Goal: Task Accomplishment & Management: Manage account settings

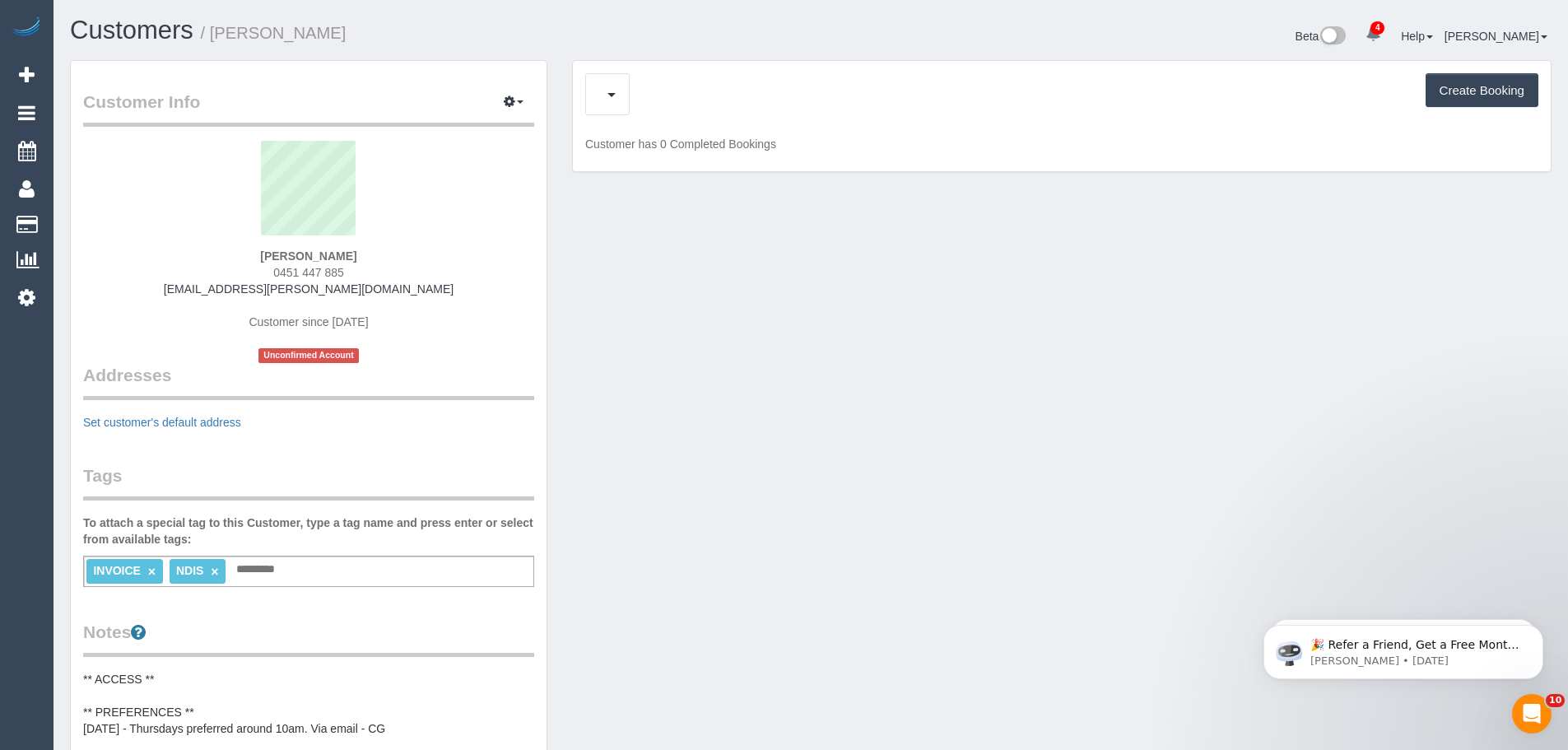
scroll to position [1499, 1568]
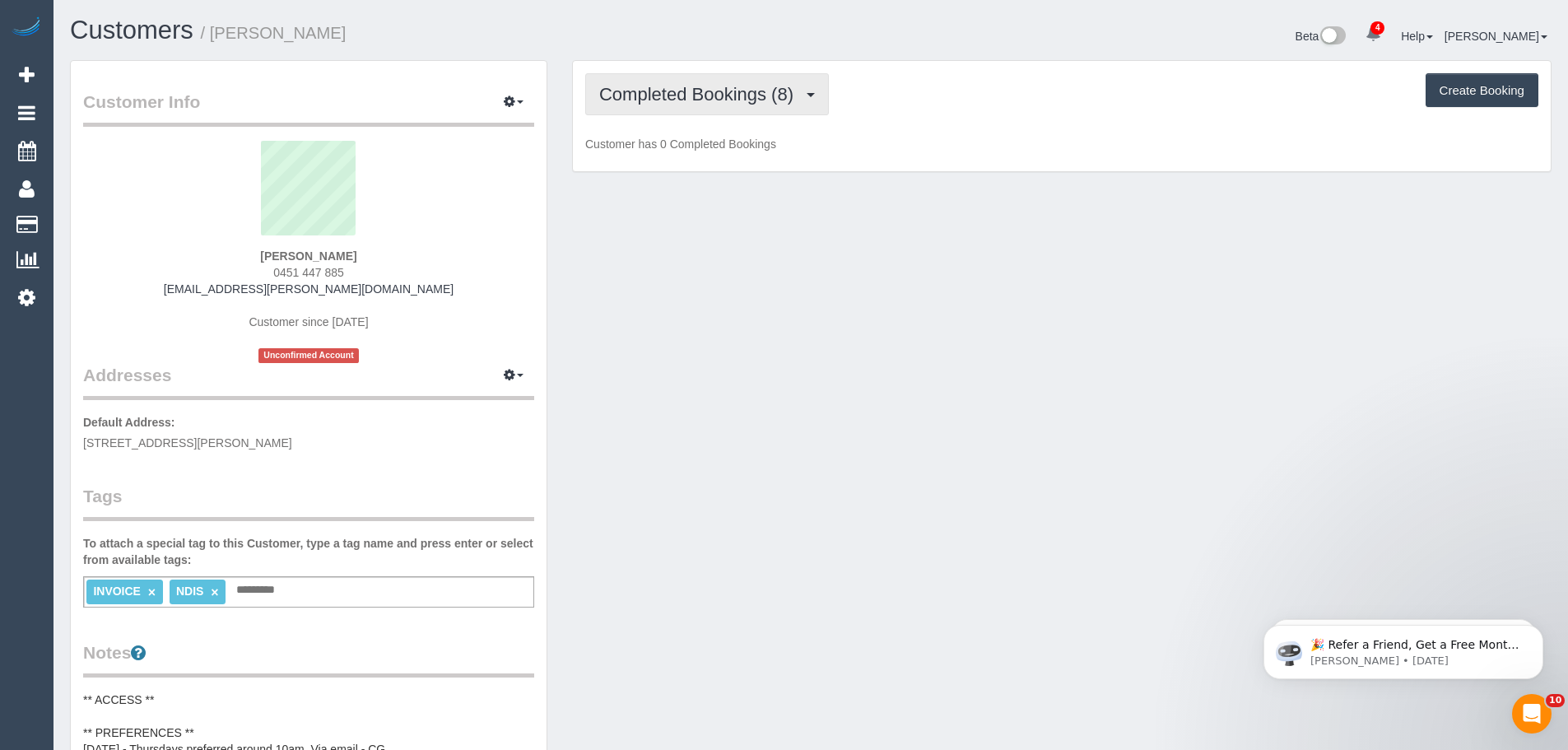
click at [697, 93] on span "Completed Bookings (8)" at bounding box center [701, 94] width 203 height 20
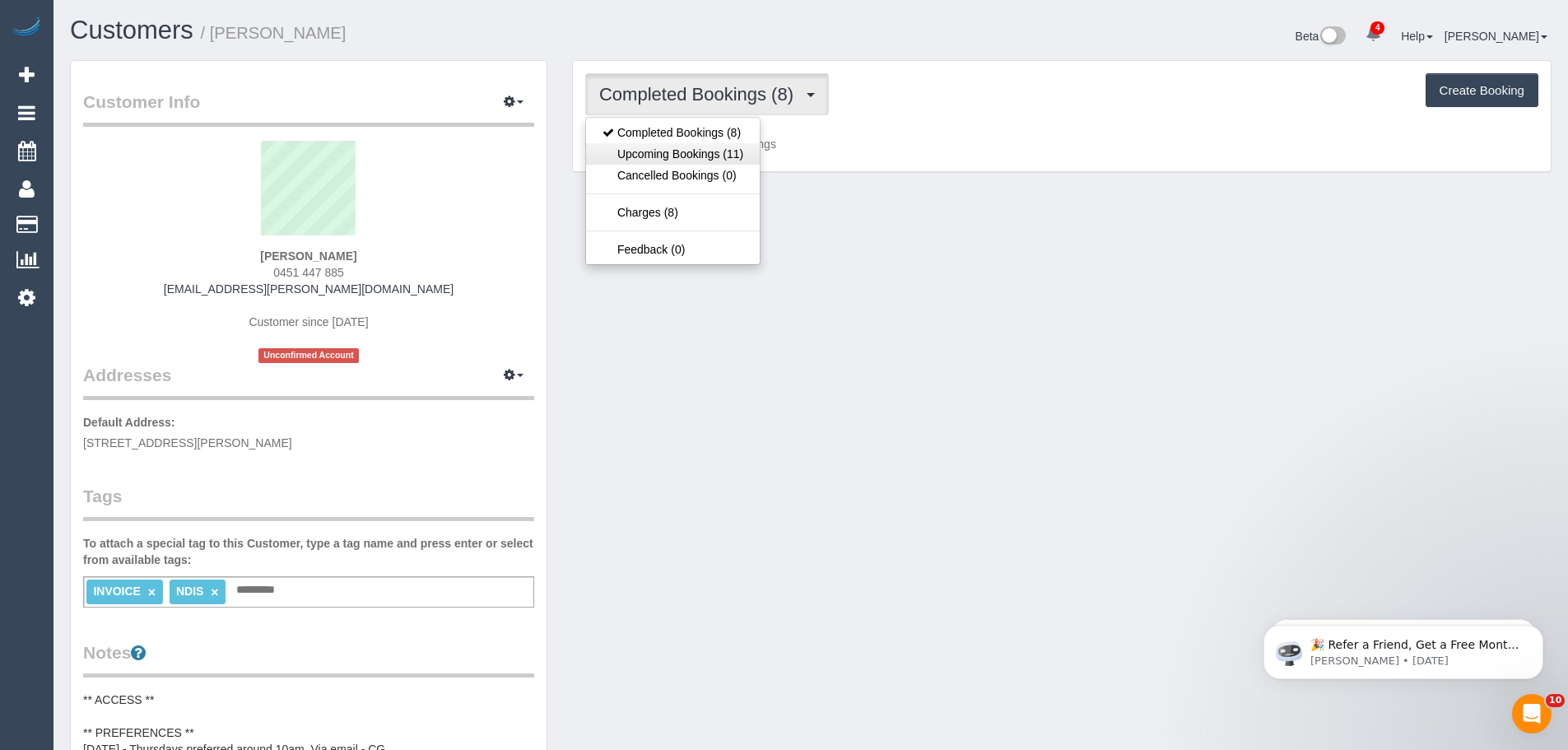
scroll to position [80777, 80757]
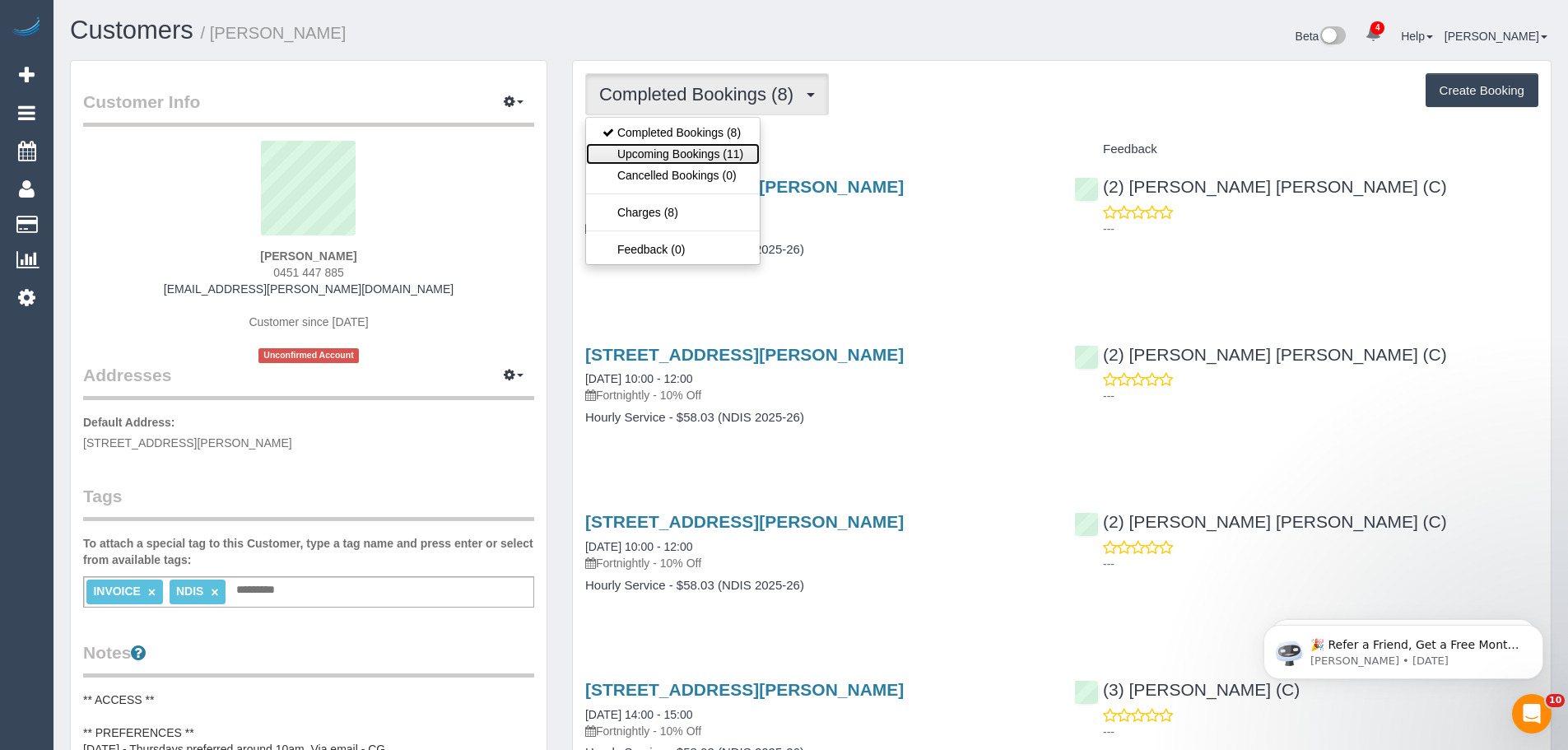
click at [695, 152] on link "Upcoming Bookings (11)" at bounding box center [673, 154] width 174 height 21
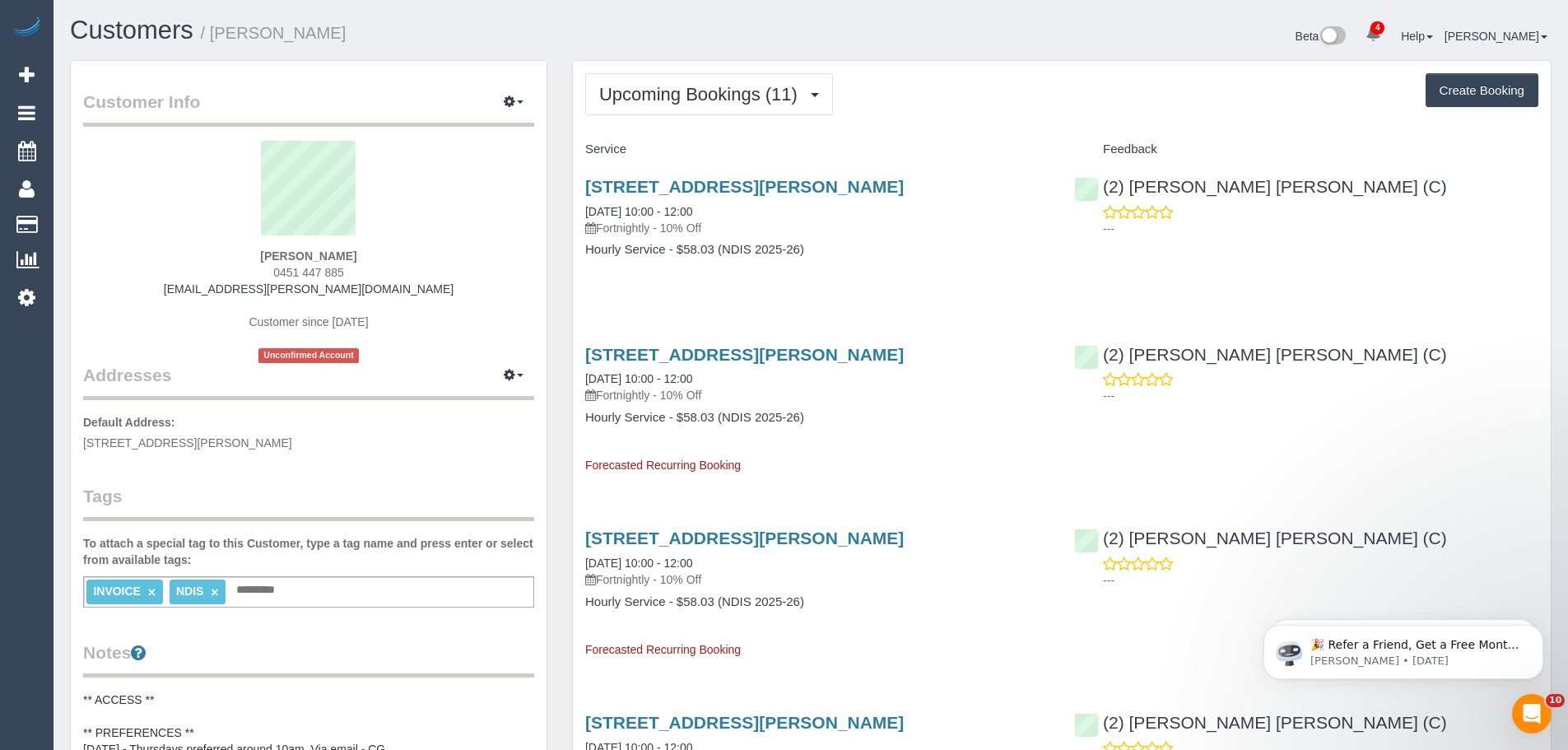
scroll to position [2261, 1568]
click at [691, 95] on span "Upcoming Bookings (11)" at bounding box center [703, 94] width 206 height 20
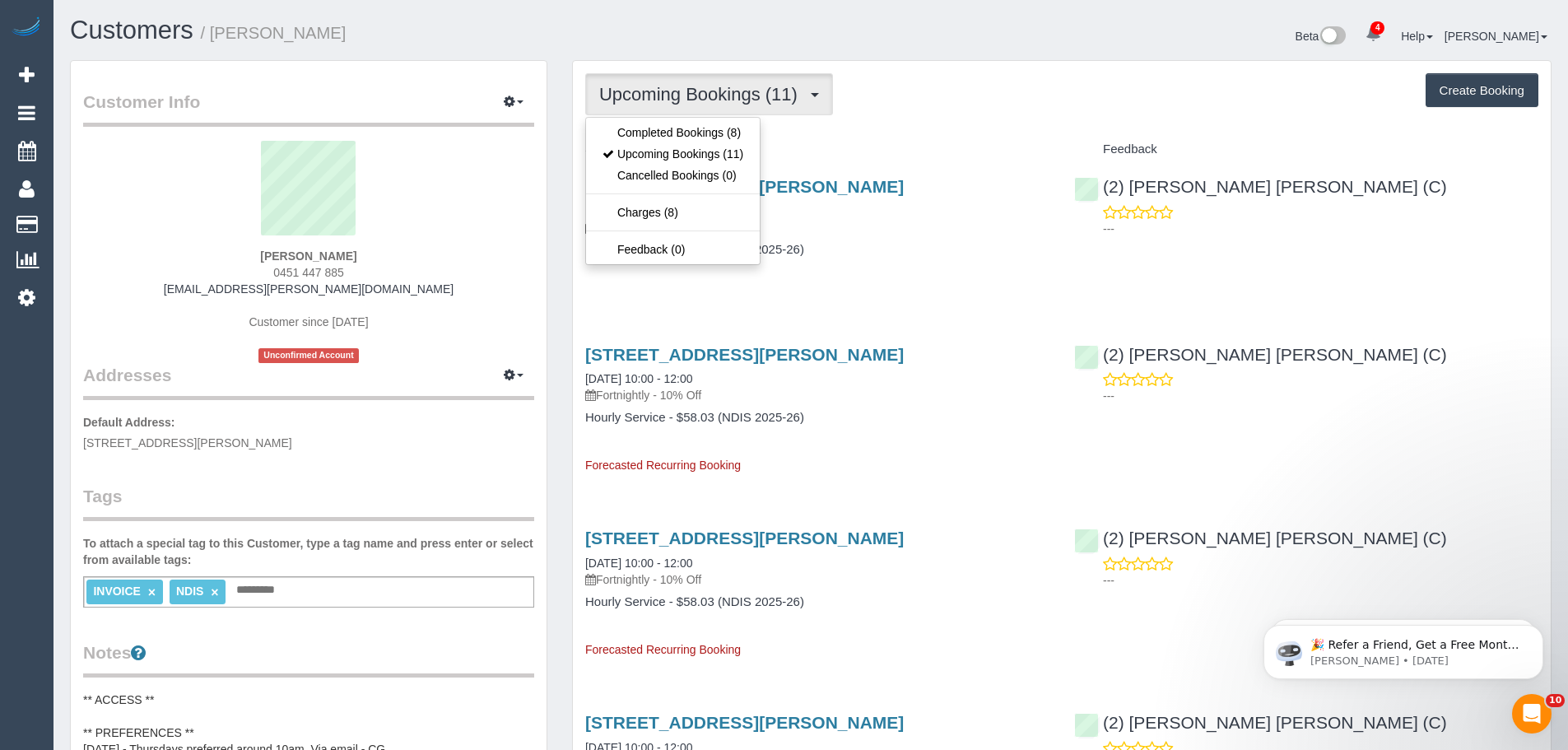
click at [823, 289] on div "1/50 Railway Parade, Pascoe Vale, VIC 3044 18/09/2025 10:00 - 12:00 Fortnightly…" at bounding box center [818, 227] width 489 height 127
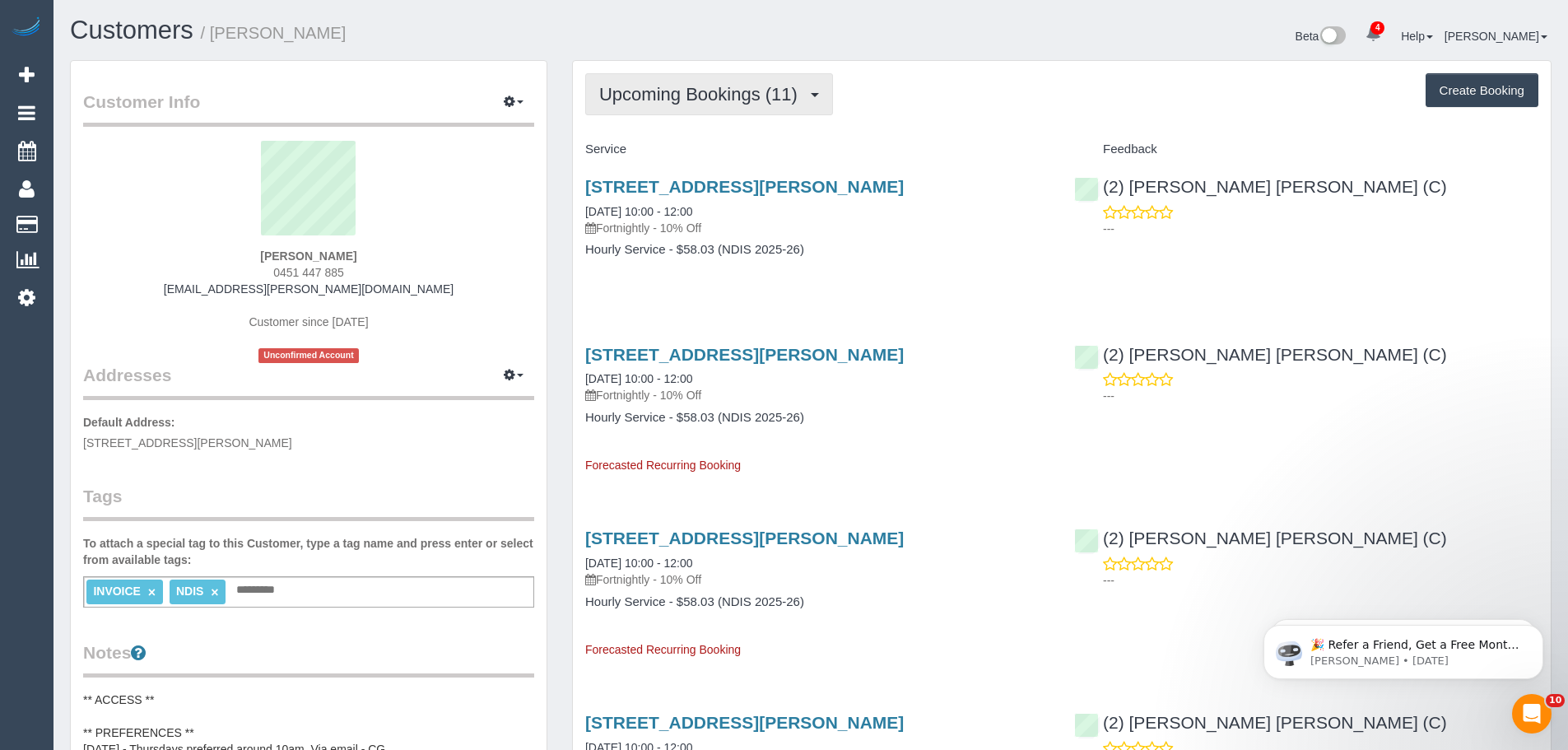
click at [685, 92] on span "Upcoming Bookings (11)" at bounding box center [703, 94] width 206 height 20
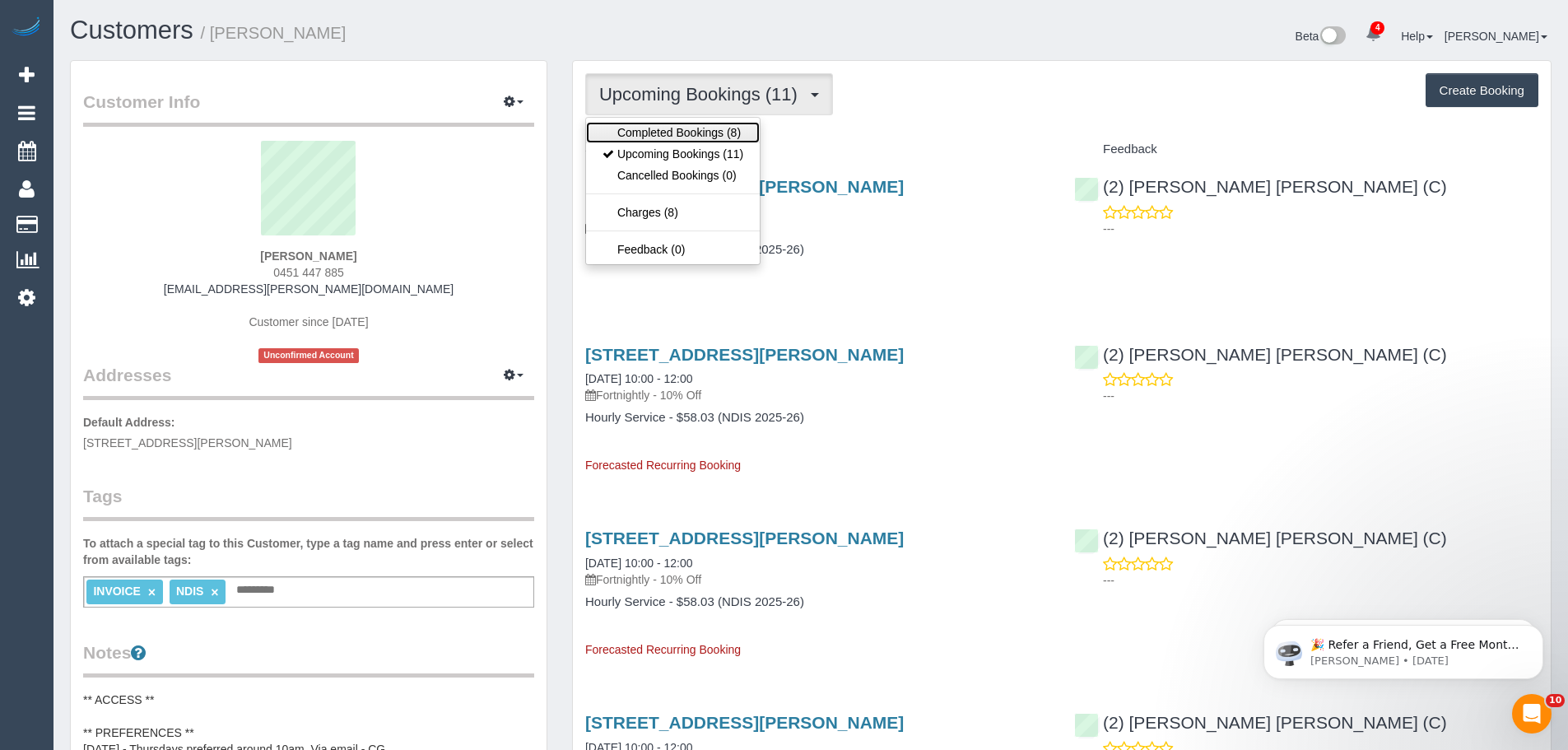
click at [676, 129] on link "Completed Bookings (8)" at bounding box center [673, 132] width 174 height 21
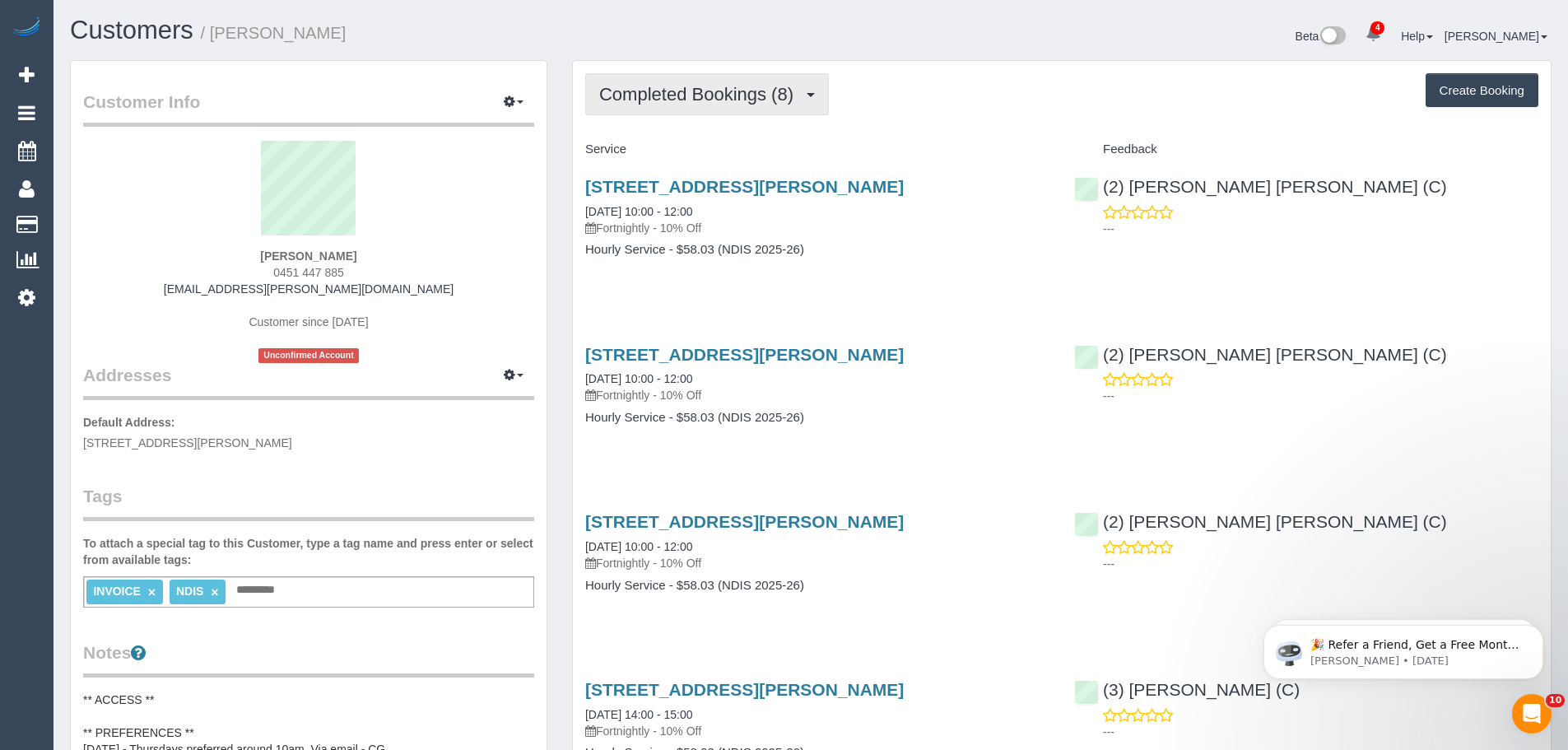
scroll to position [1592, 1568]
click at [686, 80] on button "Completed Bookings (8)" at bounding box center [707, 94] width 243 height 42
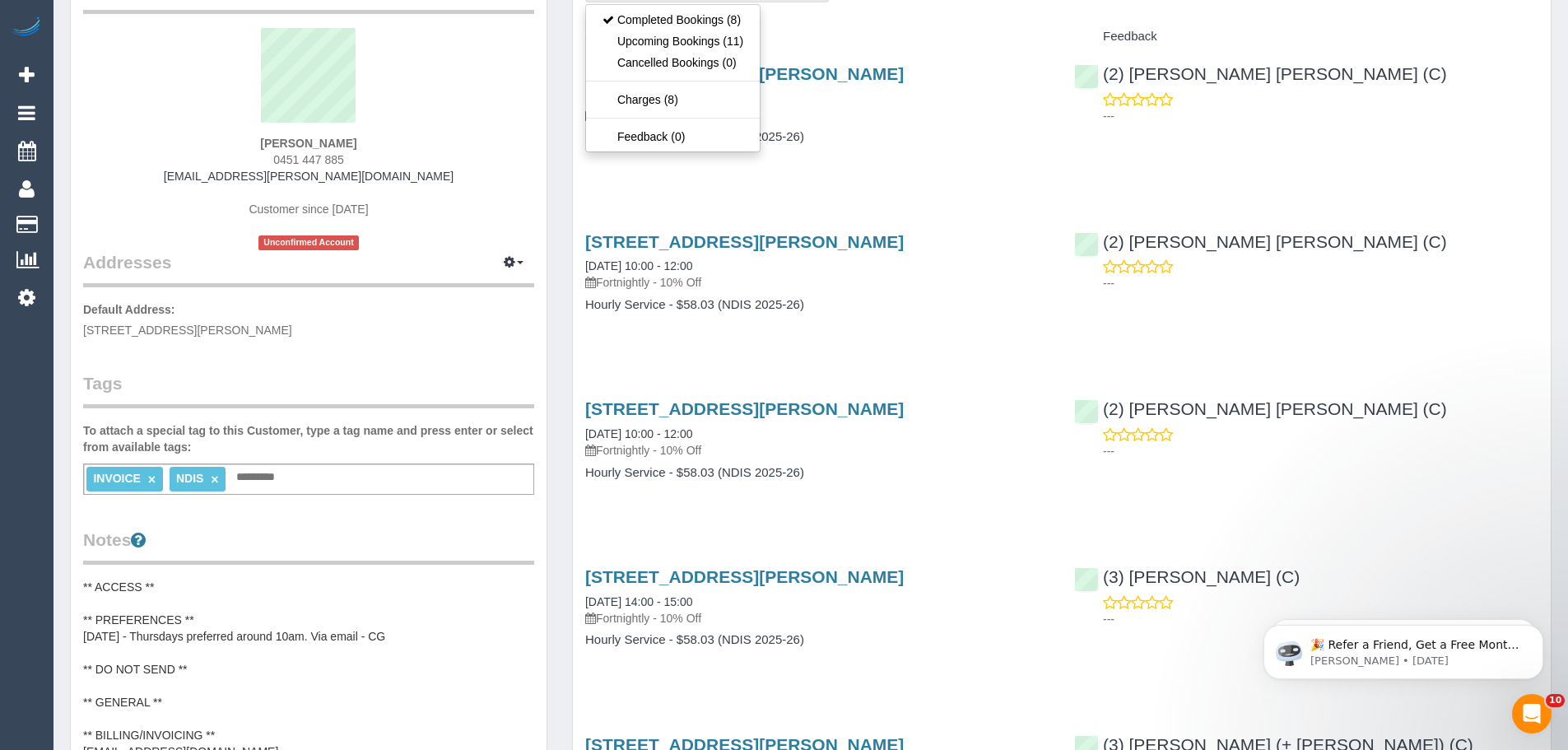
scroll to position [0, 0]
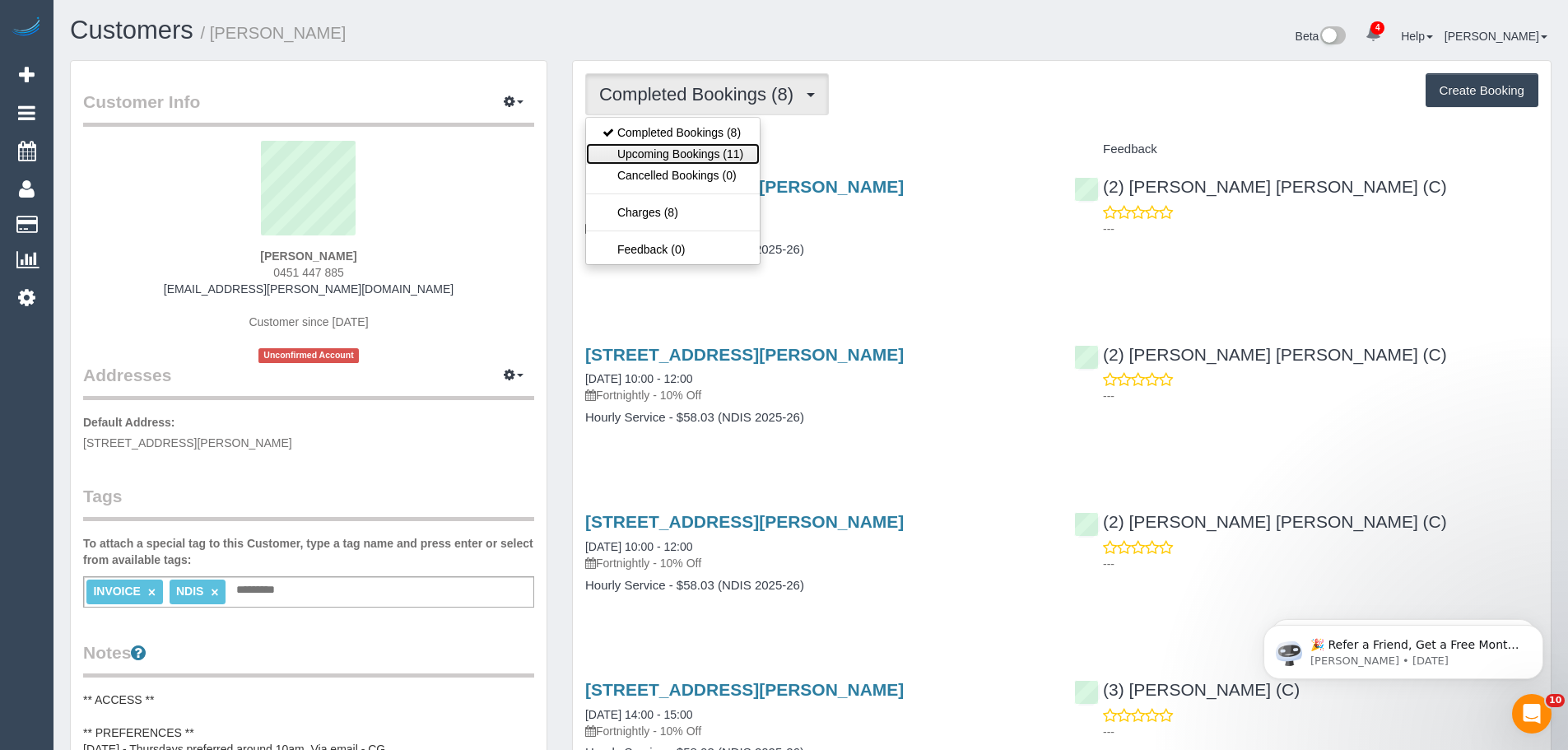
click at [683, 154] on link "Upcoming Bookings (11)" at bounding box center [673, 154] width 174 height 21
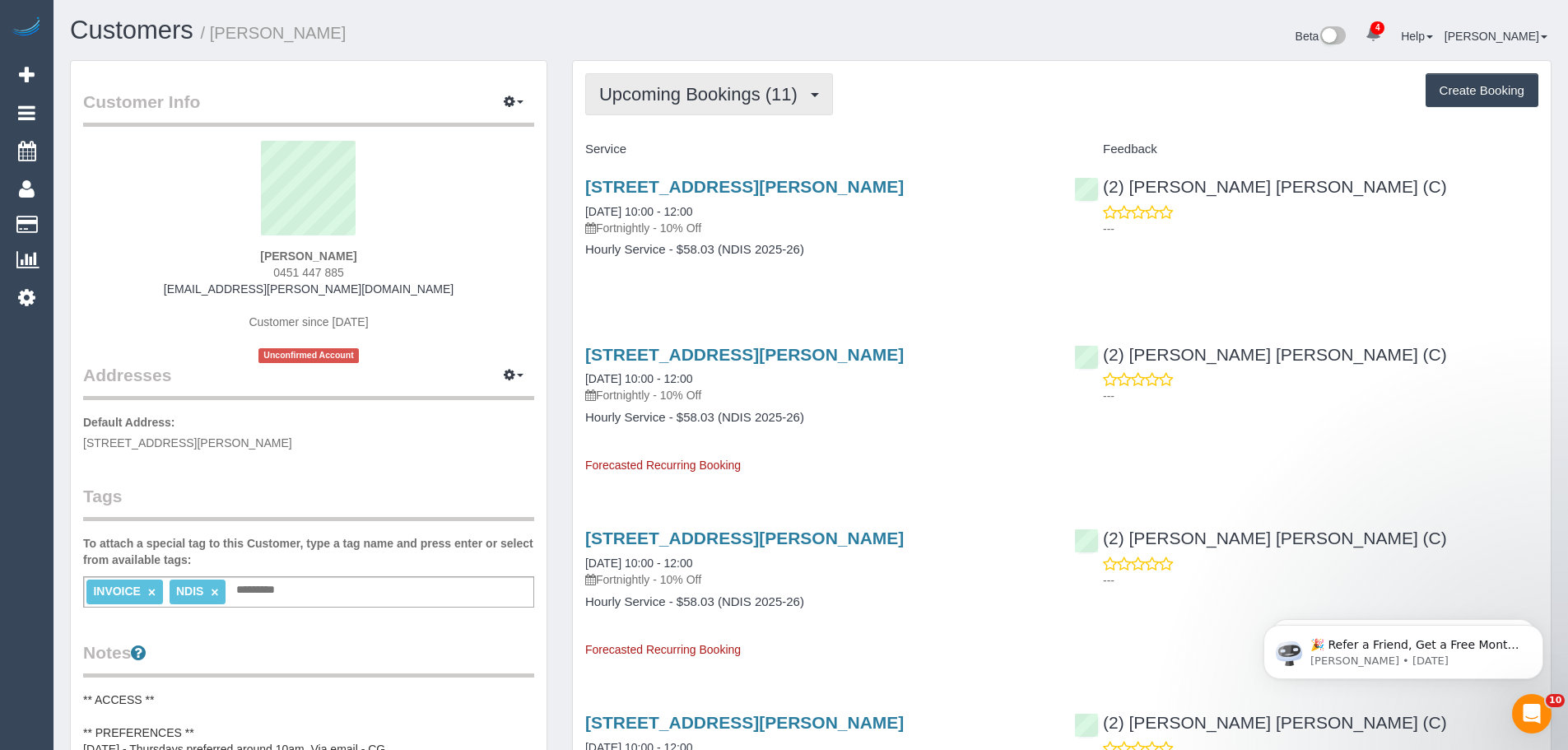
scroll to position [2261, 1568]
click at [631, 214] on link "18/09/2025 10:00 - 12:00" at bounding box center [638, 211] width 107 height 13
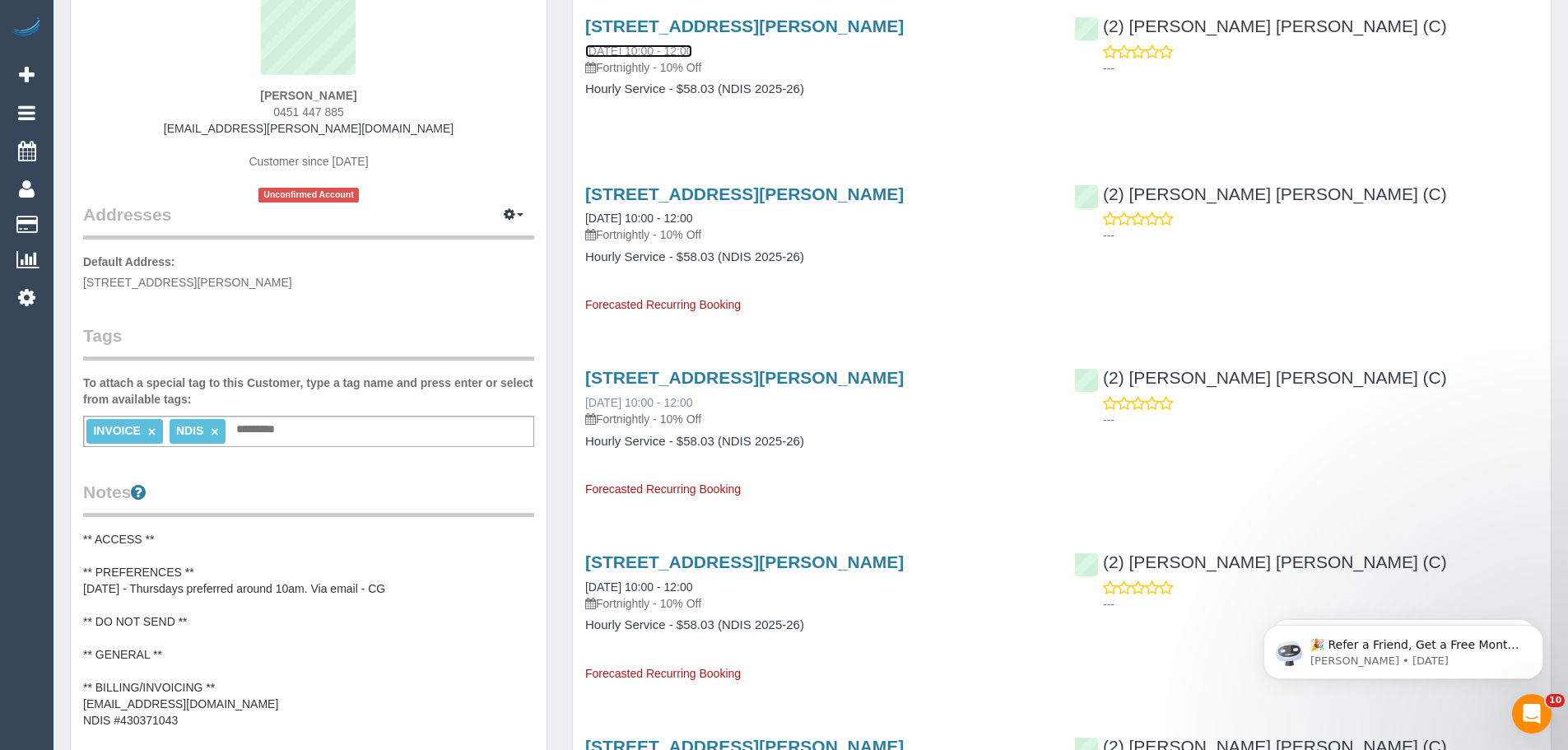
scroll to position [0, 0]
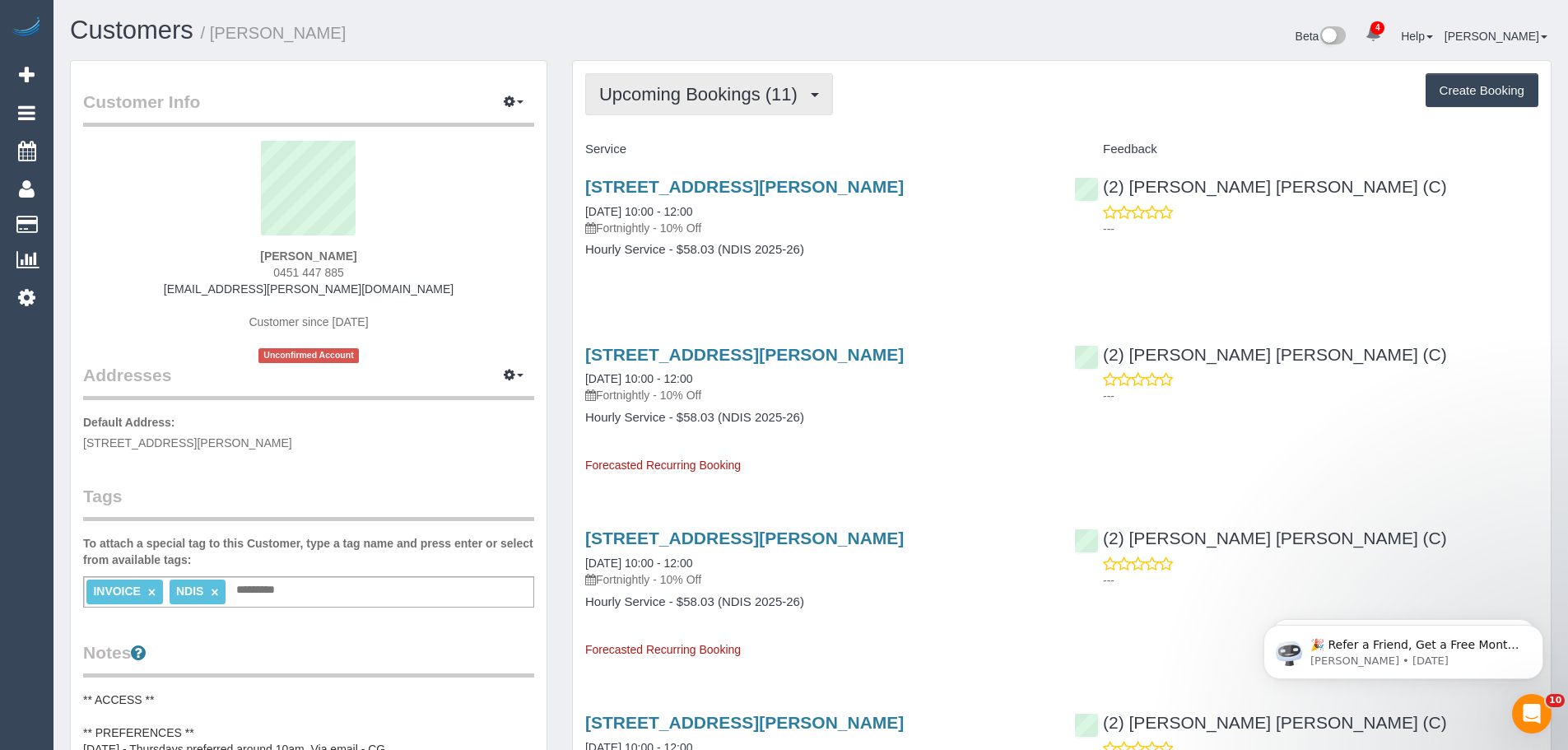
click at [683, 105] on button "Upcoming Bookings (11)" at bounding box center [709, 94] width 248 height 42
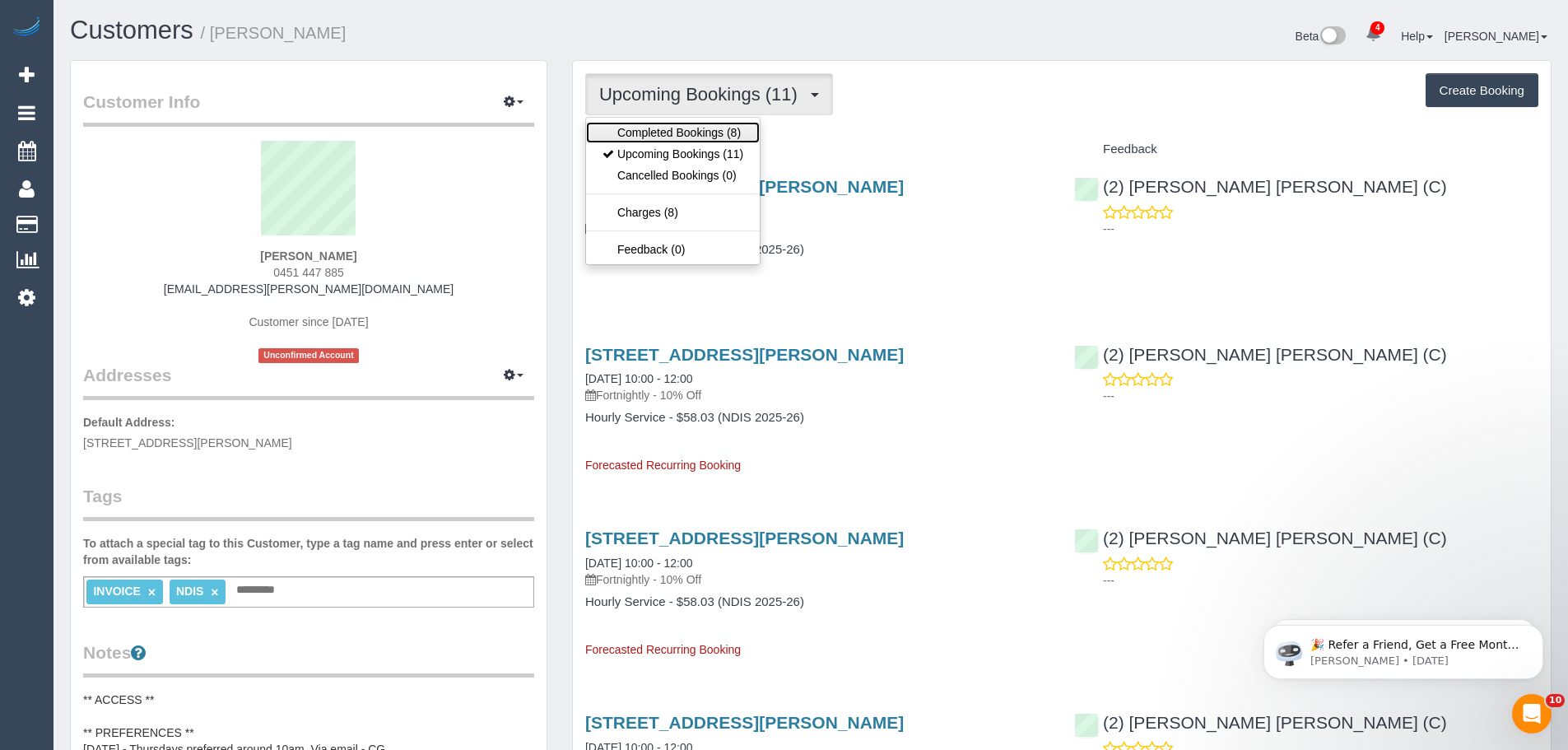
click at [672, 127] on link "Completed Bookings (8)" at bounding box center [673, 132] width 174 height 21
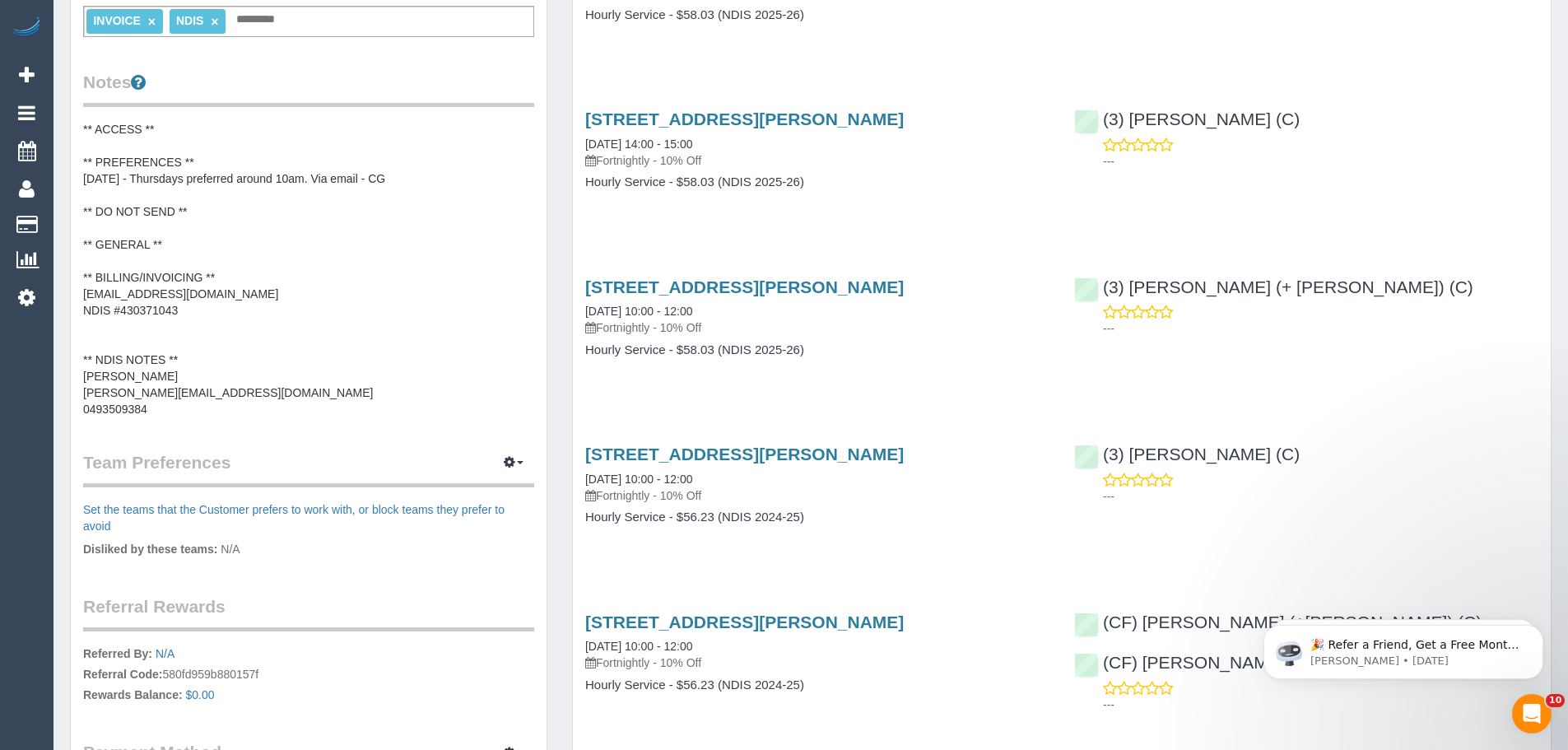
scroll to position [494, 0]
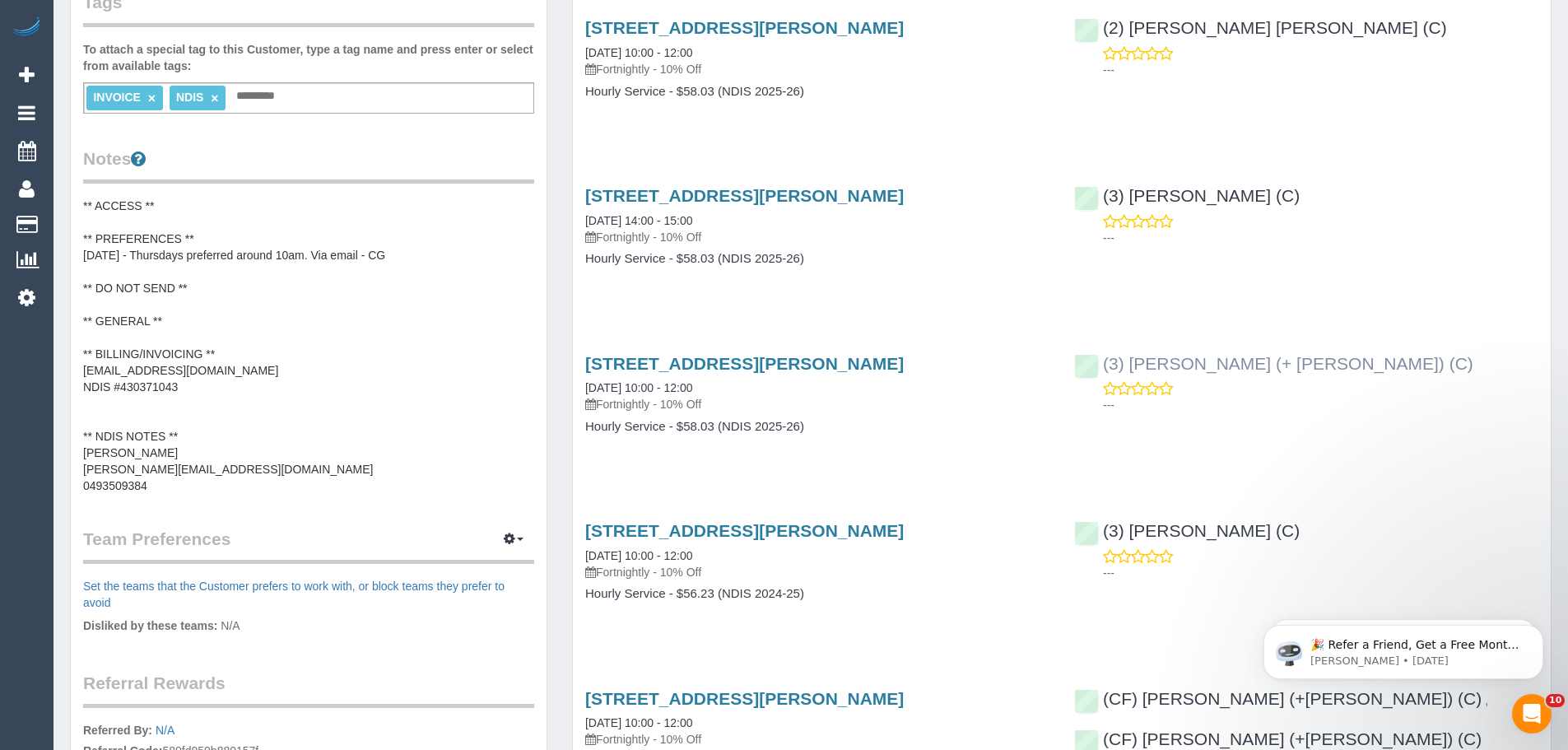
drag, startPoint x: 1360, startPoint y: 368, endPoint x: 1101, endPoint y: 363, distance: 259.0
click at [1101, 363] on div "(3) Juliana (+ Estefania) (C) ---" at bounding box center [1306, 380] width 489 height 80
copy link "(3) [PERSON_NAME] (+ [PERSON_NAME]) (C)"
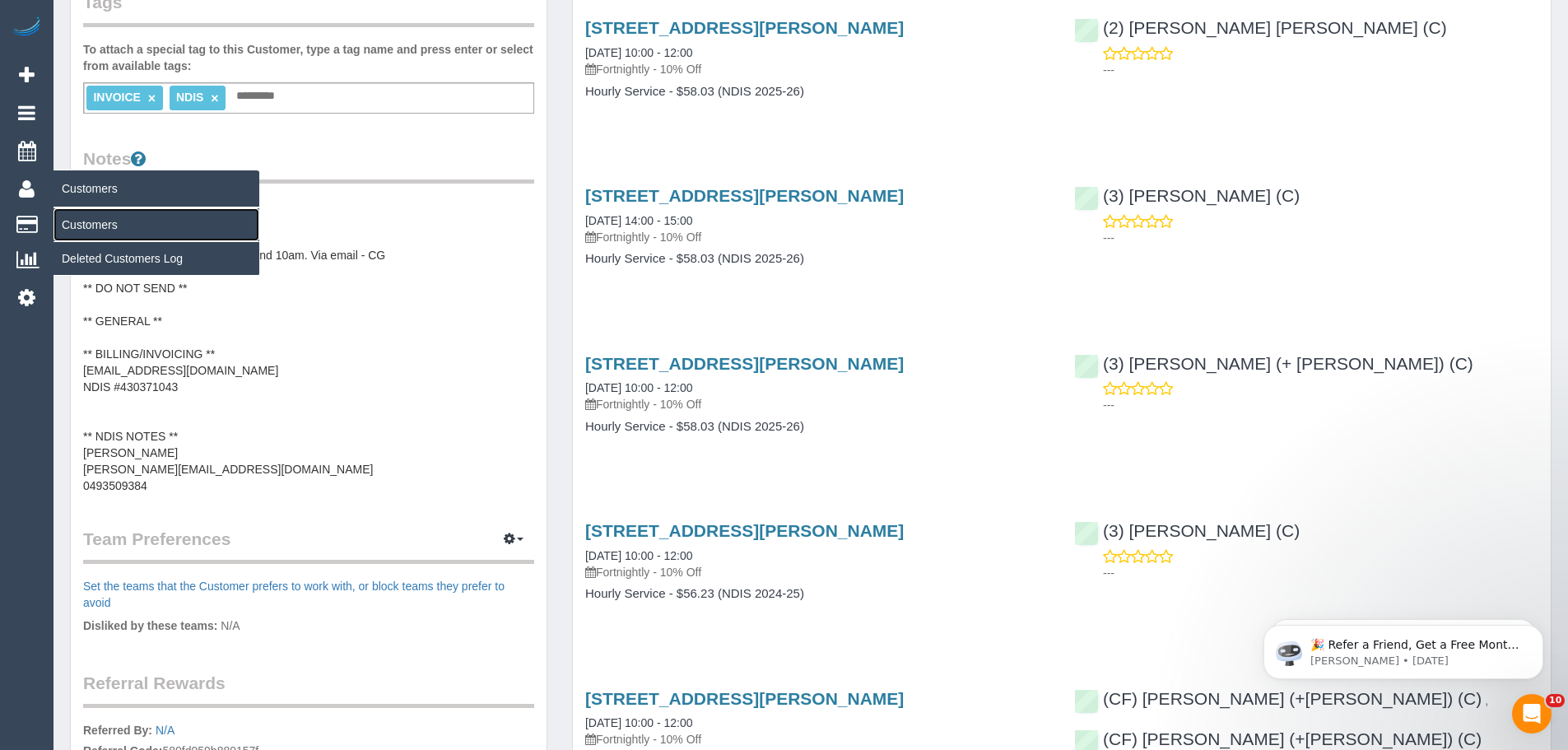
click at [70, 221] on link "Customers" at bounding box center [156, 224] width 205 height 33
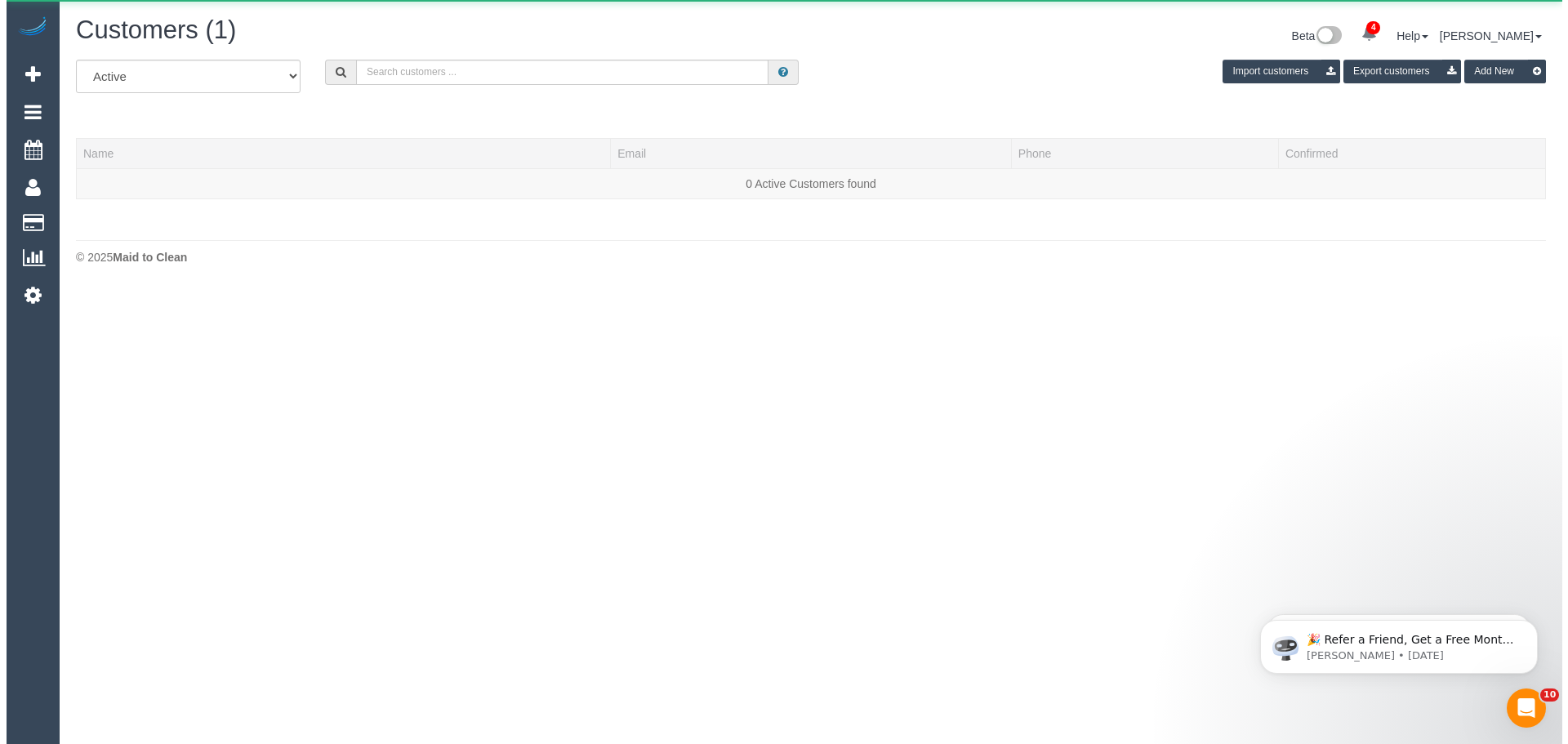
scroll to position [289, 1568]
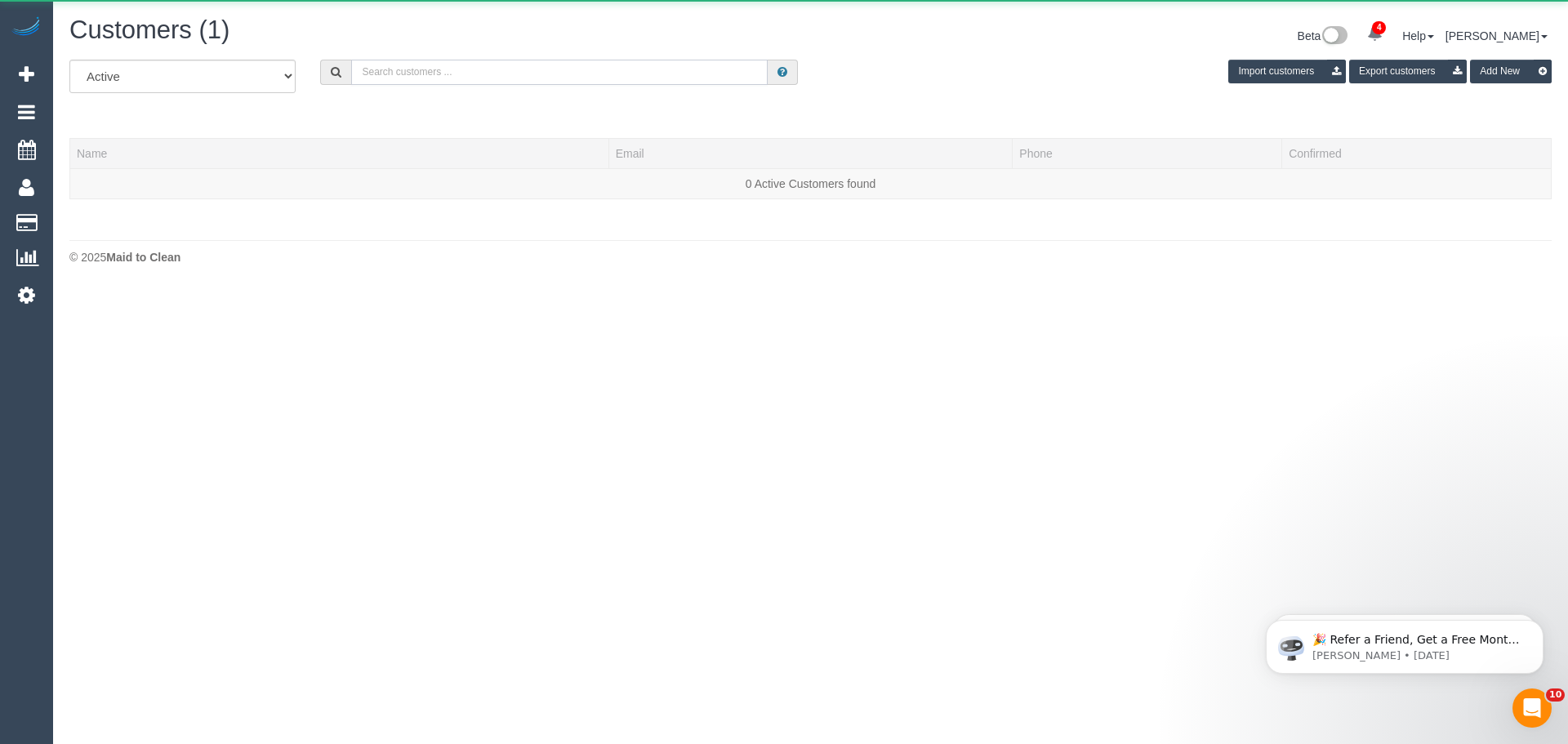
click at [556, 67] on input "text" at bounding box center [559, 72] width 416 height 25
paste input "tyler.southern@outlook.com"
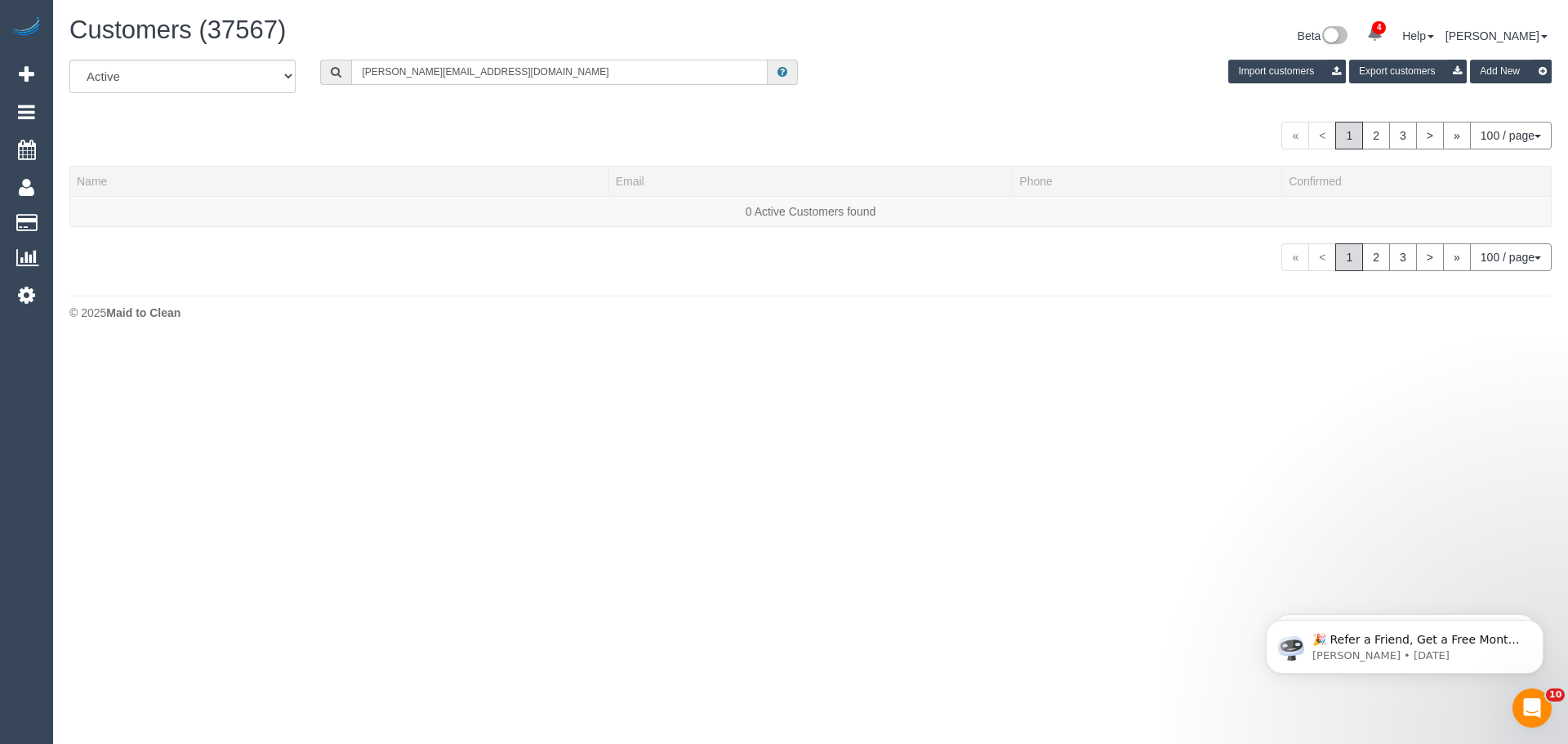
type input "tyler.southern@outlook.com"
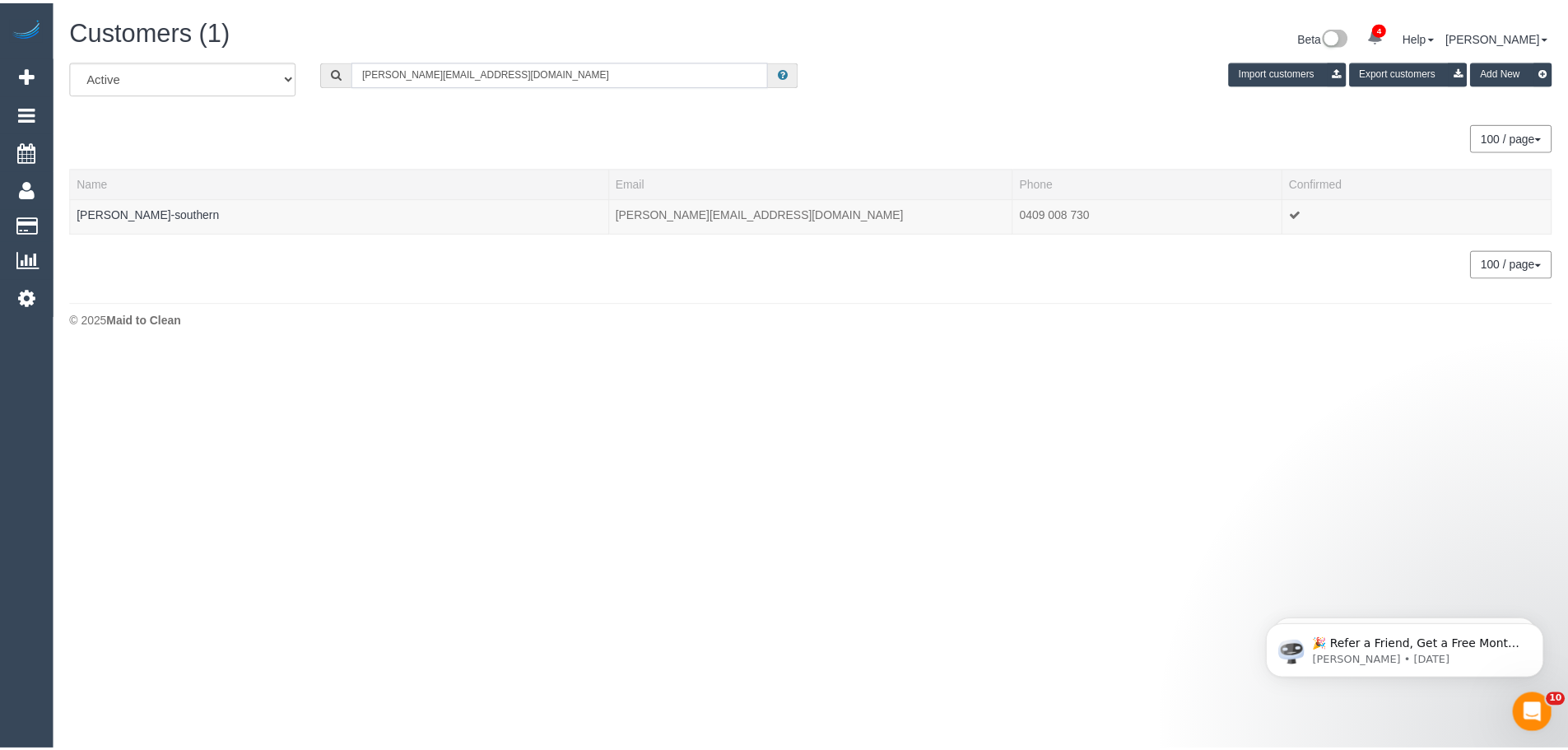
scroll to position [351, 1580]
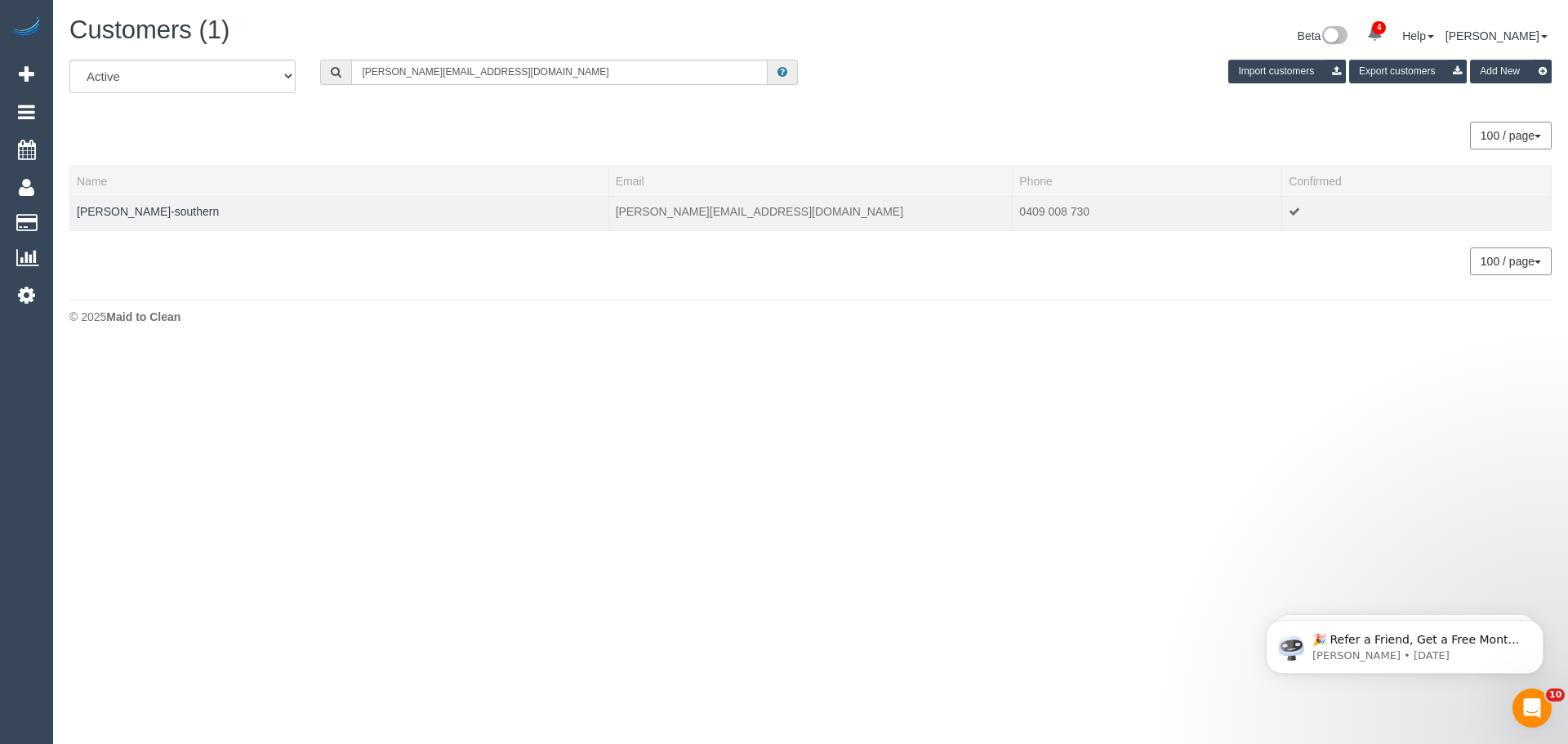
drag, startPoint x: 202, startPoint y: 213, endPoint x: 71, endPoint y: 207, distance: 131.1
click at [71, 207] on td "Tyler Wittison-southern" at bounding box center [340, 213] width 539 height 34
copy link "Tyler Wittison-southern"
click at [151, 215] on link "Tyler Wittison-southern" at bounding box center [148, 211] width 142 height 13
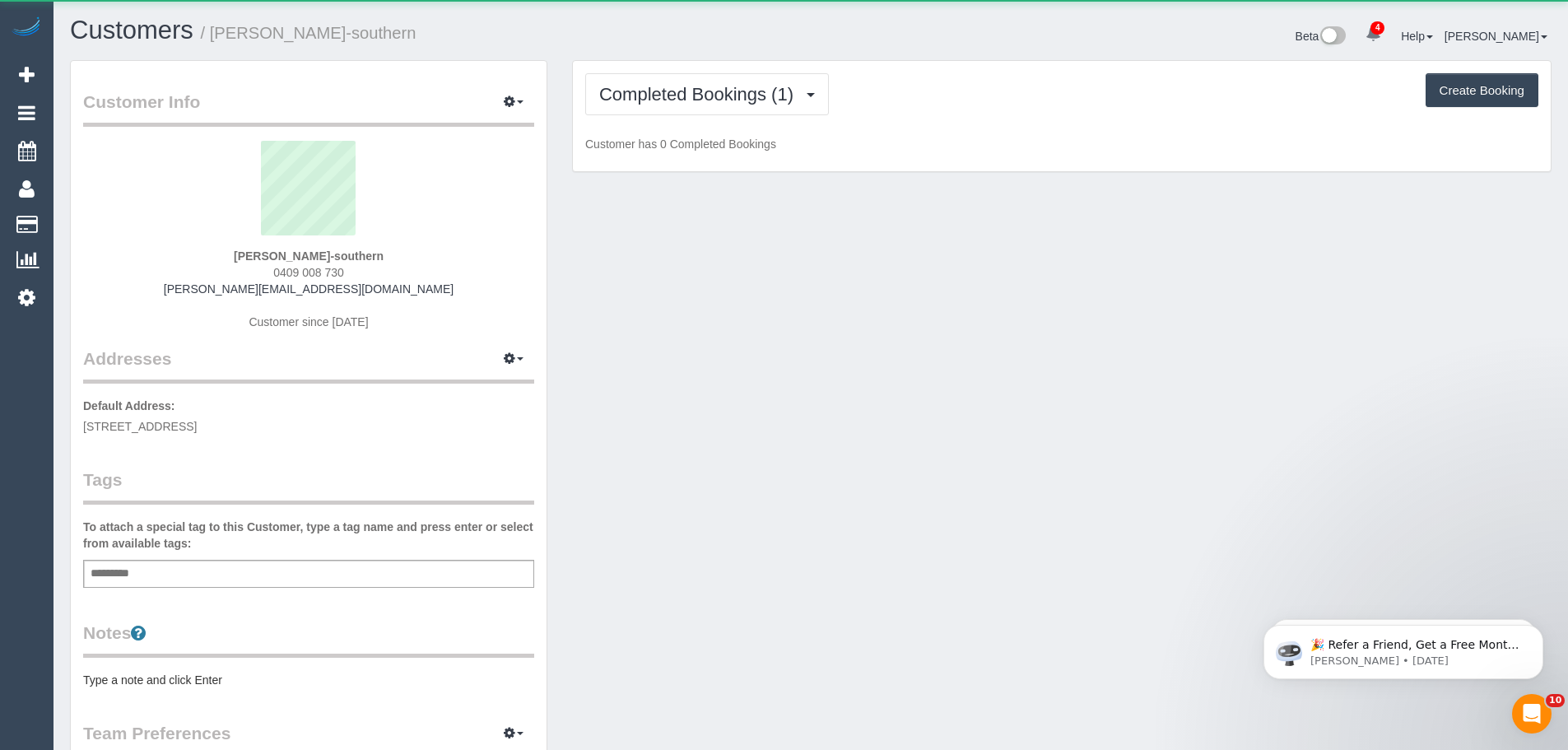
scroll to position [1205, 1568]
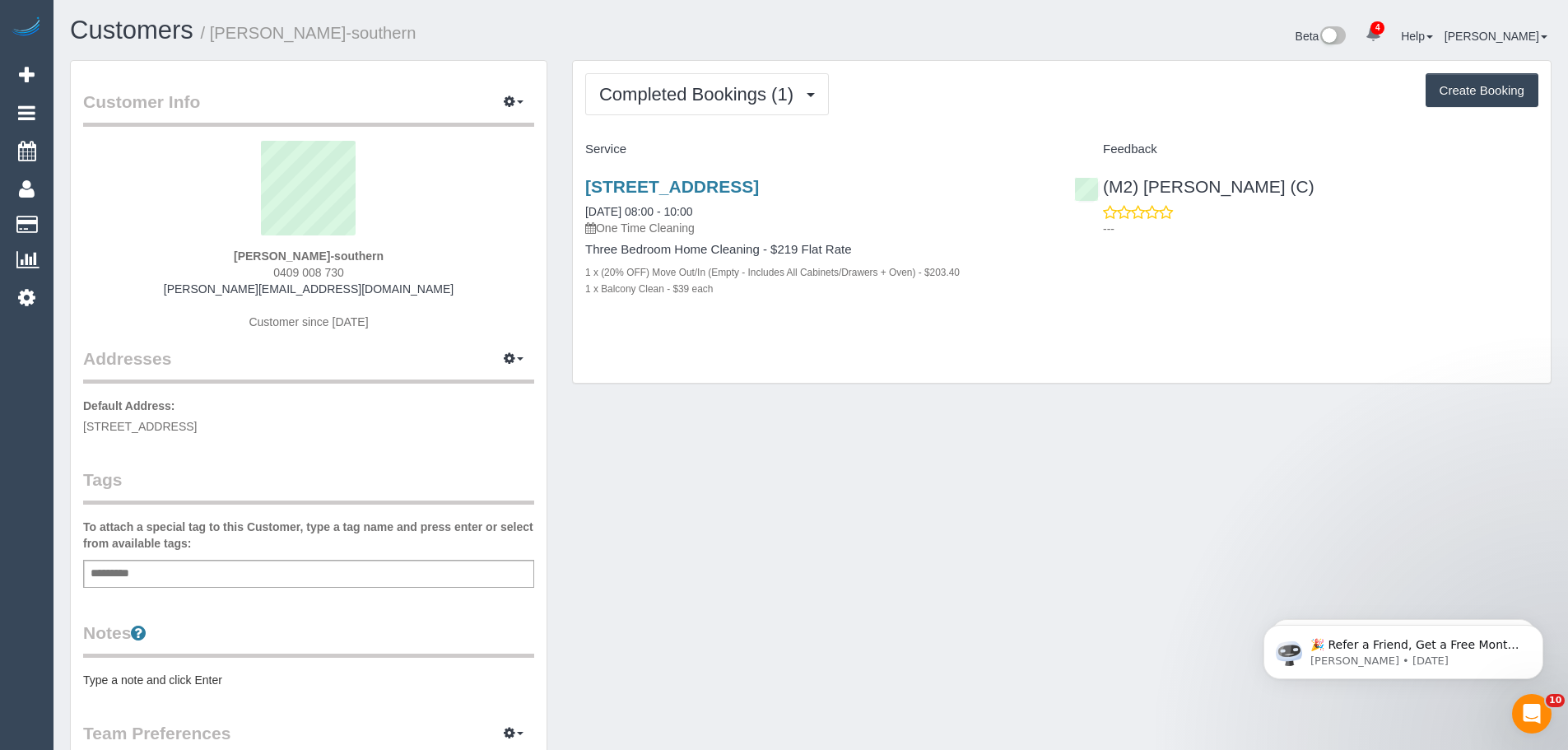
click at [310, 576] on div "Add a tag" at bounding box center [309, 574] width 452 height 28
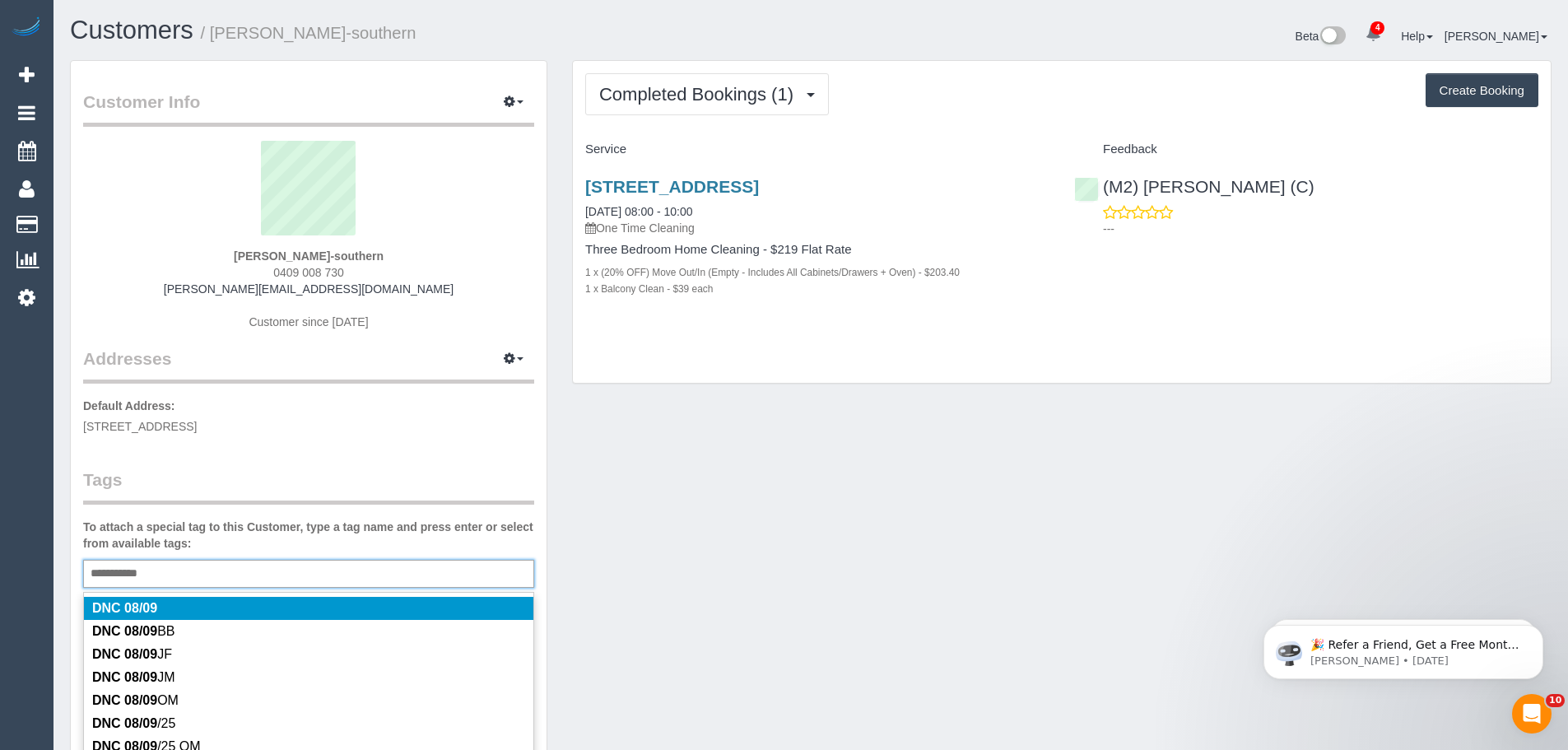
type input "**********"
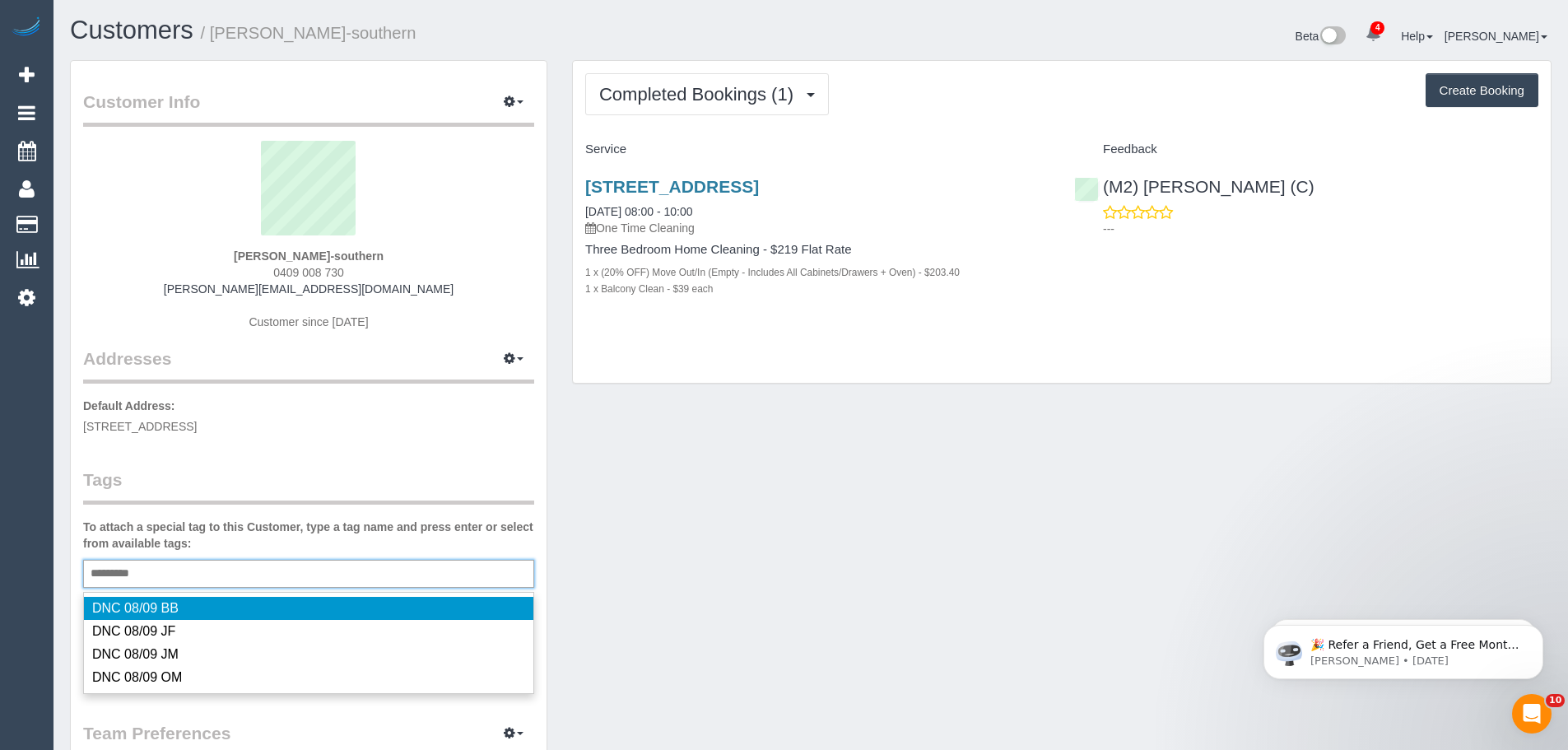
scroll to position [1208, 1568]
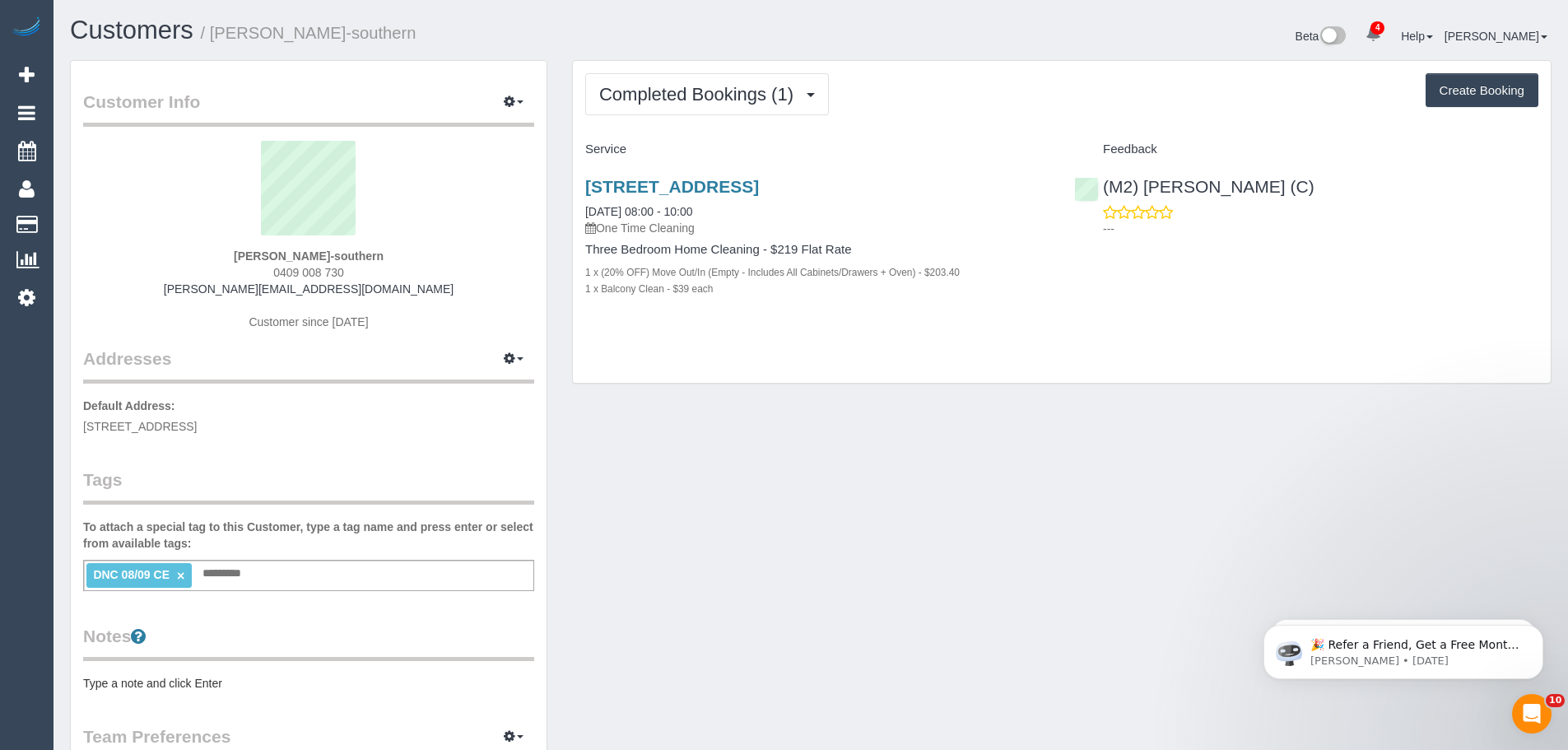
drag, startPoint x: 578, startPoint y: 211, endPoint x: 825, endPoint y: 321, distance: 270.4
click at [825, 321] on div "2/136 Roadway, Roesevor, VIC 3073 08/09/2025 08:00 - 10:00 One Time Cleaning Th…" at bounding box center [818, 246] width 489 height 167
copy div "08/09/2025 08:00 - 10:00 One Time Cleaning Three Bedroom Home Cleaning - $219 F…"
drag, startPoint x: 1400, startPoint y: 182, endPoint x: 1100, endPoint y: 189, distance: 300.1
click at [1100, 189] on div "(M2) Joseph Tshibangu (C) ---" at bounding box center [1306, 203] width 489 height 80
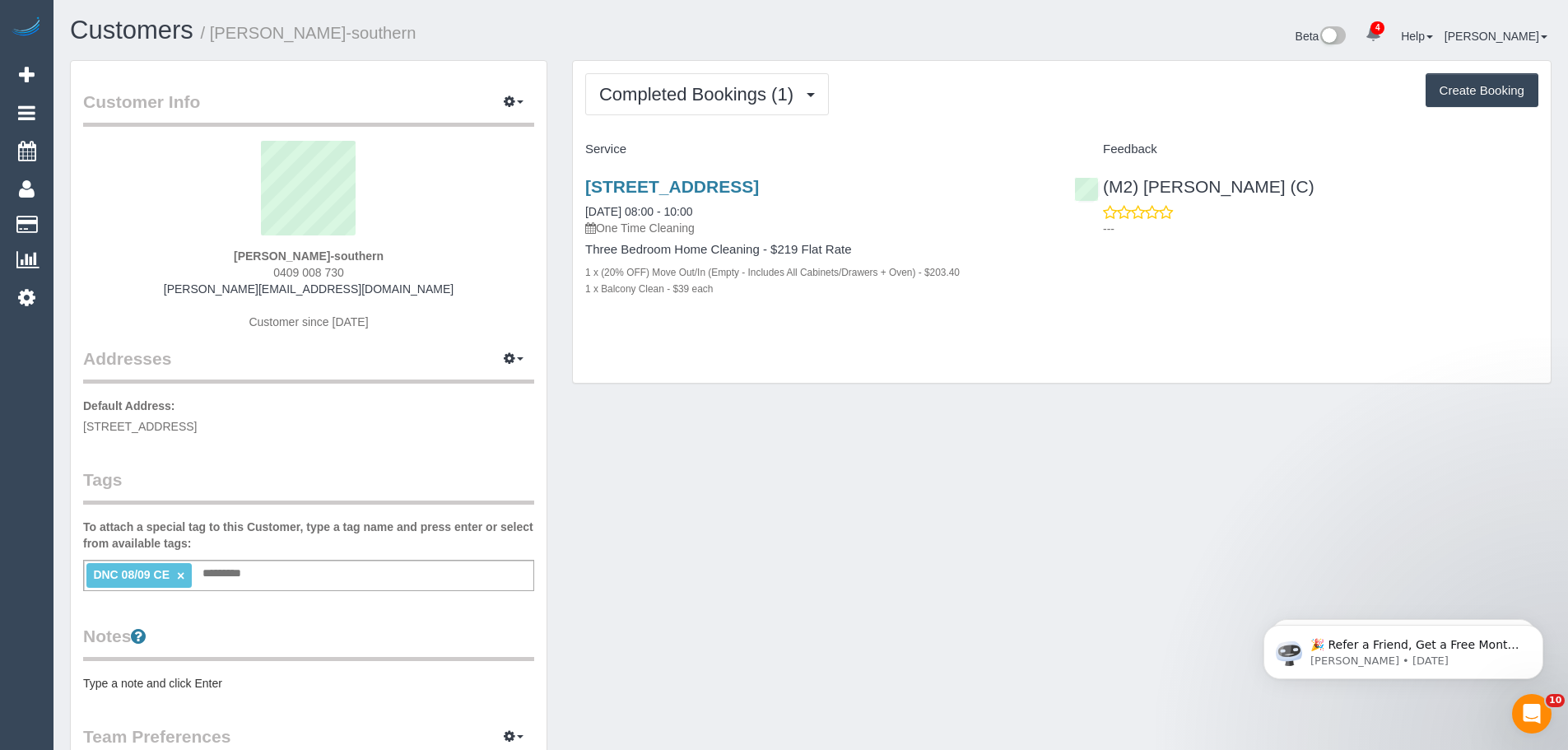
copy link "(M2) Joseph Tshibangu (C)"
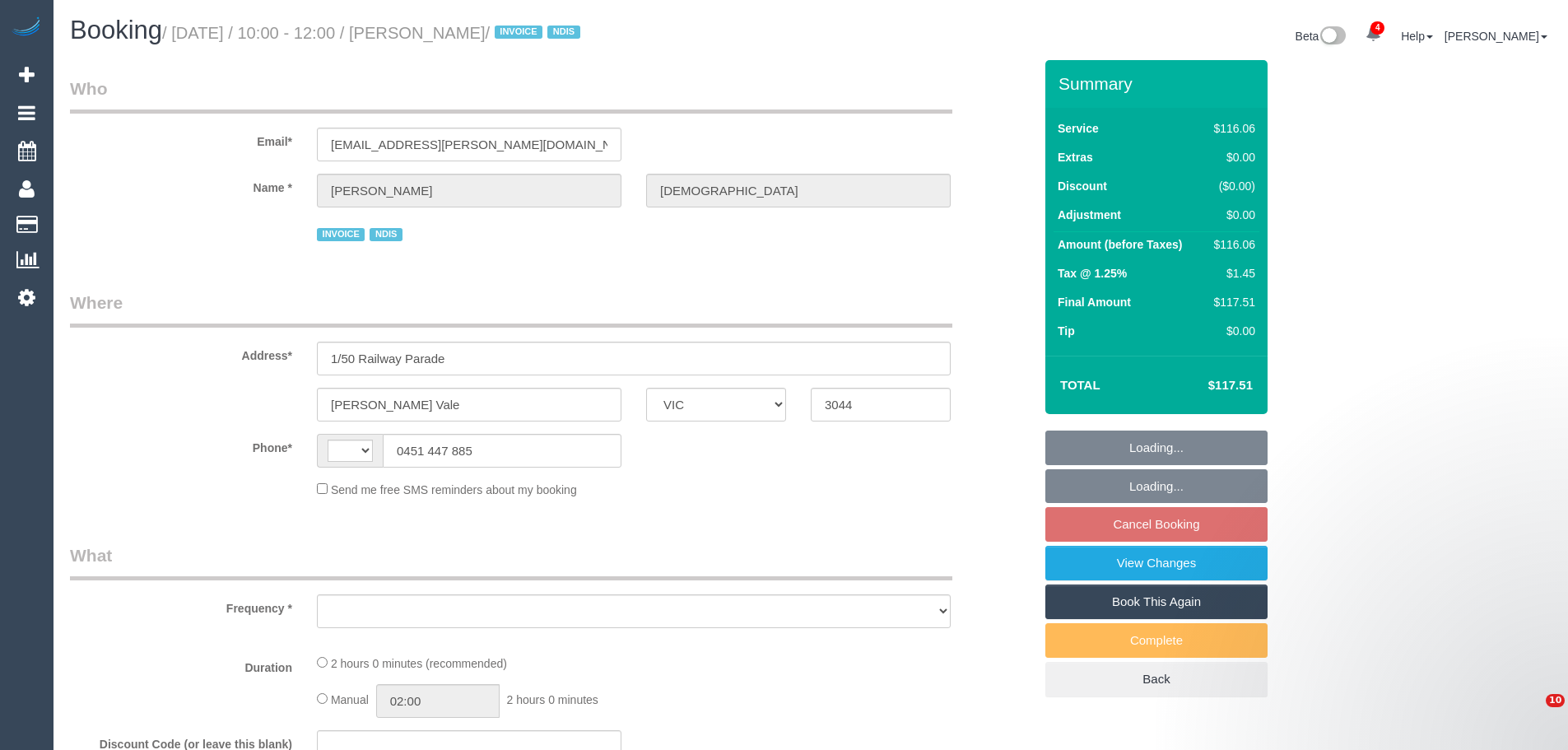
select select "VIC"
select select "string:AU"
select select "object:561"
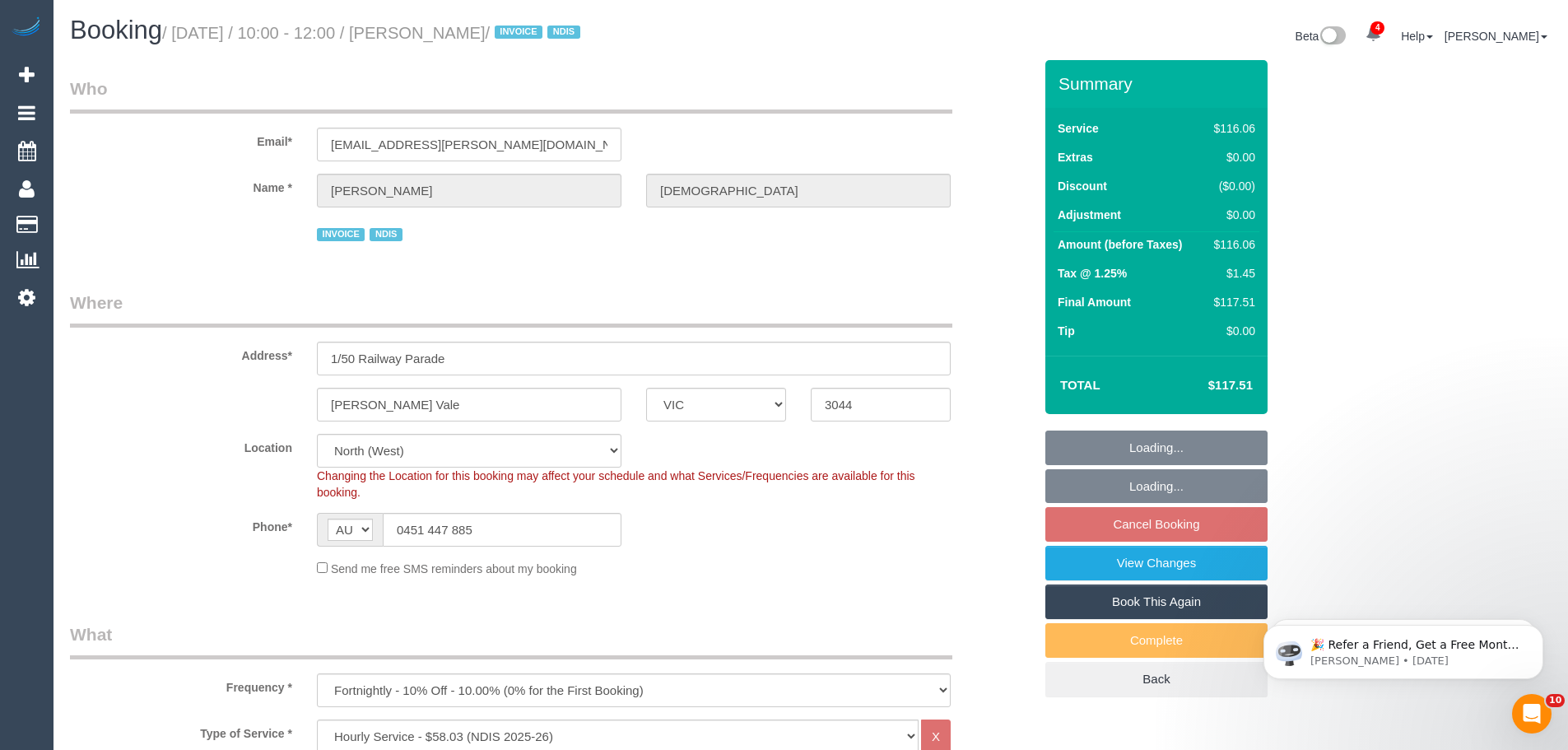
select select "number:27"
select select "number:14"
select select "number:19"
select select "number:36"
select select "number:35"
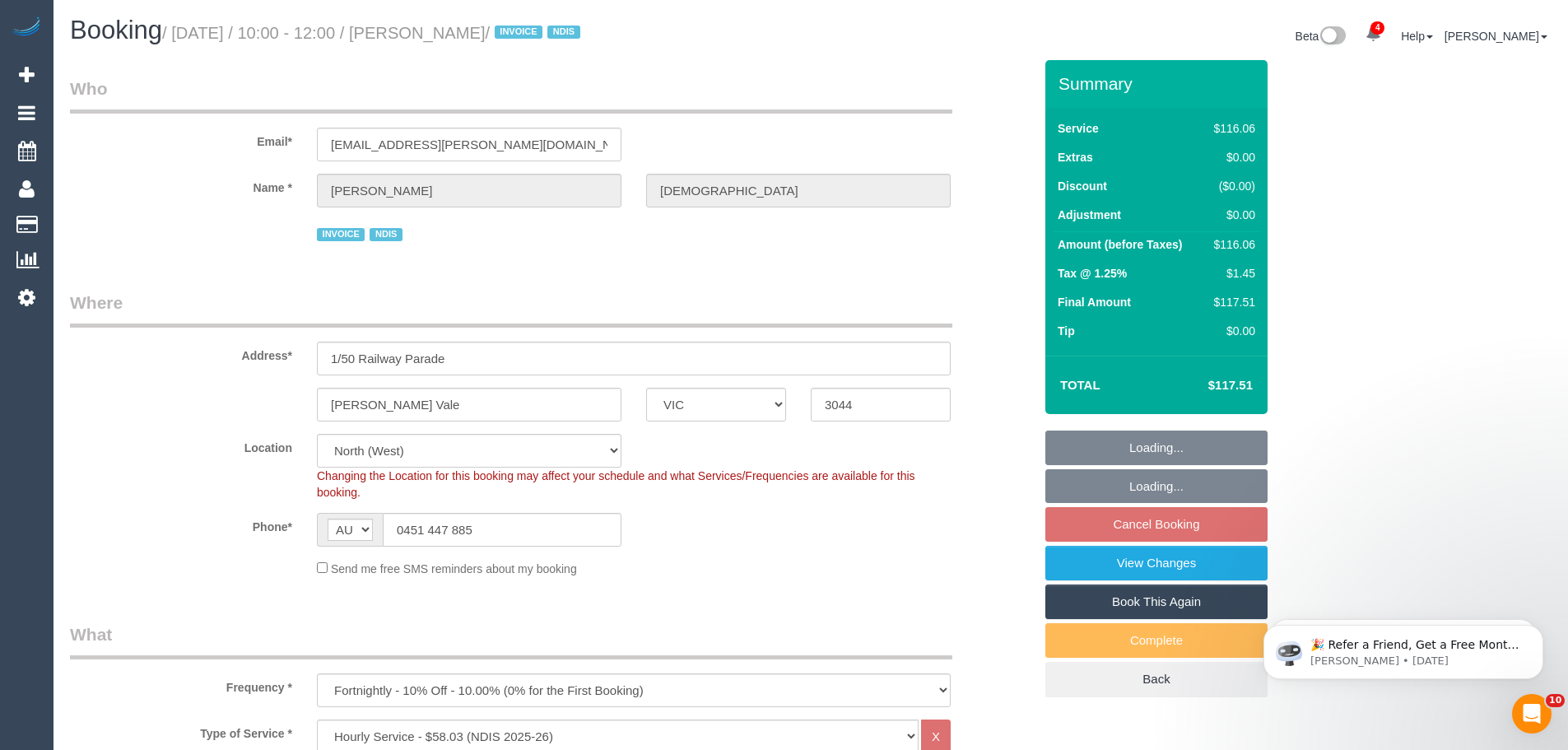
select select "number:12"
select select "object:1516"
select select "spot3"
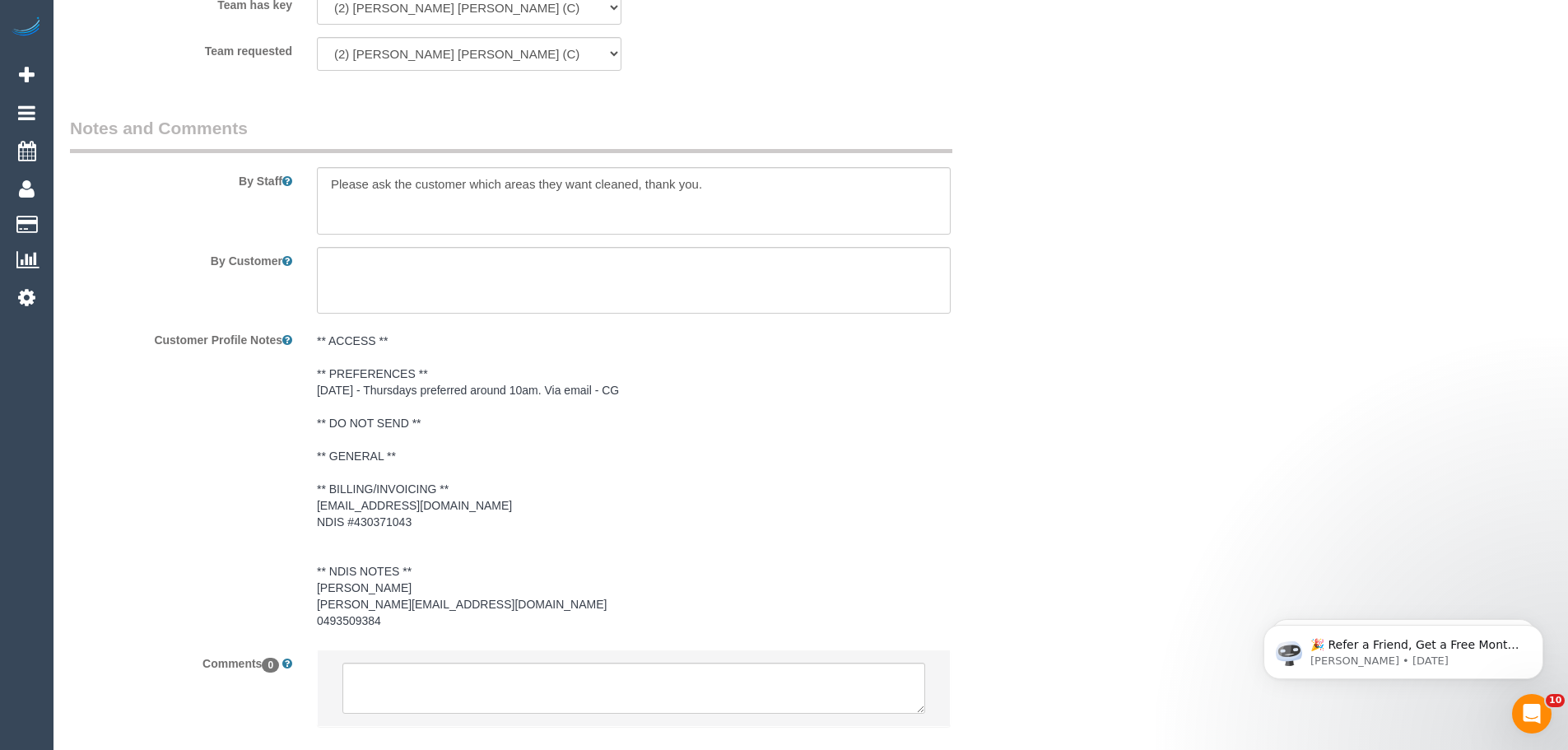
scroll to position [2193, 0]
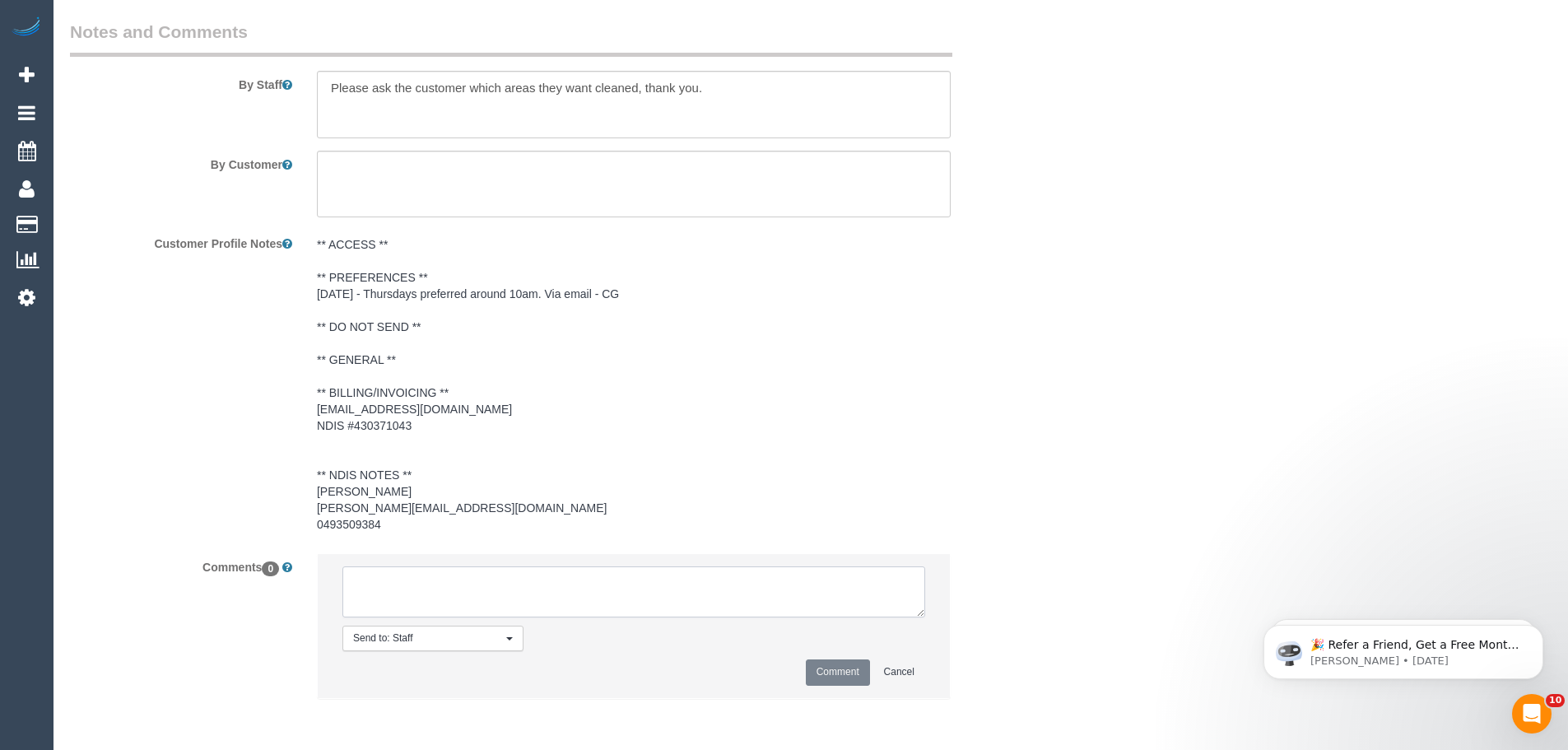
click at [475, 606] on textarea at bounding box center [633, 592] width 583 height 51
type textarea "/"
paste textarea "Cleaner(s) Unassigned: Reason Unassigned: One Off/Ongoing: Flexibility: Close a…"
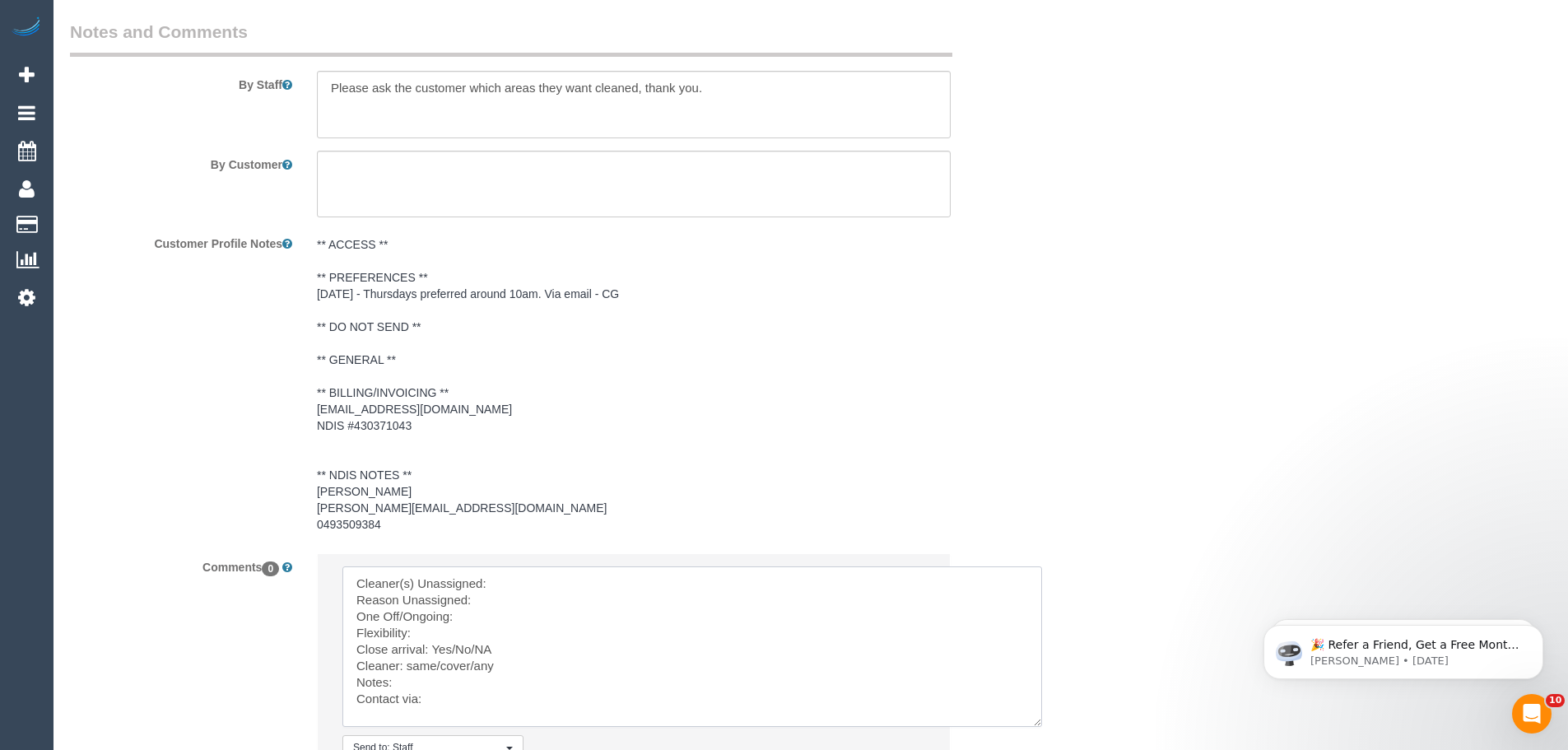
scroll to position [0, 0]
drag, startPoint x: 916, startPoint y: 613, endPoint x: 1093, endPoint y: 762, distance: 231.4
click at [348, 687] on textarea at bounding box center [721, 667] width 759 height 201
click at [355, 712] on textarea at bounding box center [721, 667] width 759 height 201
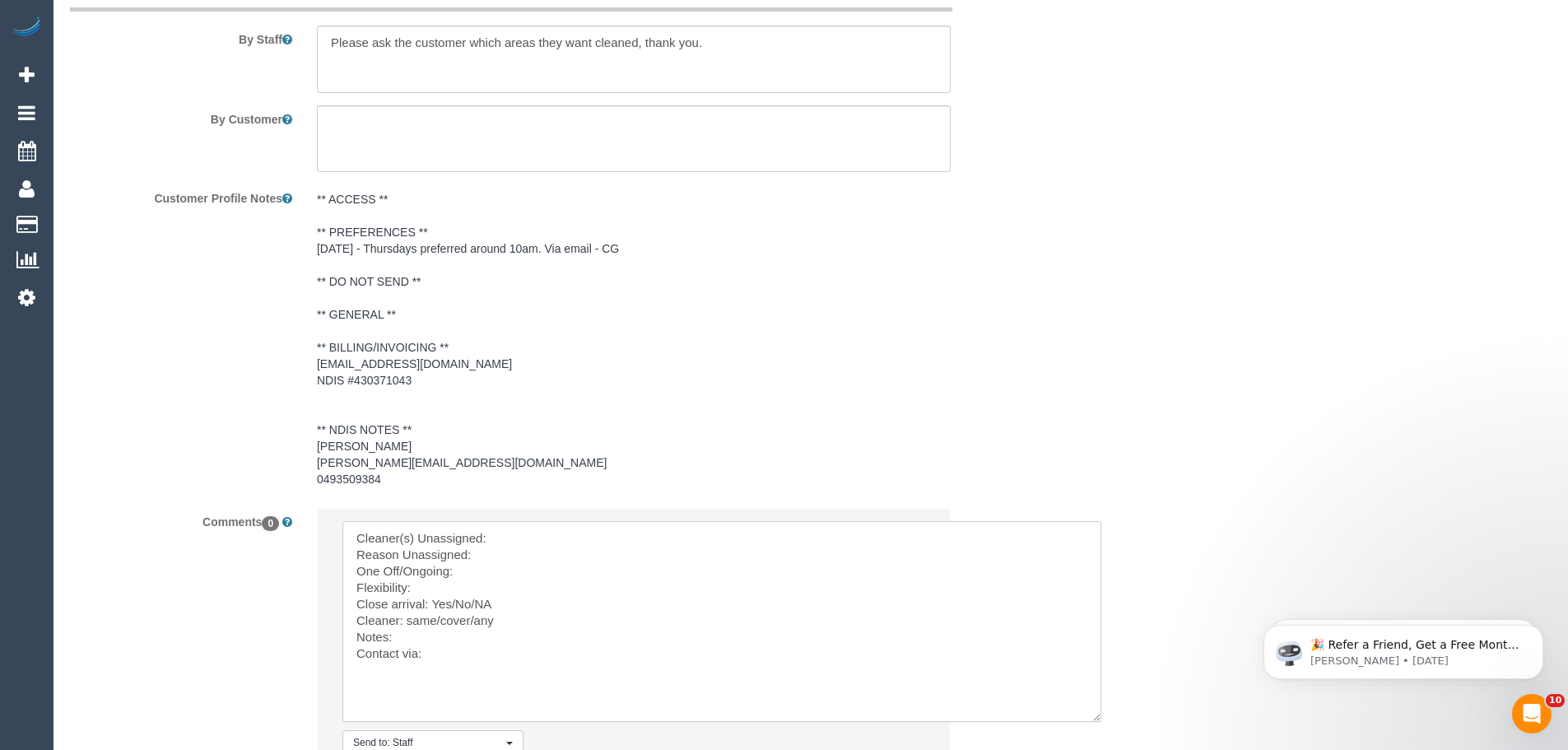
scroll to position [2275, 0]
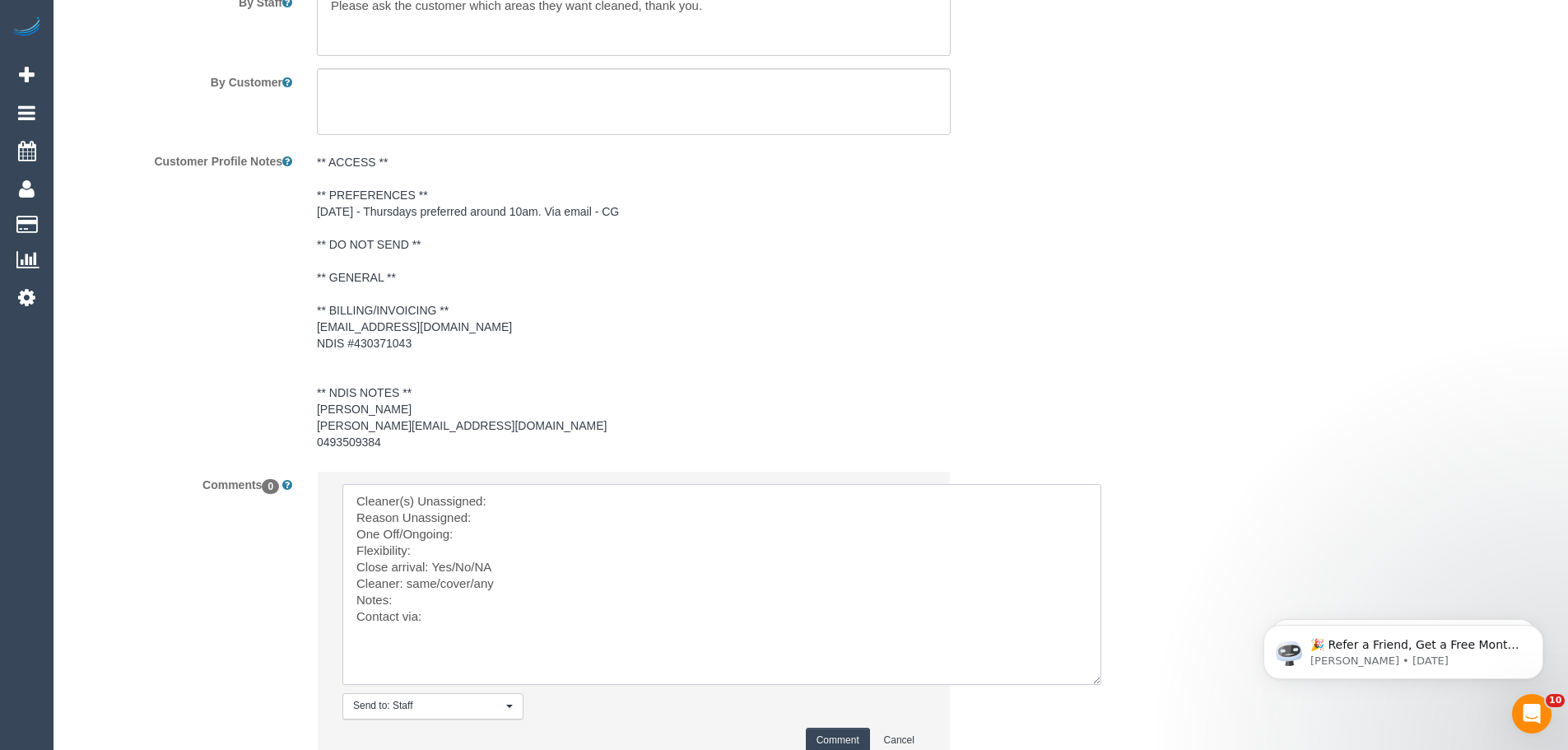
click at [421, 556] on textarea at bounding box center [721, 585] width 759 height 201
paste textarea "I work from home on Mondays Tuesdays and my partner works from home on Thursday…"
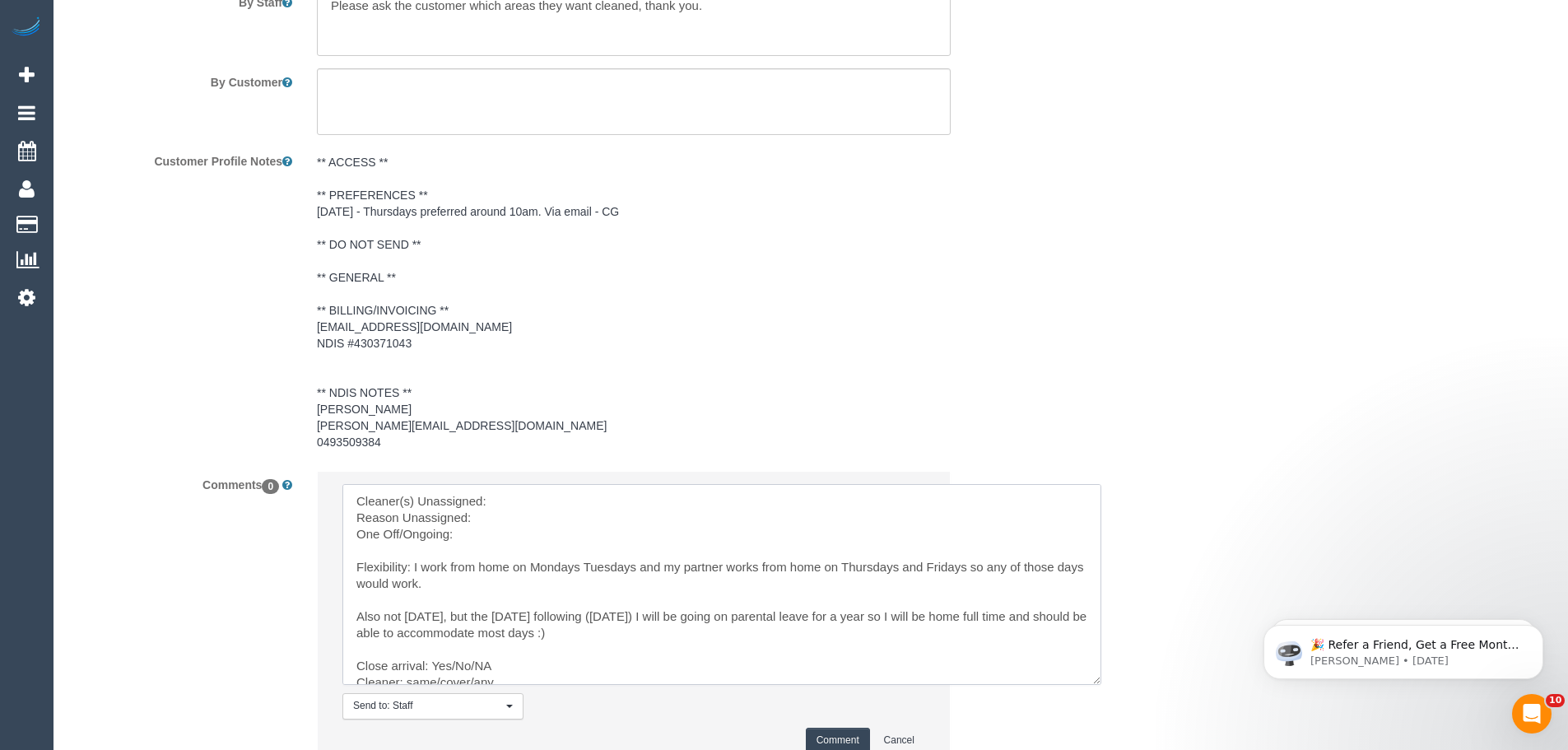
drag, startPoint x: 530, startPoint y: 567, endPoint x: 414, endPoint y: 562, distance: 116.1
click at [414, 562] on textarea at bounding box center [721, 585] width 759 height 201
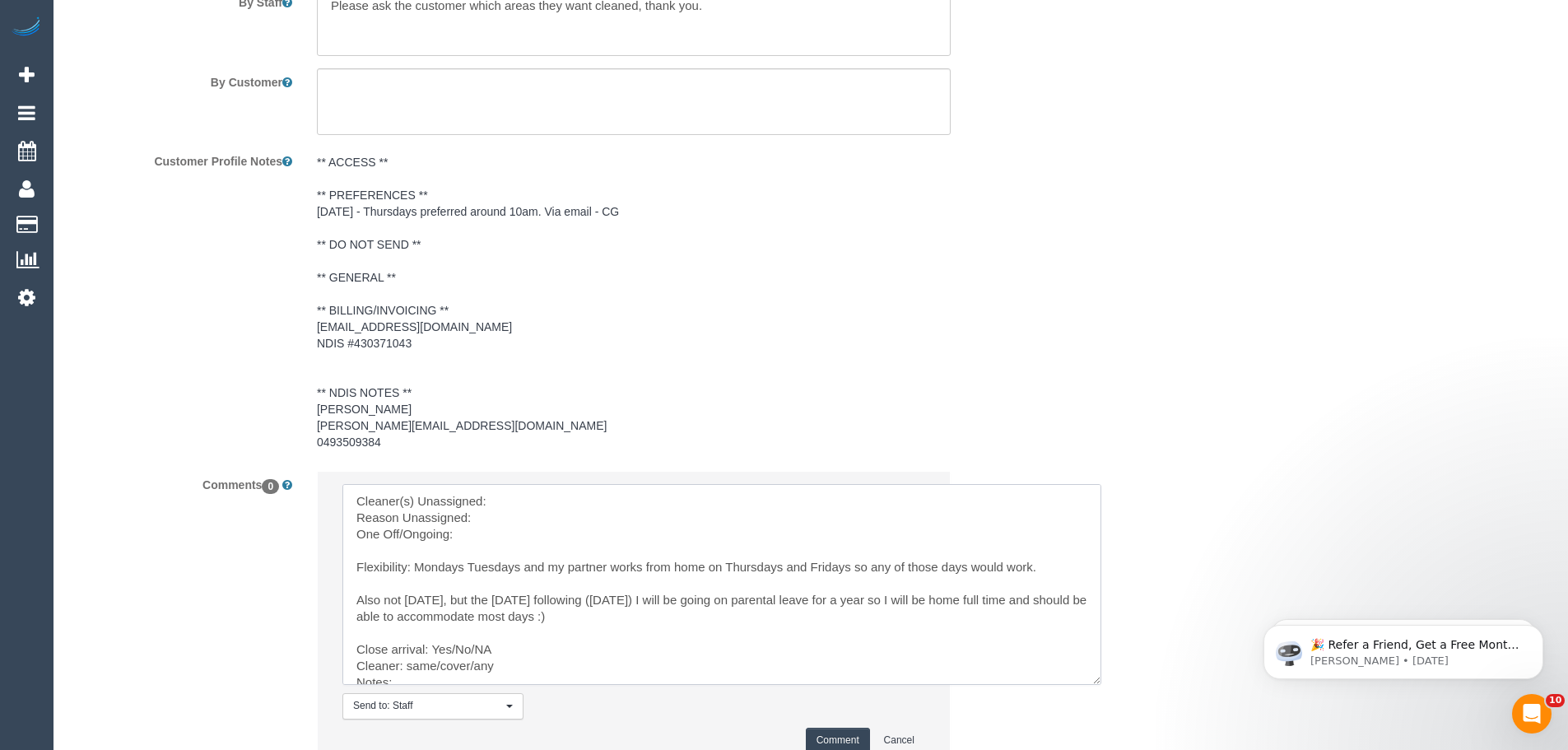
drag, startPoint x: 525, startPoint y: 566, endPoint x: 723, endPoint y: 566, distance: 198.0
click at [723, 566] on textarea at bounding box center [721, 585] width 759 height 201
drag, startPoint x: 355, startPoint y: 600, endPoint x: 582, endPoint y: 615, distance: 227.5
click at [579, 615] on textarea at bounding box center [721, 585] width 759 height 201
click at [463, 565] on textarea at bounding box center [721, 585] width 759 height 201
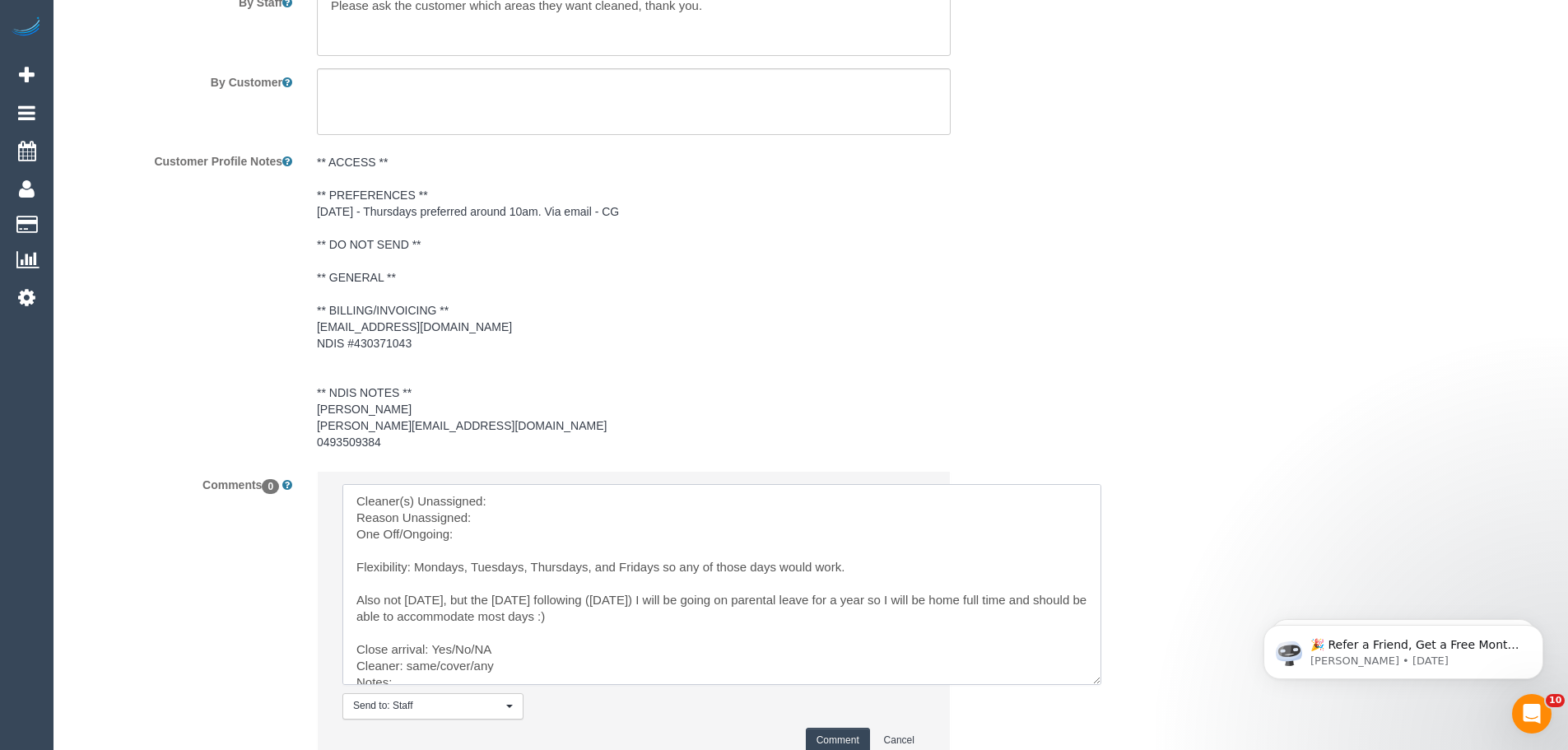
scroll to position [1781, 0]
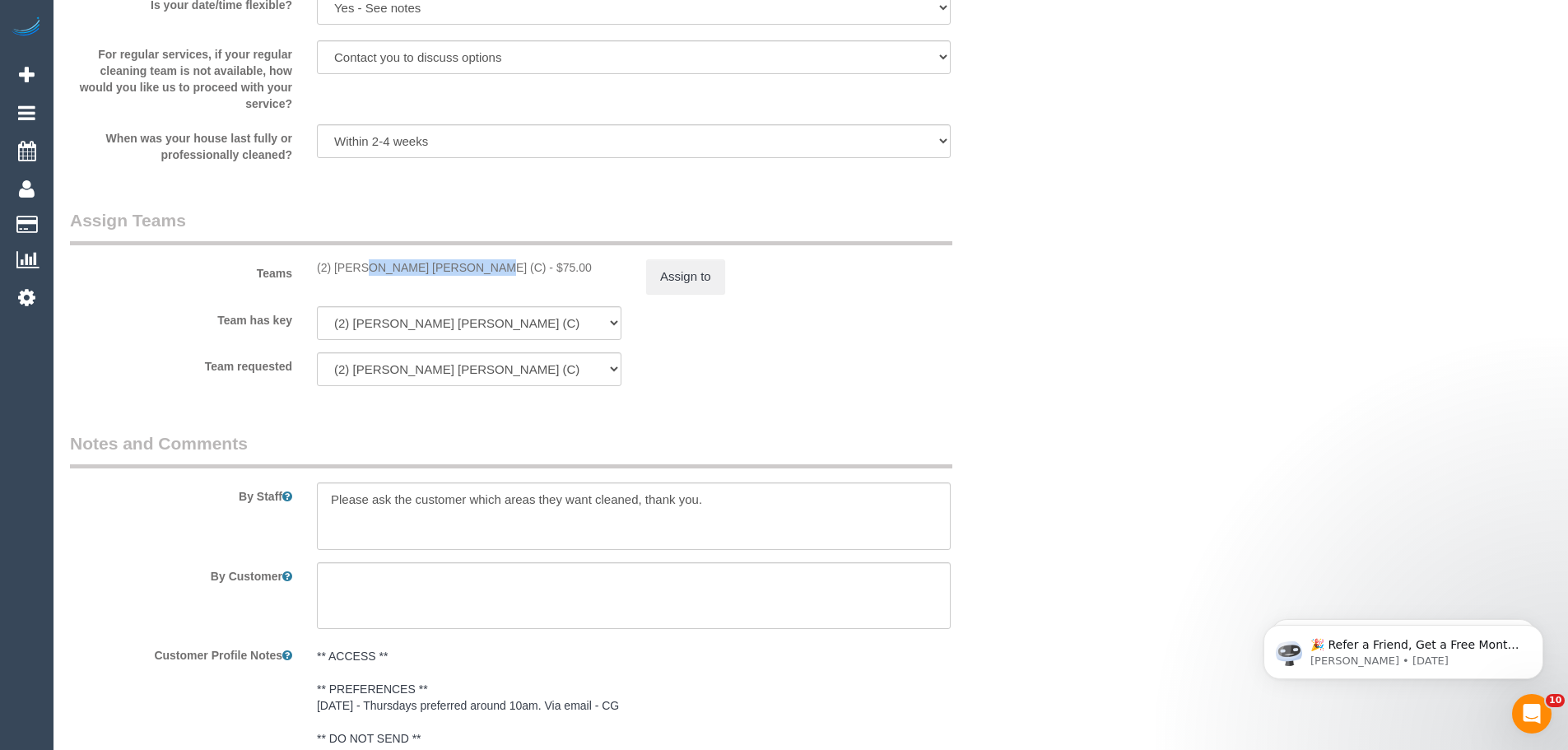
drag, startPoint x: 422, startPoint y: 265, endPoint x: 311, endPoint y: 259, distance: 111.2
click at [311, 259] on div "(2) Joel Wei Ong (C) - $75.00" at bounding box center [468, 267] width 329 height 17
copy div "(2) [PERSON_NAME] [PERSON_NAME] (C)"
click at [667, 287] on button "Assign to" at bounding box center [686, 276] width 79 height 34
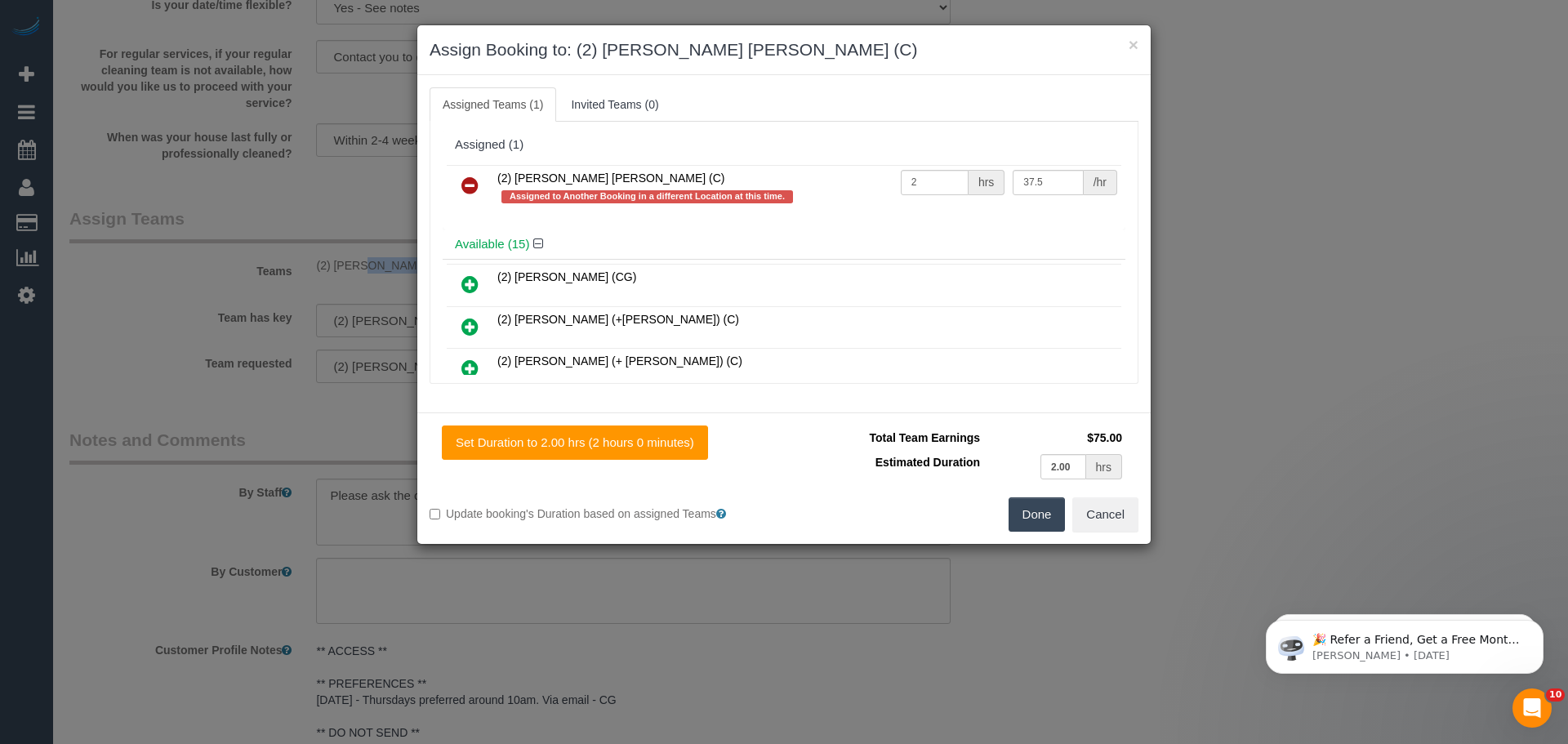
click at [470, 187] on icon at bounding box center [470, 186] width 18 height 19
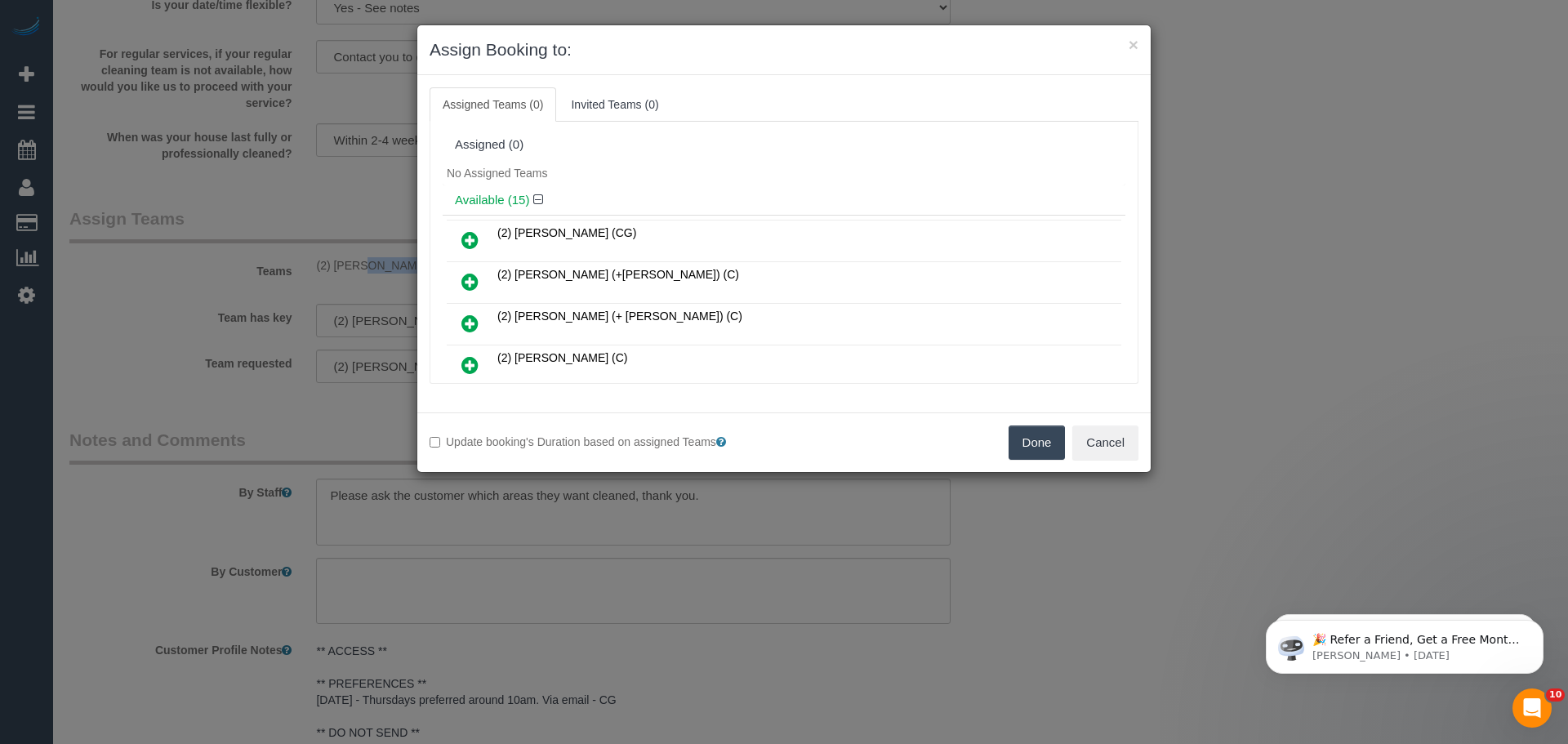
click at [1043, 444] on button "Done" at bounding box center [1037, 442] width 57 height 34
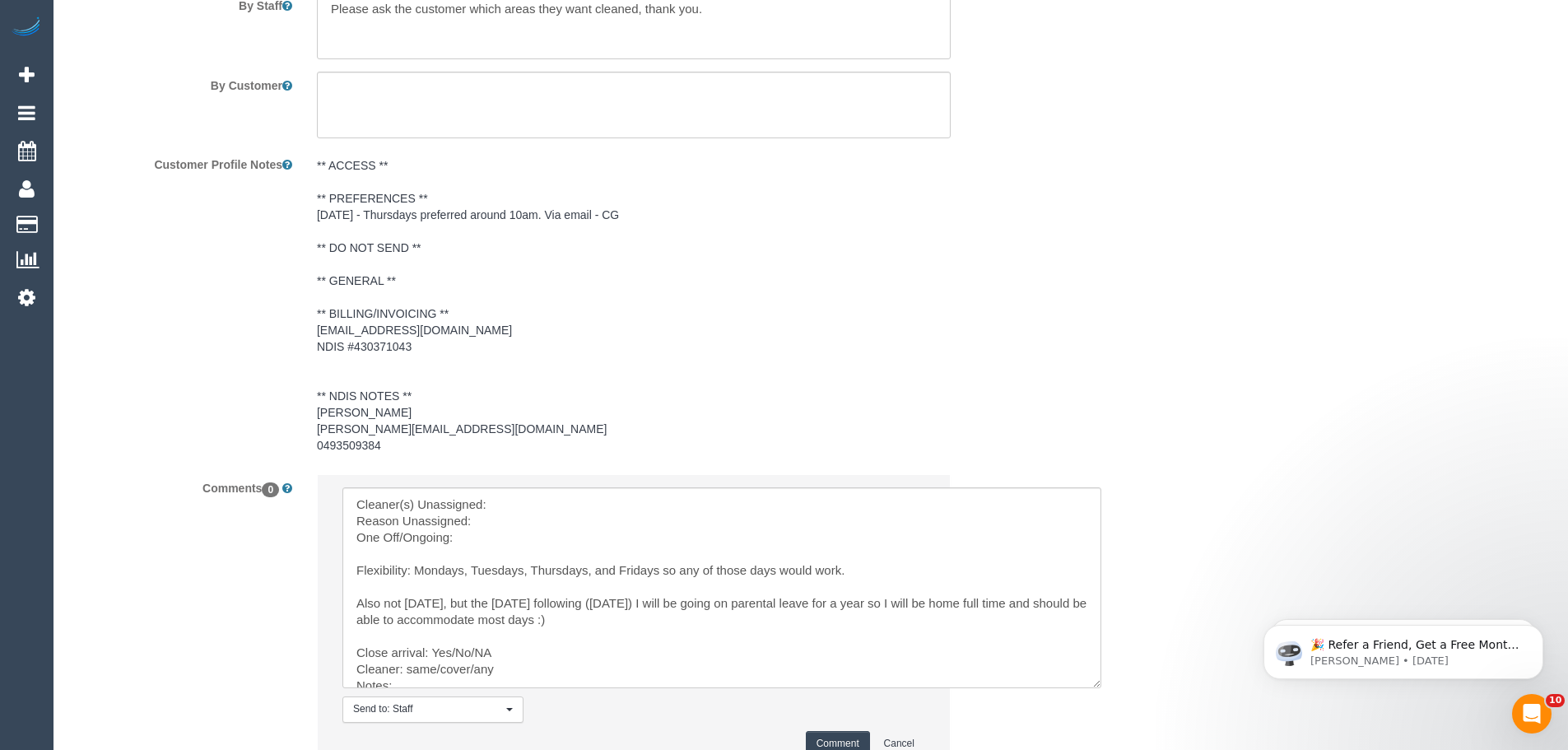
scroll to position [2358, 0]
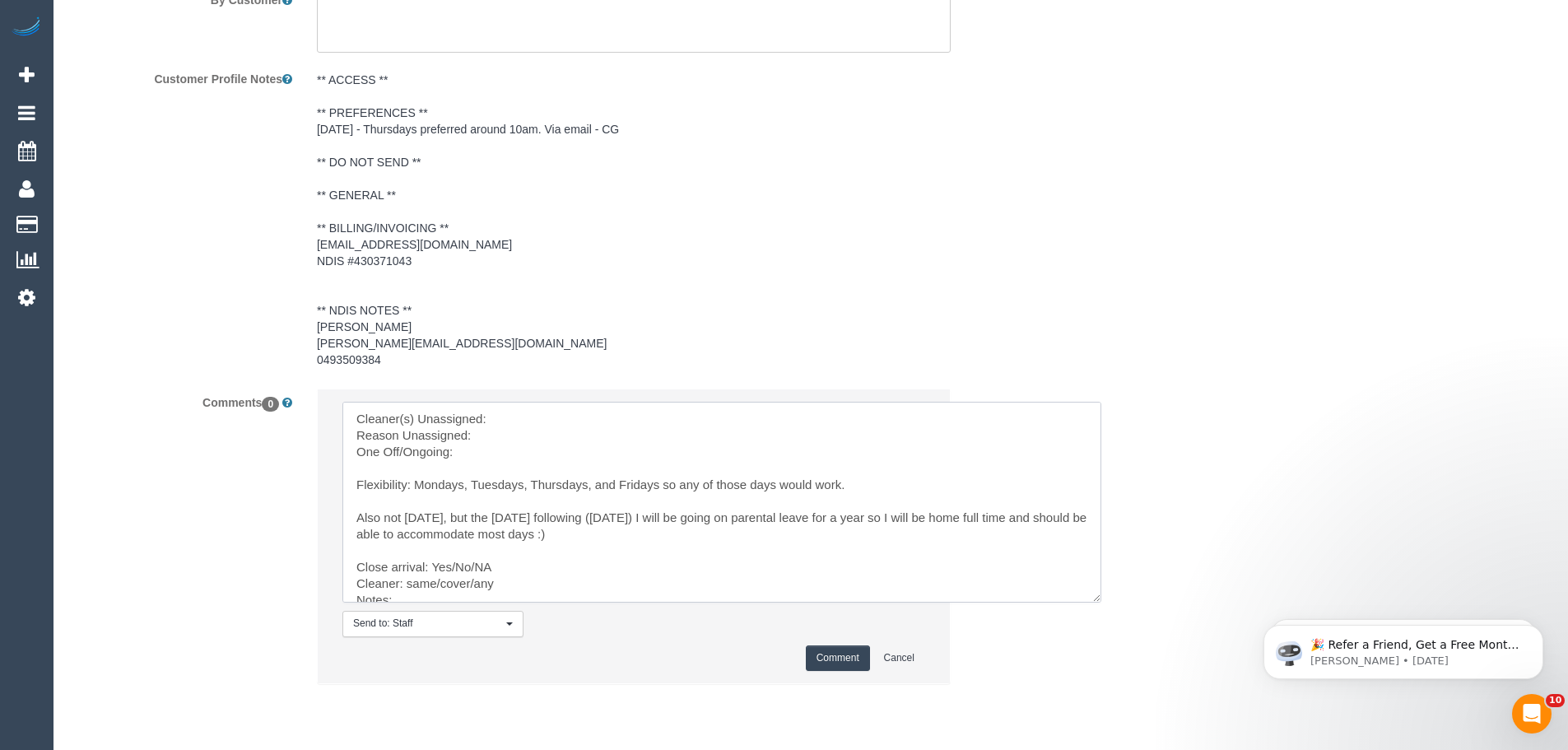
click at [556, 407] on textarea at bounding box center [721, 503] width 759 height 201
paste textarea "(2) [PERSON_NAME] [PERSON_NAME] (C)"
click at [523, 441] on textarea at bounding box center [721, 503] width 759 height 201
drag, startPoint x: 484, startPoint y: 585, endPoint x: 406, endPoint y: 582, distance: 78.1
click at [406, 582] on textarea at bounding box center [721, 503] width 759 height 201
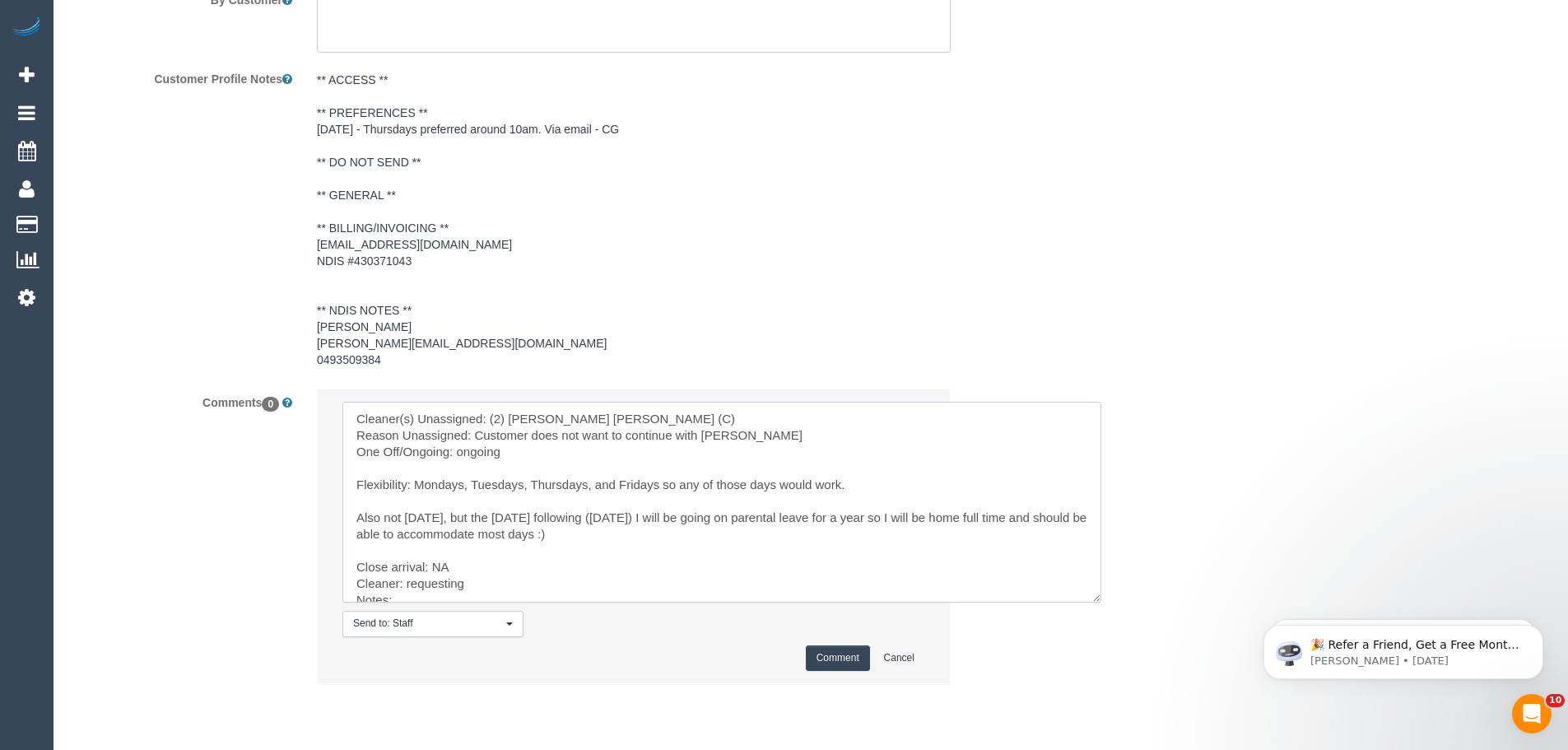
paste textarea "(3) [PERSON_NAME] (+ [PERSON_NAME]) (C)"
drag, startPoint x: 529, startPoint y: 582, endPoint x: 601, endPoint y: 584, distance: 72.0
click at [601, 584] on textarea at bounding box center [721, 503] width 759 height 201
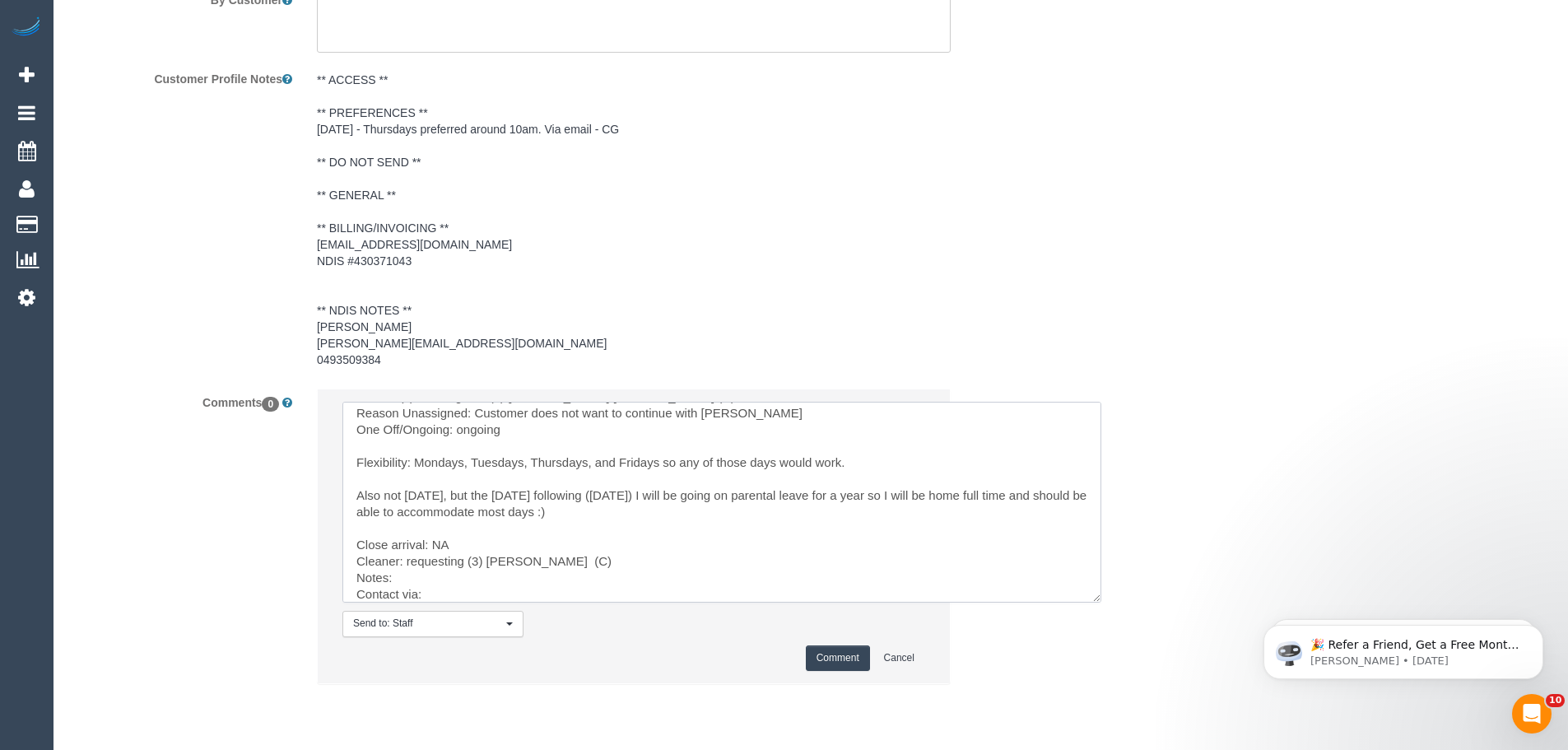
scroll to position [31, 0]
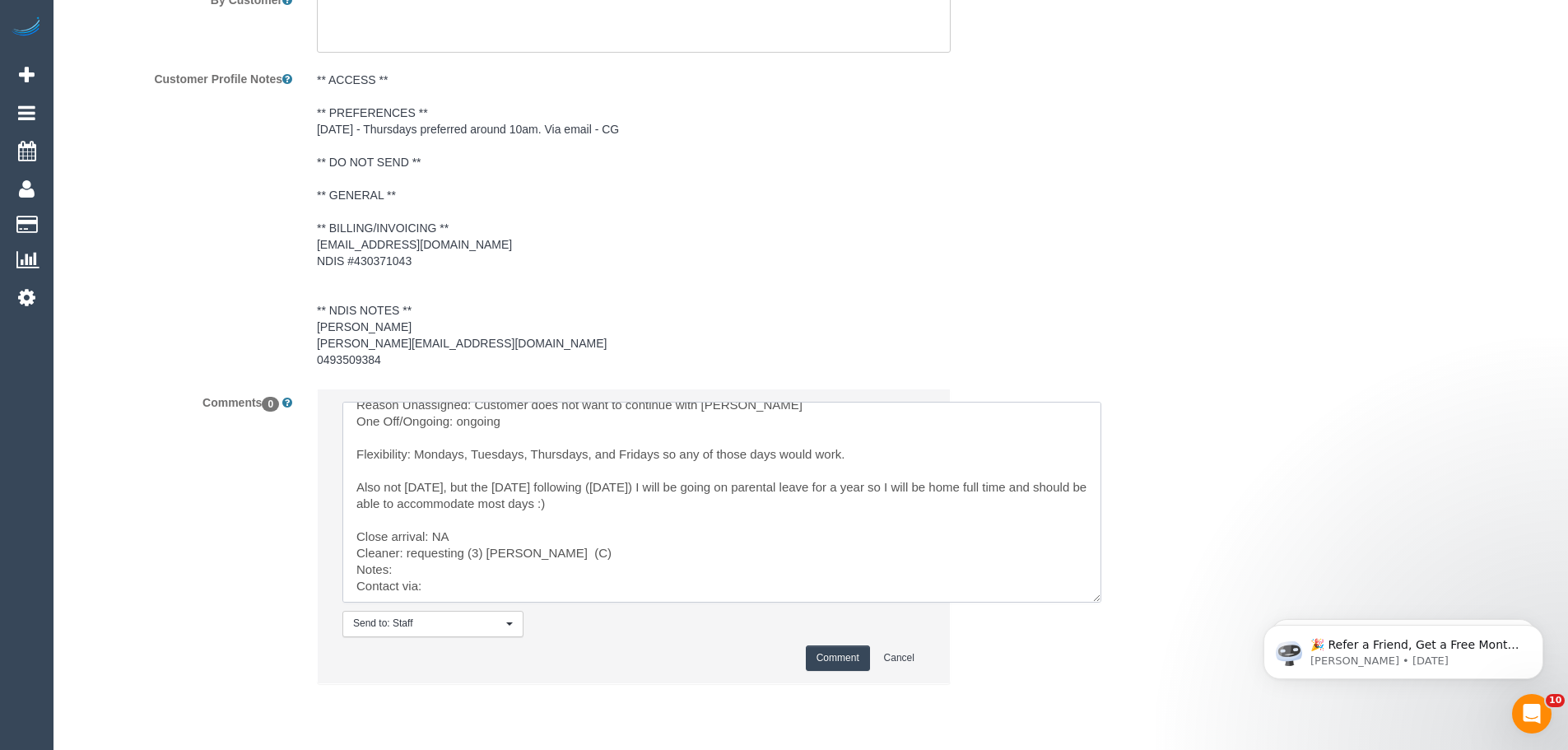
click at [438, 564] on textarea at bounding box center [721, 503] width 759 height 201
click at [537, 583] on textarea at bounding box center [721, 503] width 759 height 201
paste textarea "cnv_q2c66kv"
type textarea "Cleaner(s) Unassigned: (2) Joel Wei Ong (C) Reason Unassigned: Customer does no…"
click at [822, 662] on button "Comment" at bounding box center [838, 658] width 64 height 26
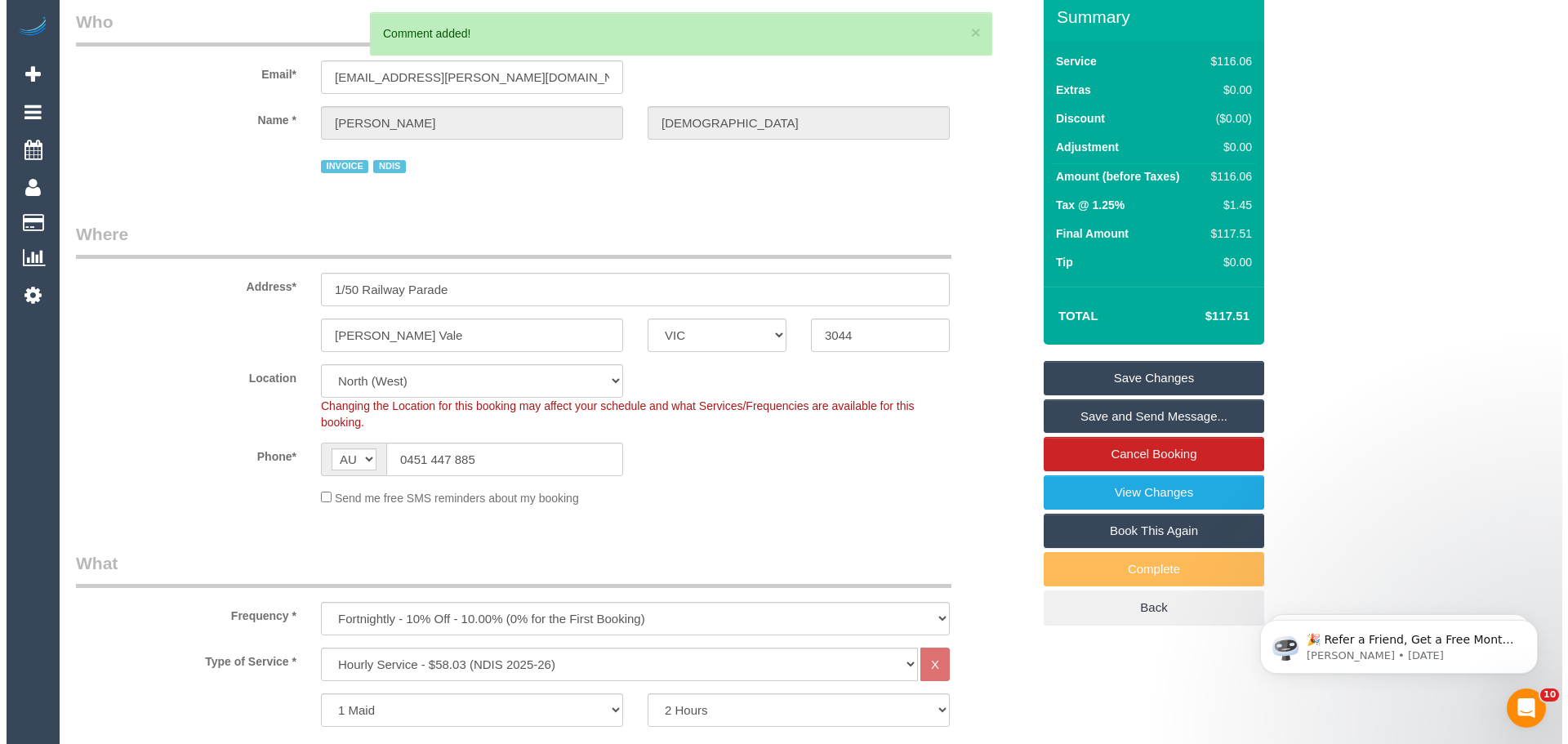
scroll to position [0, 0]
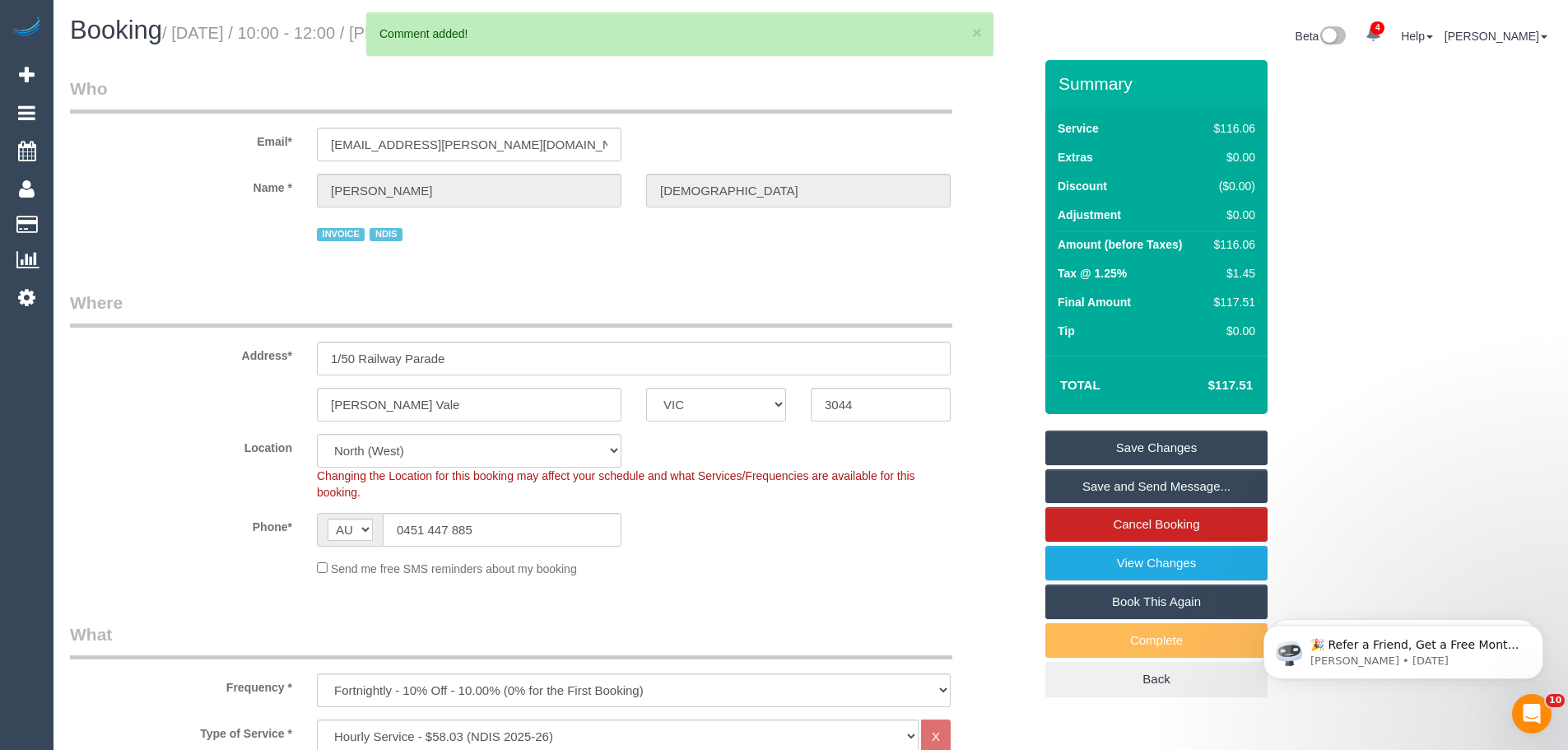
click at [1118, 443] on link "Save Changes" at bounding box center [1157, 447] width 222 height 34
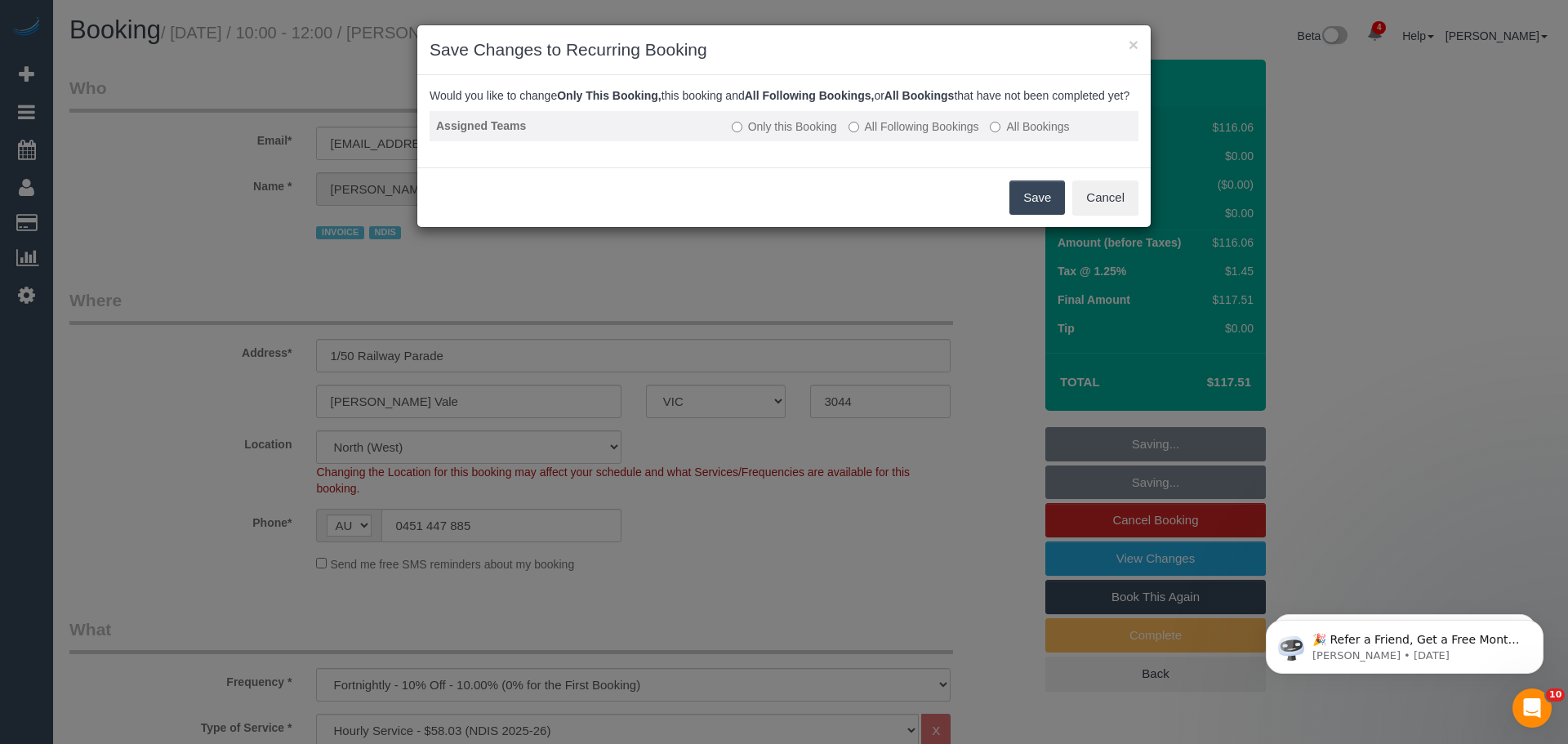
click at [885, 135] on label "All Following Bookings" at bounding box center [914, 126] width 130 height 17
click at [1022, 214] on button "Save" at bounding box center [1037, 197] width 55 height 34
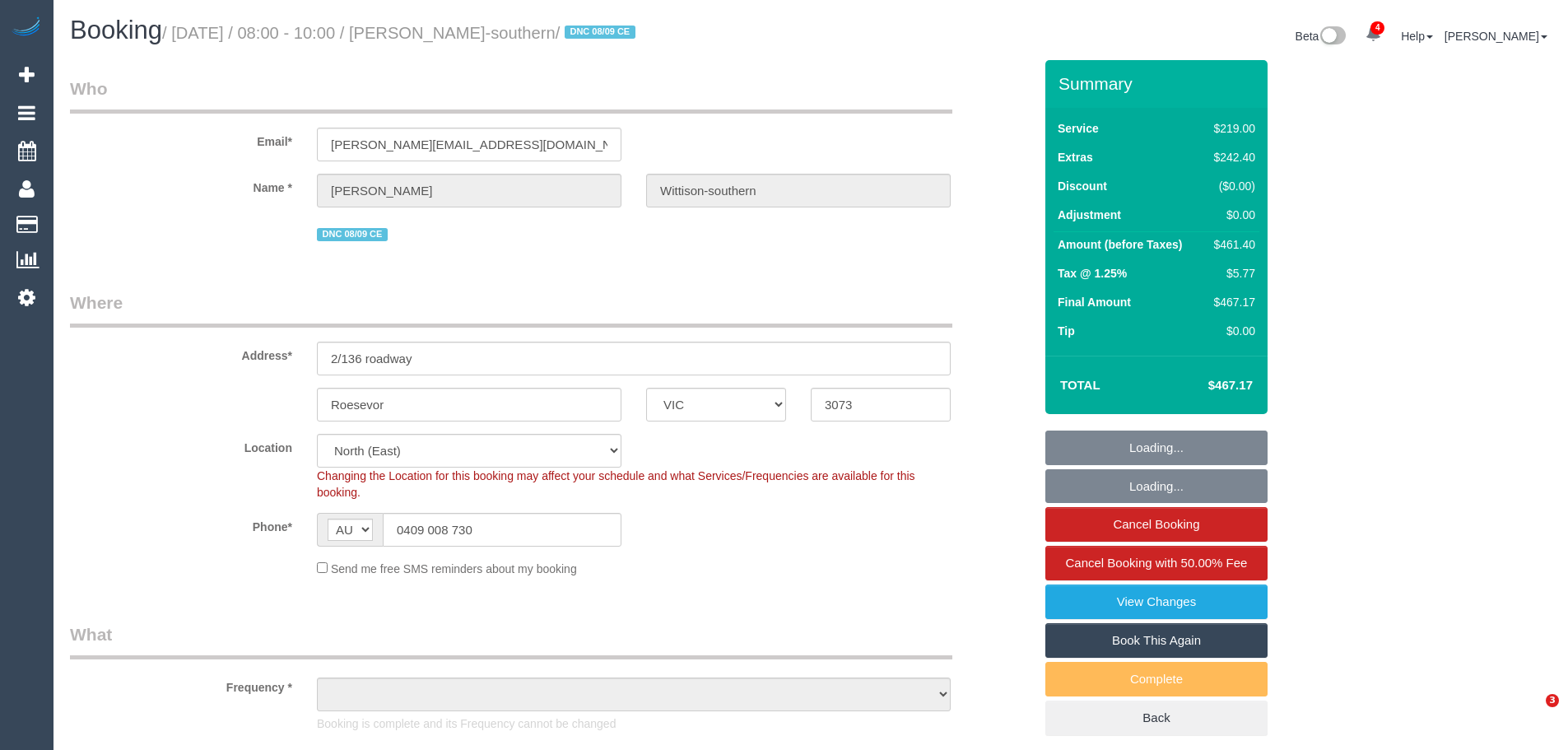
select select "VIC"
select select "string:stripe-pm_1S3Vpt2GScqysDRV4IwPfZIW"
select select "object:625"
select select "number:28"
select select "number:14"
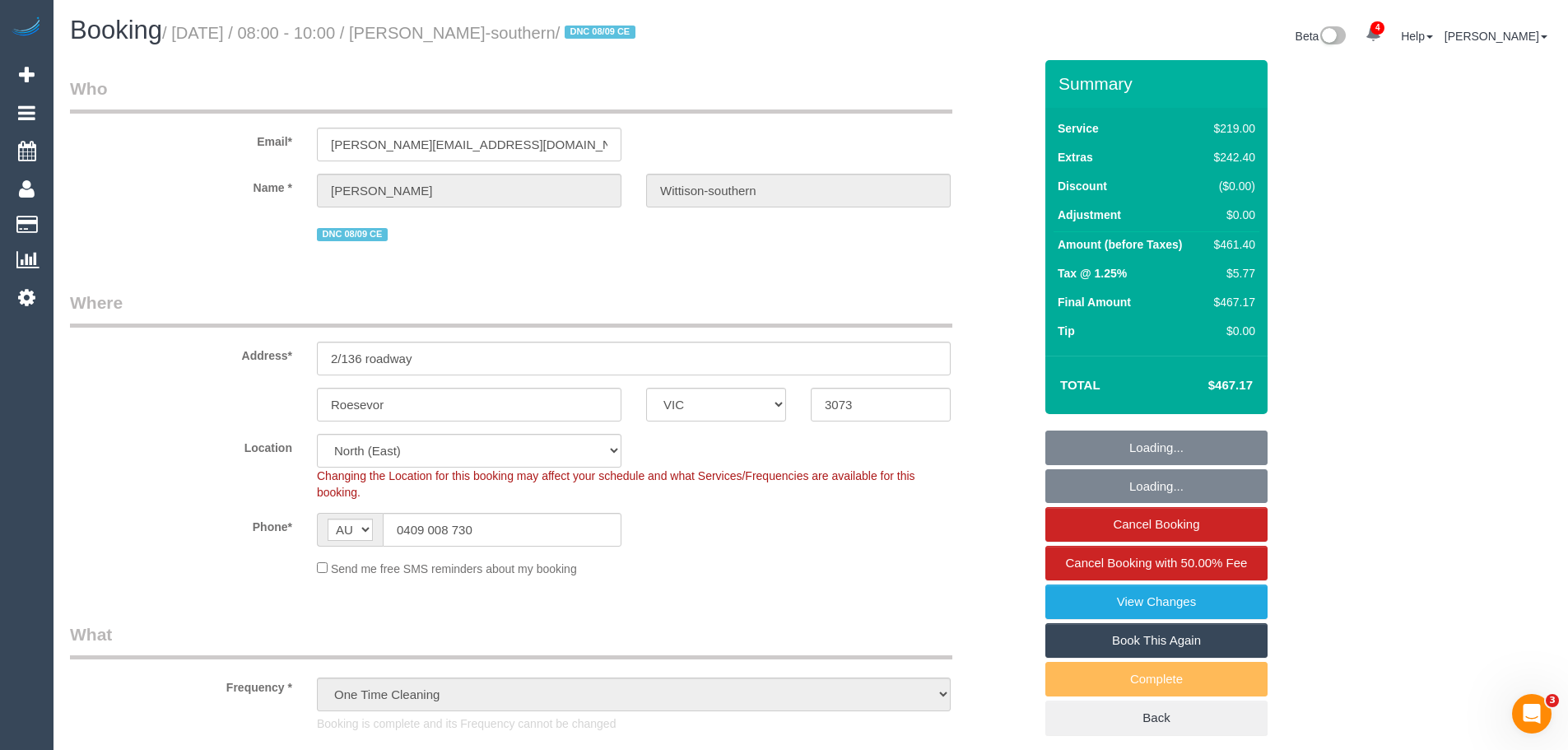
select select "number:19"
select select "object:1390"
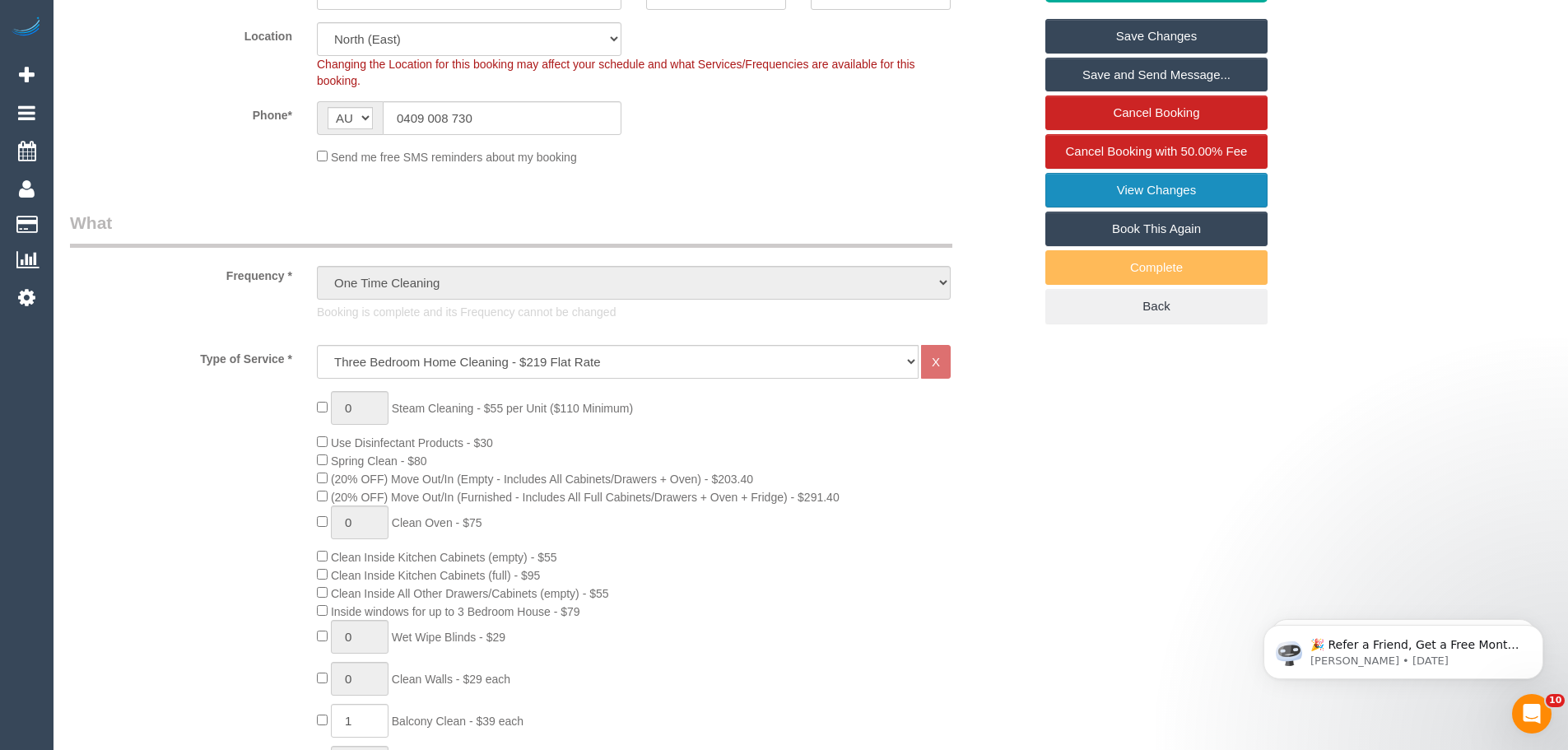
scroll to position [82, 0]
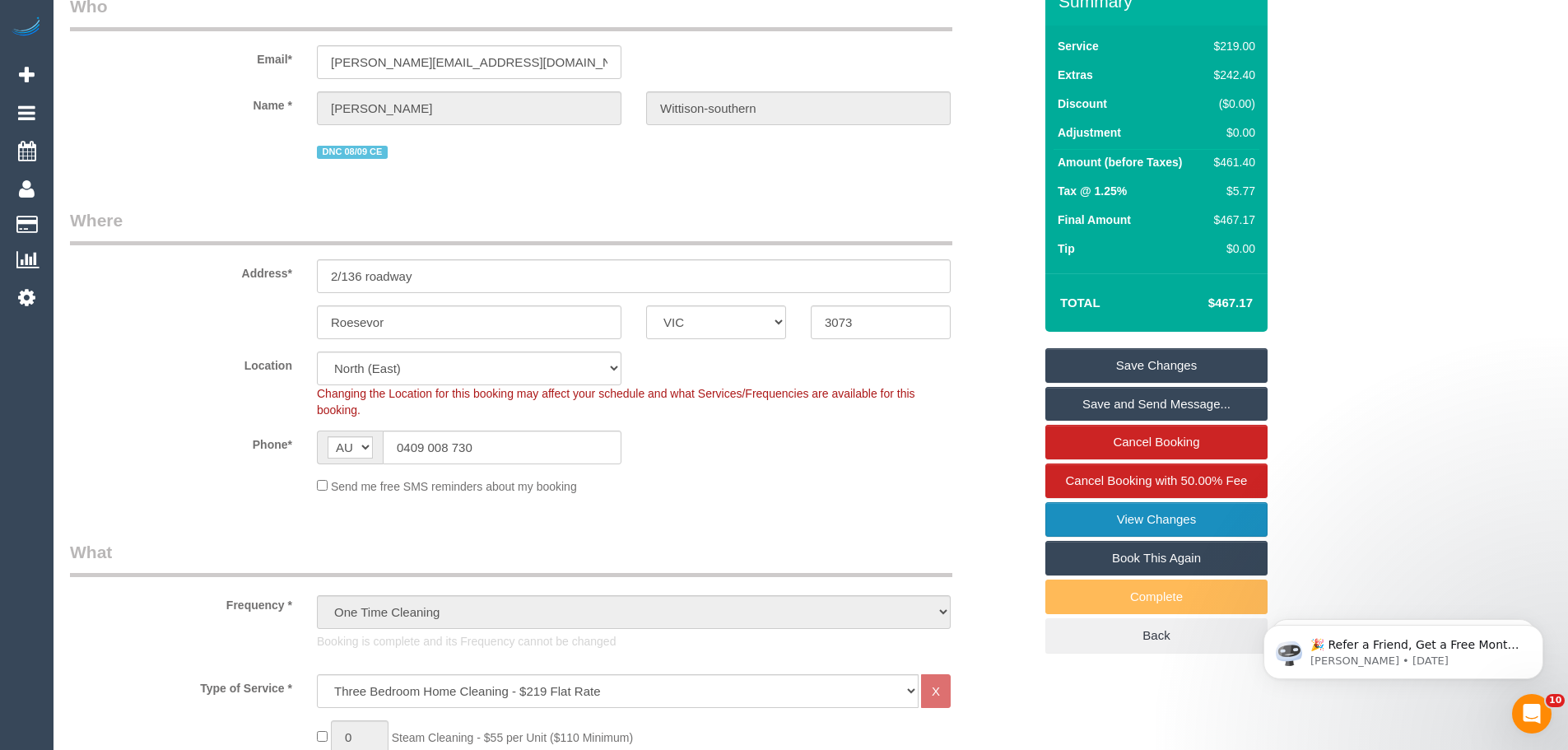
click at [1120, 519] on link "View Changes" at bounding box center [1157, 519] width 222 height 34
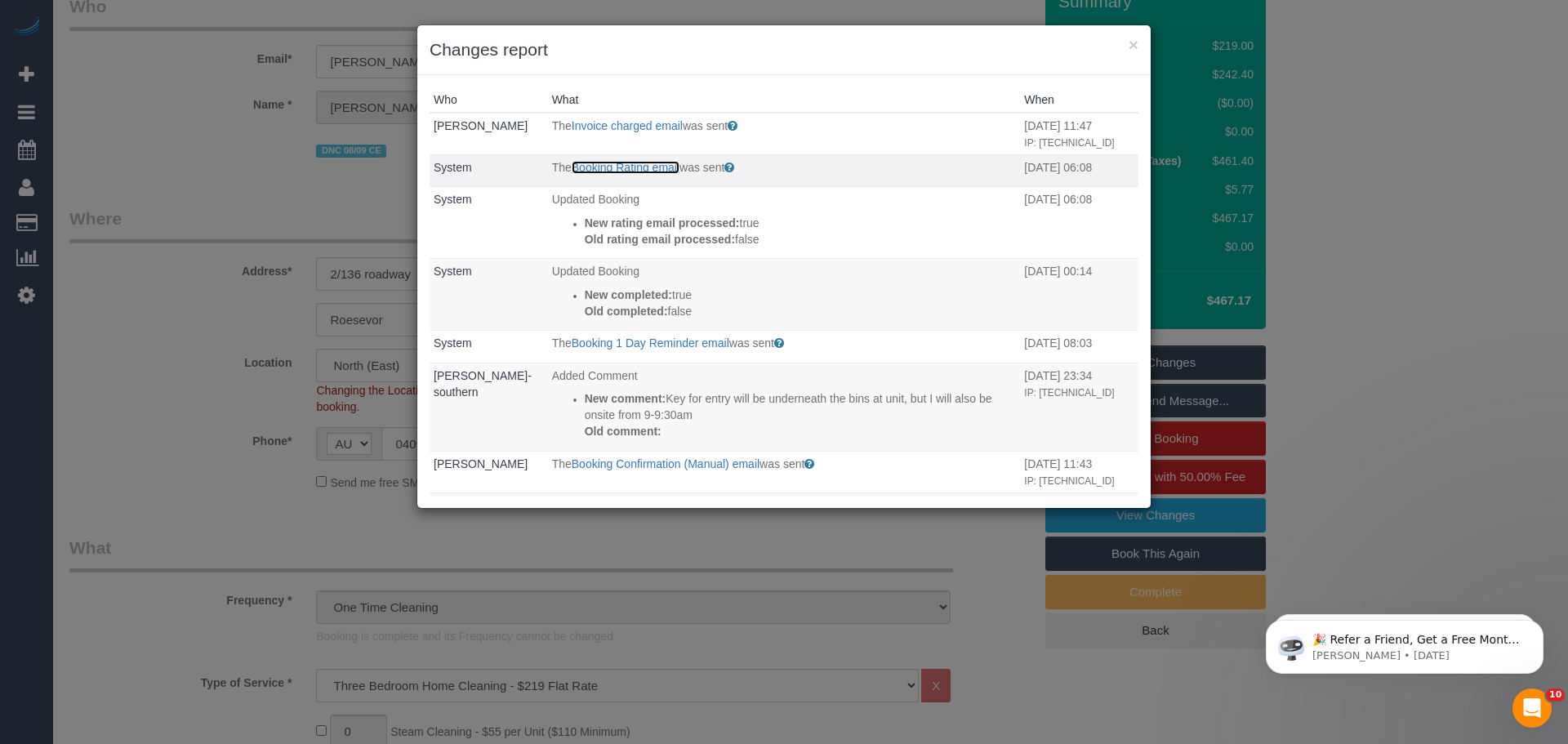
click at [606, 171] on link "Booking Rating email" at bounding box center [625, 167] width 108 height 13
click at [1127, 43] on h3 "Changes report" at bounding box center [784, 50] width 709 height 25
click at [1138, 43] on button "×" at bounding box center [1133, 45] width 10 height 18
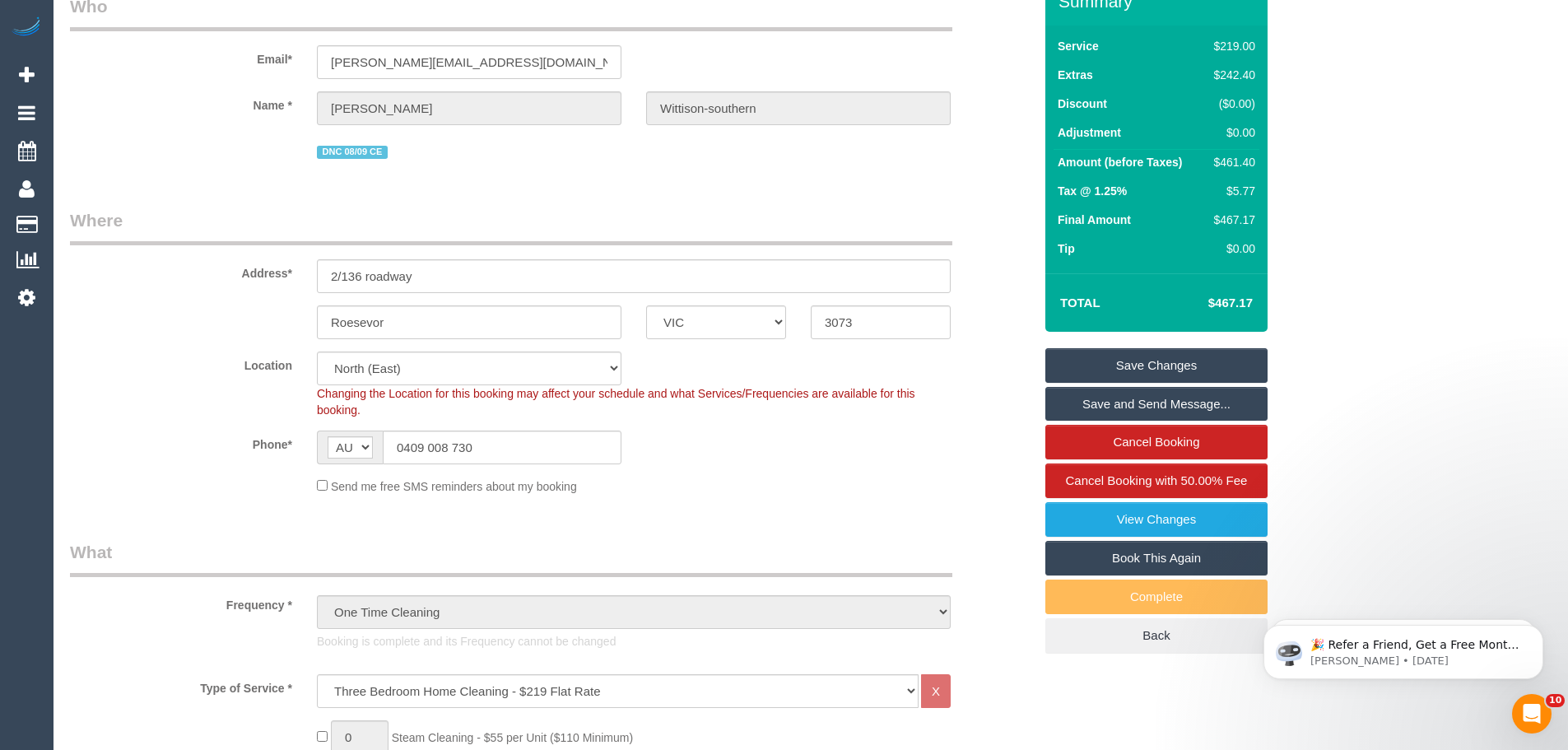
click at [1234, 158] on div "$461.40" at bounding box center [1231, 162] width 48 height 17
copy div "461.40"
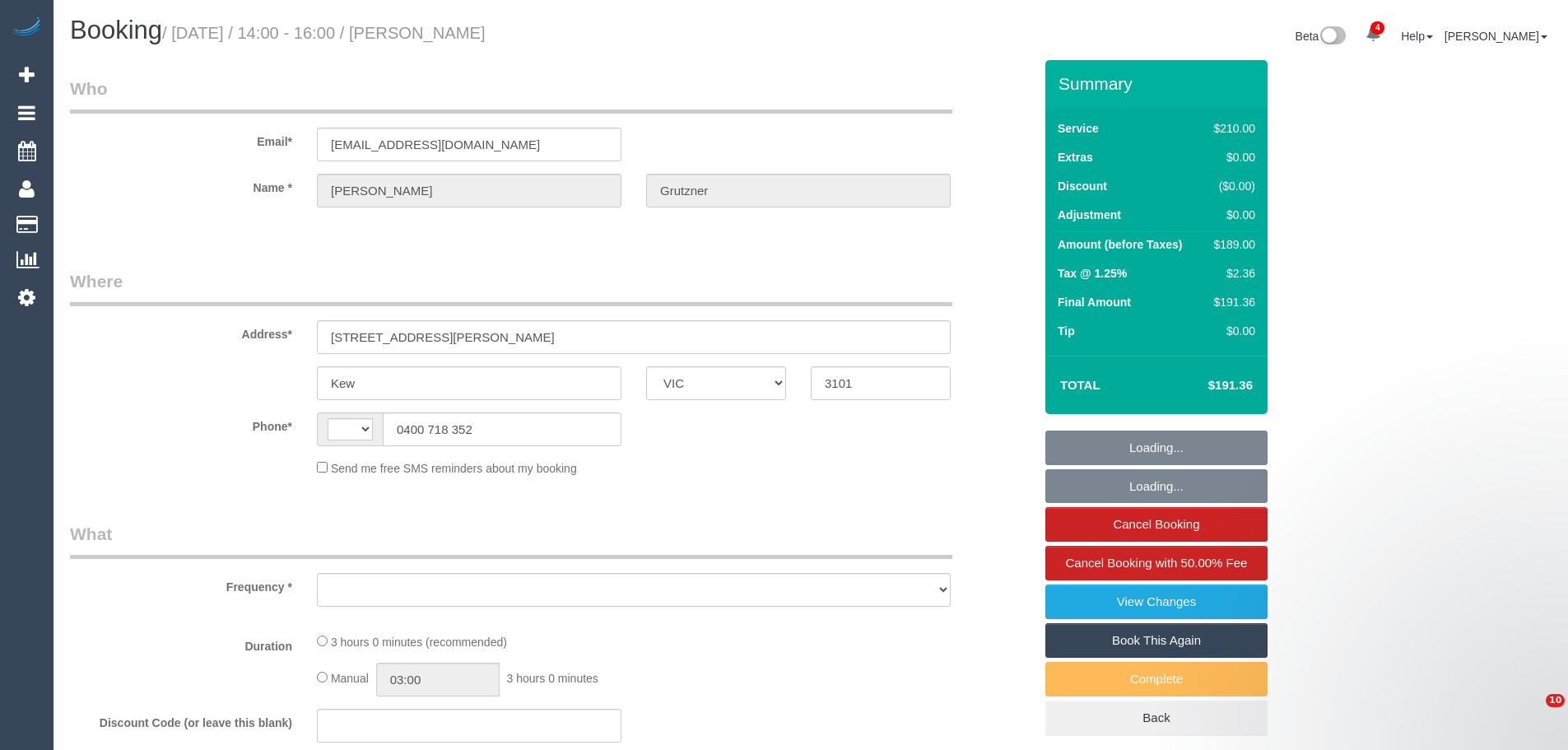
select select "VIC"
select select "string:AU"
select select "object:2533"
select select "string:stripe-pm_1OKDIQ2GScqysDRVWHVj2xOp"
select select "number:27"
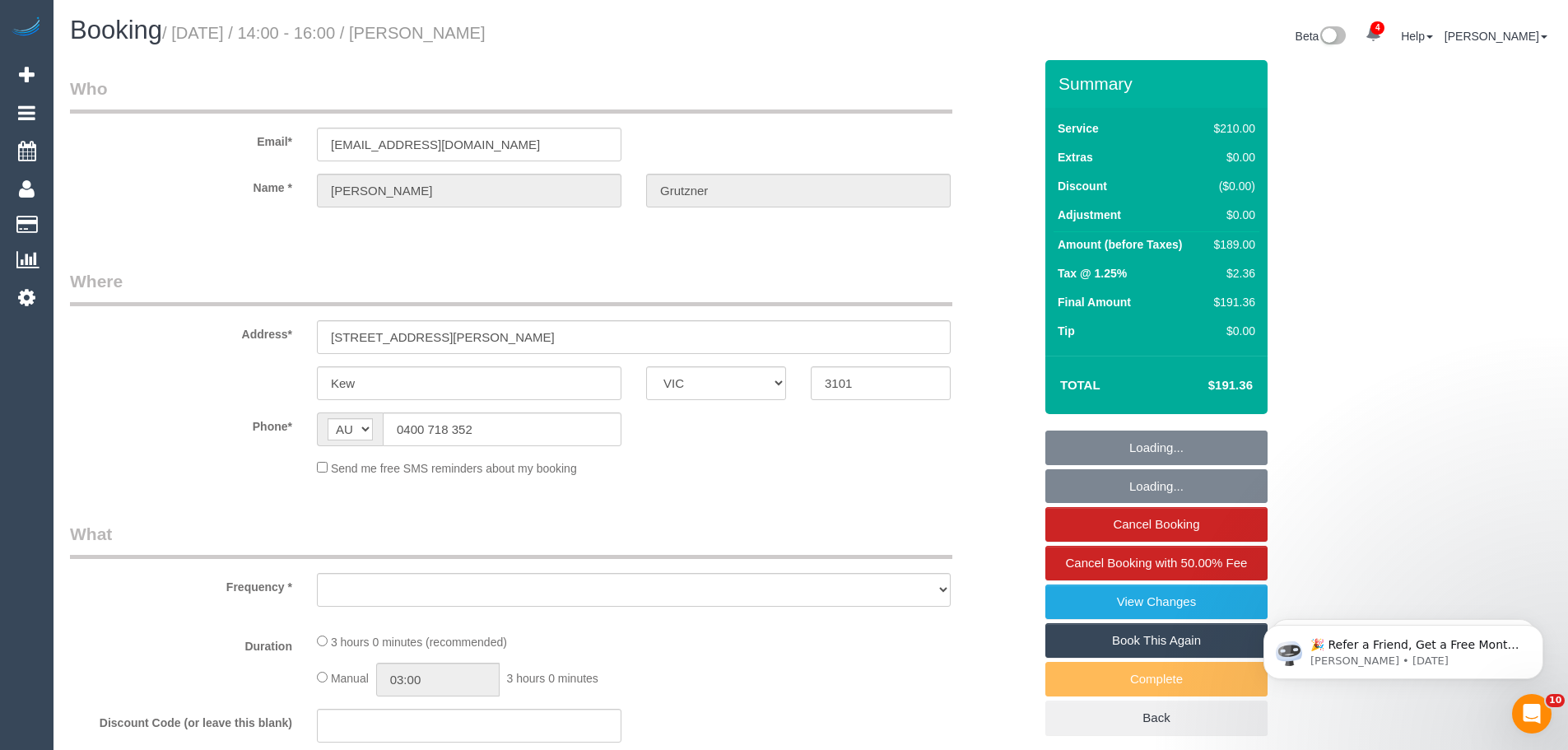
select select "number:14"
select select "number:19"
select select "number:36"
select select "number:34"
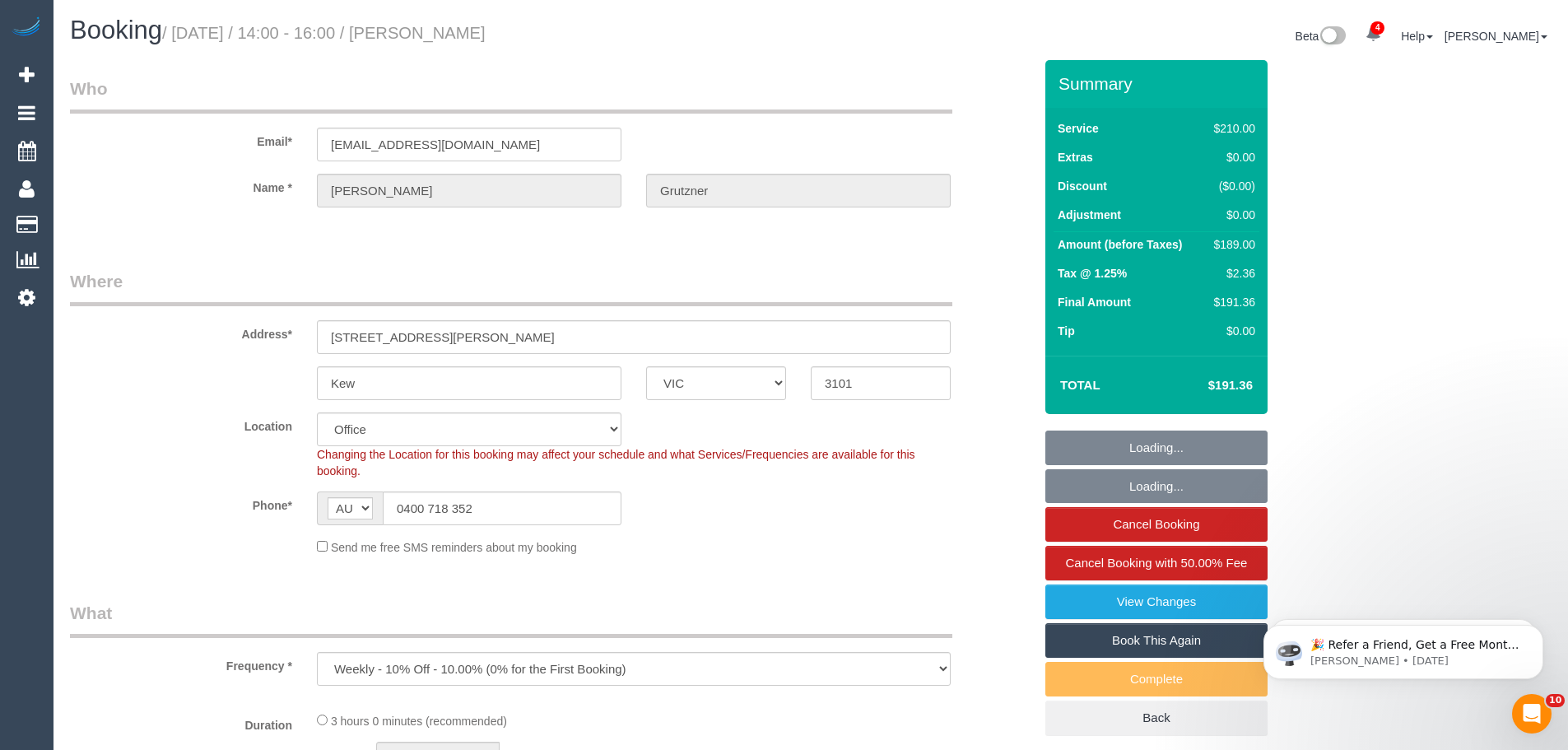
select select "180"
select select "object:4183"
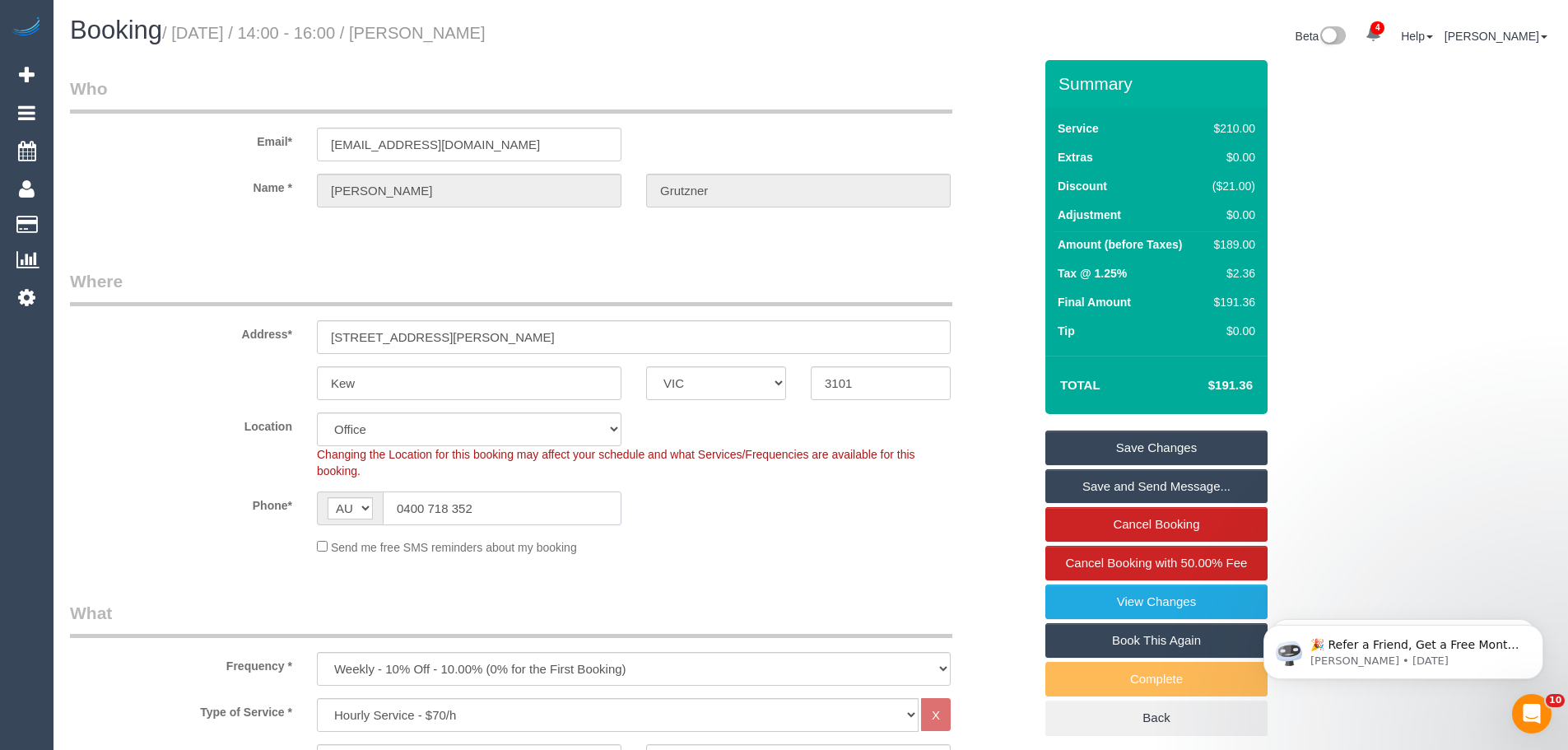
drag, startPoint x: 489, startPoint y: 510, endPoint x: 168, endPoint y: 509, distance: 321.0
click at [168, 509] on div "Phone* AF AL DZ AD AO AI AQ AG AR AM AW AU AT AZ BS BH BD BB BY BE BZ BJ BM BT …" at bounding box center [551, 508] width 988 height 34
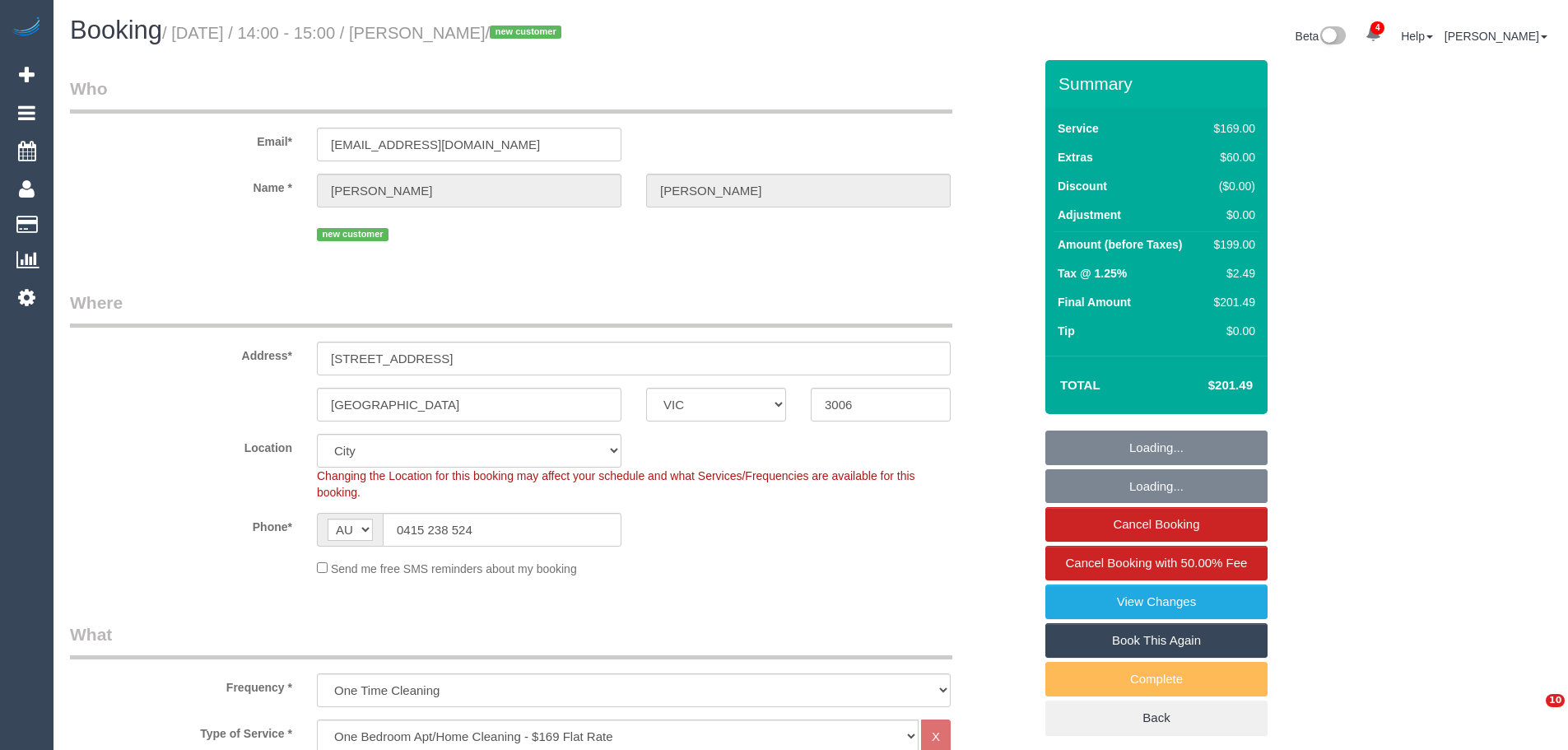
select select "VIC"
select select "number:28"
select select "number:14"
select select "number:20"
select select "number:24"
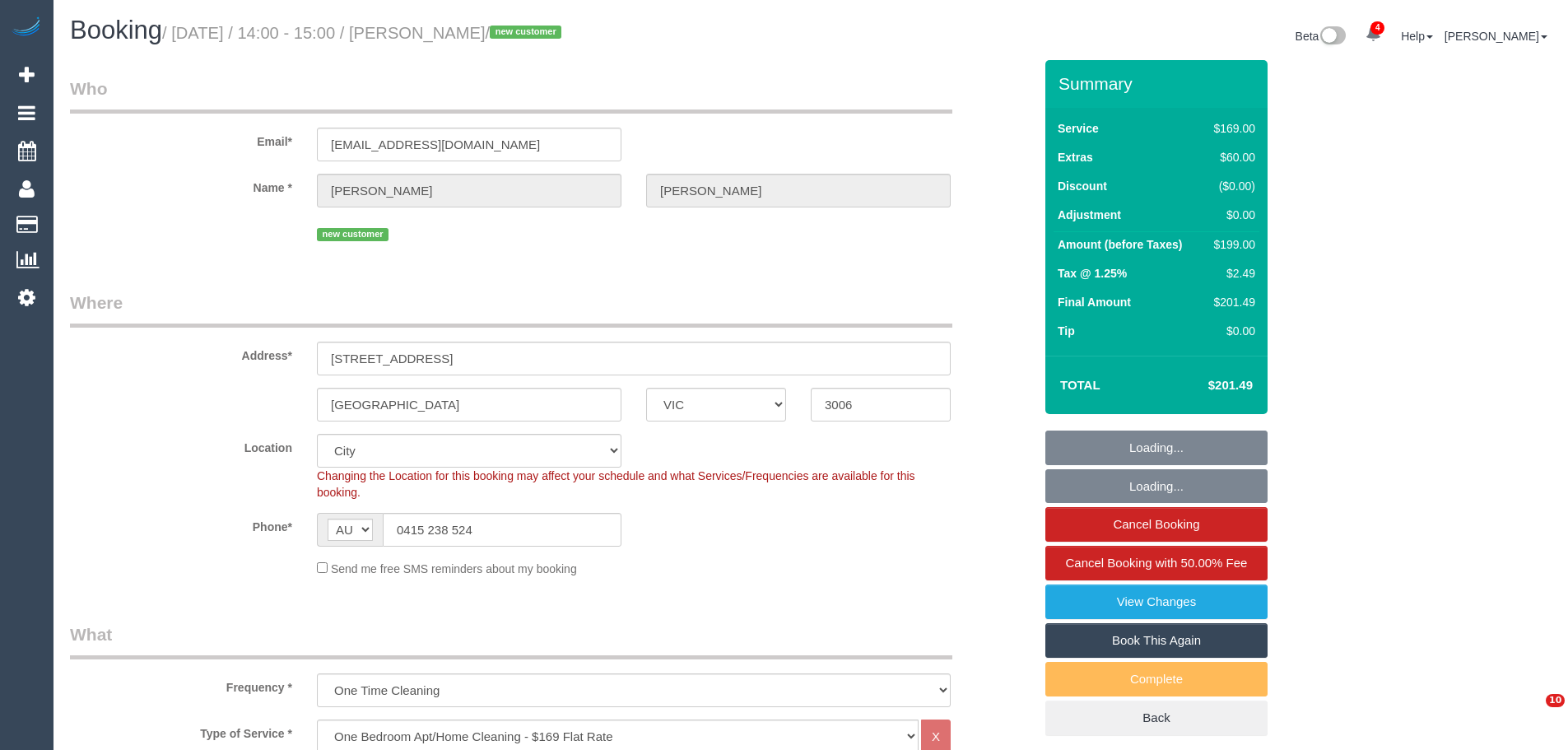
select select "number:34"
select select "number:26"
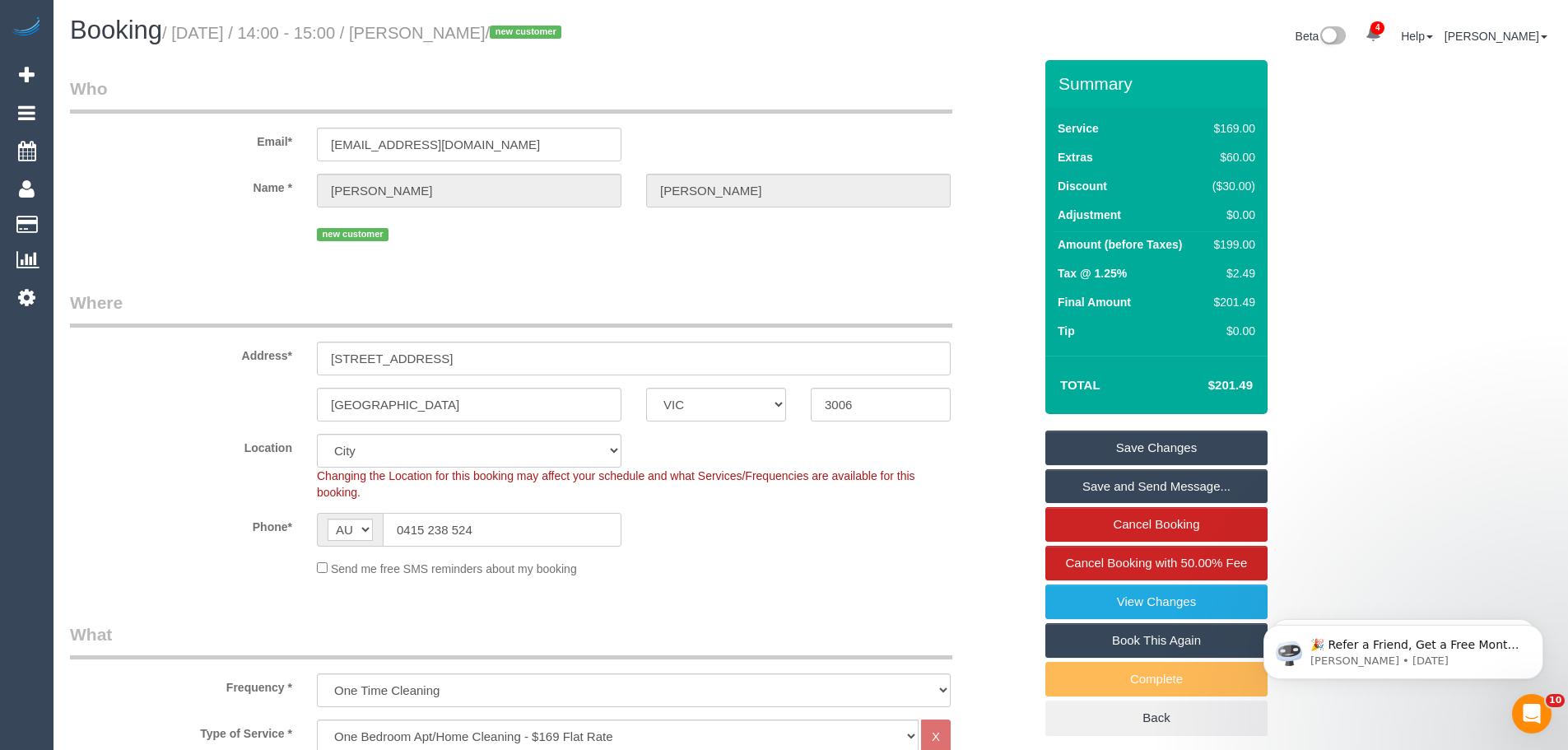
drag, startPoint x: 510, startPoint y: 524, endPoint x: 215, endPoint y: 540, distance: 295.4
click at [215, 541] on div "Phone* AF AL DZ AD AO AI AQ AG AR AM AW AU AT AZ BS BH BD BB BY BE BZ BJ BM BT …" at bounding box center [551, 530] width 988 height 34
drag, startPoint x: 279, startPoint y: 338, endPoint x: 249, endPoint y: 342, distance: 30.3
click at [250, 342] on div "Address* [STREET_ADDRESS]" at bounding box center [551, 334] width 988 height 85
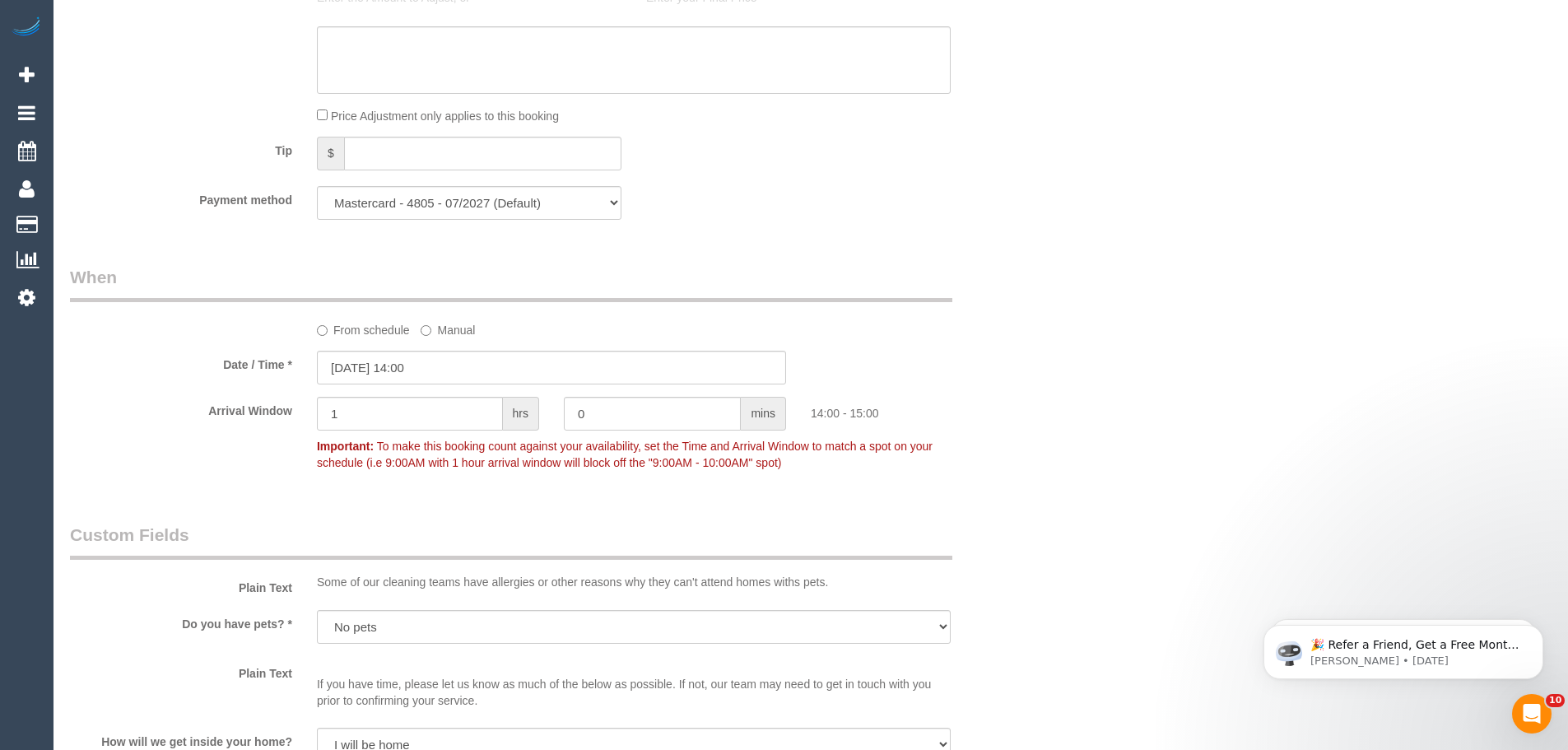
scroll to position [2224, 0]
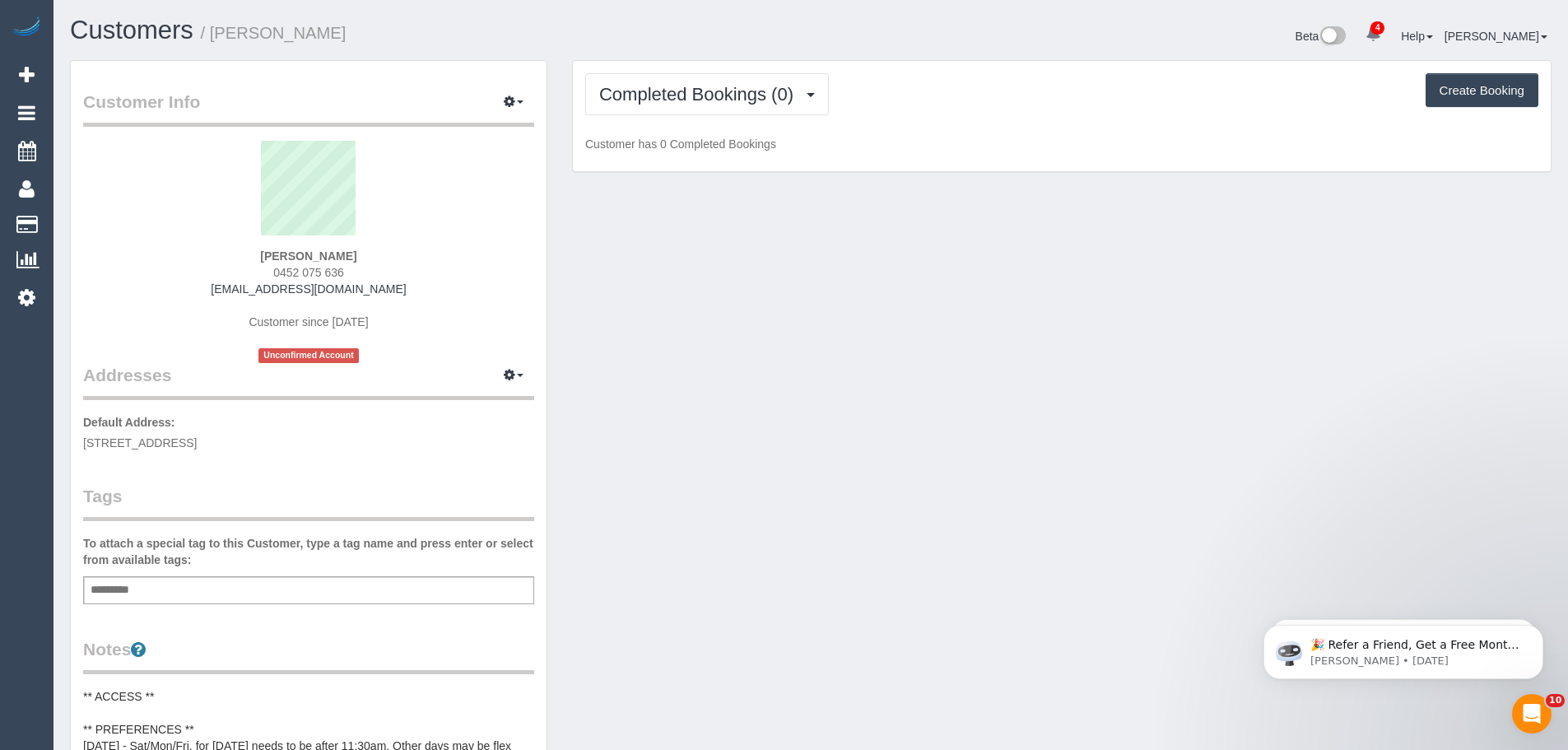
drag, startPoint x: 362, startPoint y: 270, endPoint x: 263, endPoint y: 266, distance: 99.1
click at [263, 266] on div "[PERSON_NAME] 0452 075 636 [EMAIL_ADDRESS][DOMAIN_NAME] Customer since [DATE] U…" at bounding box center [309, 252] width 452 height 222
copy span "0452 075 636"
drag, startPoint x: 426, startPoint y: 286, endPoint x: 168, endPoint y: 291, distance: 258.0
click at [168, 291] on div "[PERSON_NAME] 0452 075 636 [EMAIL_ADDRESS][DOMAIN_NAME] Customer since [DATE] U…" at bounding box center [309, 252] width 452 height 222
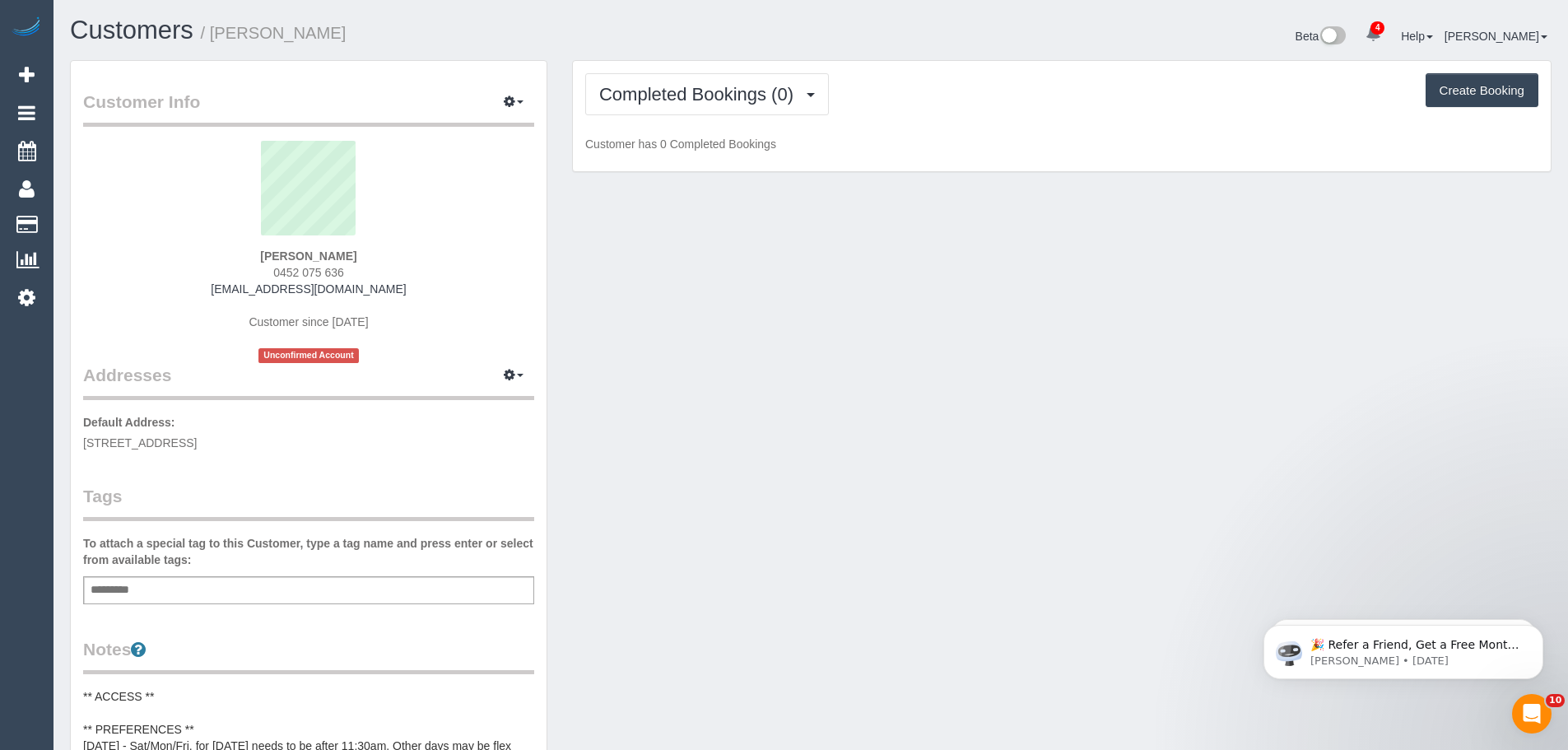
copy link "[EMAIL_ADDRESS][DOMAIN_NAME]"
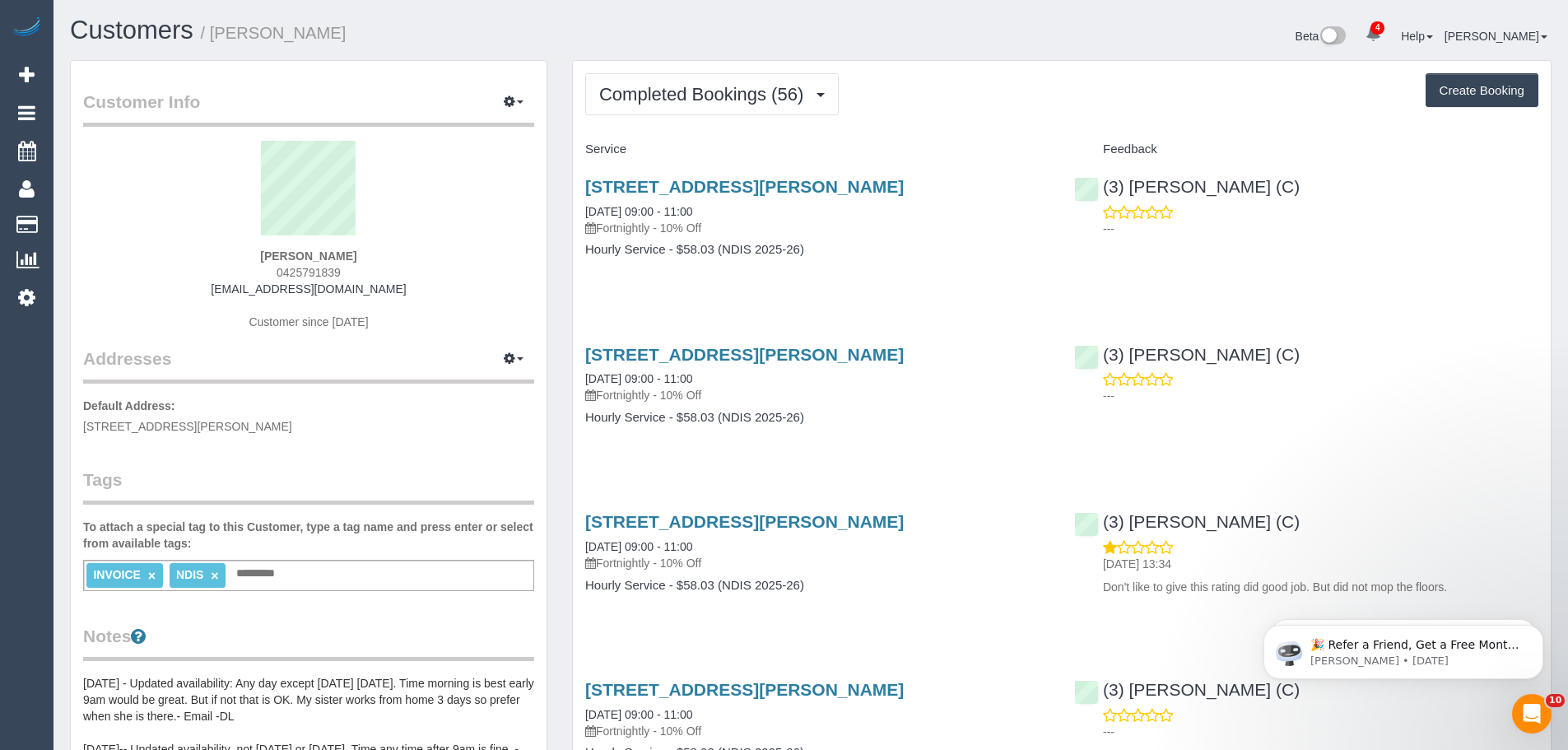
drag, startPoint x: 1368, startPoint y: 154, endPoint x: 1353, endPoint y: 213, distance: 60.9
click at [1368, 154] on h4 "Feedback" at bounding box center [1306, 149] width 465 height 14
drag, startPoint x: 194, startPoint y: 291, endPoint x: 454, endPoint y: 291, distance: 260.0
click at [454, 291] on div "Kaylene Hill 0425791839 narellejan38@gmail.com Customer since 2023" at bounding box center [309, 244] width 452 height 206
copy link "[EMAIL_ADDRESS][DOMAIN_NAME]"
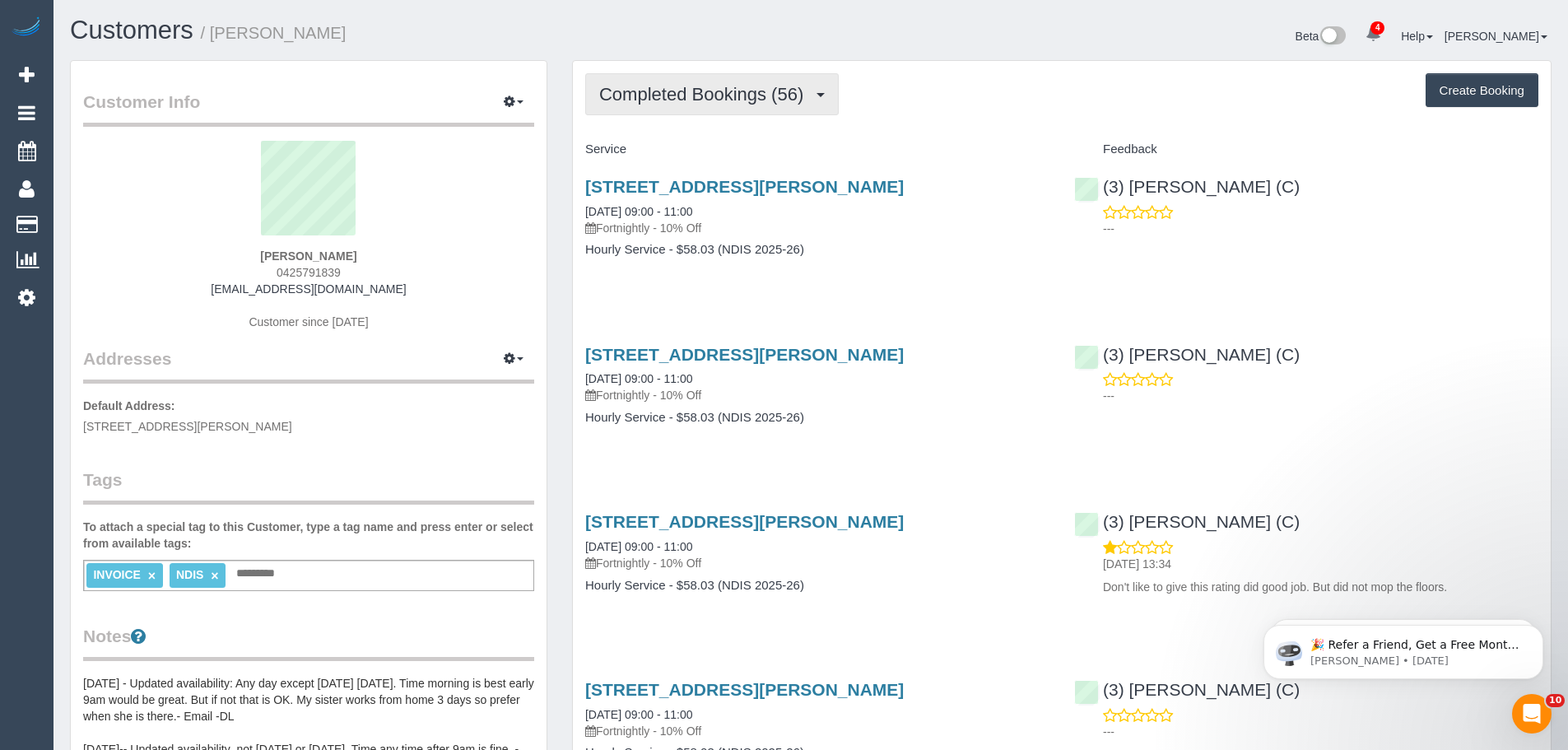
drag, startPoint x: 708, startPoint y: 66, endPoint x: 706, endPoint y: 85, distance: 19.1
click at [706, 89] on span "Completed Bookings (56)" at bounding box center [706, 94] width 213 height 20
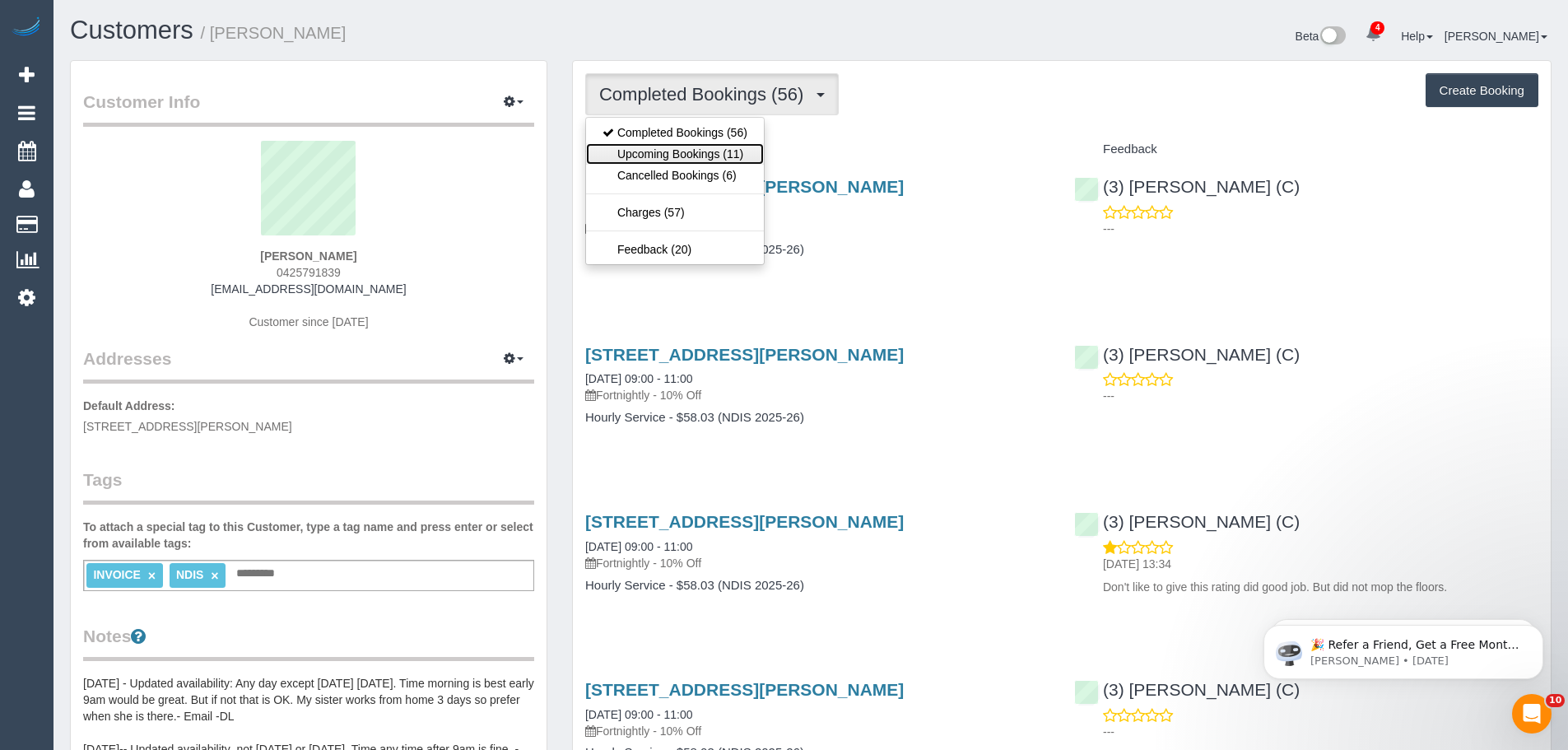
click at [692, 157] on link "Upcoming Bookings (11)" at bounding box center [676, 154] width 178 height 21
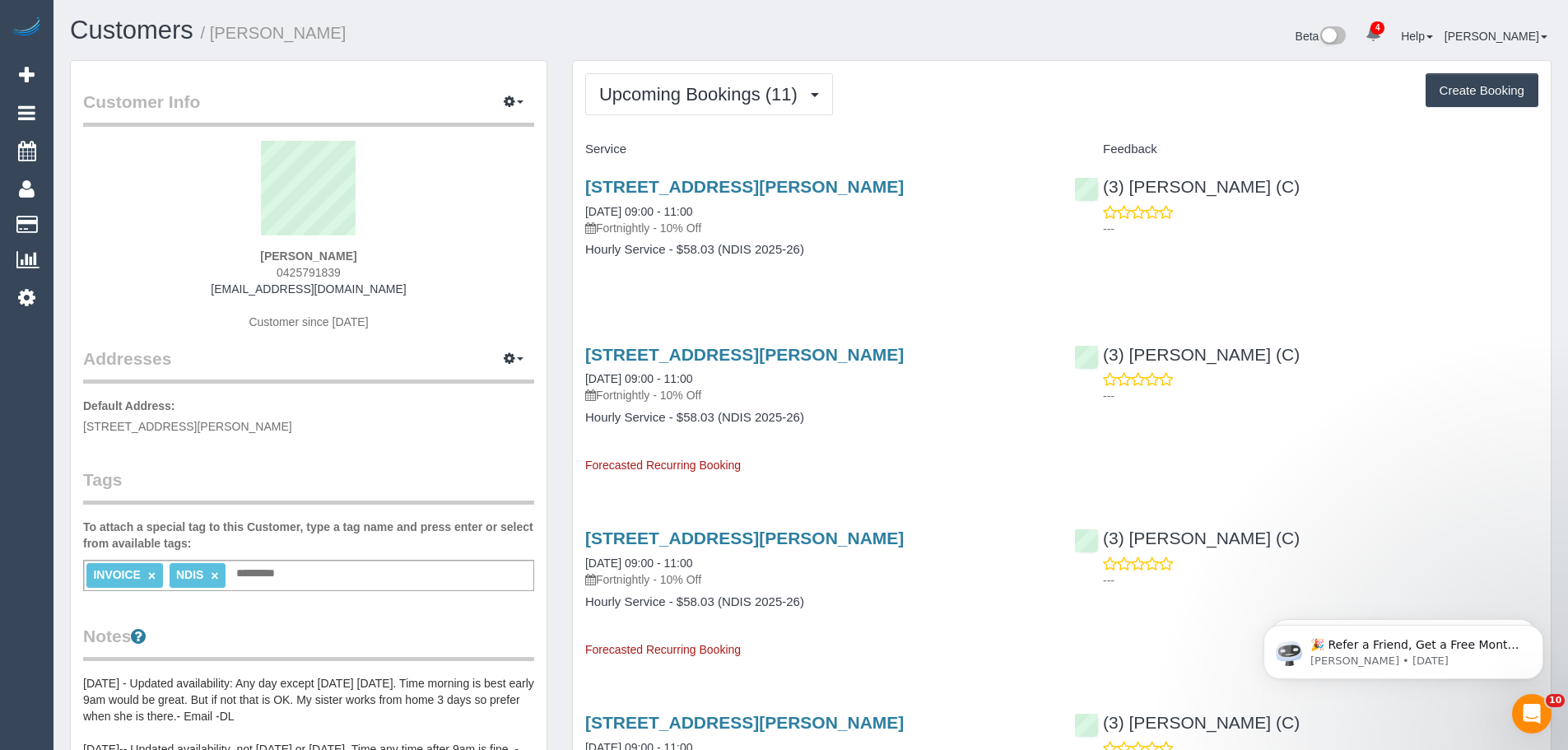
drag, startPoint x: 394, startPoint y: 292, endPoint x: 204, endPoint y: 292, distance: 190.0
click at [204, 292] on div "Kaylene Hill 0425791839 narellejan38@gmail.com Customer since 2023" at bounding box center [309, 244] width 452 height 206
copy link "[EMAIL_ADDRESS][DOMAIN_NAME]"
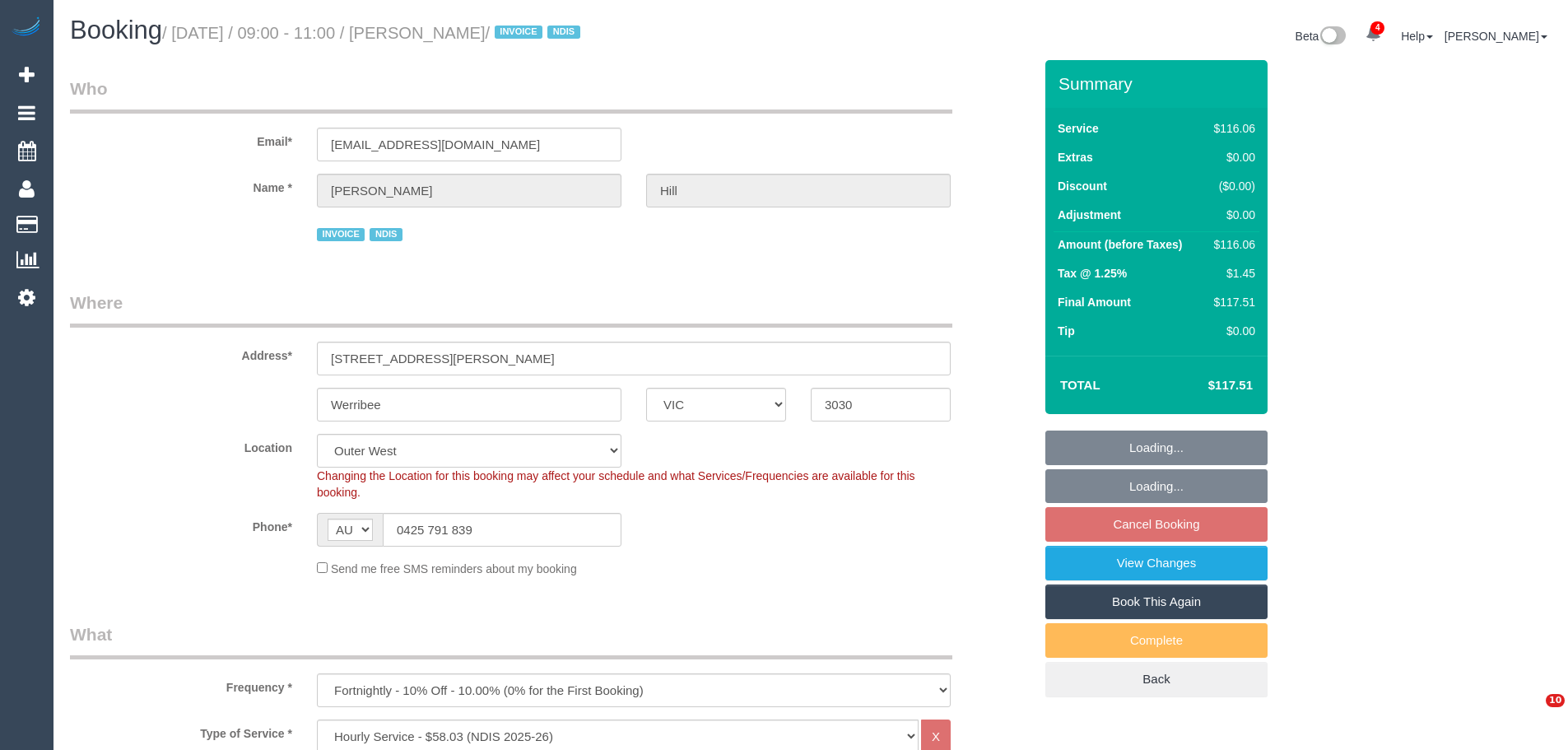
select select "VIC"
select select "number:28"
select select "number:14"
select select "number:19"
select select "number:36"
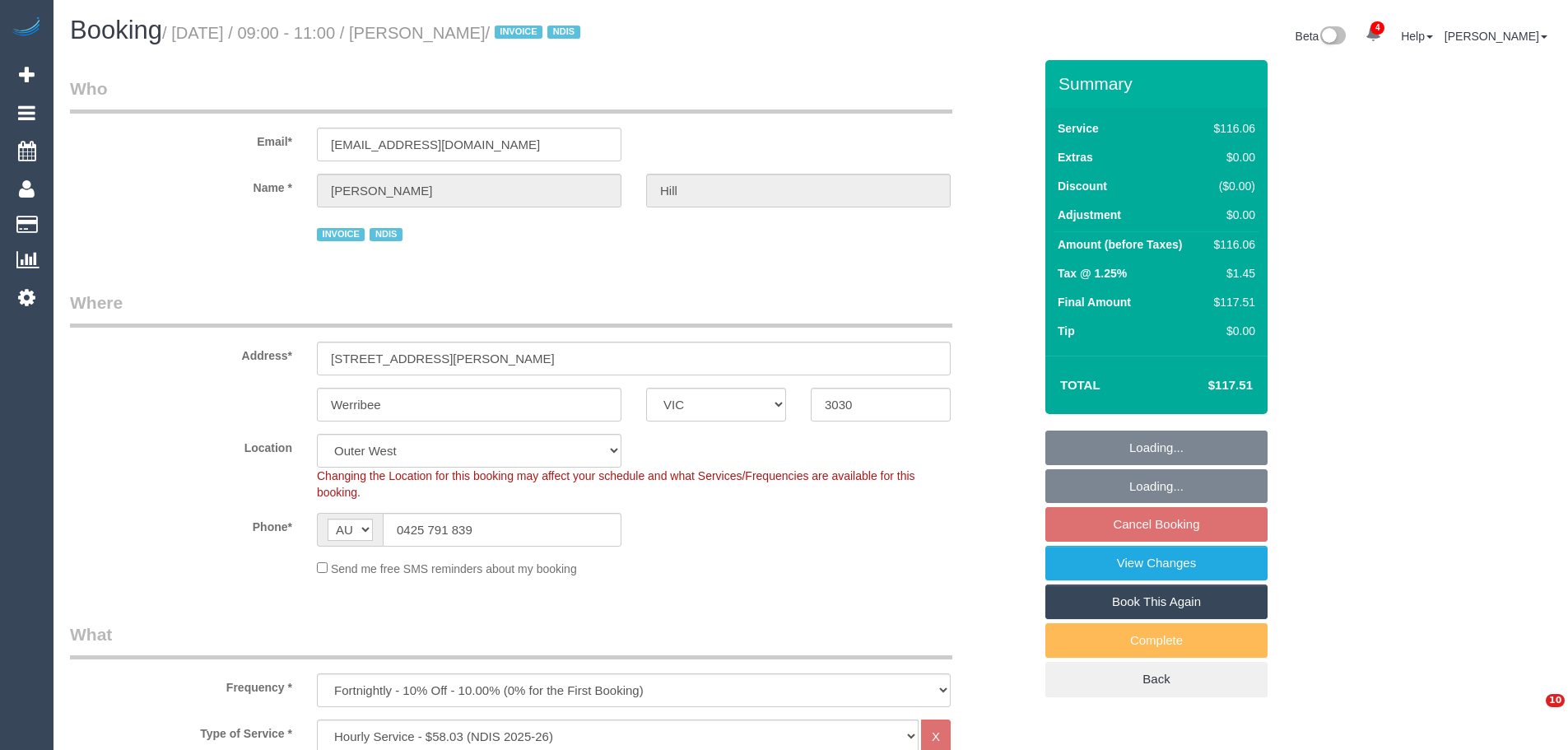
select select "number:35"
select select "number:26"
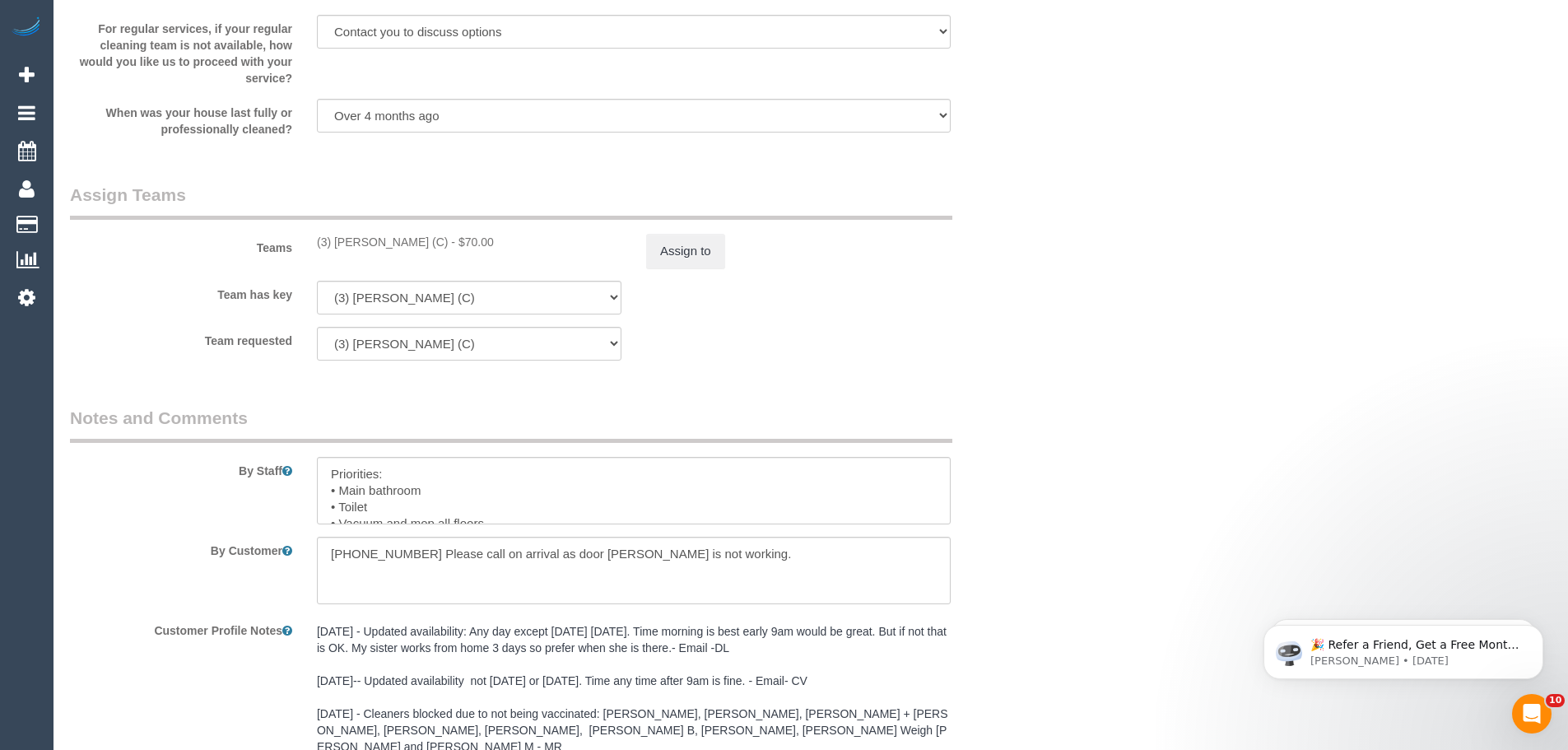
scroll to position [2059, 0]
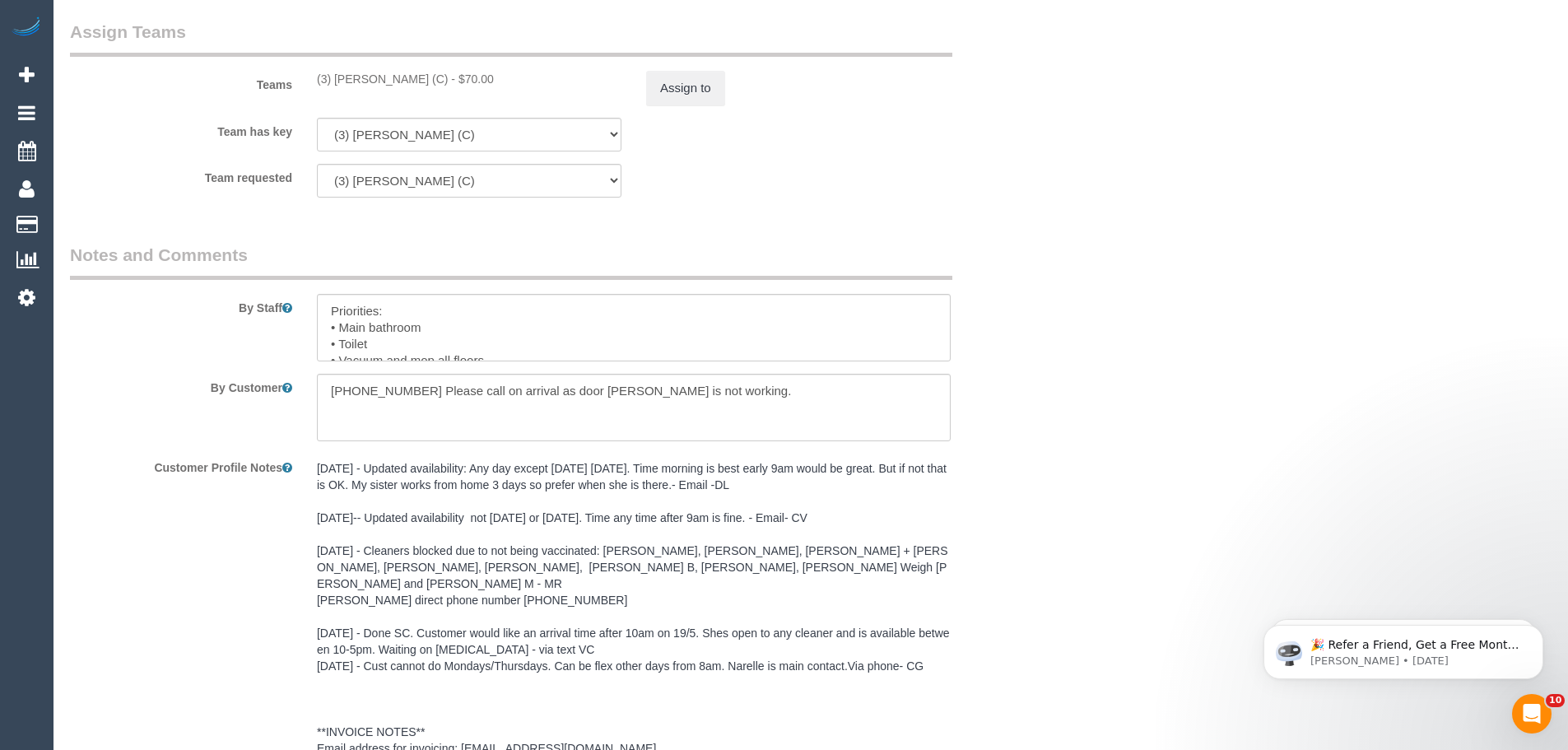
drag, startPoint x: 425, startPoint y: 73, endPoint x: 285, endPoint y: 62, distance: 140.4
click at [285, 62] on div "Teams (3) [PERSON_NAME] (C) - $70.00 Assign to" at bounding box center [551, 62] width 988 height 86
click at [326, 73] on div "(3) [PERSON_NAME] (C) - $70.00" at bounding box center [468, 79] width 304 height 17
click at [312, 78] on div "(3) [PERSON_NAME] (C) - $70.00" at bounding box center [468, 79] width 329 height 17
drag, startPoint x: 312, startPoint y: 78, endPoint x: 424, endPoint y: 86, distance: 112.3
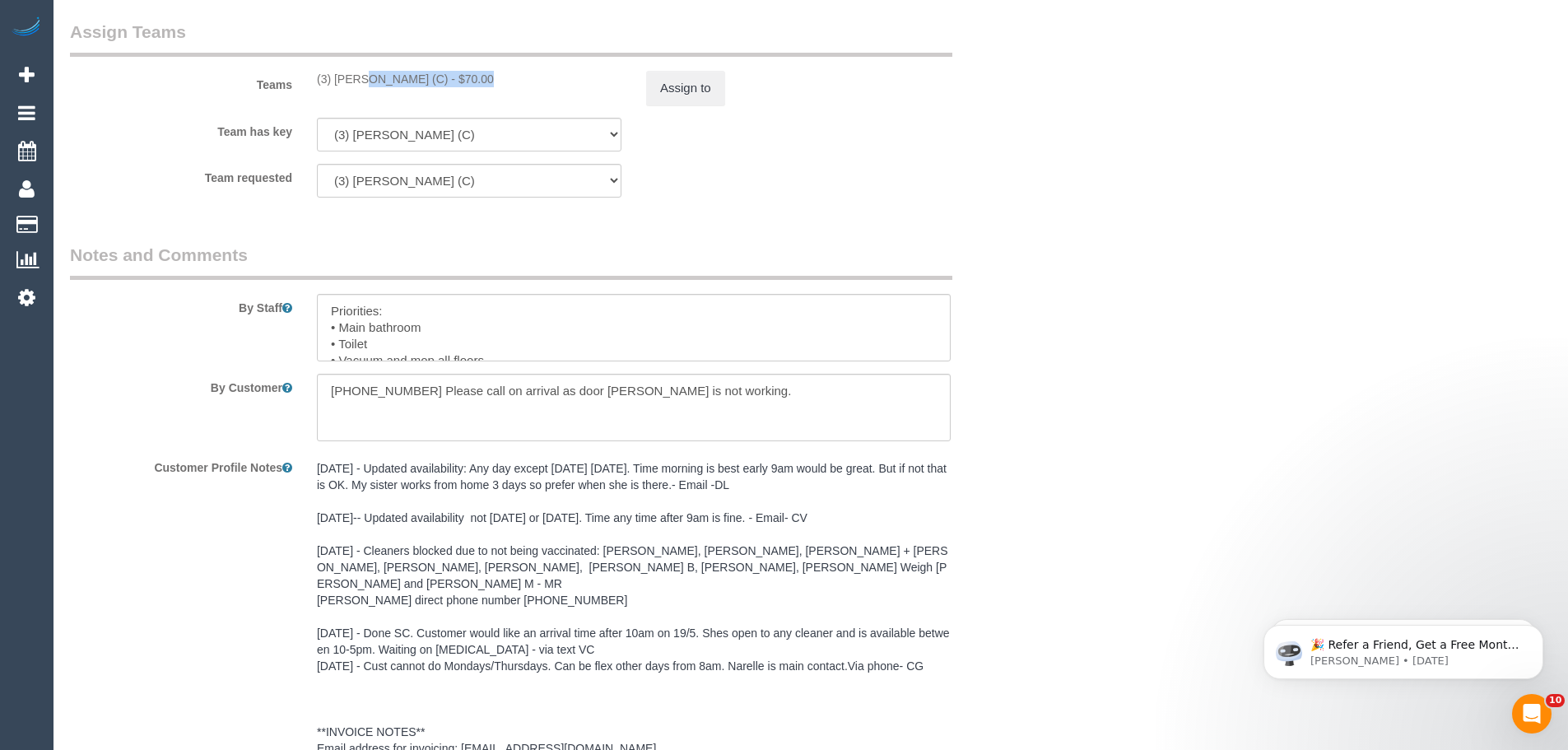
click at [424, 86] on div "(3) [PERSON_NAME] (C) - $70.00" at bounding box center [468, 79] width 329 height 17
click at [696, 88] on button "Assign to" at bounding box center [686, 87] width 79 height 34
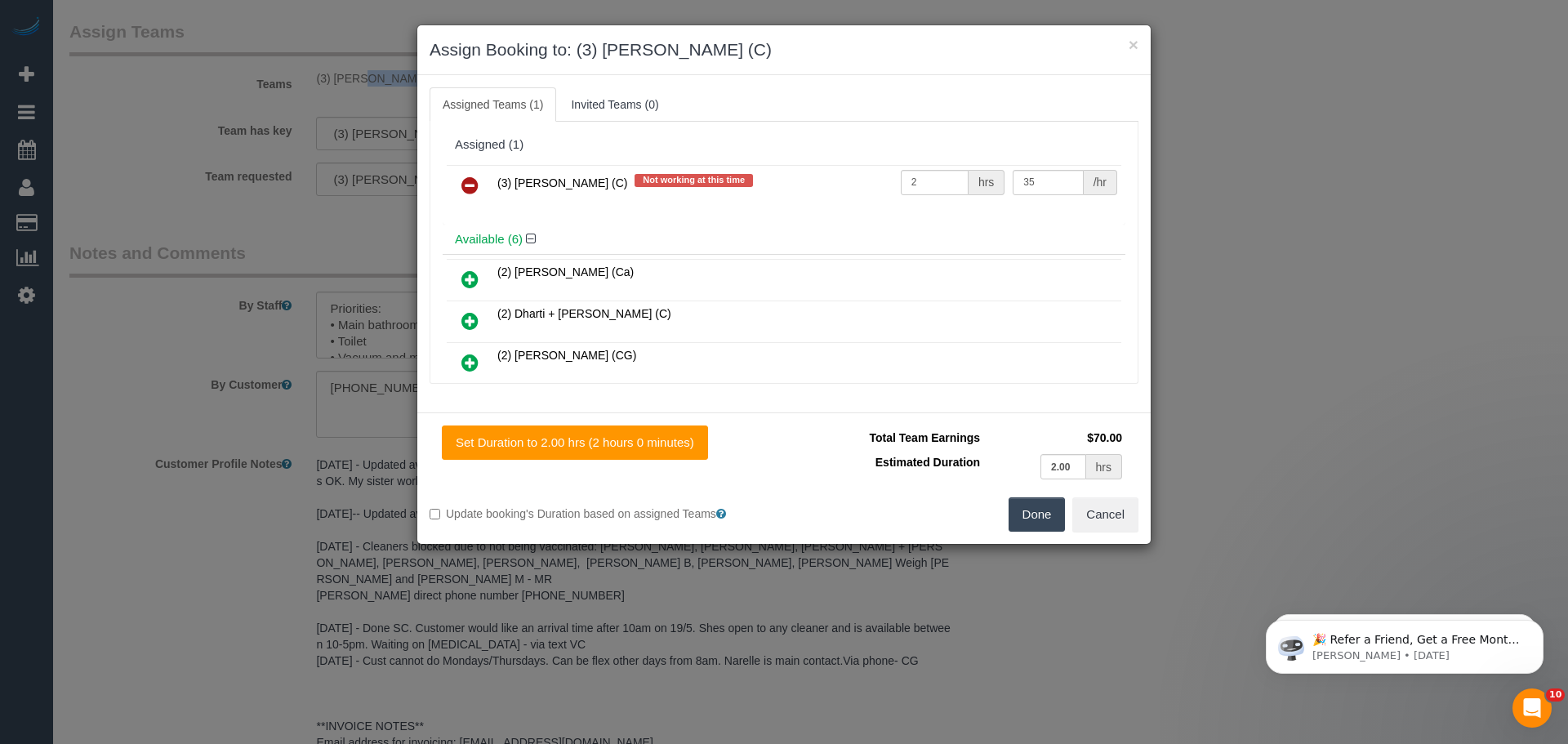
drag, startPoint x: 466, startPoint y: 191, endPoint x: 511, endPoint y: 202, distance: 46.3
click at [466, 191] on icon at bounding box center [470, 186] width 18 height 19
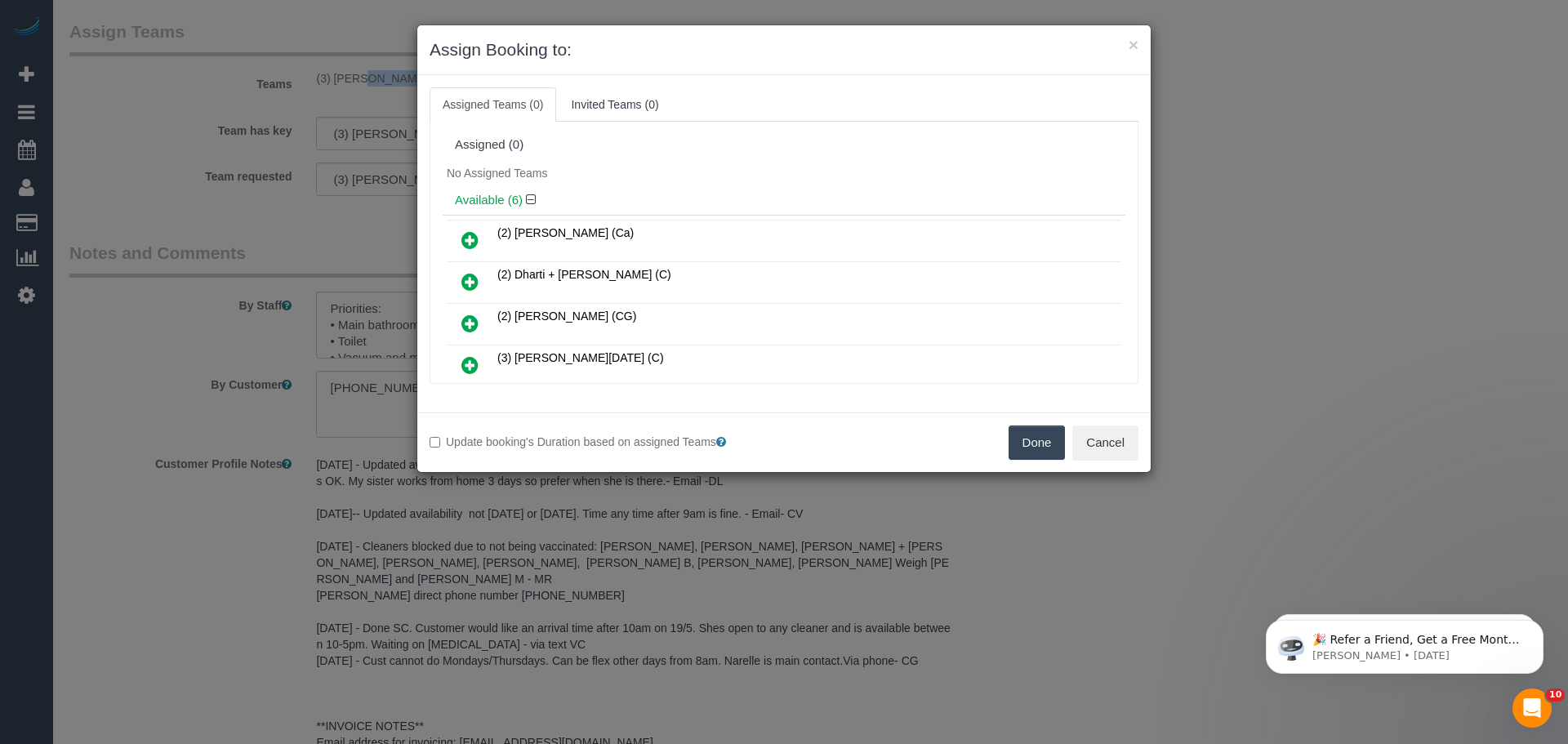
click at [1018, 441] on button "Done" at bounding box center [1037, 442] width 57 height 34
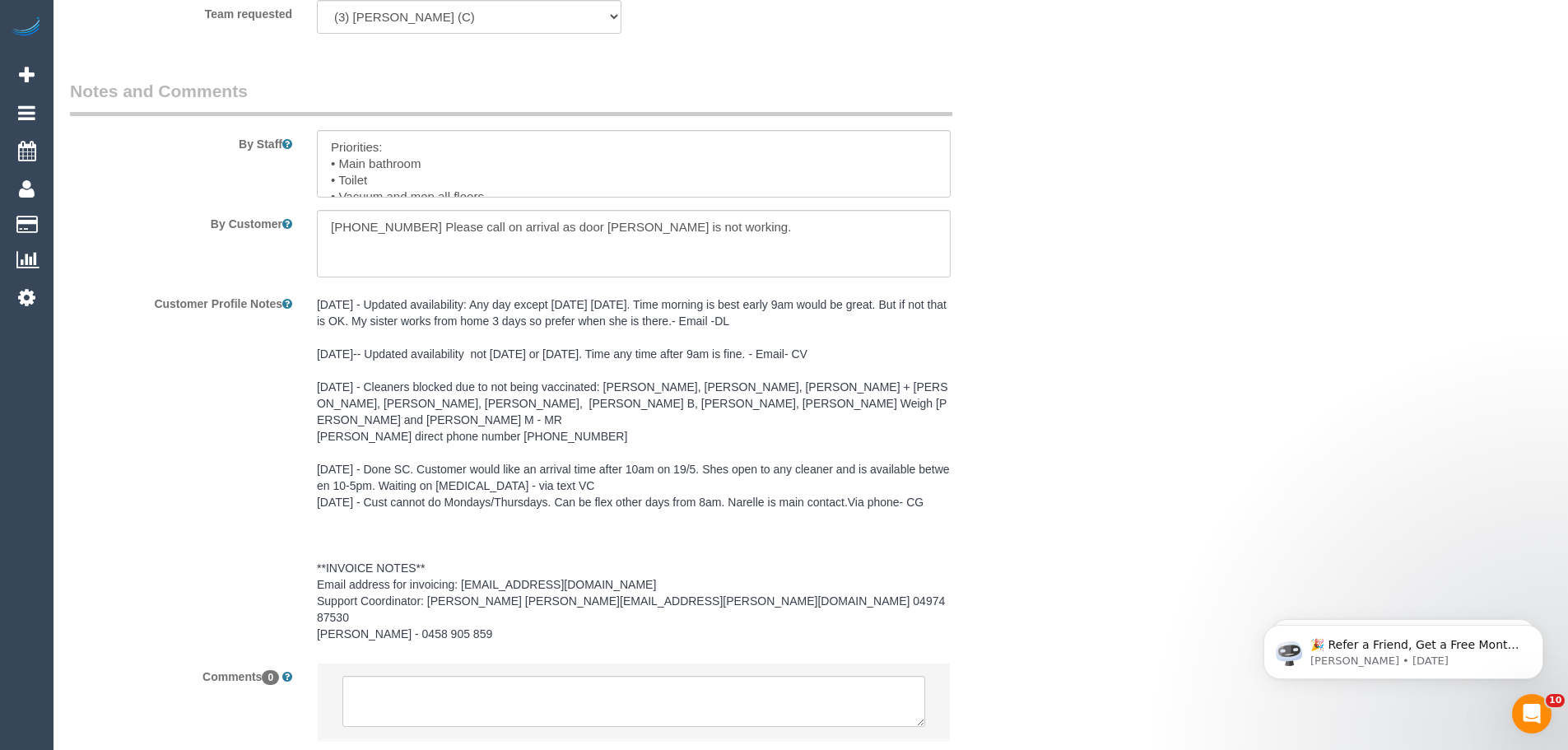
scroll to position [2299, 0]
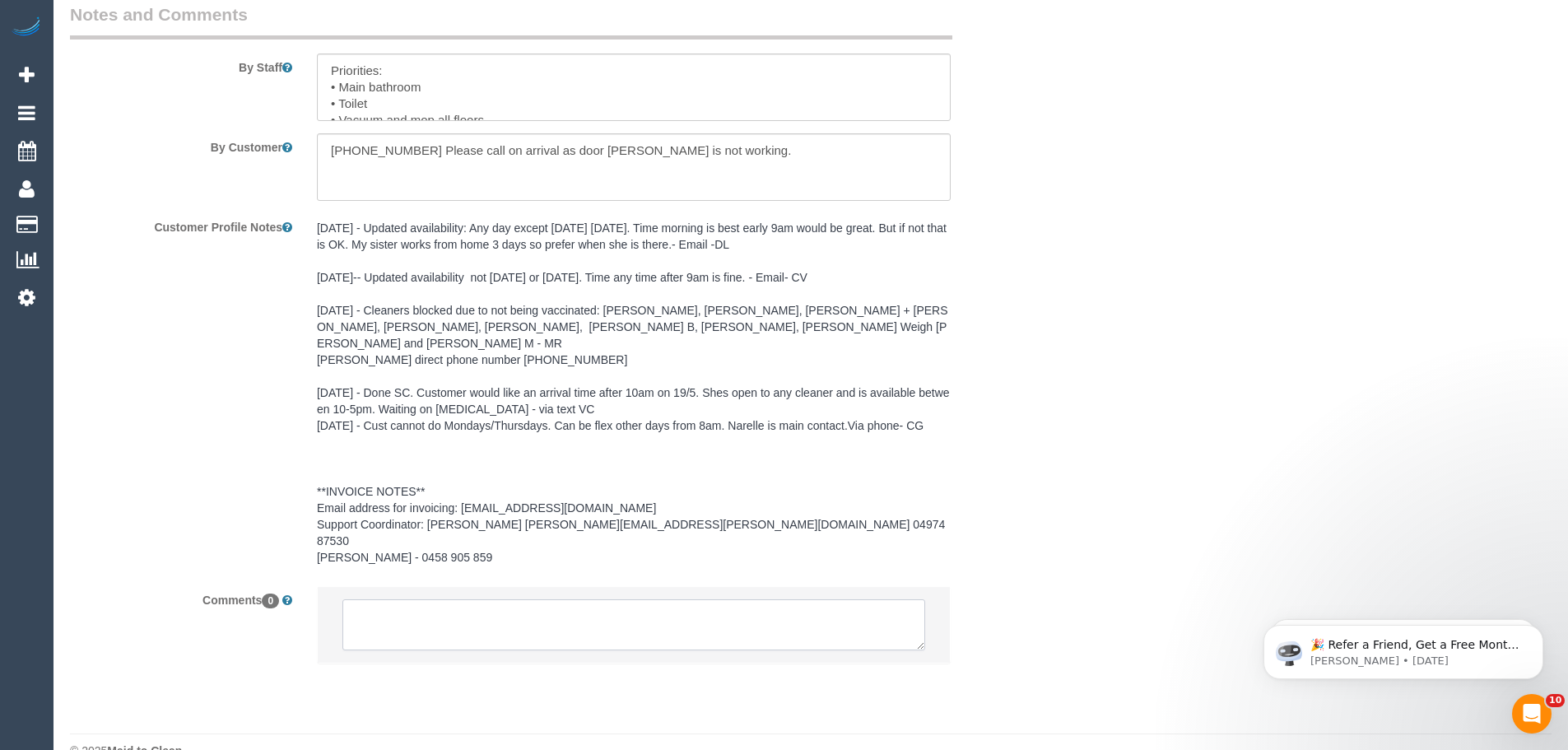
click at [439, 600] on textarea at bounding box center [633, 626] width 583 height 51
paste textarea "(3) [PERSON_NAME] (C)"
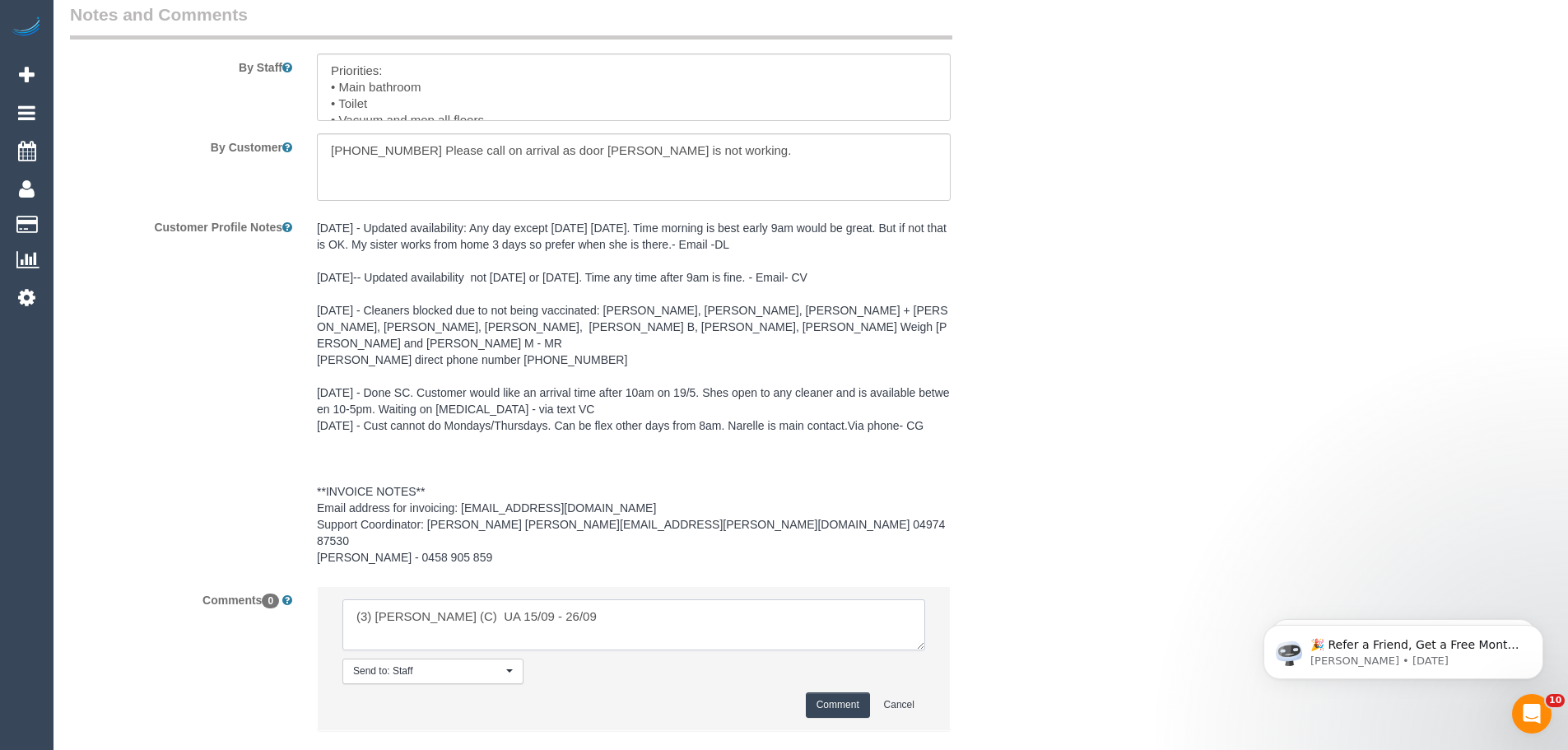
click at [593, 600] on textarea at bounding box center [633, 626] width 583 height 51
drag, startPoint x: 554, startPoint y: 600, endPoint x: 186, endPoint y: 475, distance: 388.7
click at [186, 476] on sui-booking-comments "By Staff By Customer Customer Profile Notes Comments 0 Send to: Staff Nothing s…" at bounding box center [551, 375] width 963 height 746
type textarea "(3) Goswin Kanta (C) UA 15/09 - 26/09 - Car issues Customer contacted via email"
click at [850, 693] on button "Comment" at bounding box center [838, 705] width 64 height 26
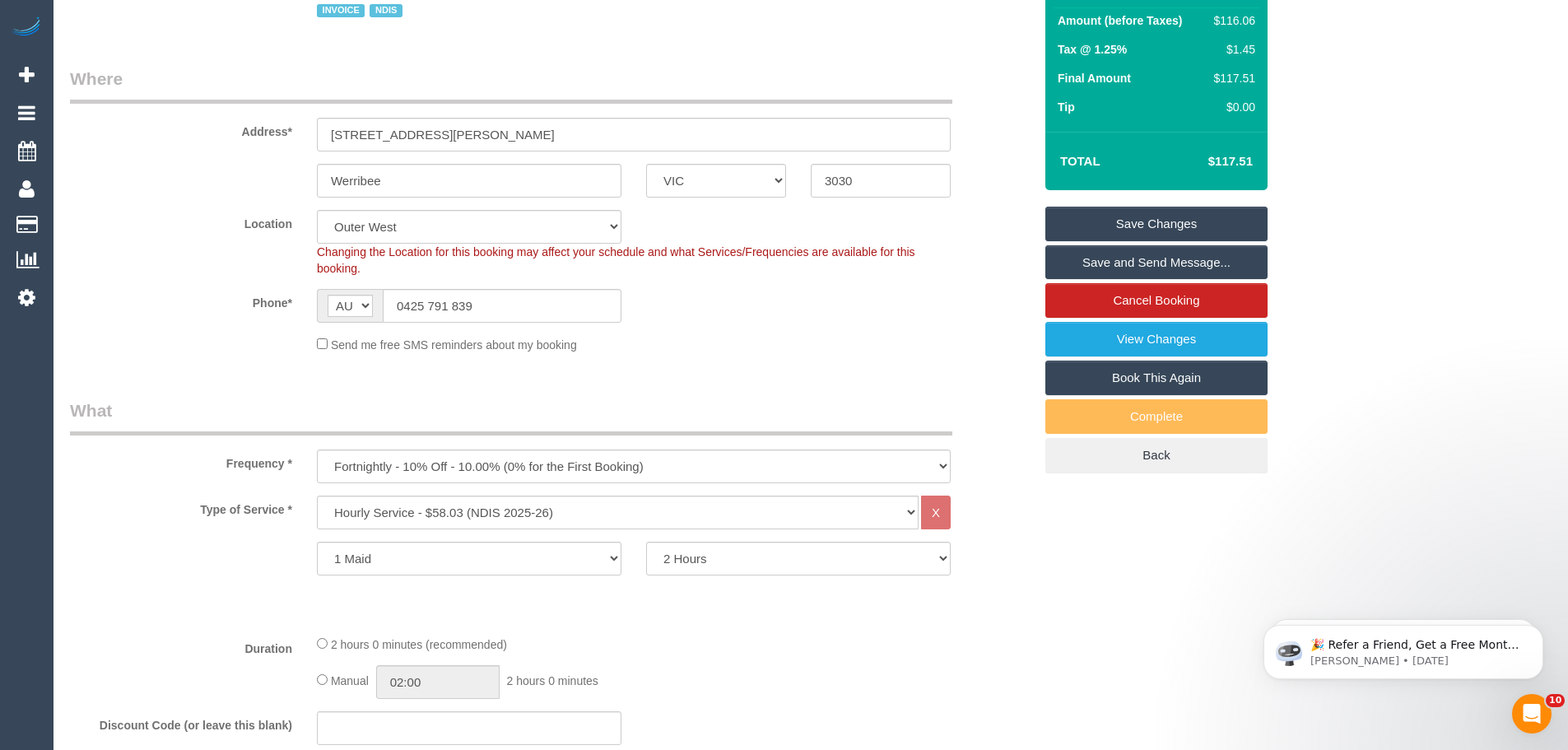
scroll to position [51, 0]
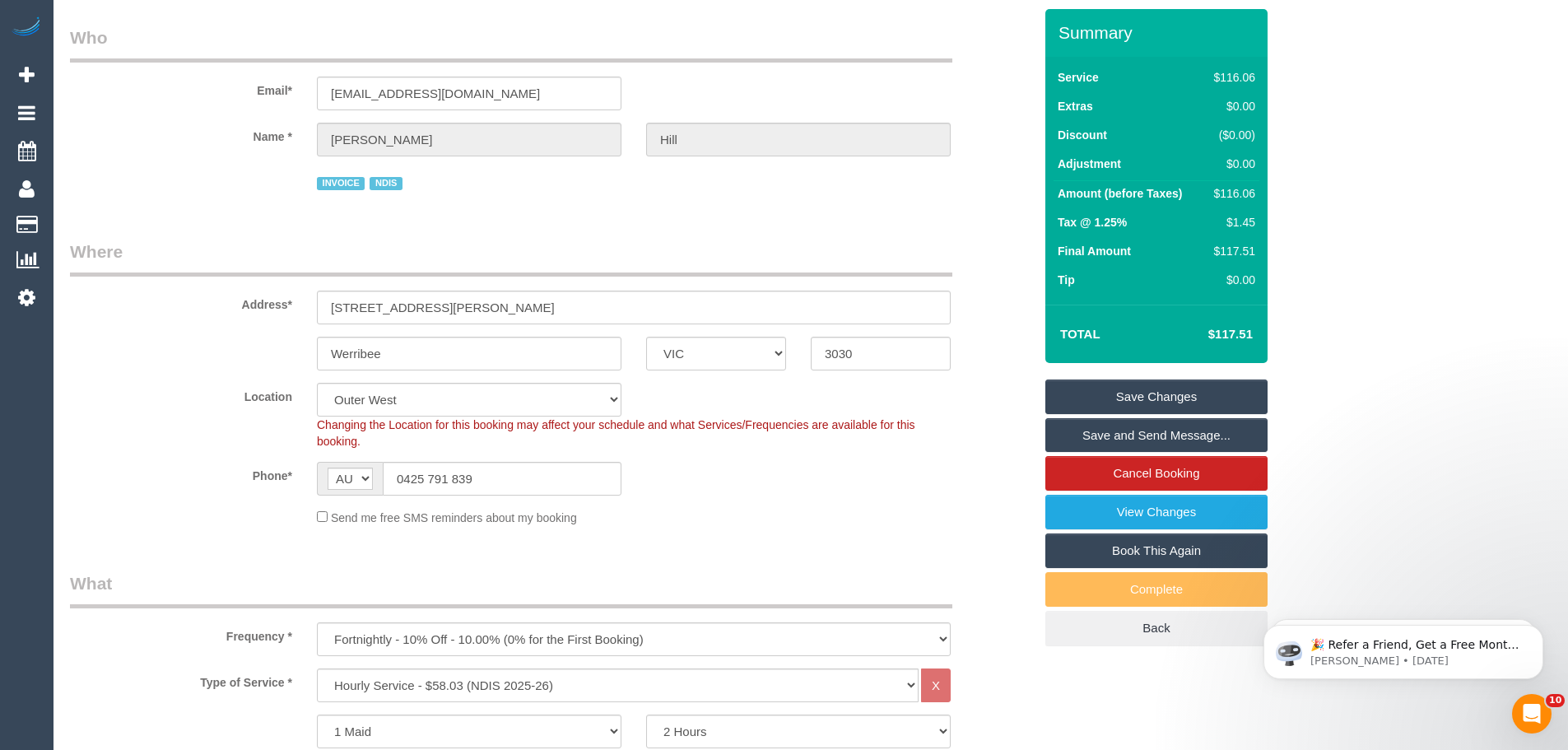
click at [1175, 394] on link "Save Changes" at bounding box center [1157, 396] width 222 height 34
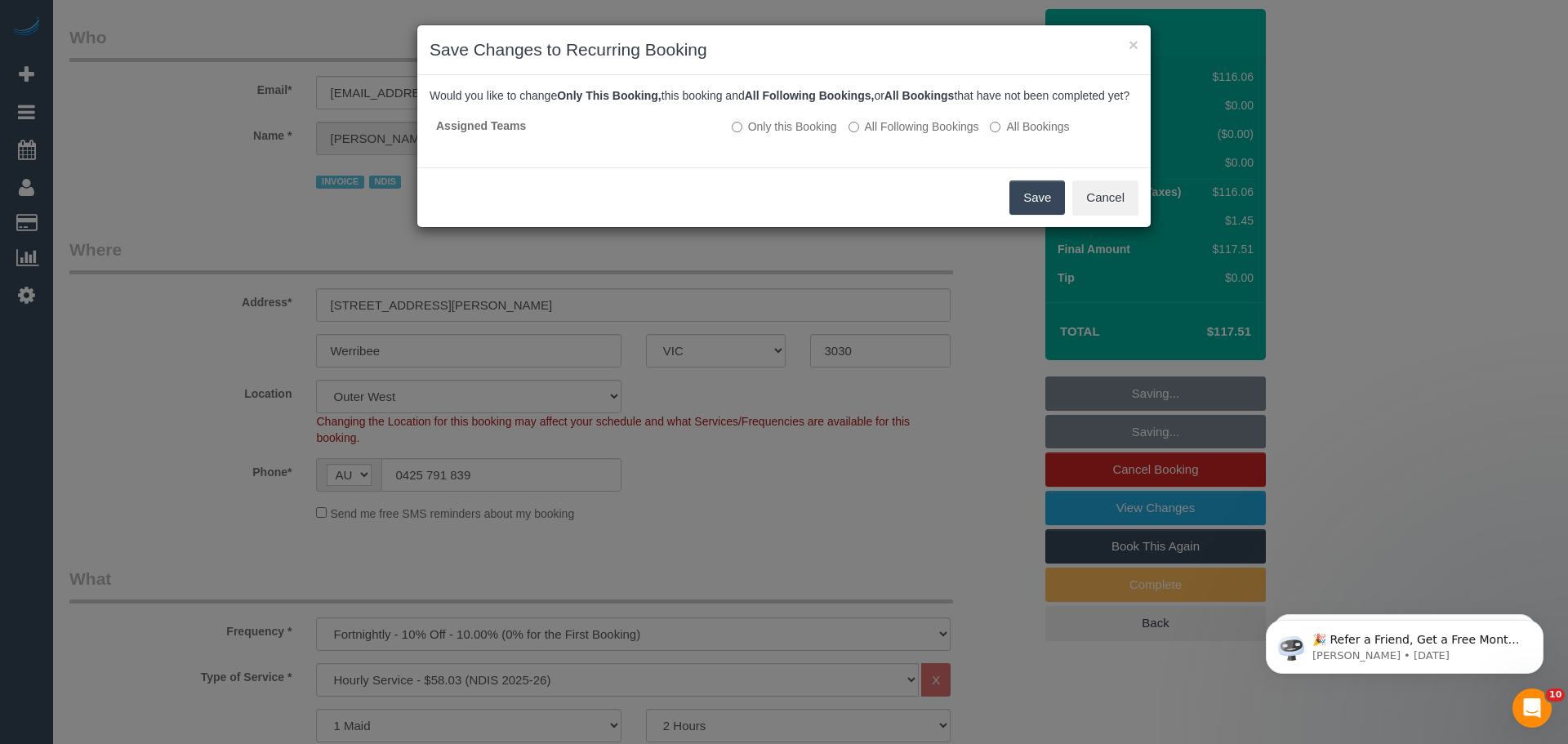
click at [1041, 215] on button "Save" at bounding box center [1037, 197] width 55 height 34
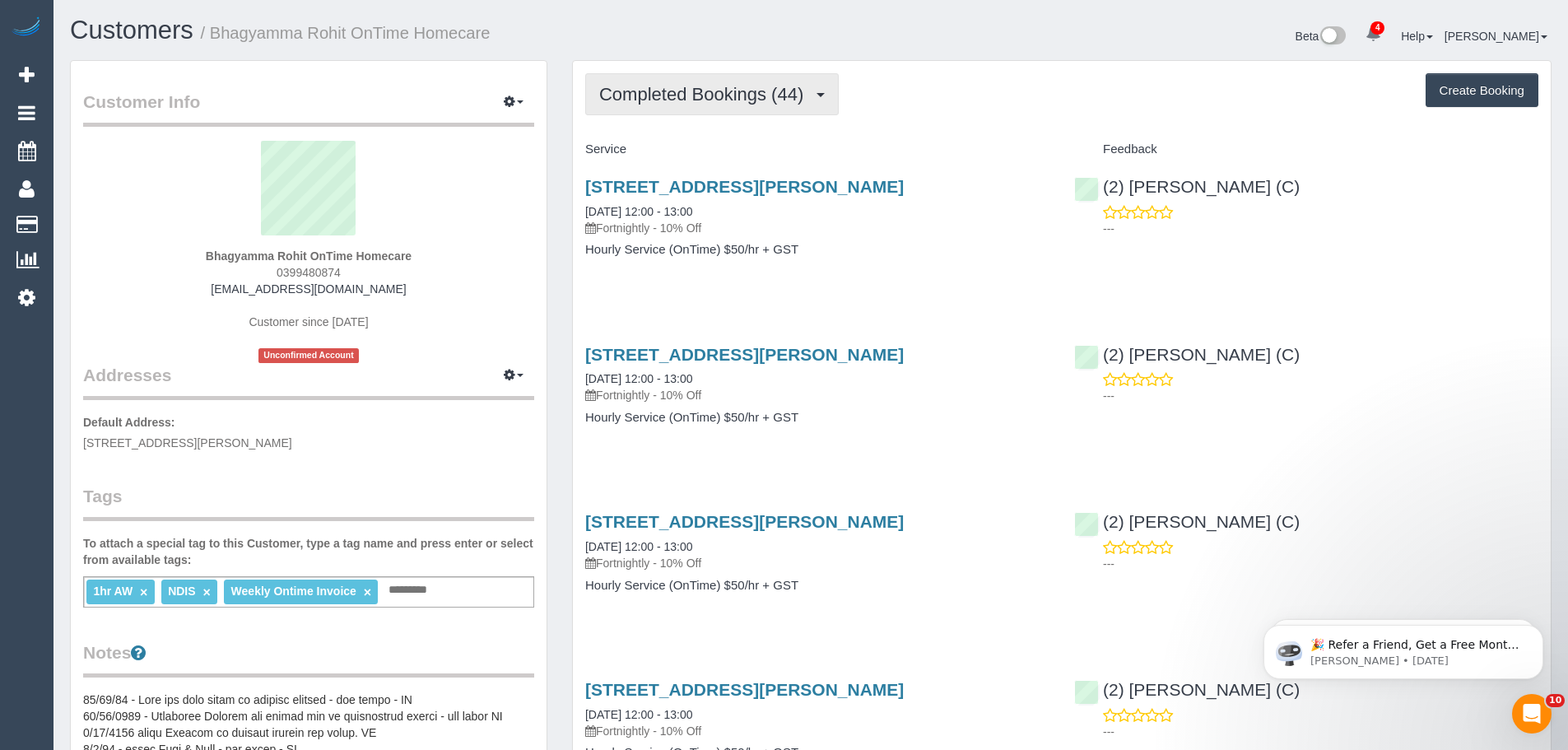
click at [674, 101] on span "Completed Bookings (44)" at bounding box center [706, 94] width 213 height 20
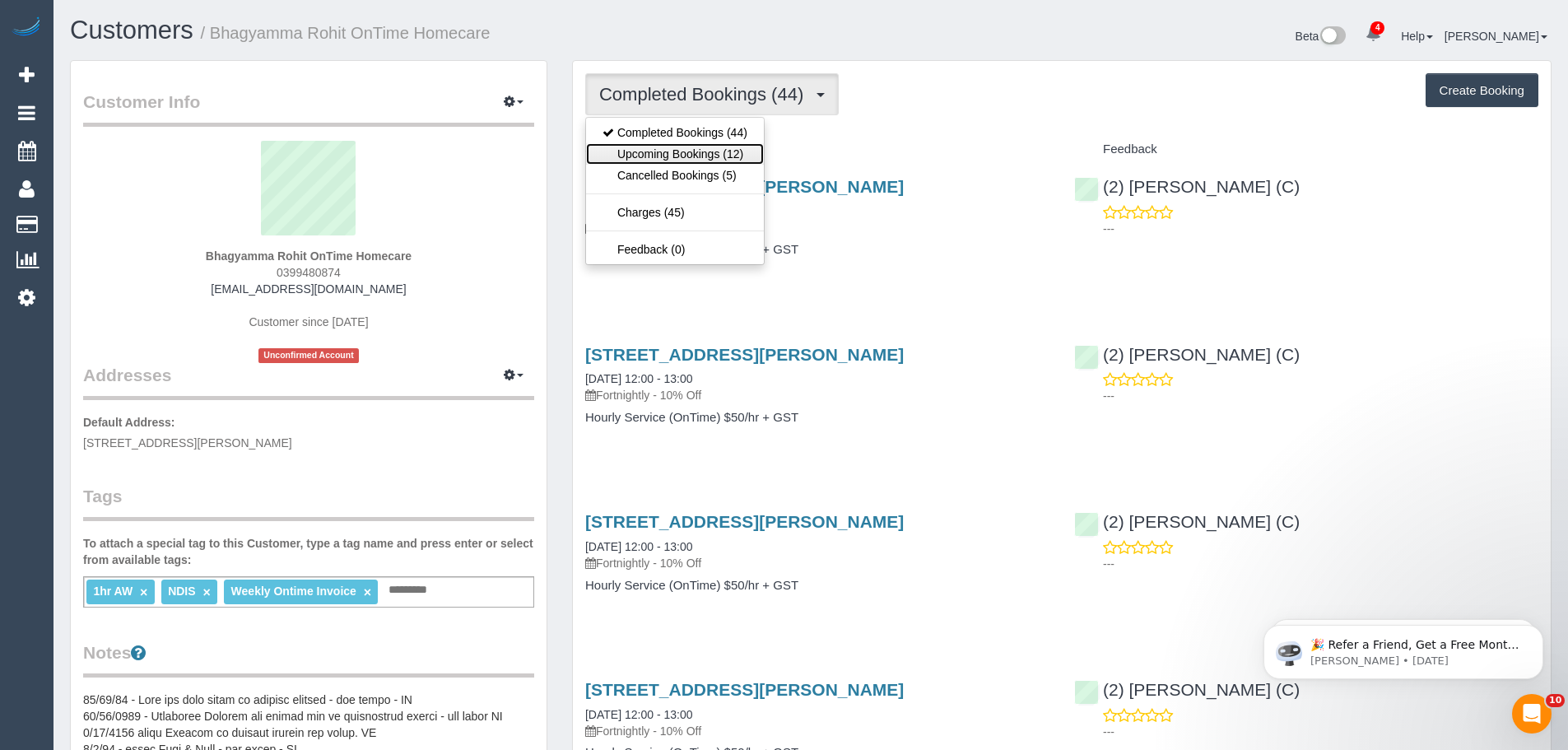
click at [702, 163] on link "Upcoming Bookings (12)" at bounding box center [676, 154] width 178 height 21
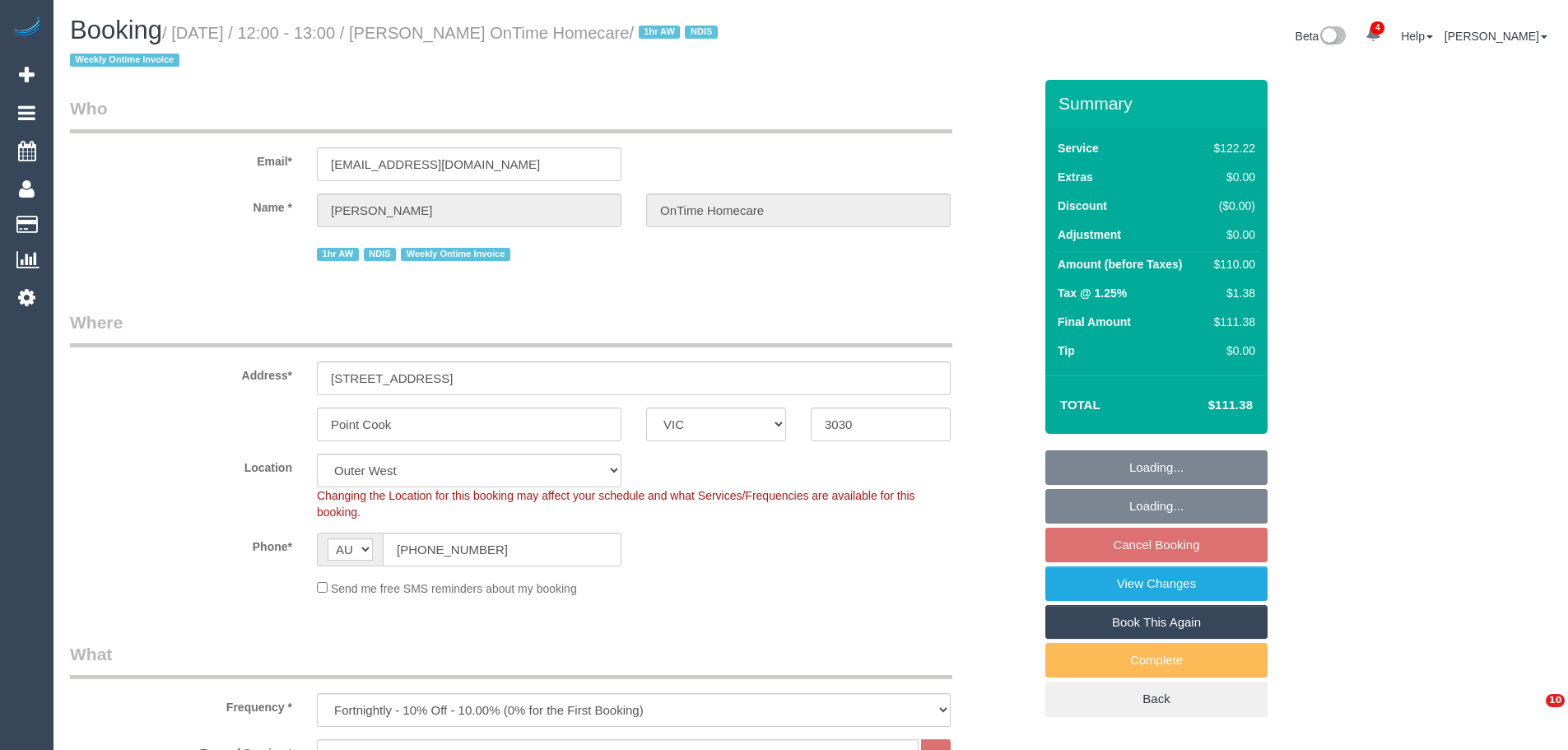
select select "VIC"
select select "number:28"
select select "number:14"
select select "number:19"
select select "number:23"
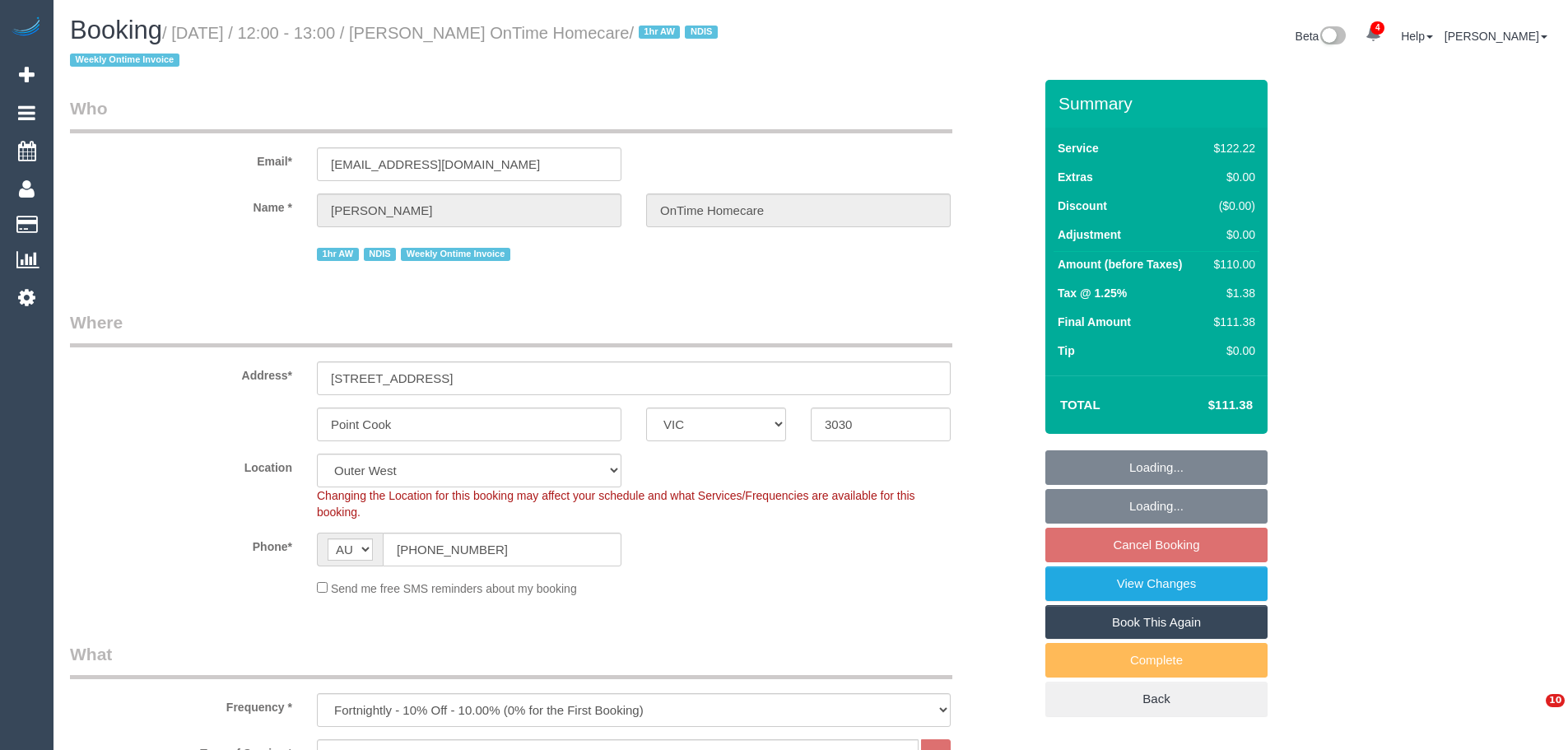
select select "number:35"
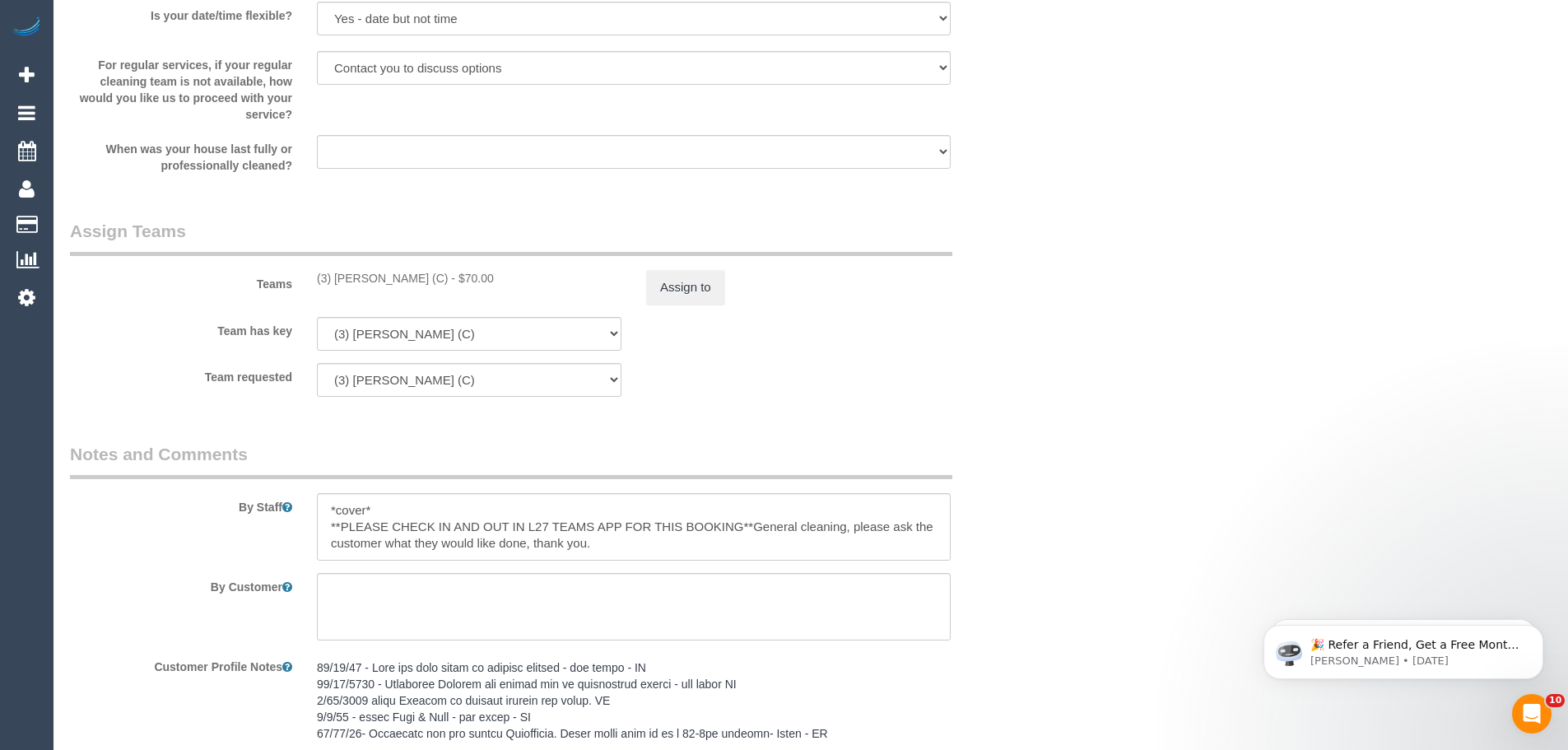
scroll to position [2059, 0]
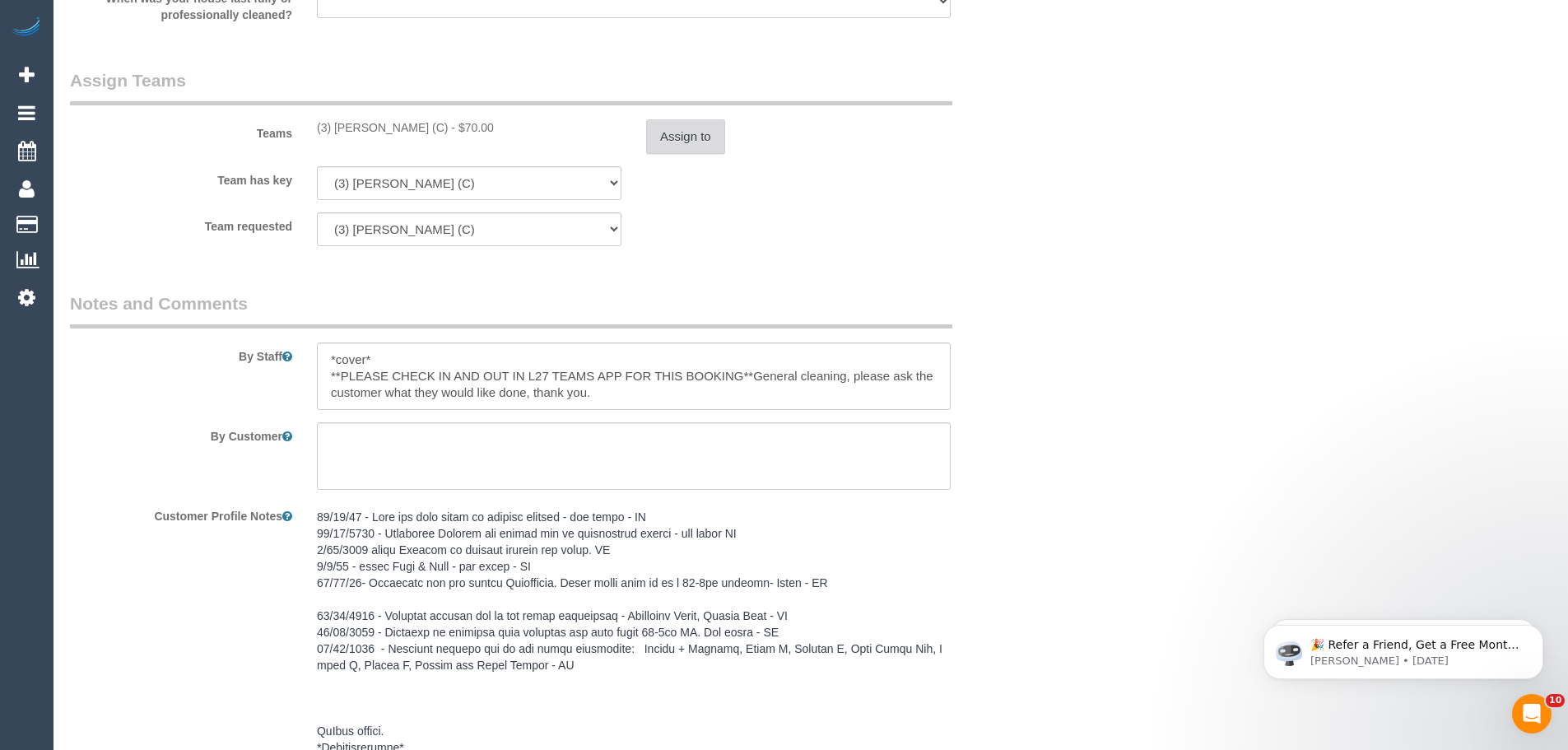
click at [692, 146] on button "Assign to" at bounding box center [686, 136] width 79 height 34
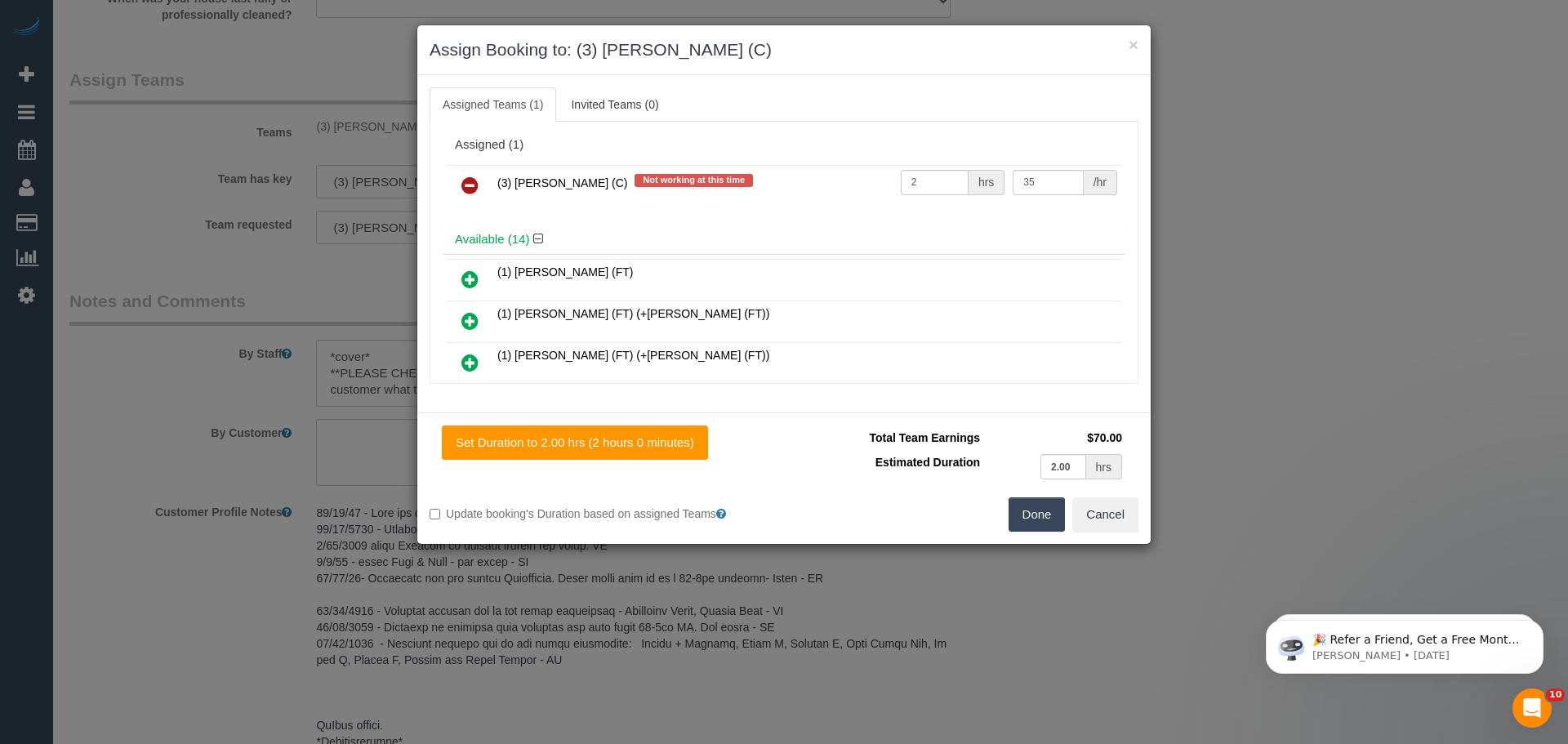
drag, startPoint x: 466, startPoint y: 186, endPoint x: 655, endPoint y: 260, distance: 203.0
click at [466, 186] on icon at bounding box center [470, 186] width 18 height 19
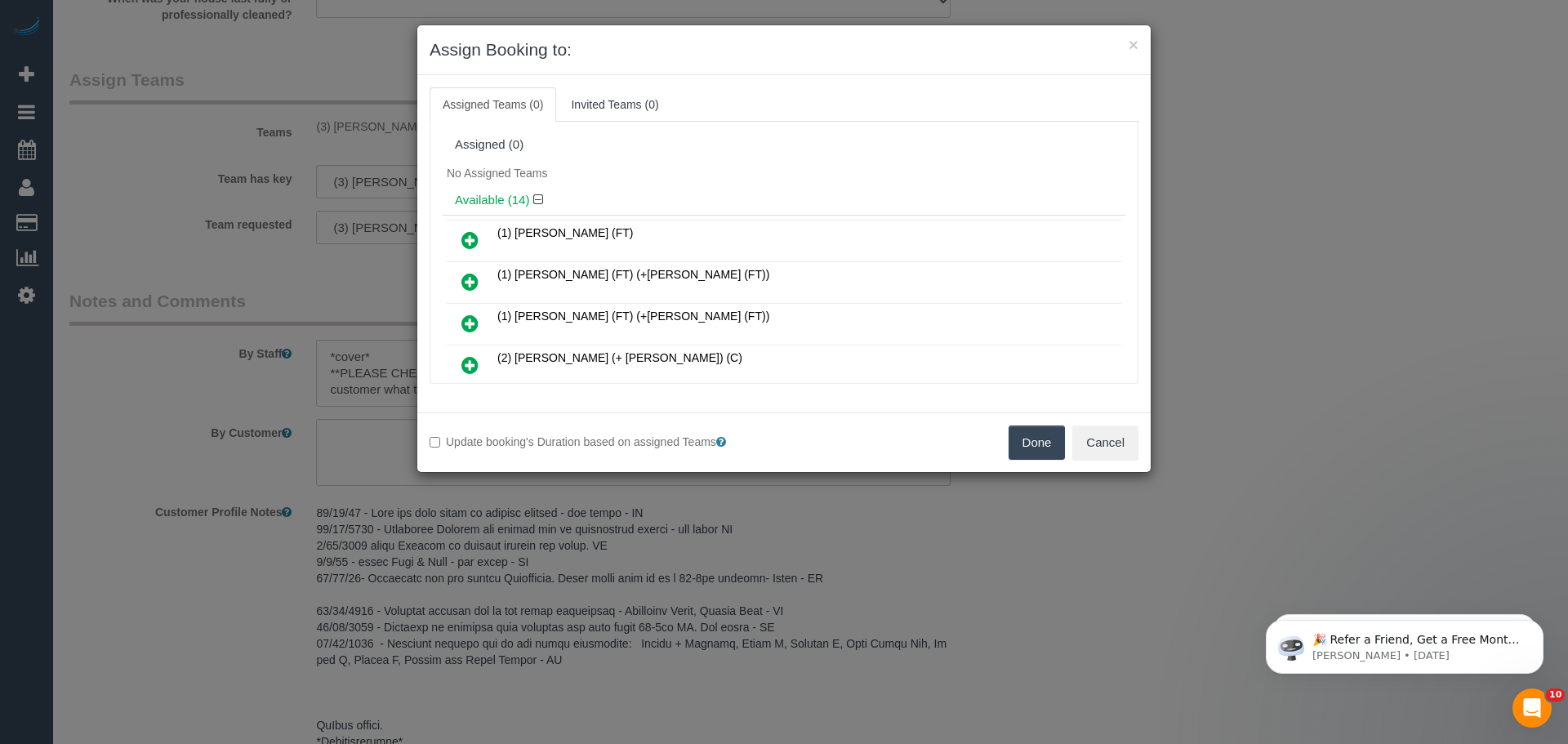
click at [1054, 446] on button "Done" at bounding box center [1037, 442] width 57 height 34
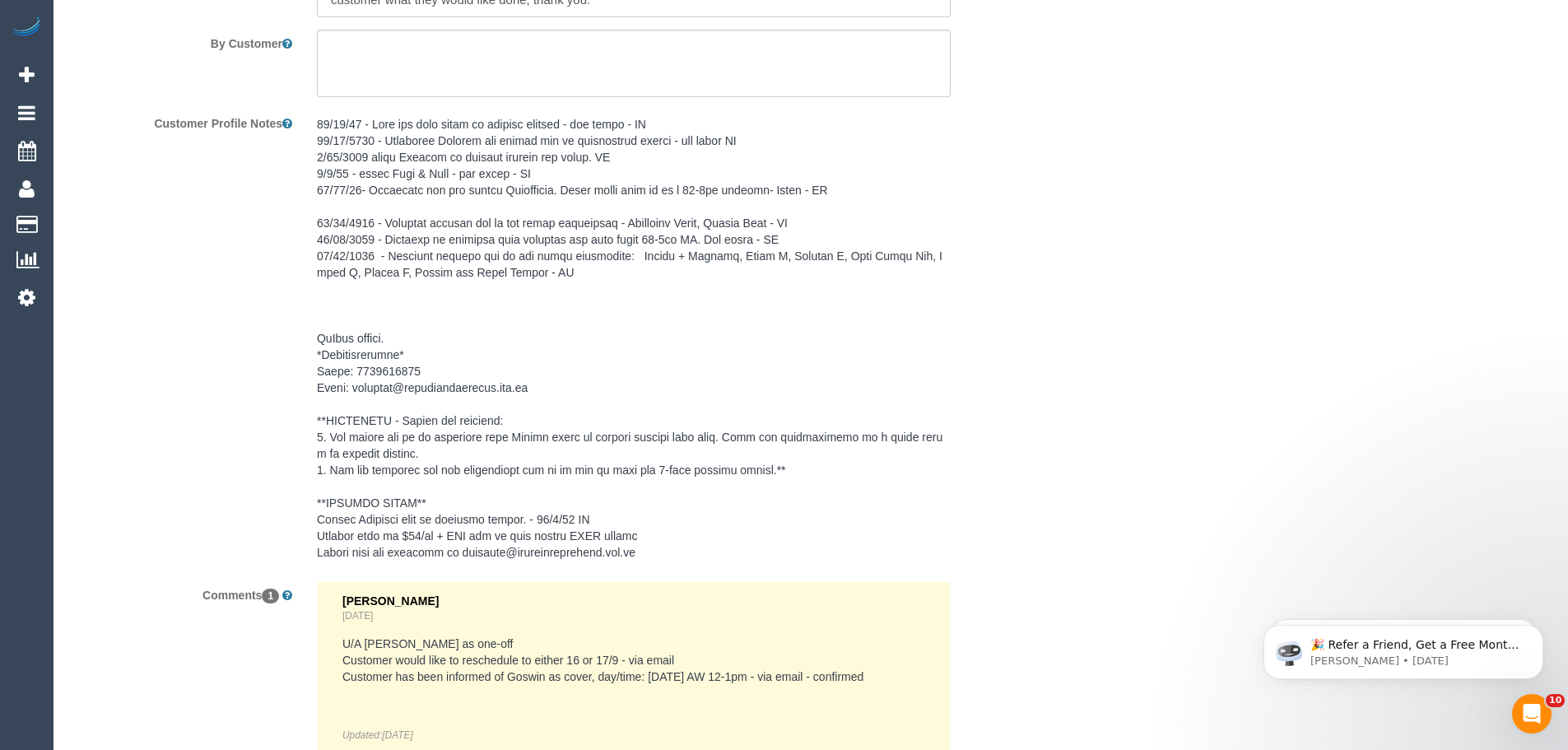
scroll to position [2636, 0]
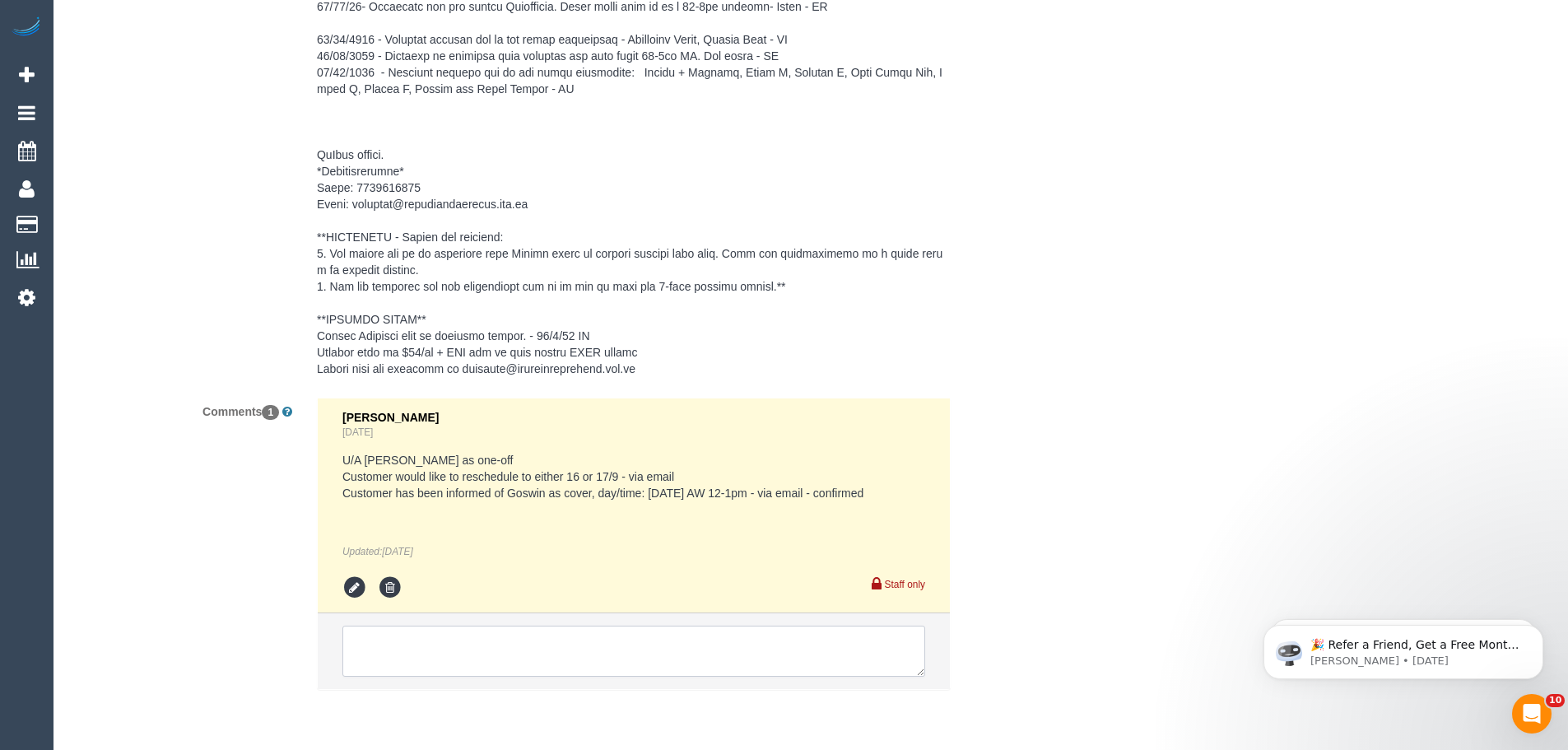
click at [472, 647] on textarea at bounding box center [633, 651] width 583 height 51
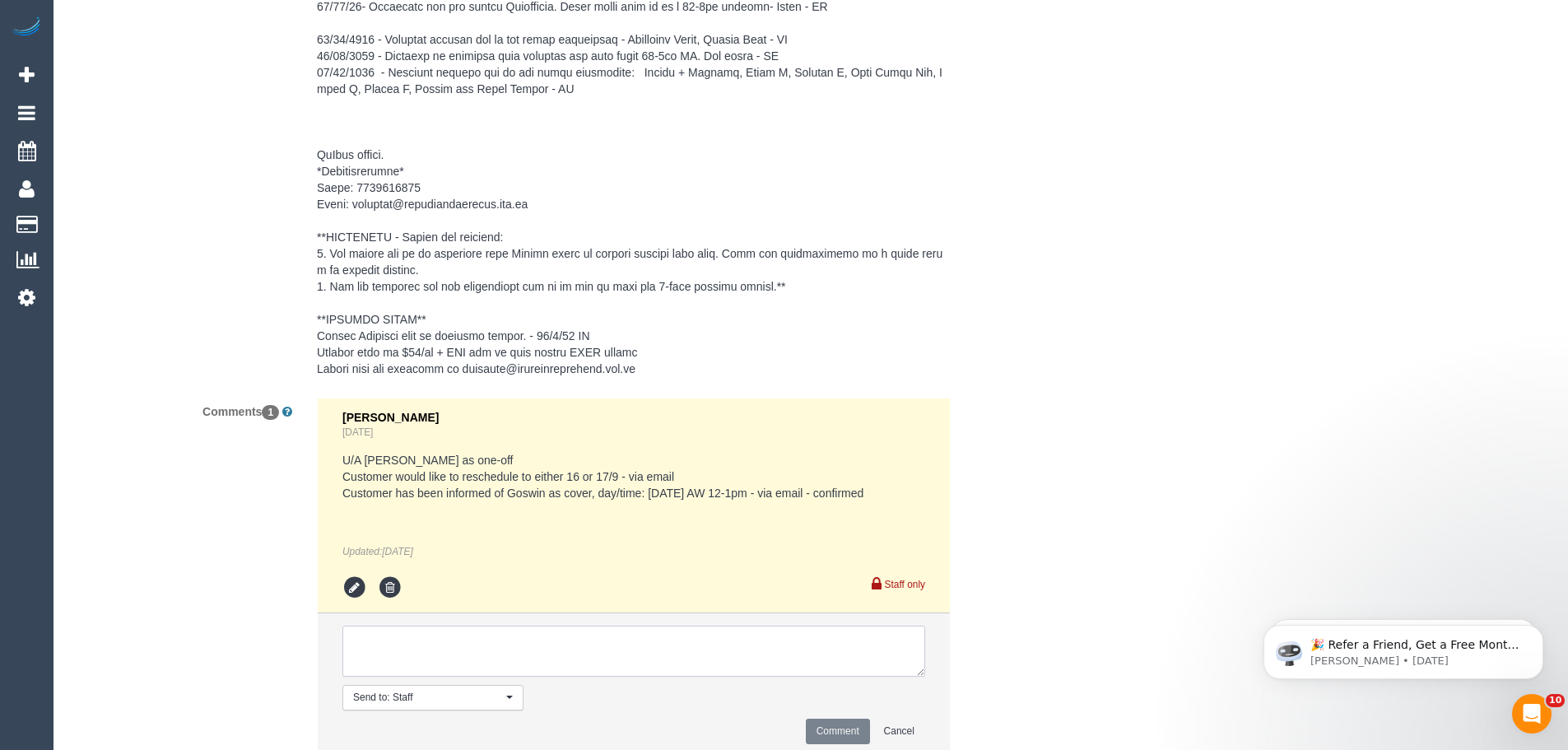
paste textarea "(3) [PERSON_NAME] (C) UA 15/09 - 26/09 - Car issues Customer contacted"
click at [410, 663] on textarea at bounding box center [633, 651] width 583 height 51
click at [545, 663] on textarea at bounding box center [633, 651] width 583 height 51
drag, startPoint x: 545, startPoint y: 663, endPoint x: 213, endPoint y: 562, distance: 347.0
click at [214, 561] on div "Comments 1 [PERSON_NAME] [DATE] U/A [PERSON_NAME] as one-off Customer would lik…" at bounding box center [551, 586] width 988 height 377
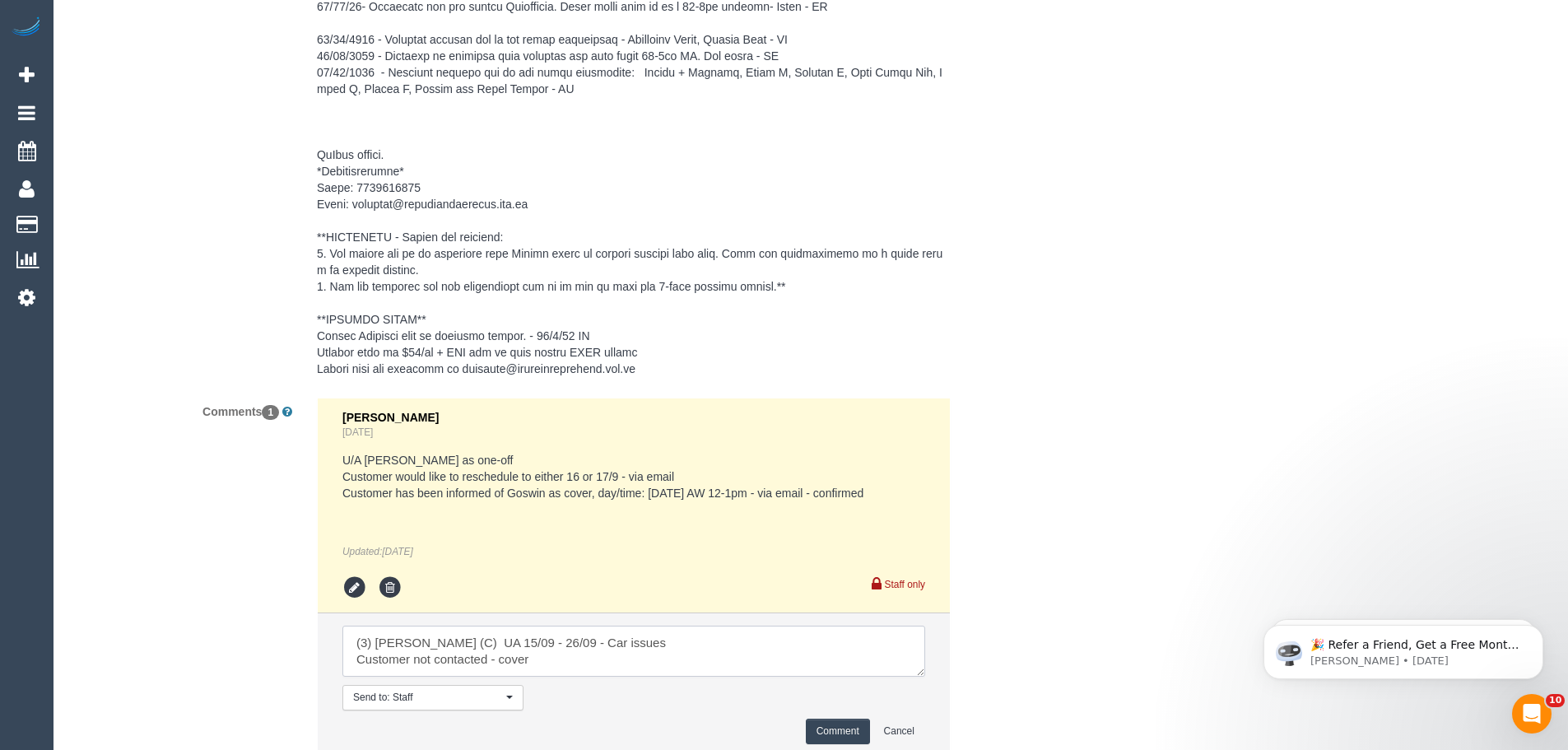
type textarea "(3) [PERSON_NAME] (C) UA 15/09 - 26/09 - Car issues Customer not contacted - co…"
click at [819, 737] on button "Comment" at bounding box center [838, 731] width 64 height 26
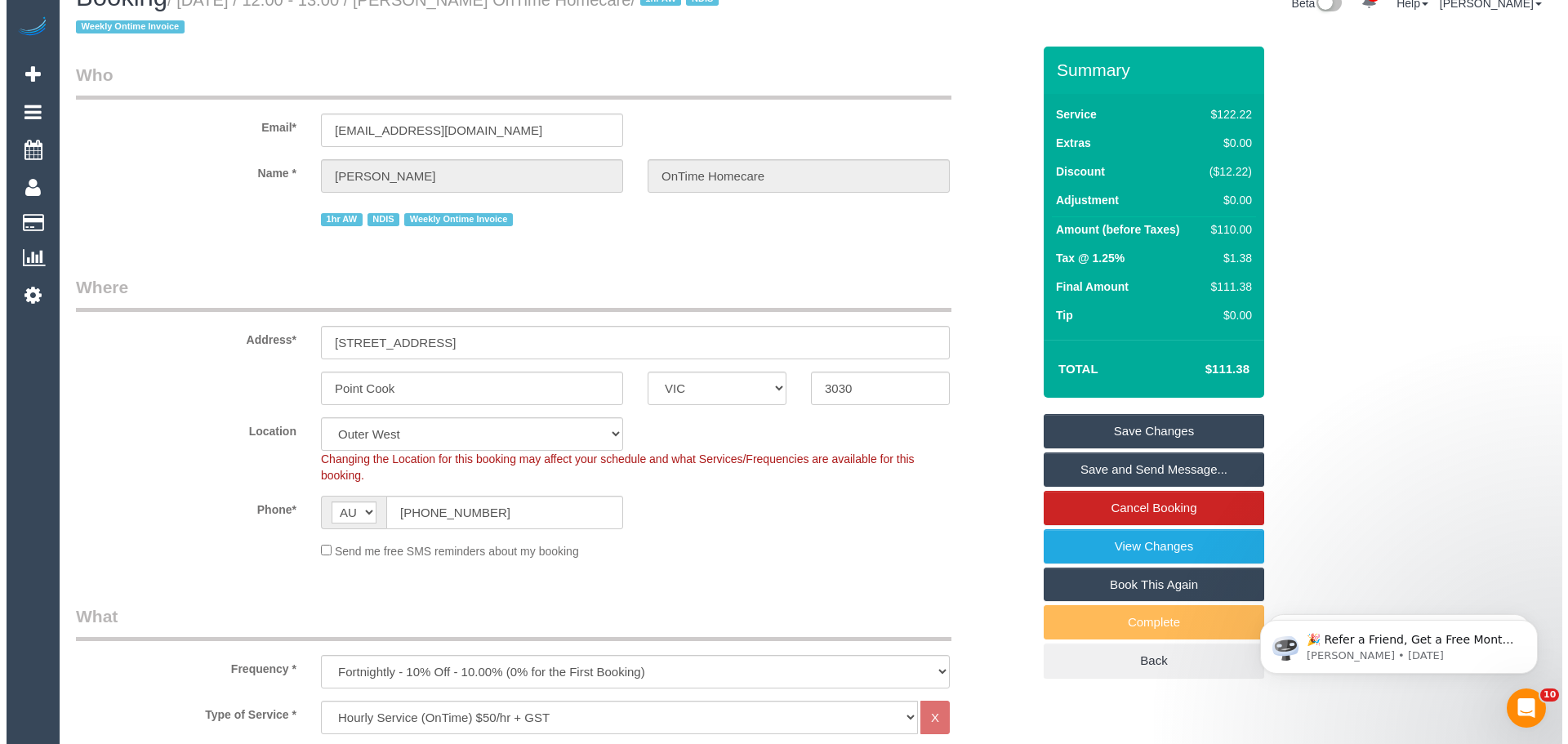
scroll to position [0, 0]
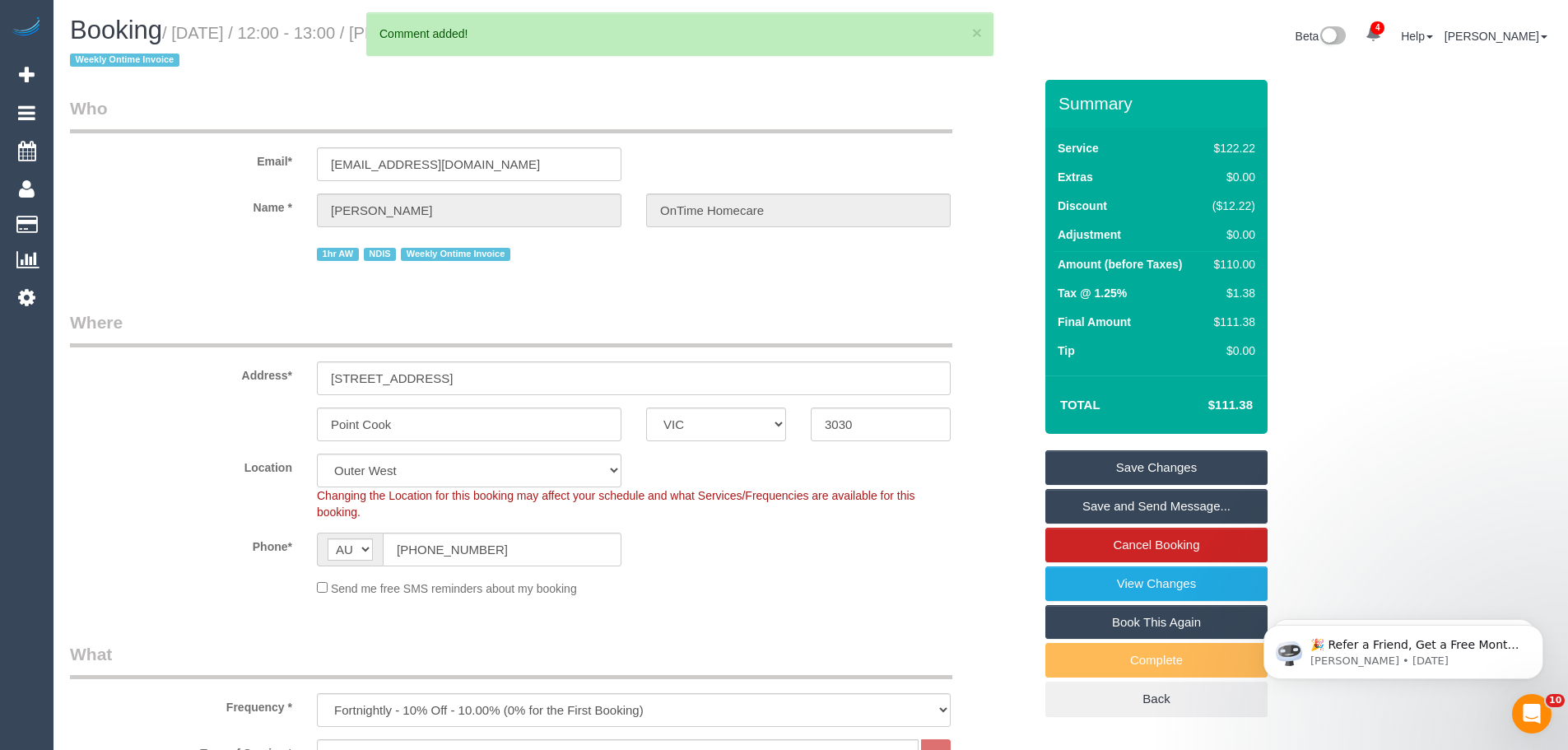
click at [1097, 455] on link "Save Changes" at bounding box center [1157, 468] width 222 height 34
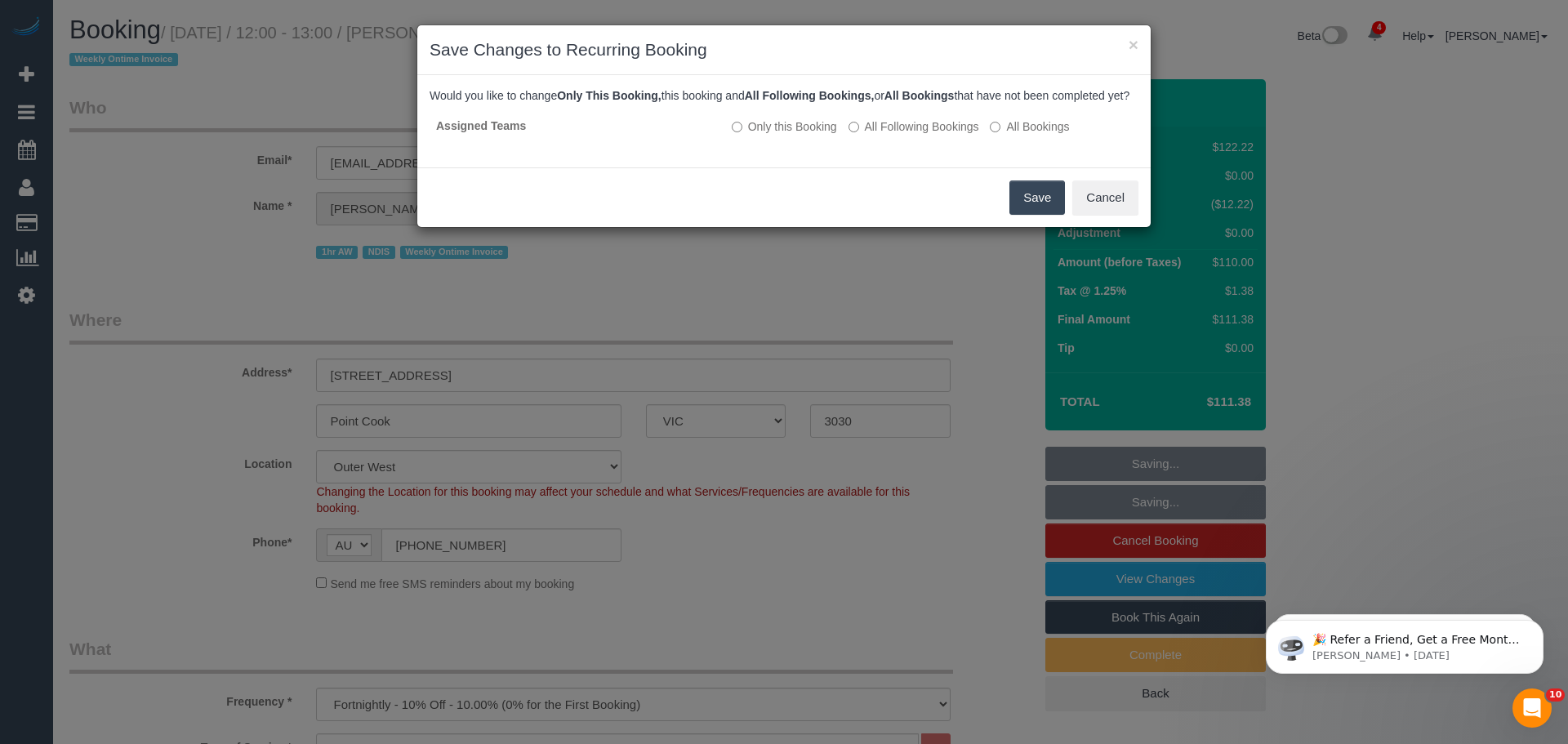
click at [1020, 208] on button "Save" at bounding box center [1037, 197] width 55 height 34
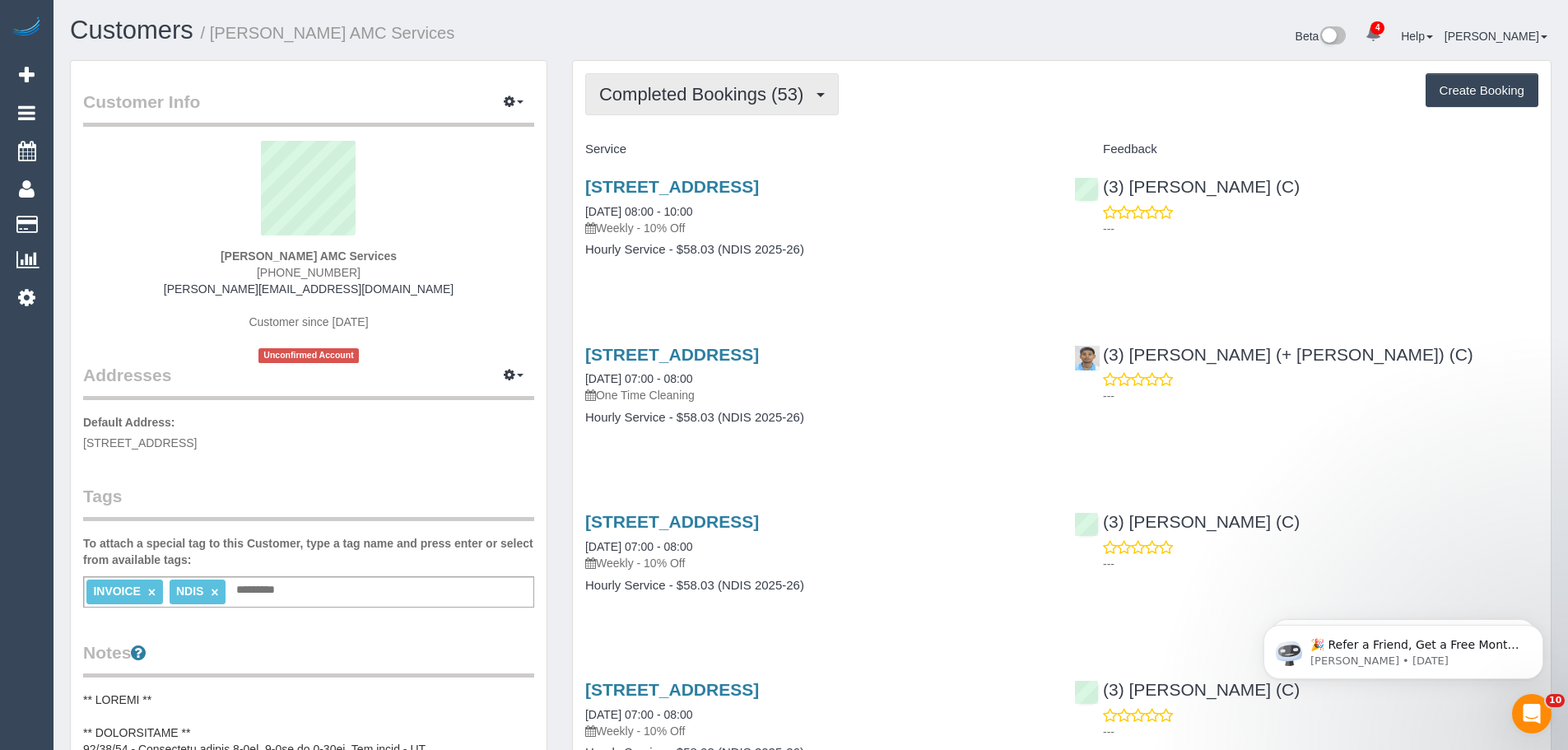
click at [631, 100] on span "Completed Bookings (53)" at bounding box center [706, 94] width 213 height 20
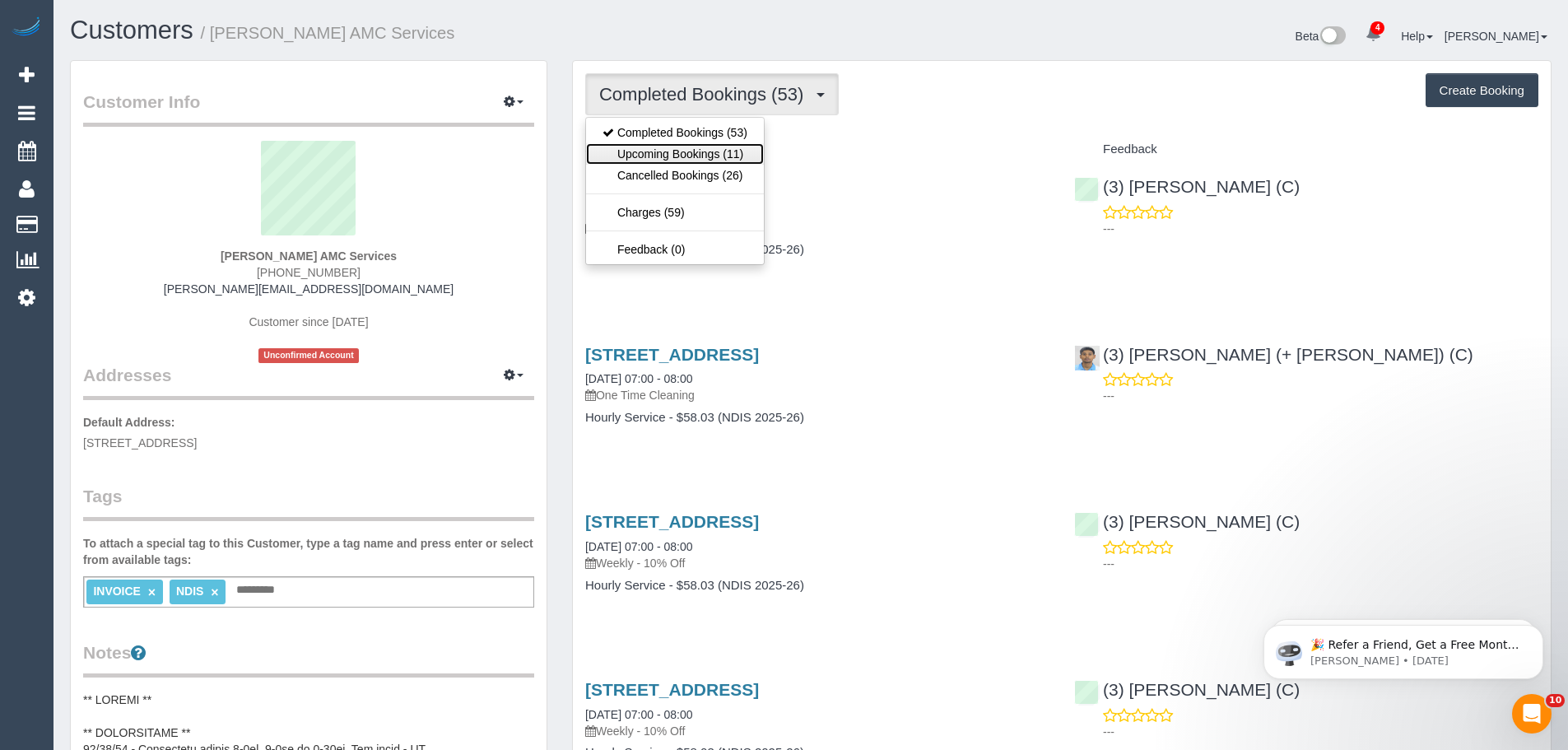
drag, startPoint x: 641, startPoint y: 154, endPoint x: 578, endPoint y: 207, distance: 82.3
click at [641, 154] on link "Upcoming Bookings (11)" at bounding box center [676, 154] width 178 height 21
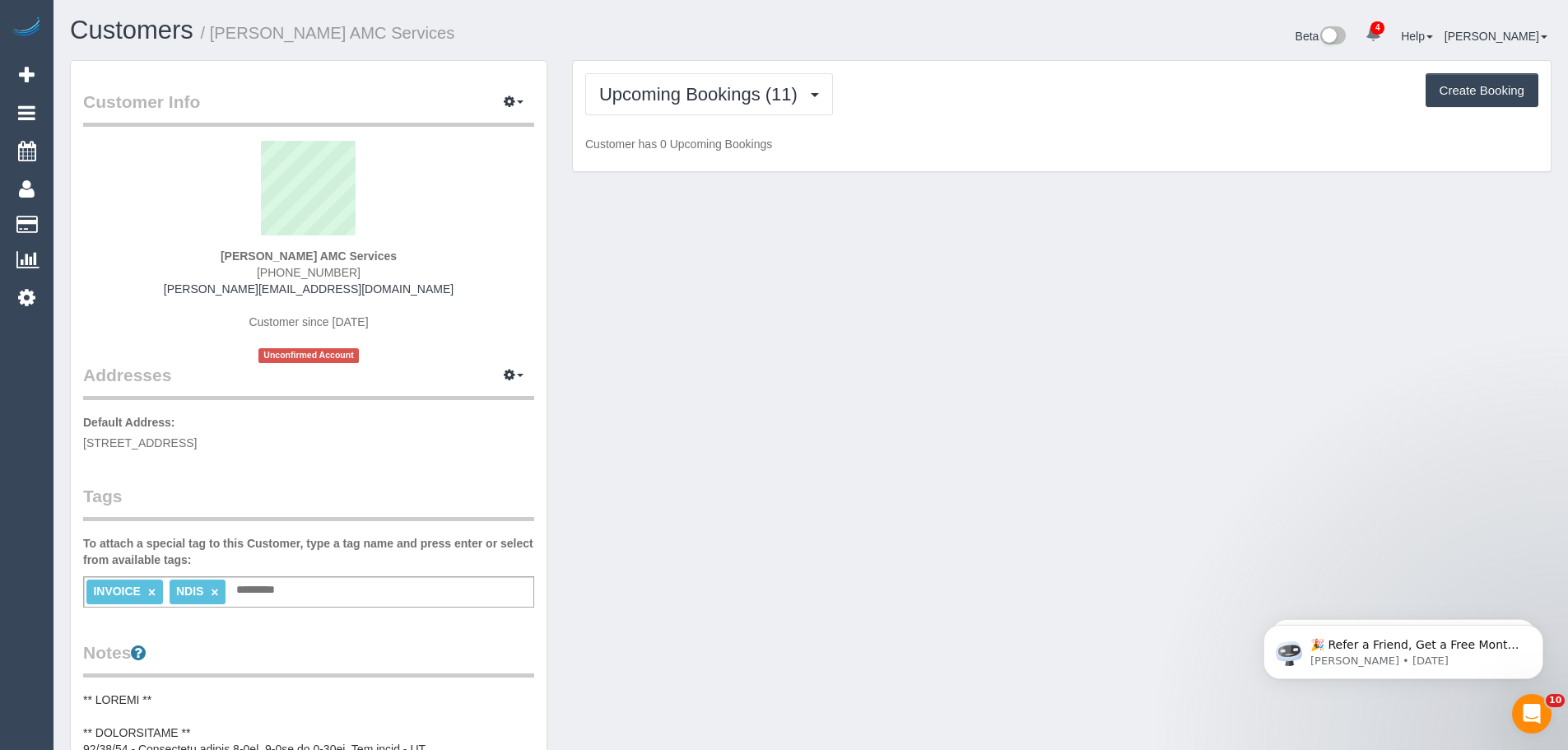
click at [418, 290] on div "Muhammed Sulovic AMC Services (03) 8371 2317 muhamed.amcservices@fake.com Custo…" at bounding box center [309, 252] width 452 height 222
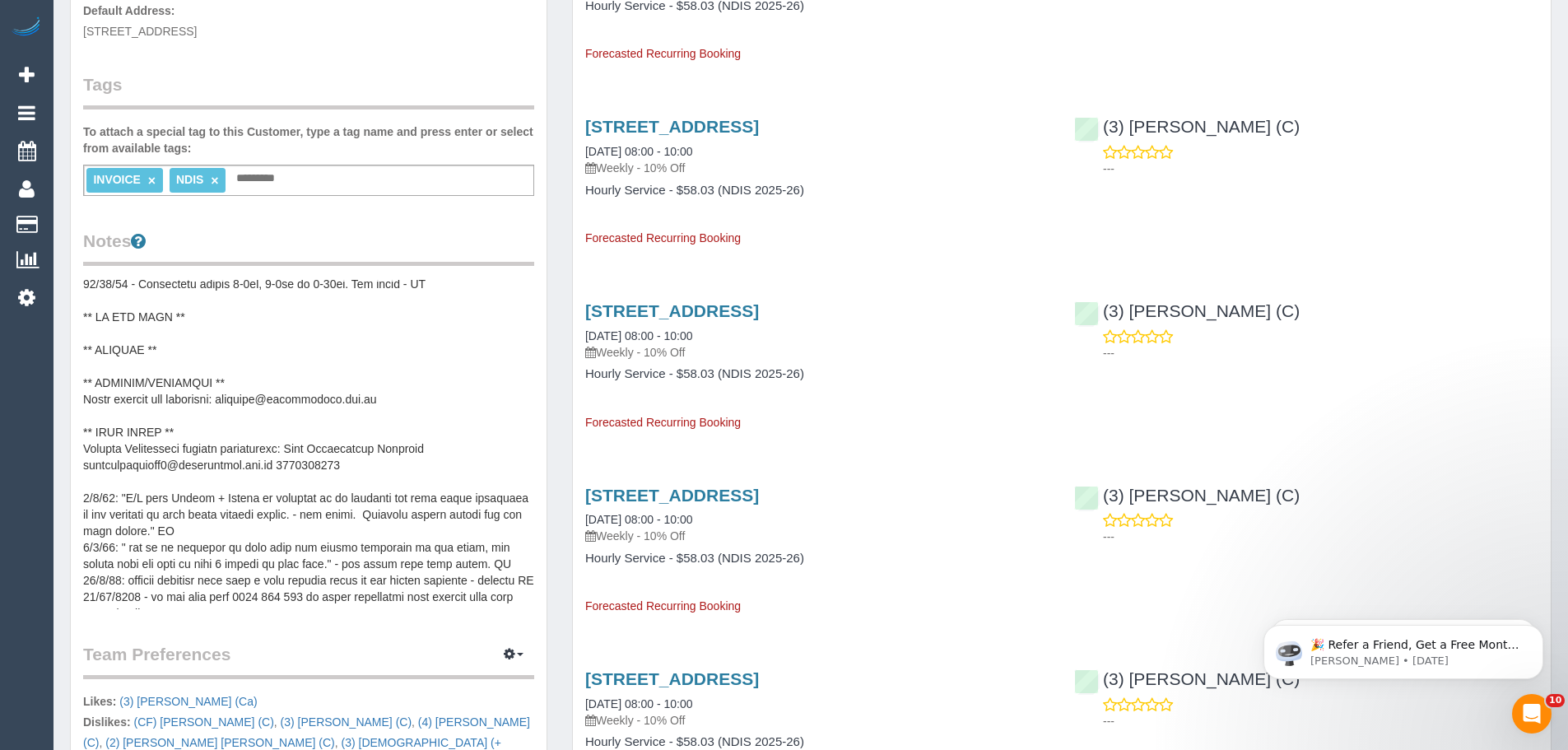
scroll to position [82, 0]
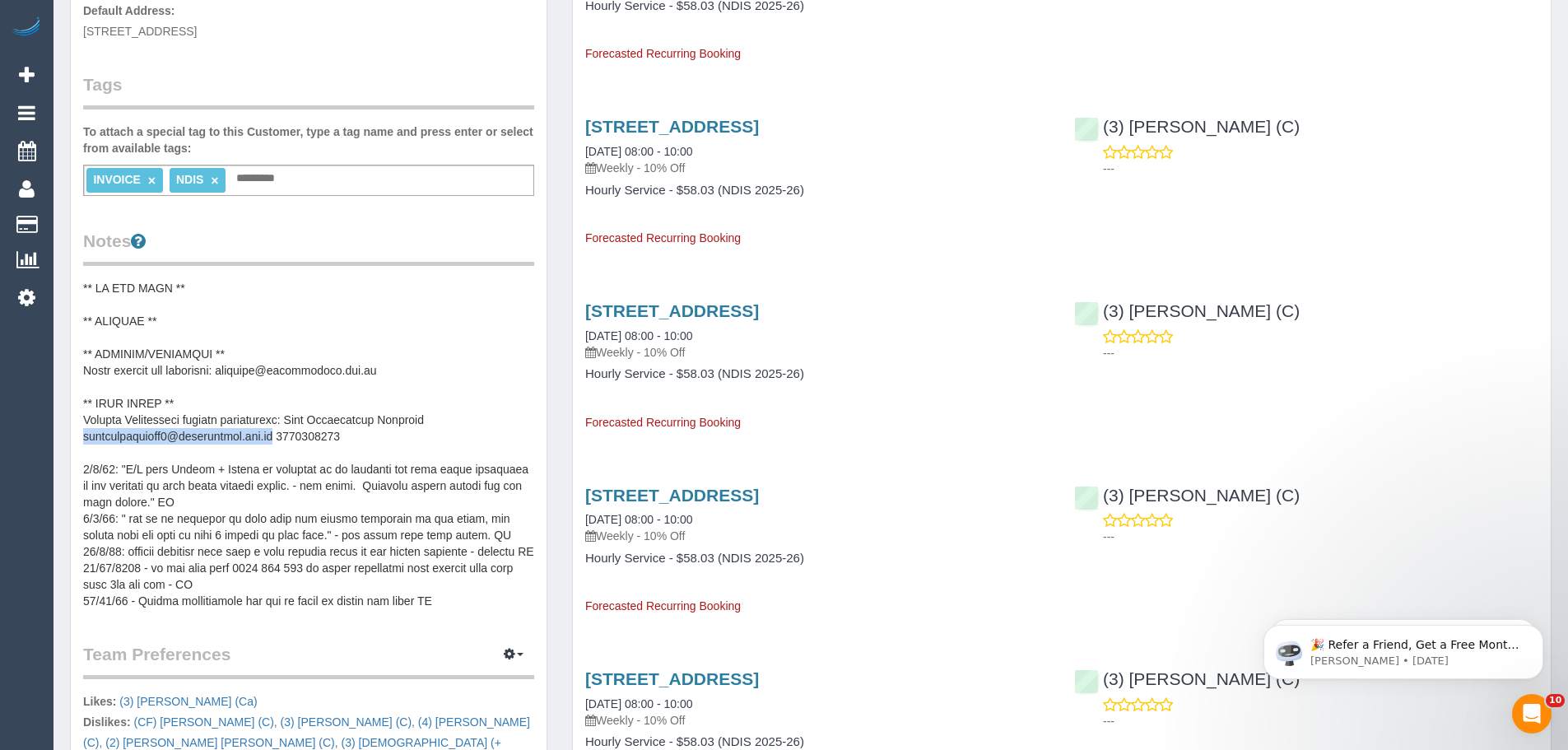
drag, startPoint x: 84, startPoint y: 439, endPoint x: 279, endPoint y: 432, distance: 195.1
click at [279, 432] on pre at bounding box center [309, 444] width 452 height 329
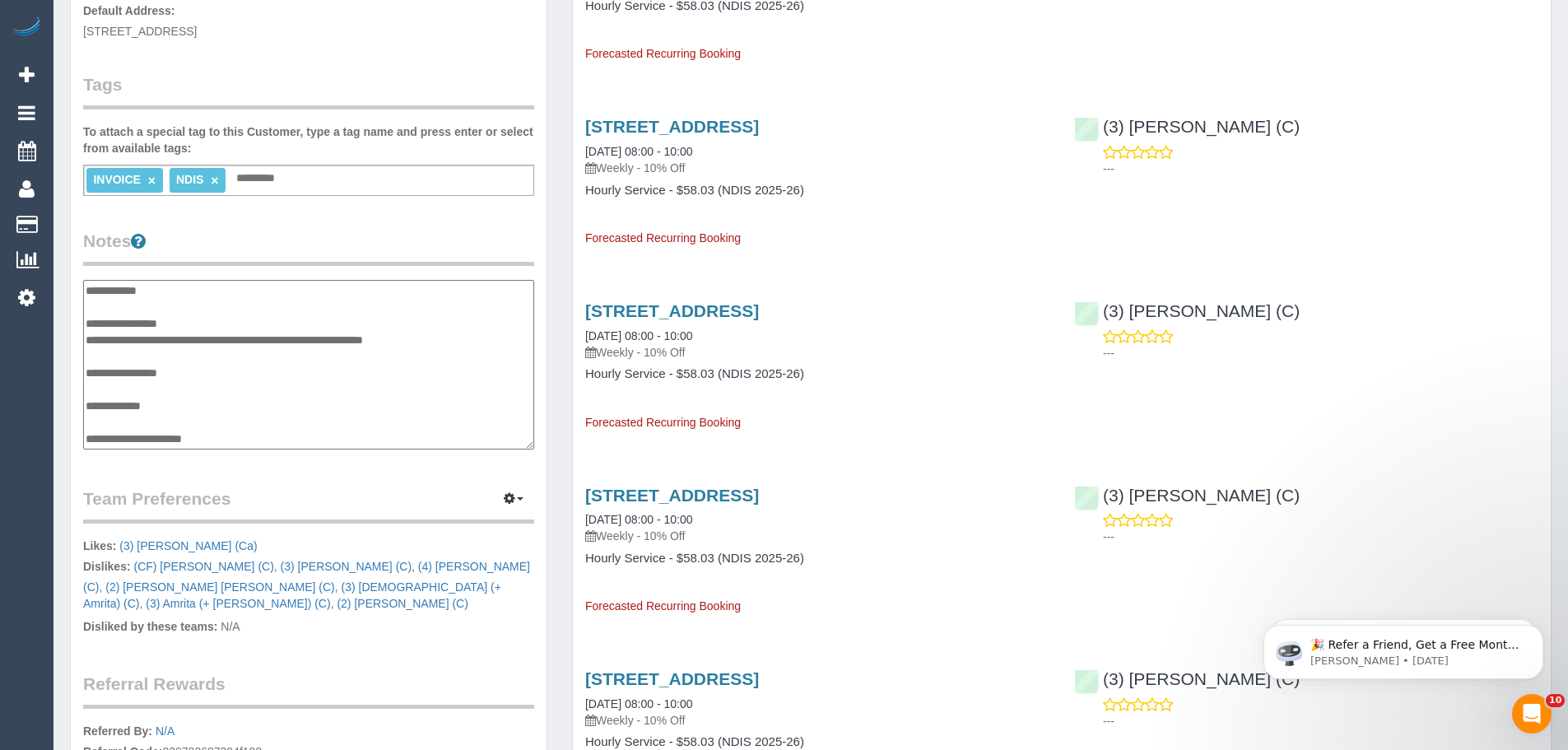
scroll to position [527, 0]
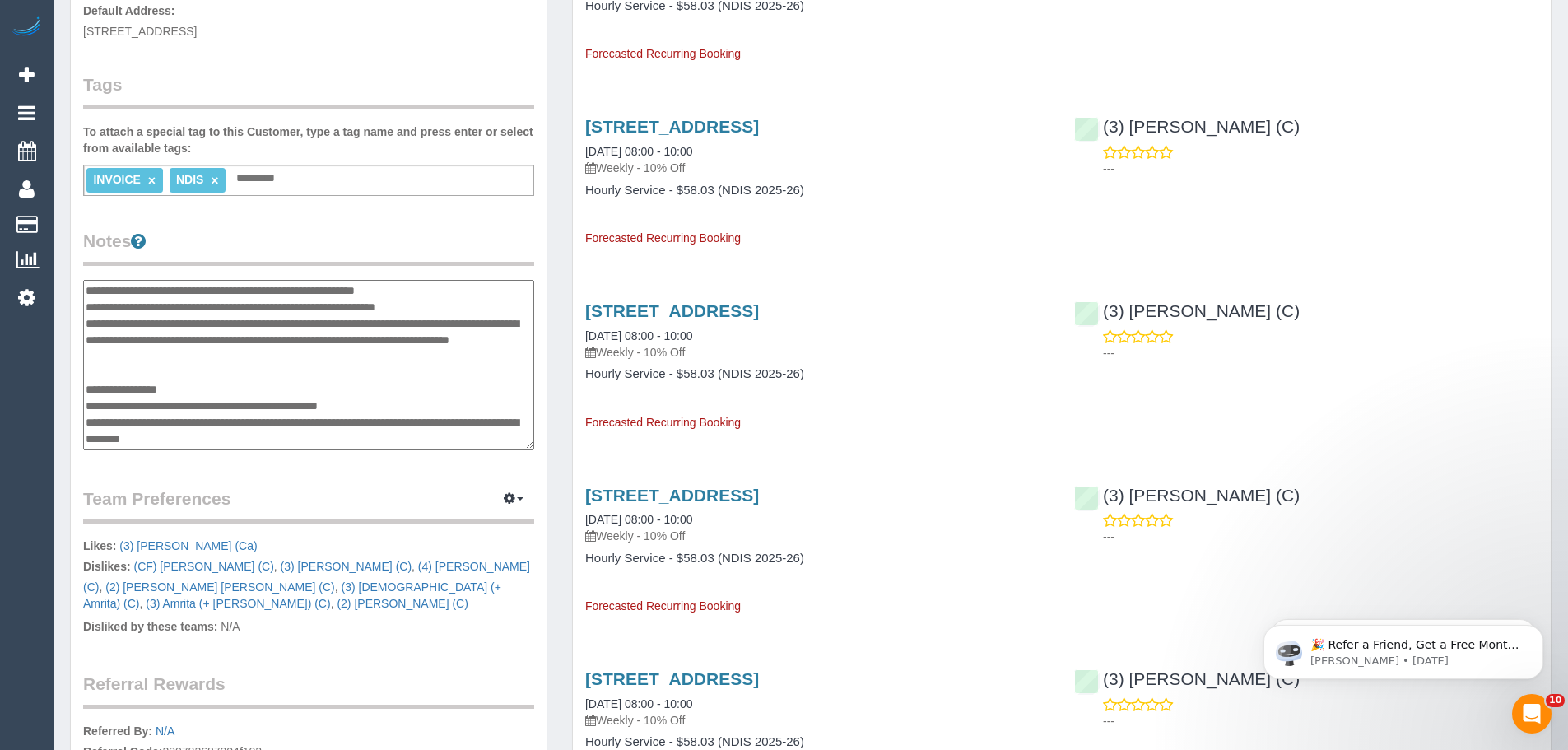
click at [157, 434] on textarea at bounding box center [309, 364] width 452 height 169
drag, startPoint x: 282, startPoint y: 439, endPoint x: 88, endPoint y: 441, distance: 194.0
click at [88, 441] on textarea at bounding box center [309, 364] width 452 height 169
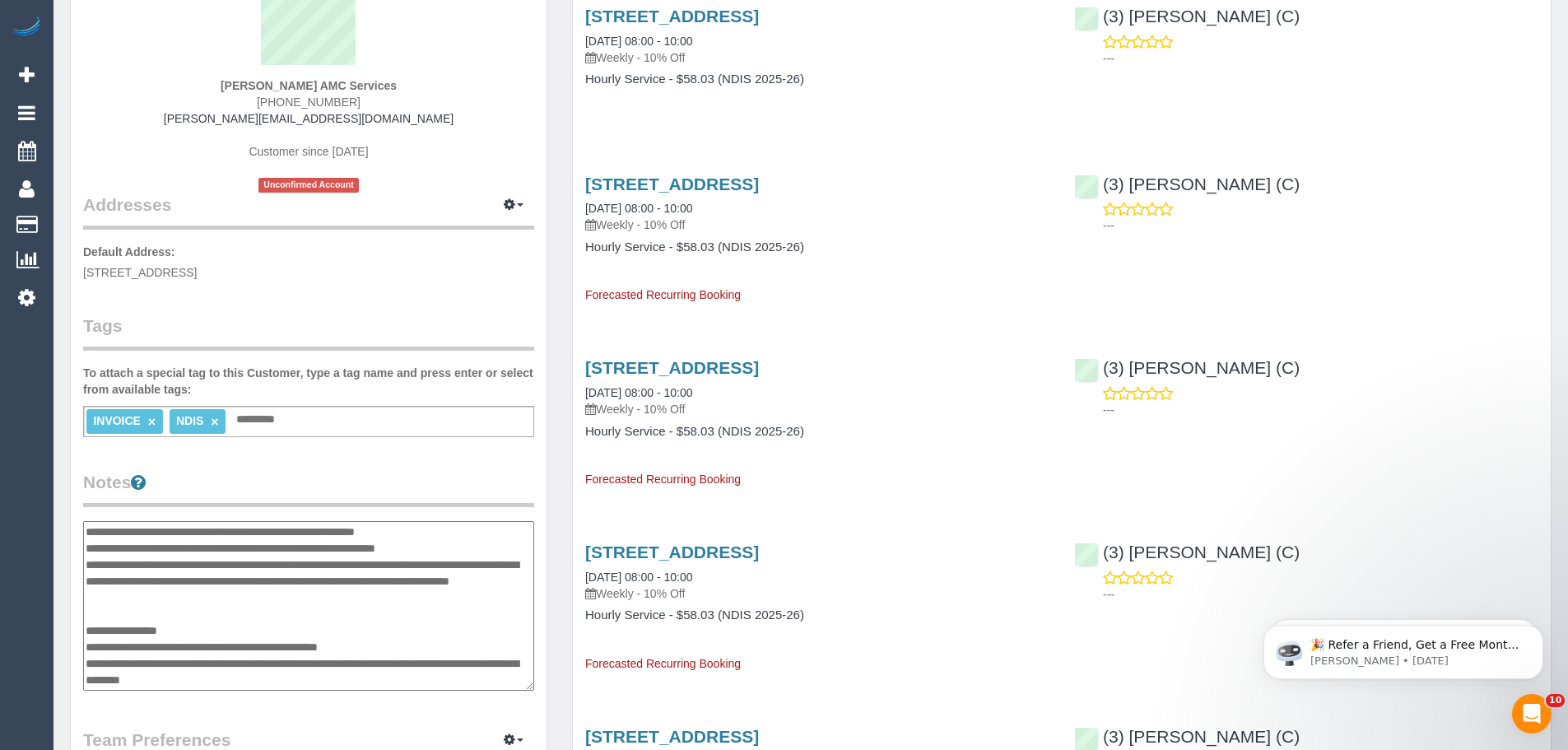
scroll to position [0, 0]
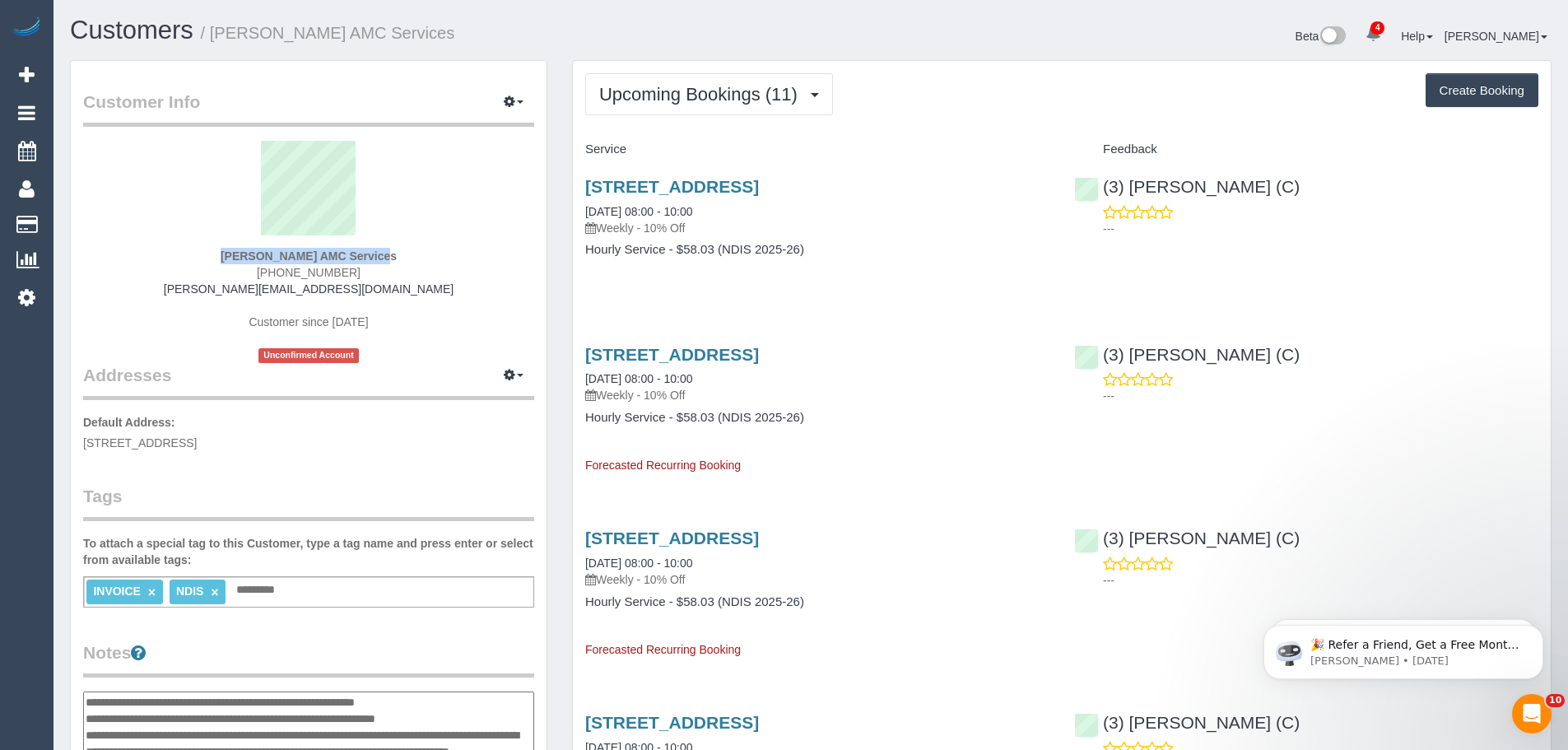
drag, startPoint x: 205, startPoint y: 245, endPoint x: 322, endPoint y: 264, distance: 118.5
click at [322, 264] on div "Muhammed Sulovic AMC Services (03) 8371 2317 muhamed.amcservices@fake.com Custo…" at bounding box center [309, 252] width 452 height 222
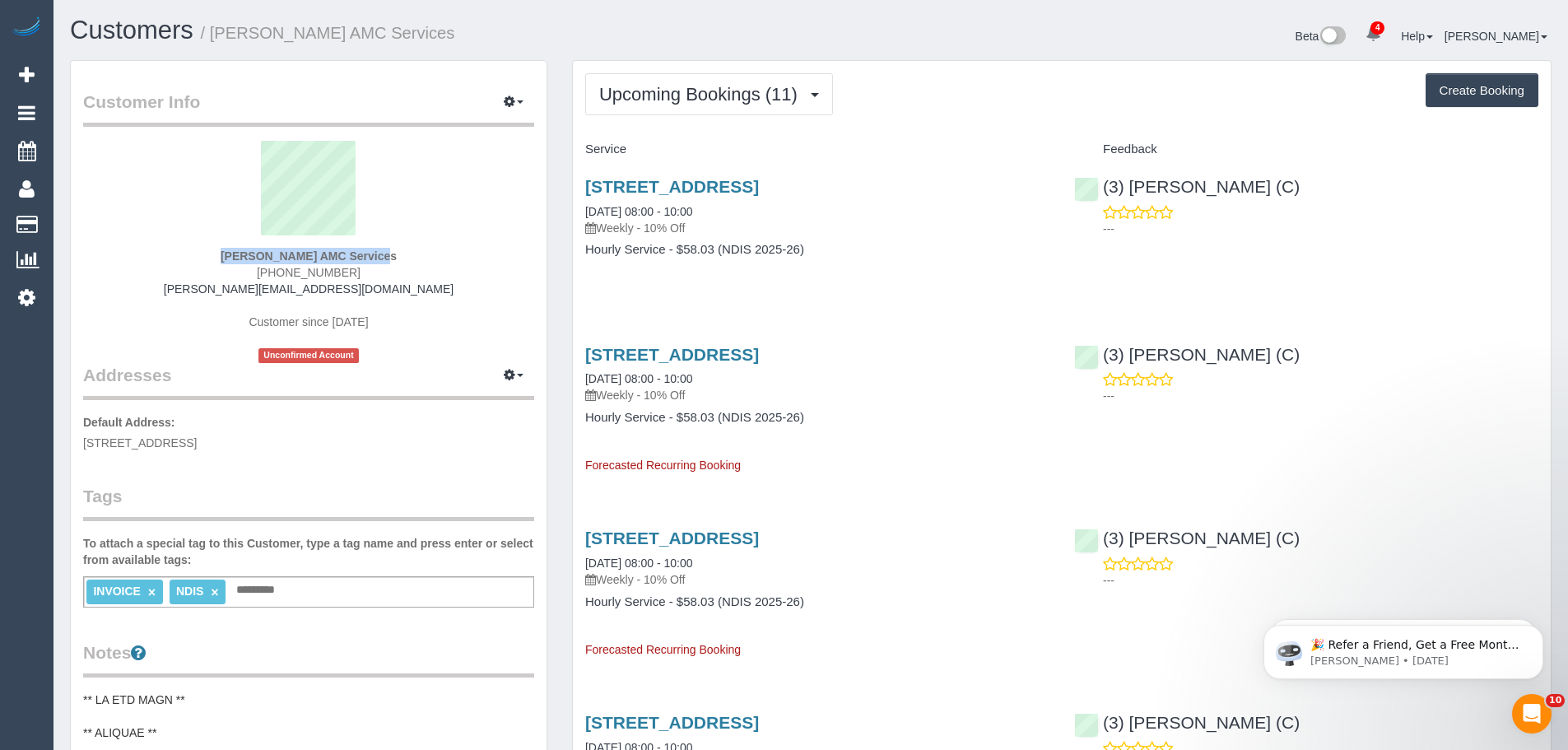
click at [197, 440] on span "9 KURRAJONG Road, DELAHEY, VIC 3037" at bounding box center [139, 443] width 114 height 13
copy span "DELAHEY"
click at [662, 88] on span "Upcoming Bookings (11)" at bounding box center [703, 94] width 206 height 20
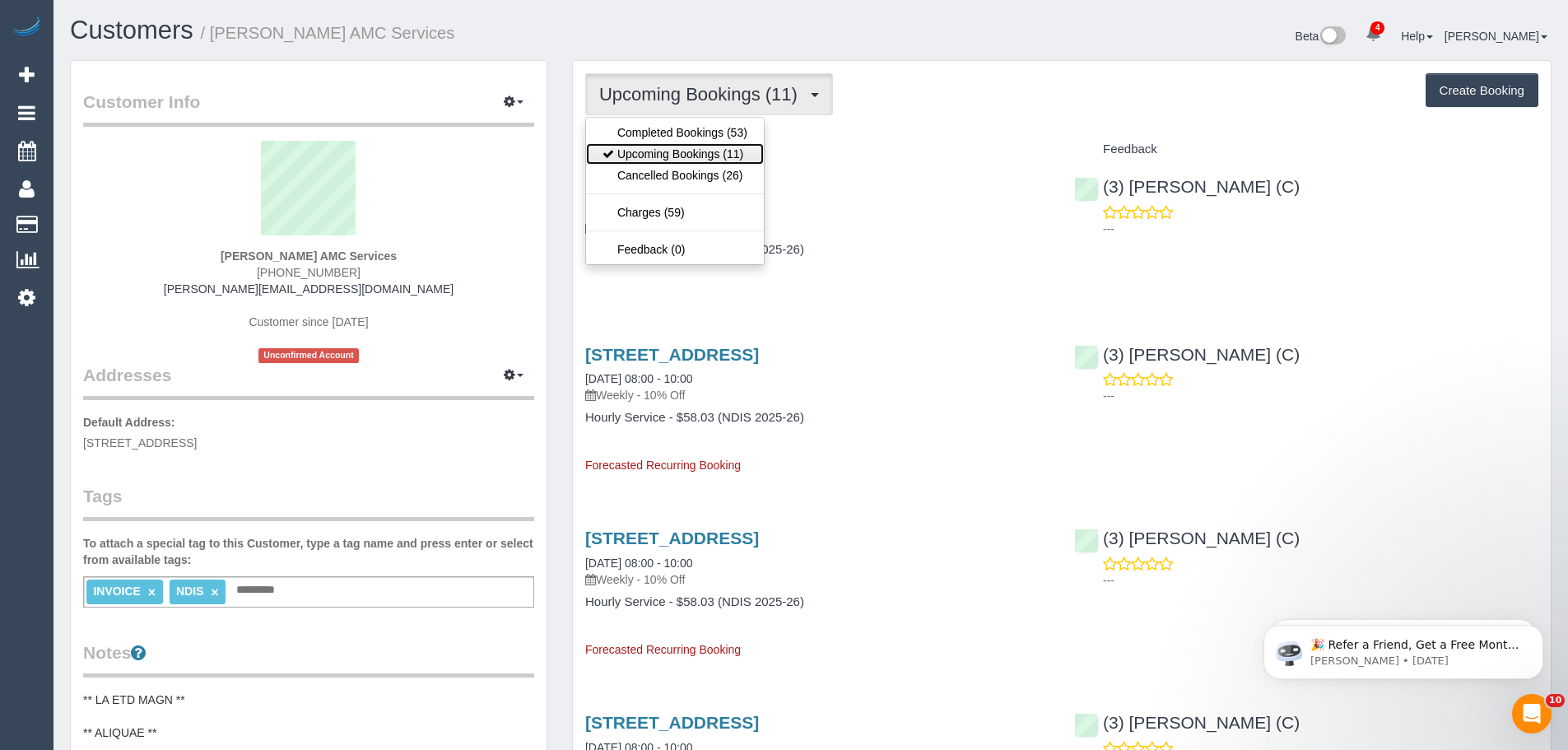
click at [657, 148] on link "Upcoming Bookings (11)" at bounding box center [676, 154] width 178 height 21
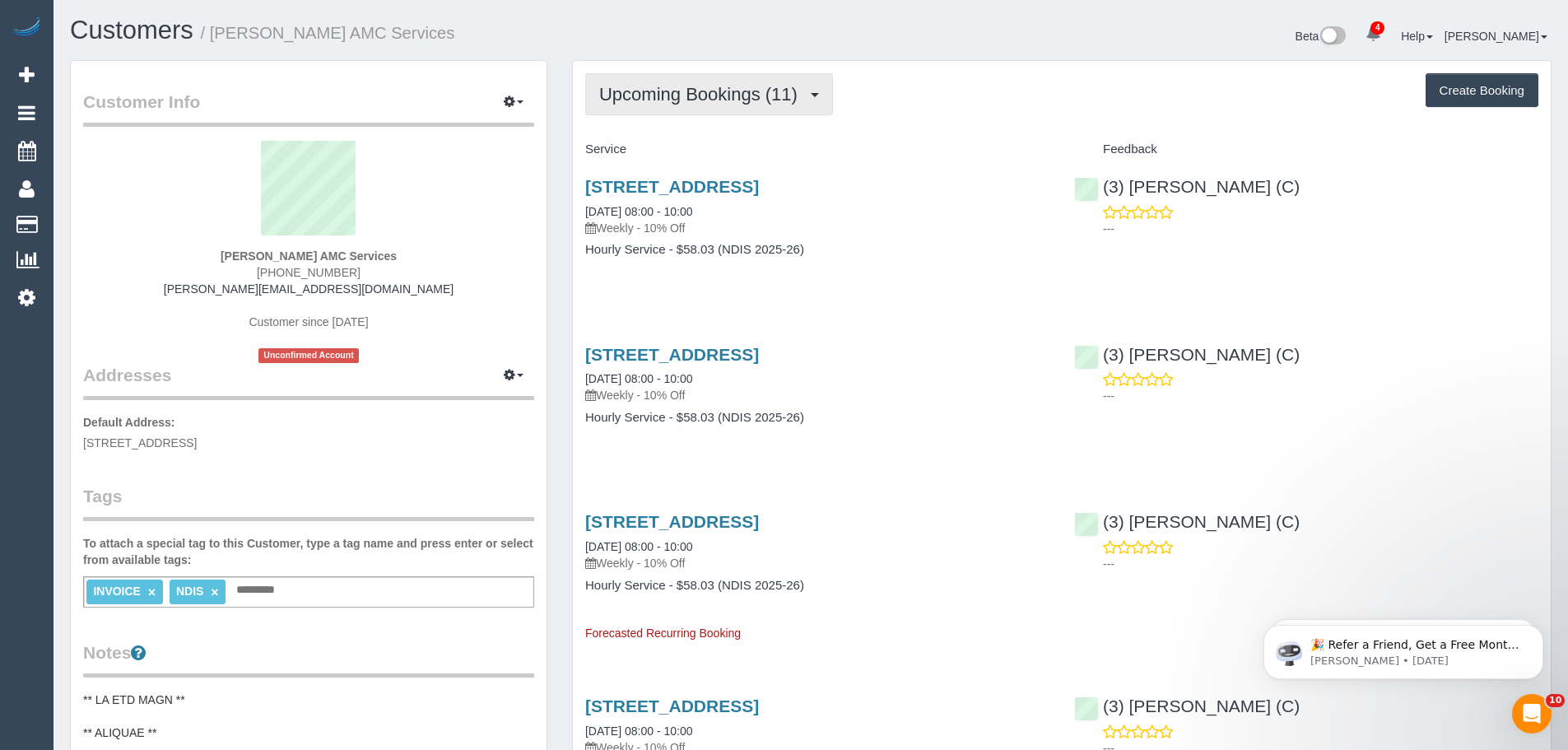
click at [658, 108] on button "Upcoming Bookings (11)" at bounding box center [709, 94] width 248 height 42
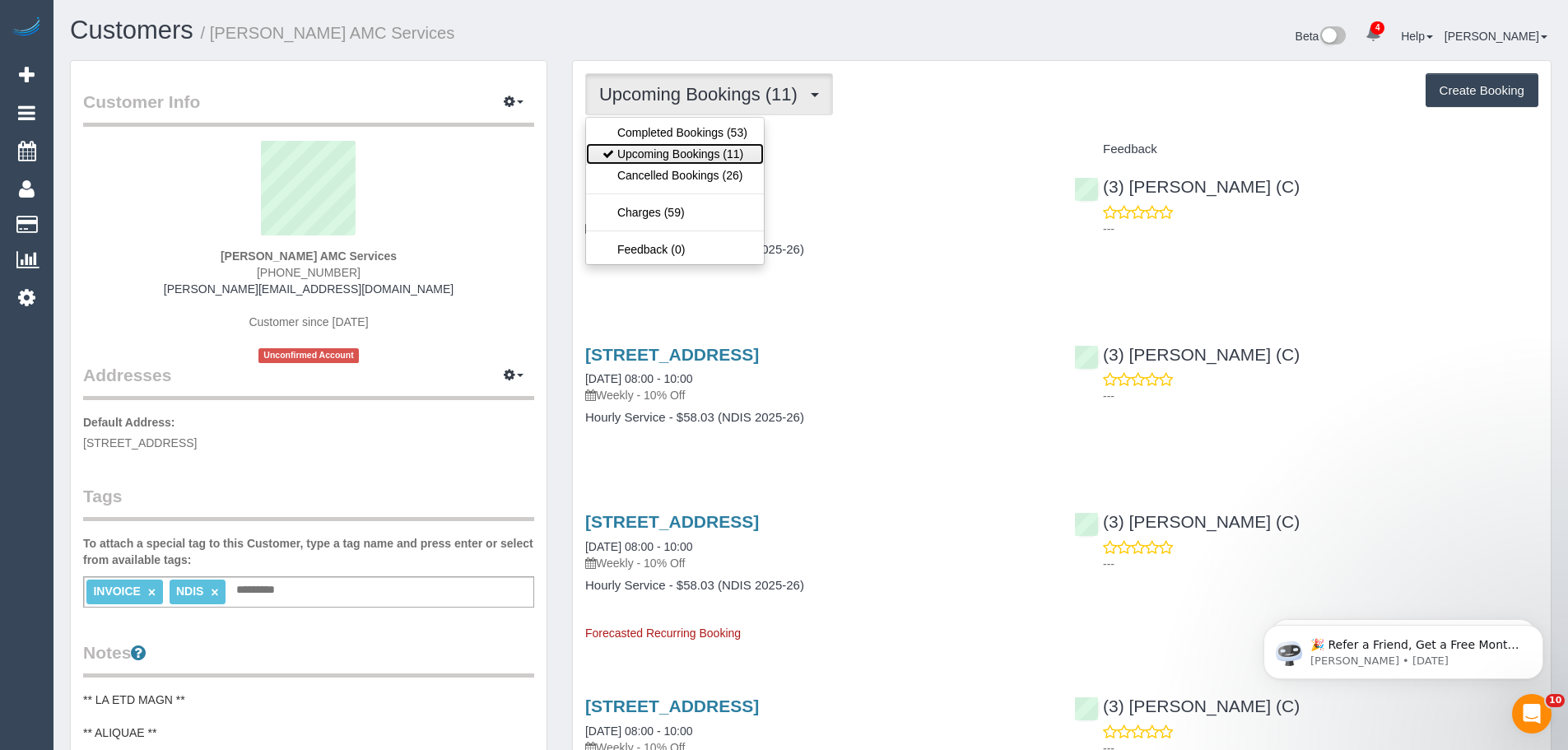
click at [658, 159] on link "Upcoming Bookings (11)" at bounding box center [676, 154] width 178 height 21
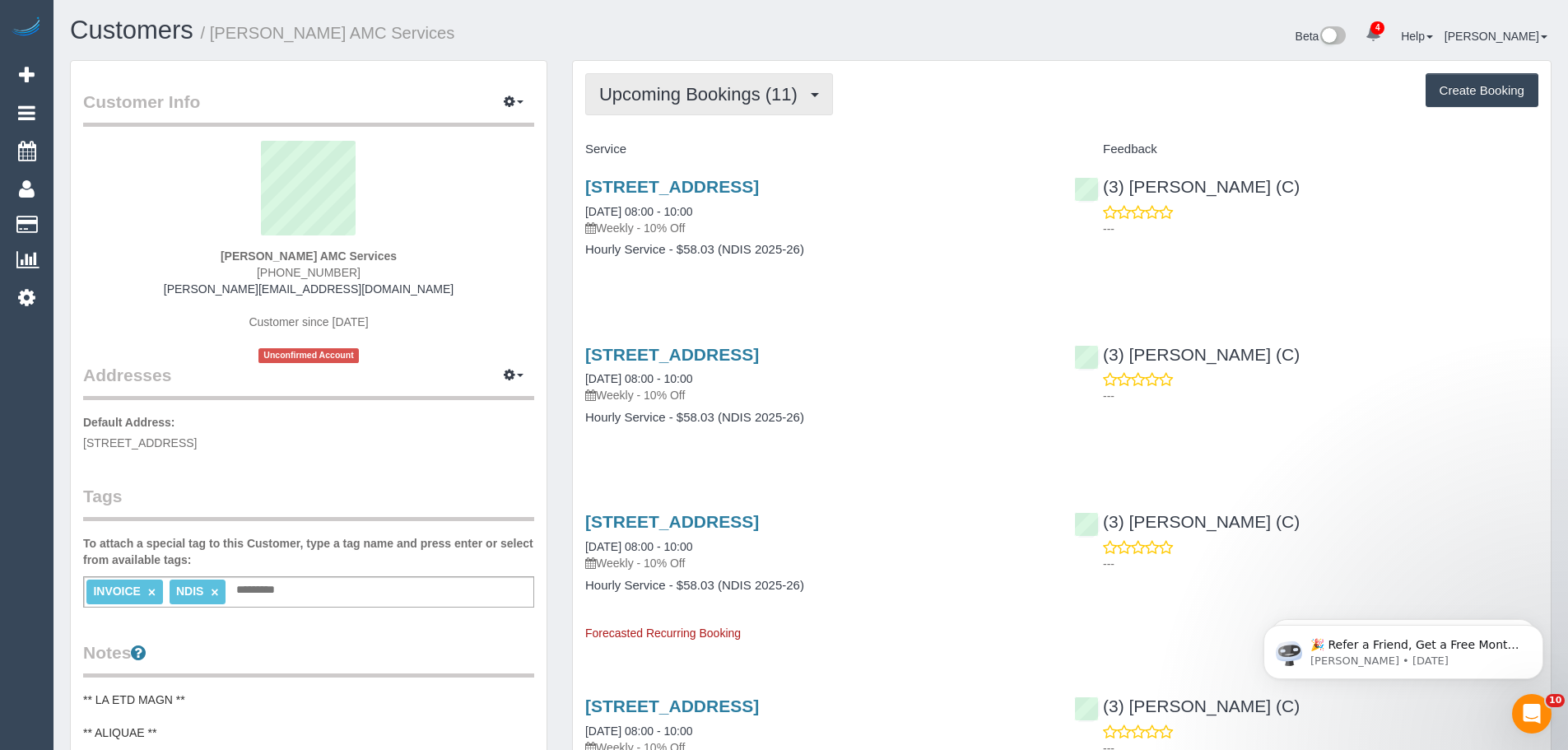
click at [671, 88] on span "Upcoming Bookings (11)" at bounding box center [703, 94] width 206 height 20
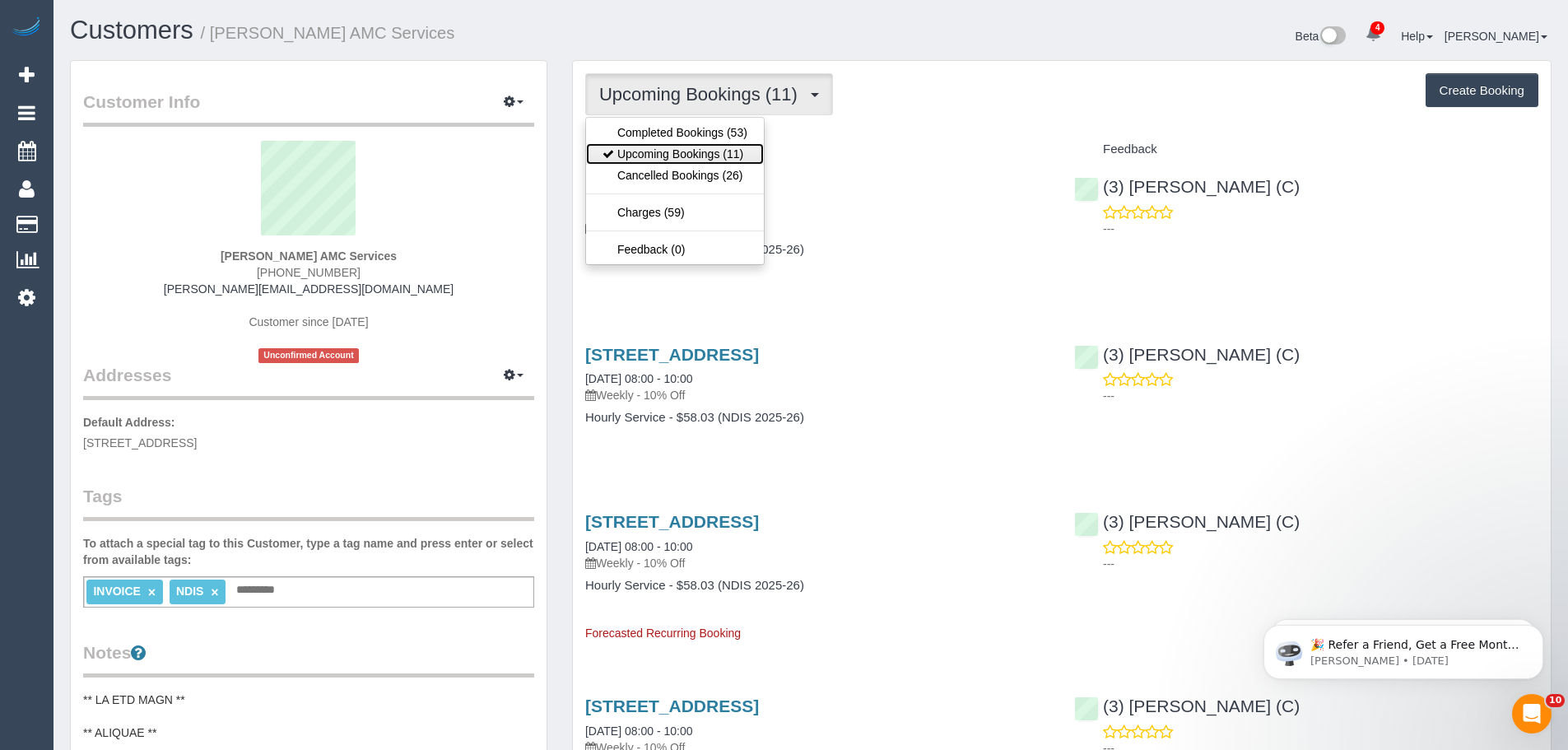
click at [667, 147] on link "Upcoming Bookings (11)" at bounding box center [676, 154] width 178 height 21
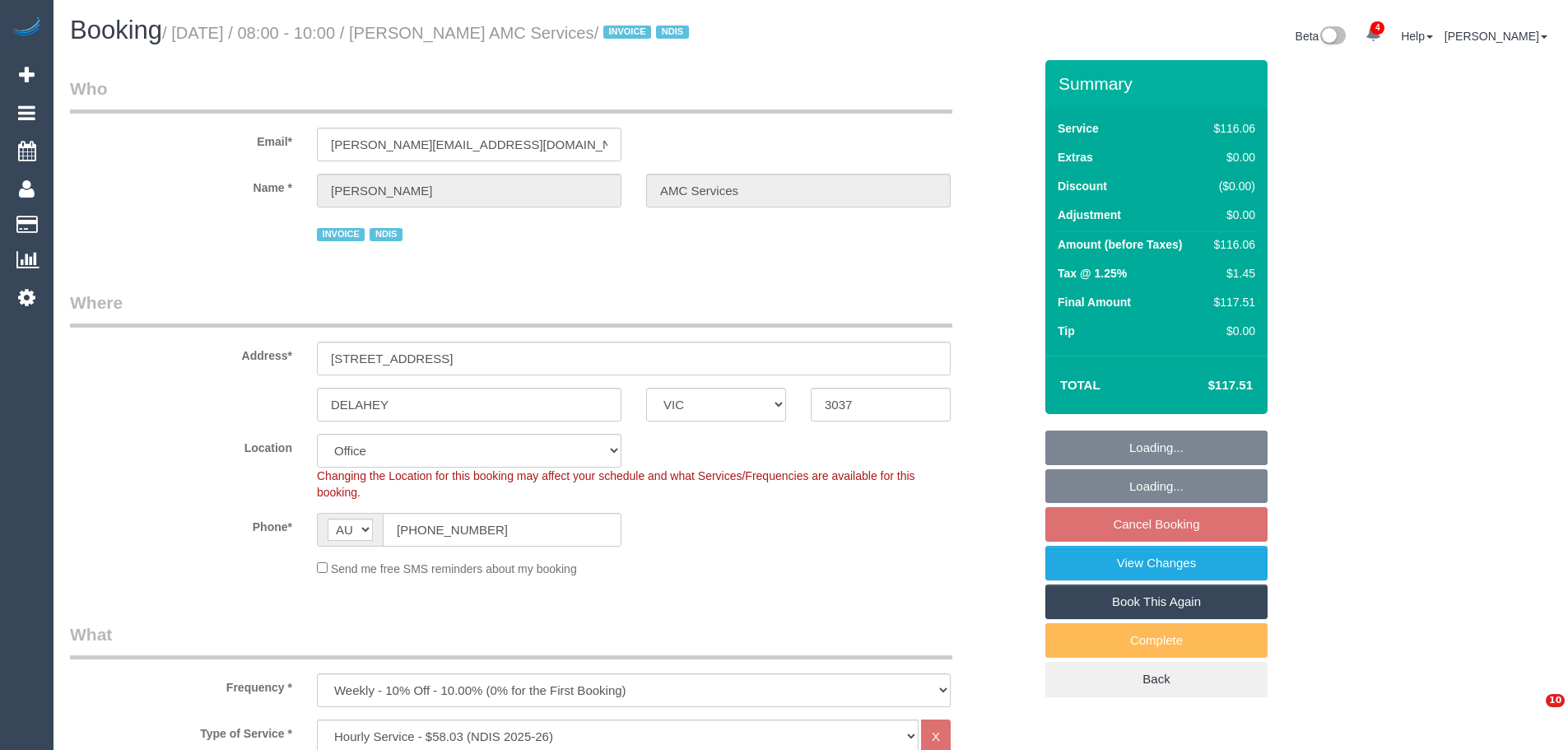
select select "VIC"
select select "number:28"
select select "number:14"
select select "number:18"
select select "number:36"
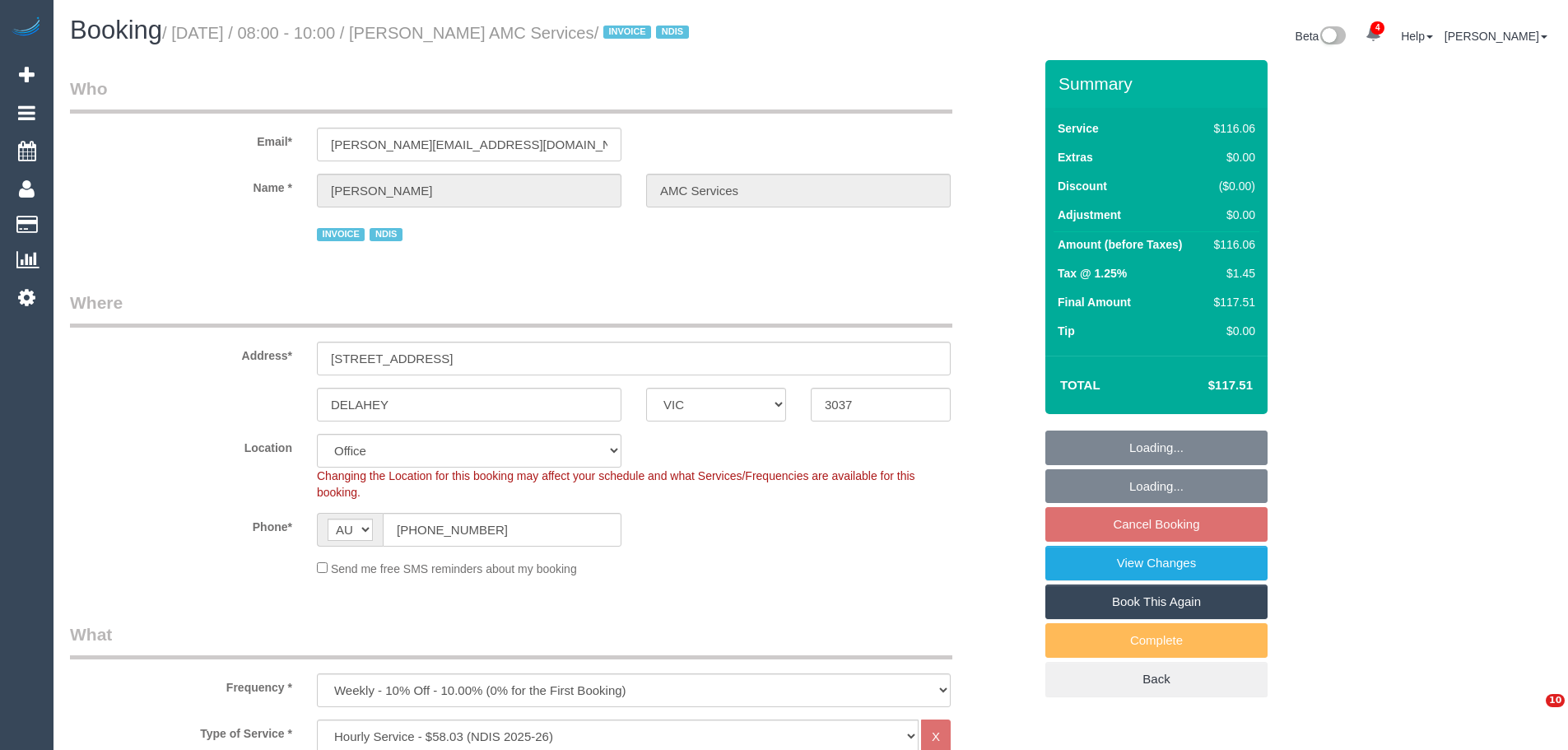
select select "number:35"
select select "number:12"
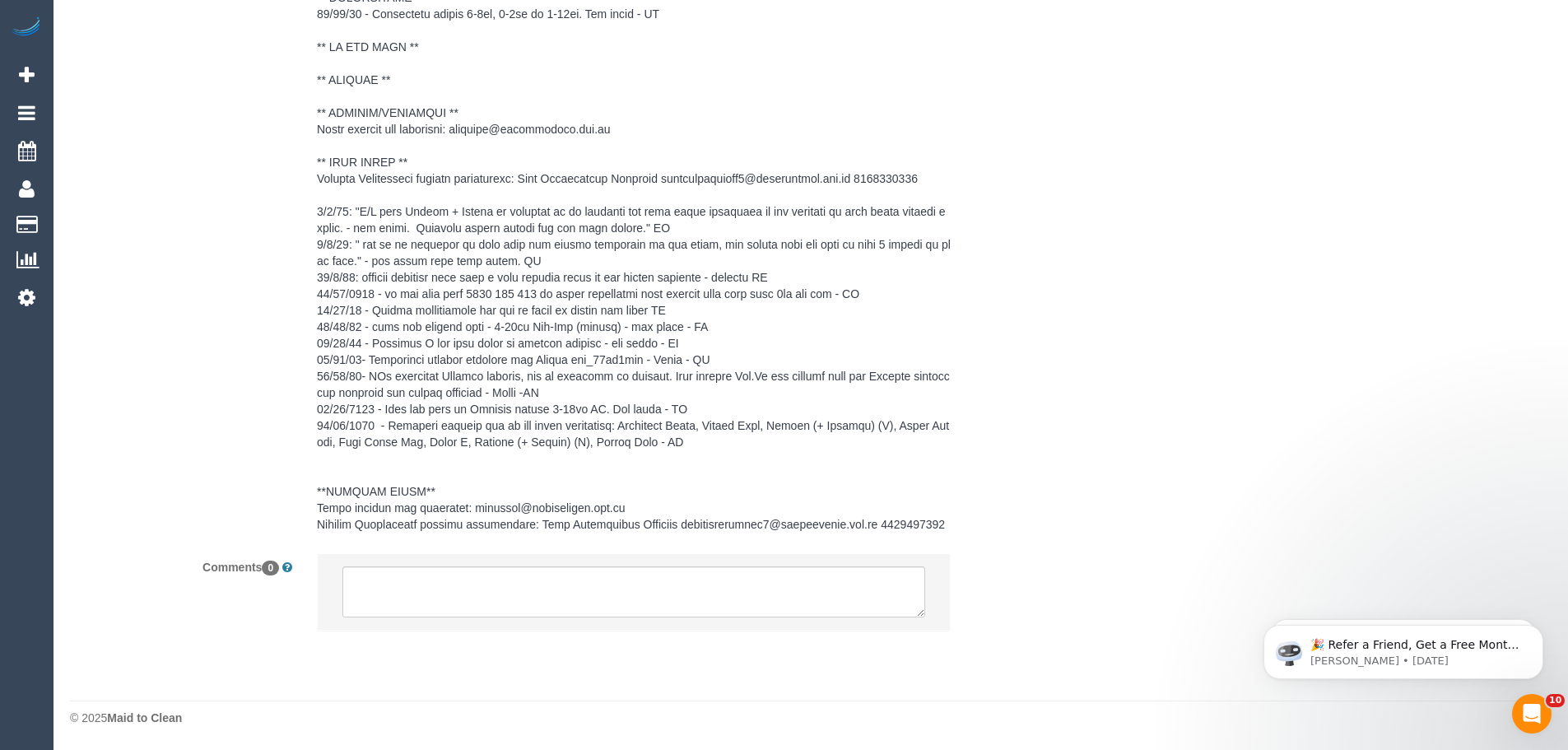
scroll to position [2089, 0]
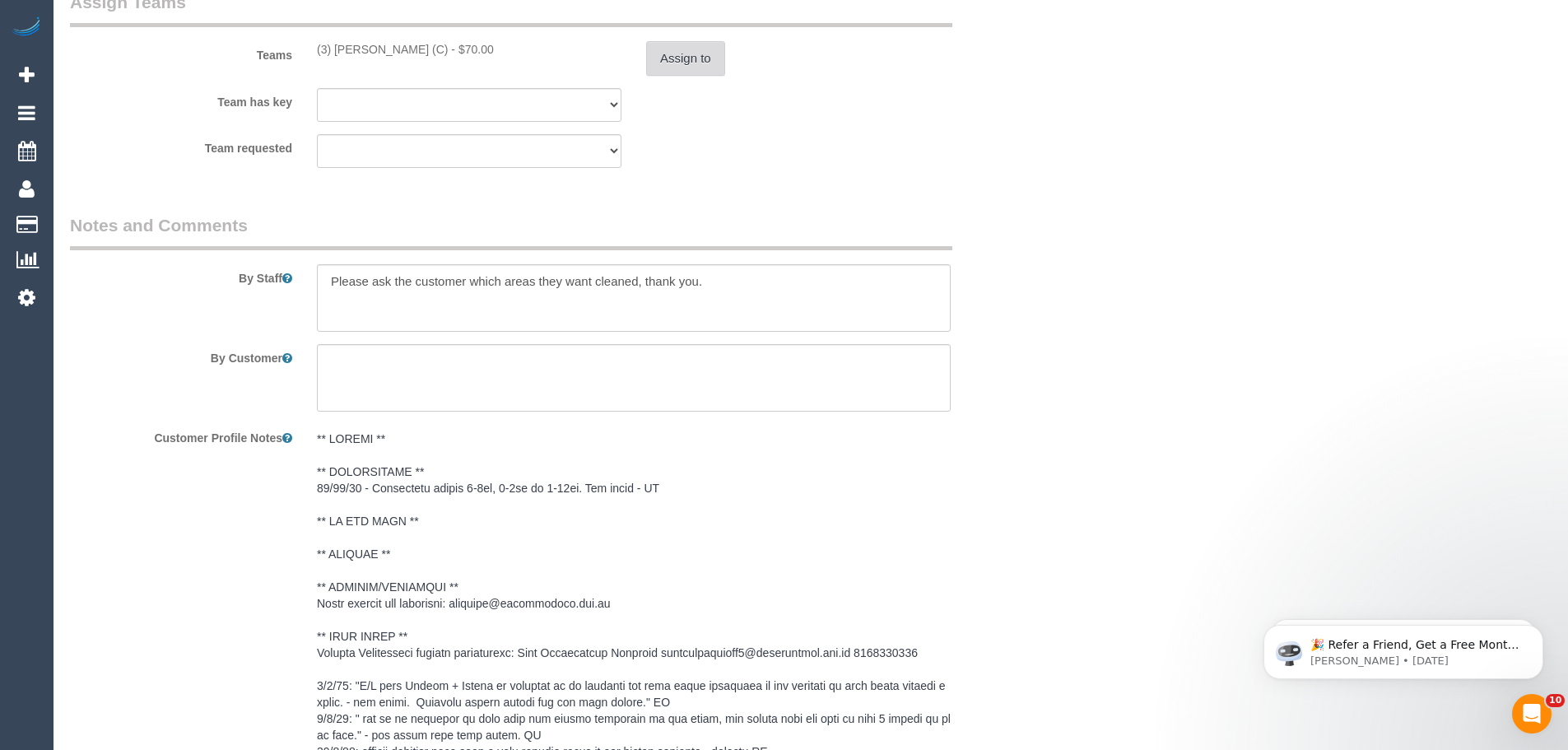
click at [661, 76] on button "Assign to" at bounding box center [686, 58] width 79 height 34
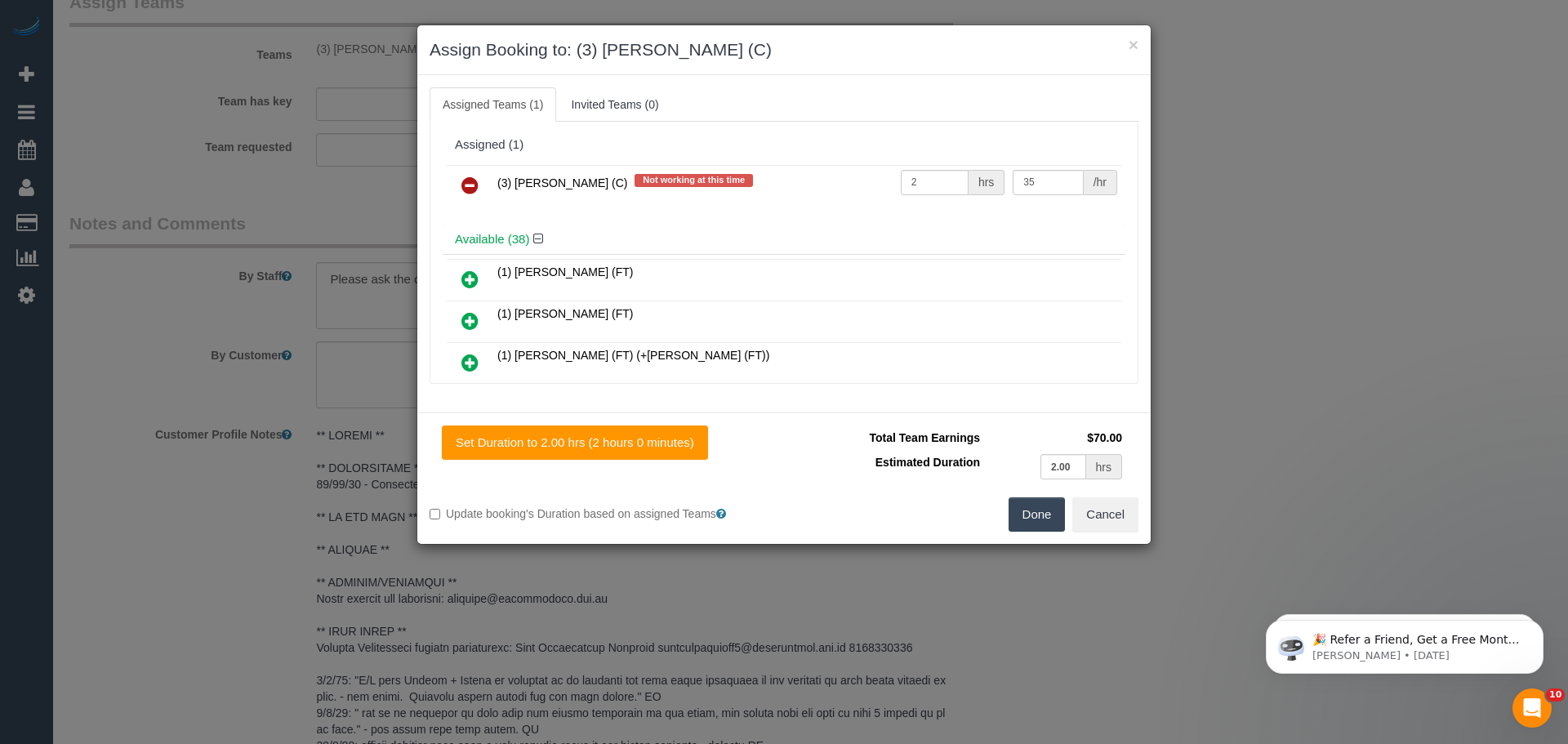
click at [471, 183] on icon at bounding box center [470, 186] width 18 height 19
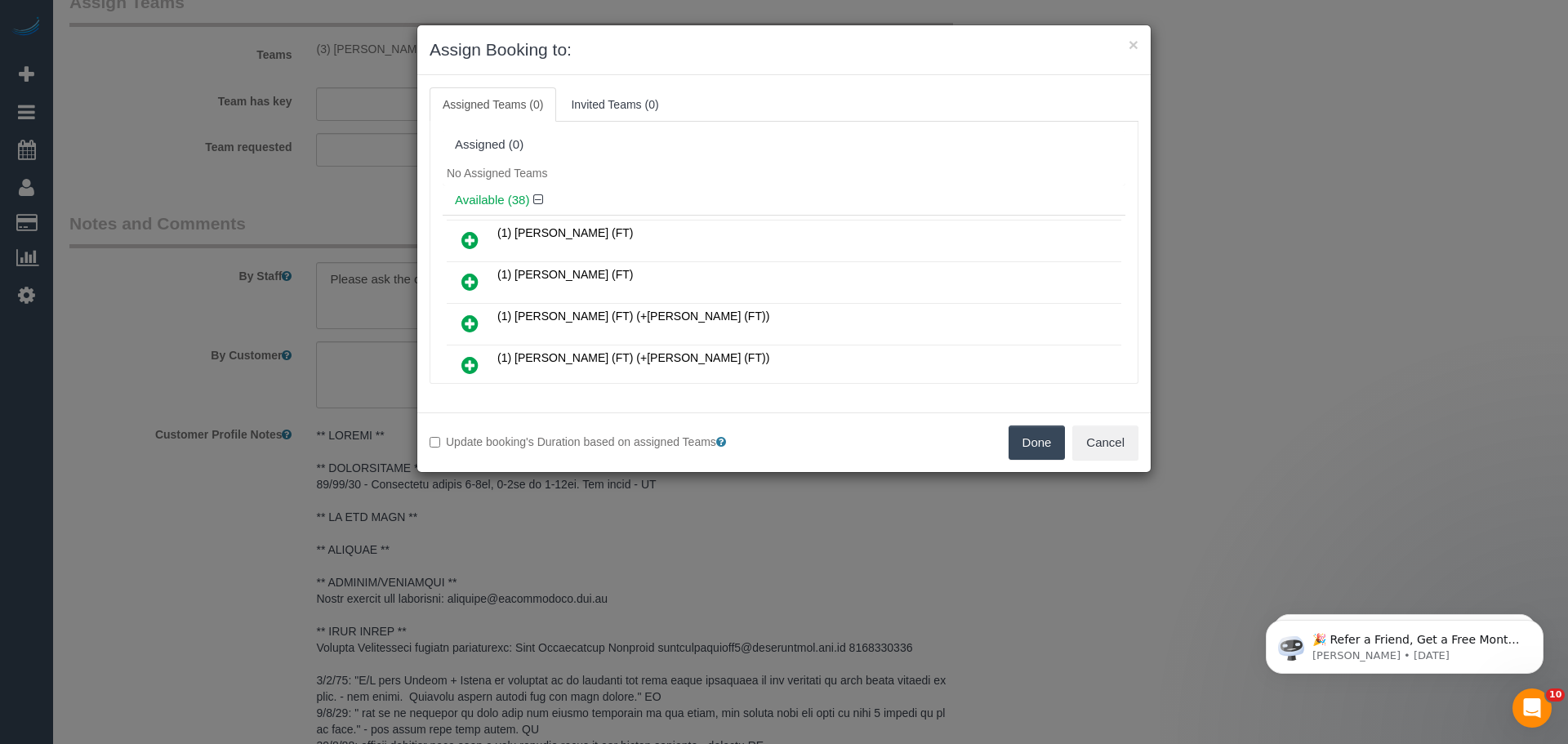
click at [1029, 425] on button "Done" at bounding box center [1037, 442] width 57 height 34
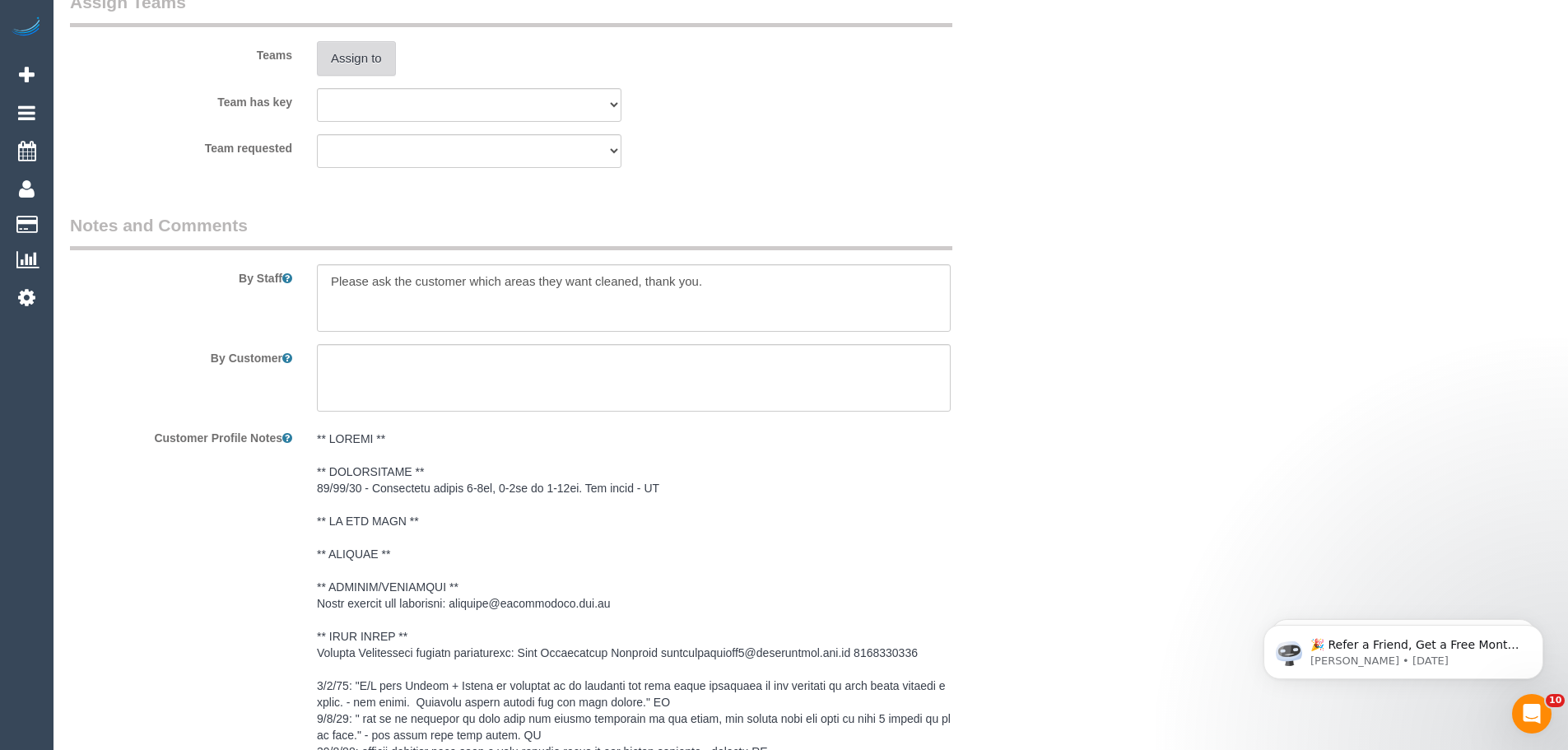
scroll to position [2583, 0]
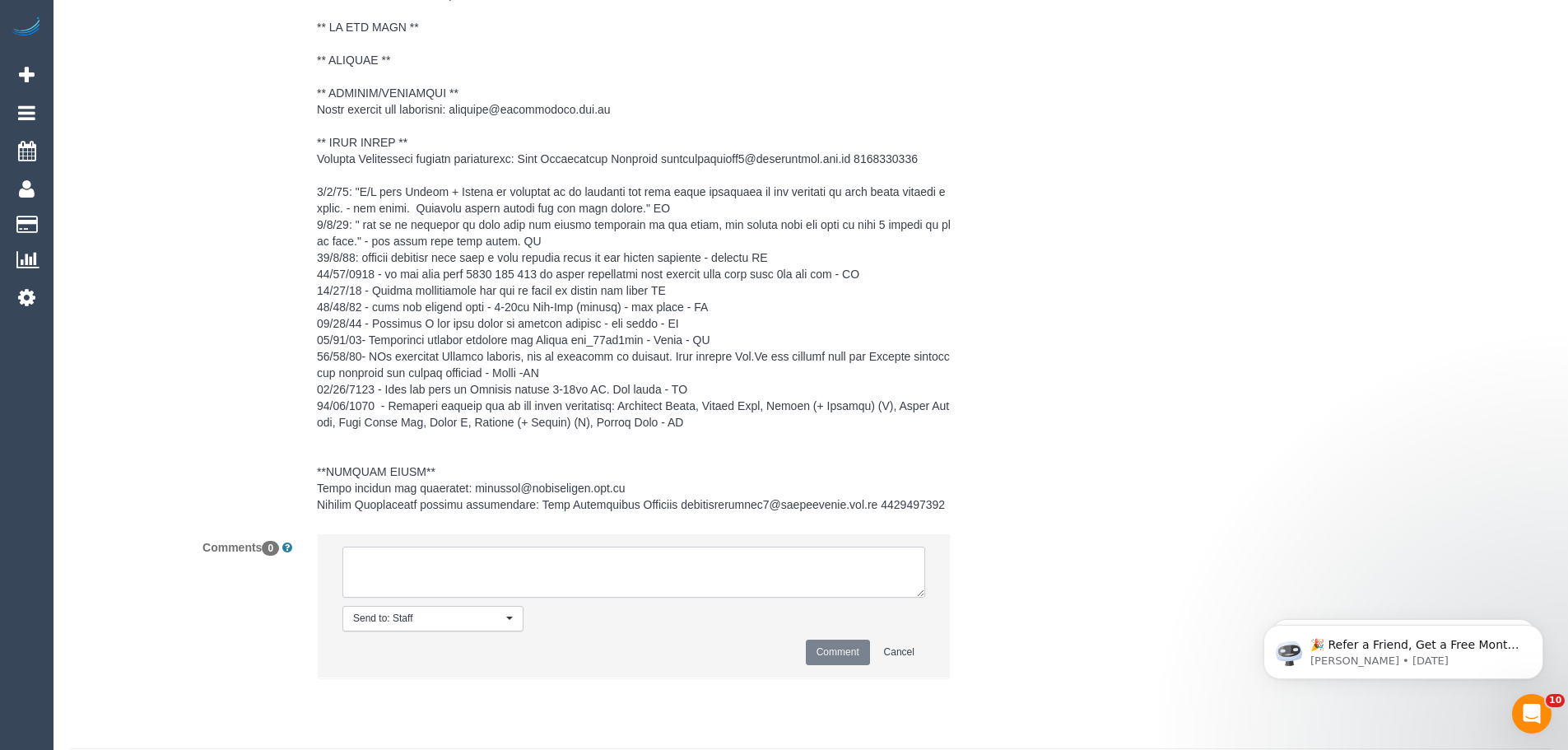
click at [749, 576] on textarea at bounding box center [633, 573] width 583 height 51
paste textarea "(3) [PERSON_NAME] (C) UA 15/09 - 26/09 - Car issues Customer contacted via email"
type textarea "(3) [PERSON_NAME] (C) UA 15/09 - 26/09 - Car issues Customer contacted via email"
click at [836, 660] on button "Comment" at bounding box center [838, 652] width 64 height 26
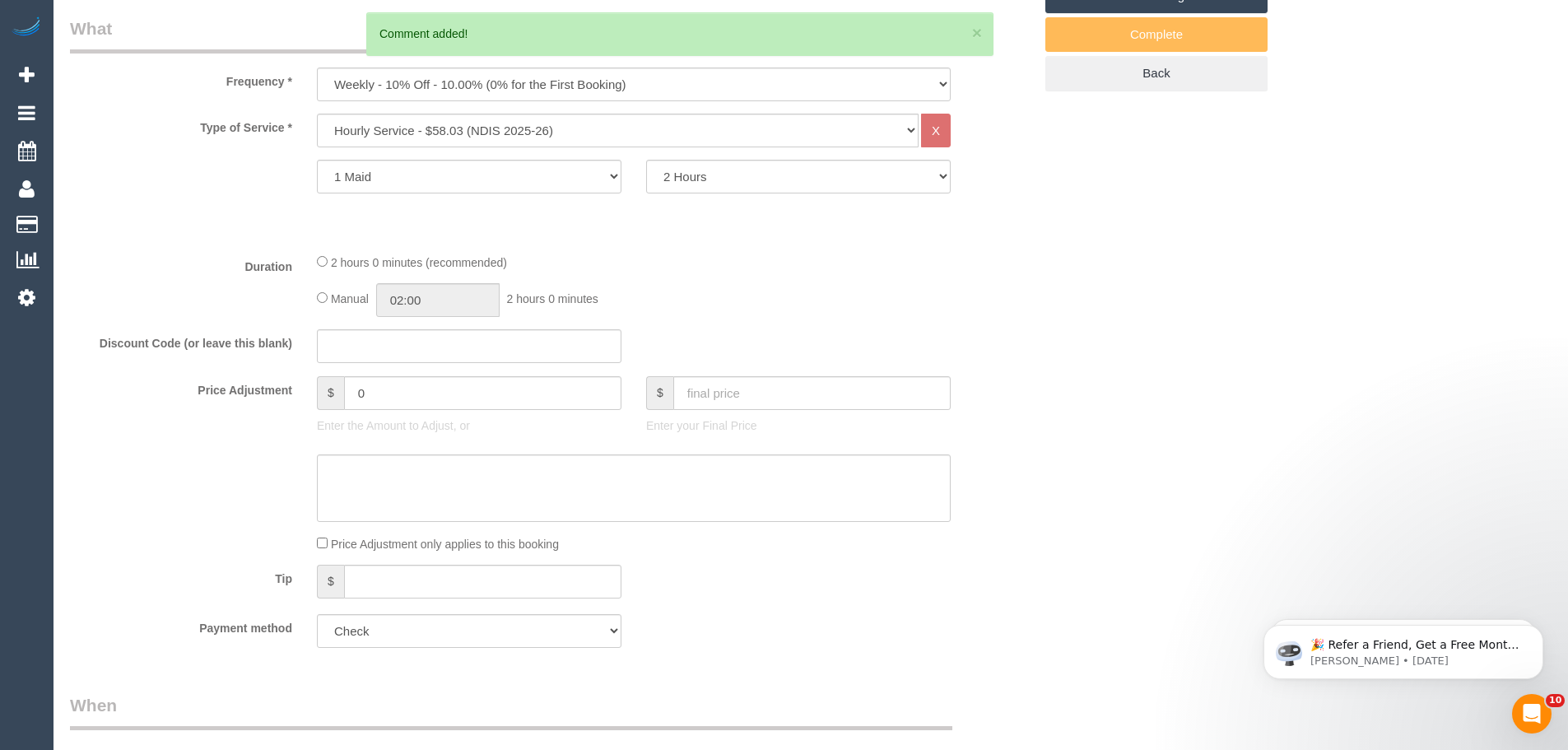
scroll to position [112, 0]
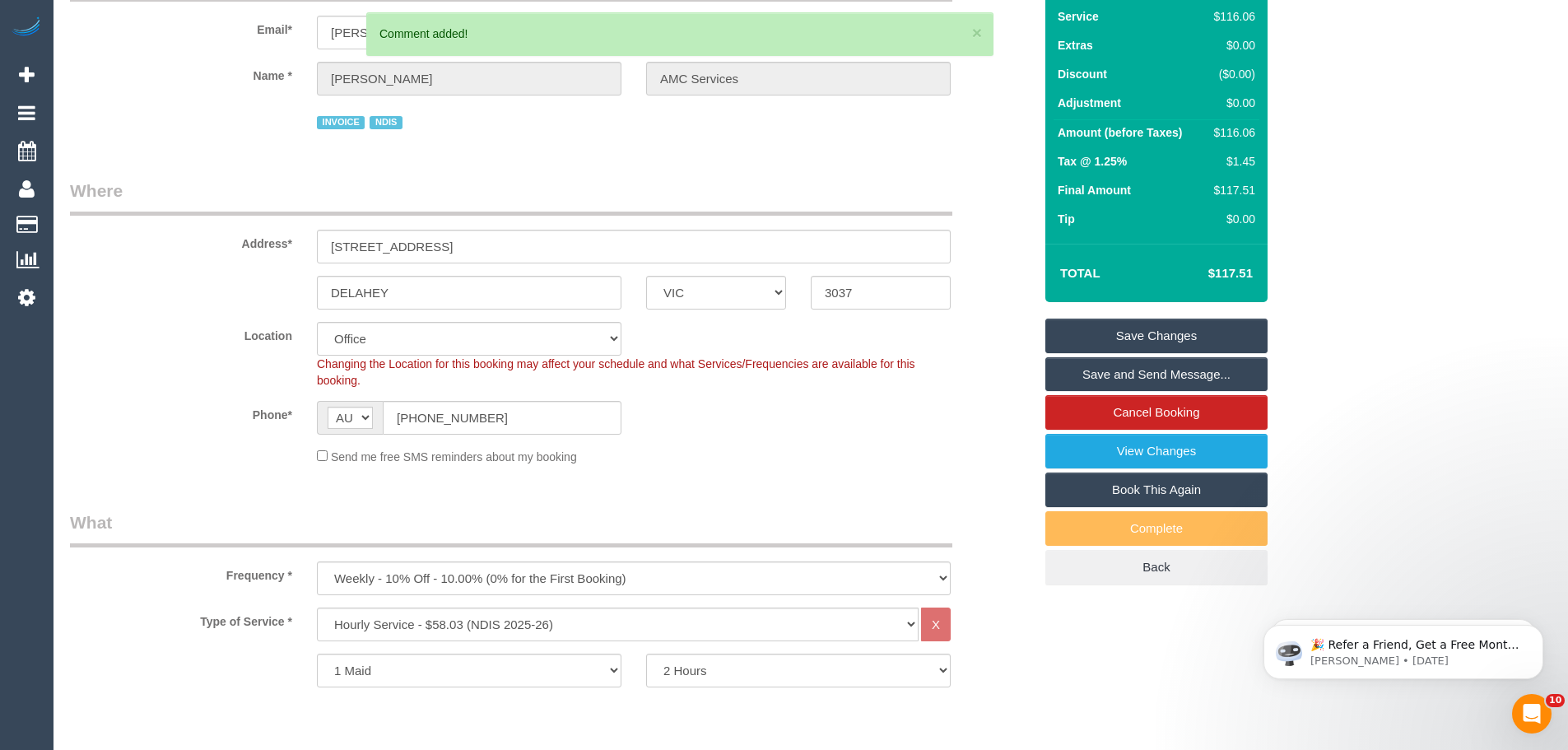
click at [1143, 348] on link "Save Changes" at bounding box center [1157, 335] width 222 height 34
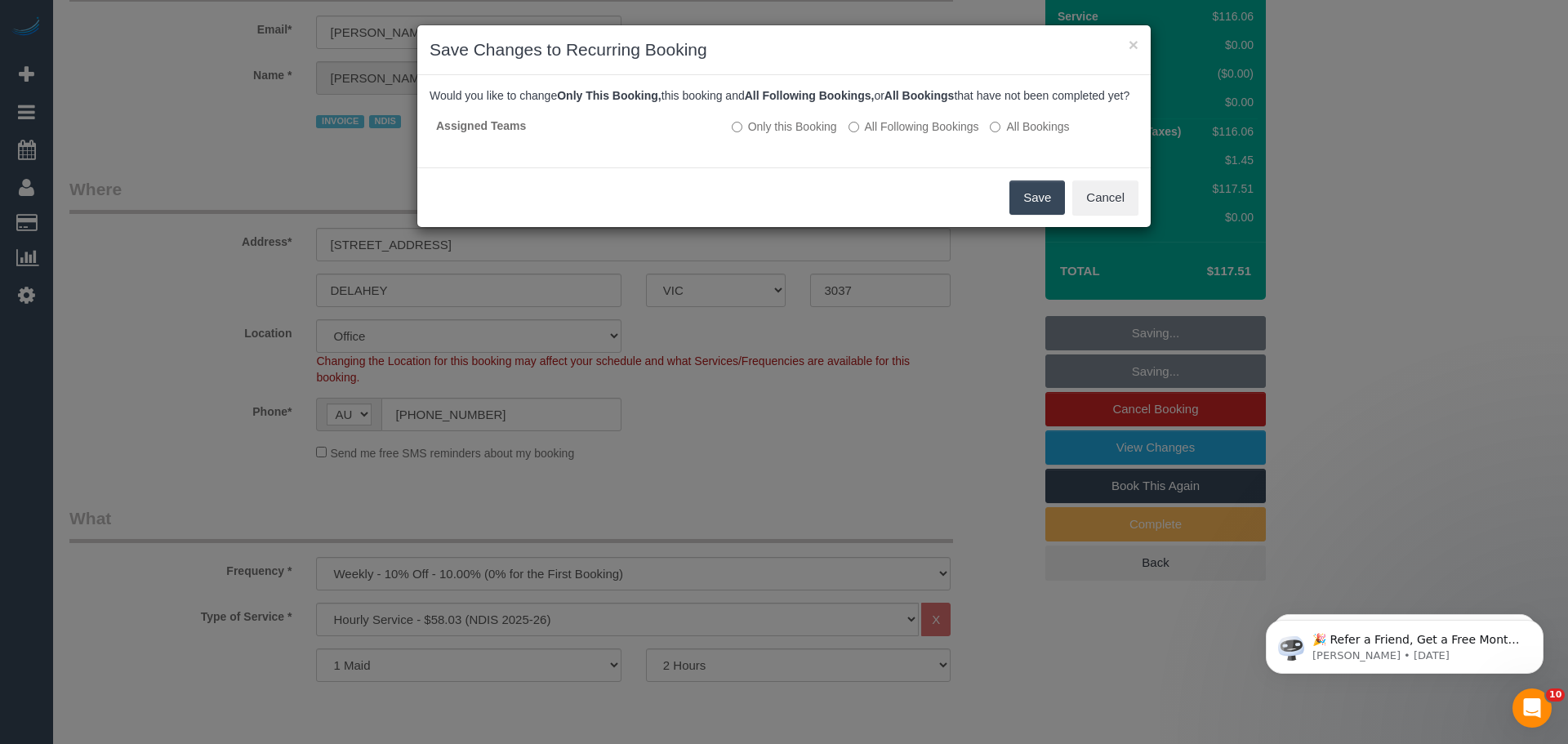
click at [1020, 215] on button "Save" at bounding box center [1037, 197] width 55 height 34
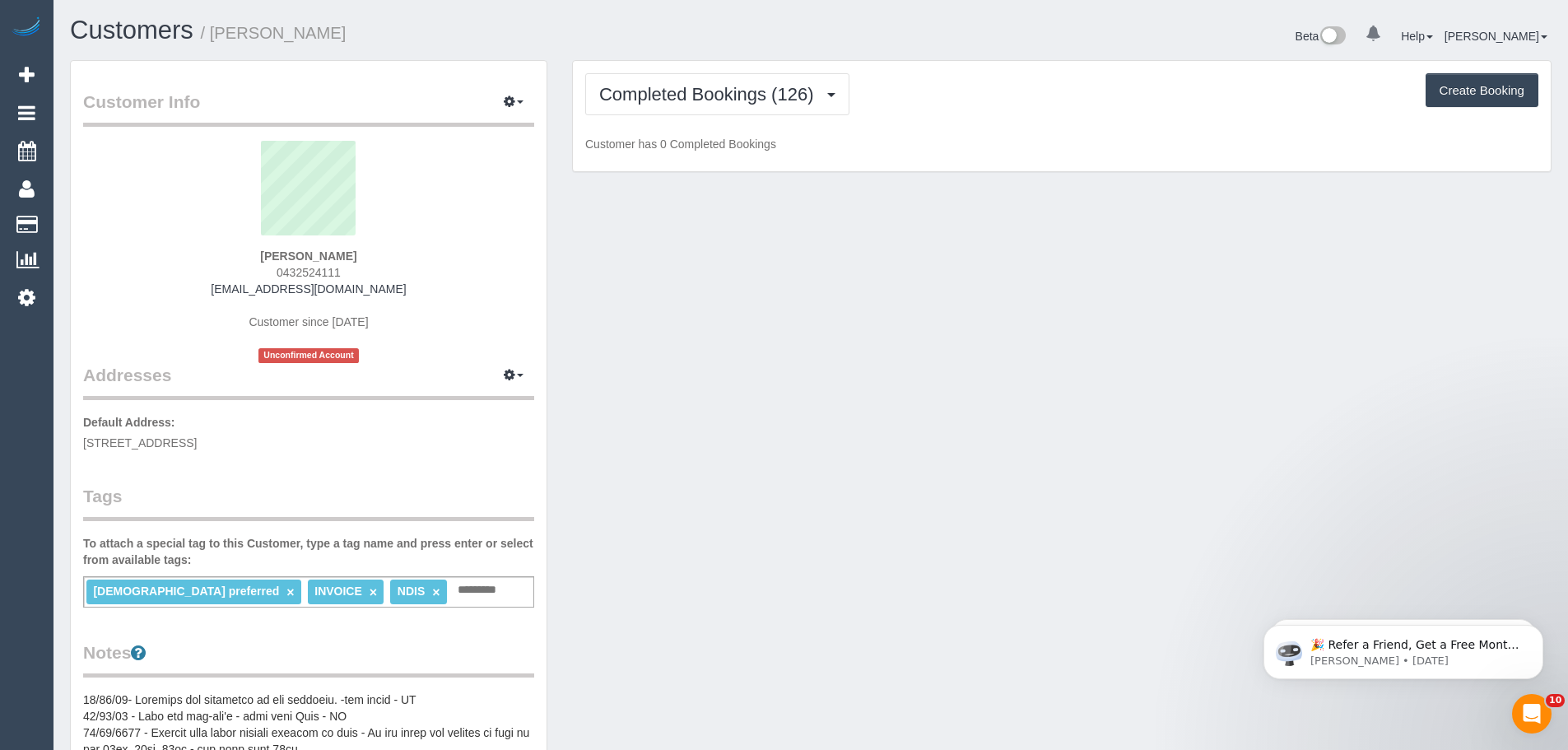
drag, startPoint x: 392, startPoint y: 296, endPoint x: 222, endPoint y: 292, distance: 170.0
click at [222, 292] on div "[PERSON_NAME] 0432524111 [EMAIL_ADDRESS][DOMAIN_NAME] Customer since [DATE] Unc…" at bounding box center [309, 252] width 452 height 222
copy link "[EMAIL_ADDRESS][DOMAIN_NAME]"
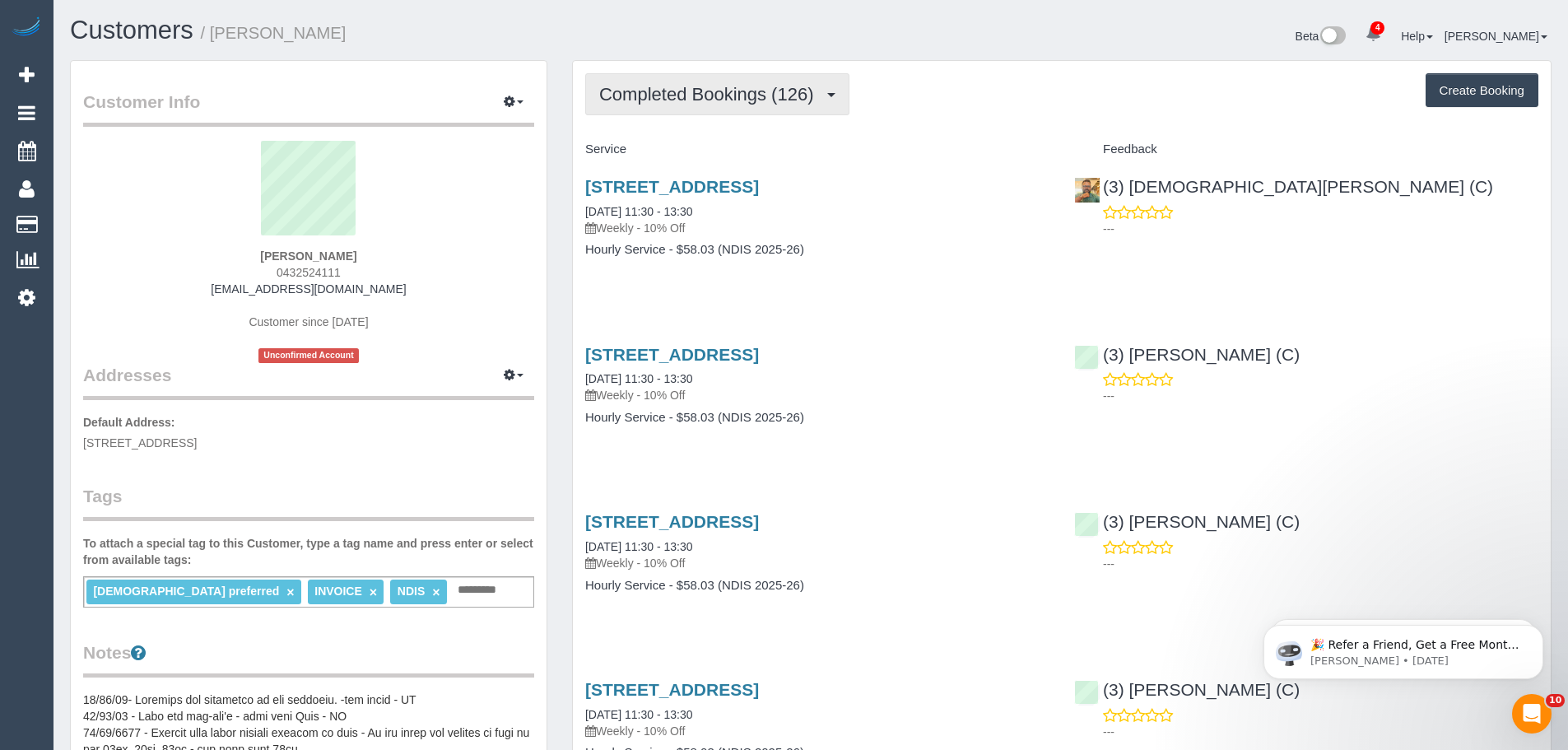
drag, startPoint x: 700, startPoint y: 107, endPoint x: 696, endPoint y: 121, distance: 14.6
click at [700, 107] on button "Completed Bookings (126)" at bounding box center [718, 94] width 265 height 42
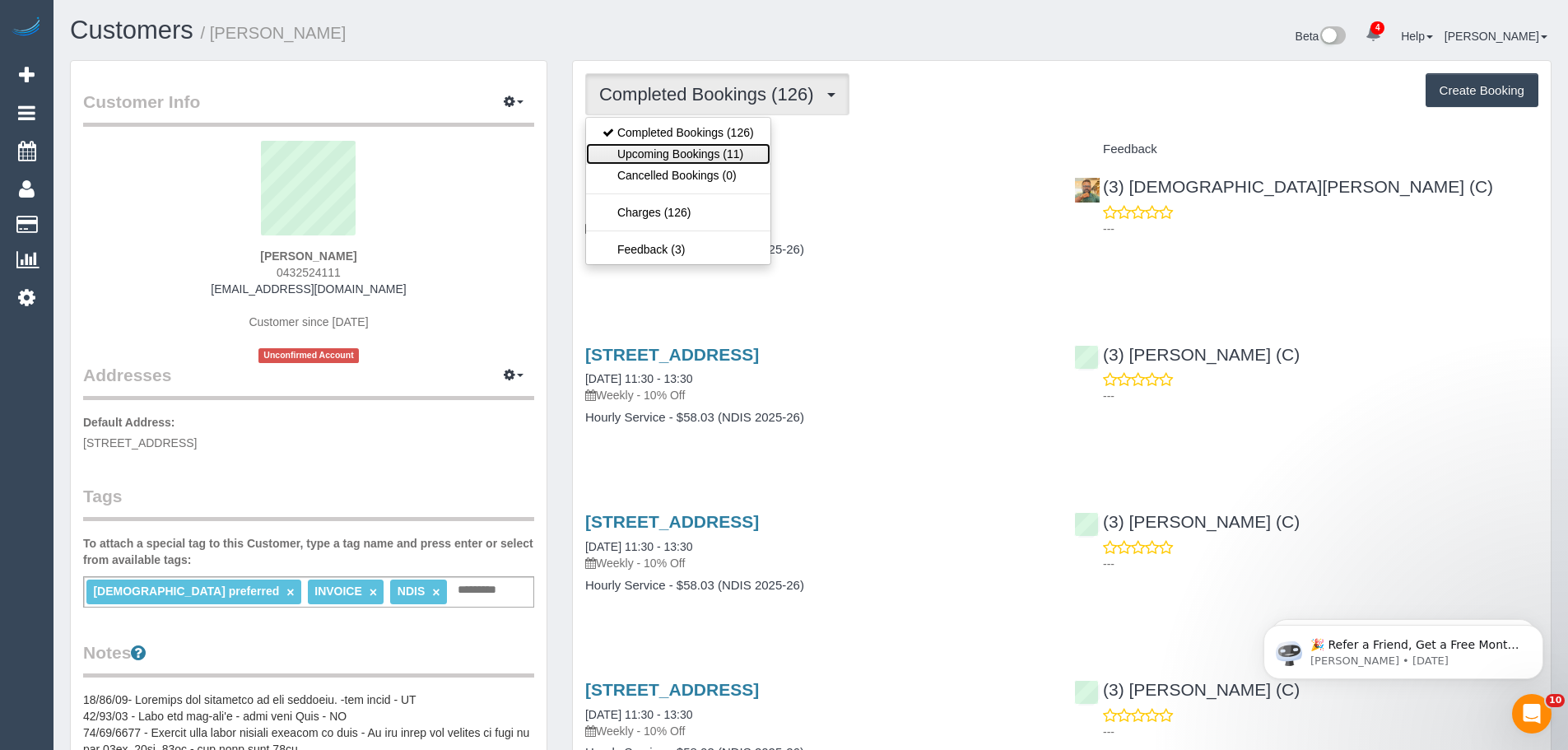
click at [684, 153] on link "Upcoming Bookings (11)" at bounding box center [678, 154] width 184 height 21
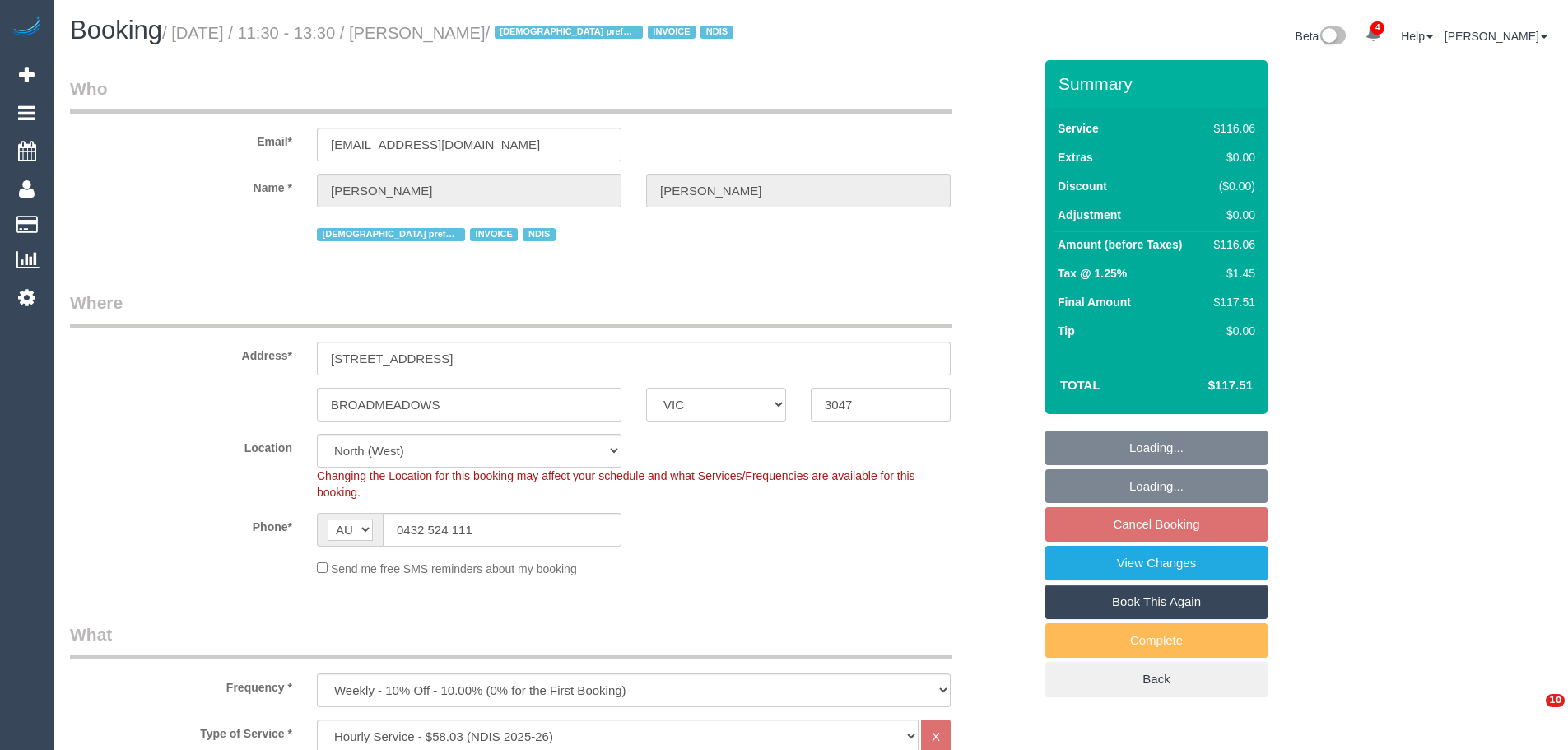
select select "VIC"
select select "string:check"
select select "object:1520"
select select "number:27"
select select "number:14"
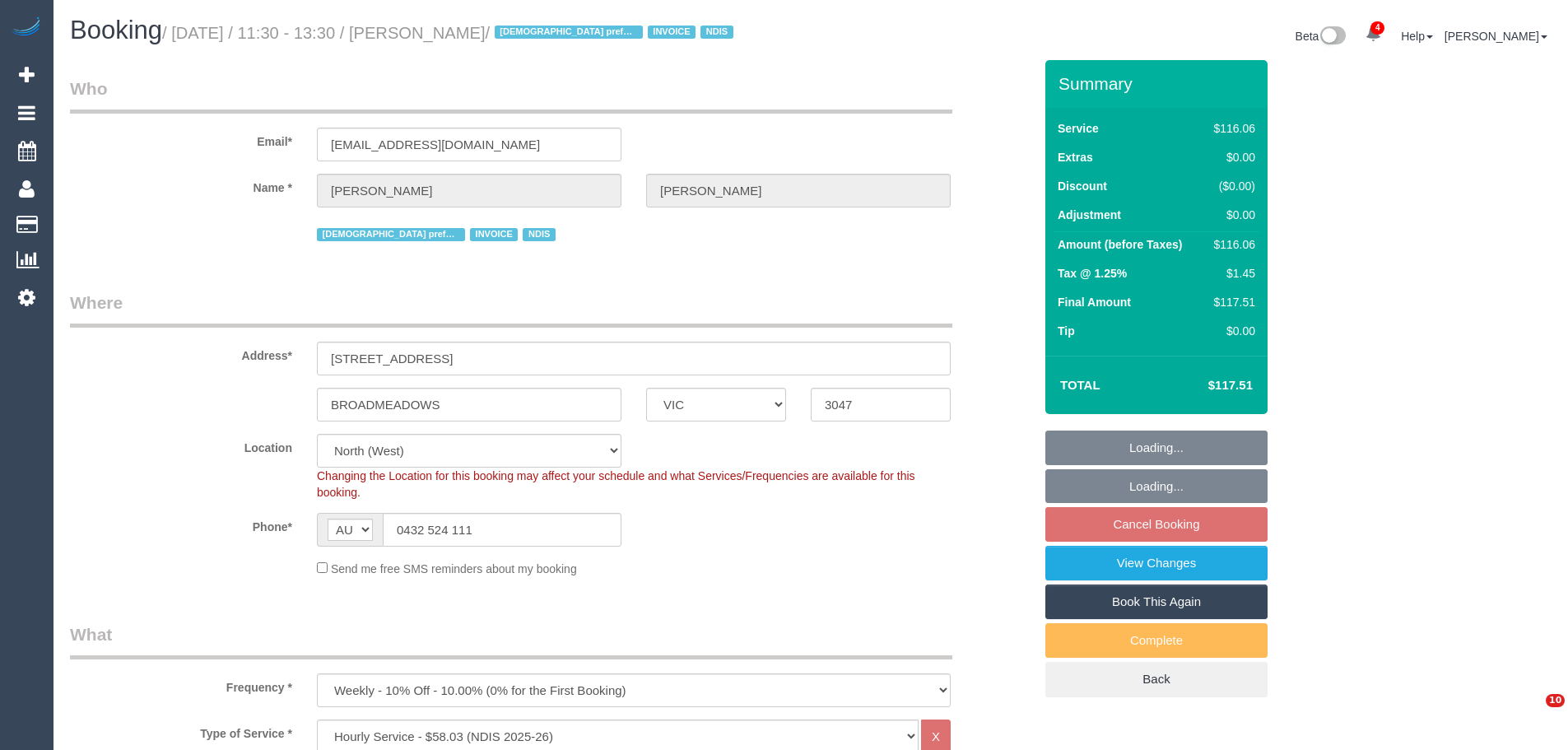
select select "number:19"
select select "number:25"
select select "number:34"
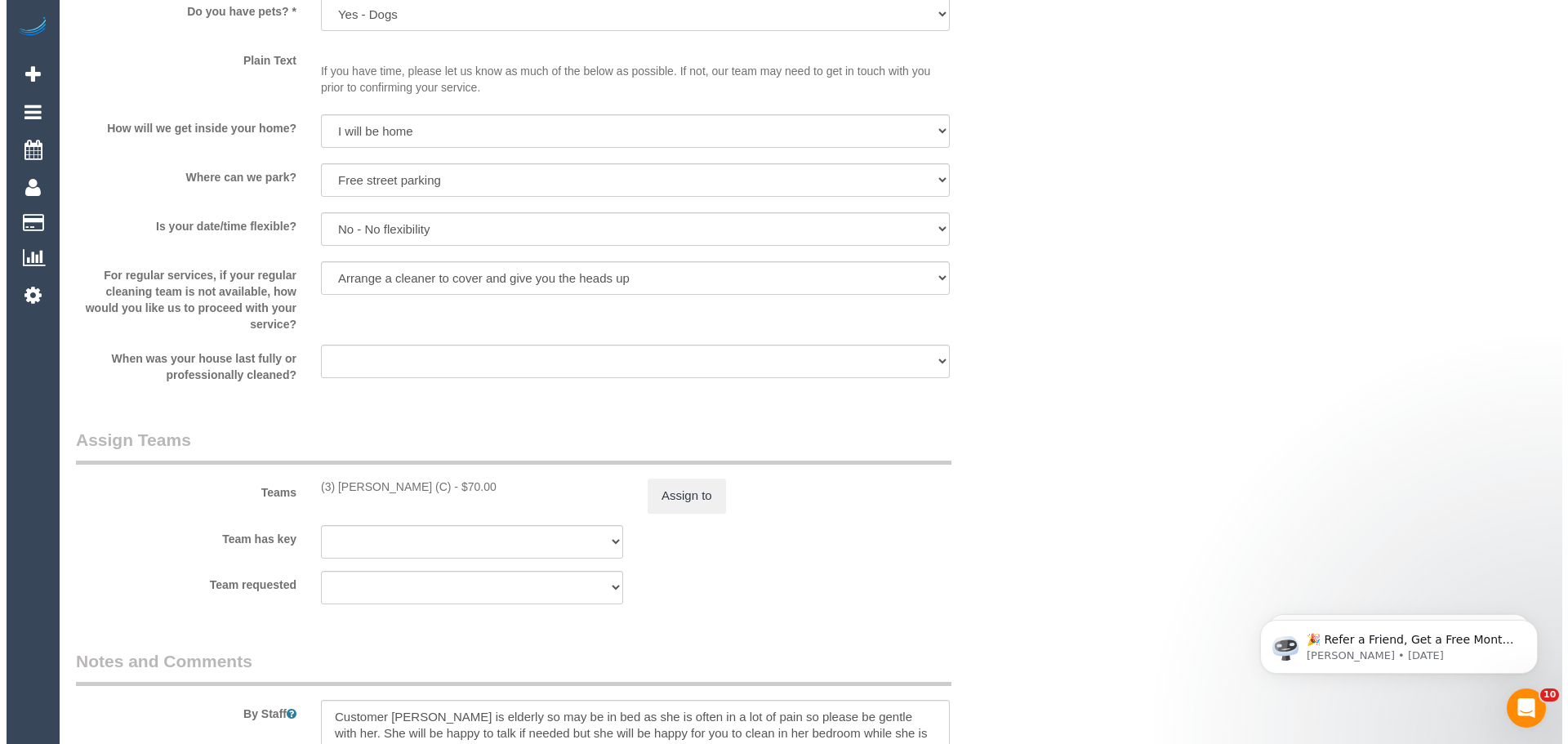
scroll to position [1879, 0]
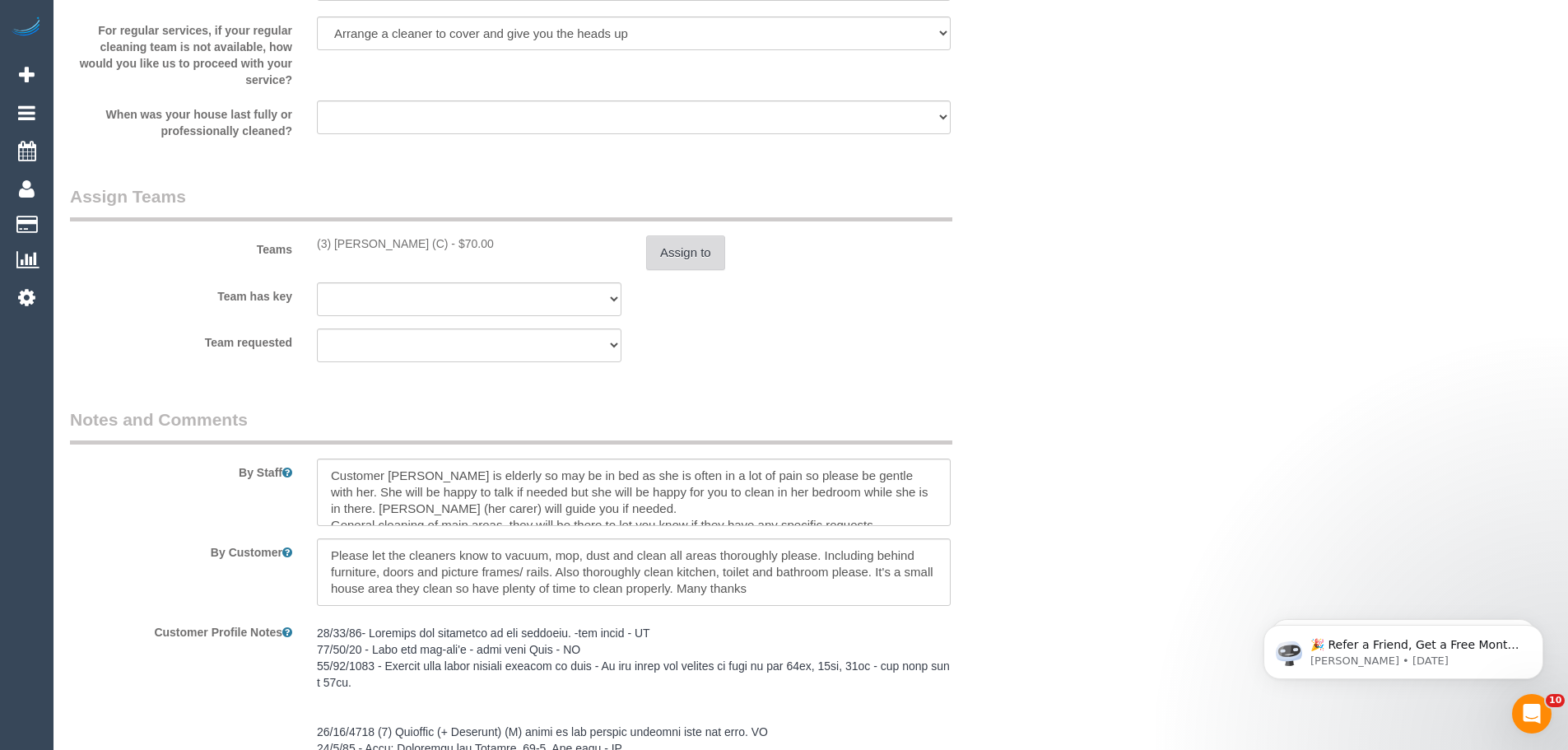
click at [669, 253] on button "Assign to" at bounding box center [686, 252] width 79 height 34
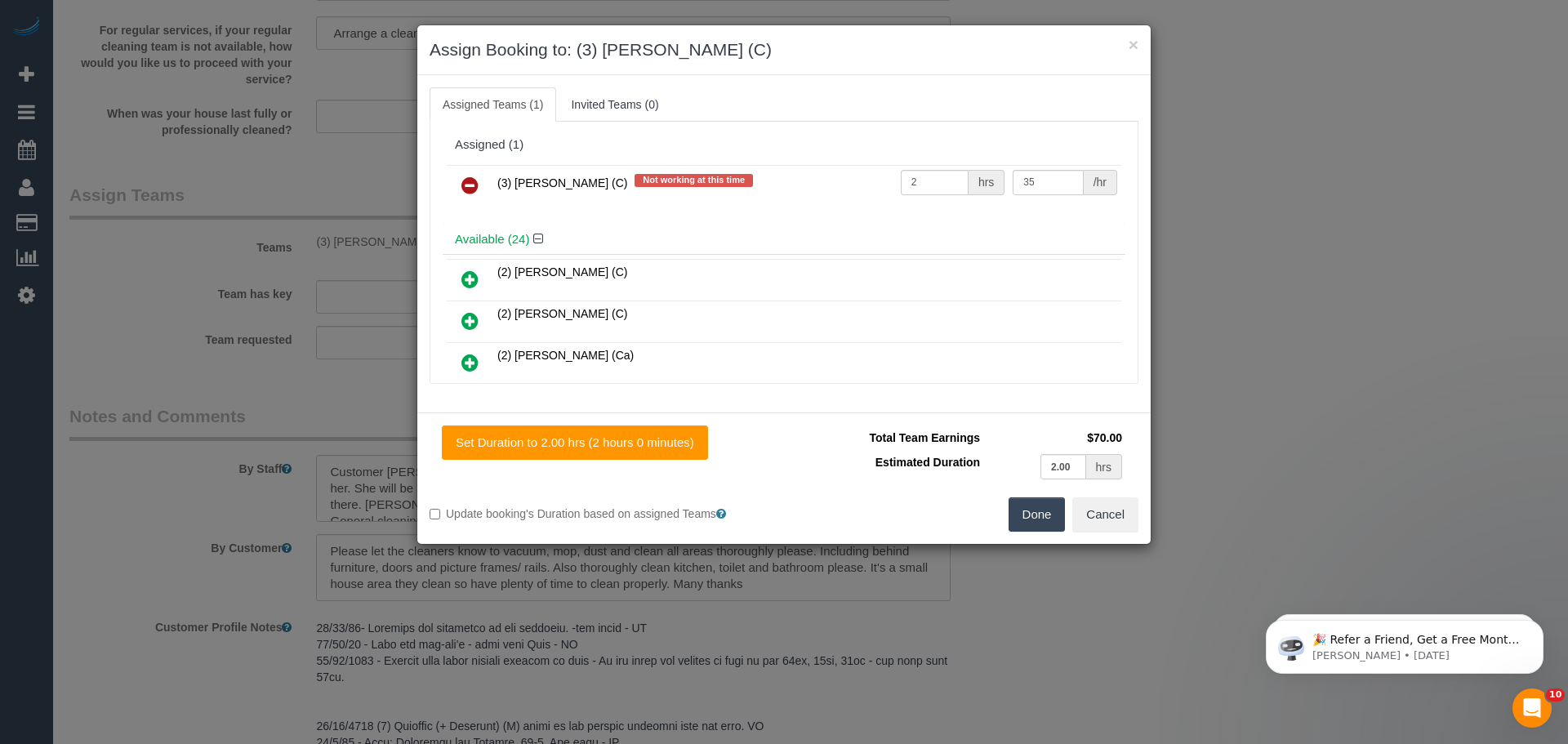
drag, startPoint x: 472, startPoint y: 184, endPoint x: 603, endPoint y: 228, distance: 138.2
click at [472, 184] on icon at bounding box center [470, 186] width 18 height 19
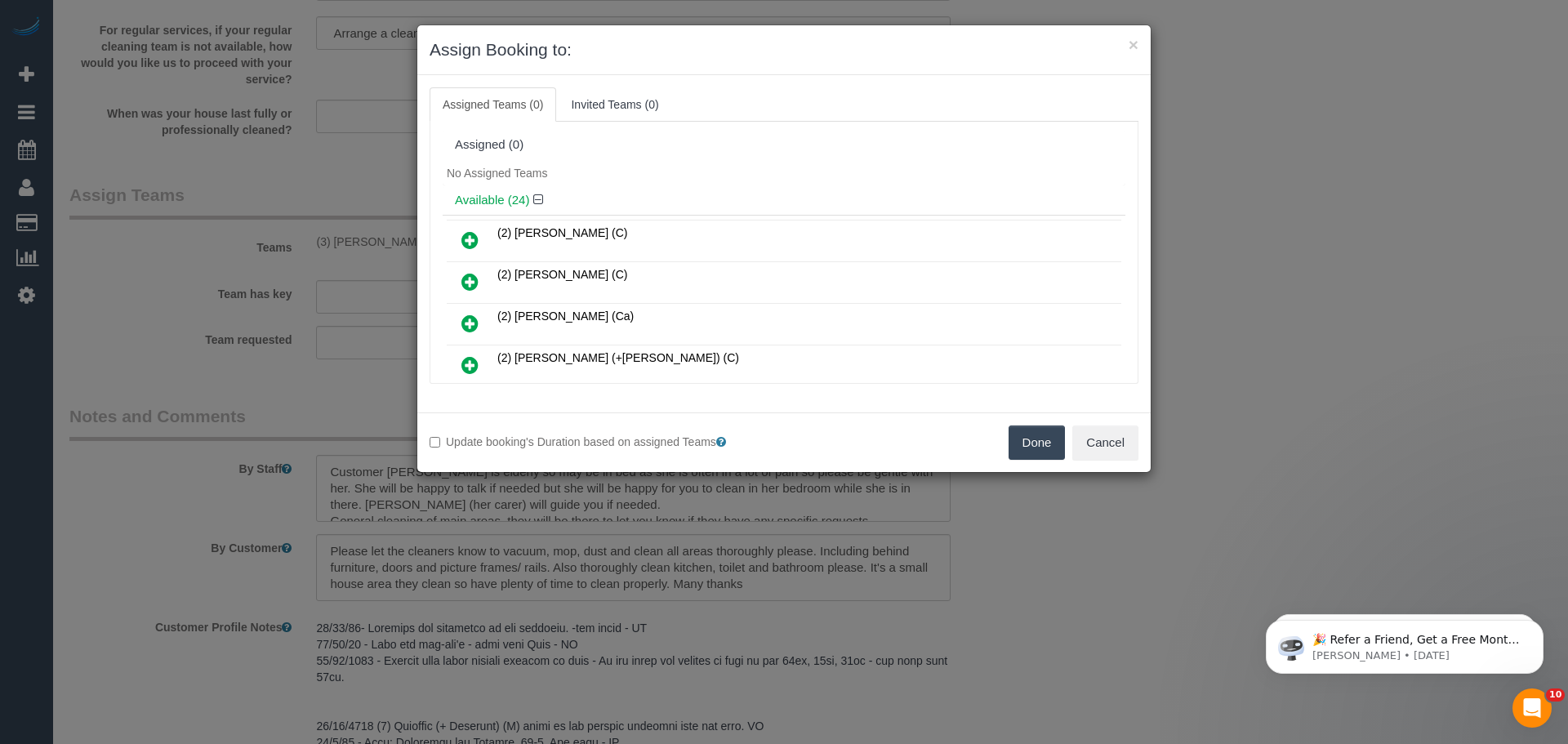
click at [1035, 425] on button "Done" at bounding box center [1037, 442] width 57 height 34
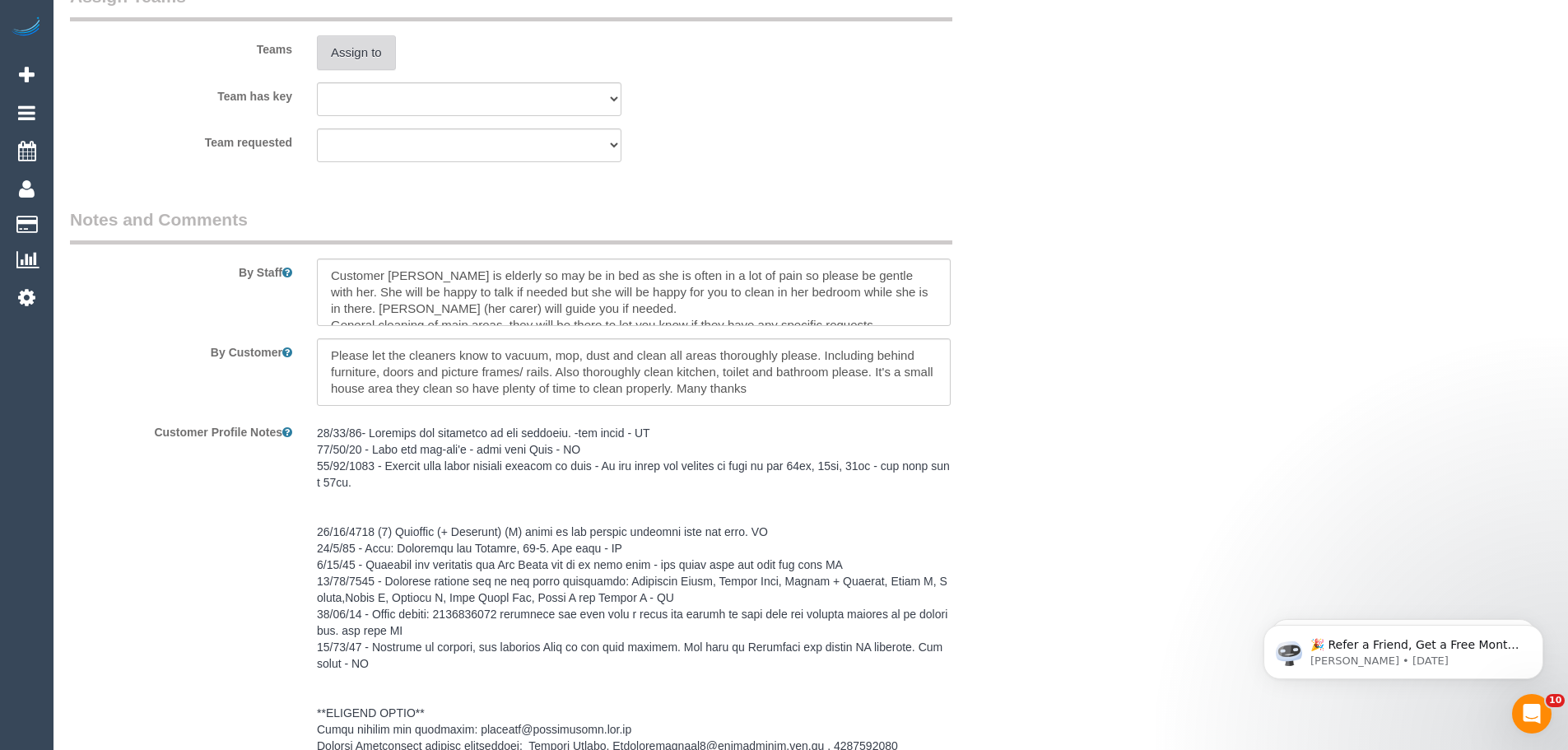
scroll to position [2333, 0]
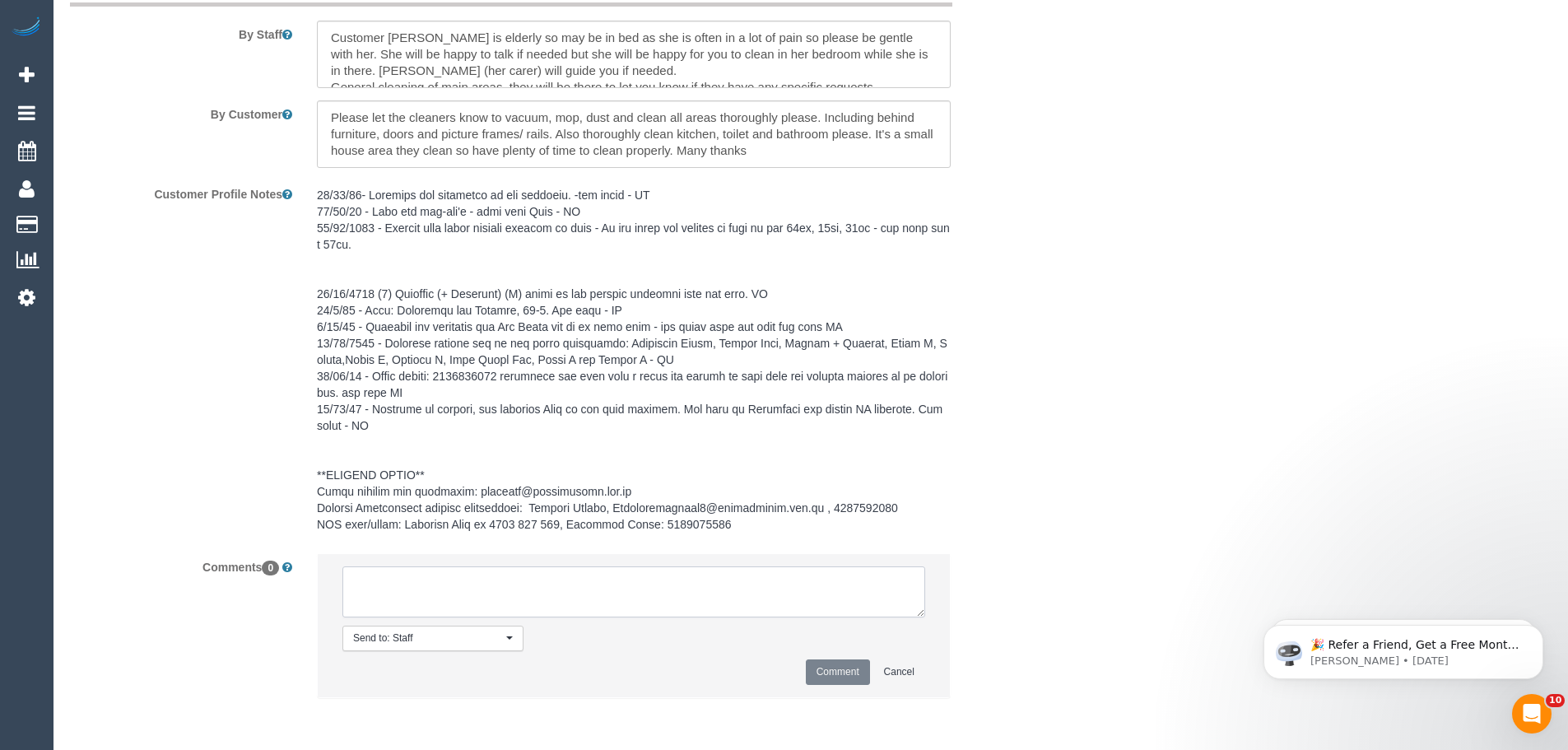
click at [576, 613] on textarea at bounding box center [633, 592] width 583 height 51
paste textarea "(3) [PERSON_NAME] (C) UA 15/09 - 26/09 - Car issues Customer contacted via email"
type textarea "(3) [PERSON_NAME] (C) UA 15/09 - 26/09 - Car issues Customer contacted via email"
click at [818, 675] on button "Comment" at bounding box center [838, 672] width 64 height 26
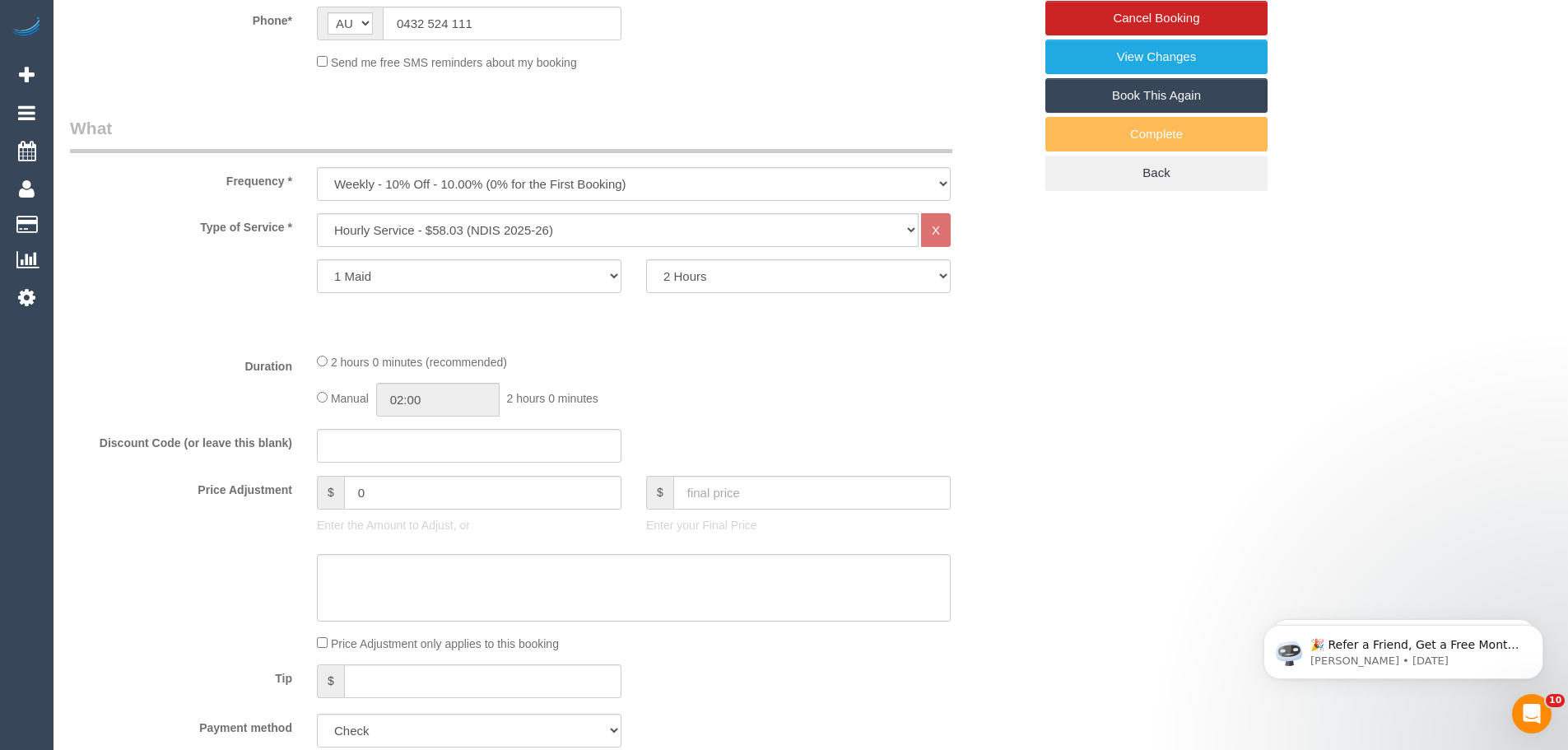
scroll to position [26, 0]
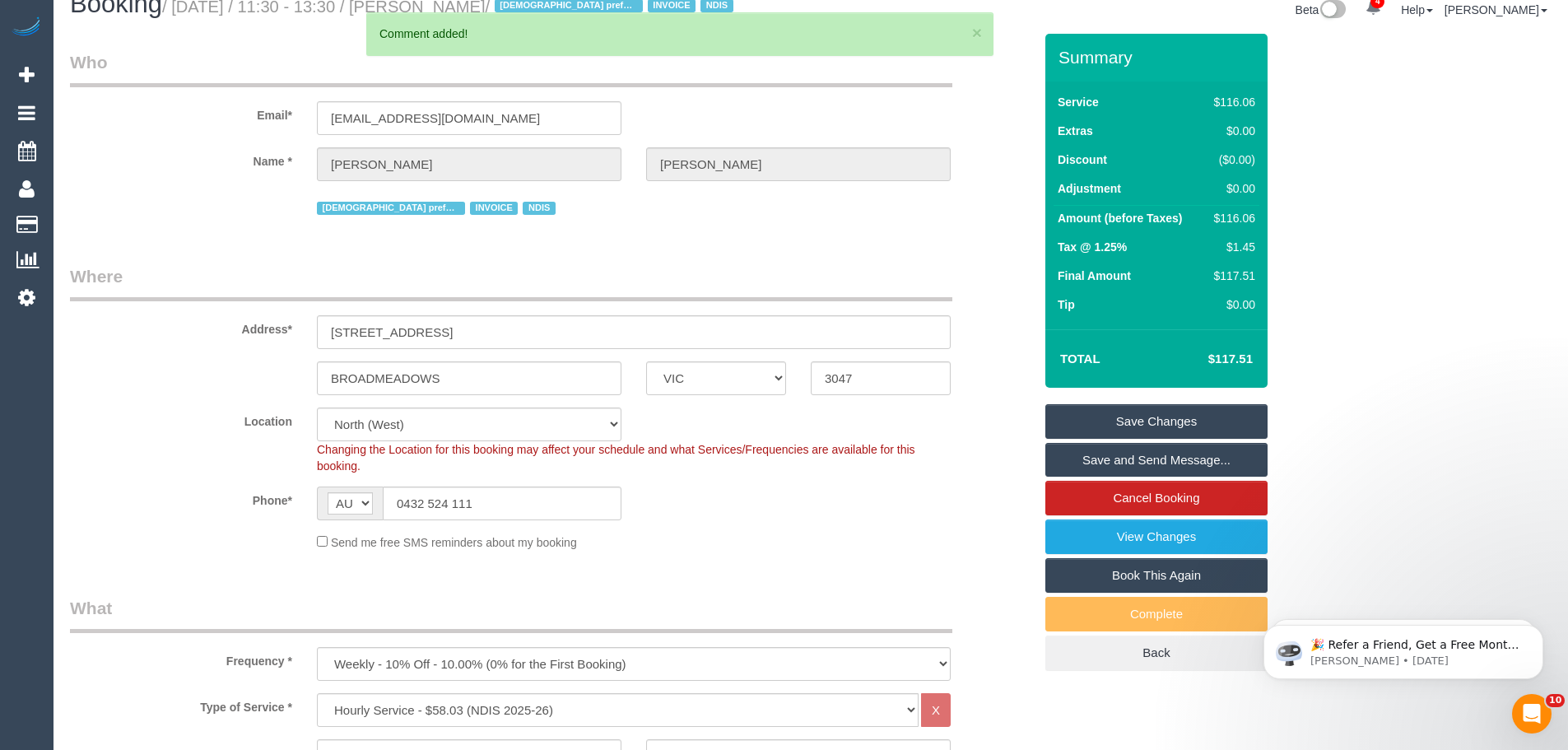
click at [1164, 413] on link "Save Changes" at bounding box center [1157, 421] width 222 height 34
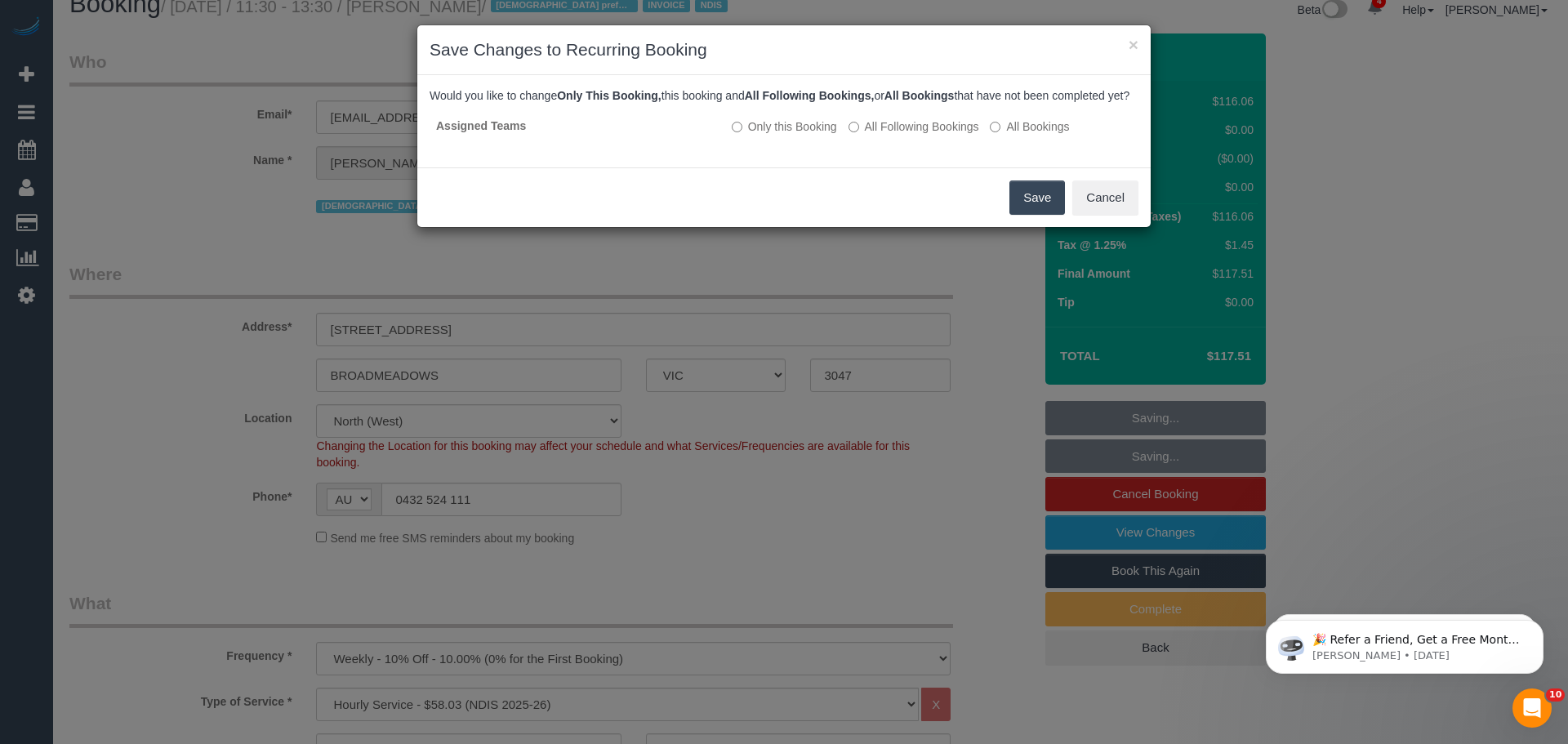
click at [1021, 215] on button "Save" at bounding box center [1037, 197] width 55 height 34
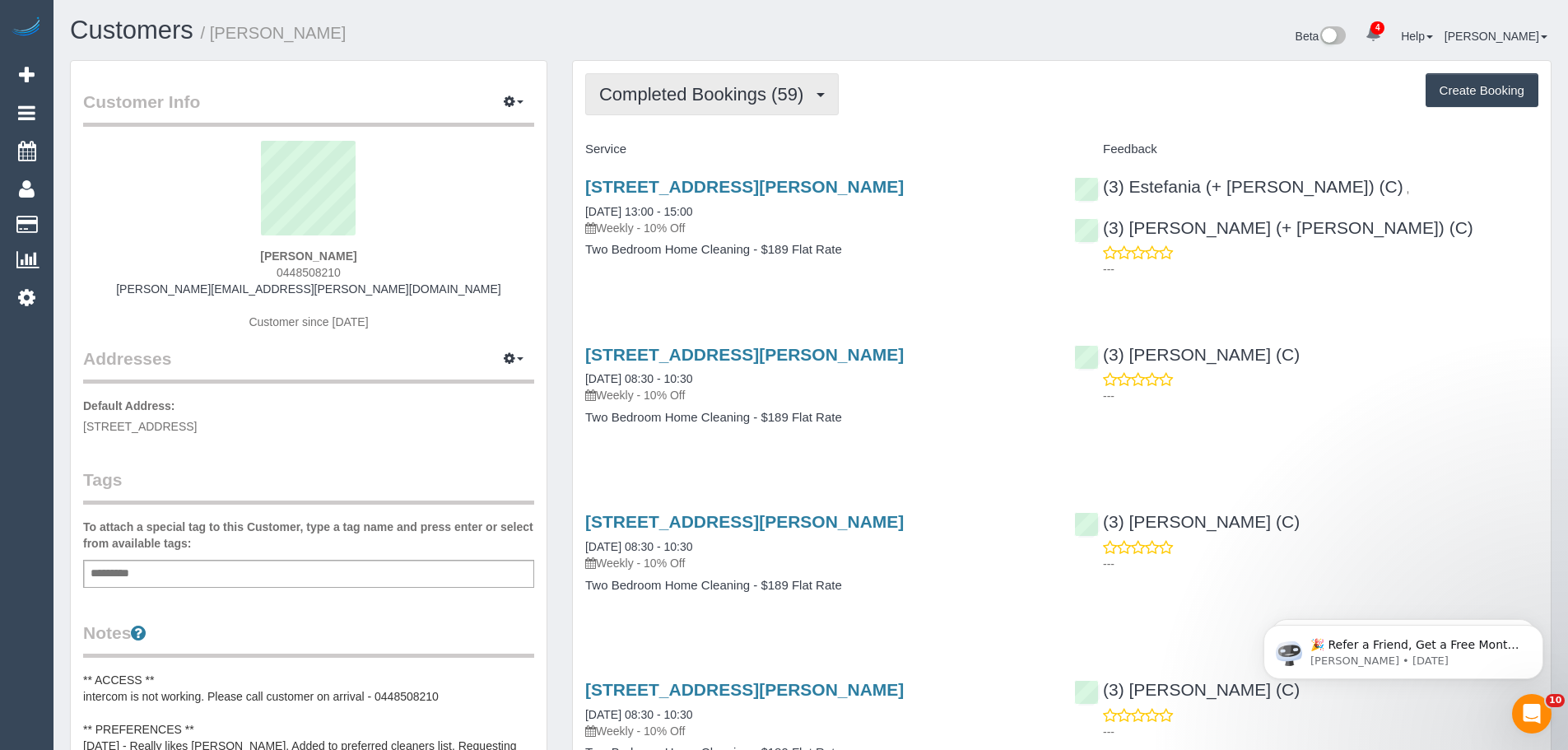
click at [774, 93] on span "Completed Bookings (59)" at bounding box center [706, 94] width 213 height 20
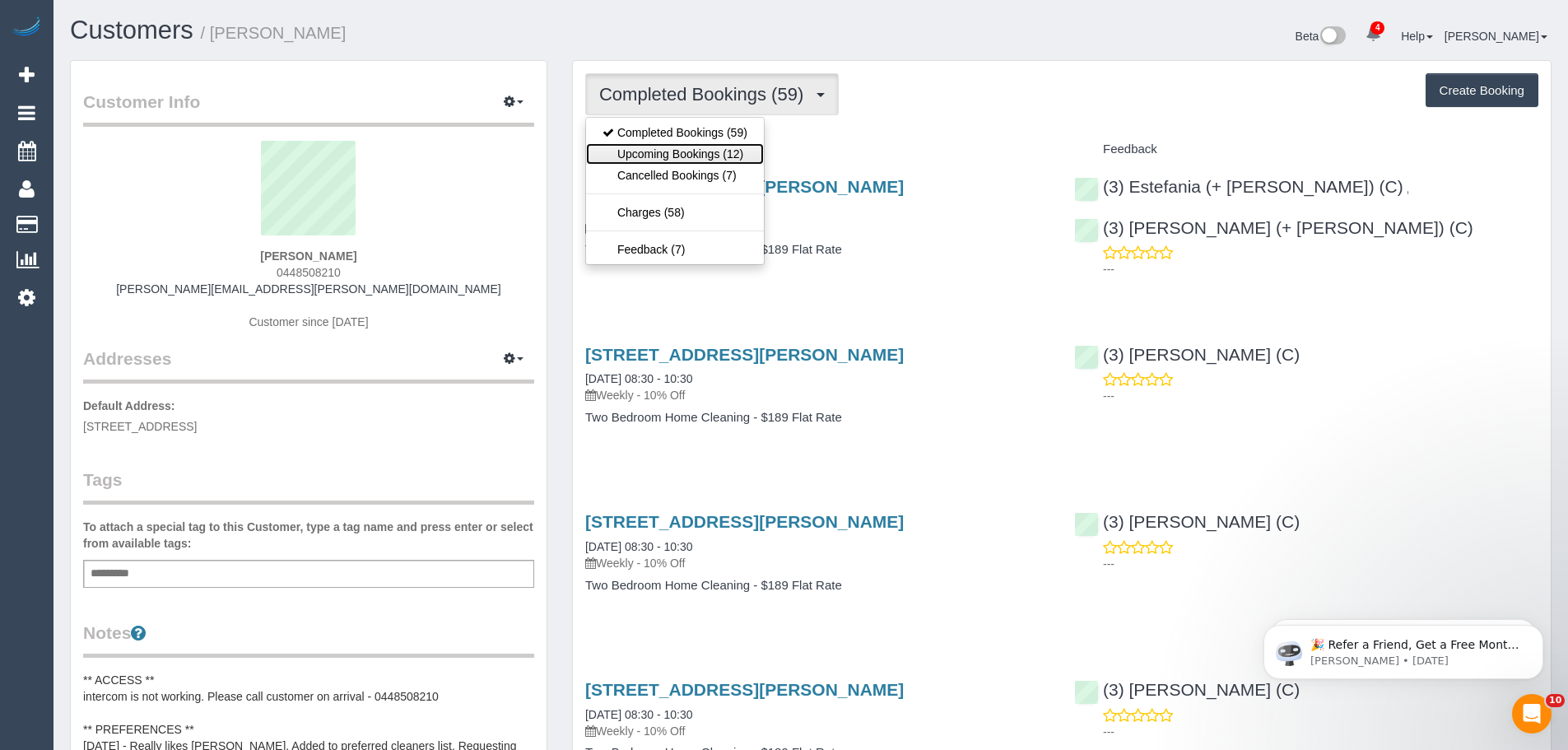
drag, startPoint x: 744, startPoint y: 150, endPoint x: 730, endPoint y: 155, distance: 14.9
click at [744, 150] on link "Upcoming Bookings (12)" at bounding box center [676, 154] width 178 height 21
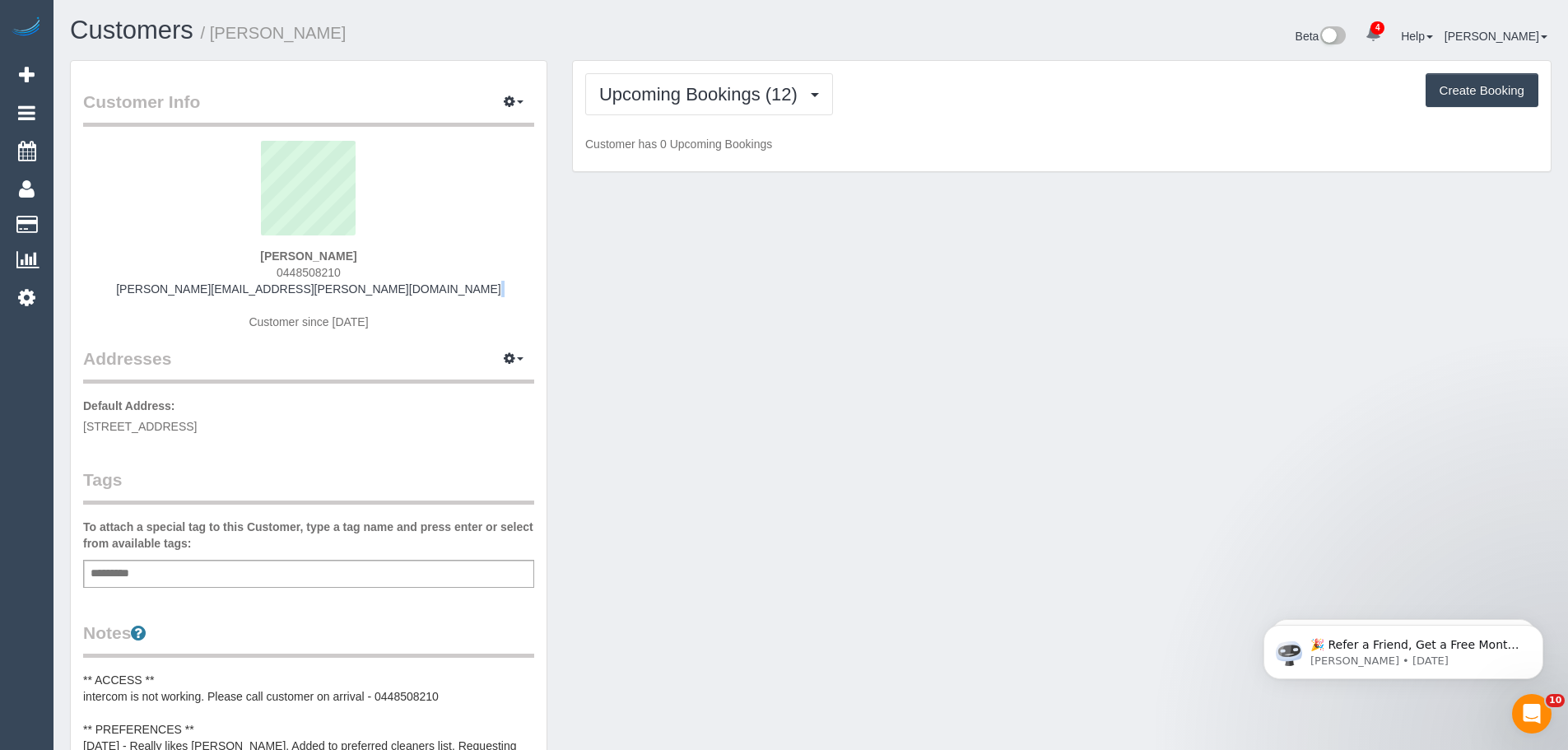
drag, startPoint x: 419, startPoint y: 295, endPoint x: 177, endPoint y: 307, distance: 242.3
click at [177, 307] on div "[PERSON_NAME] 0448508210 [PERSON_NAME][EMAIL_ADDRESS][PERSON_NAME][DOMAIN_NAME]…" at bounding box center [309, 244] width 452 height 206
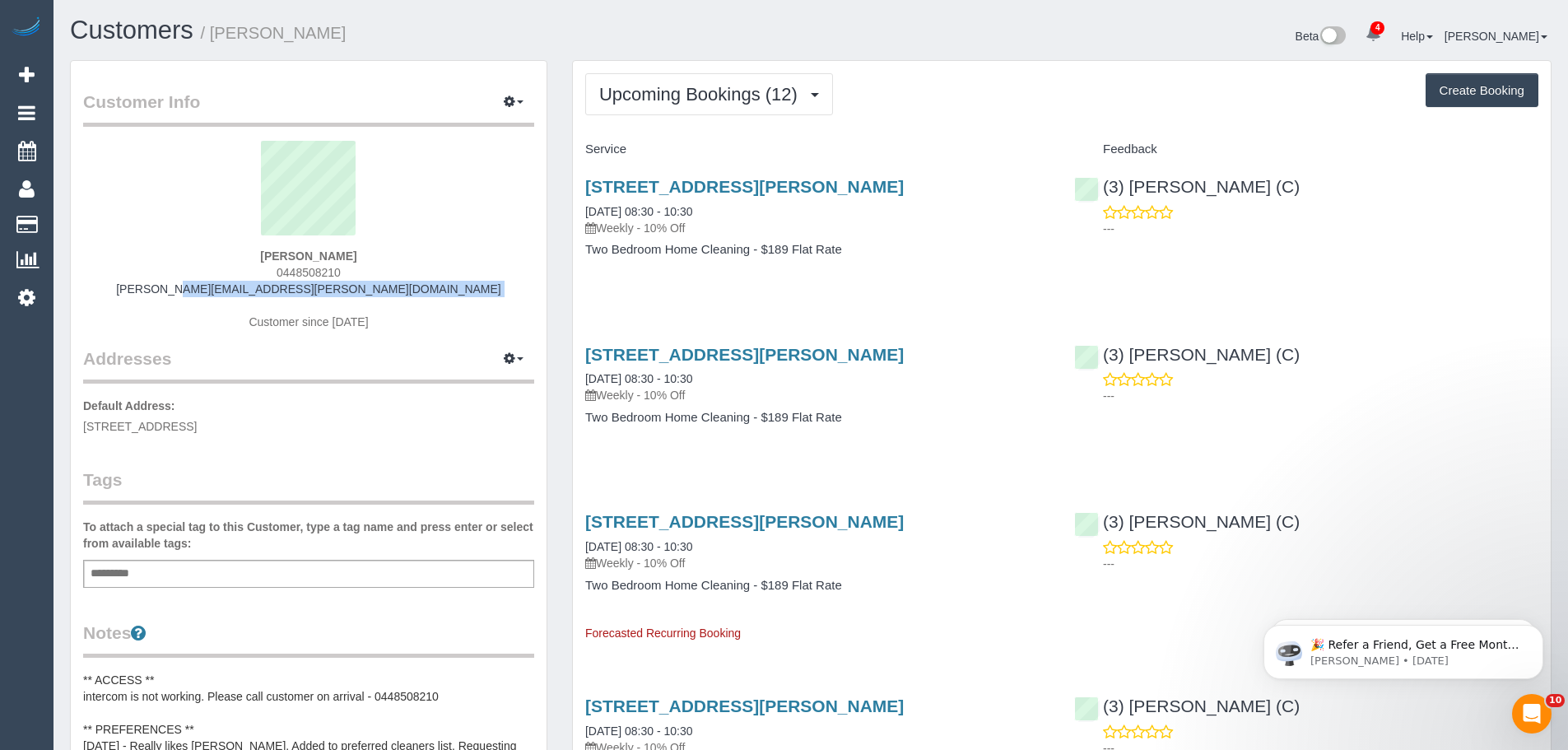
drag, startPoint x: 191, startPoint y: 295, endPoint x: 488, endPoint y: 302, distance: 297.1
click at [488, 302] on div "[PERSON_NAME] 0448508210 [PERSON_NAME][EMAIL_ADDRESS][PERSON_NAME][DOMAIN_NAME]…" at bounding box center [309, 244] width 452 height 206
copy div "[PERSON_NAME][EMAIL_ADDRESS][PERSON_NAME][DOMAIN_NAME]"
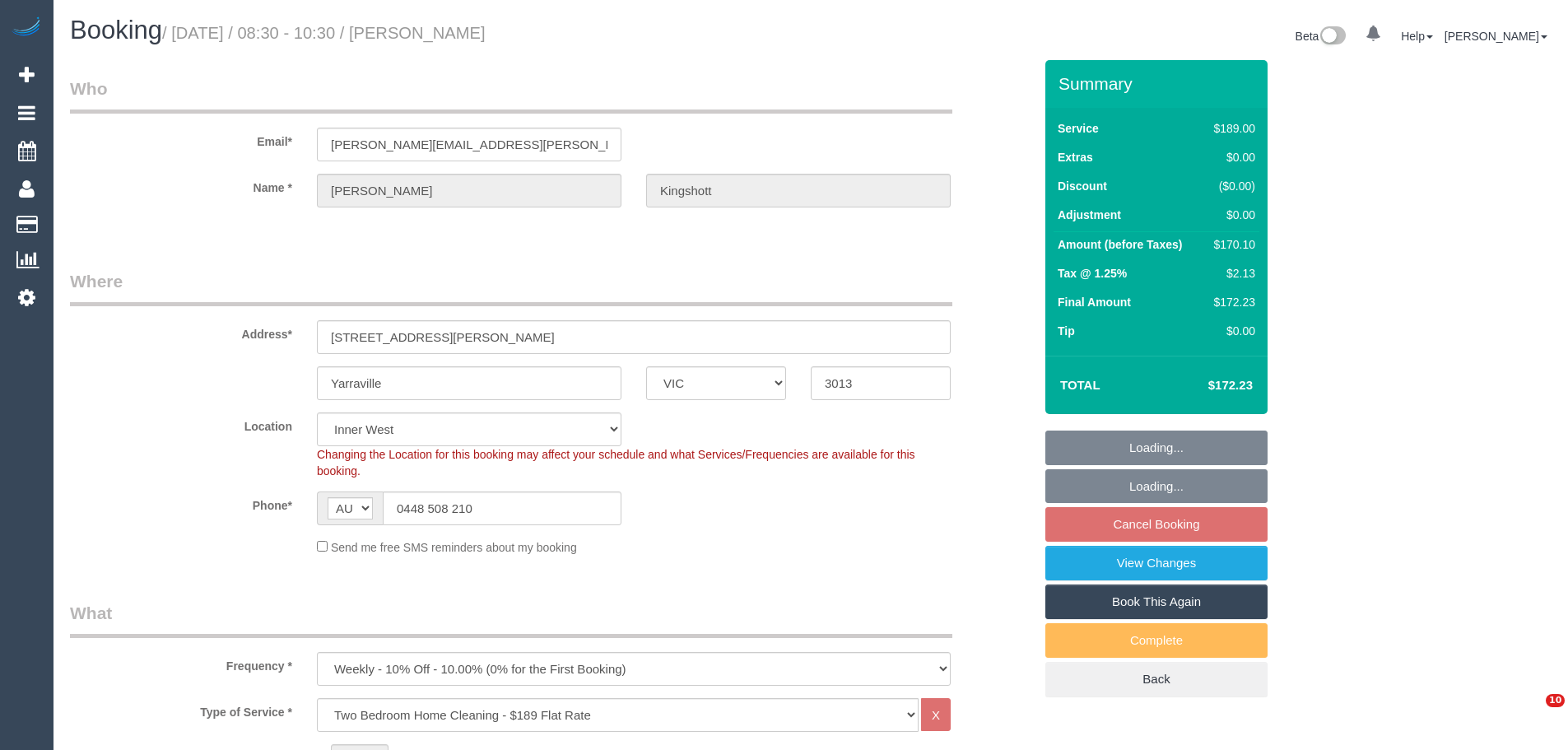
select select "VIC"
select select "number:27"
select select "number:14"
select select "number:19"
select select "number:36"
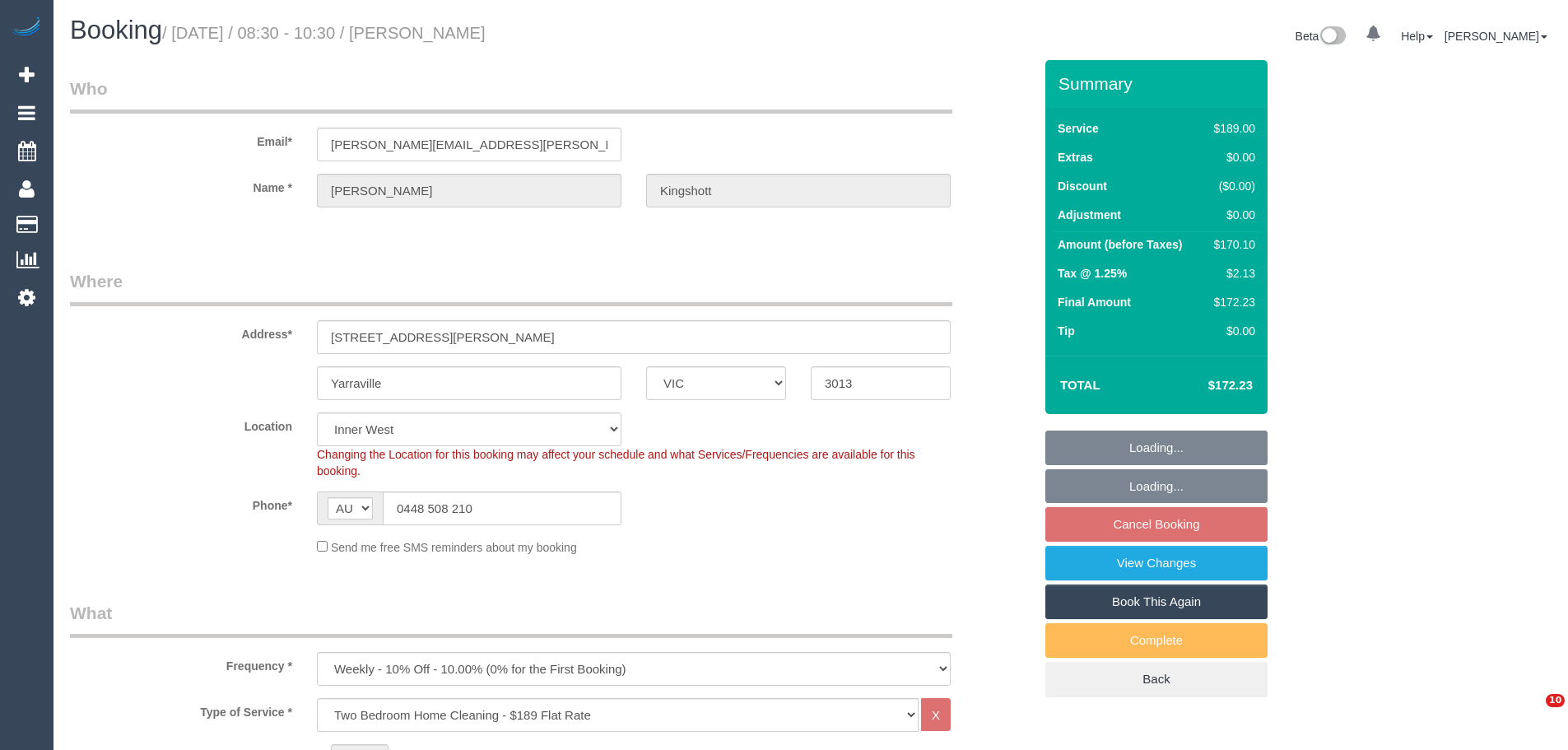
select select "number:34"
select select "number:11"
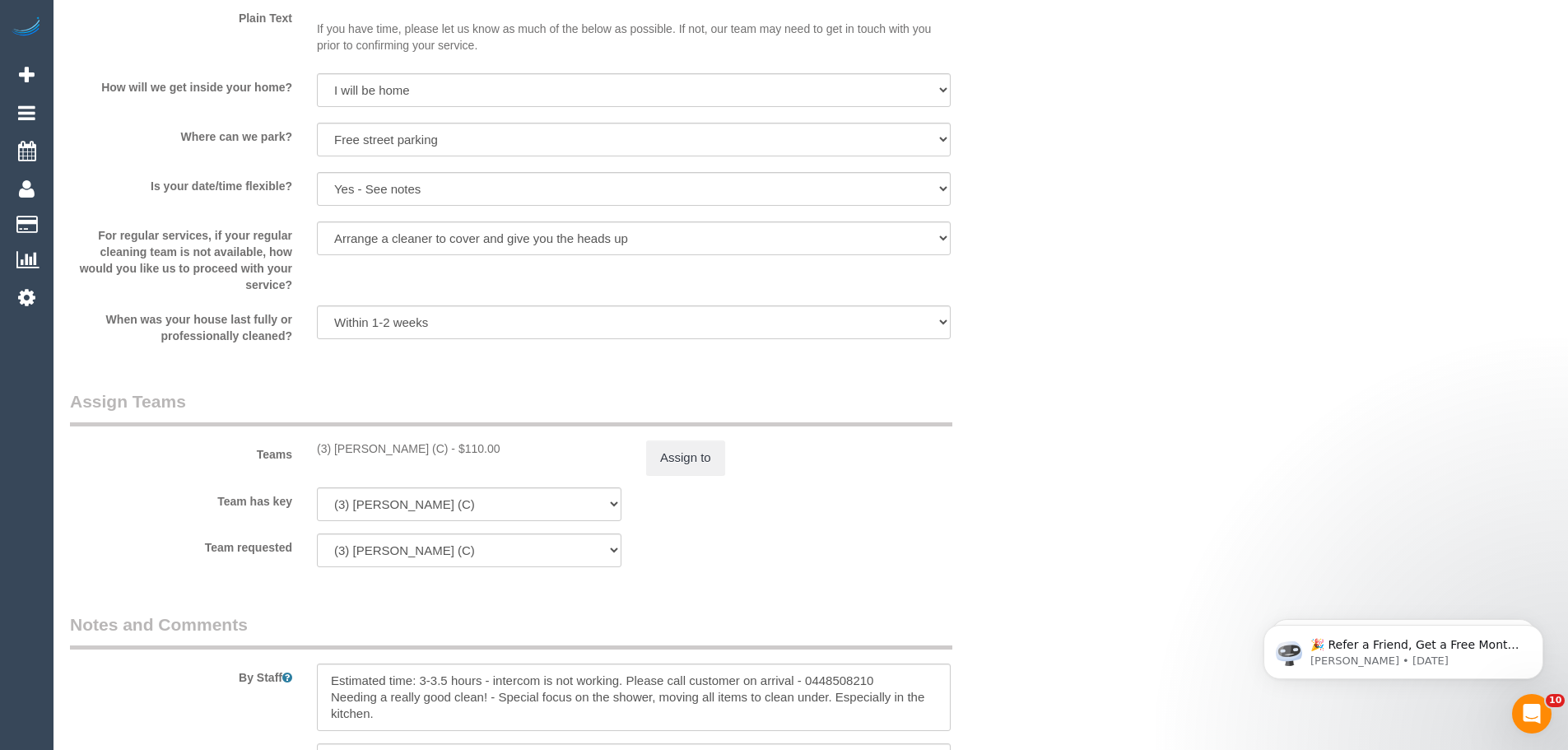
scroll to position [2389, 0]
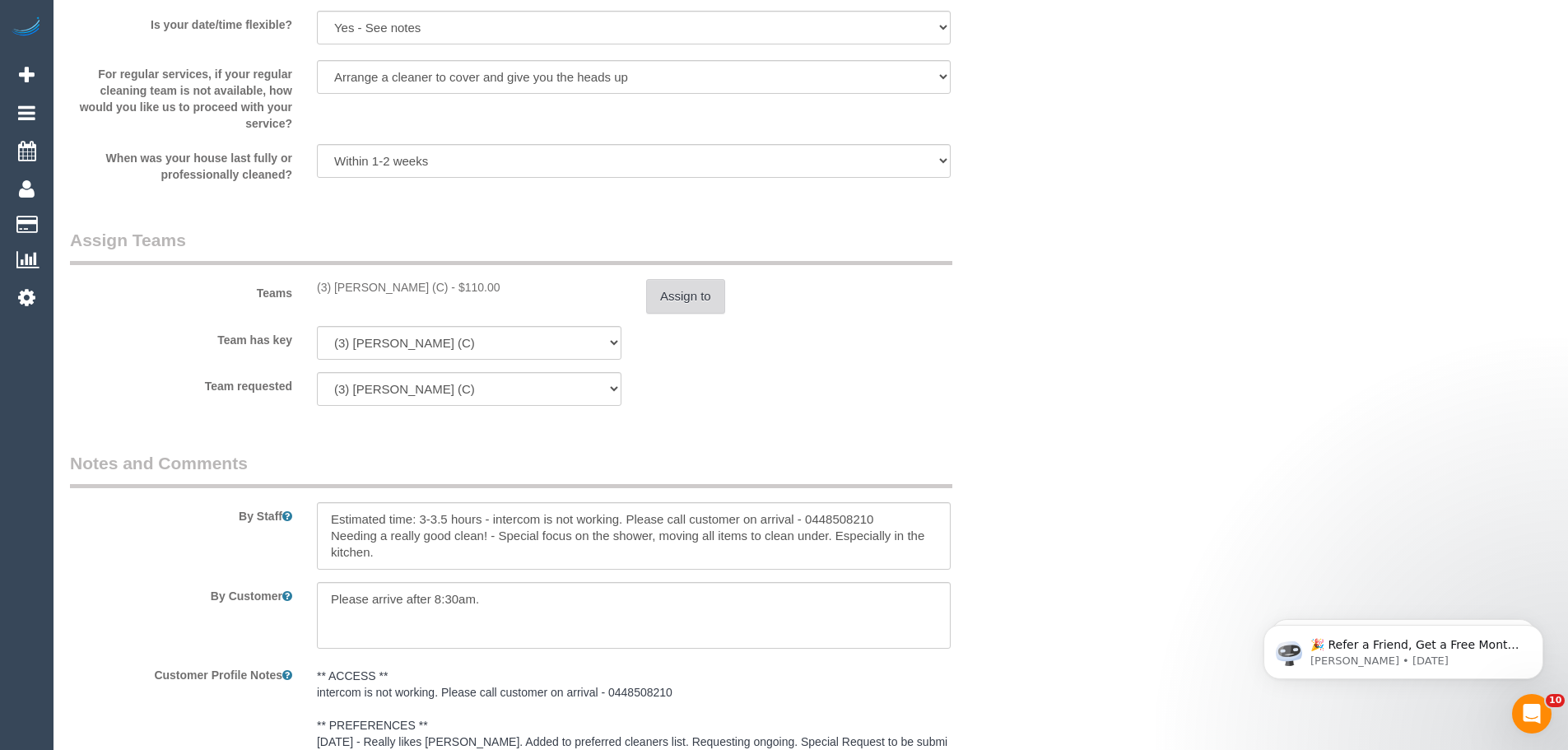
click at [712, 300] on button "Assign to" at bounding box center [686, 296] width 79 height 34
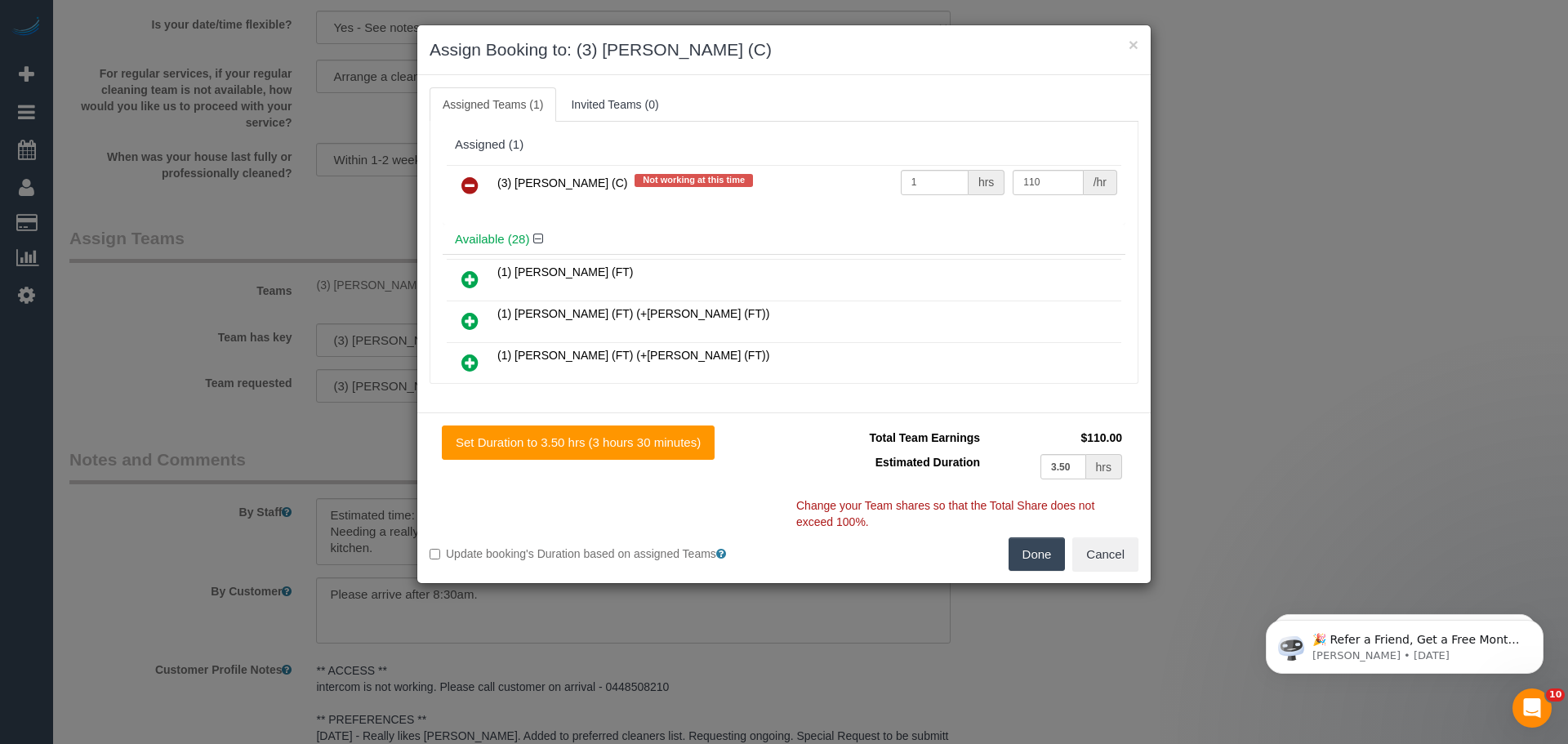
click at [462, 174] on link at bounding box center [470, 186] width 38 height 32
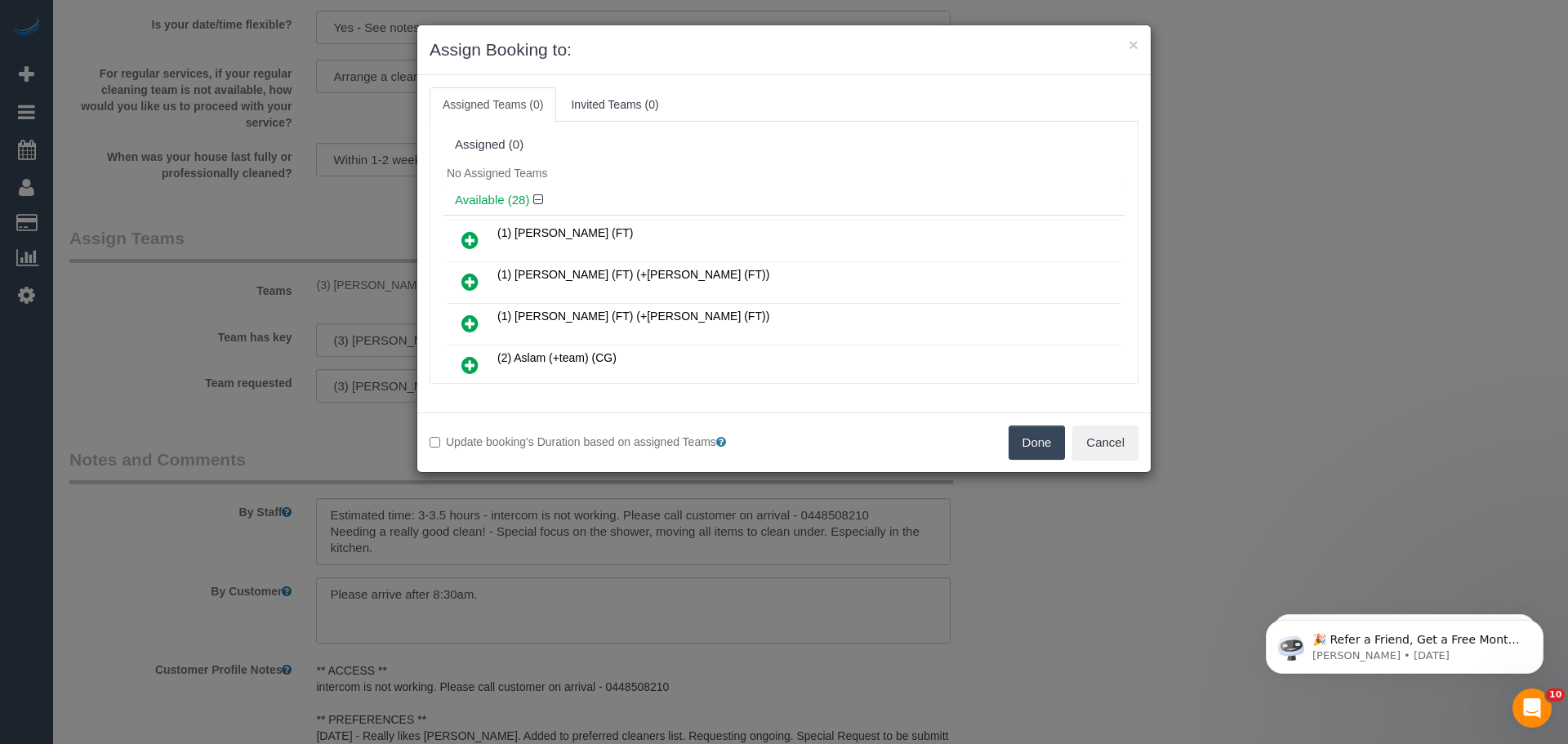
click at [1044, 439] on button "Done" at bounding box center [1037, 442] width 57 height 34
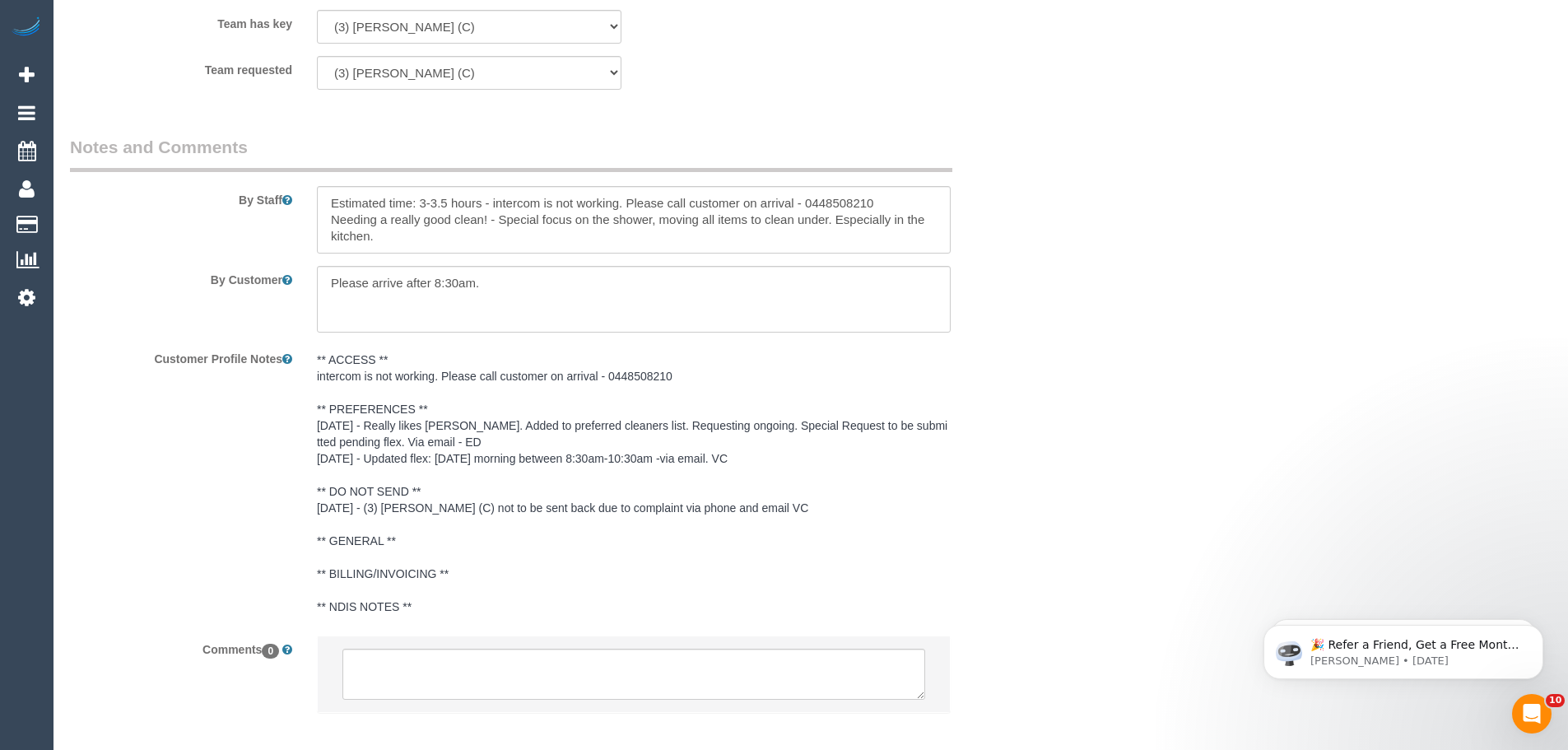
scroll to position [2787, 0]
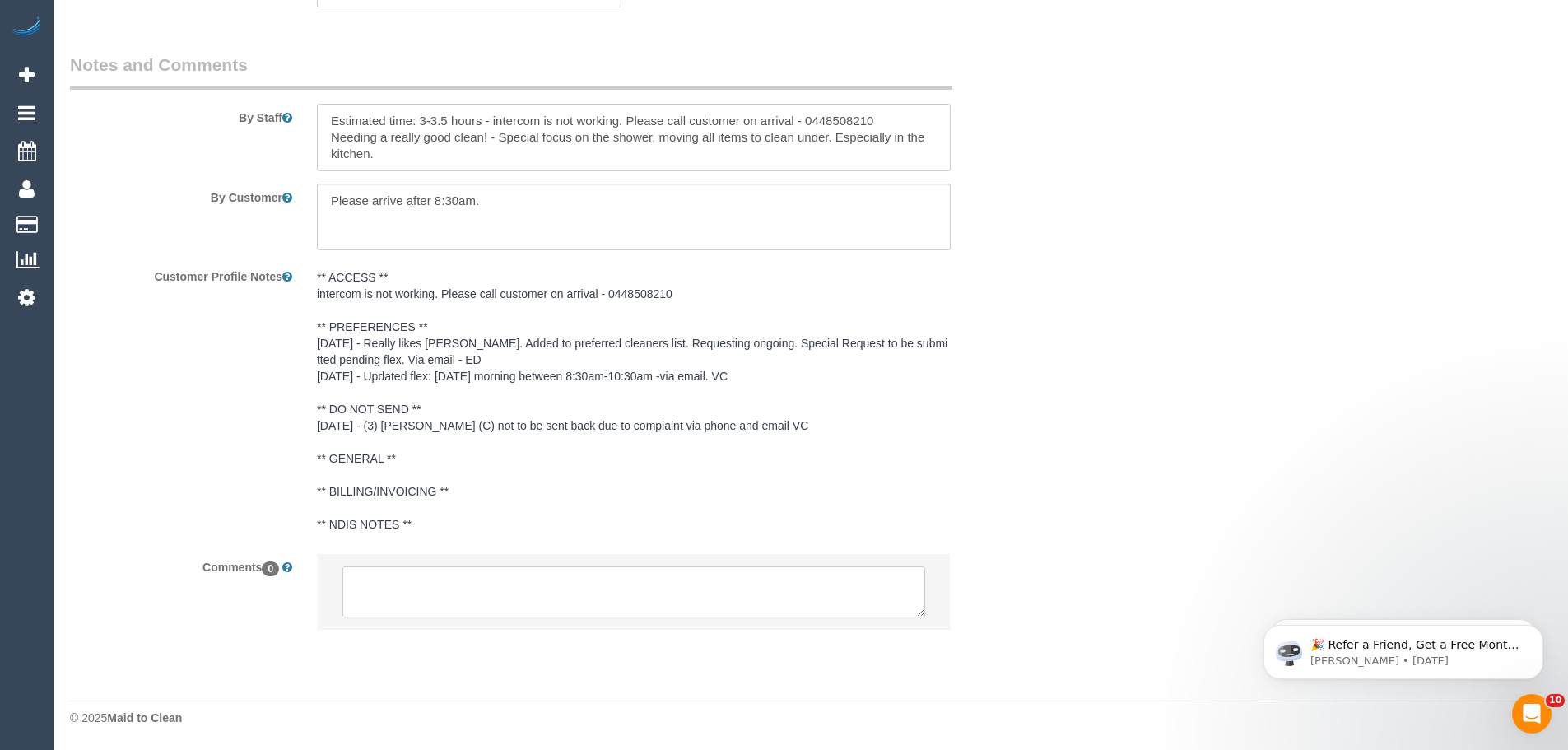
click at [502, 602] on textarea at bounding box center [633, 592] width 583 height 51
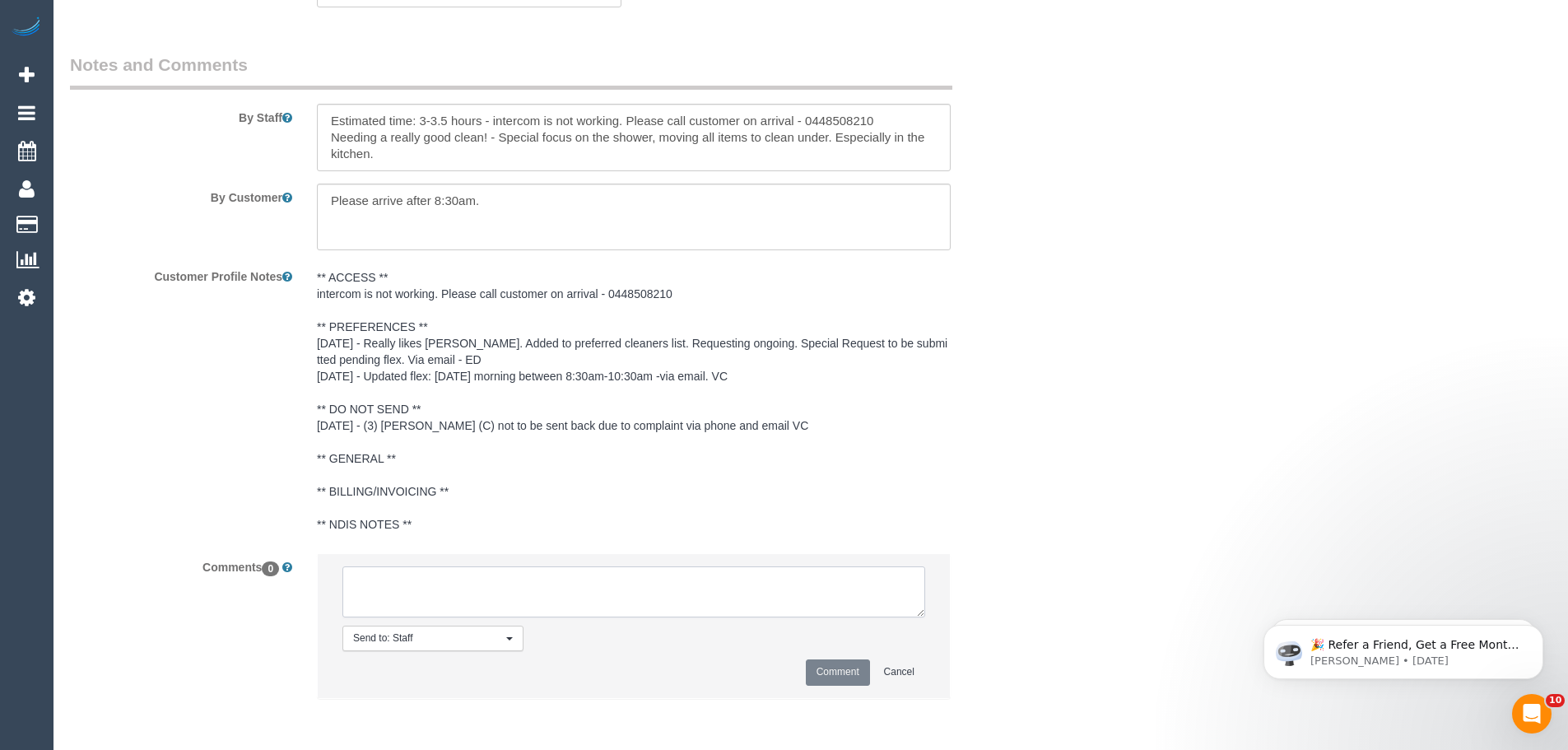
paste textarea "(3) [PERSON_NAME] (C) UA 15/09 - 26/09 - Car issues Customer contacted via email"
type textarea "(3) [PERSON_NAME] (C) UA 15/09 - 26/09 - Car issues Customer contacted via email"
click at [849, 664] on button "Comment" at bounding box center [838, 672] width 64 height 26
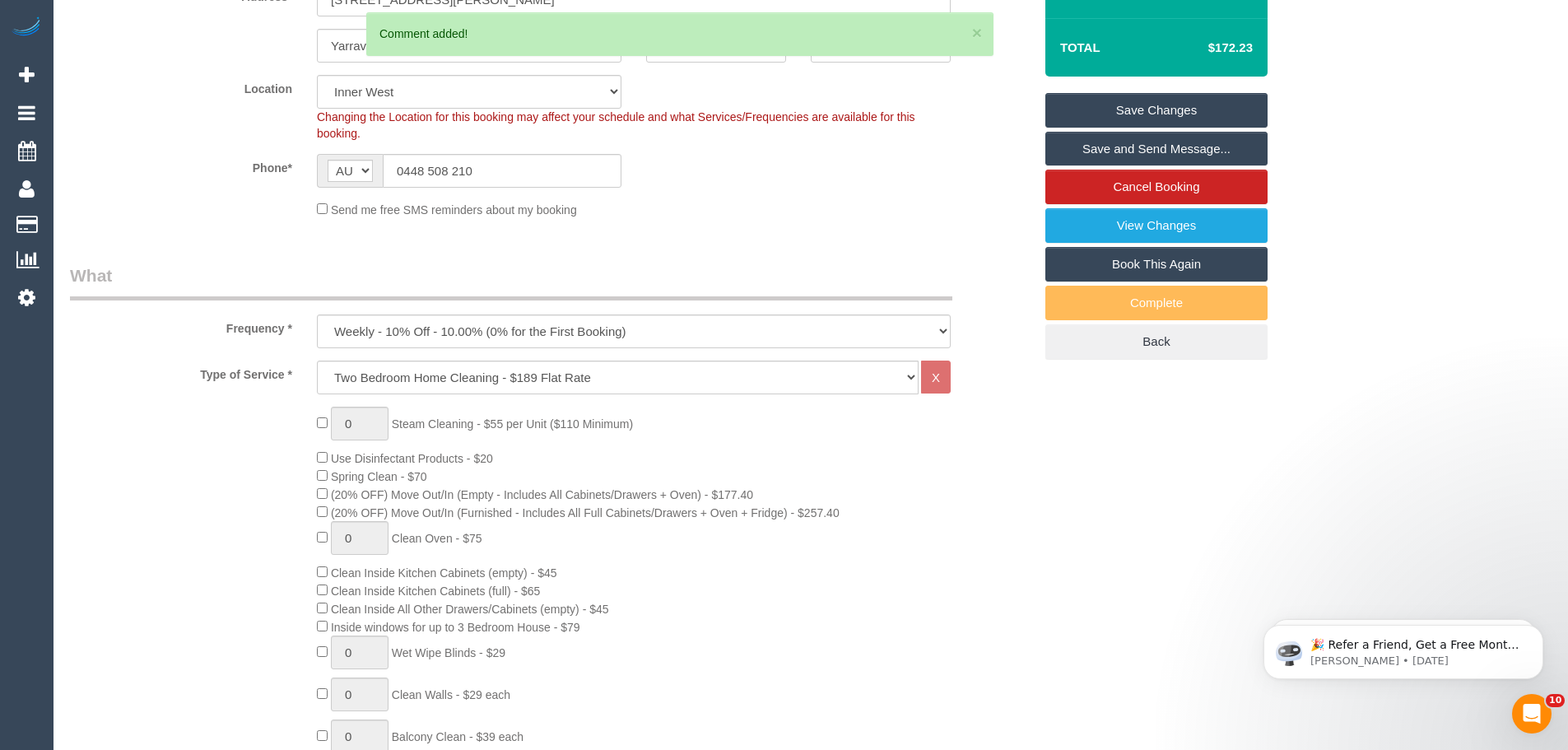
scroll to position [152, 0]
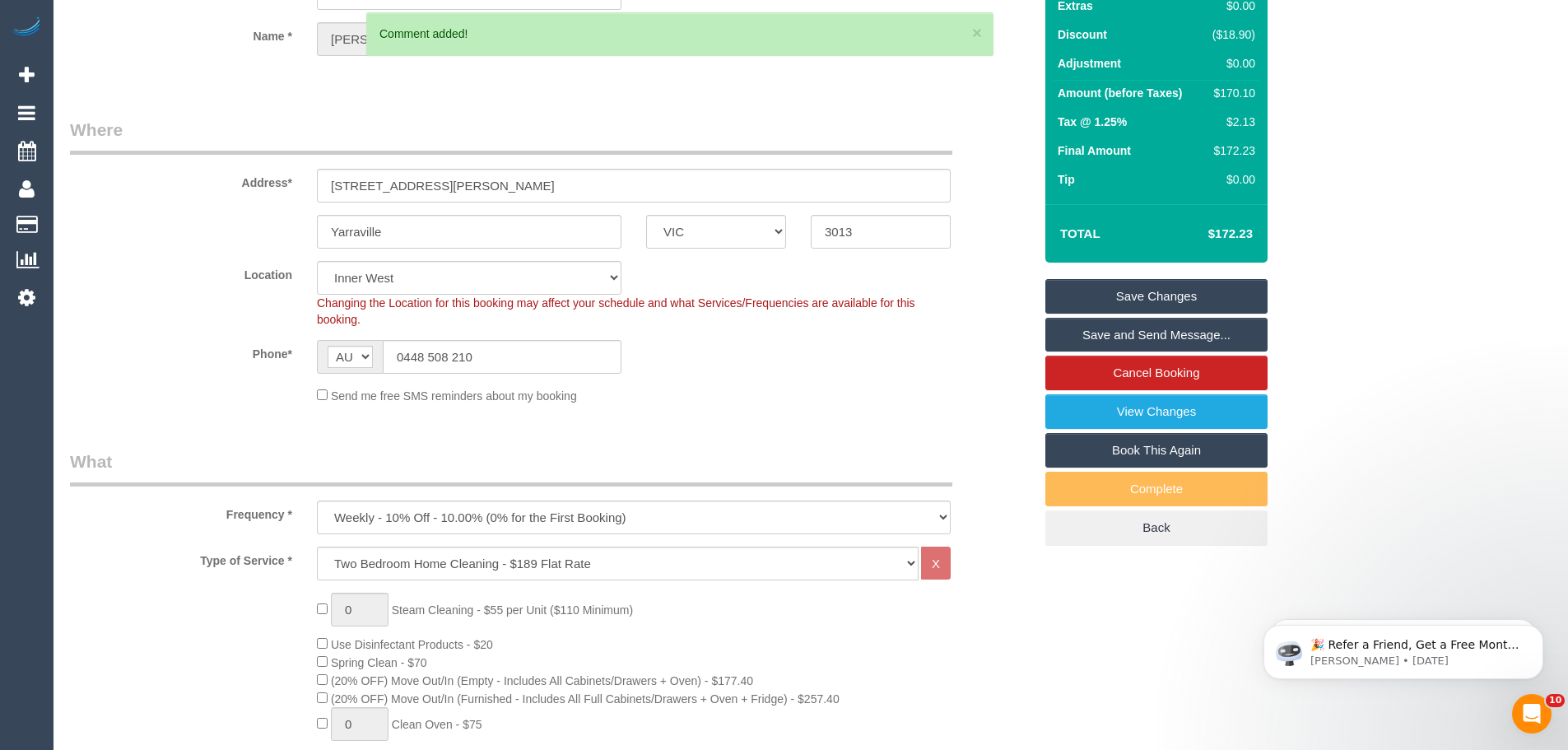
click at [1146, 293] on link "Save Changes" at bounding box center [1157, 296] width 222 height 34
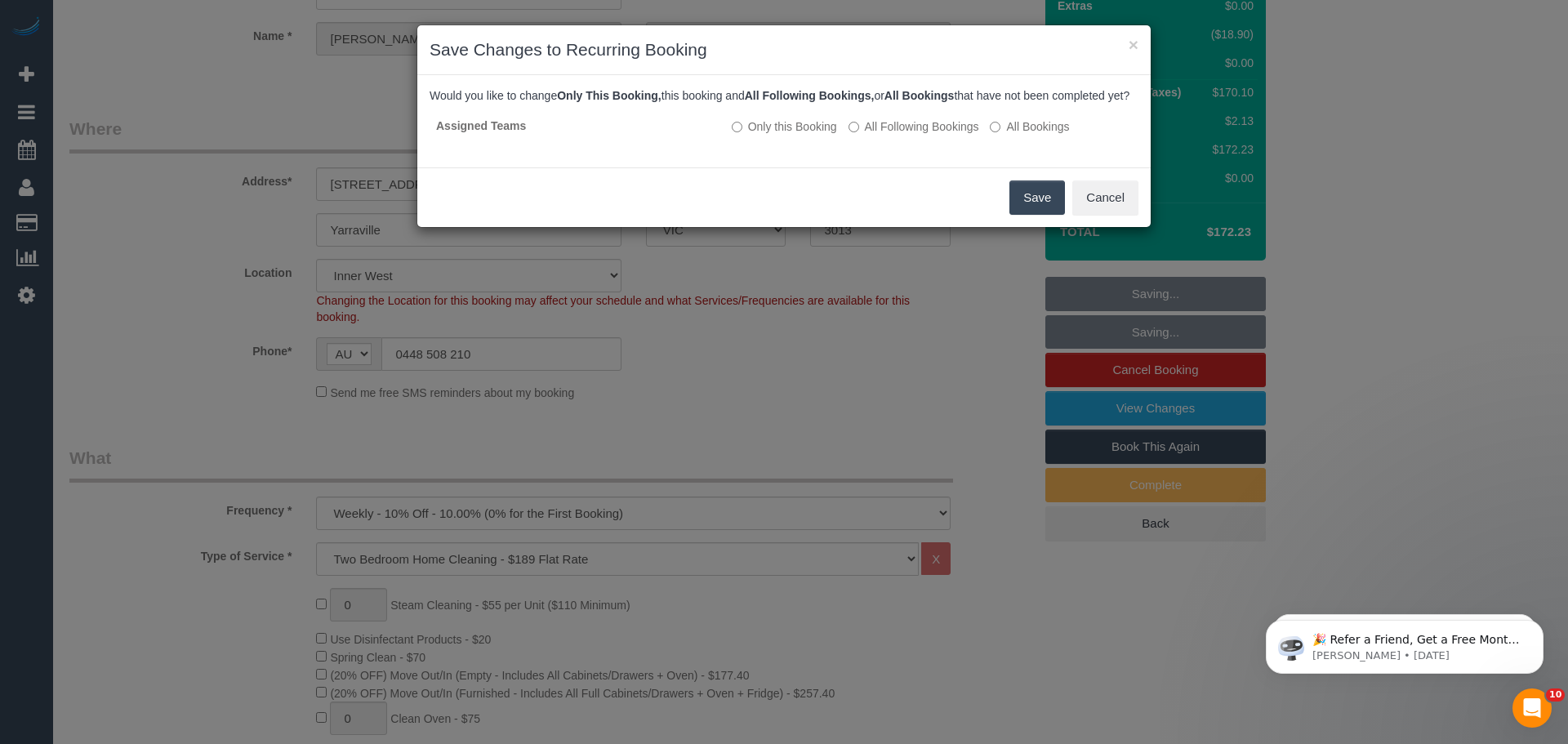
click at [1028, 207] on button "Save" at bounding box center [1037, 197] width 55 height 34
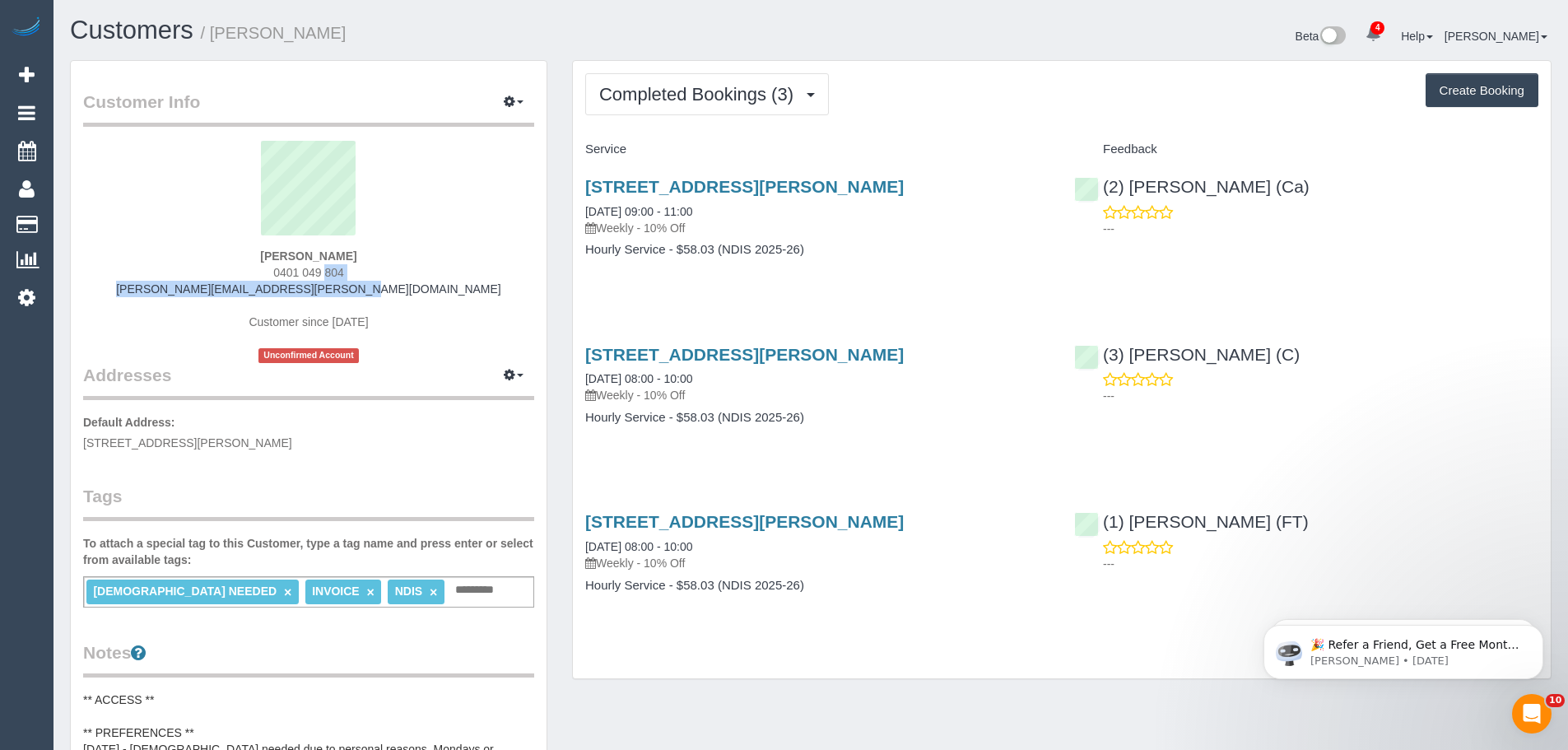
drag, startPoint x: 438, startPoint y: 289, endPoint x: 198, endPoint y: 275, distance: 240.4
click at [198, 275] on div "[PERSON_NAME] 0401 049 804 [PERSON_NAME][EMAIL_ADDRESS][PERSON_NAME][DOMAIN_NAM…" at bounding box center [309, 252] width 452 height 222
drag, startPoint x: 189, startPoint y: 287, endPoint x: 427, endPoint y: 283, distance: 238.0
click at [427, 283] on div "Maria Matthews 0401 049 804 maria.j.matthews@outlook.com Customer since 2025 Un…" at bounding box center [309, 252] width 452 height 222
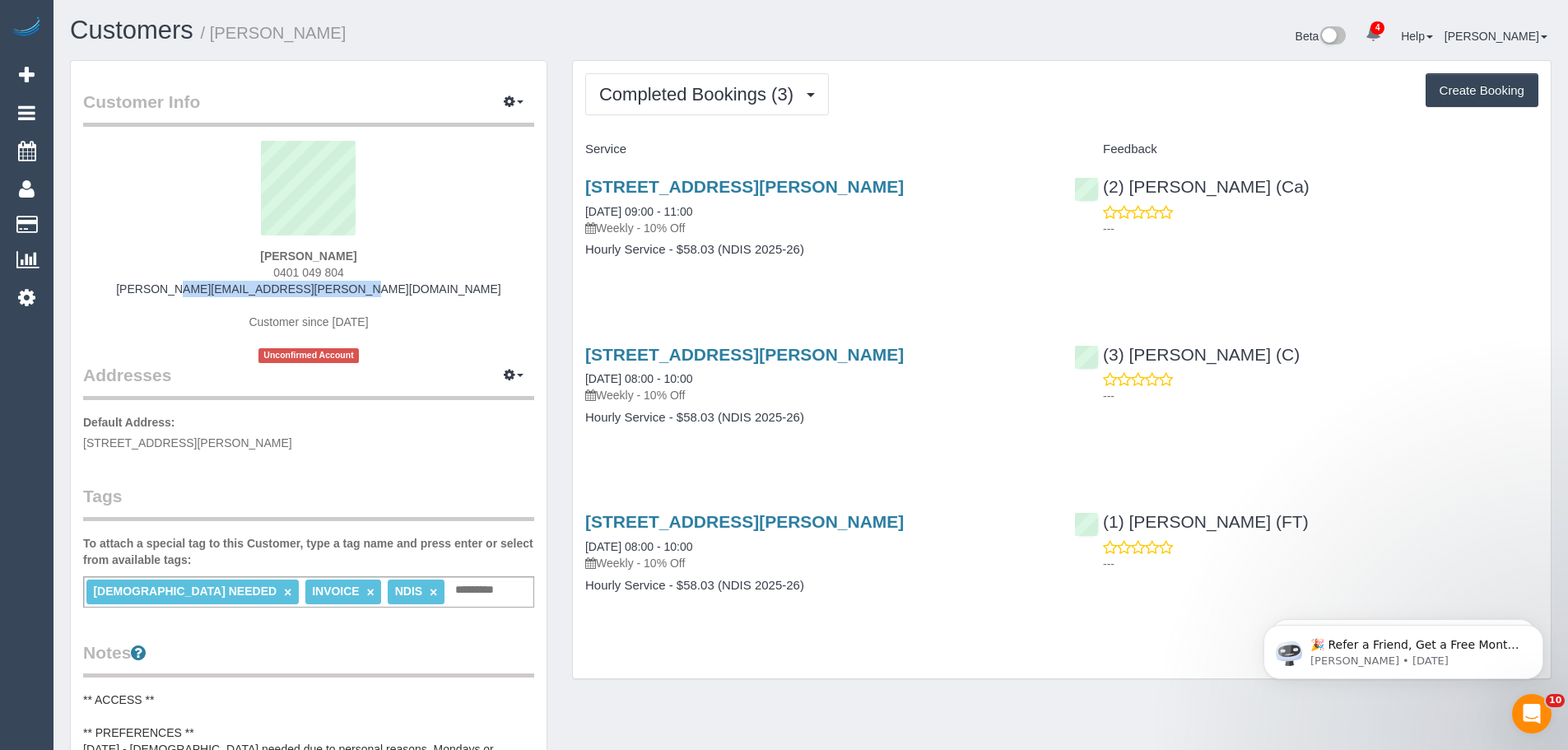
copy link "[PERSON_NAME][EMAIL_ADDRESS][PERSON_NAME][DOMAIN_NAME]"
click at [749, 105] on button "Completed Bookings (3)" at bounding box center [707, 94] width 243 height 42
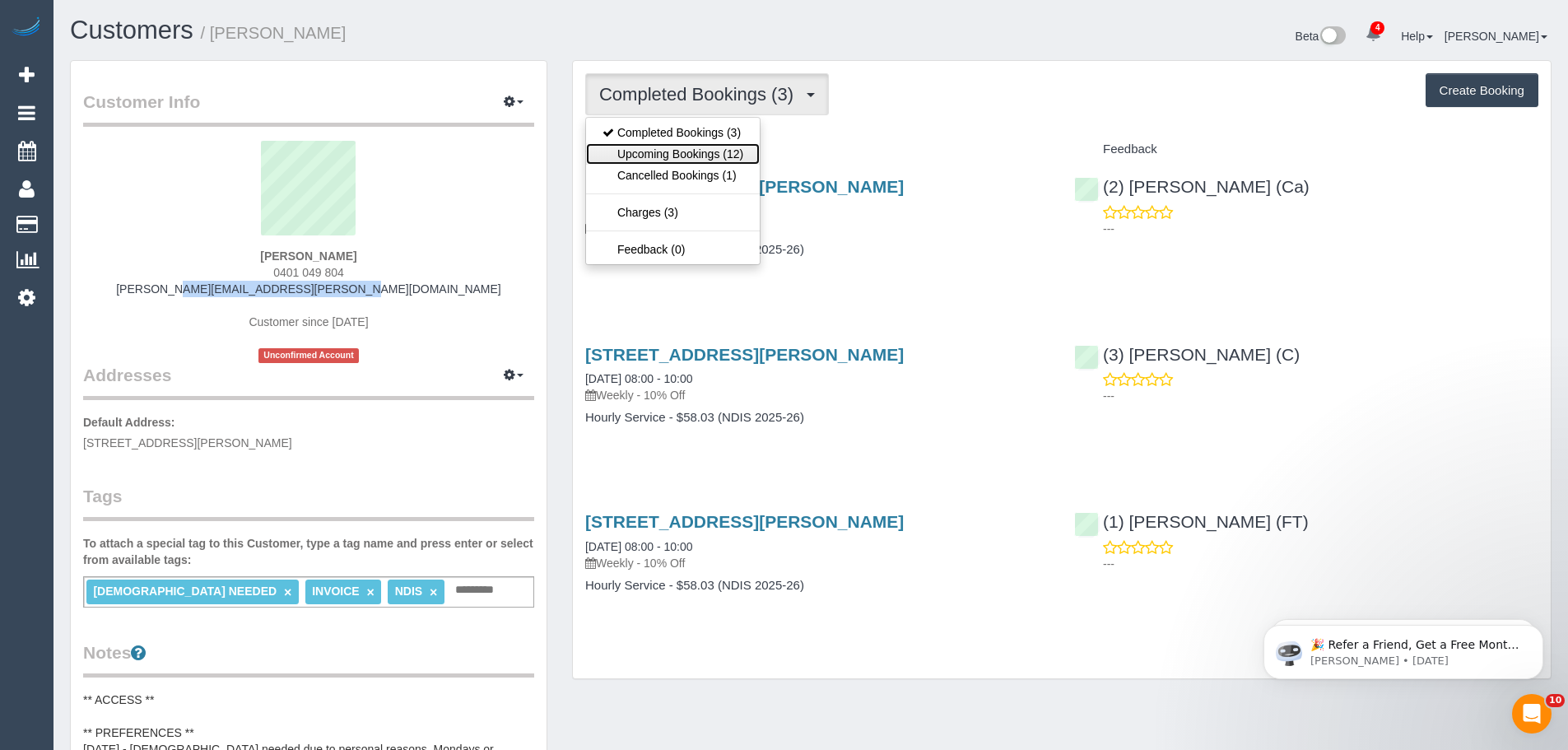
click at [711, 154] on link "Upcoming Bookings (12)" at bounding box center [673, 154] width 174 height 21
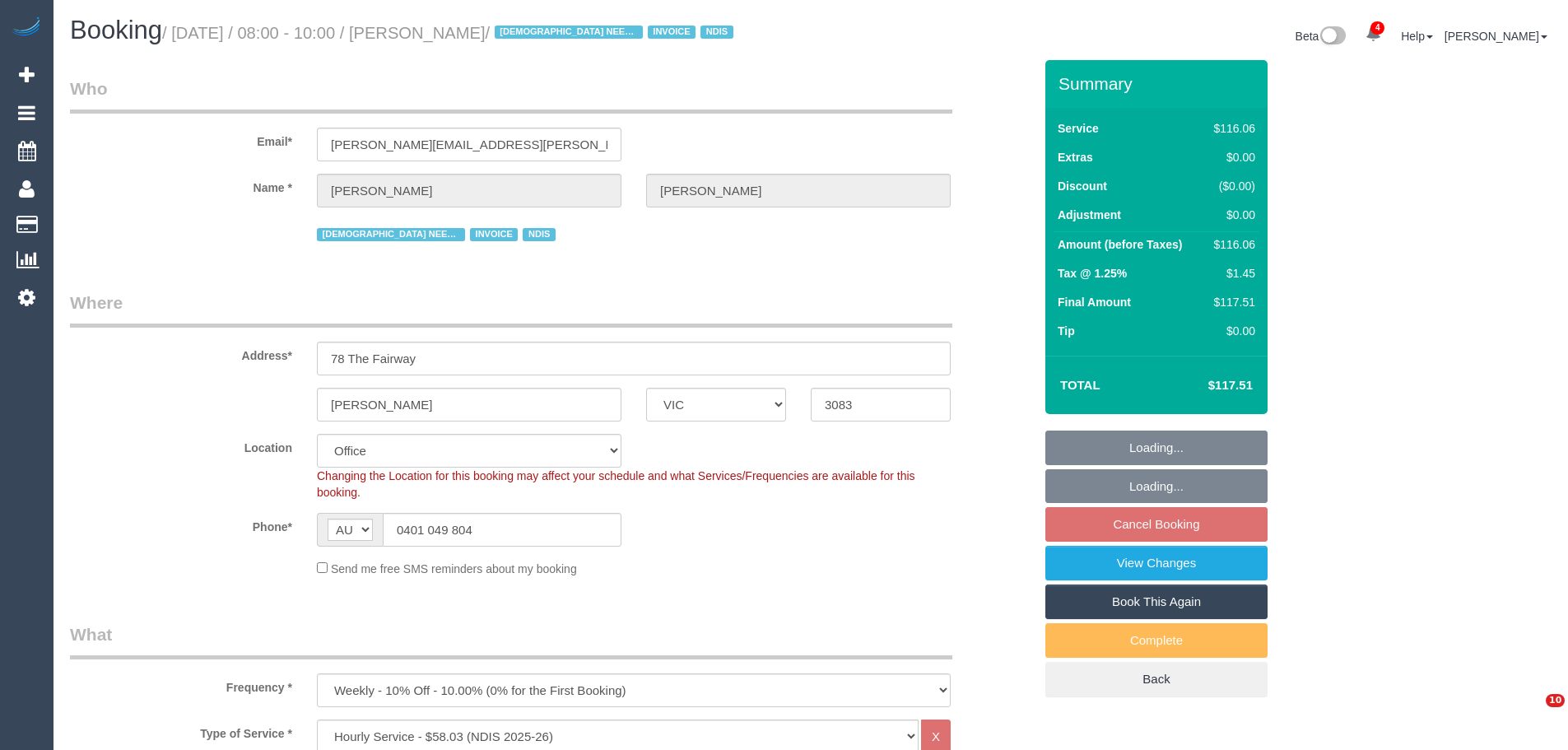
select select "VIC"
select select "number:29"
select select "number:14"
select select "number:18"
select select "number:24"
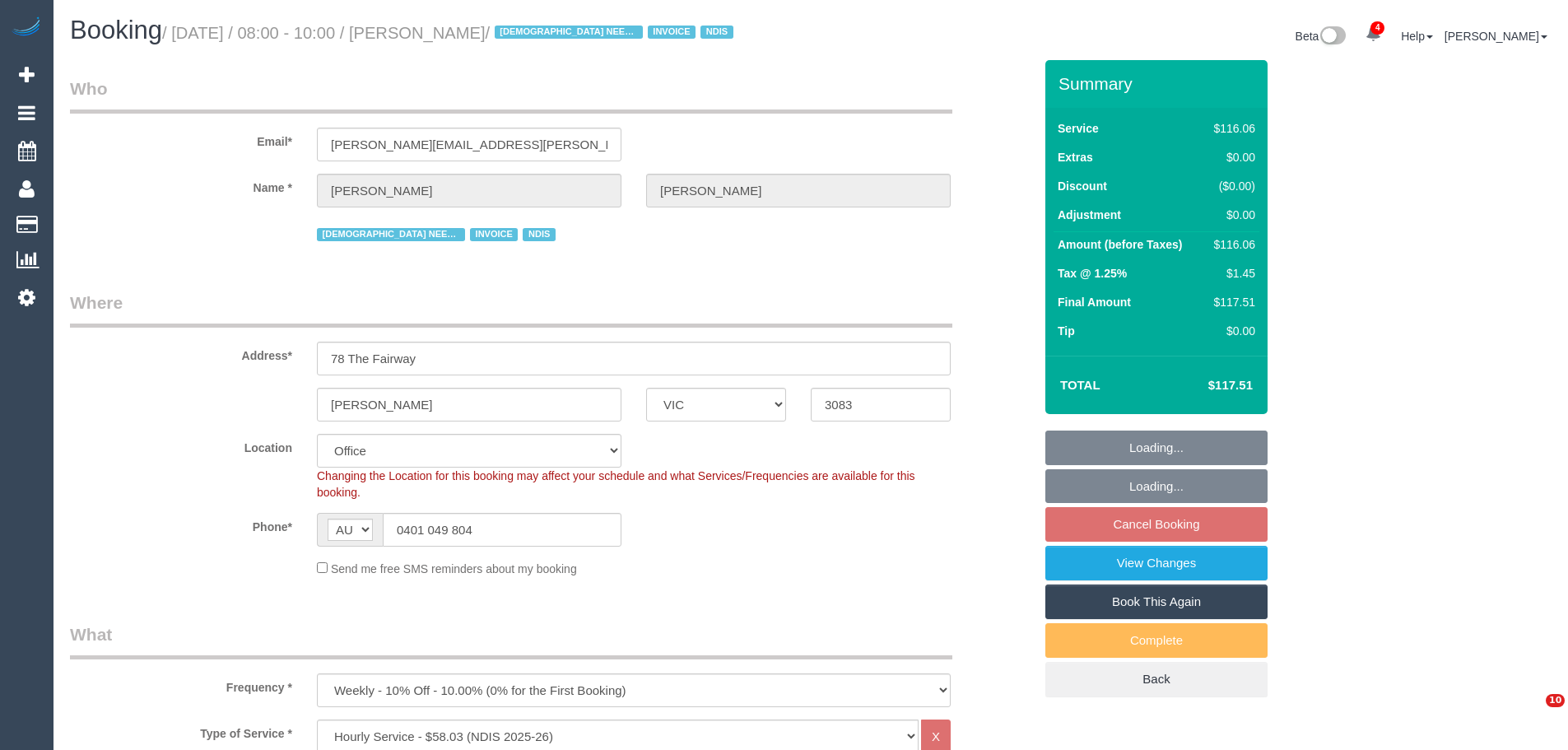
select select "number:35"
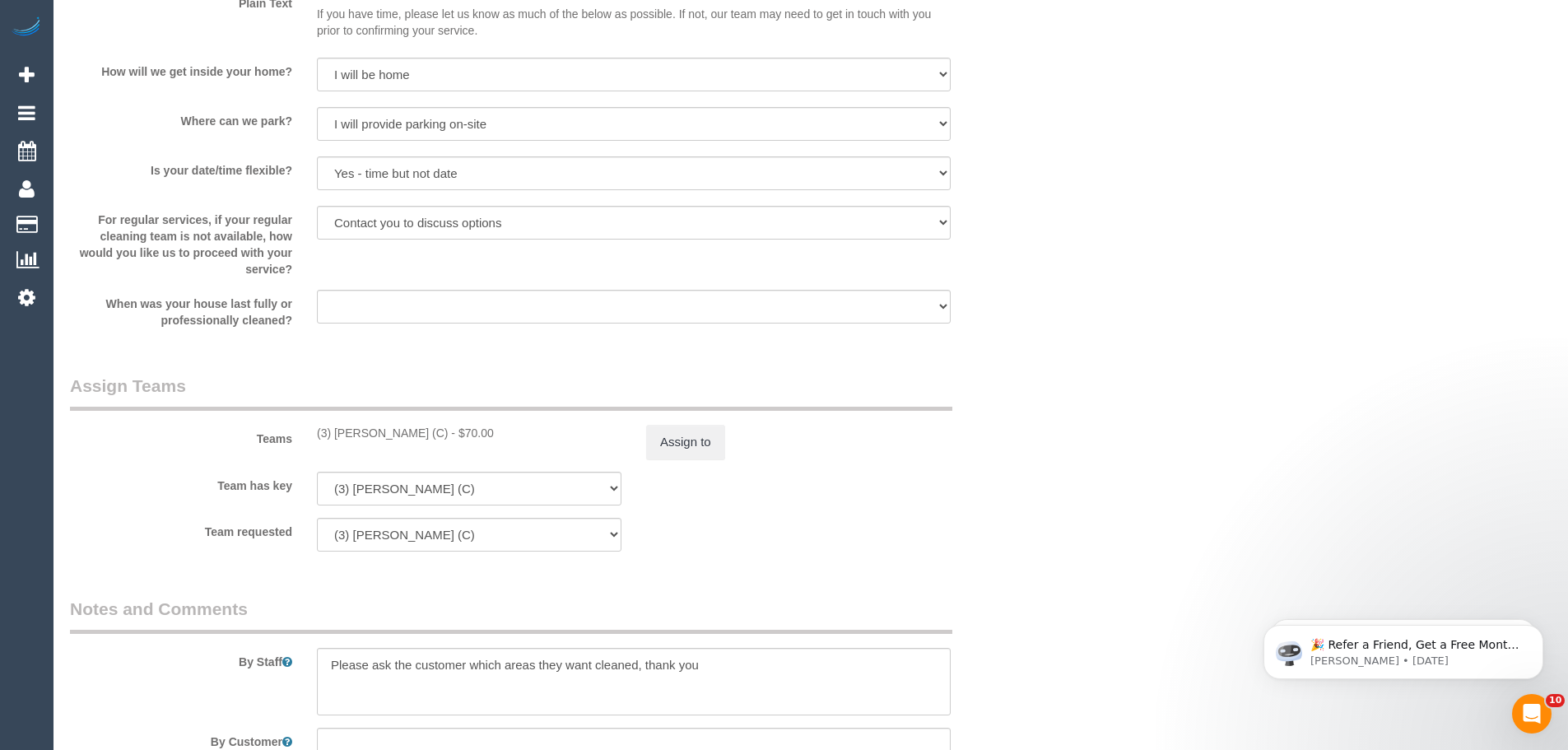
scroll to position [1812, 0]
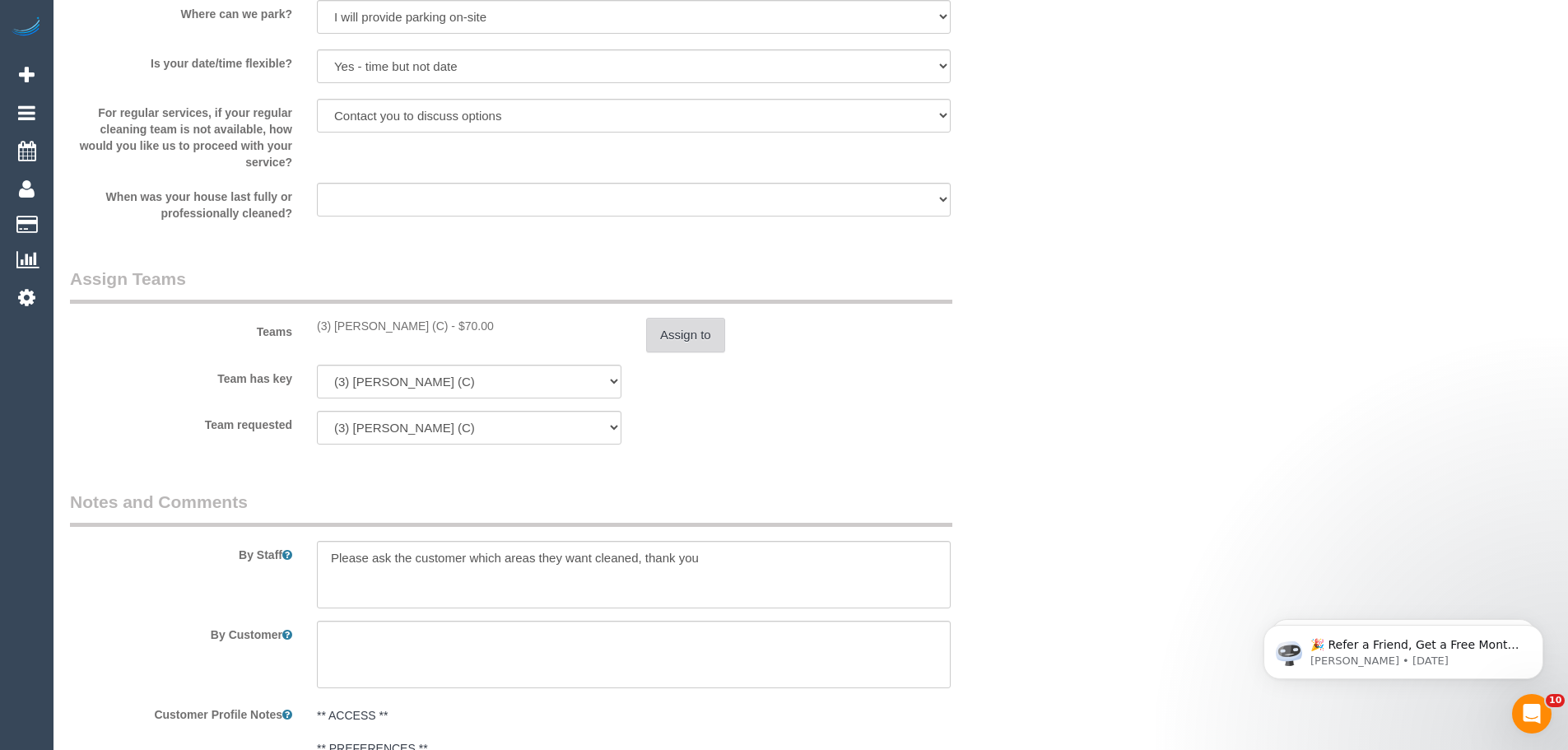
click at [678, 329] on button "Assign to" at bounding box center [686, 334] width 79 height 34
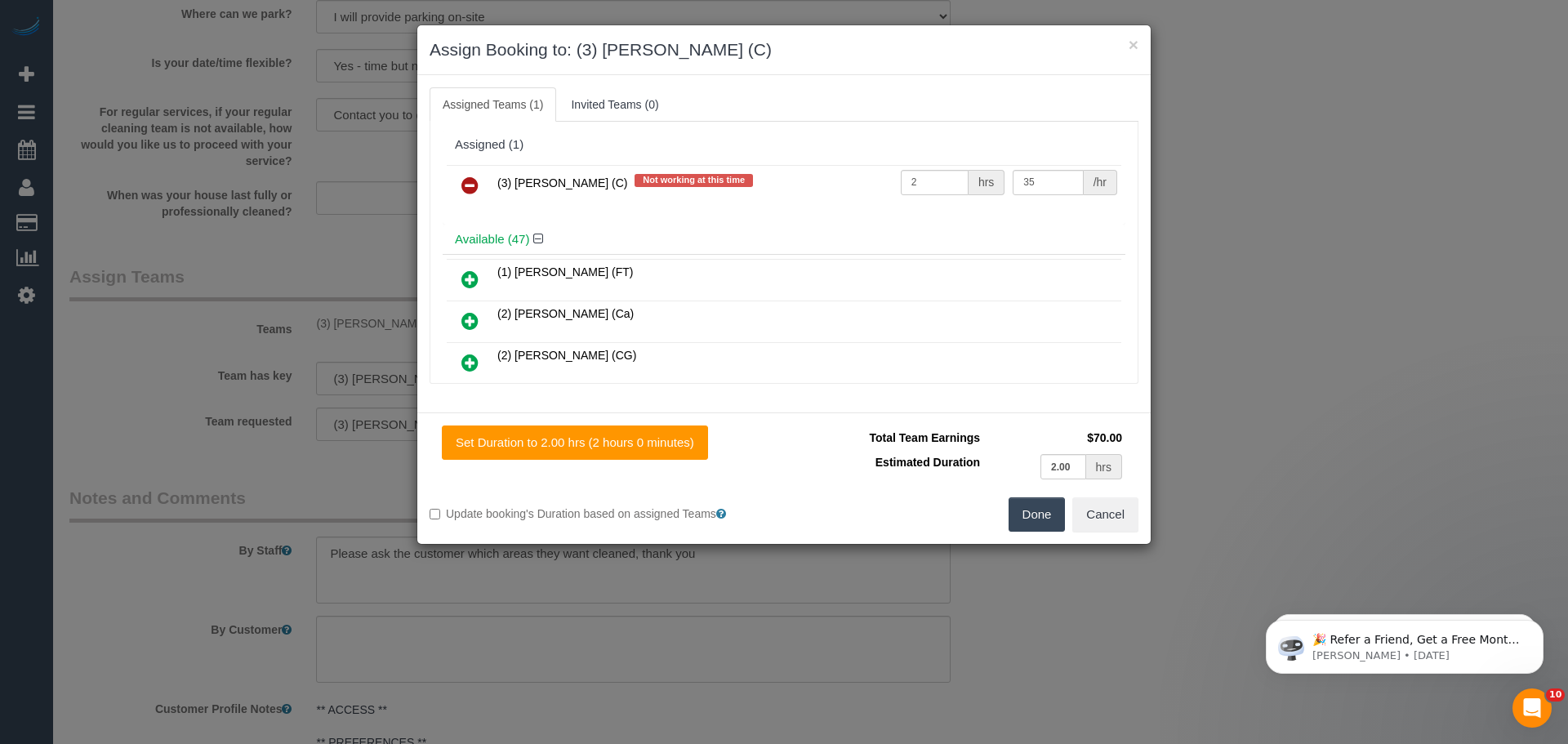
click at [480, 191] on link at bounding box center [470, 186] width 38 height 32
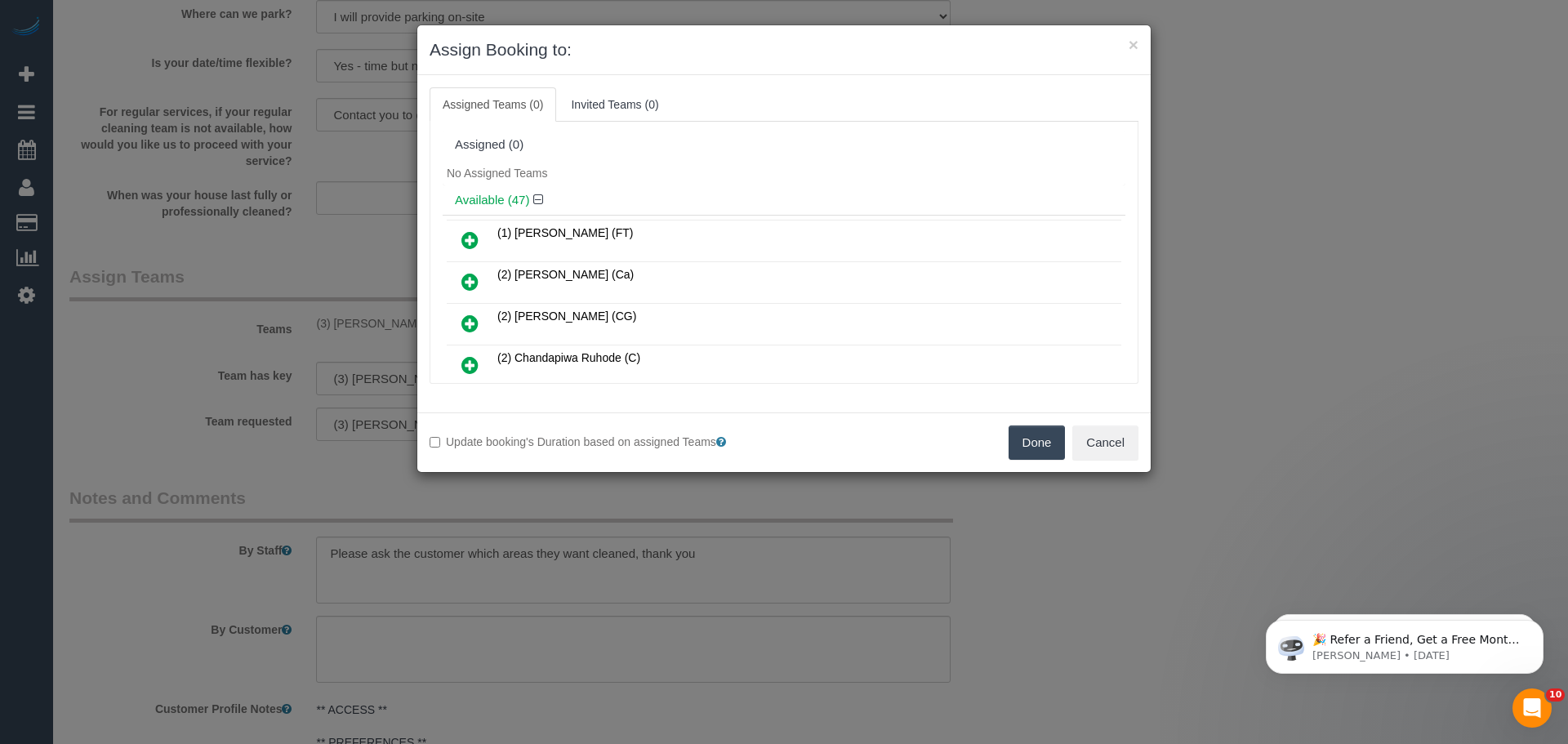
click at [1051, 440] on button "Done" at bounding box center [1037, 442] width 57 height 34
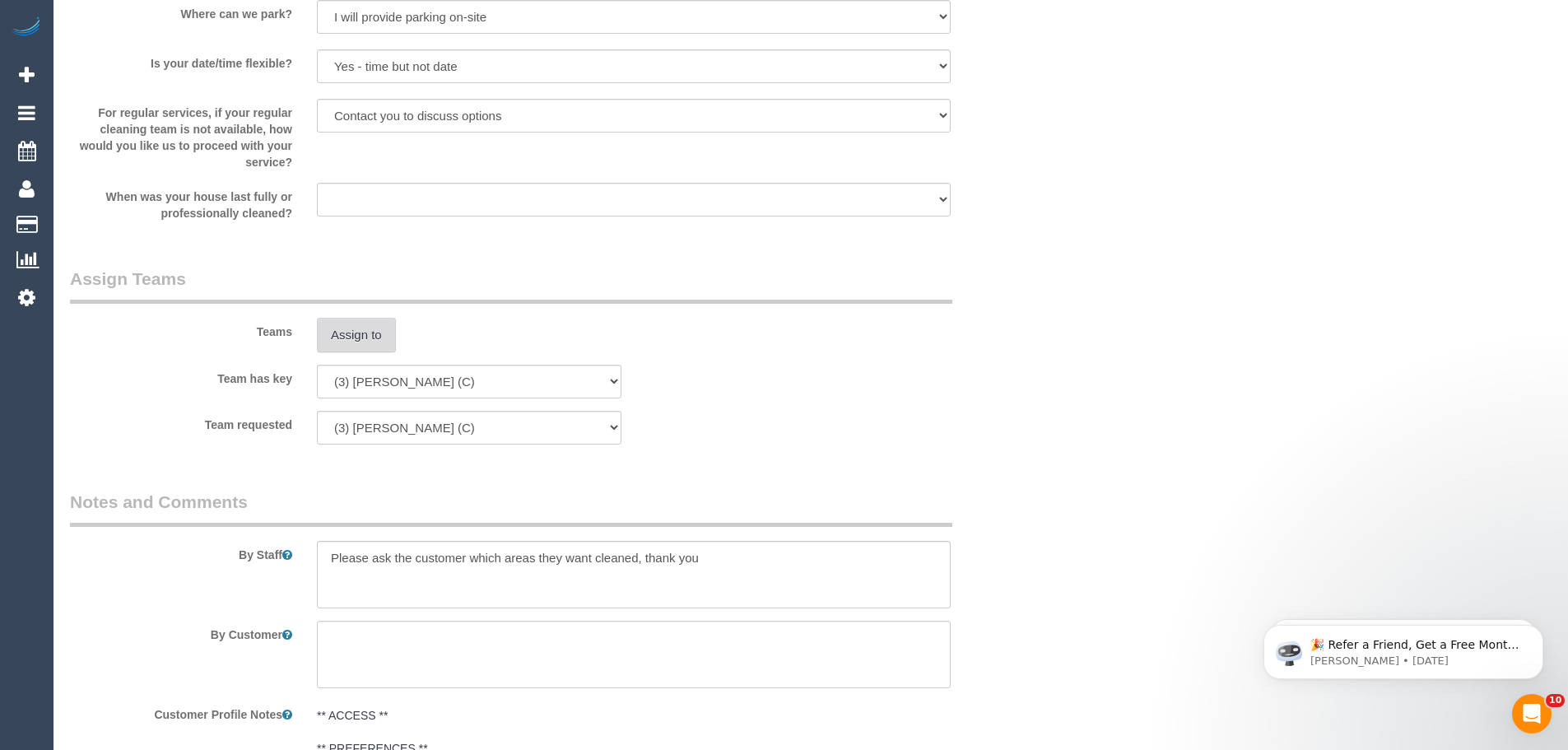
scroll to position [2267, 0]
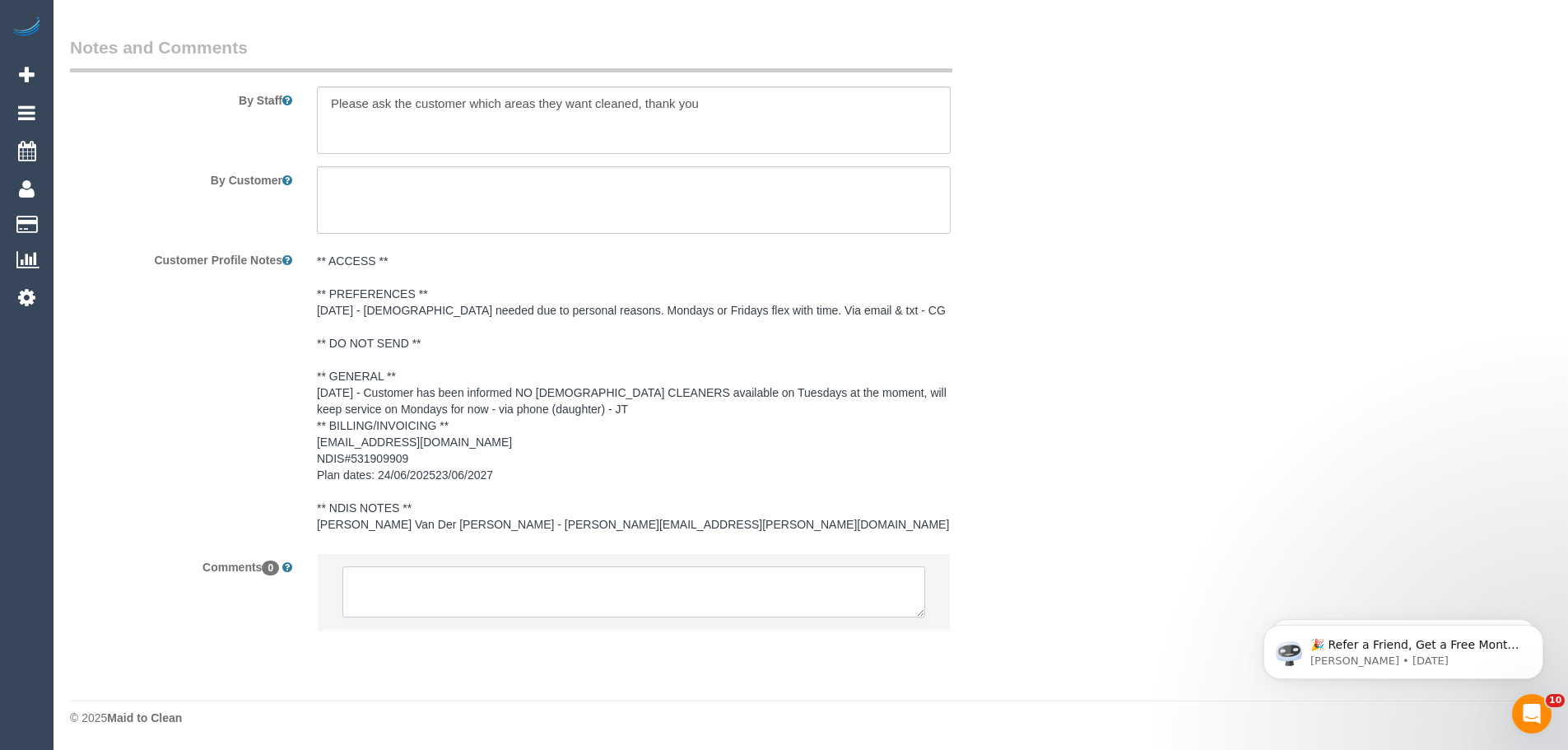
click at [514, 589] on textarea at bounding box center [633, 592] width 583 height 51
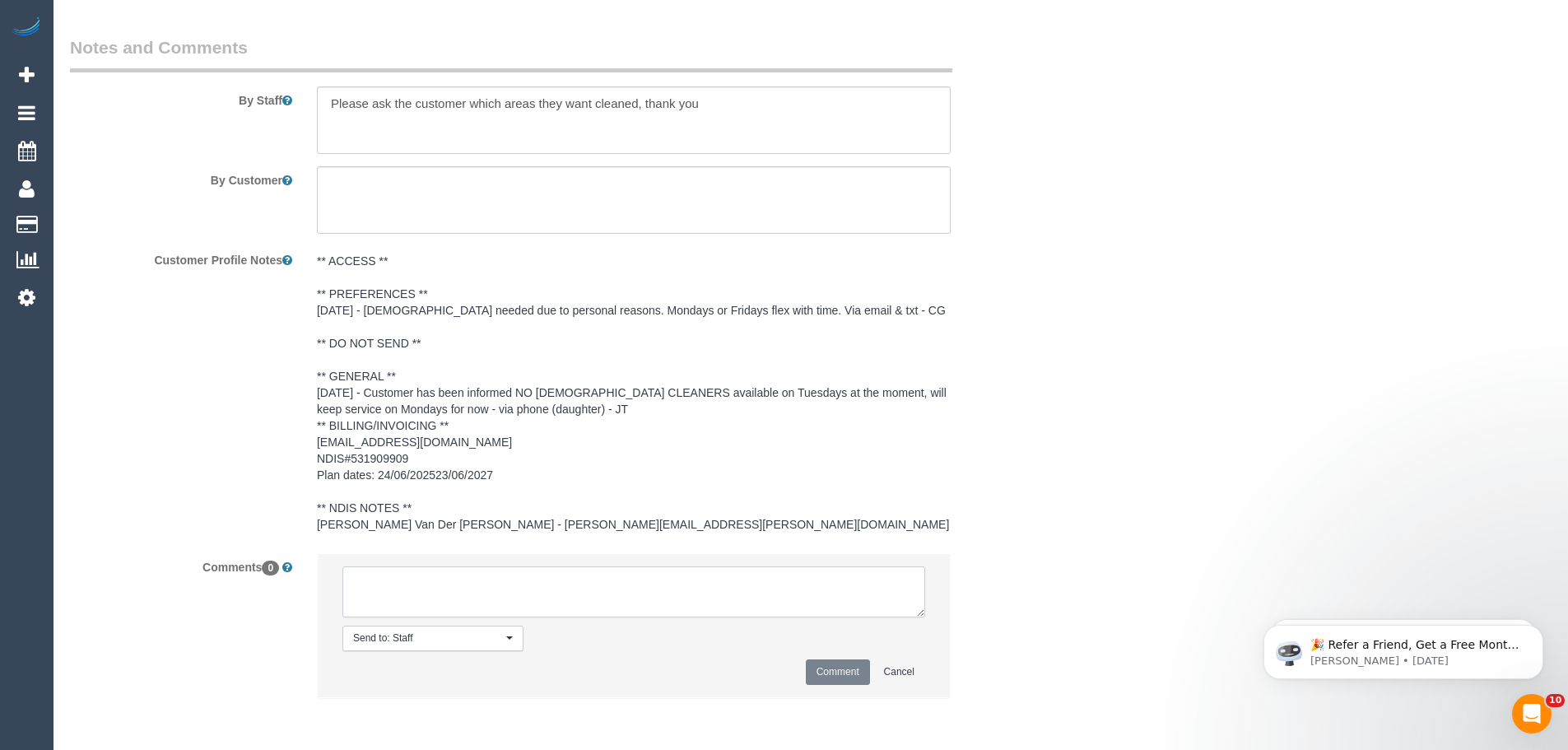
paste textarea "(3) [PERSON_NAME] (C) UA 15/09 - 26/09 - Car issues Customer contacted via email"
type textarea "(3) [PERSON_NAME] (C) UA 15/09 - 26/09 - Car issues Customer contacted via email"
click at [828, 671] on button "Comment" at bounding box center [838, 672] width 64 height 26
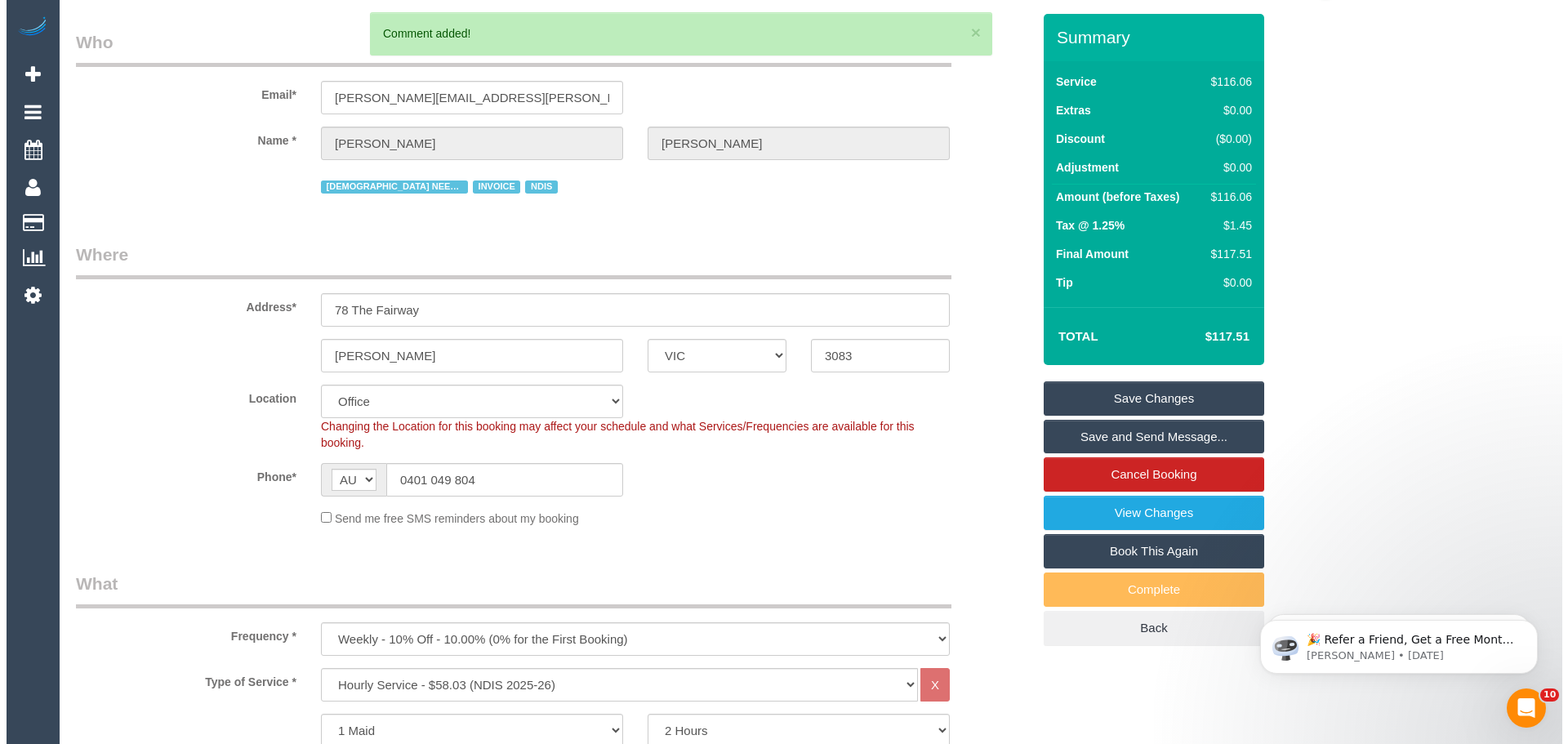
scroll to position [0, 0]
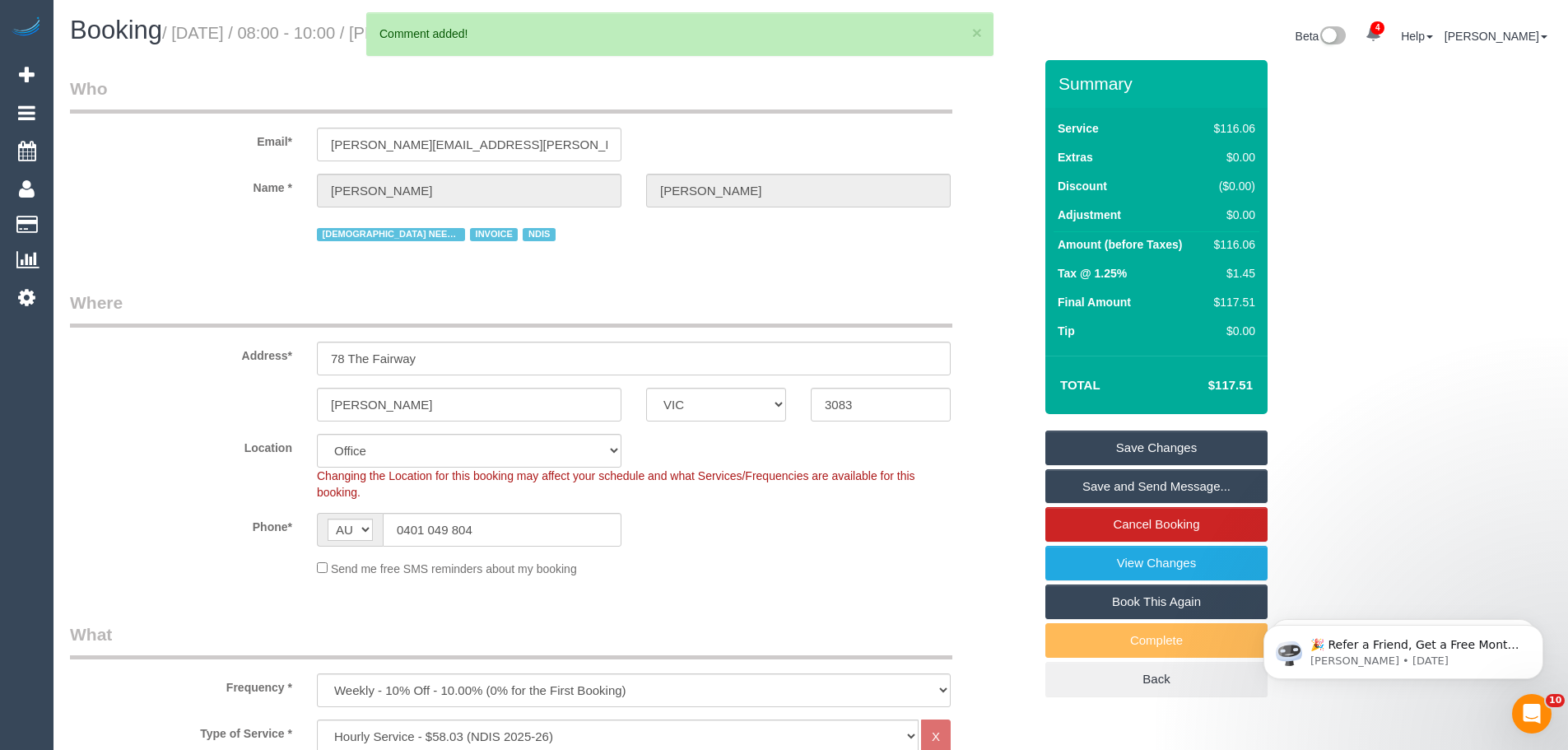
click at [1195, 440] on link "Save Changes" at bounding box center [1157, 447] width 222 height 34
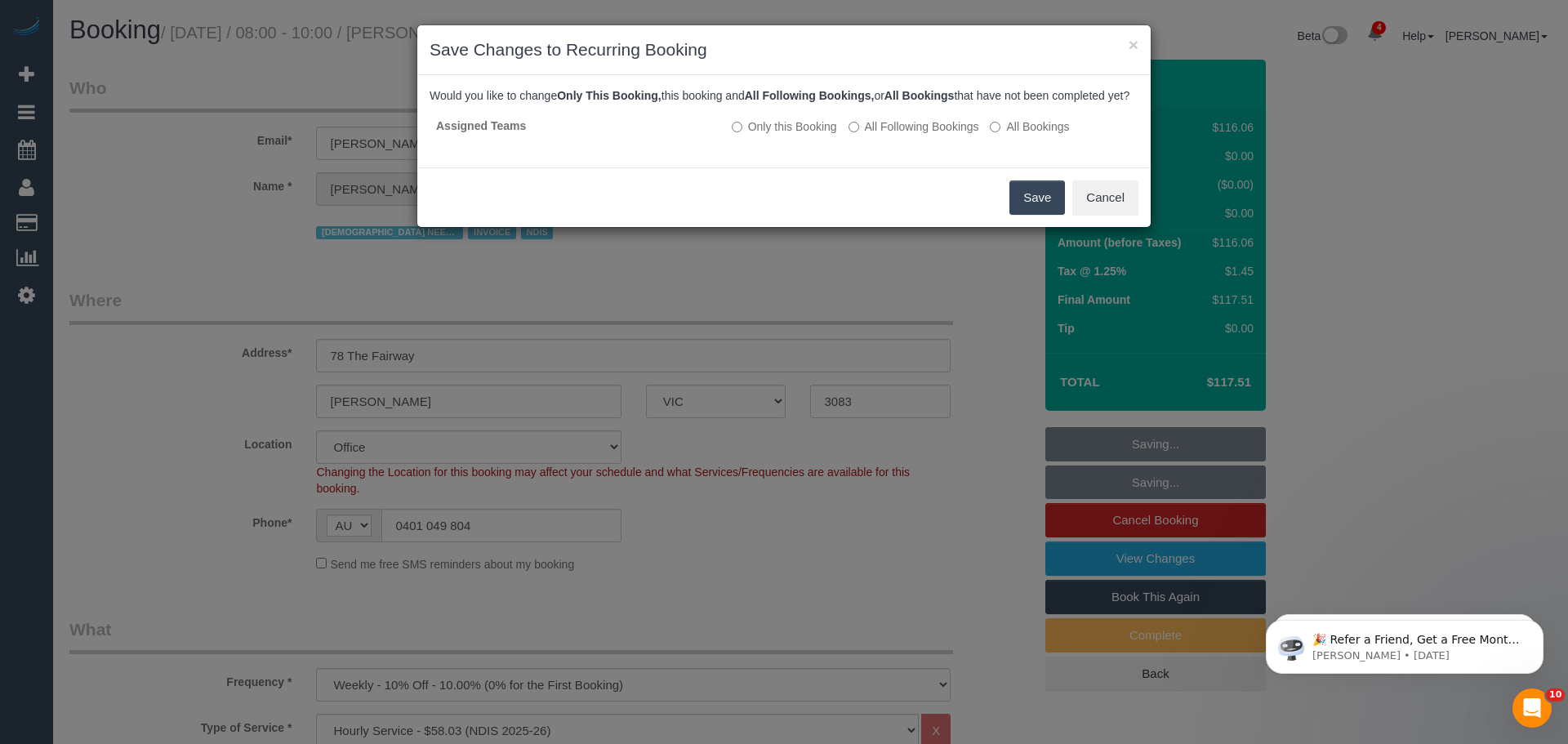
click at [1029, 215] on button "Save" at bounding box center [1037, 197] width 55 height 34
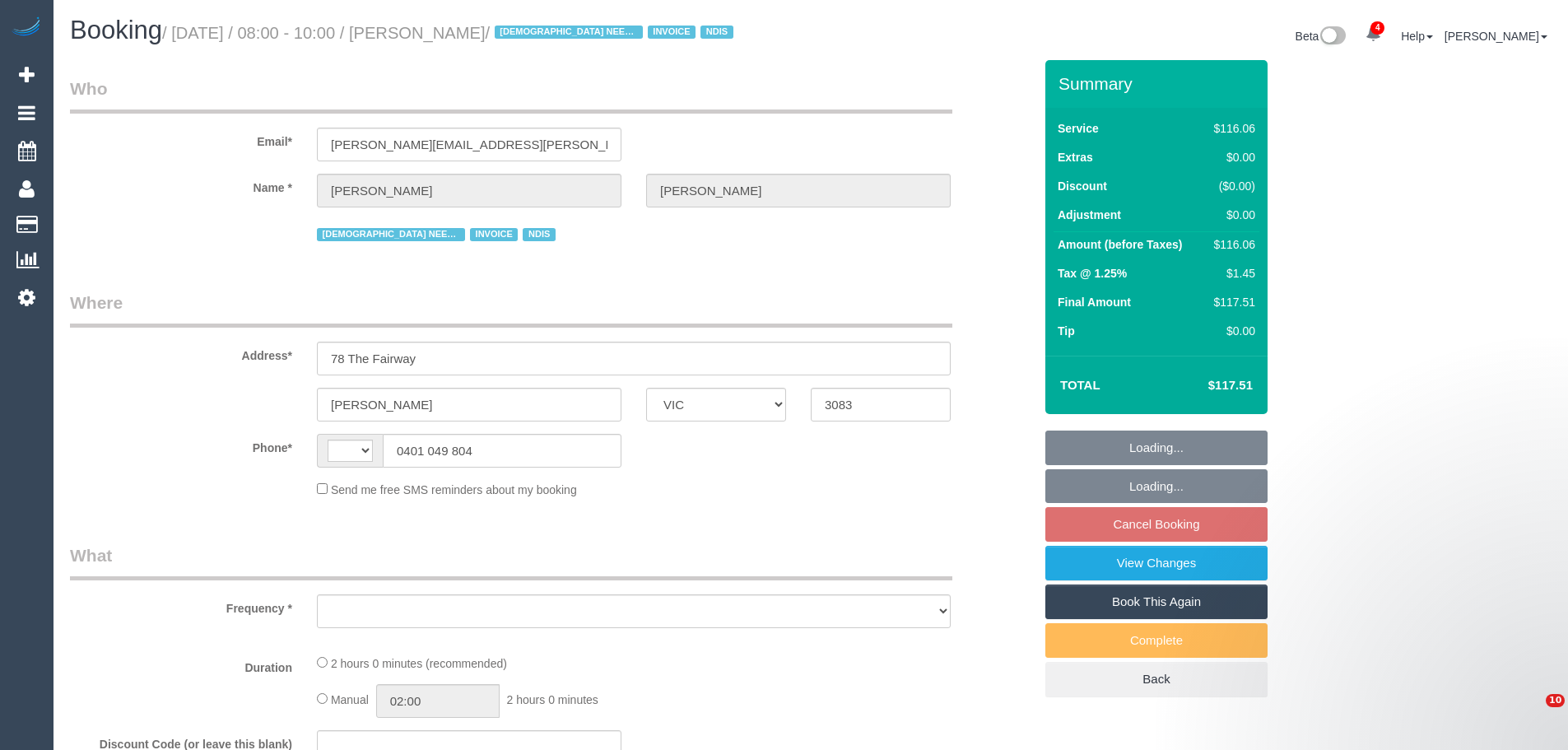
select select "VIC"
select select "string:AU"
select select "object:622"
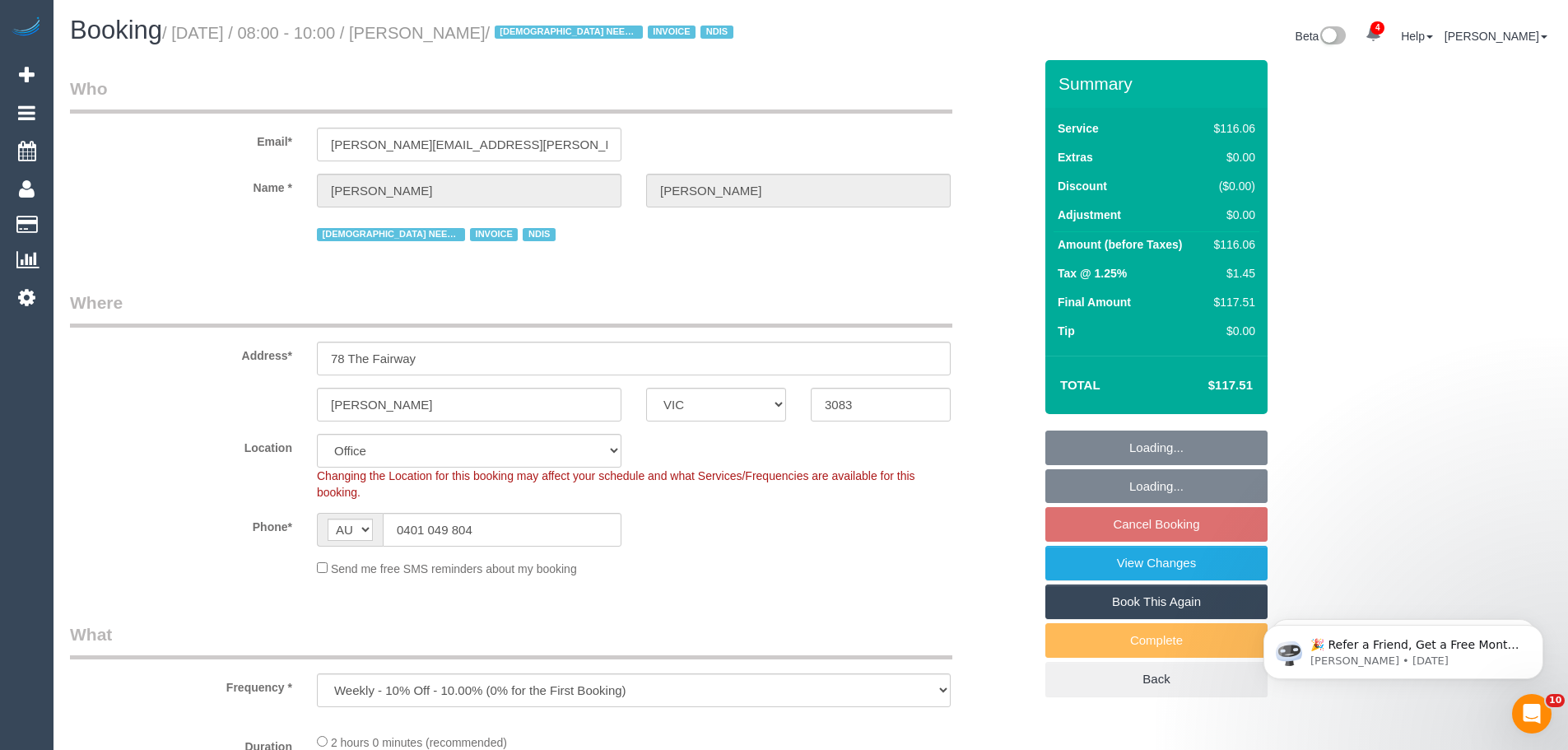
select select "number:29"
select select "number:14"
select select "number:18"
select select "number:24"
select select "number:35"
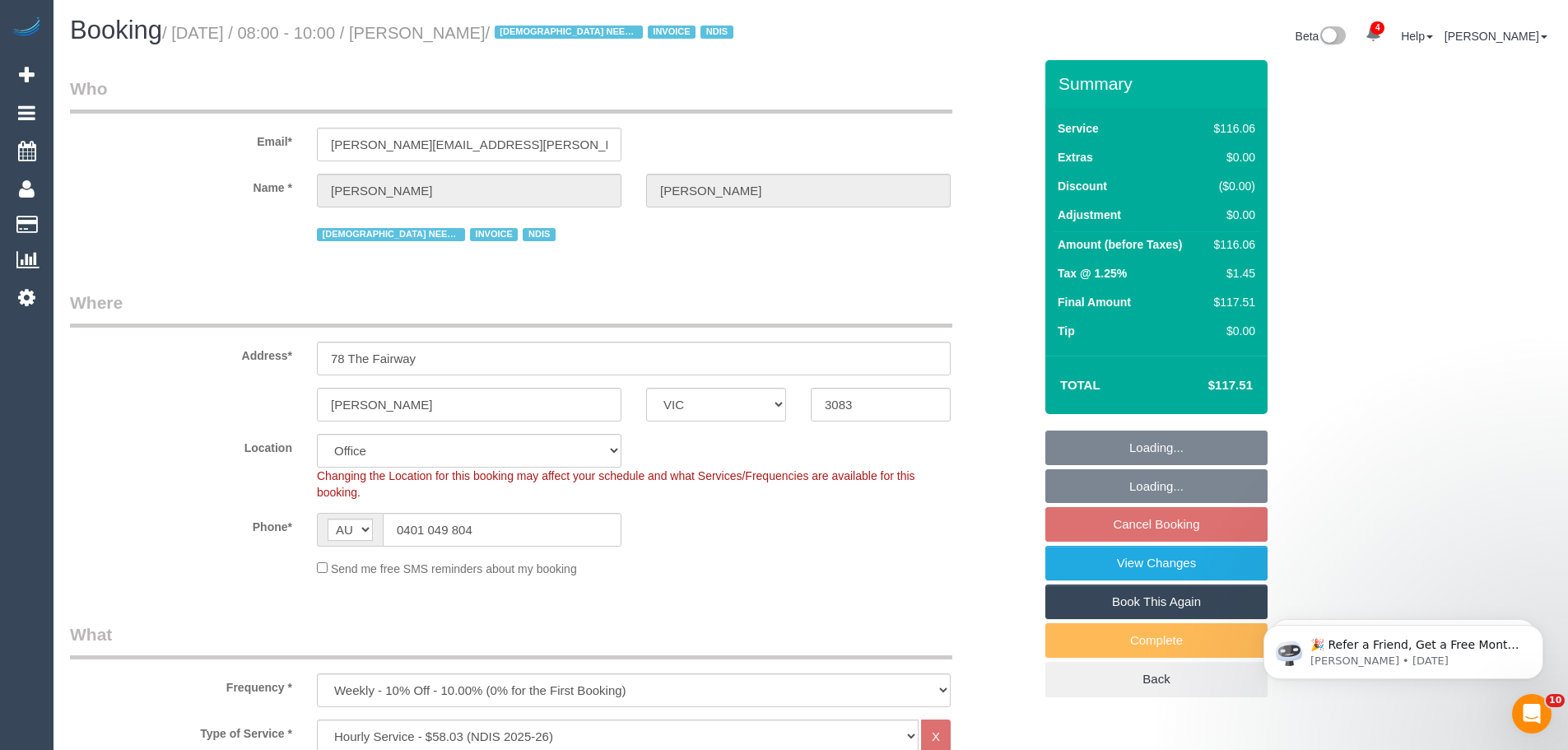
select select "object:2021"
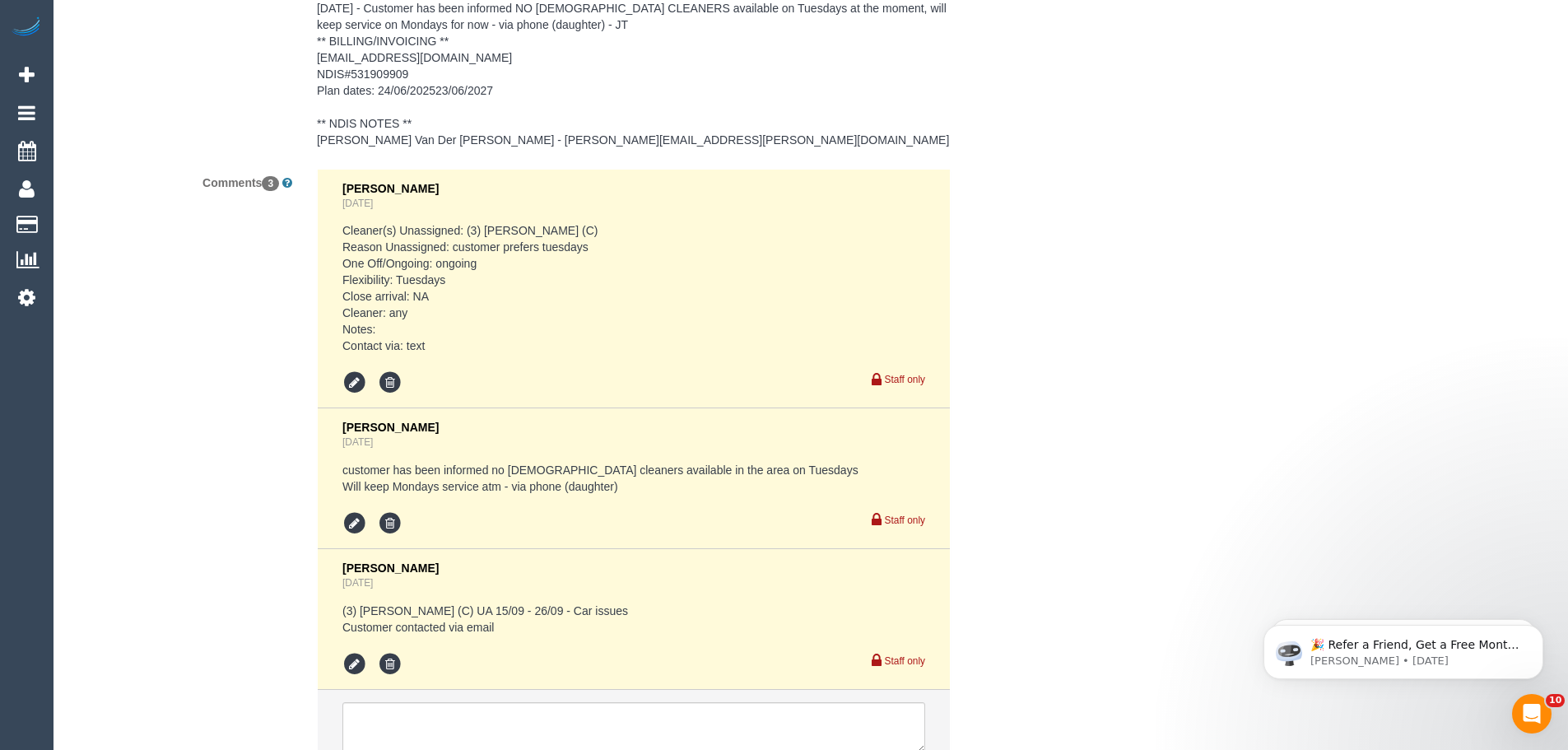
scroll to position [2719, 0]
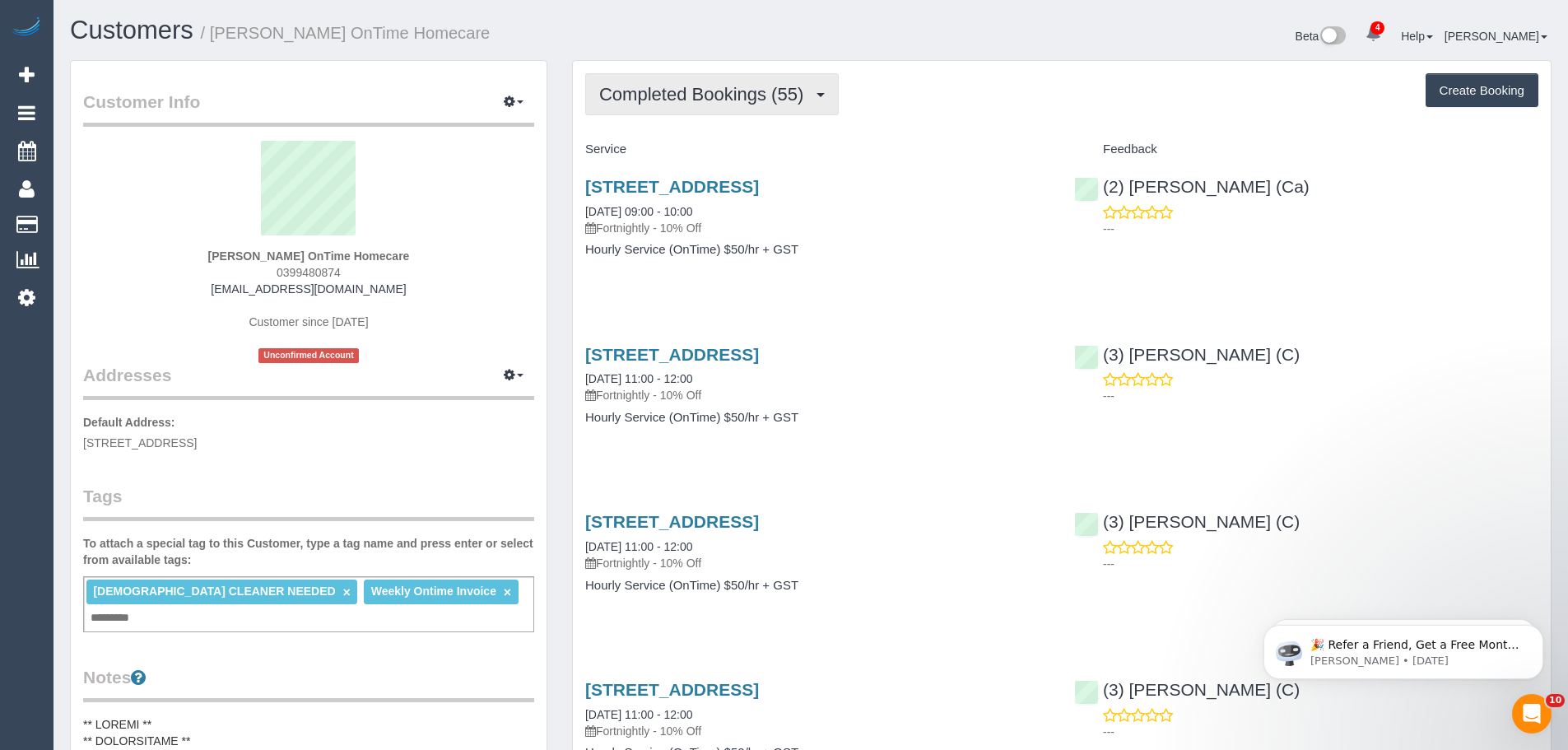
click at [727, 97] on span "Completed Bookings (55)" at bounding box center [706, 94] width 213 height 20
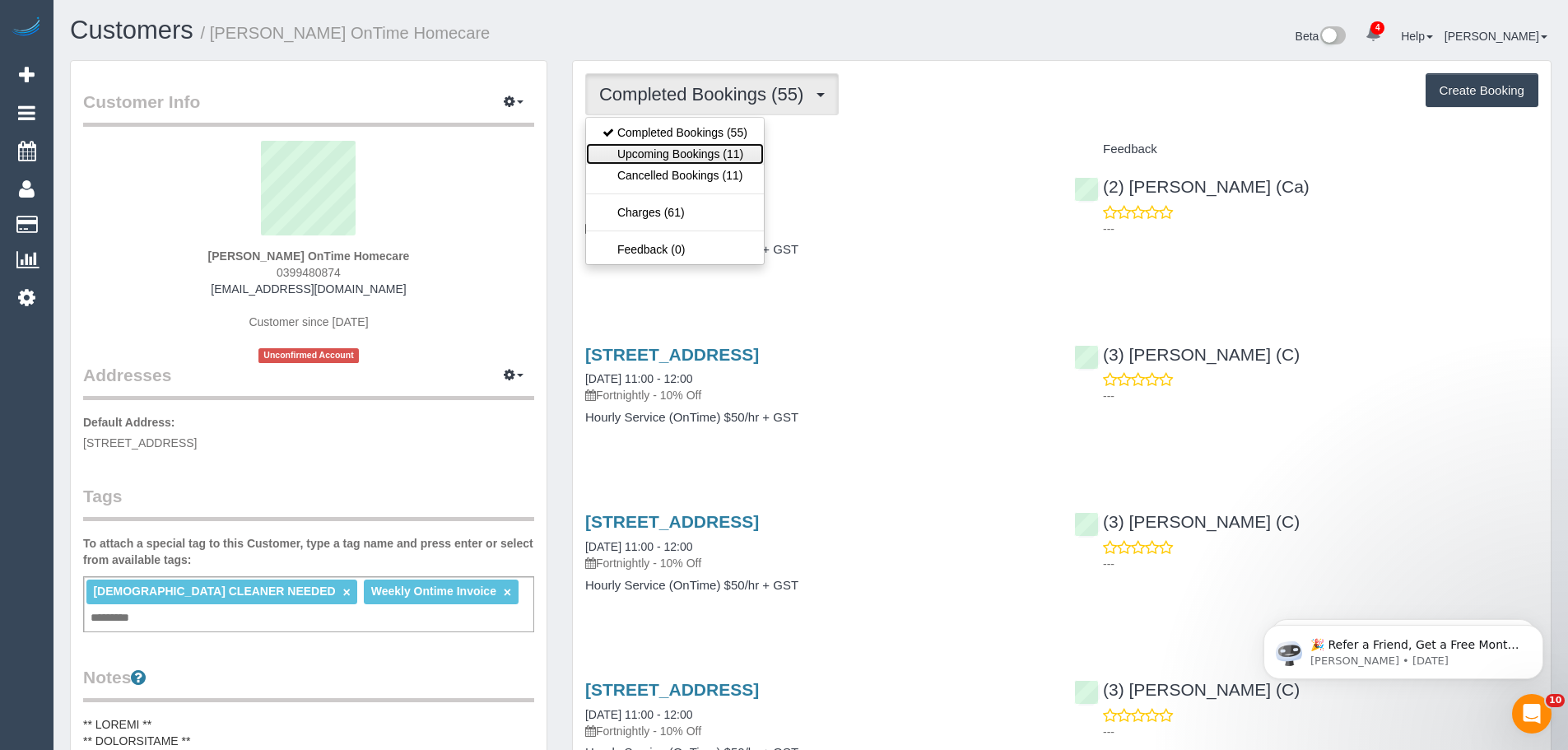
click at [716, 149] on link "Upcoming Bookings (11)" at bounding box center [676, 154] width 178 height 21
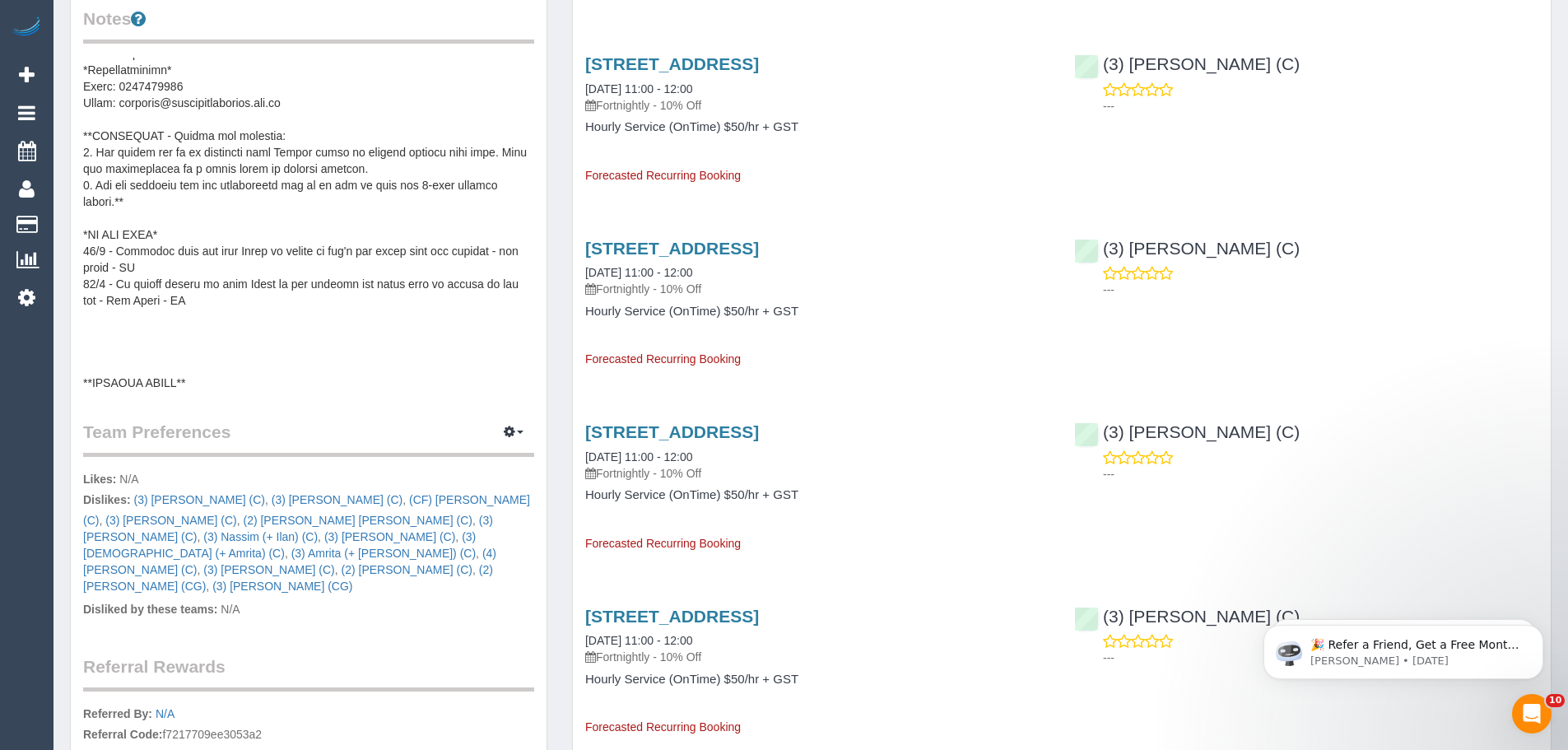
scroll to position [560, 0]
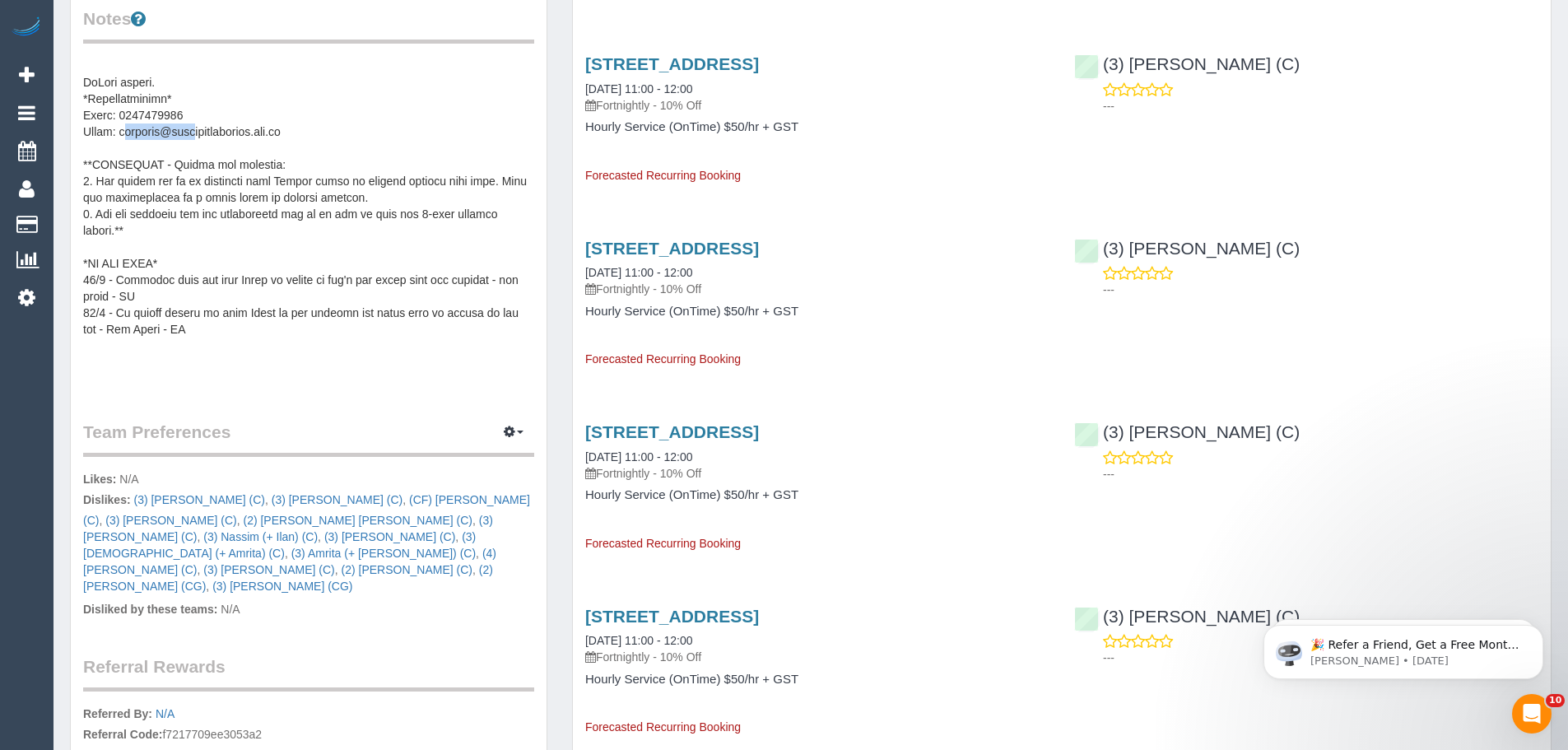
drag, startPoint x: 122, startPoint y: 108, endPoint x: 204, endPoint y: 108, distance: 82.0
click at [204, 108] on pre at bounding box center [309, 221] width 452 height 329
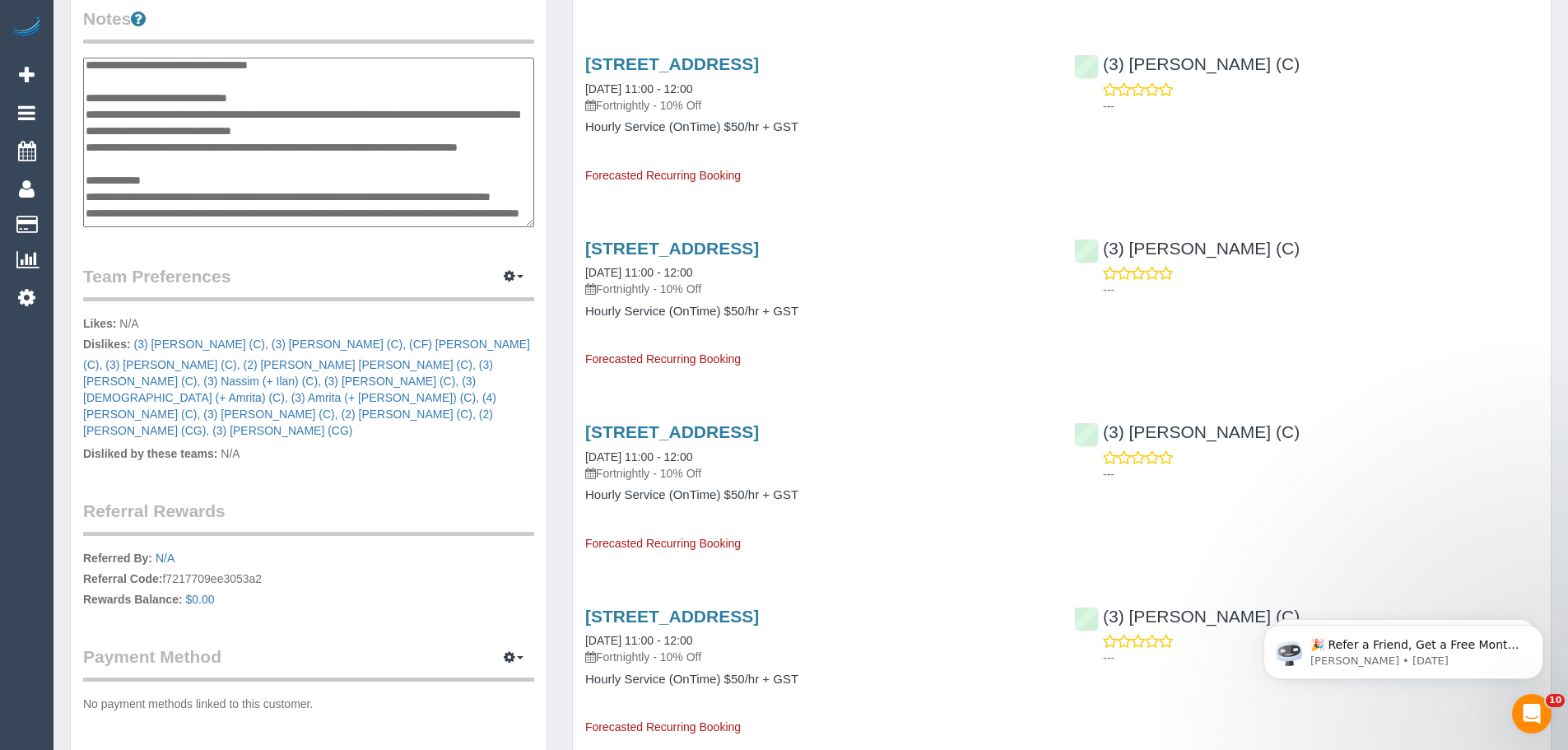
scroll to position [576, 0]
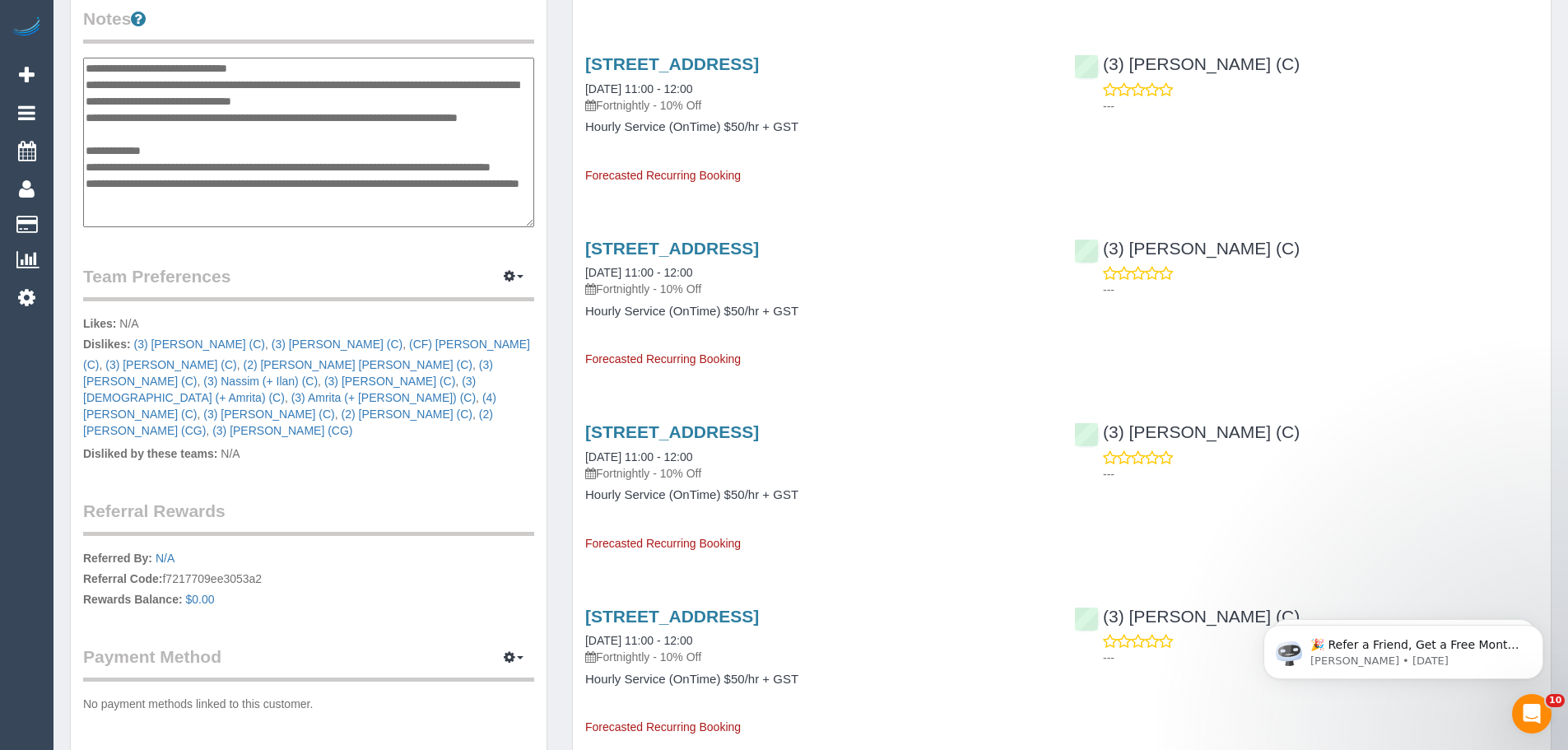
drag, startPoint x: 120, startPoint y: 95, endPoint x: 319, endPoint y: 94, distance: 199.0
click at [319, 94] on textarea at bounding box center [309, 142] width 452 height 169
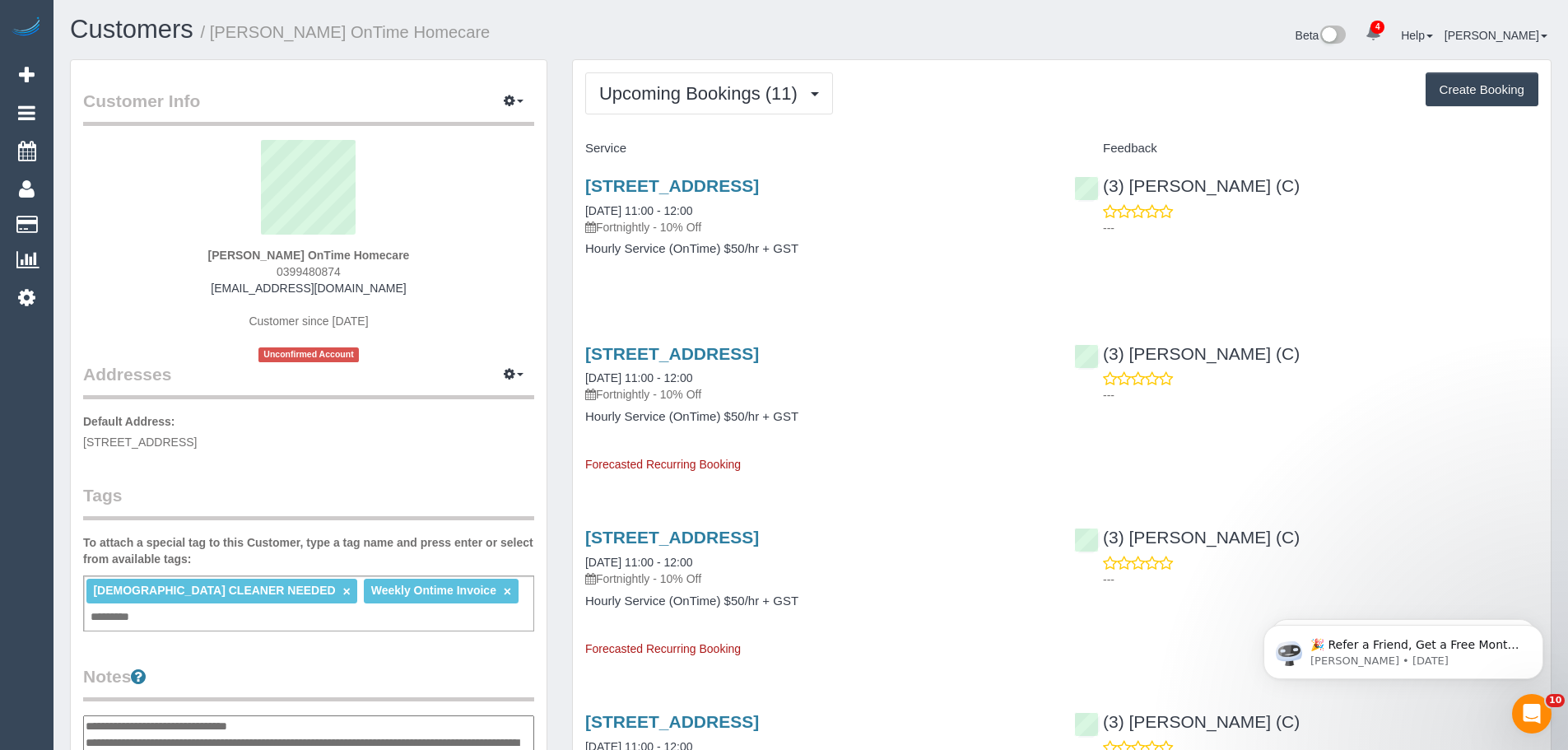
scroll to position [0, 0]
drag, startPoint x: 206, startPoint y: 251, endPoint x: 290, endPoint y: 254, distance: 84.1
click at [290, 254] on div "Fatima Saleh OnTime Homecare 0399480874 fatima.ontimehomecare@fake.com Customer…" at bounding box center [309, 252] width 452 height 222
copy strong "Fatima Saleh"
click at [197, 446] on span "3 Stockyard Close, Sydenham, VIC 3037" at bounding box center [139, 443] width 114 height 13
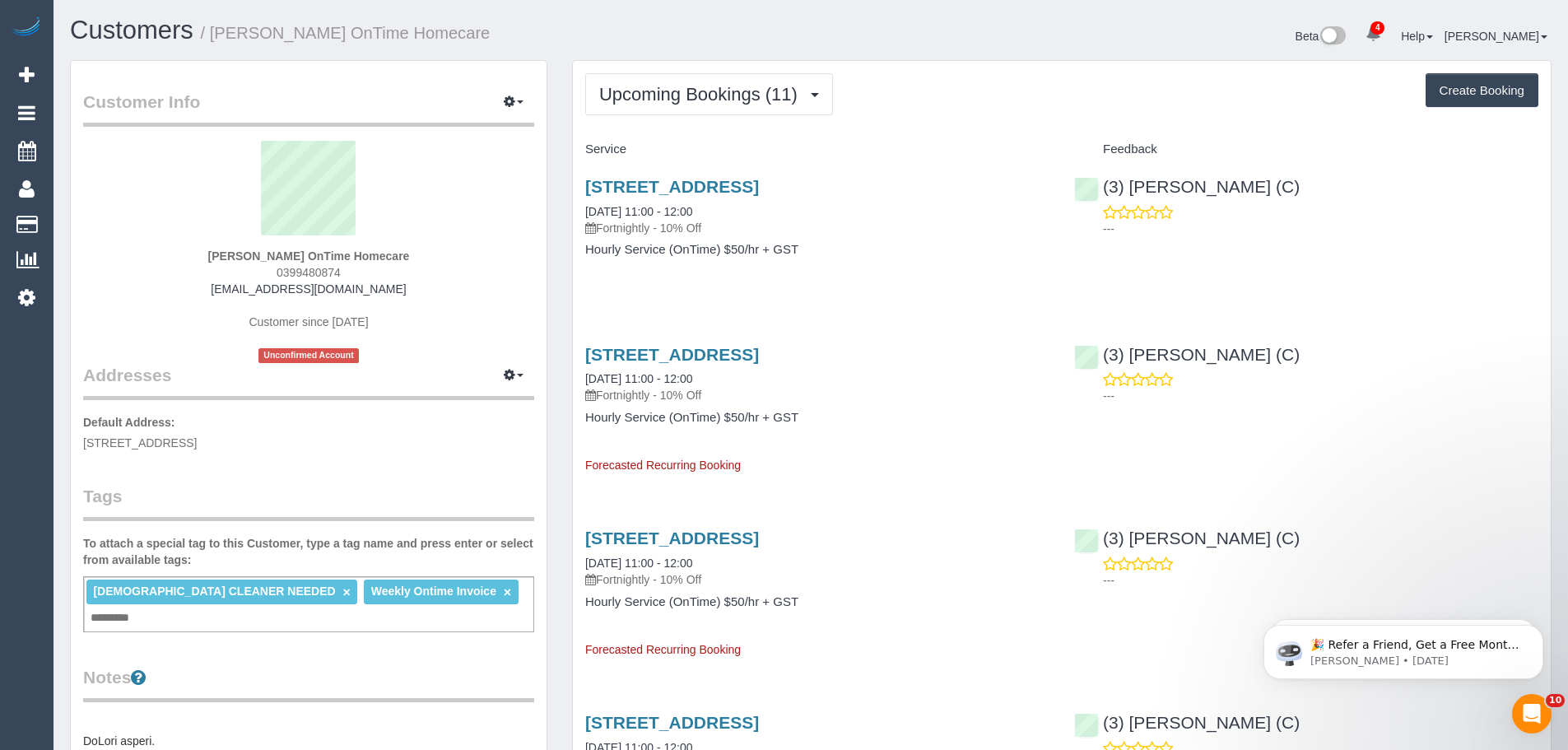
click at [197, 446] on span "3 Stockyard Close, Sydenham, VIC 3037" at bounding box center [139, 443] width 114 height 13
copy span "Sydenham"
click at [654, 96] on span "Upcoming Bookings (11)" at bounding box center [703, 94] width 206 height 20
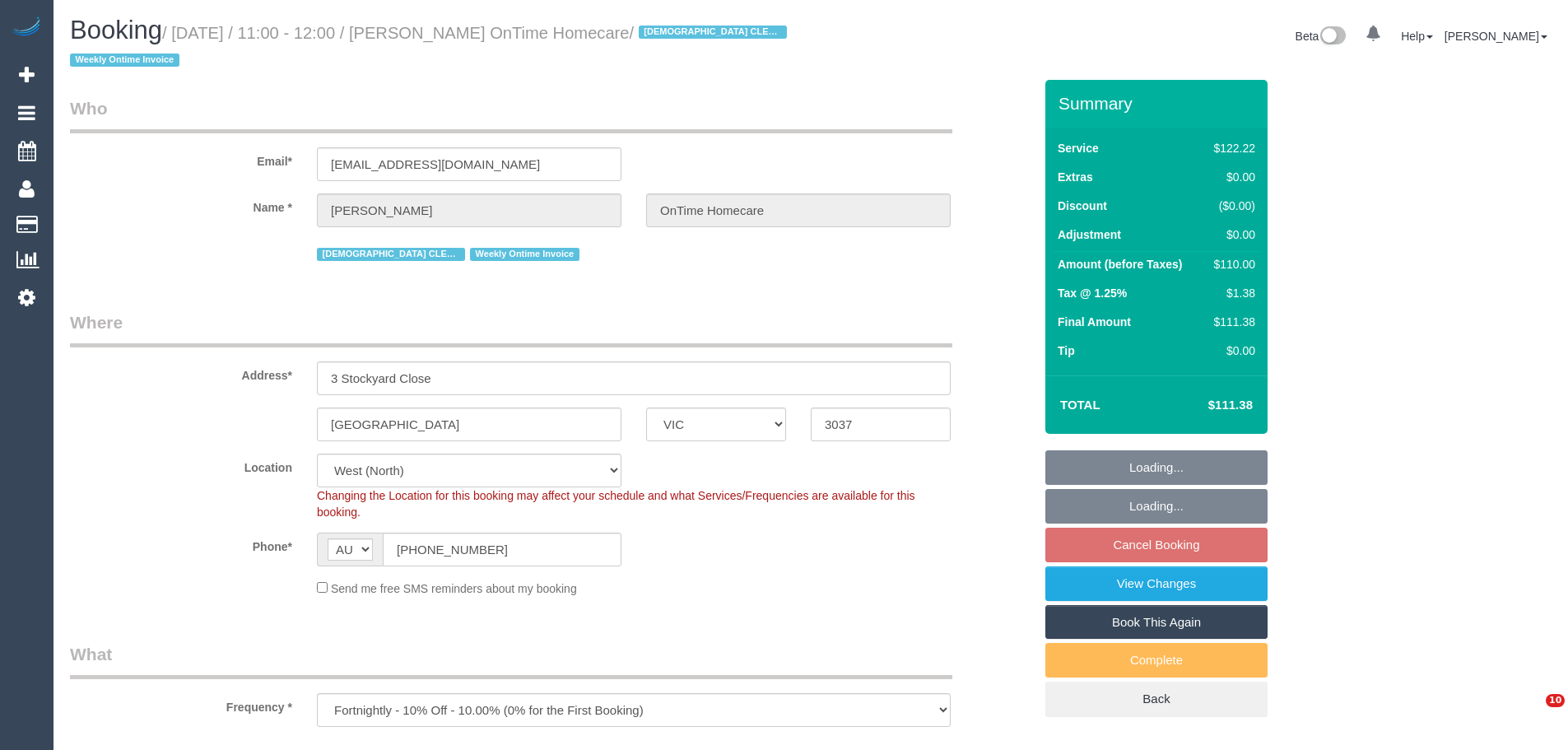
select select "VIC"
select select "number:28"
select select "number:14"
select select "number:19"
select select "number:25"
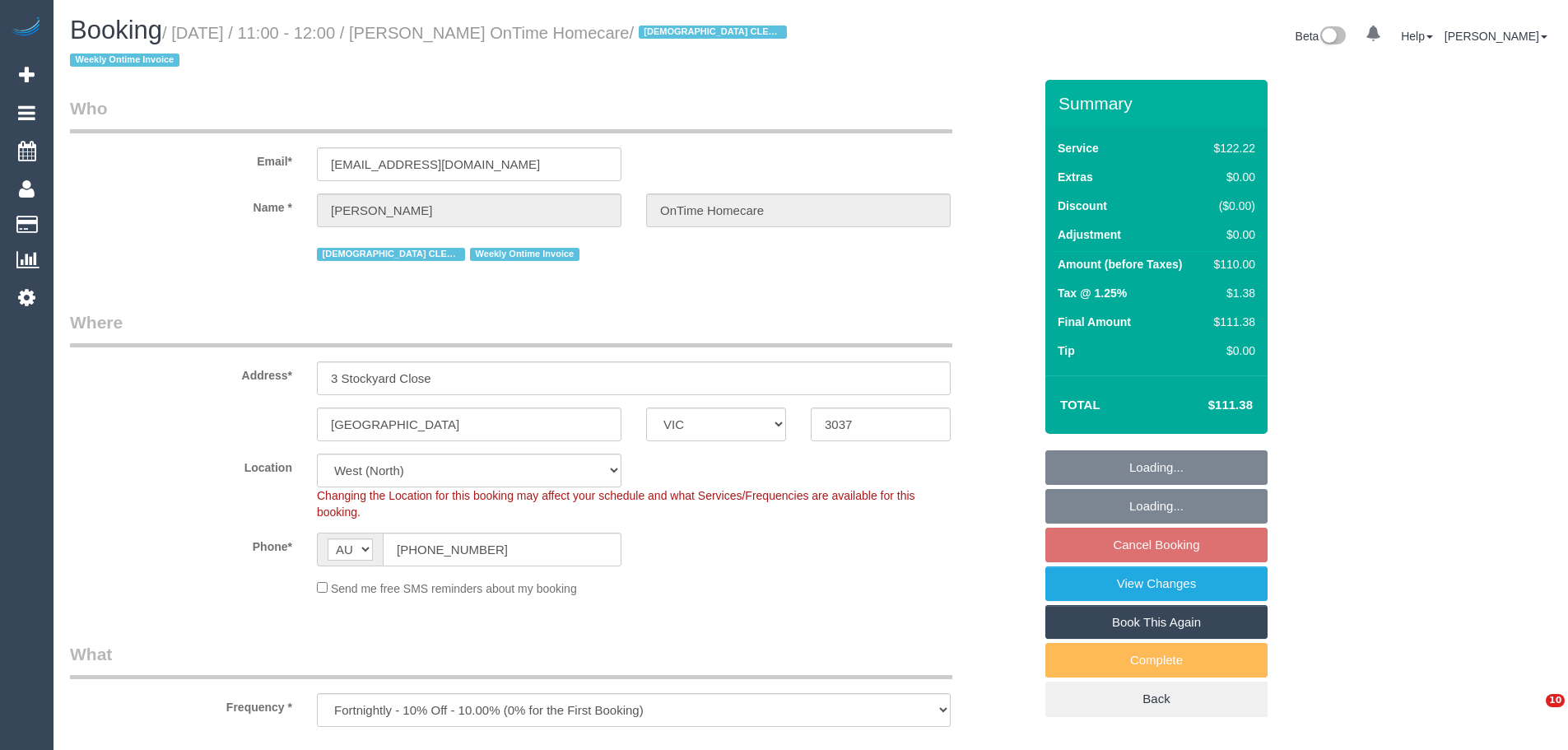
select select "number:35"
select select "object:1345"
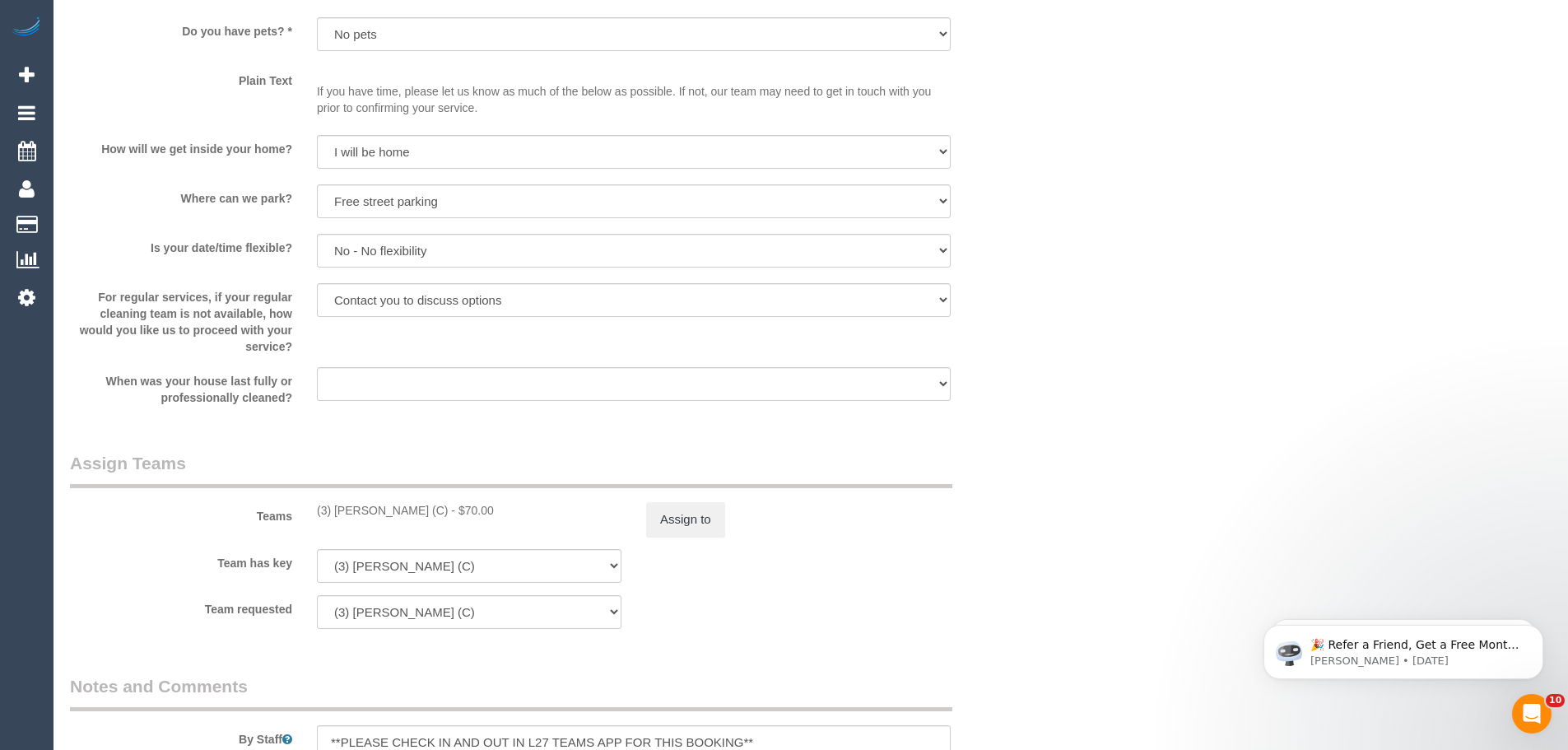
scroll to position [2141, 0]
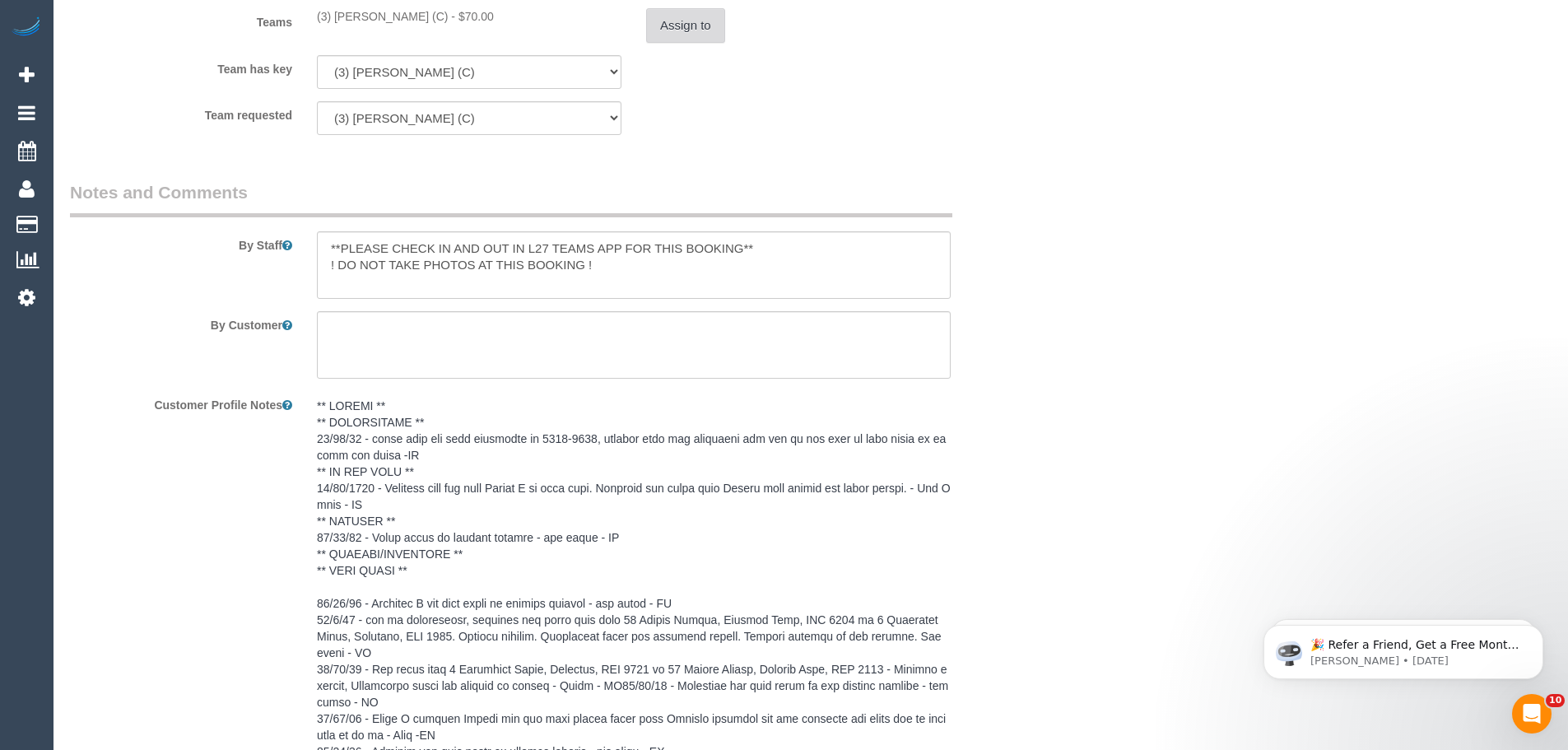
click at [690, 25] on button "Assign to" at bounding box center [686, 25] width 79 height 34
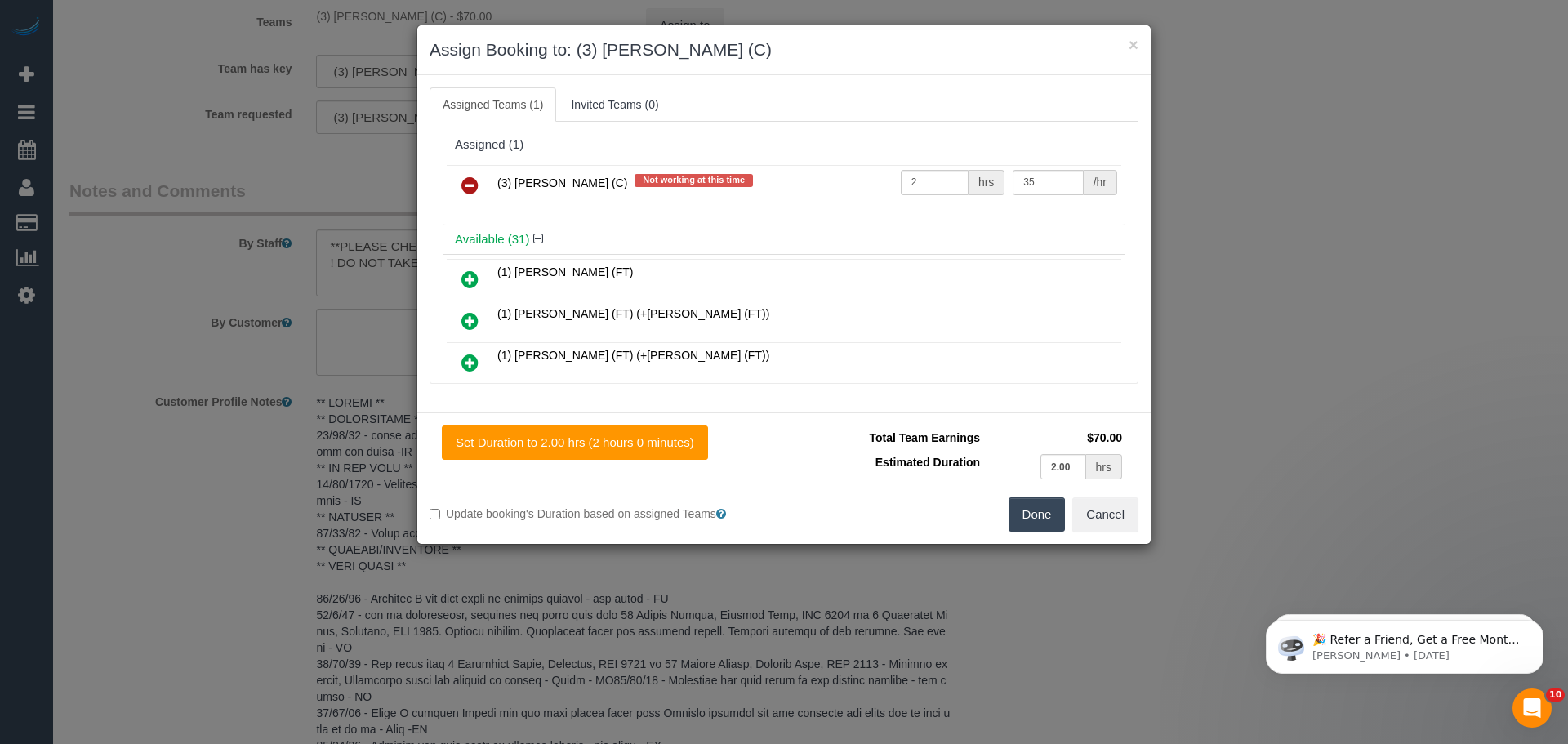
click at [466, 188] on icon at bounding box center [470, 186] width 18 height 19
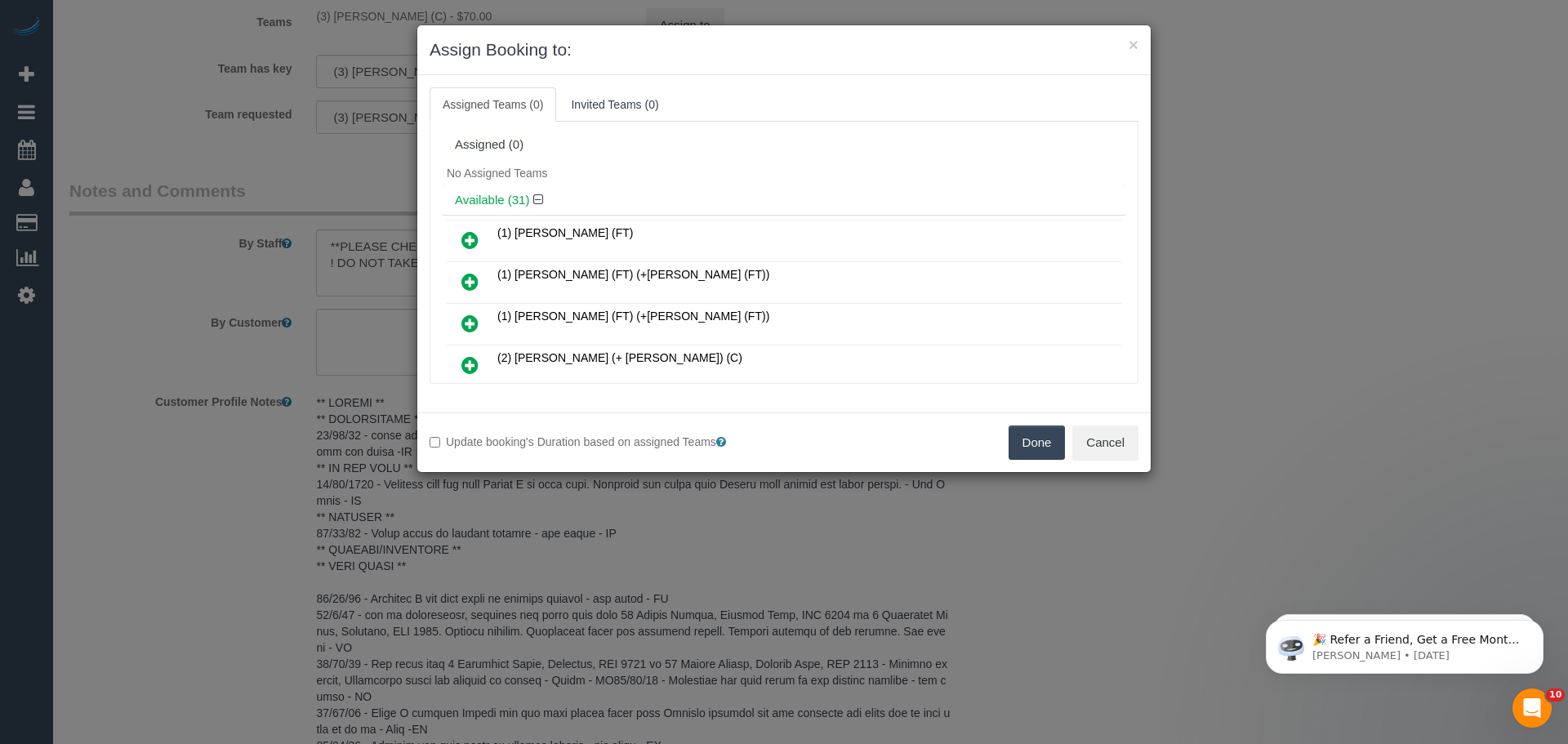
click at [1031, 442] on button "Done" at bounding box center [1037, 442] width 57 height 34
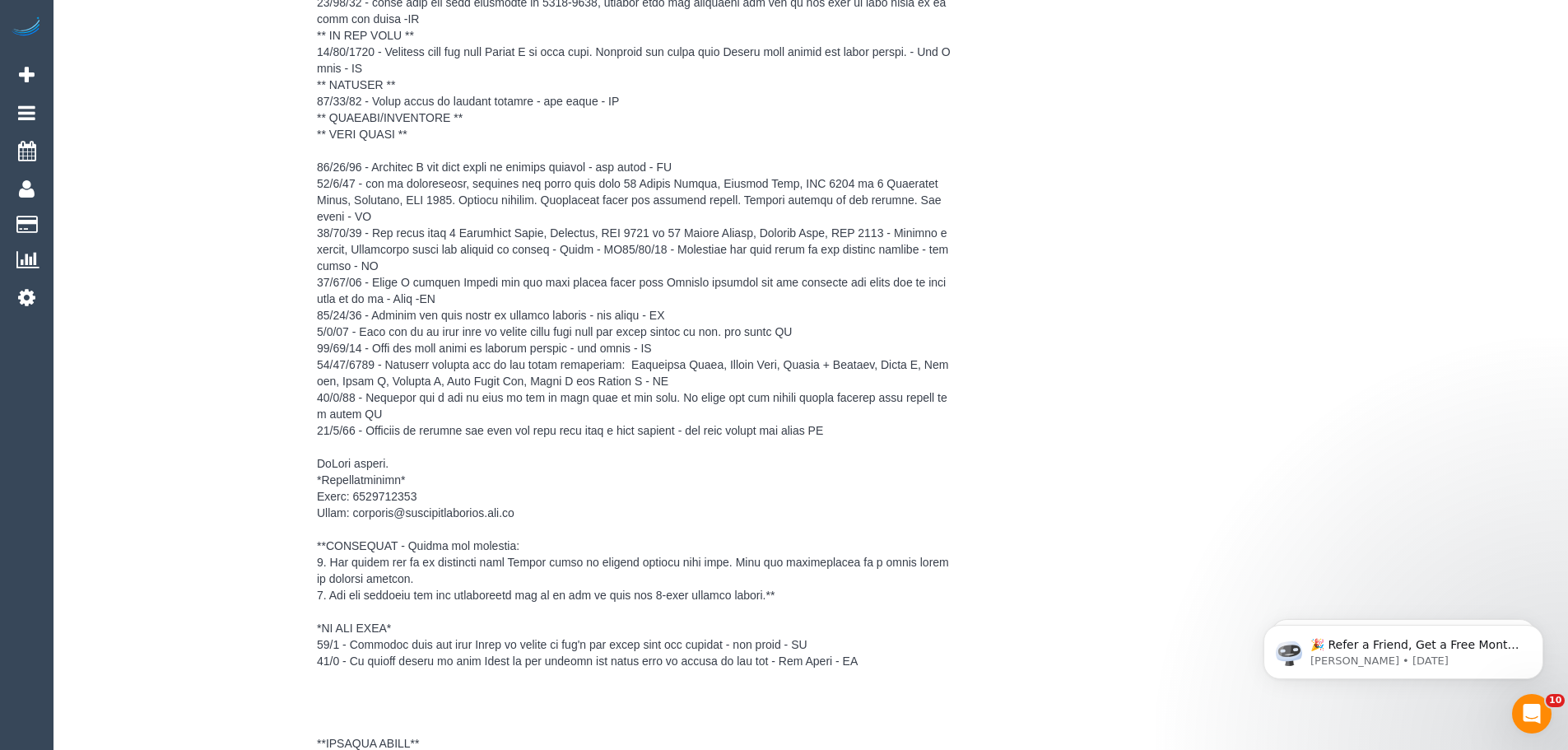
scroll to position [2801, 0]
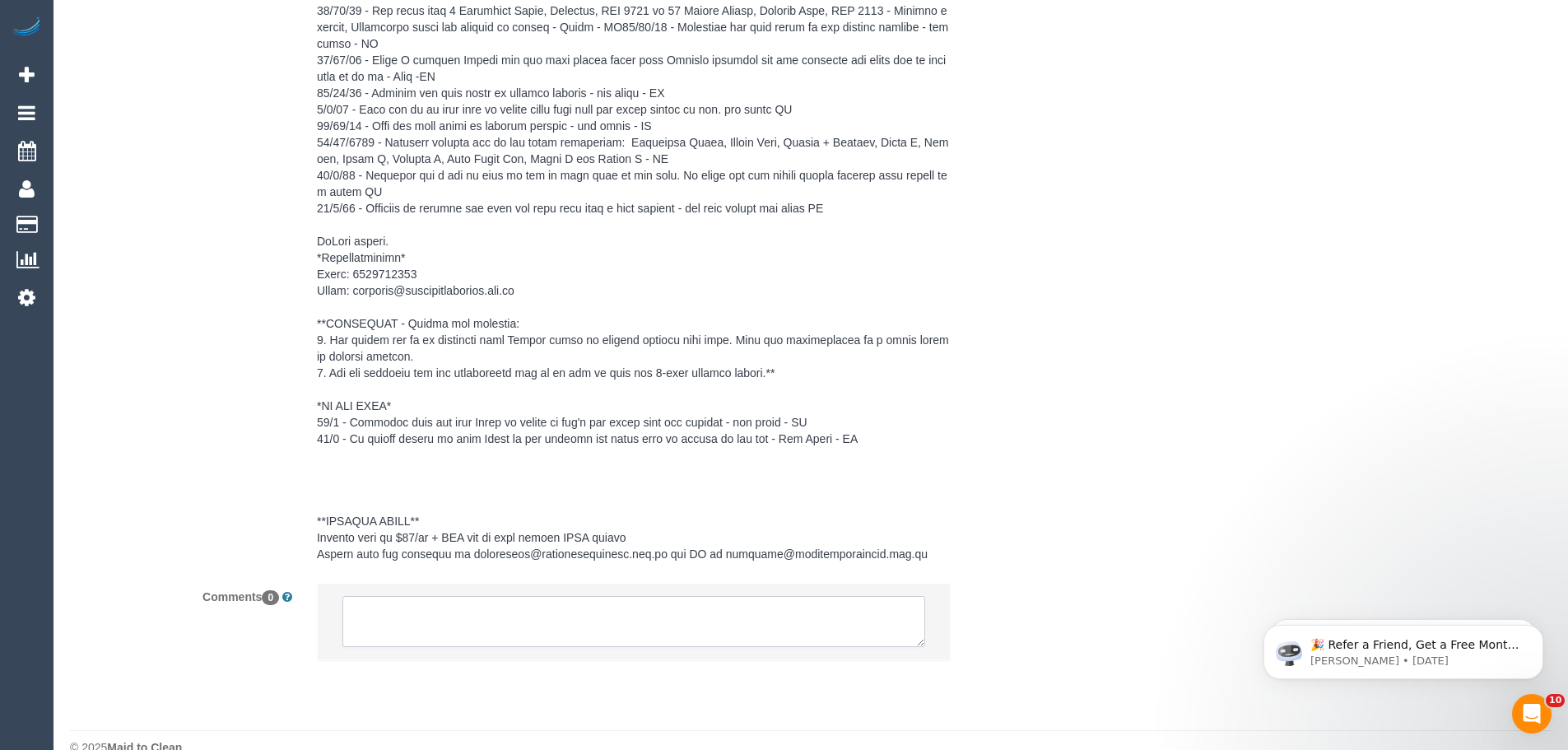
click at [572, 625] on textarea at bounding box center [633, 622] width 583 height 51
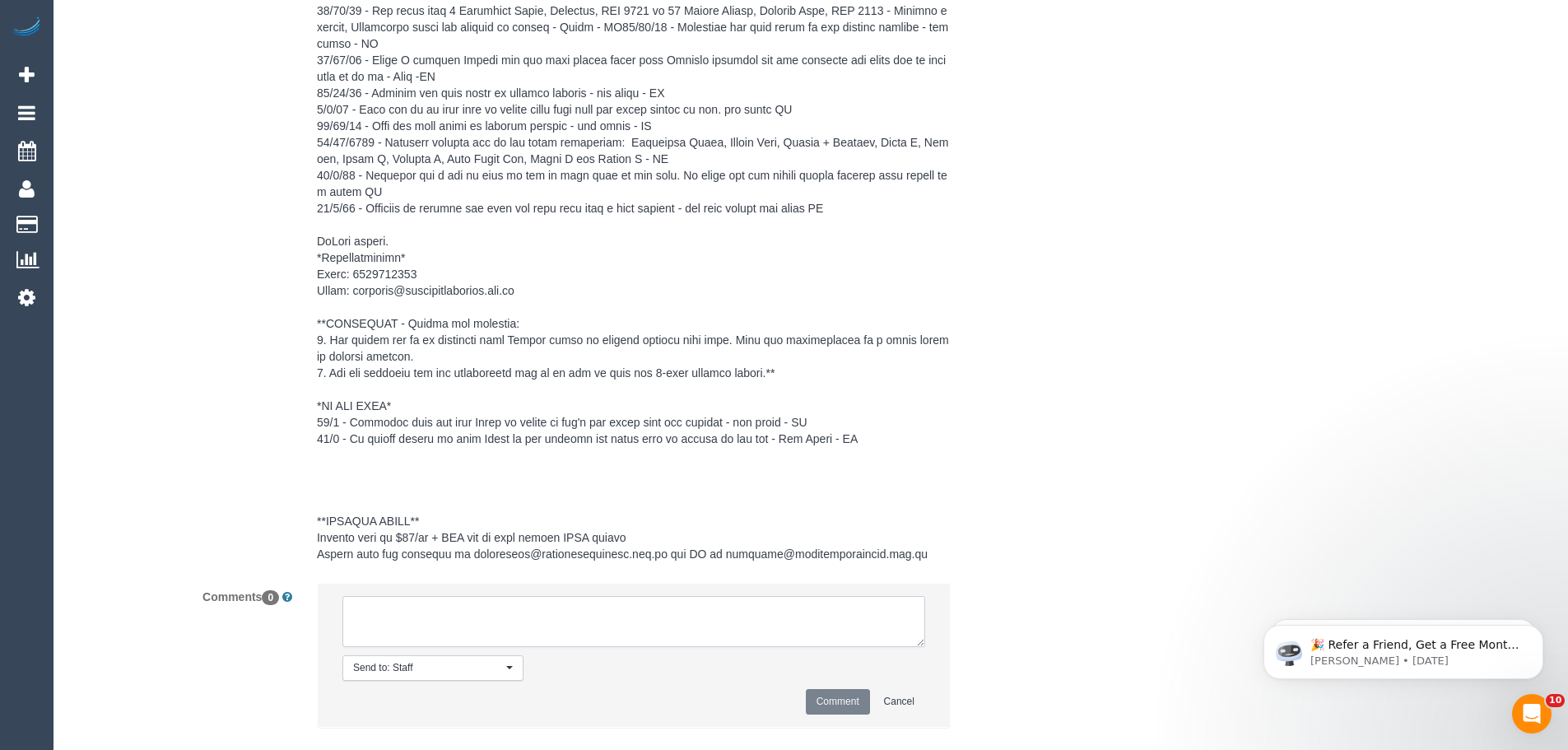
paste textarea "(3) [PERSON_NAME] (C) UA 15/09 - 26/09 - Car issues Customer contacted via email"
type textarea "(3) [PERSON_NAME] (C) UA 15/09 - 26/09 - Car issues Customer contacted via email"
click at [844, 704] on button "Comment" at bounding box center [838, 701] width 64 height 26
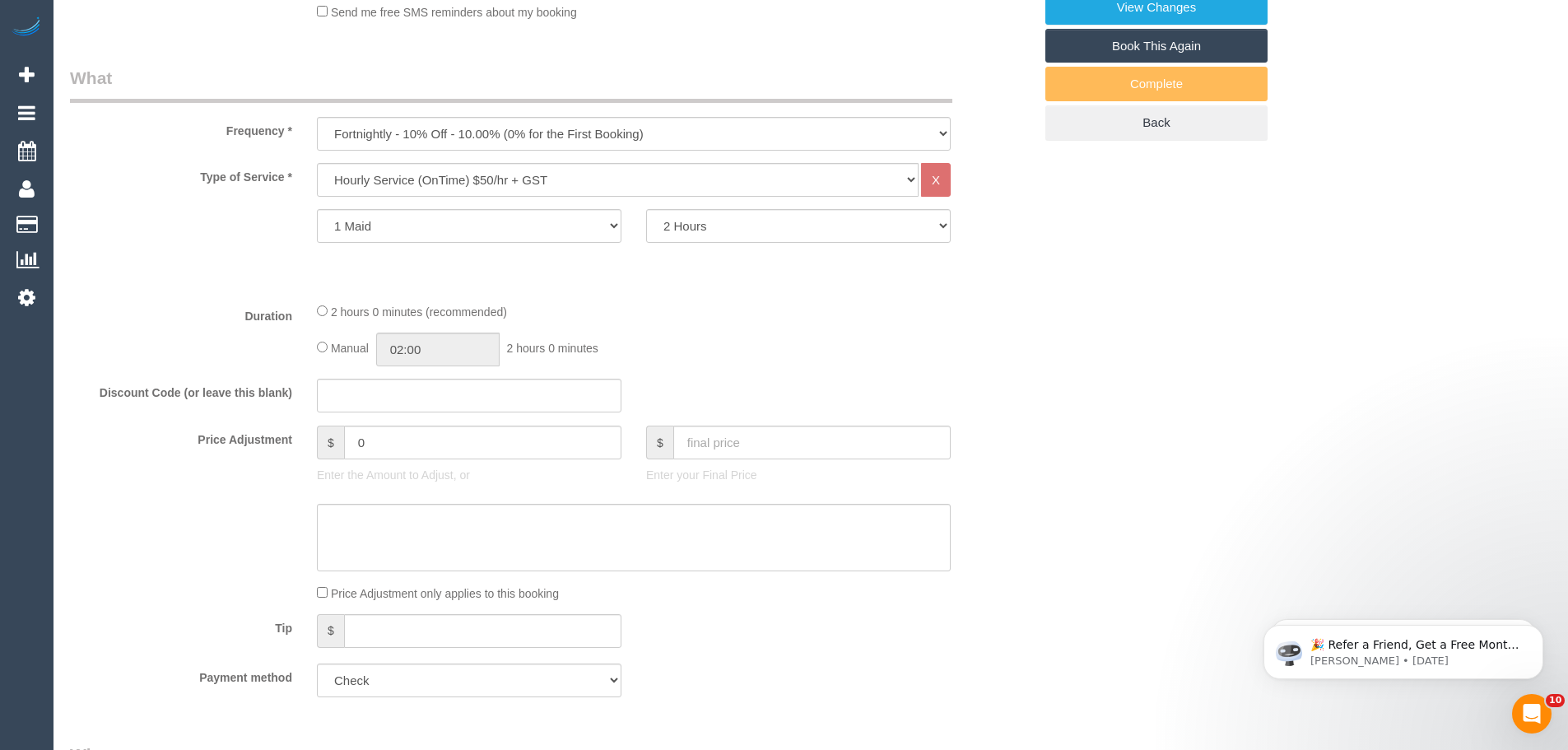
scroll to position [165, 0]
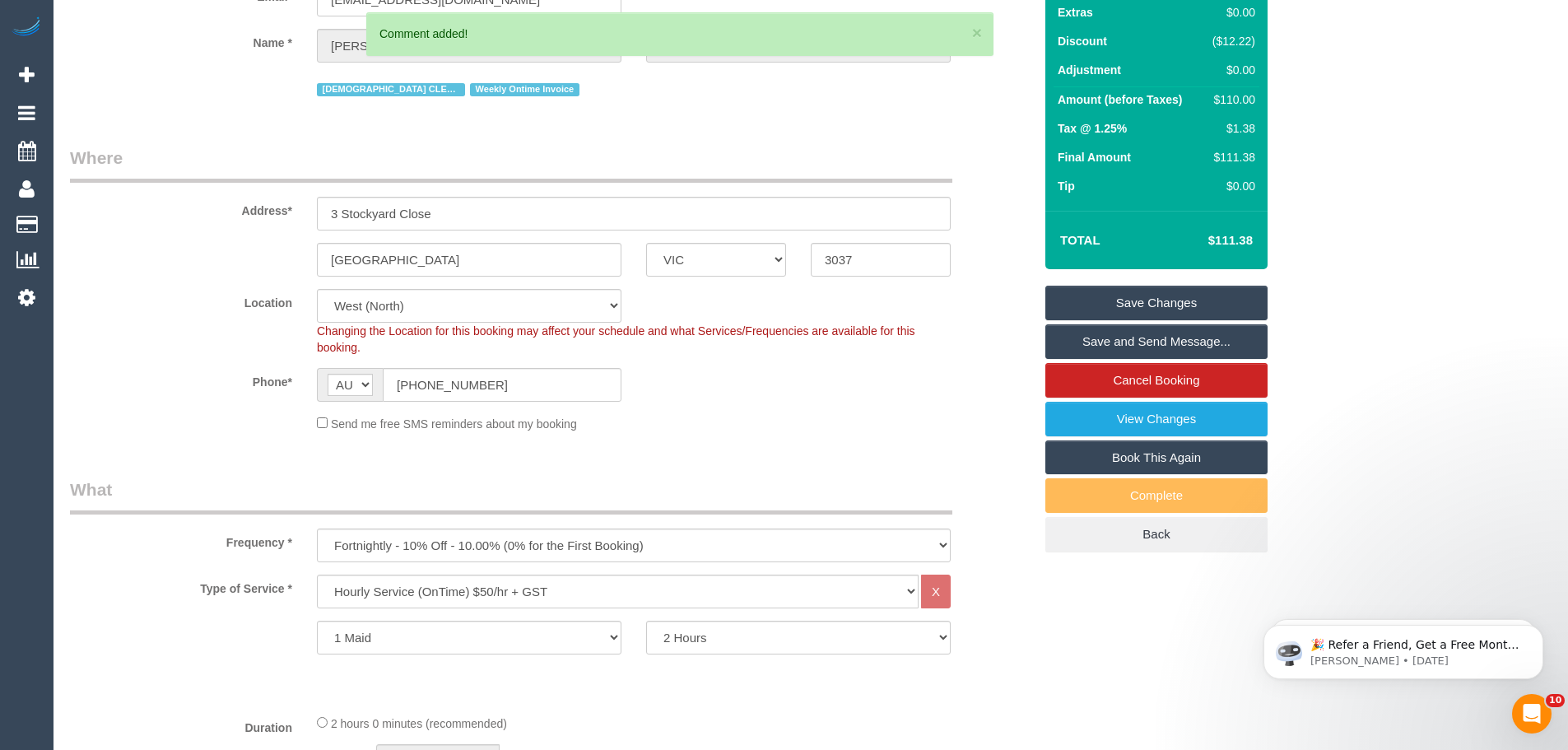
click at [1164, 293] on link "Save Changes" at bounding box center [1157, 303] width 222 height 34
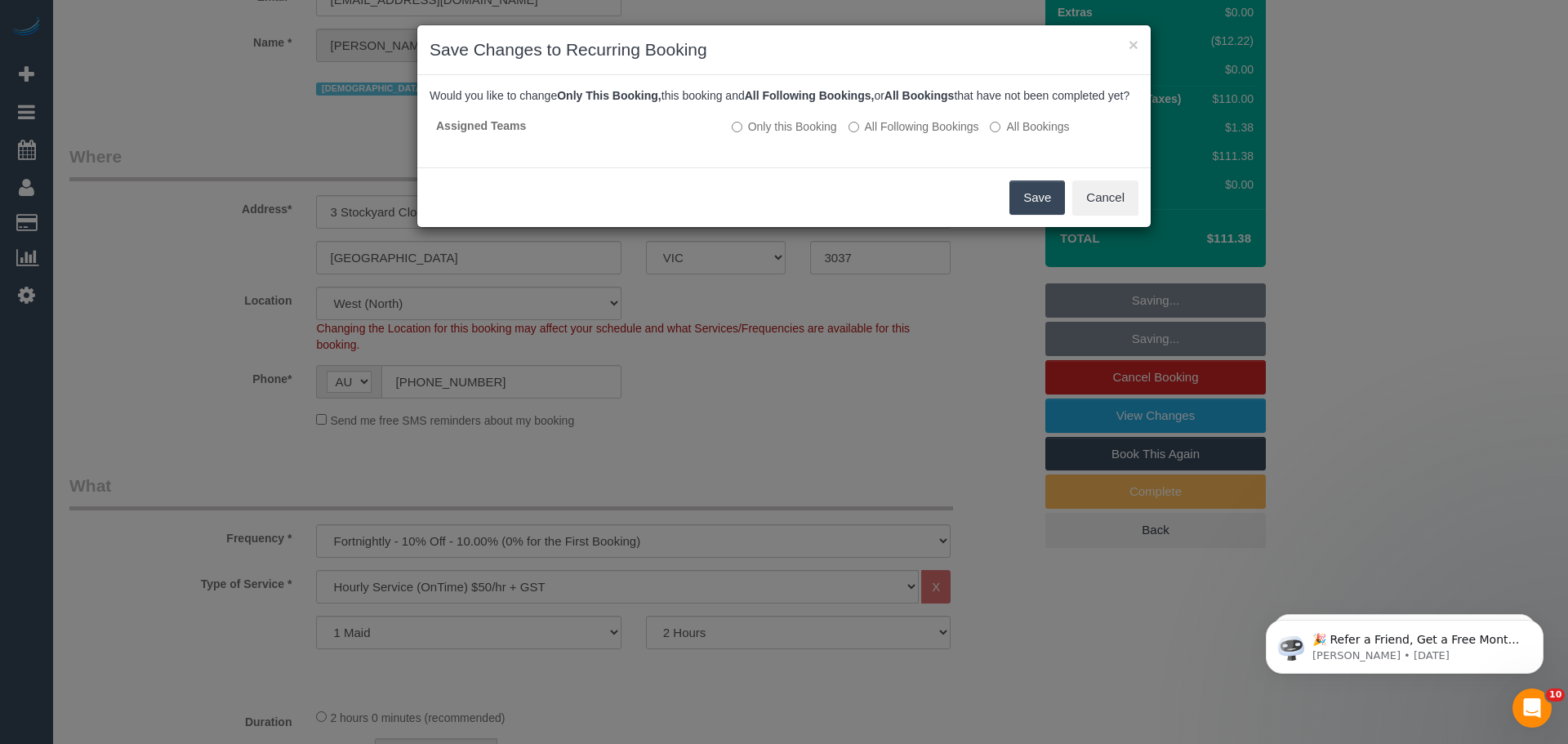
click at [1035, 212] on button "Save" at bounding box center [1037, 197] width 55 height 34
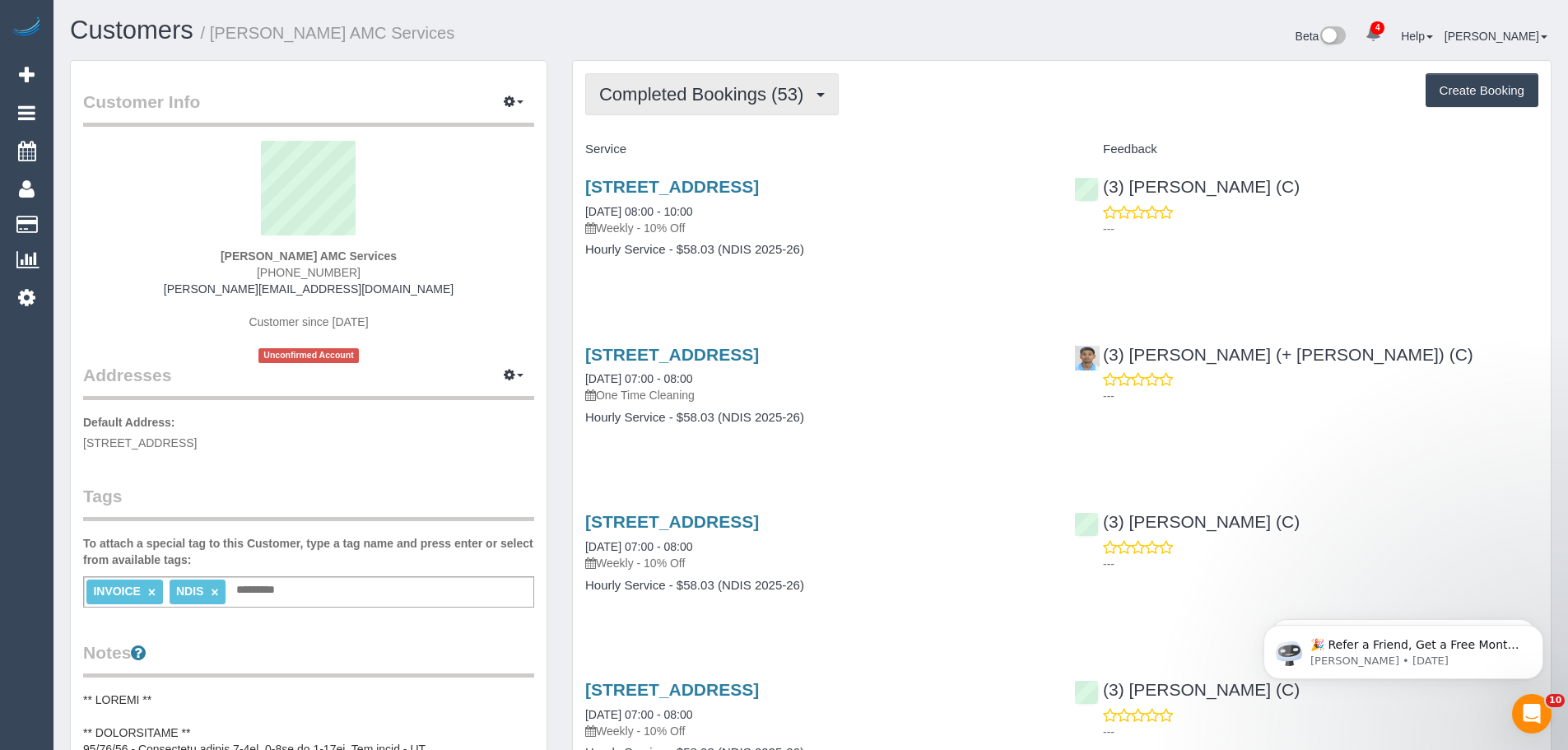
drag, startPoint x: 784, startPoint y: 83, endPoint x: 774, endPoint y: 90, distance: 12.2
click at [784, 83] on button "Completed Bookings (53)" at bounding box center [713, 94] width 254 height 42
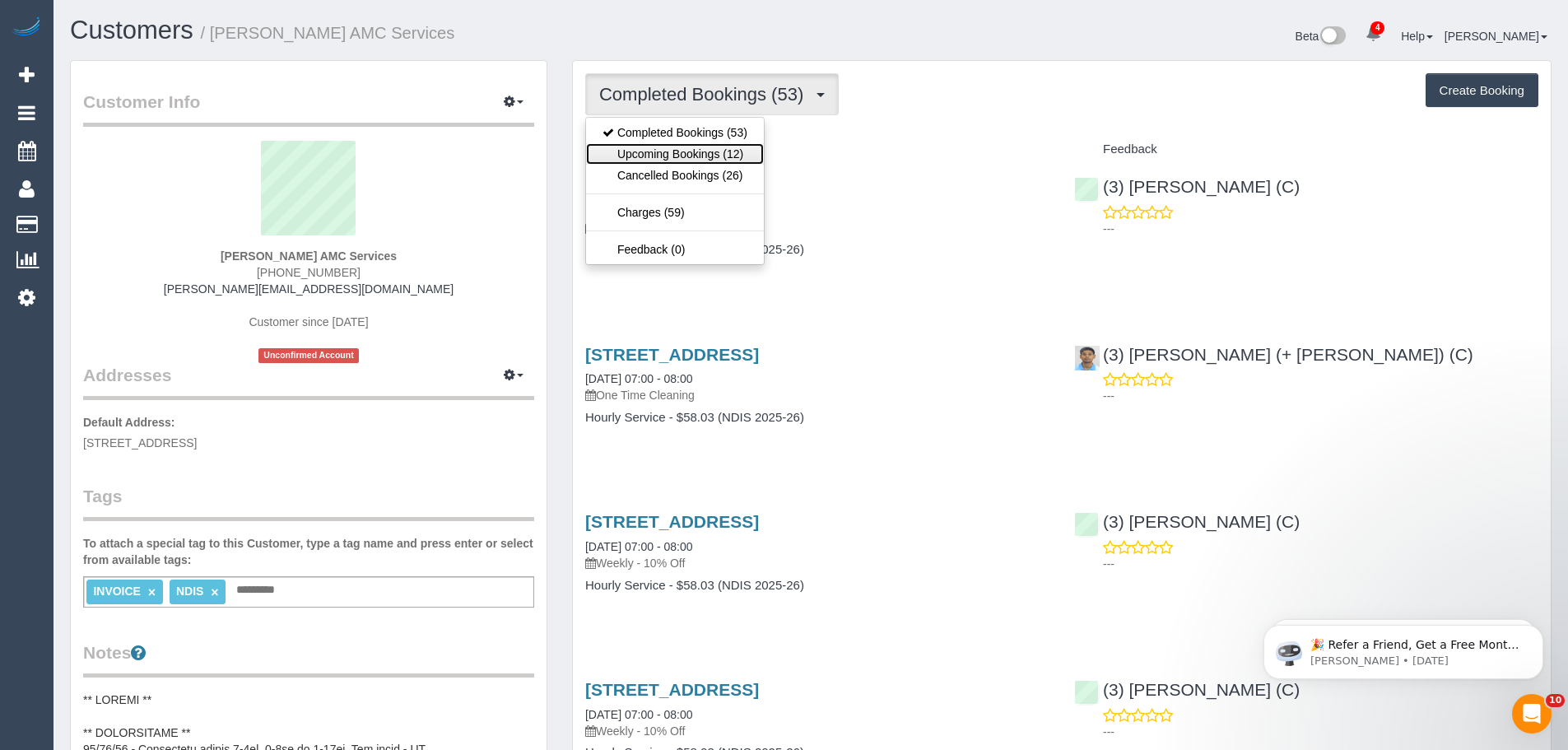
click at [691, 158] on link "Upcoming Bookings (12)" at bounding box center [676, 154] width 178 height 21
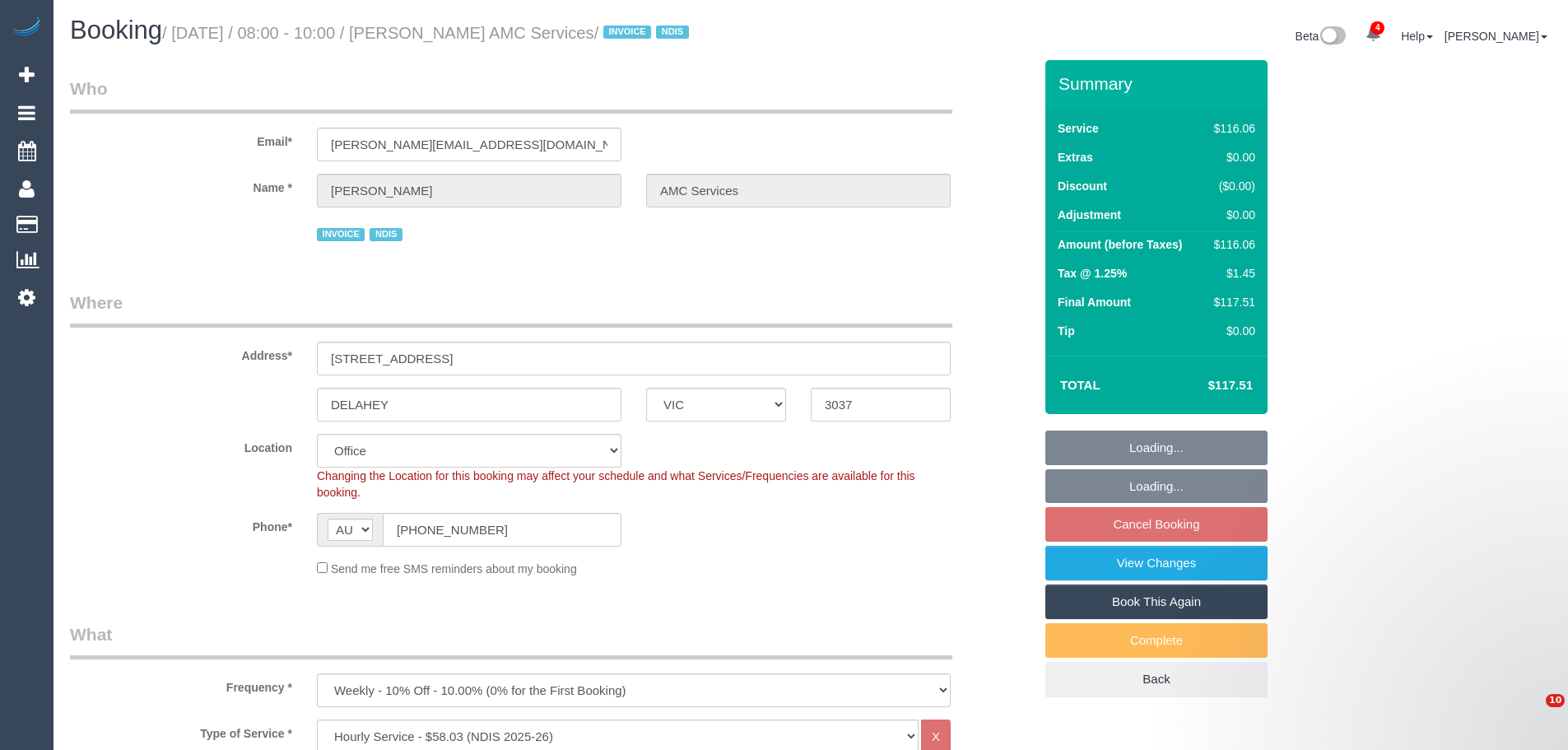
select select "VIC"
select select "number:28"
select select "number:14"
select select "number:18"
select select "number:36"
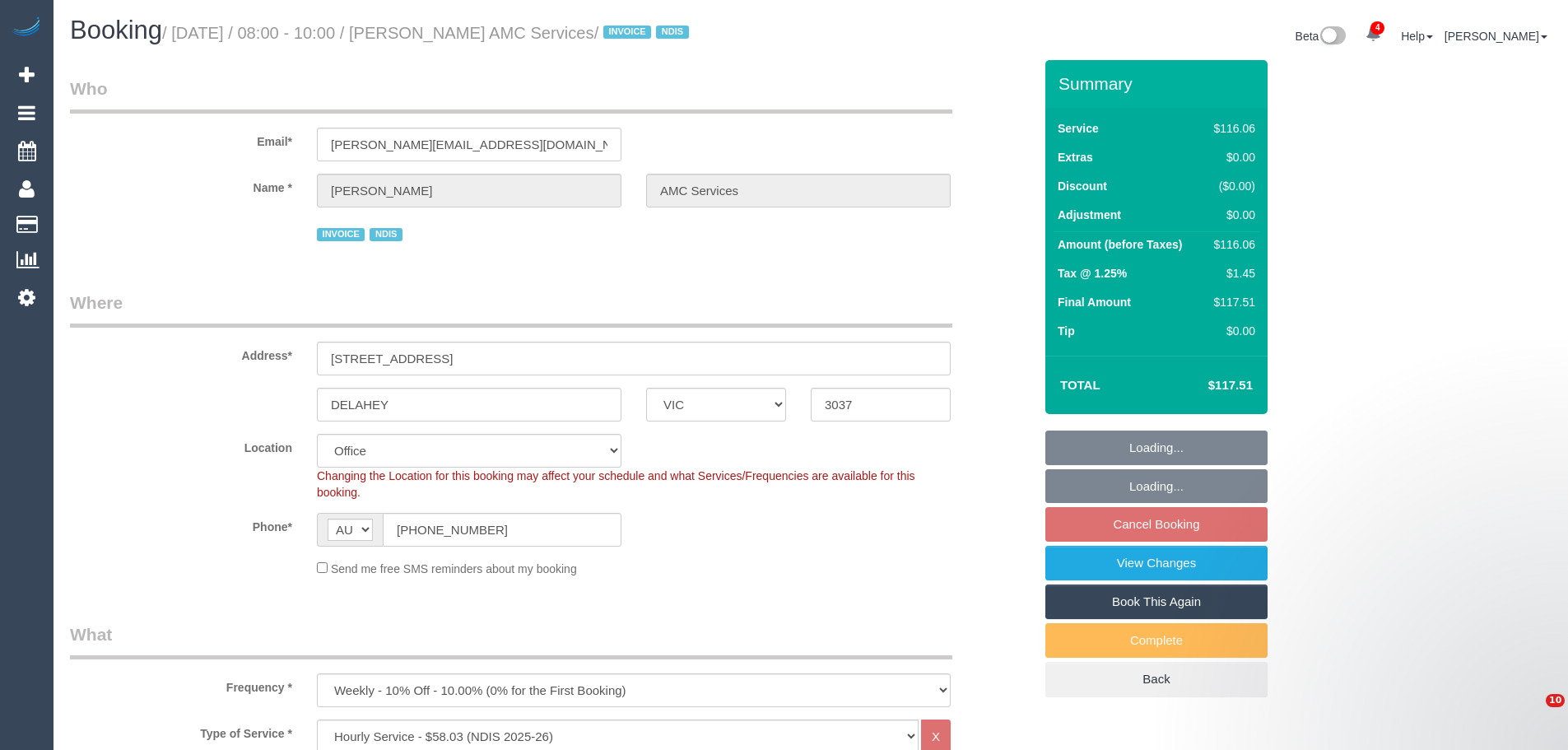
select select "number:35"
select select "number:12"
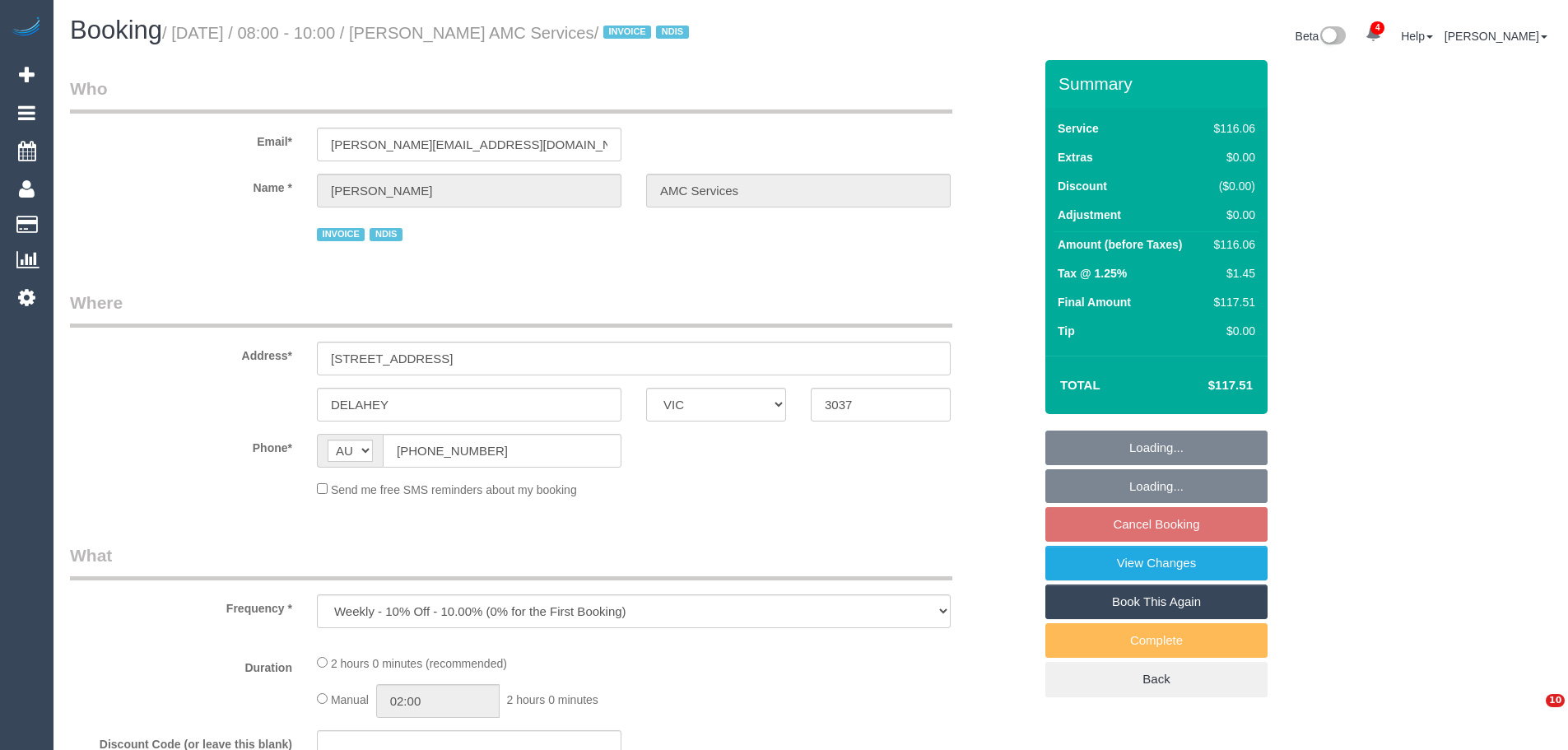
select select "VIC"
select select "object:773"
select select "number:28"
select select "number:14"
select select "number:18"
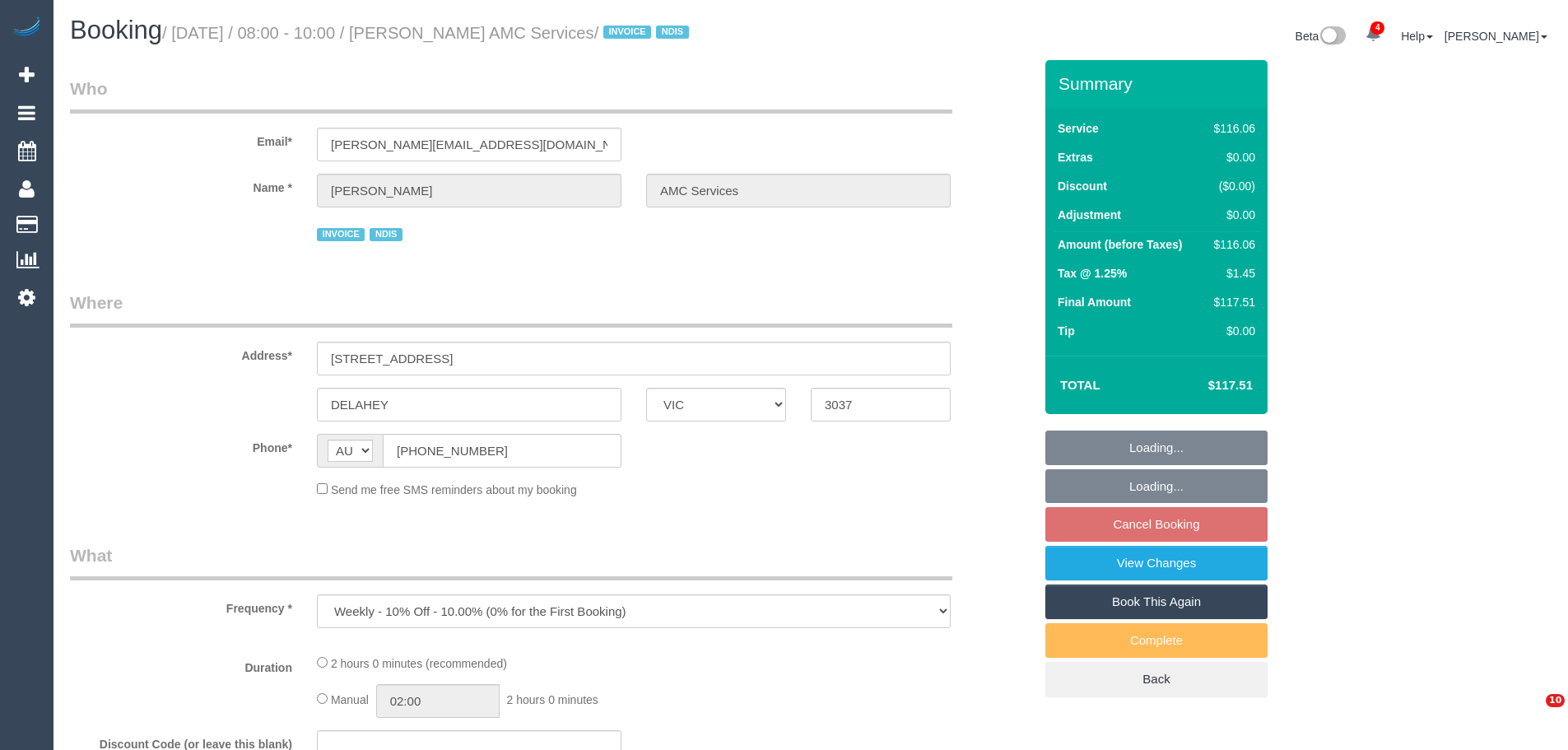
select select "number:36"
select select "number:35"
select select "number:12"
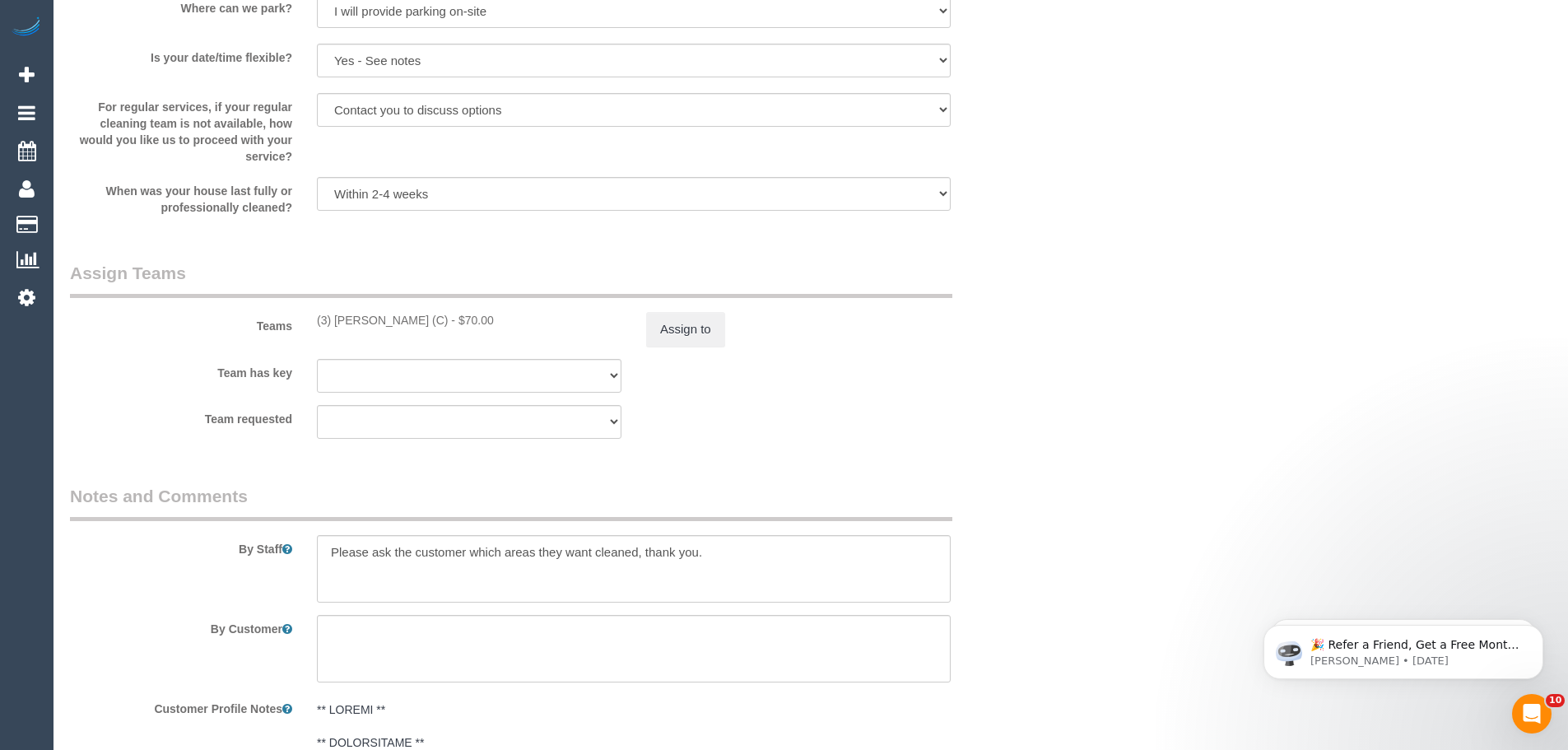
scroll to position [1812, 0]
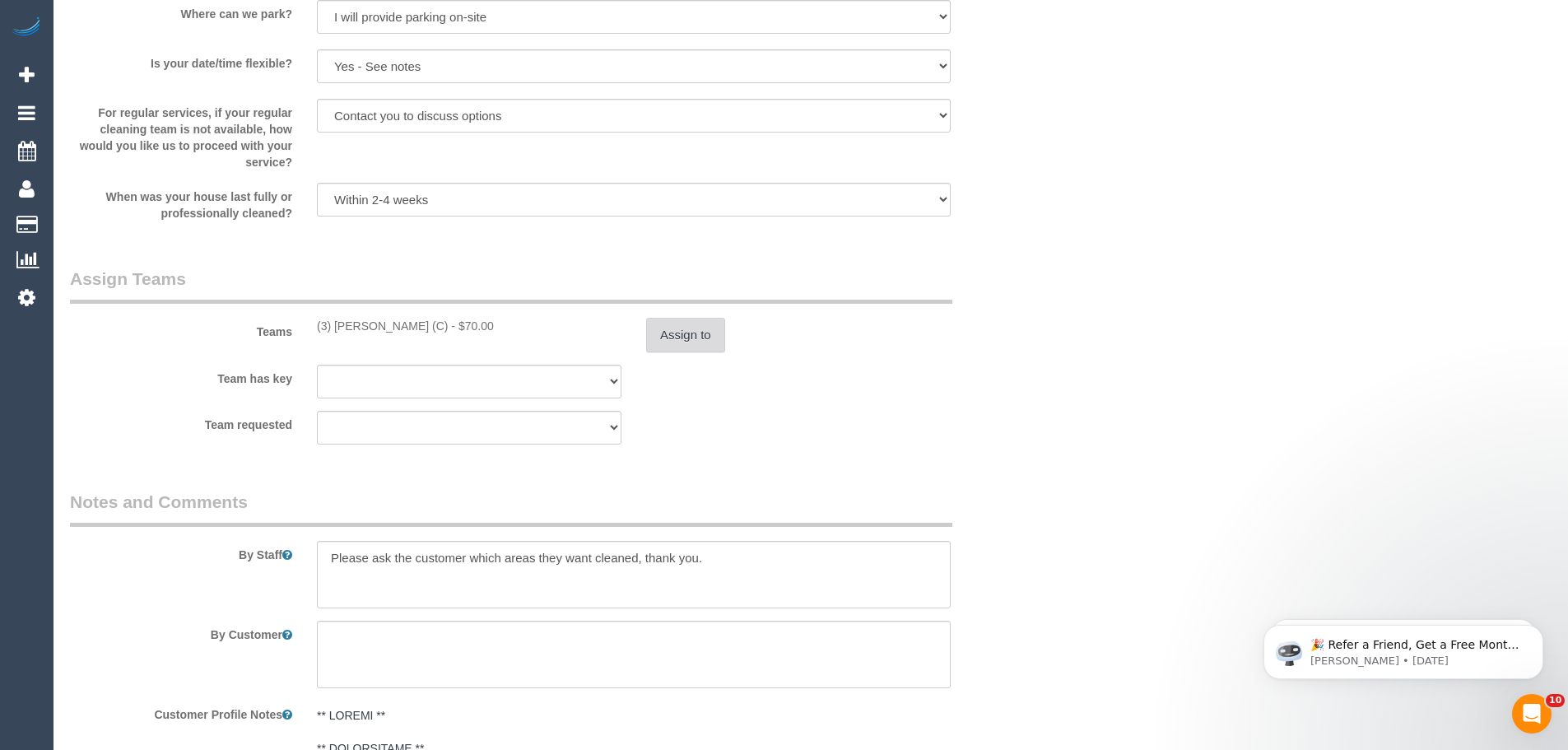
click at [691, 343] on button "Assign to" at bounding box center [686, 334] width 79 height 34
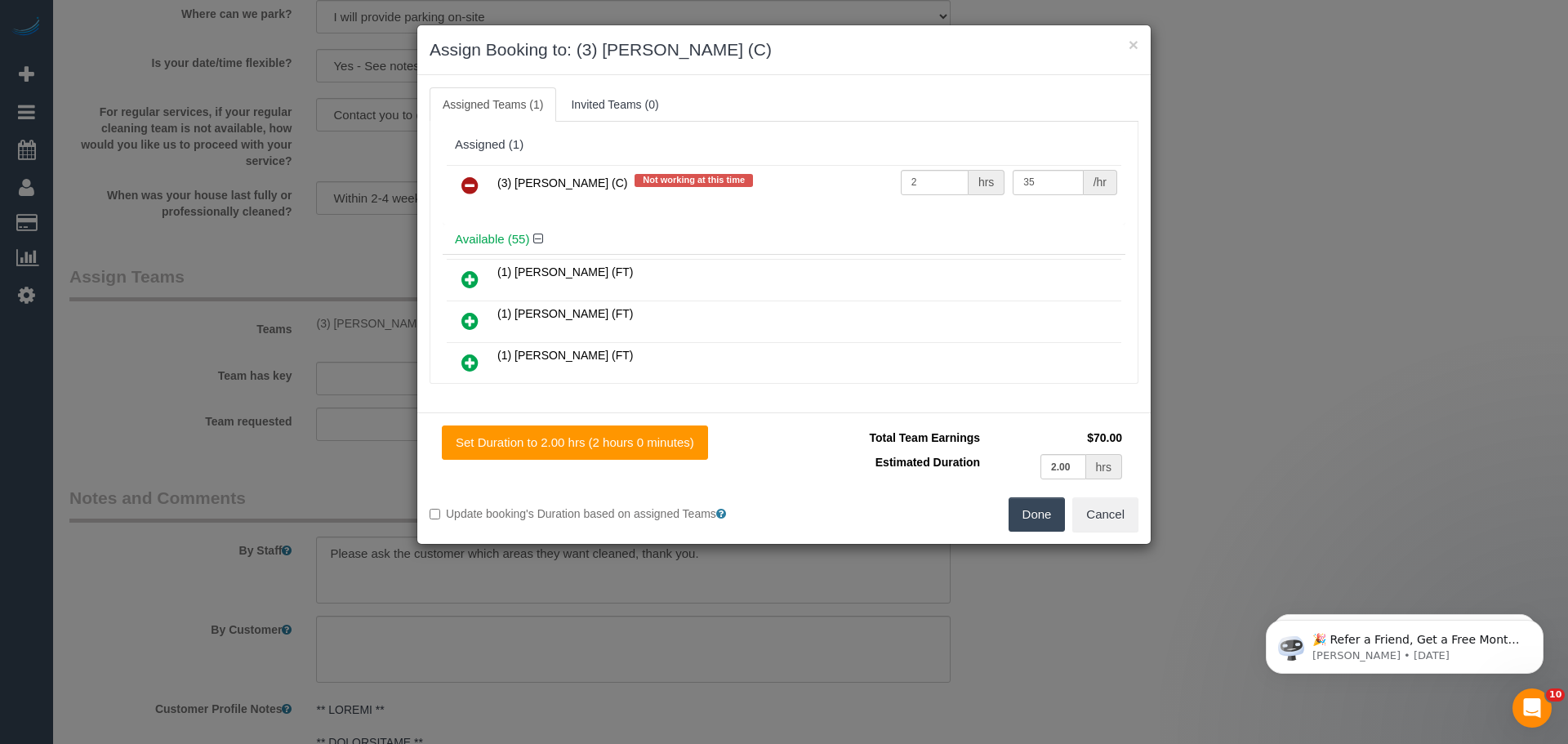
click at [467, 179] on icon at bounding box center [470, 186] width 18 height 19
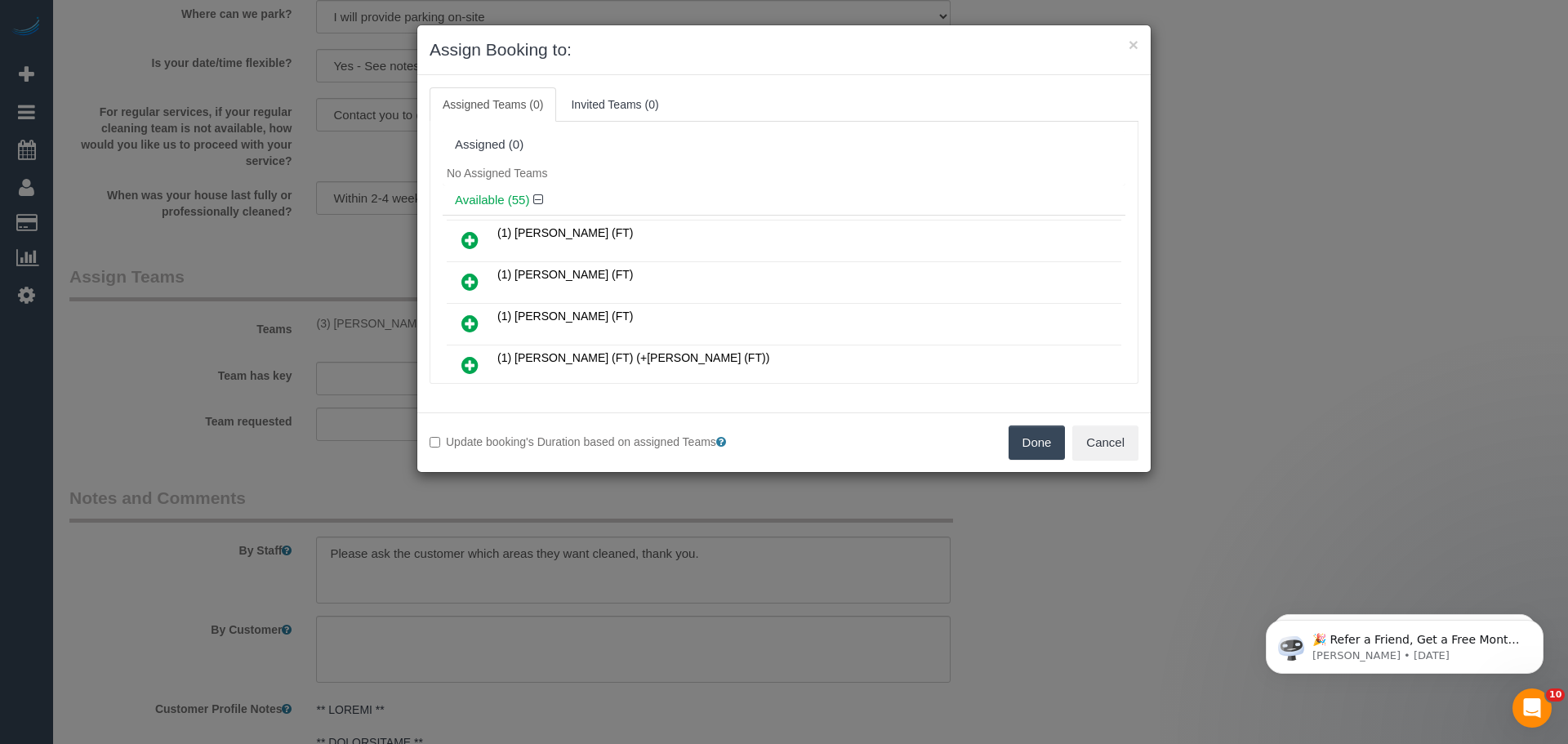
click at [1026, 442] on button "Done" at bounding box center [1037, 442] width 57 height 34
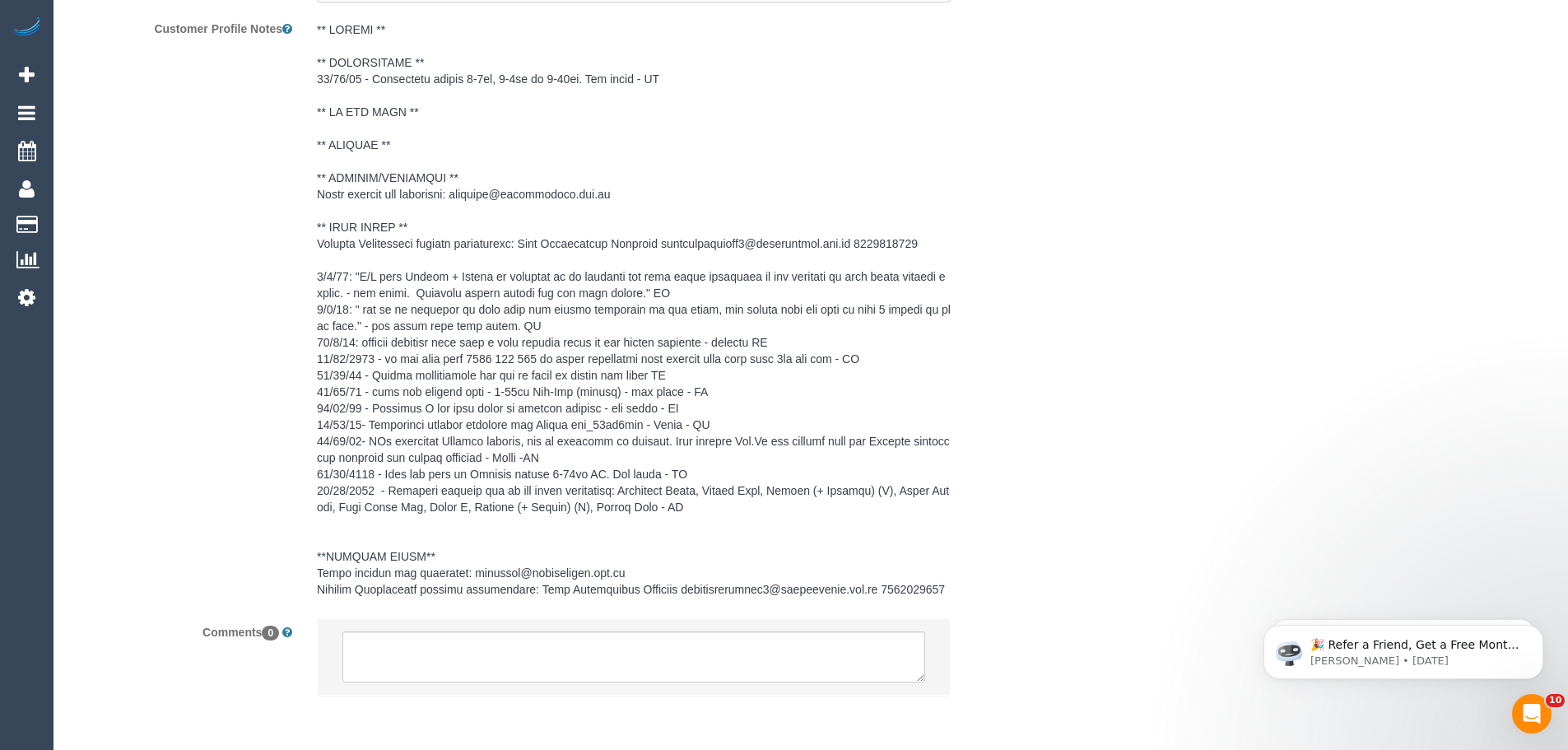
scroll to position [2583, 0]
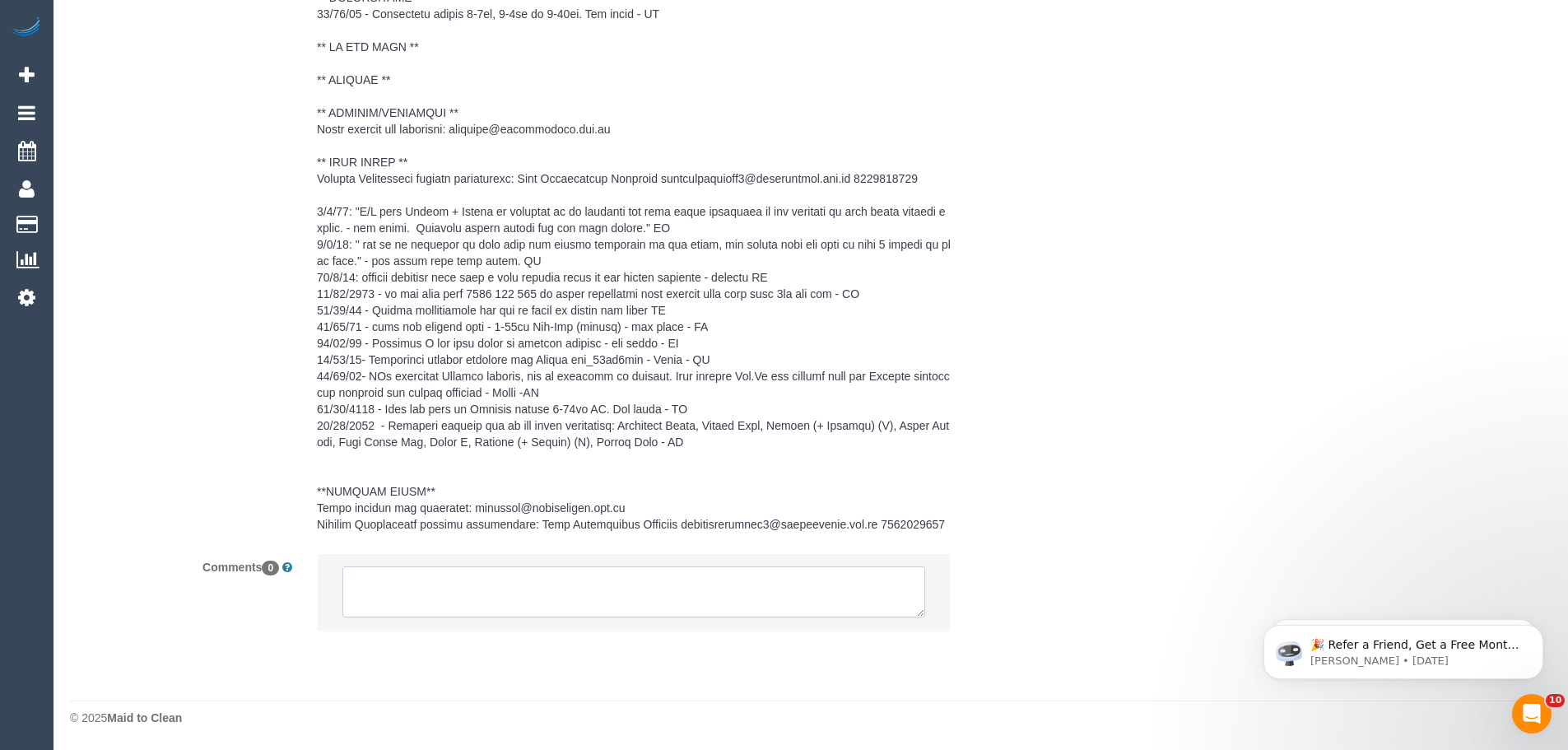
drag, startPoint x: 627, startPoint y: 598, endPoint x: 662, endPoint y: 604, distance: 35.5
click at [627, 598] on textarea at bounding box center [633, 592] width 583 height 51
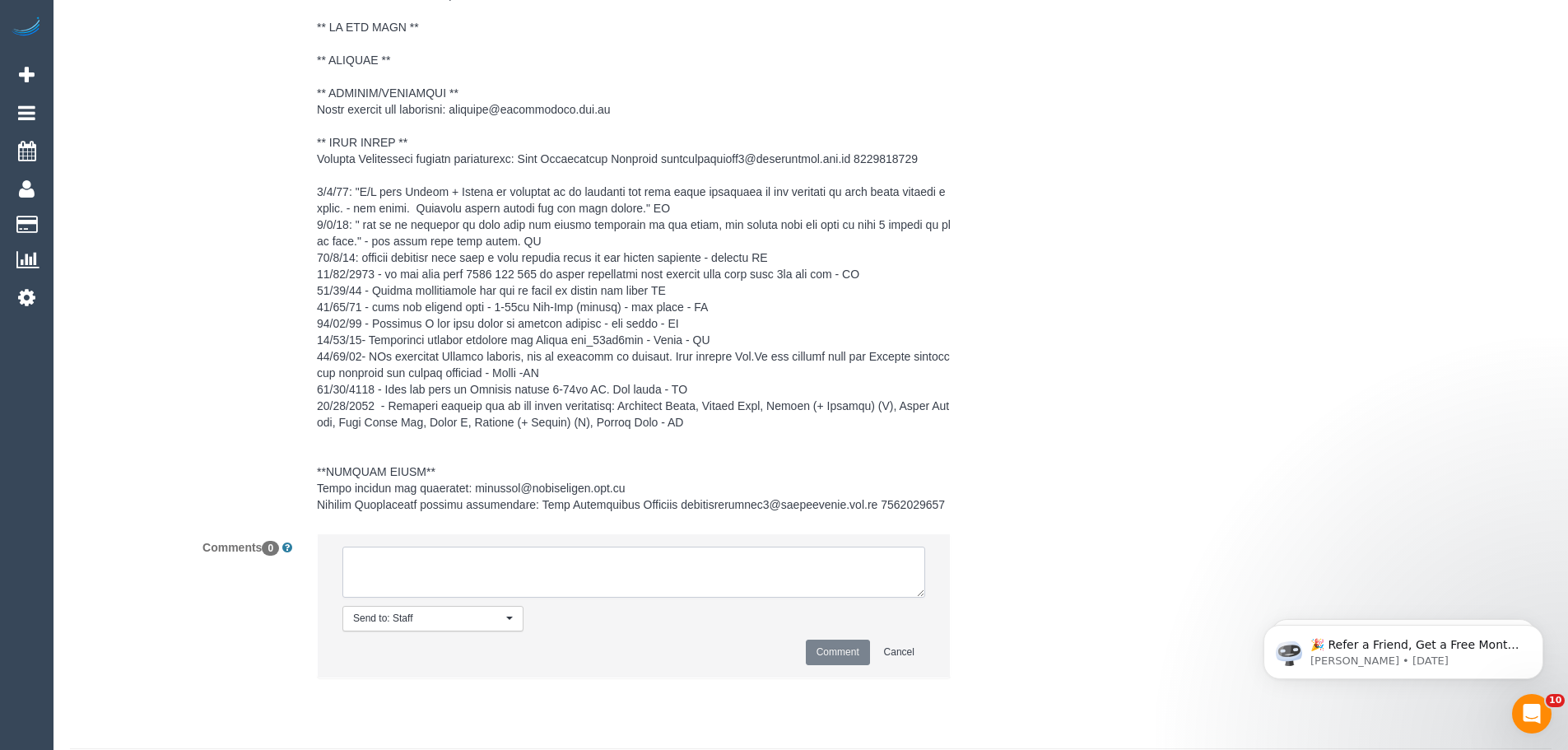
paste textarea "(3) [PERSON_NAME] (C) UA 15/09 - 26/09 - Car issues Customer contacted via email"
type textarea "(3) [PERSON_NAME] (C) UA 15/09 - 26/09 - Car issues Customer contacted via email"
click at [847, 665] on button "Comment" at bounding box center [838, 652] width 64 height 26
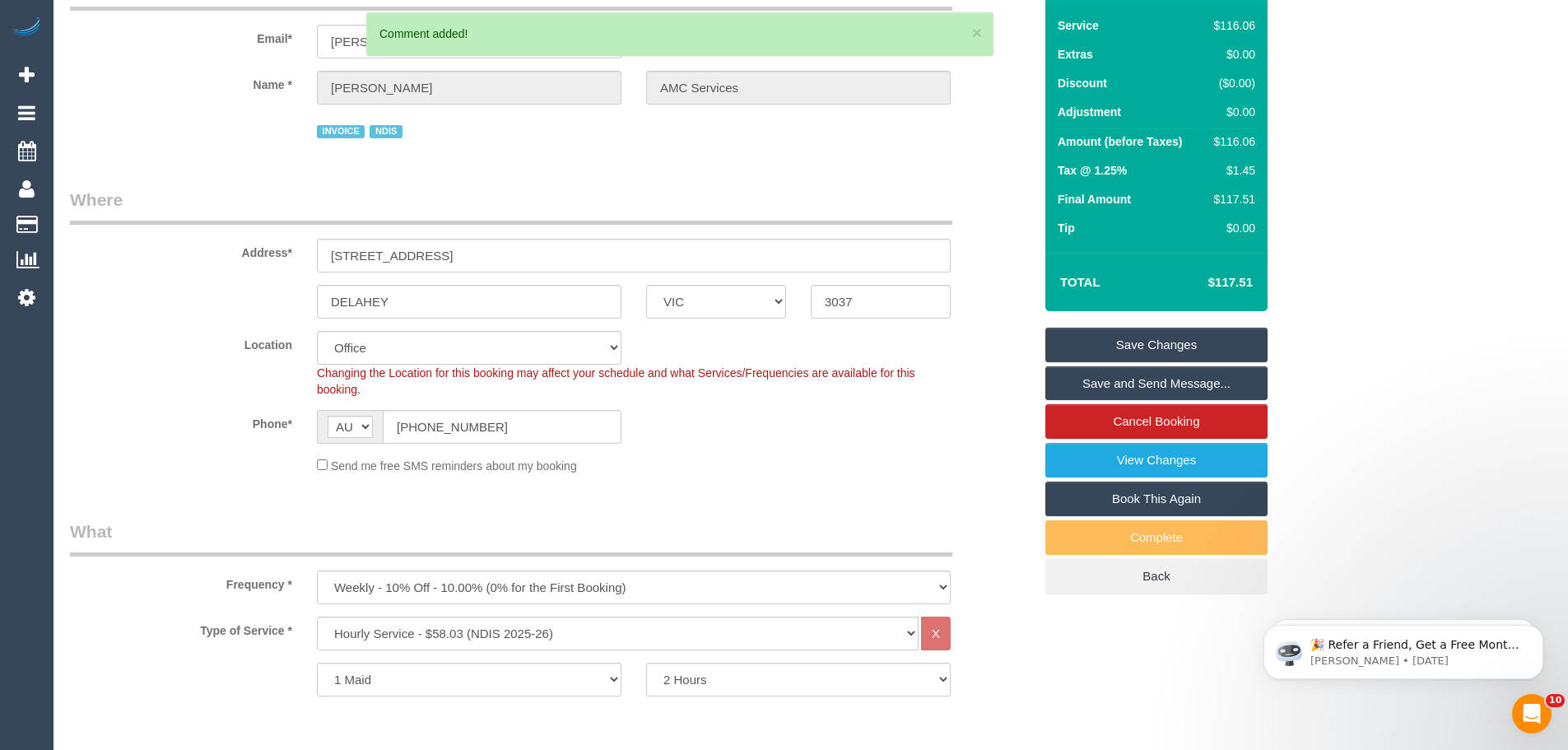
scroll to position [30, 0]
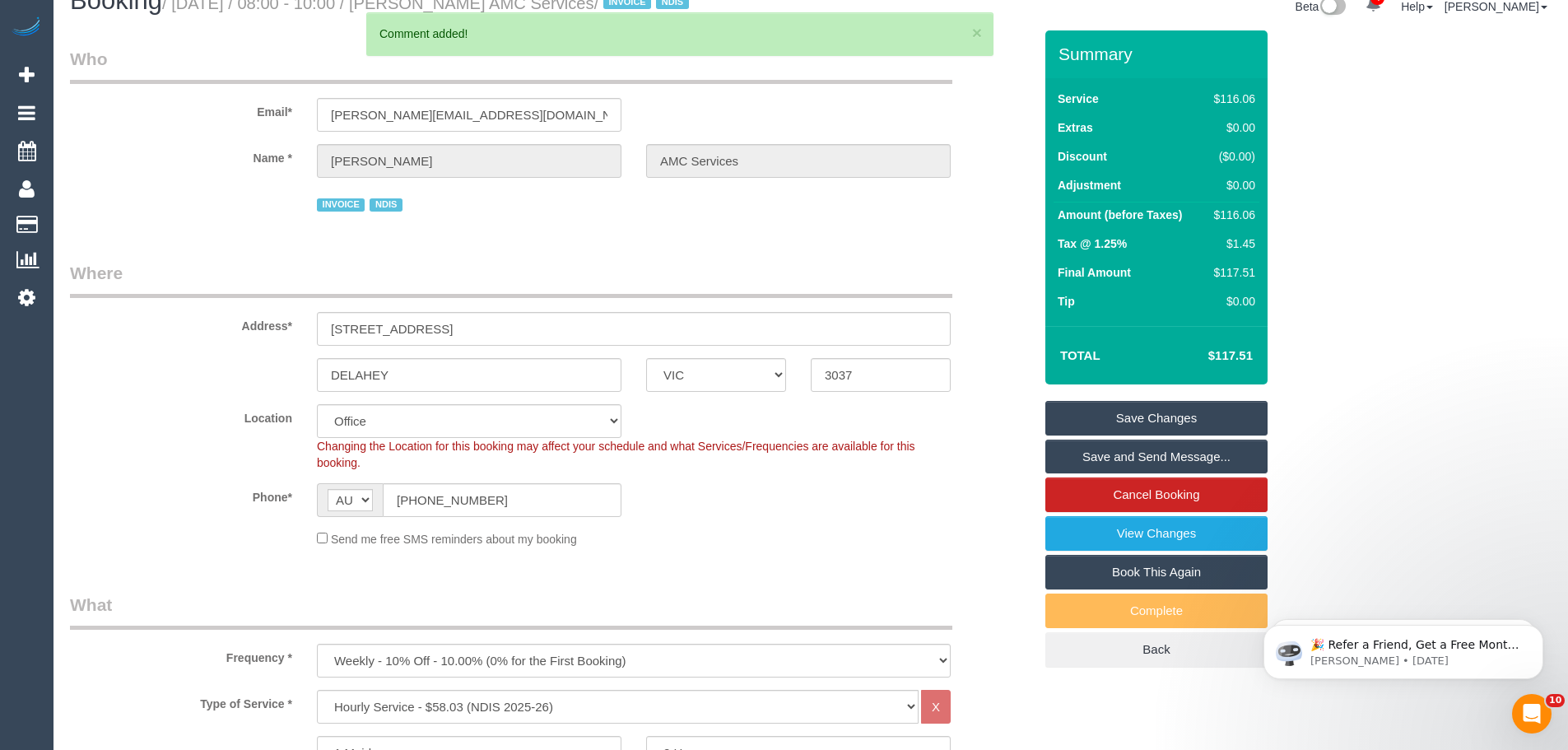
click at [1144, 436] on link "Save Changes" at bounding box center [1157, 418] width 222 height 34
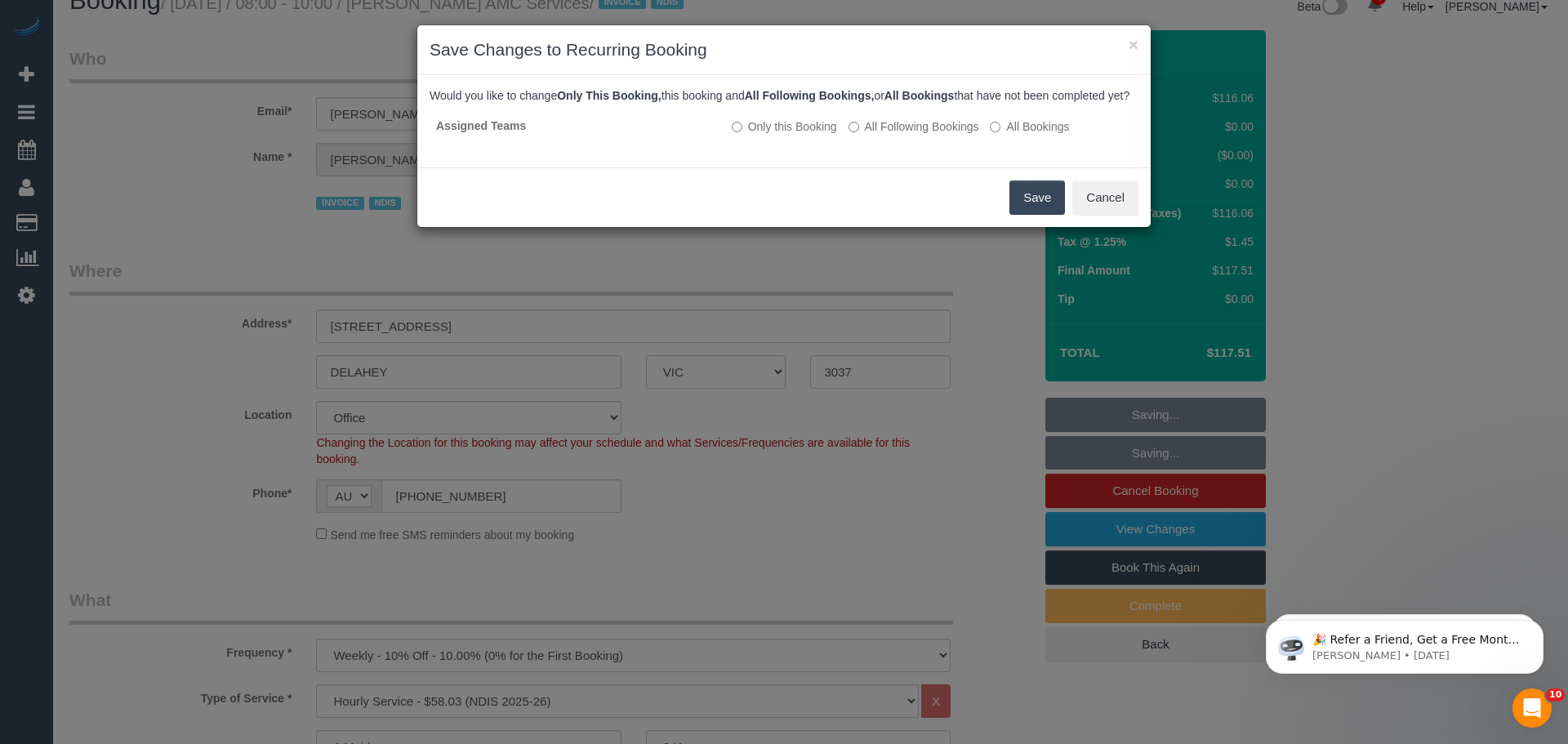
click at [1026, 215] on button "Save" at bounding box center [1037, 197] width 55 height 34
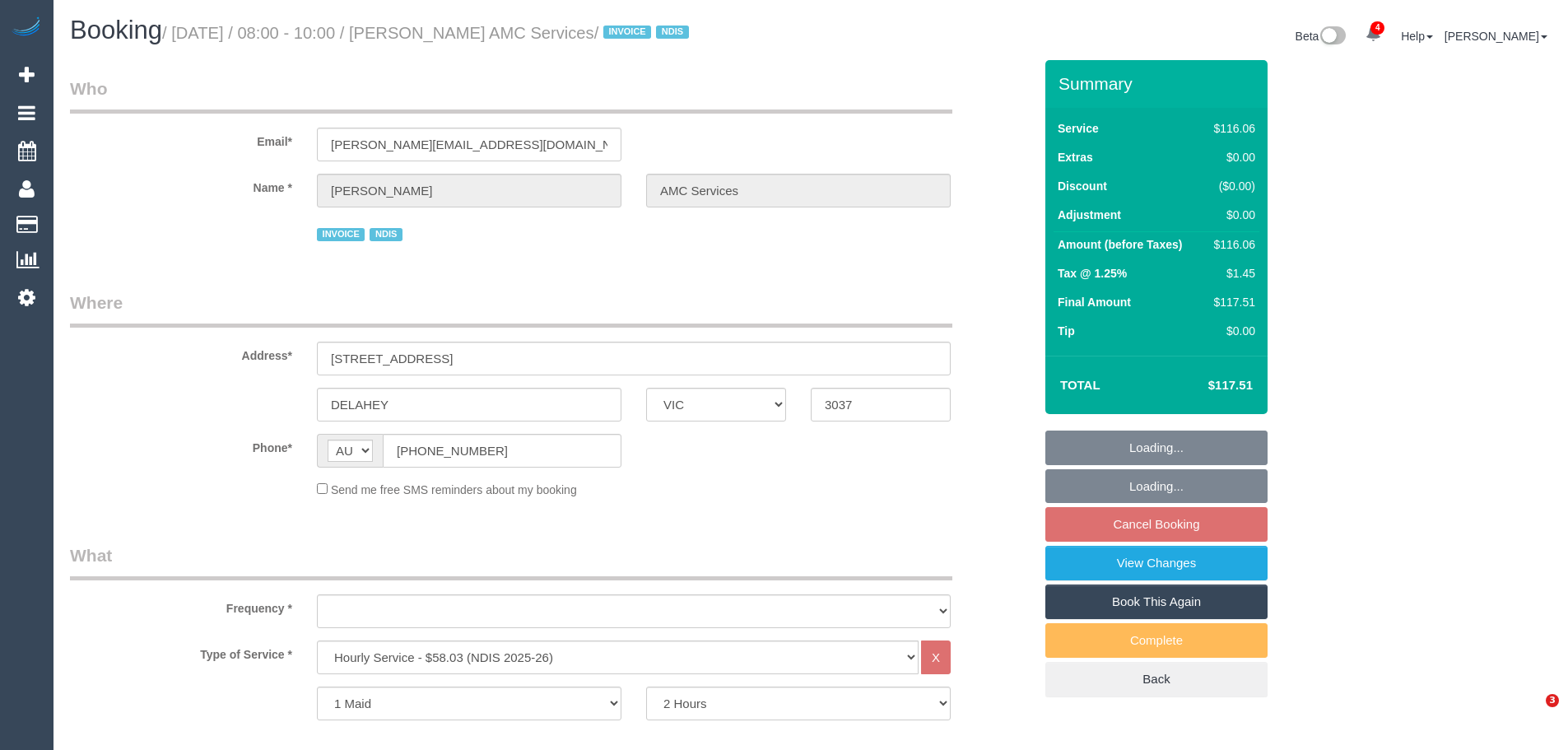
select select "VIC"
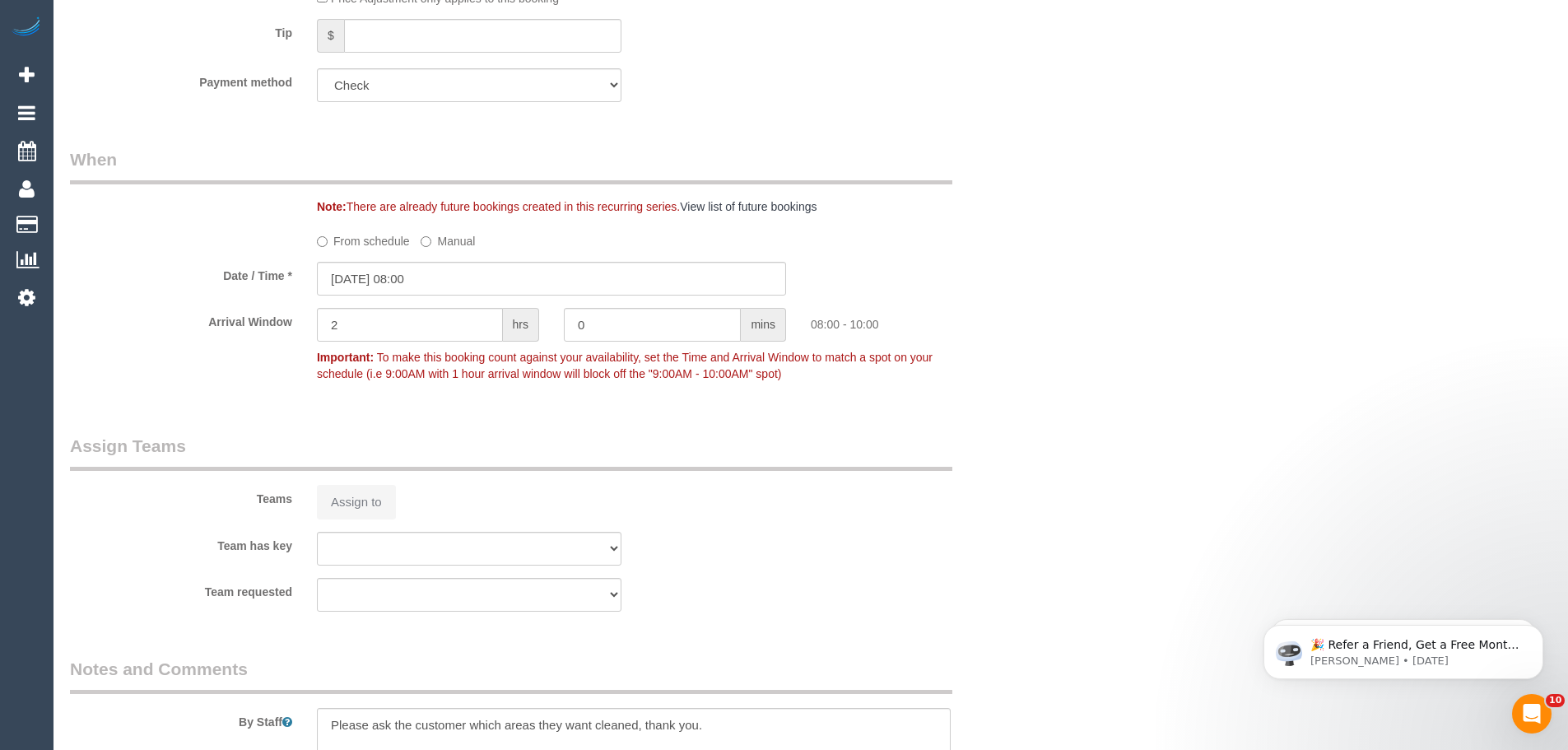
select select "object:659"
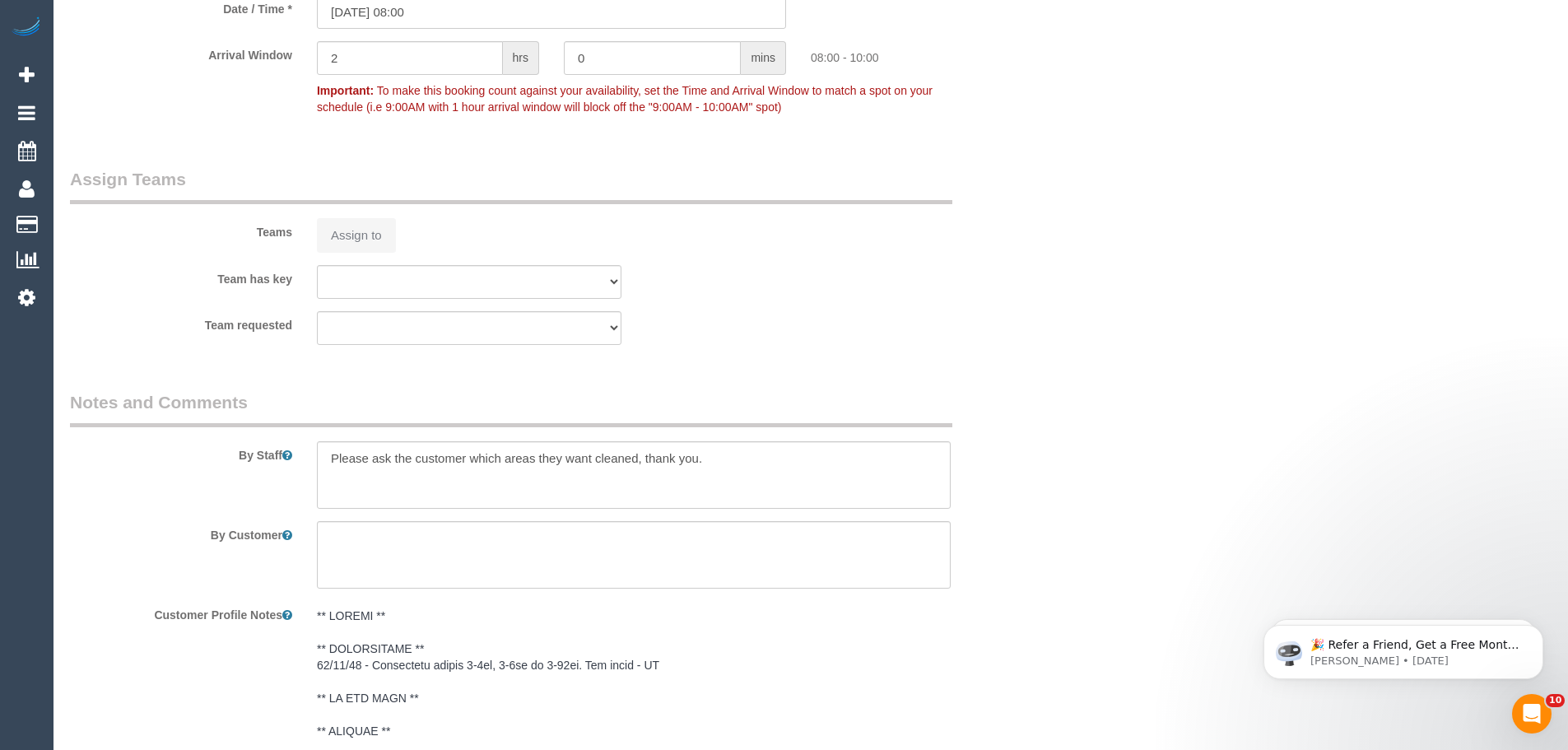
select select "number:28"
select select "number:14"
select select "number:18"
select select "number:36"
select select "number:35"
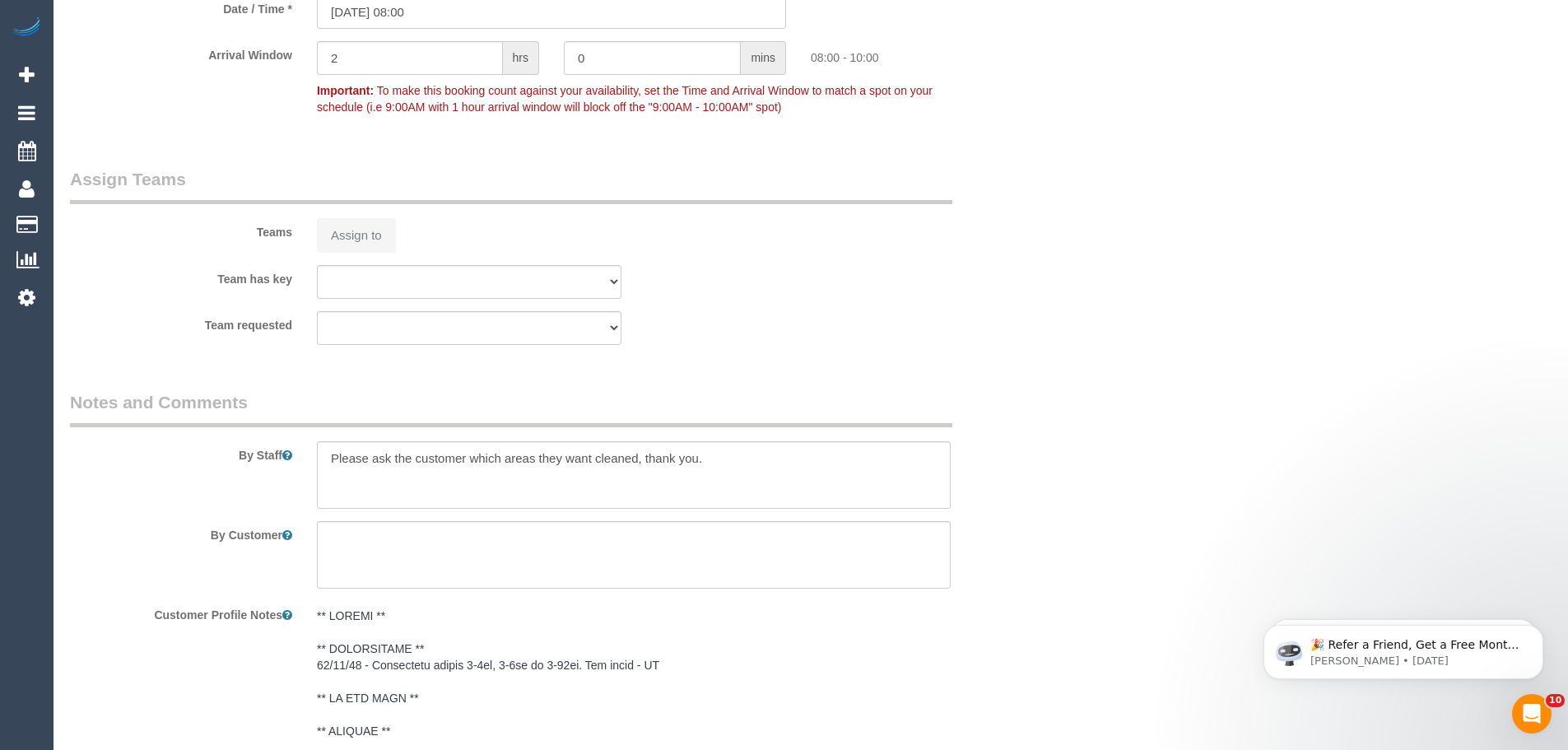
select select "number:12"
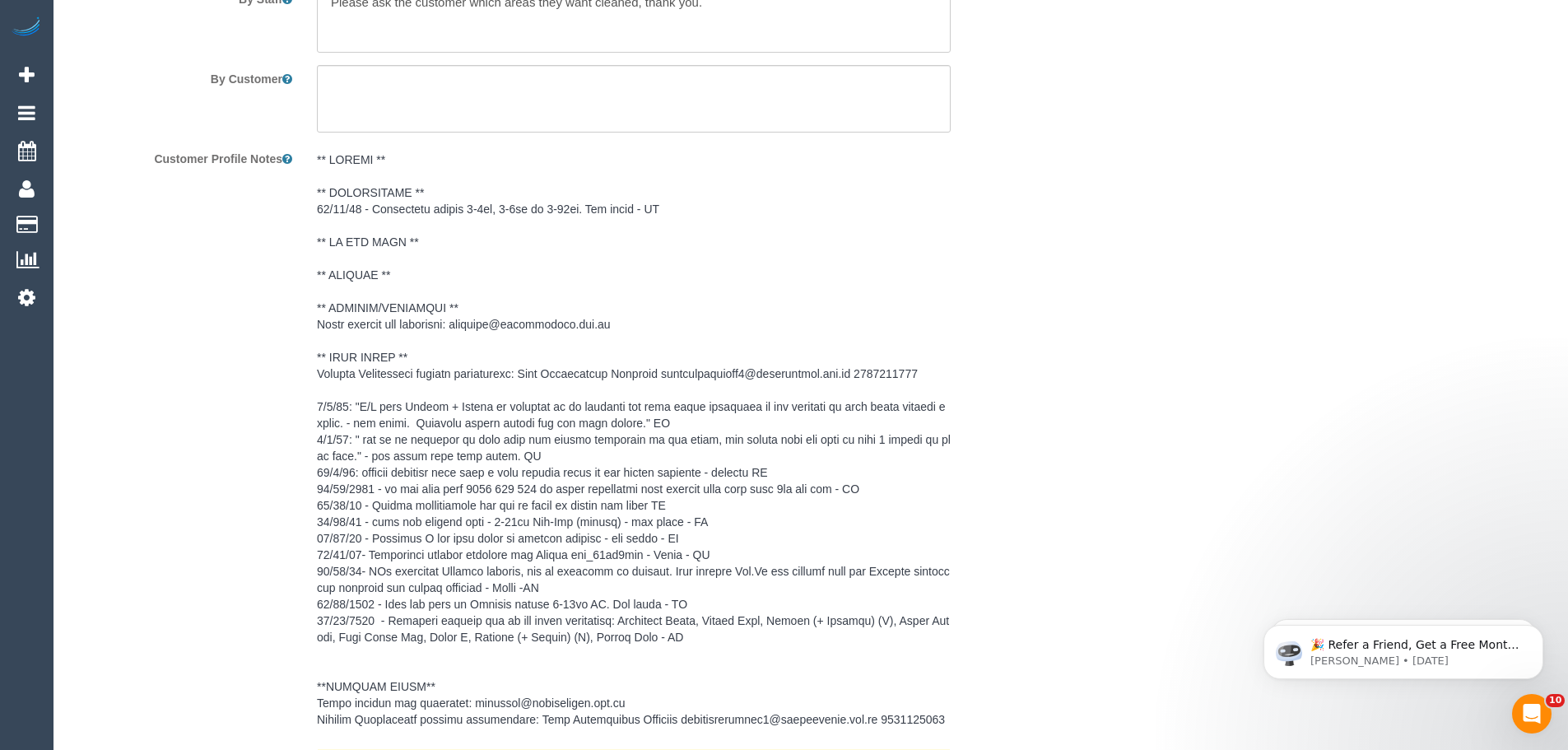
scroll to position [2636, 0]
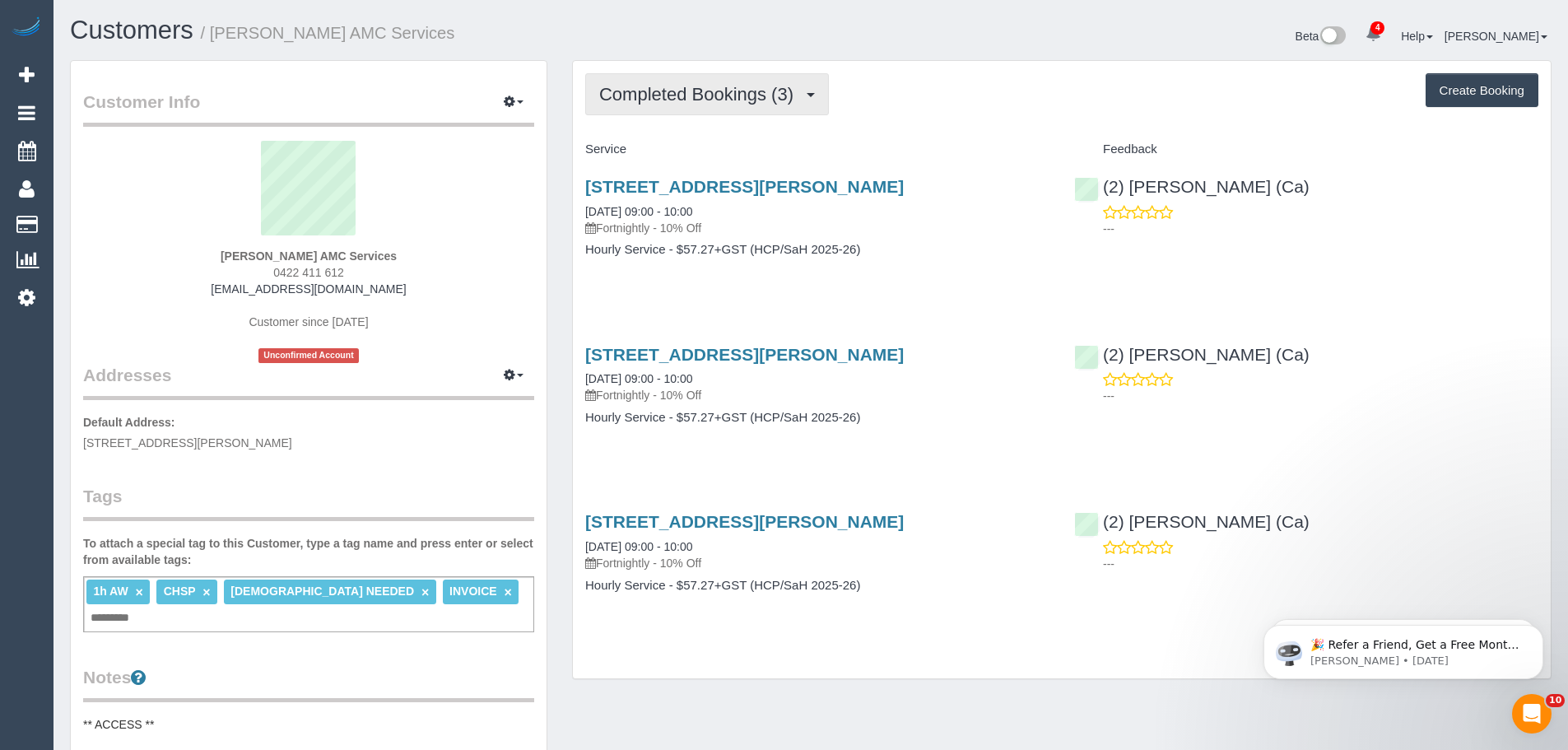
click at [736, 94] on span "Completed Bookings (3)" at bounding box center [701, 94] width 203 height 20
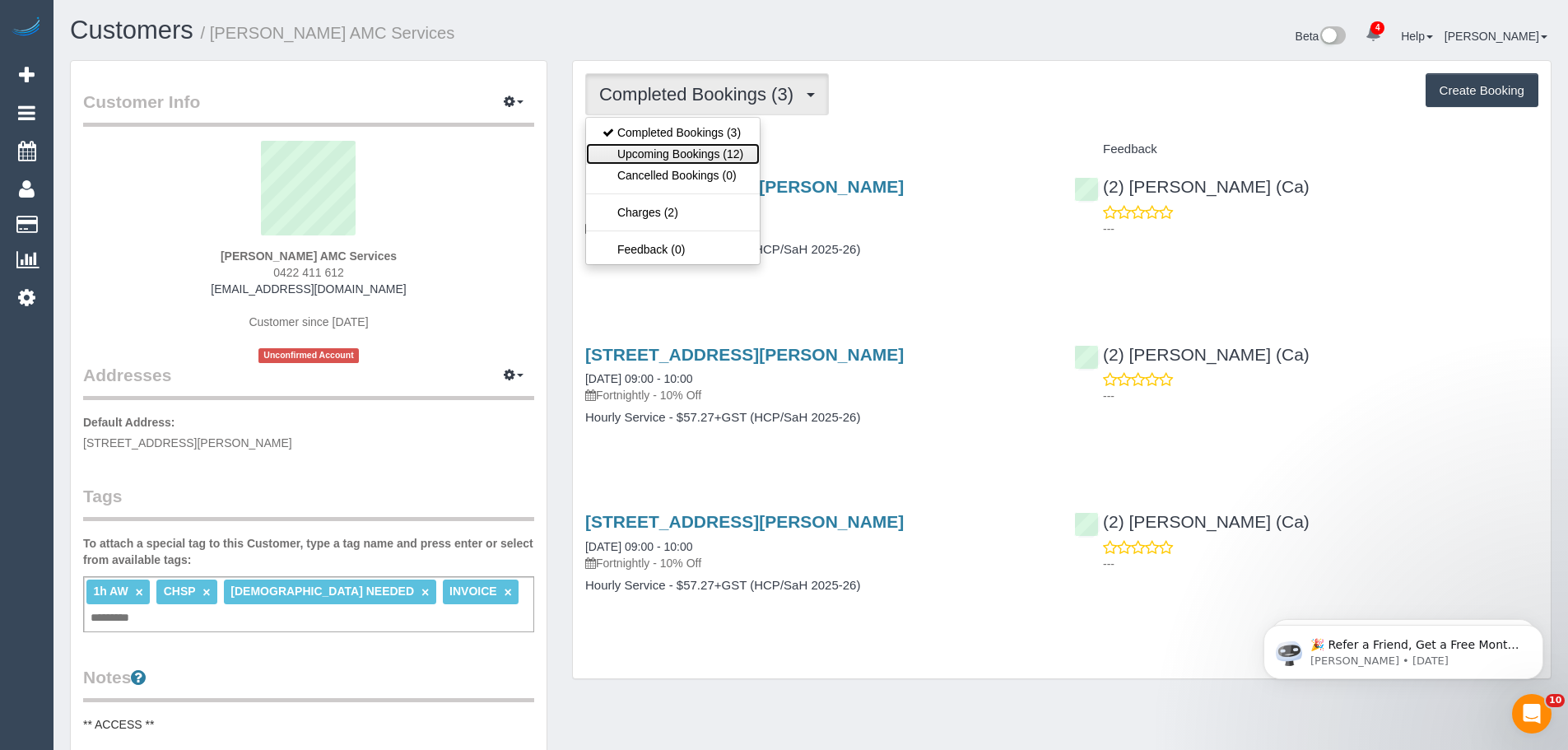
click at [710, 159] on link "Upcoming Bookings (12)" at bounding box center [673, 154] width 174 height 21
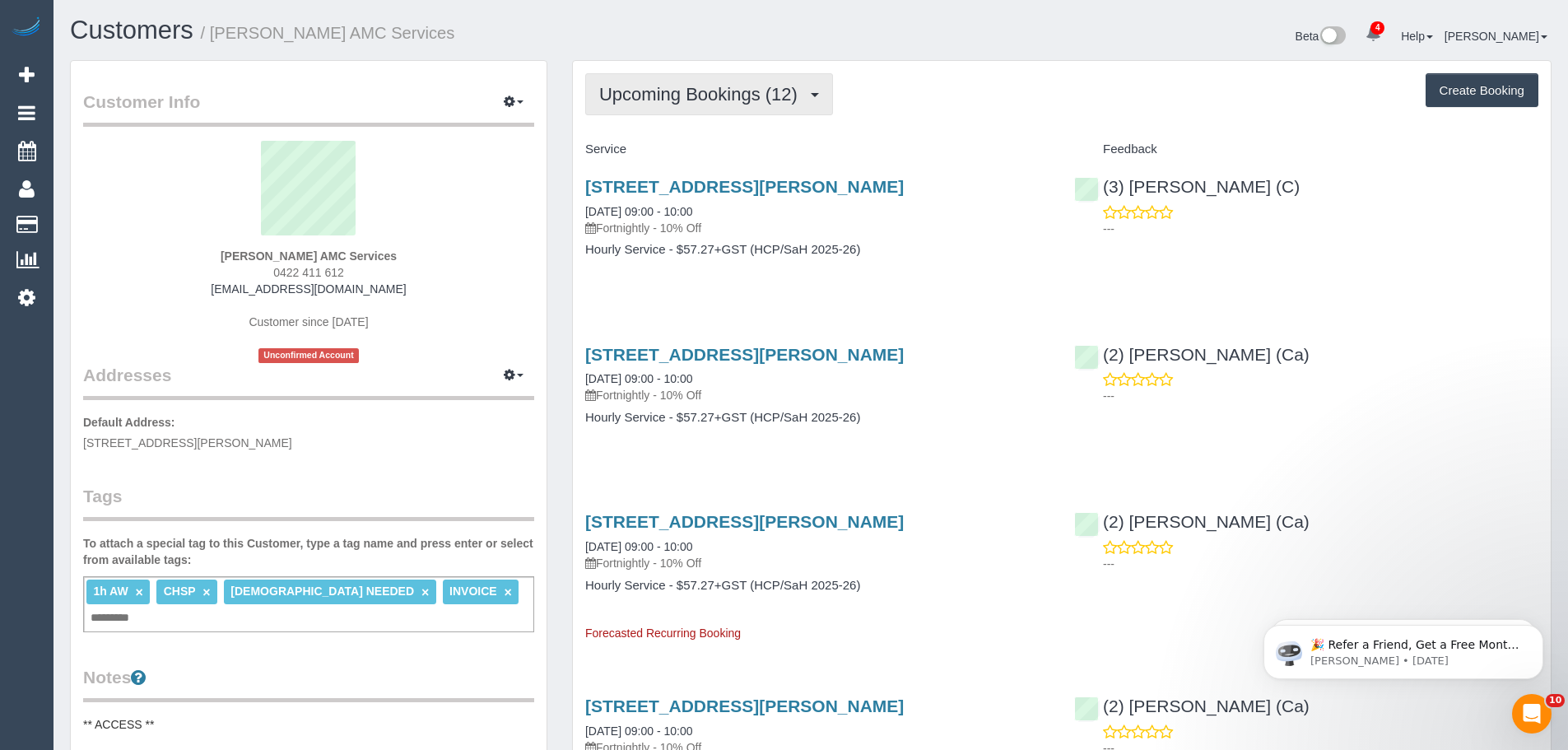
click at [672, 76] on button "Upcoming Bookings (12)" at bounding box center [709, 94] width 248 height 42
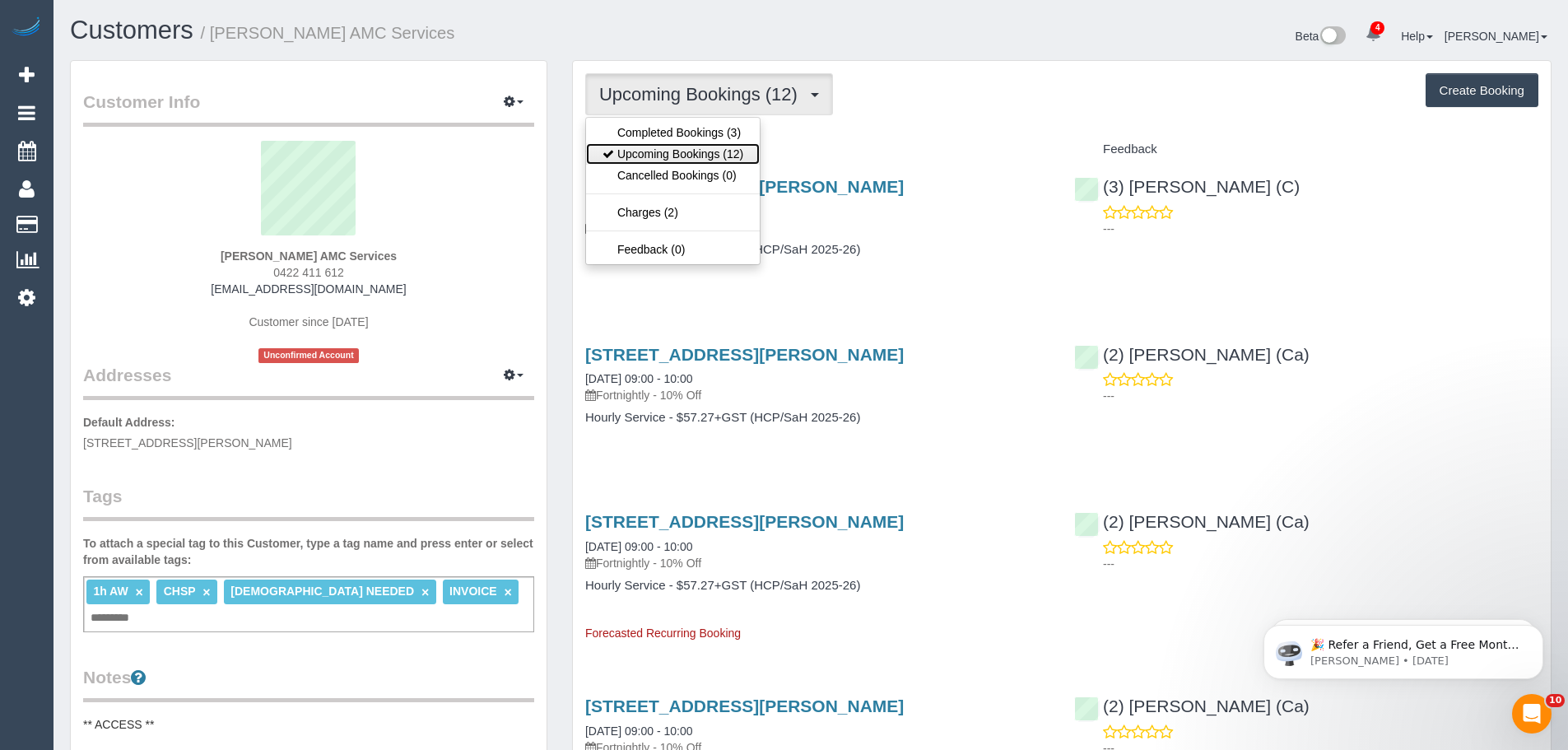
click at [662, 143] on link "Upcoming Bookings (12)" at bounding box center [673, 154] width 174 height 21
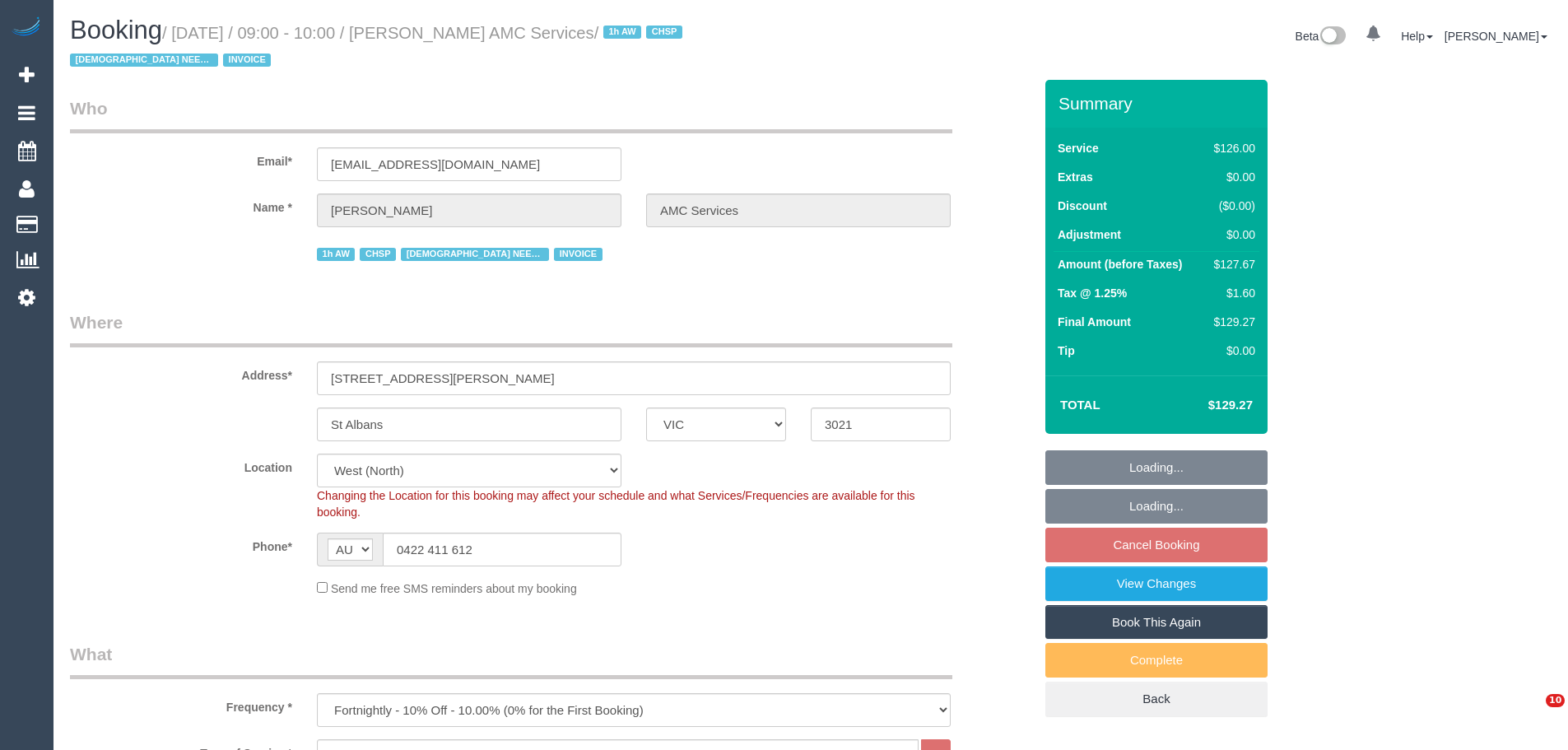
select select "VIC"
select select "120"
select select "number:28"
select select "number:14"
select select "number:19"
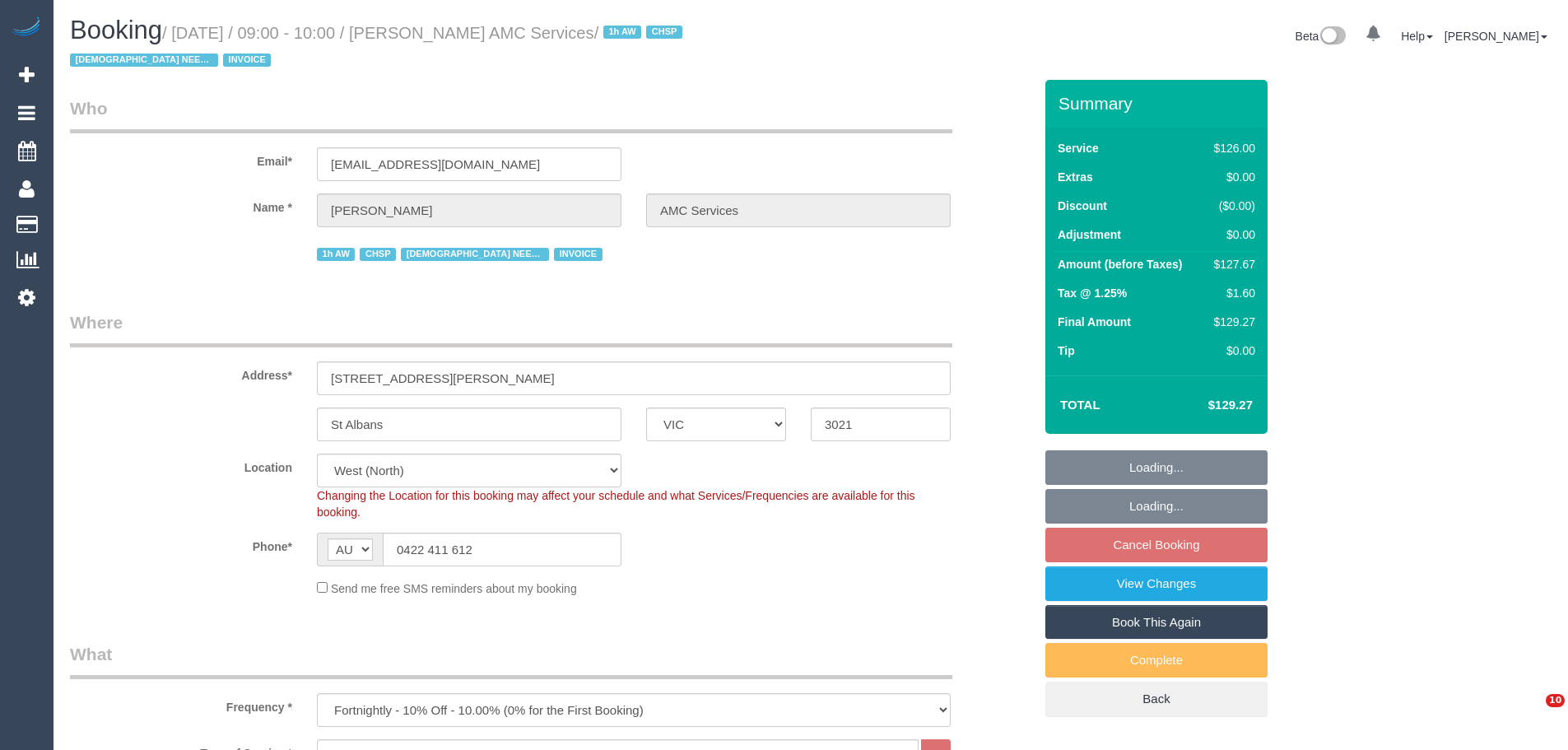
select select "number:25"
select select "number:35"
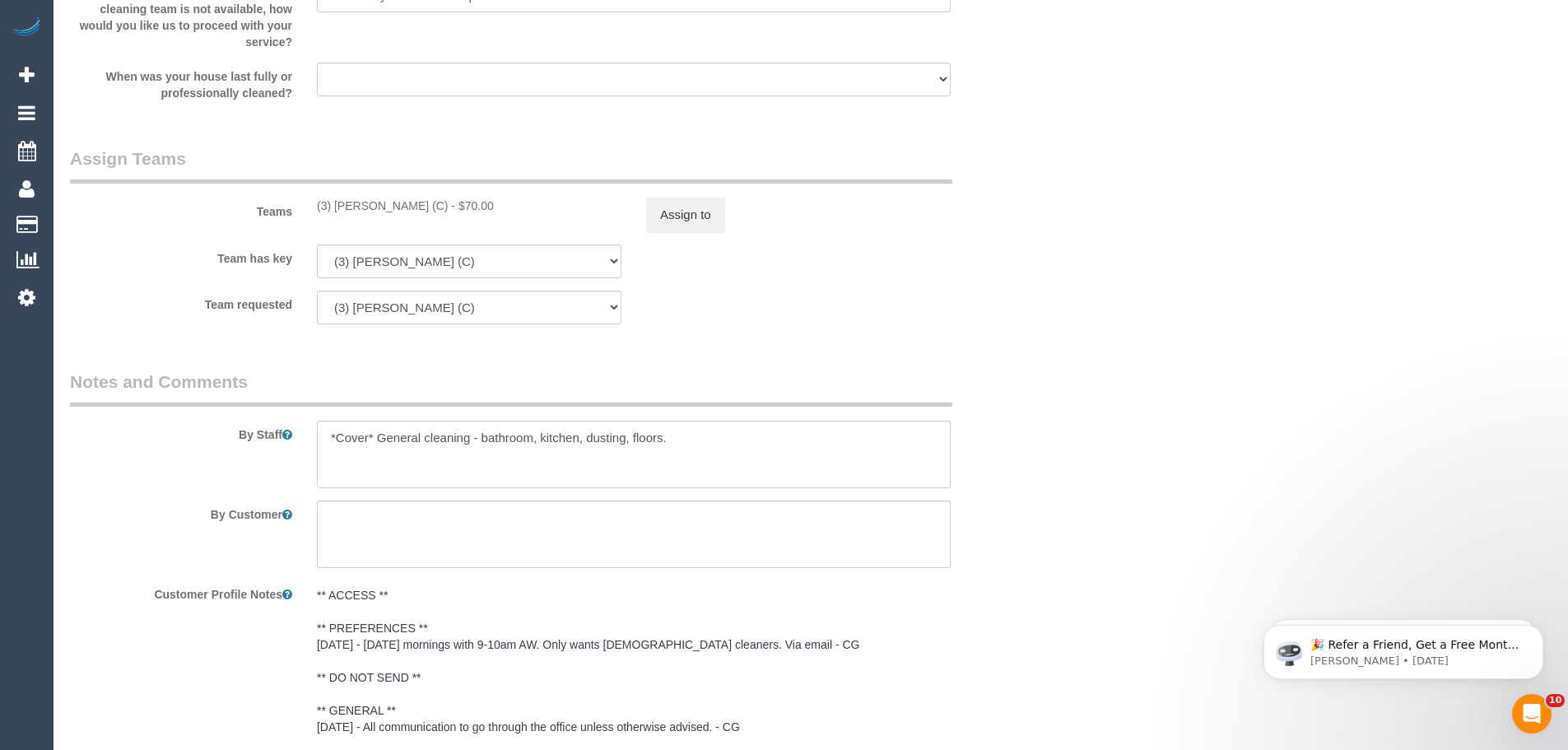
scroll to position [2141, 0]
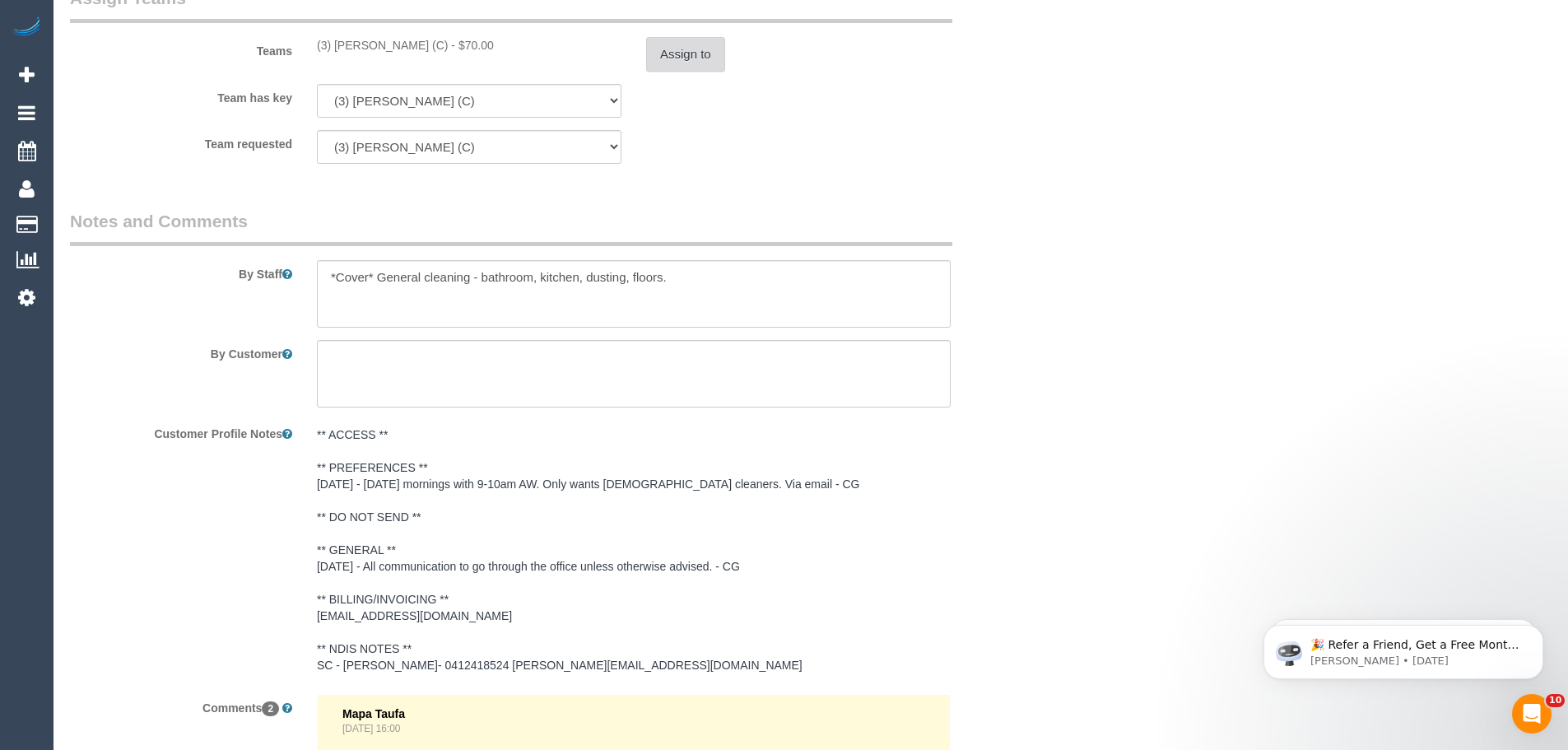
click at [682, 48] on button "Assign to" at bounding box center [686, 54] width 79 height 34
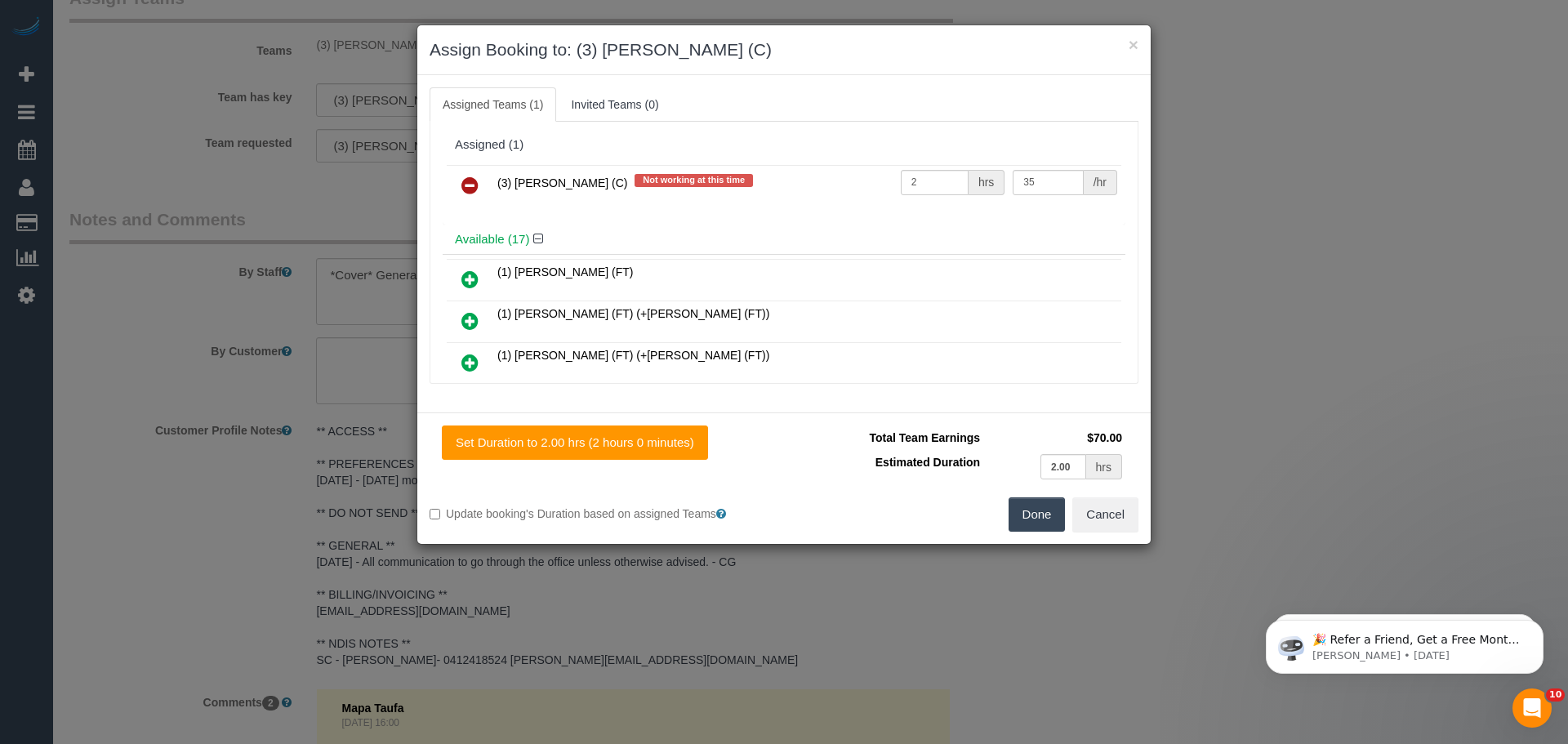
click at [464, 186] on icon at bounding box center [470, 186] width 18 height 19
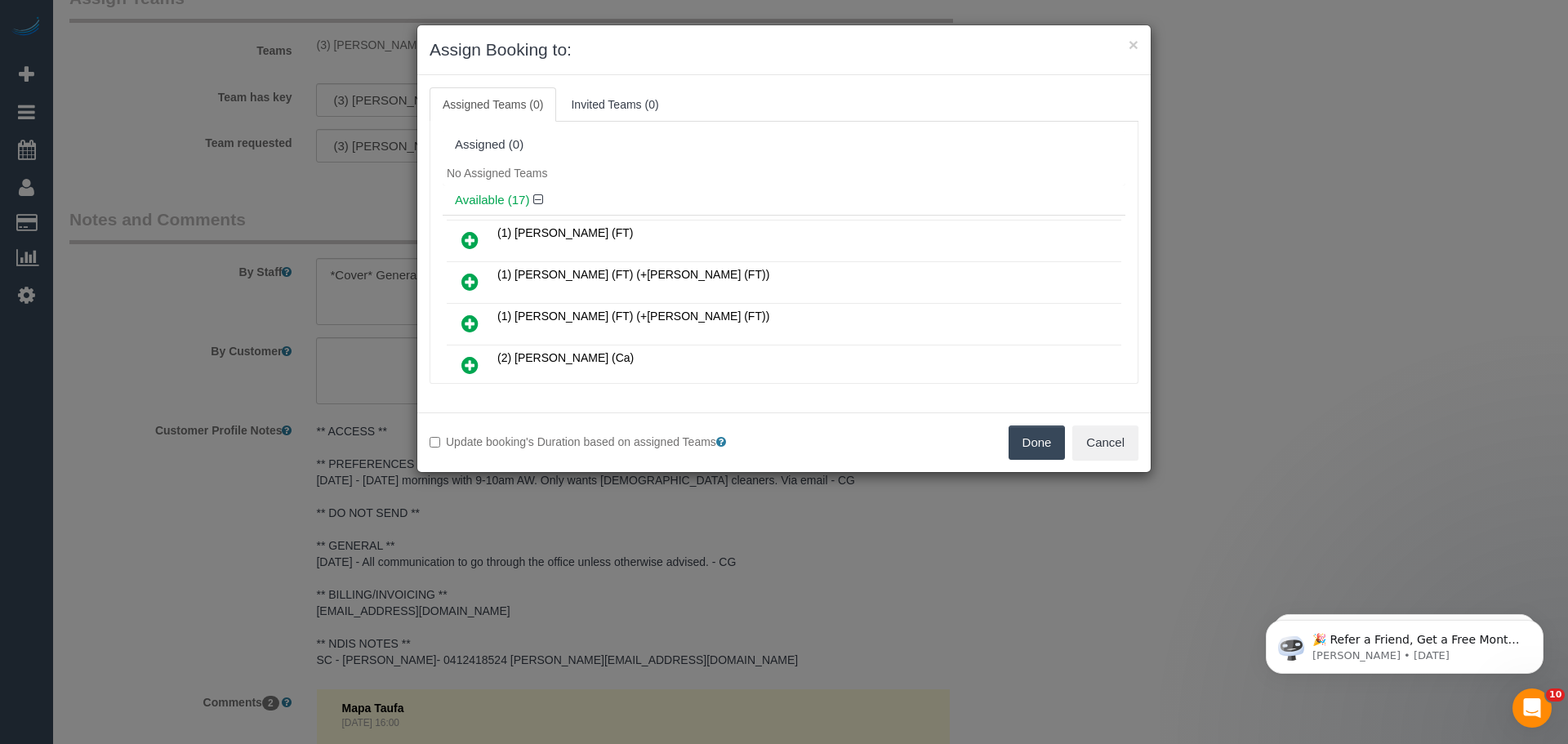
click at [1032, 448] on button "Done" at bounding box center [1037, 442] width 57 height 34
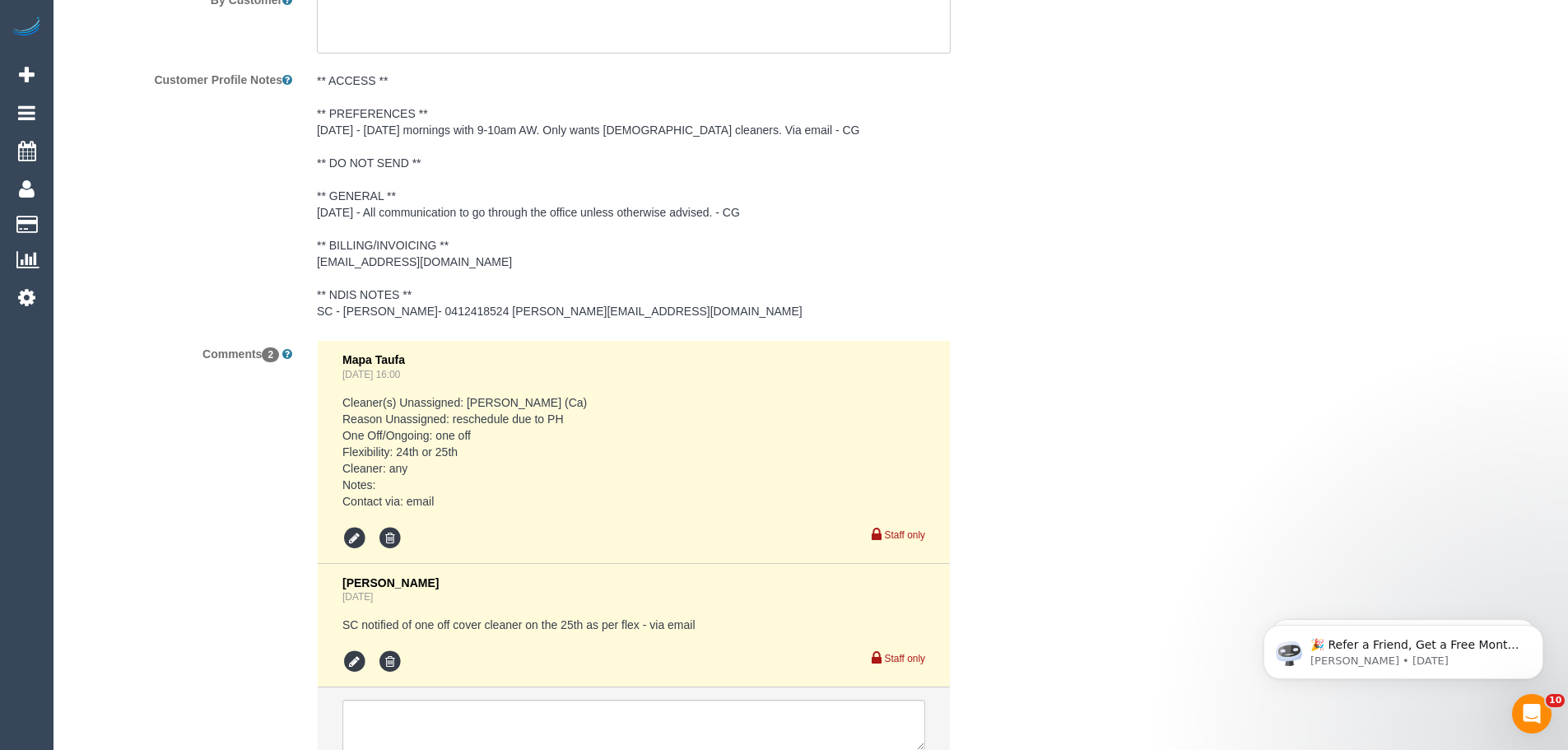
scroll to position [2629, 0]
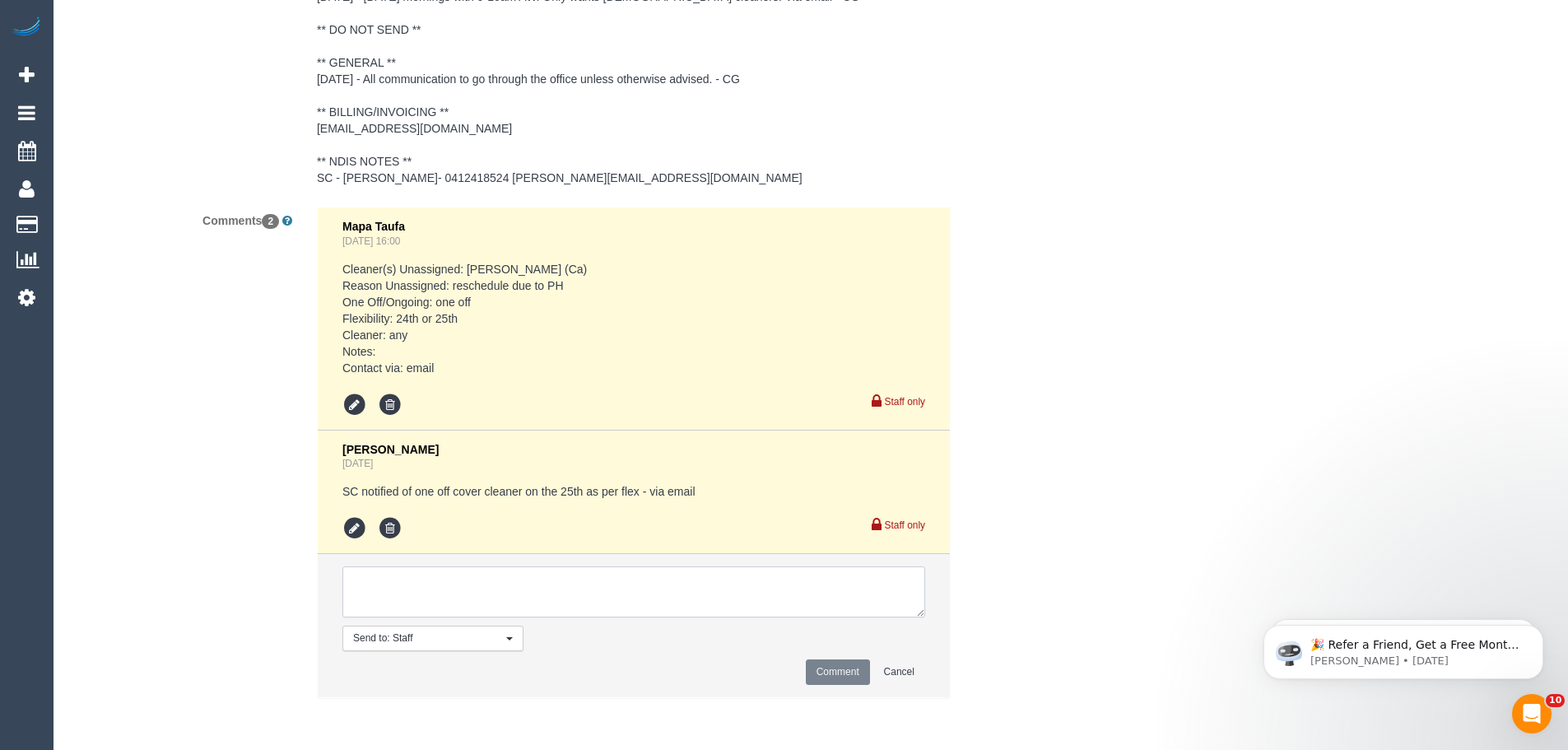
click at [638, 602] on textarea at bounding box center [633, 592] width 583 height 51
paste textarea "(3) Goswin Kanta (C) UA 15/09 - 26/09 - Car issues Customer not contacted - cov…"
type textarea "(3) Goswin Kanta (C) UA 15/09 - 26/09 - Car issues Customer not contacted - cov…"
click at [825, 670] on button "Comment" at bounding box center [838, 672] width 64 height 26
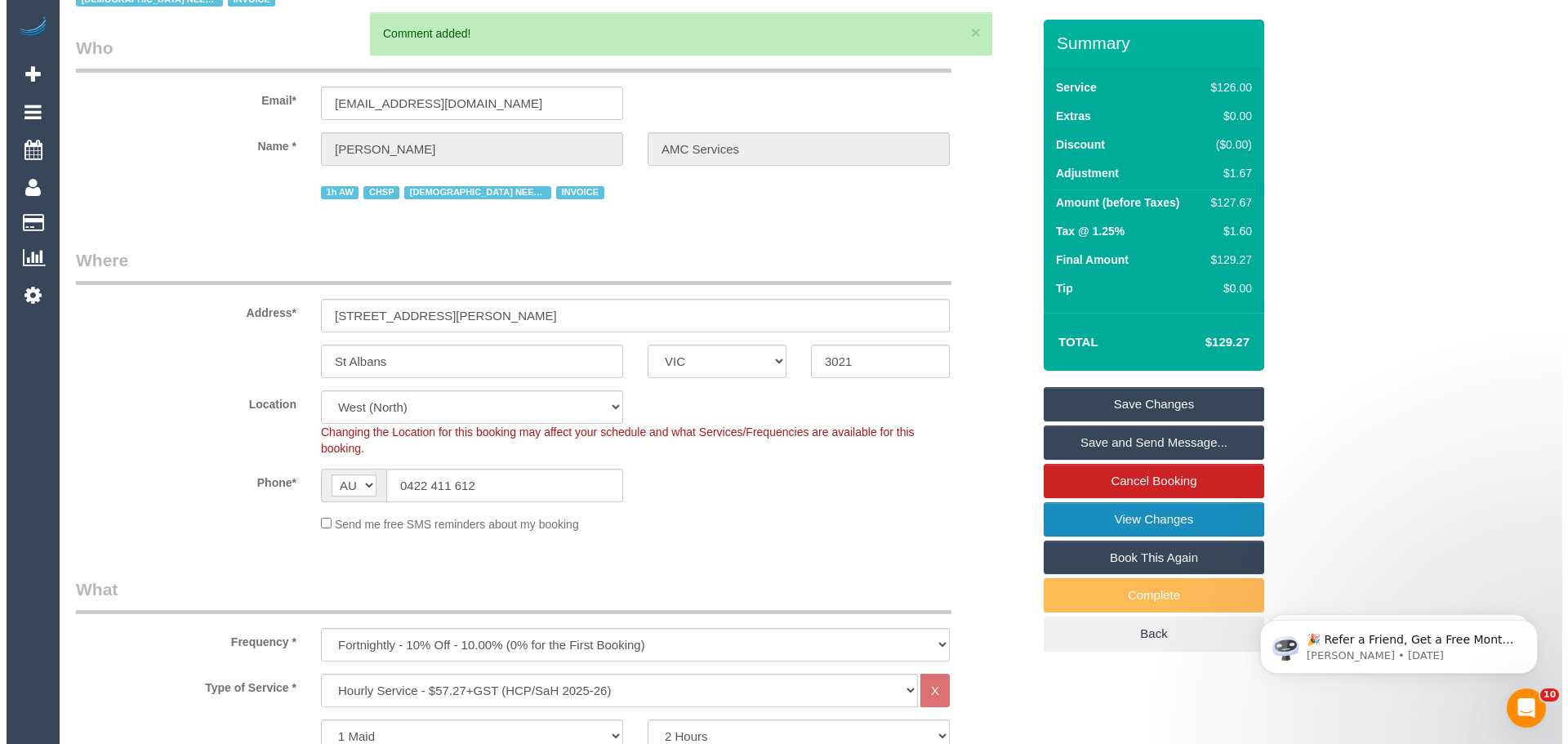
scroll to position [0, 0]
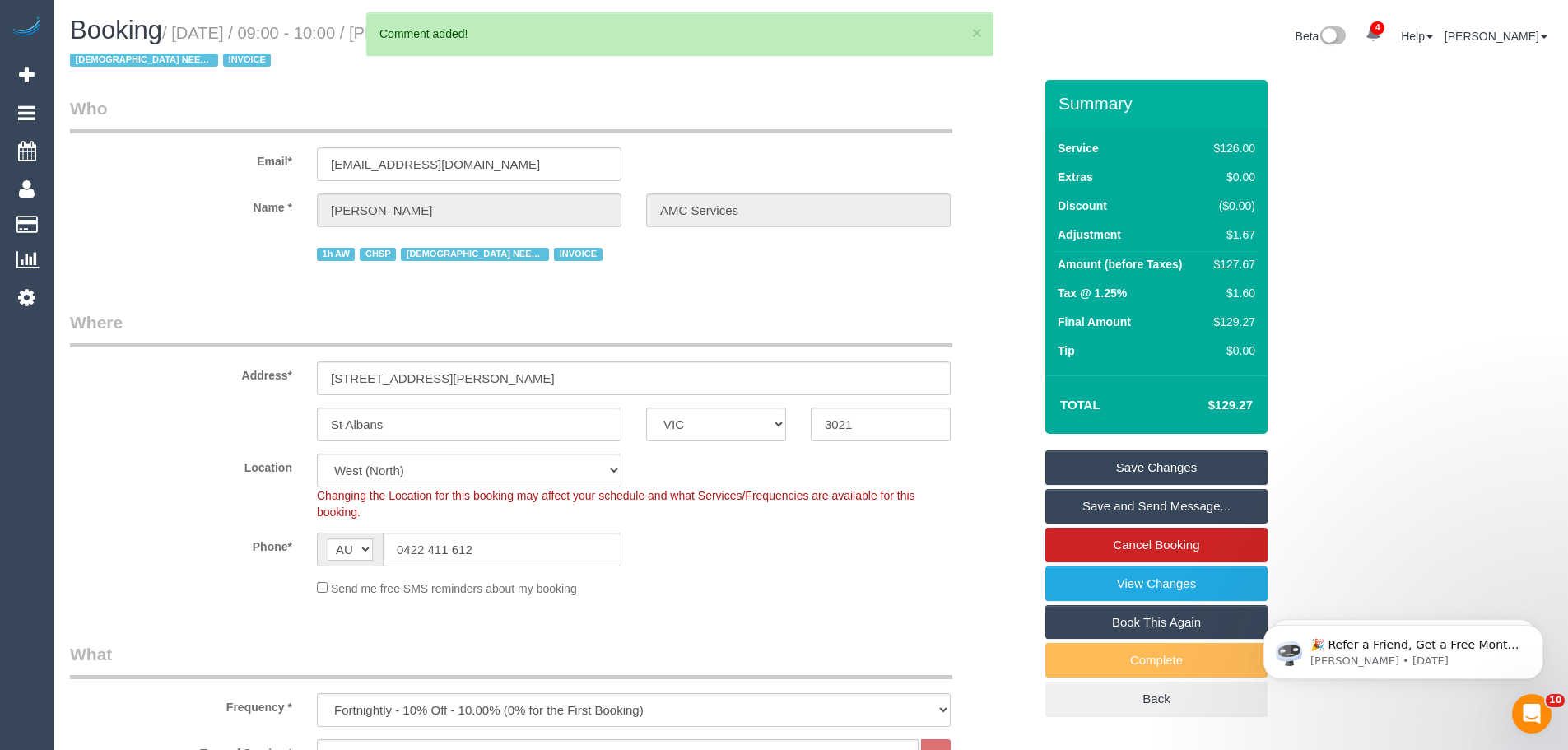
click at [1147, 473] on link "Save Changes" at bounding box center [1157, 468] width 222 height 34
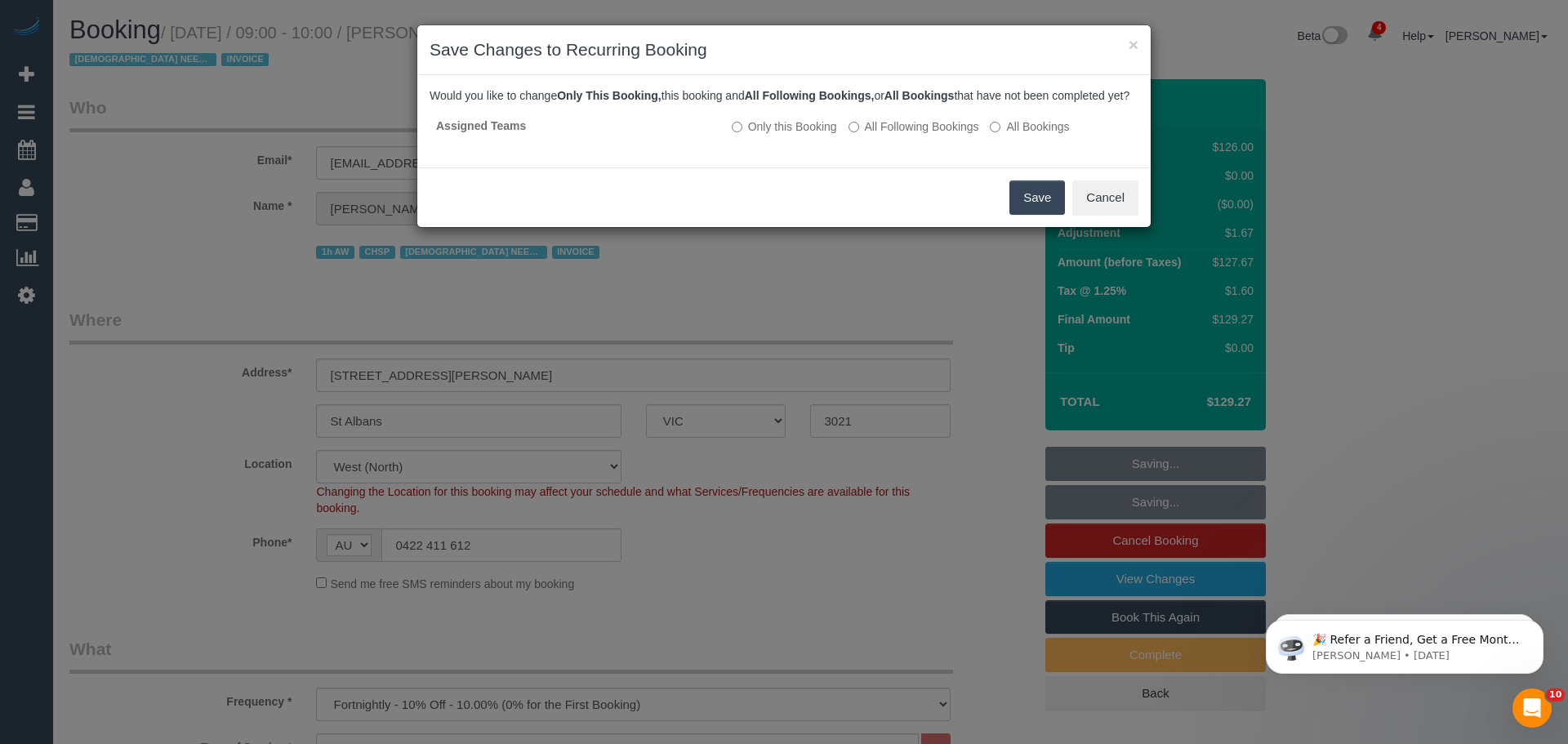
click at [1026, 215] on button "Save" at bounding box center [1037, 197] width 55 height 34
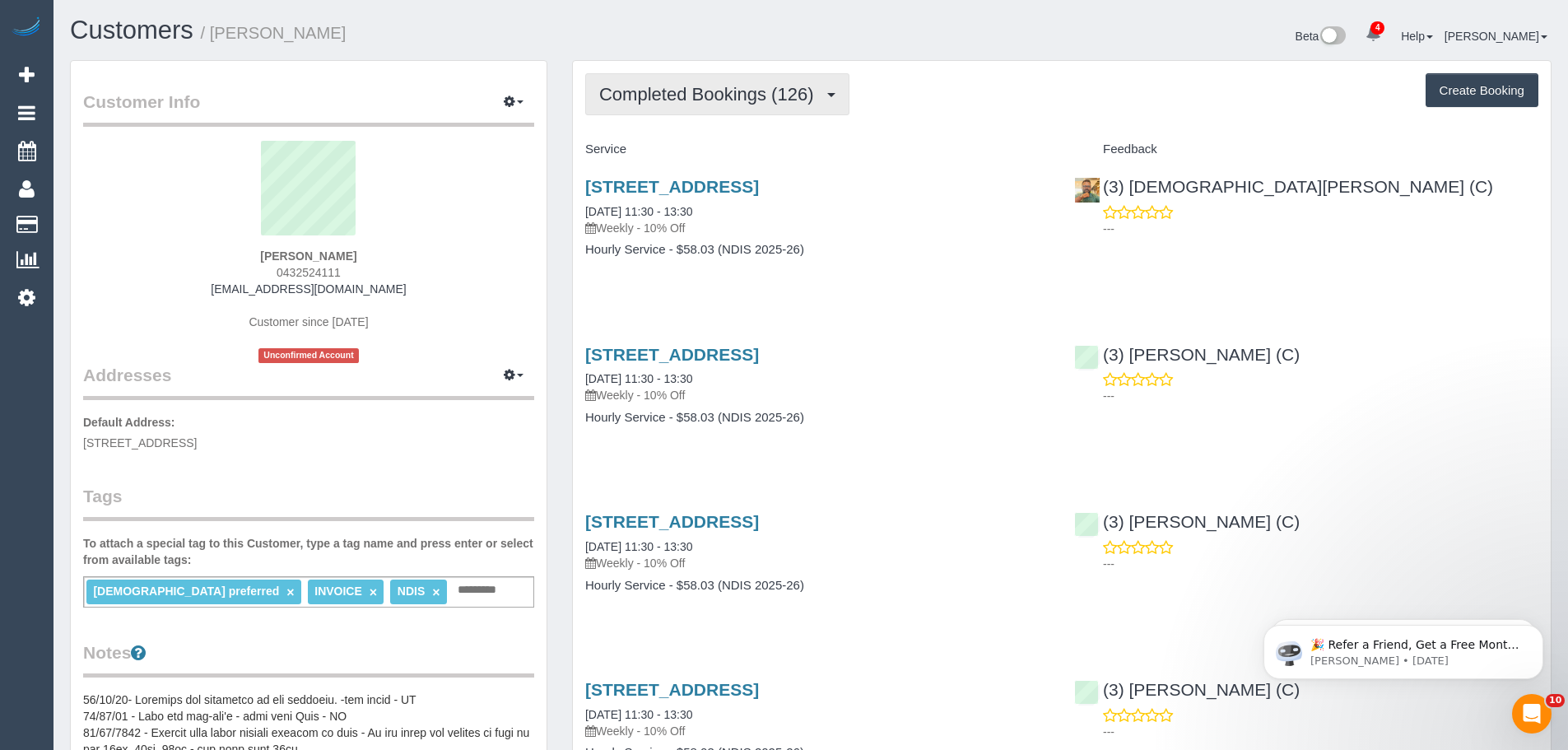
click at [715, 74] on button "Completed Bookings (126)" at bounding box center [718, 94] width 265 height 42
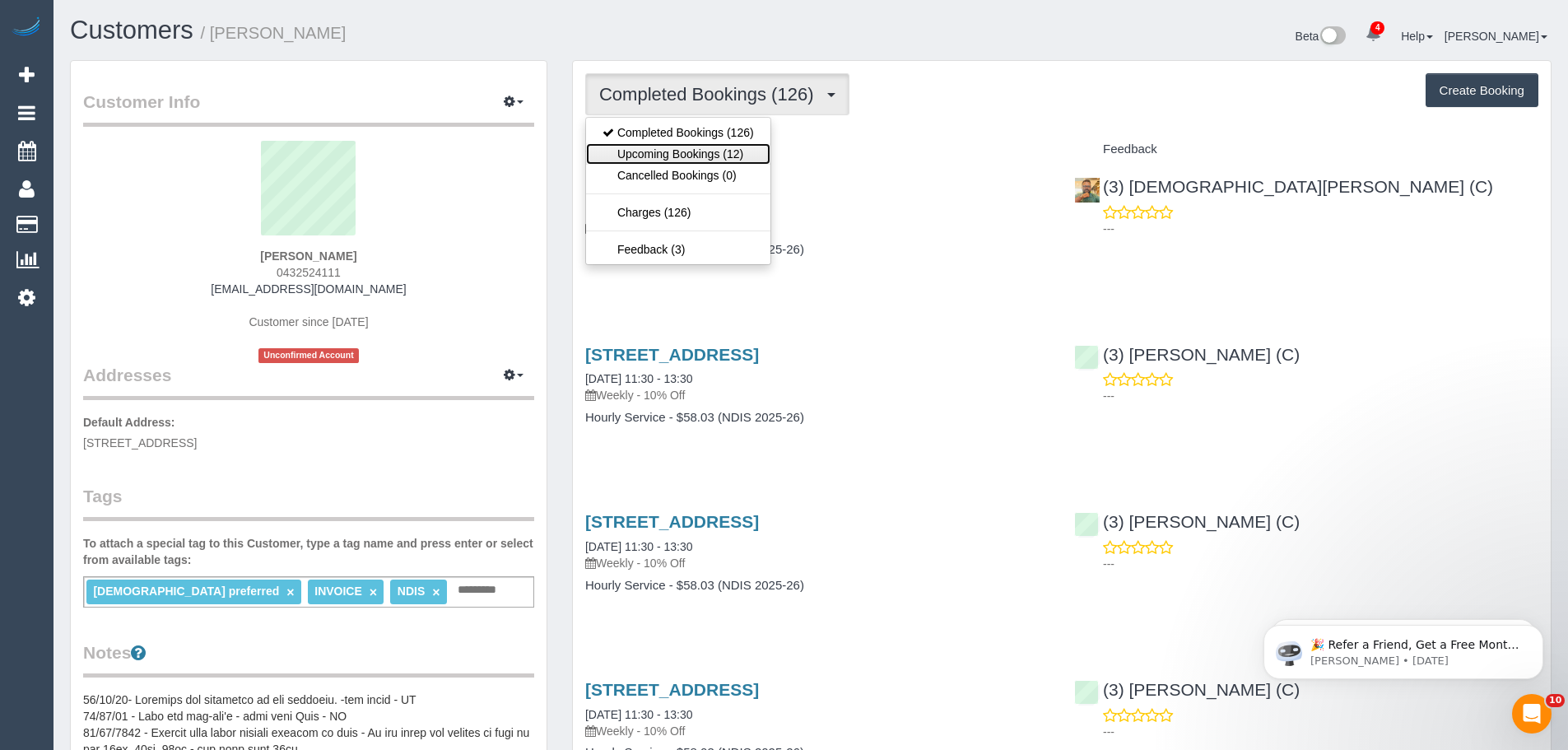
click at [693, 148] on link "Upcoming Bookings (12)" at bounding box center [678, 154] width 184 height 21
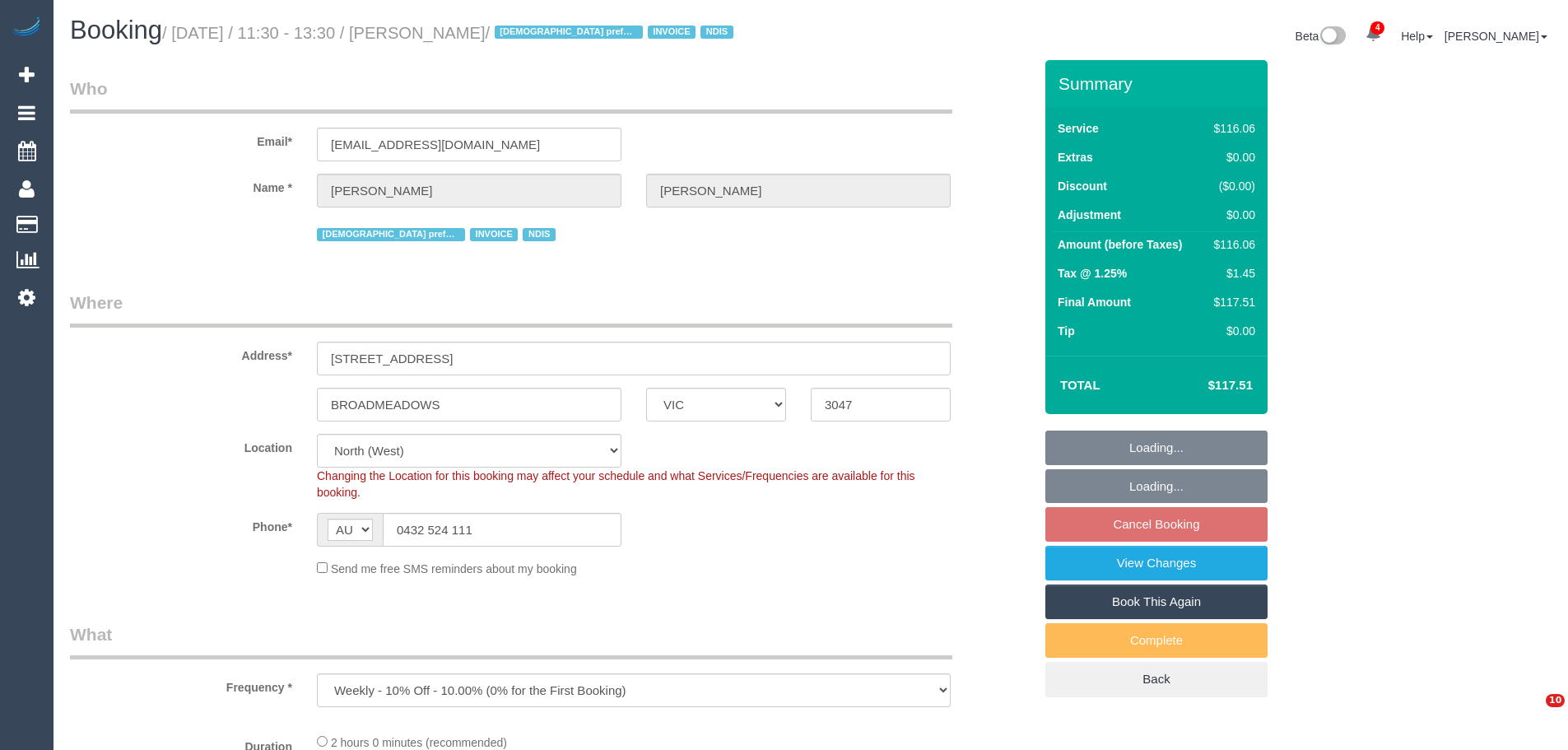
select select "VIC"
select select "object:1520"
select select "number:27"
select select "number:14"
select select "number:19"
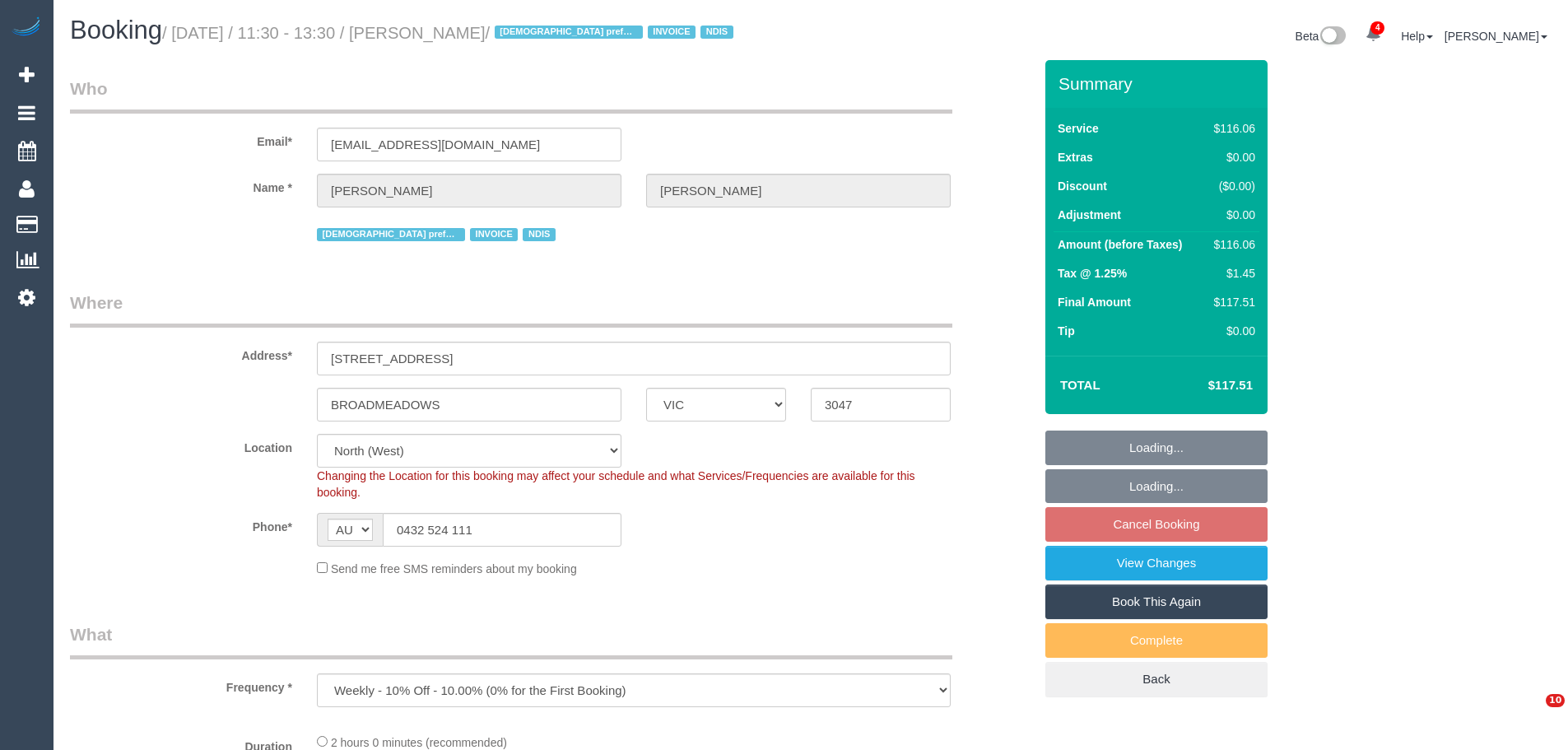
select select "number:25"
select select "number:34"
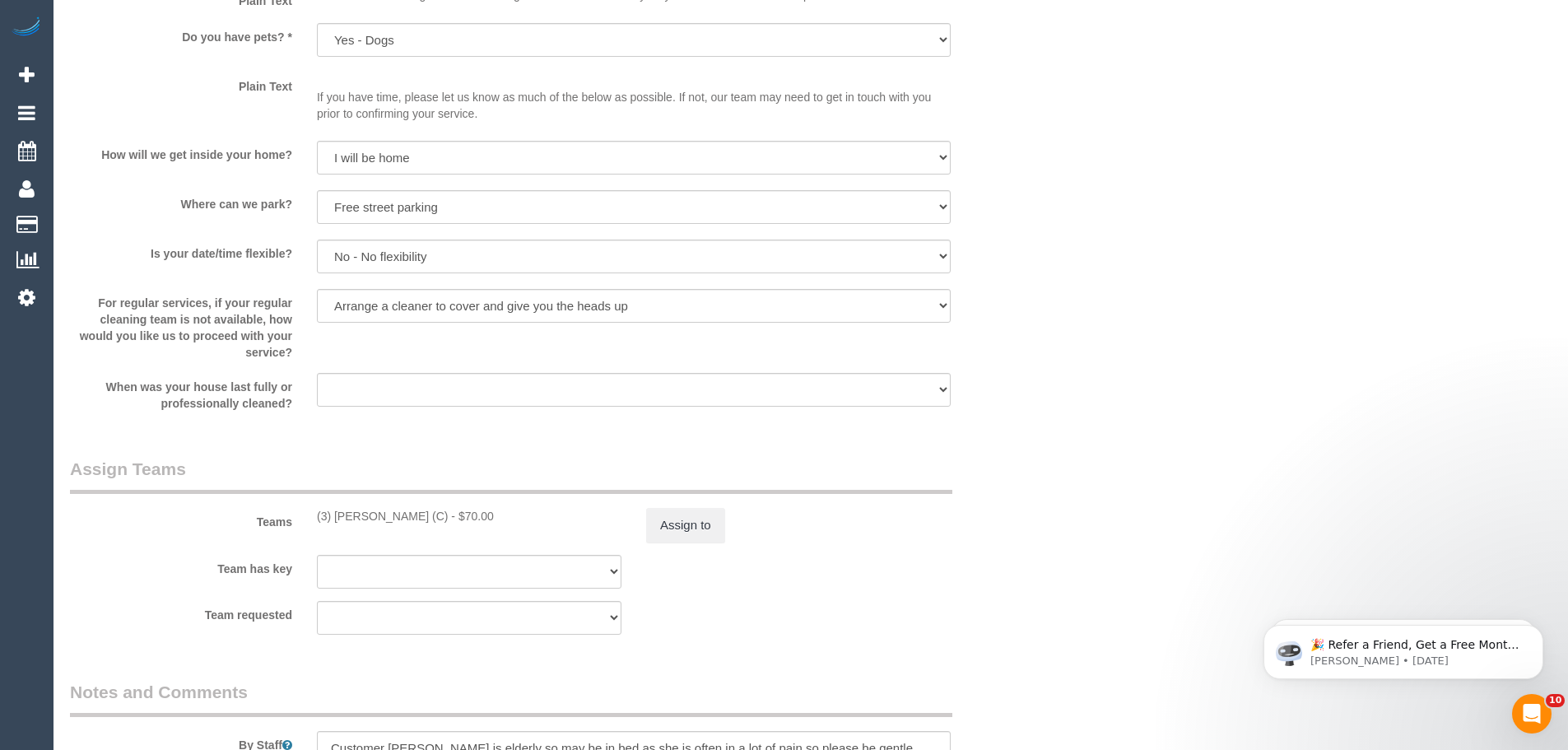
scroll to position [1812, 0]
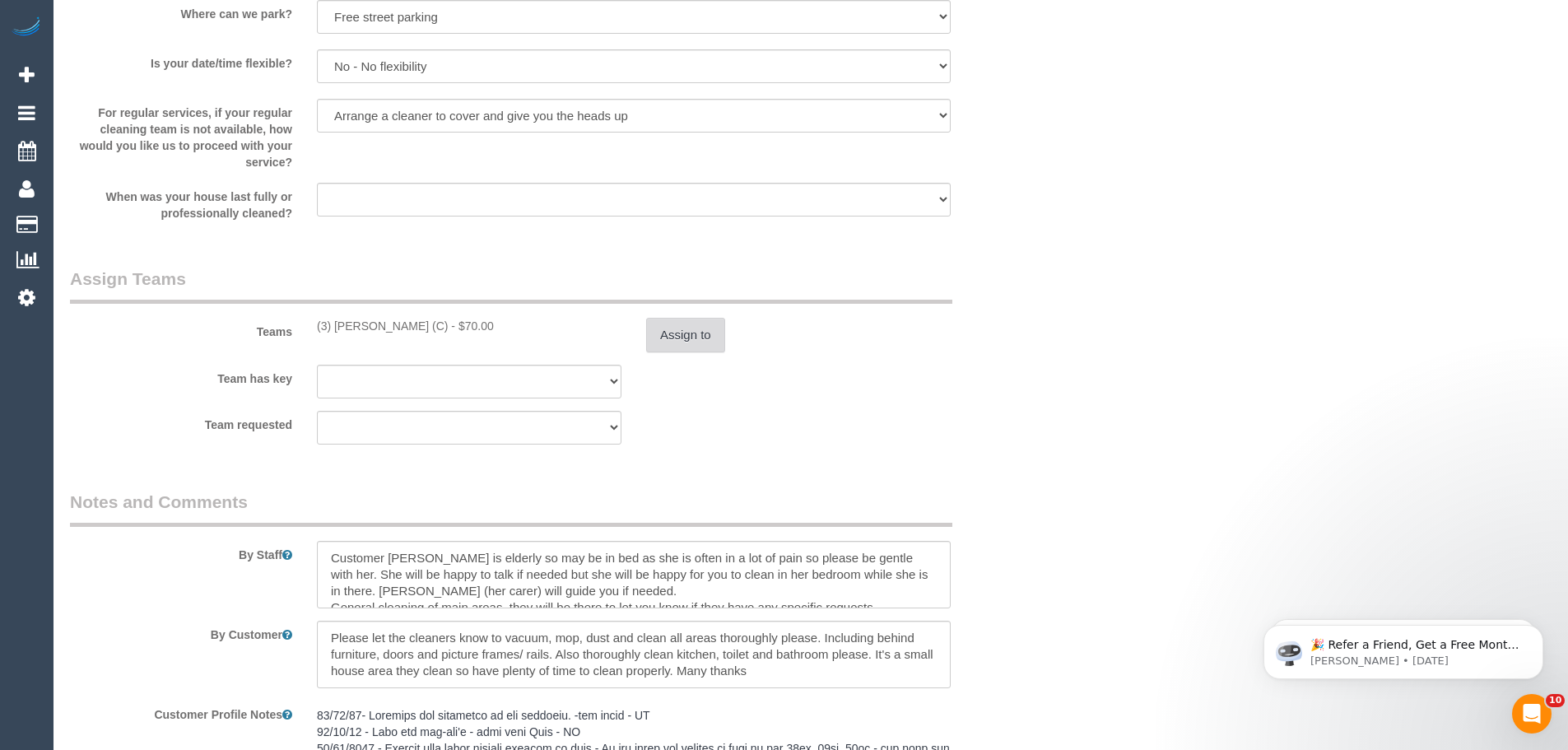
click at [664, 336] on button "Assign to" at bounding box center [686, 334] width 79 height 34
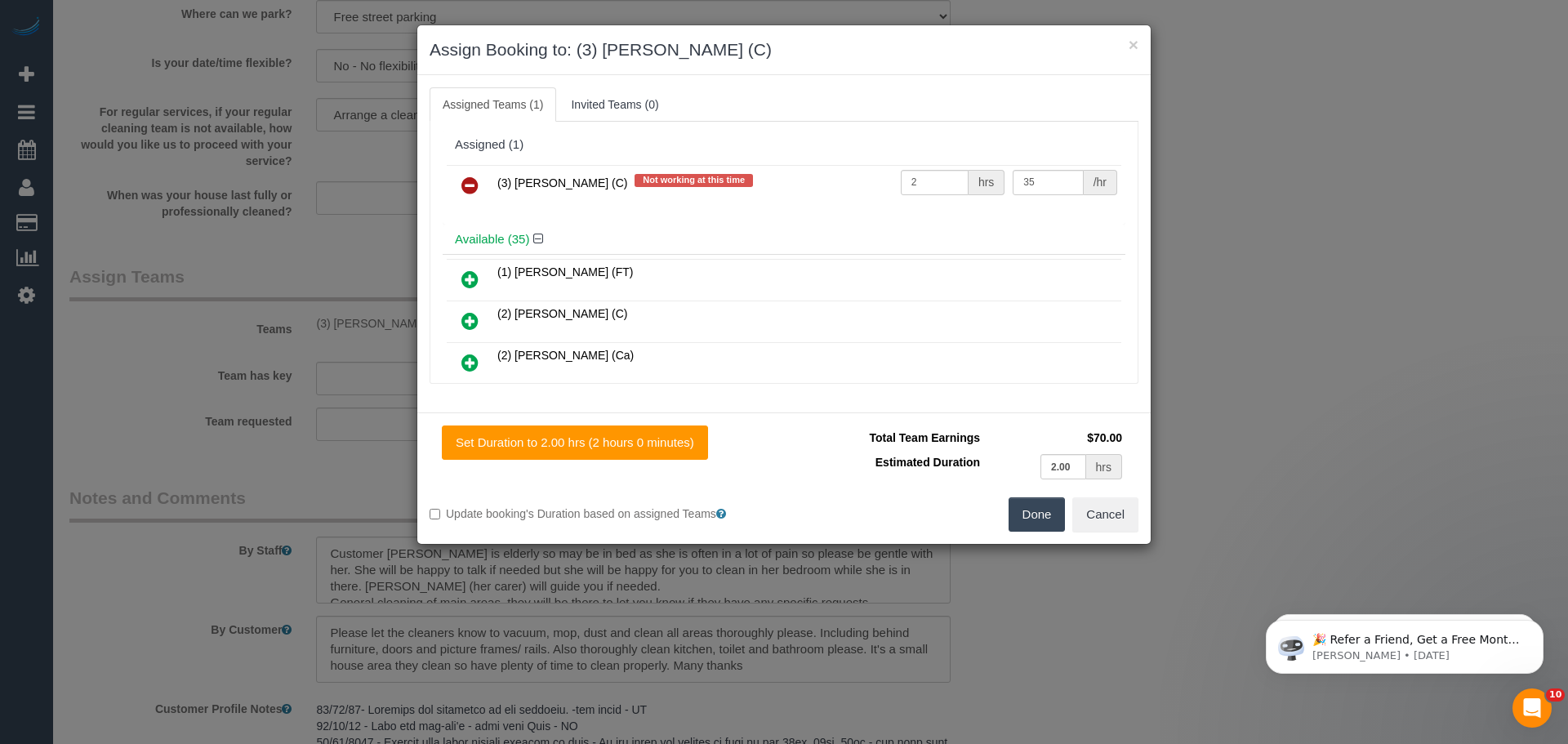
click at [470, 179] on icon at bounding box center [470, 186] width 18 height 19
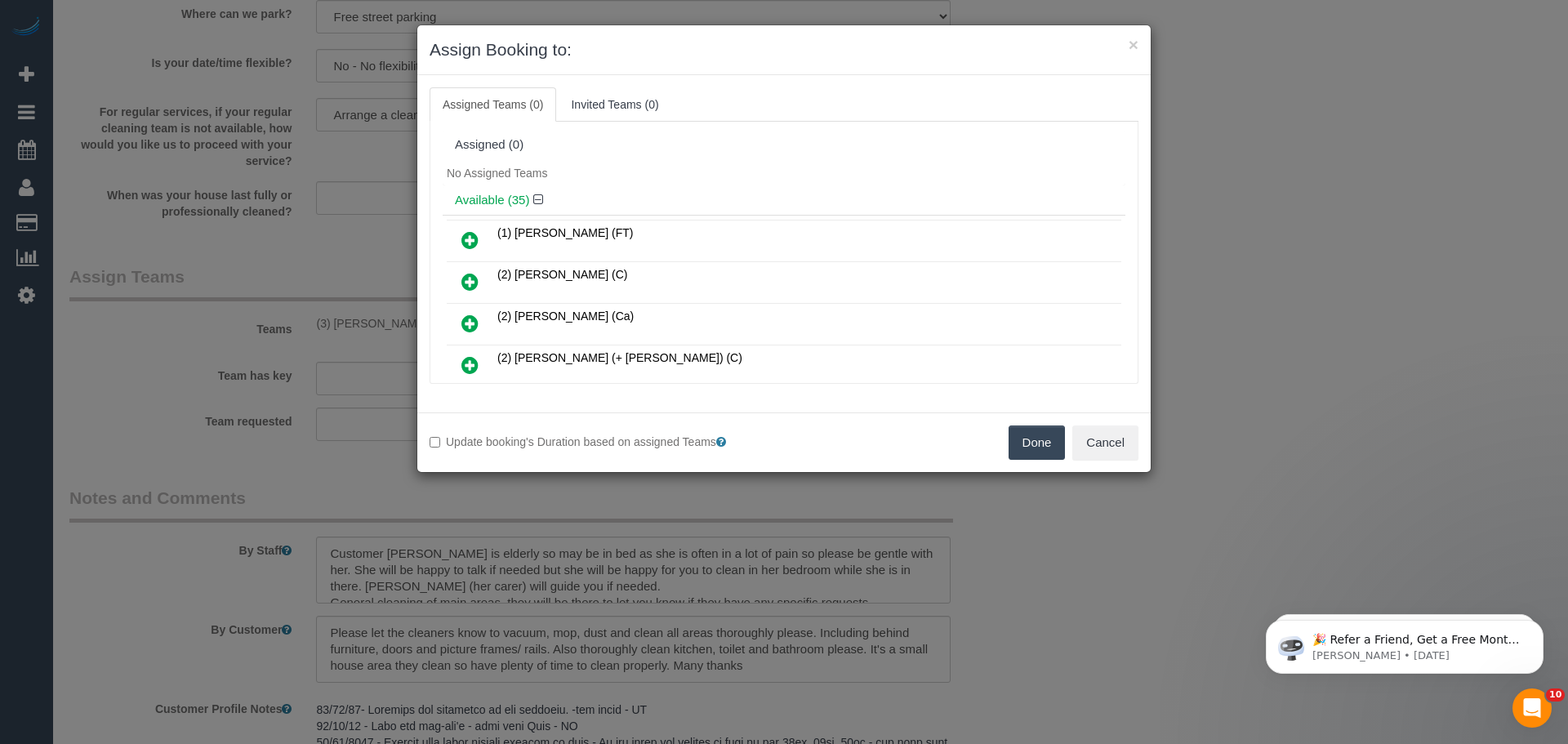
click at [1033, 448] on button "Done" at bounding box center [1037, 442] width 57 height 34
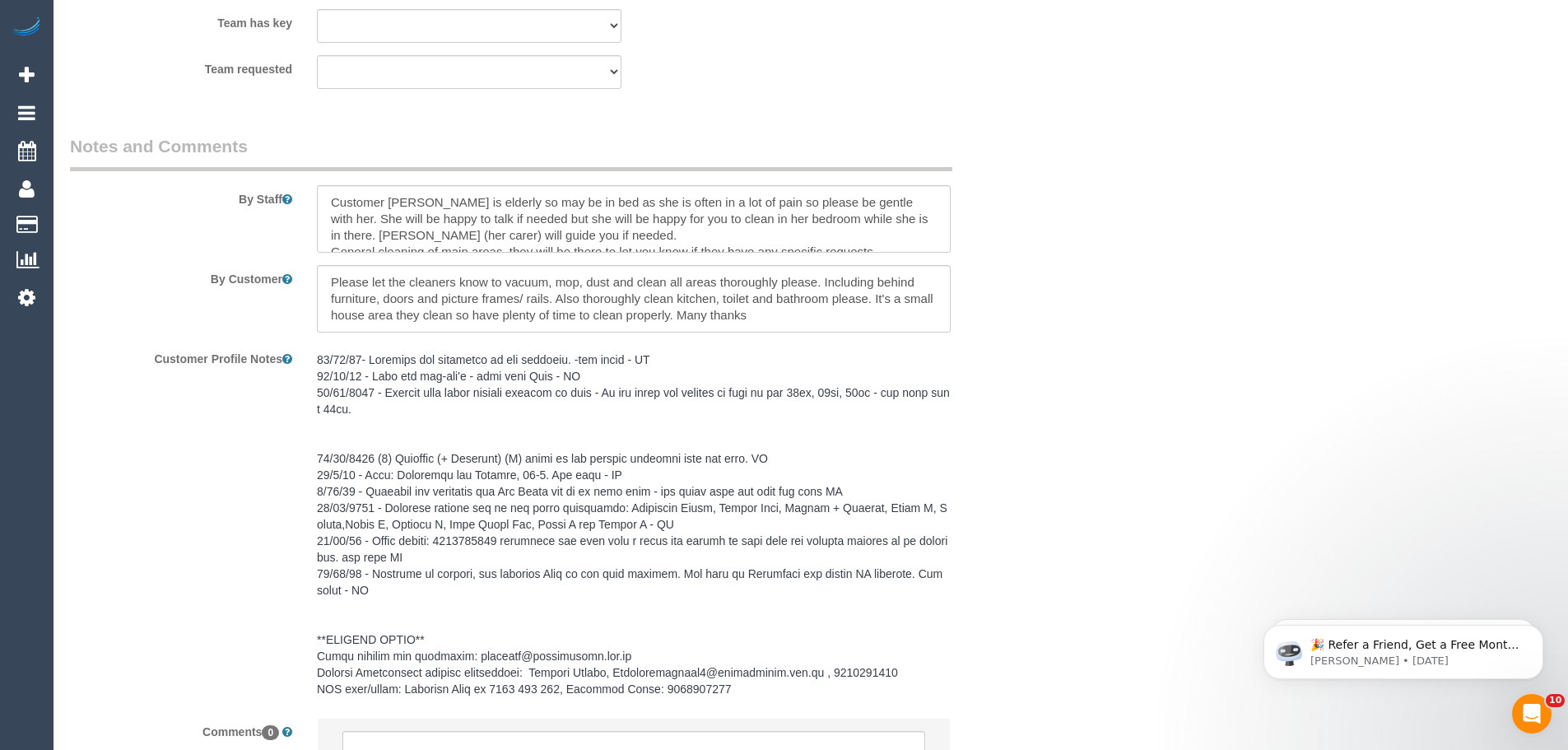
scroll to position [2333, 0]
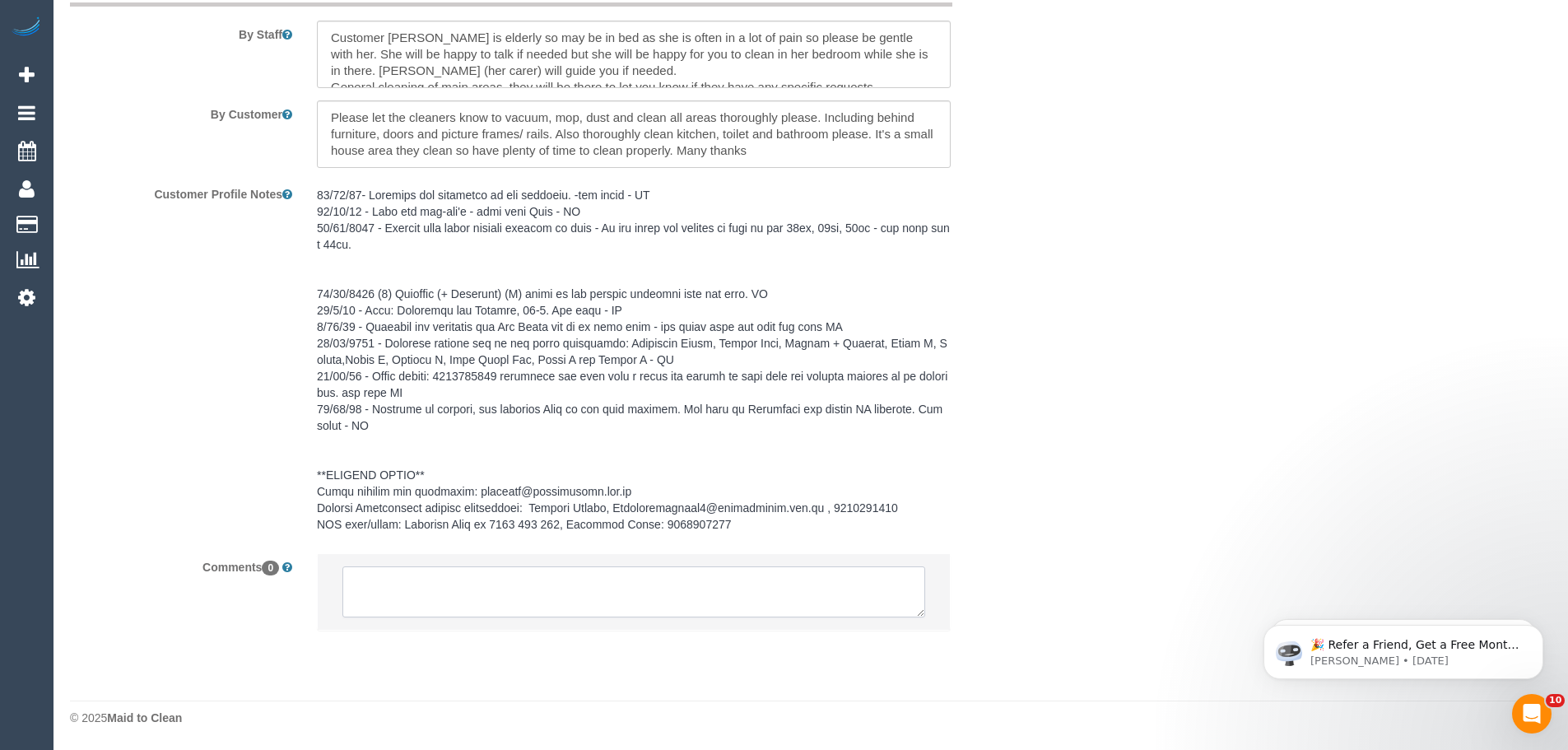
click at [609, 591] on textarea at bounding box center [633, 592] width 583 height 51
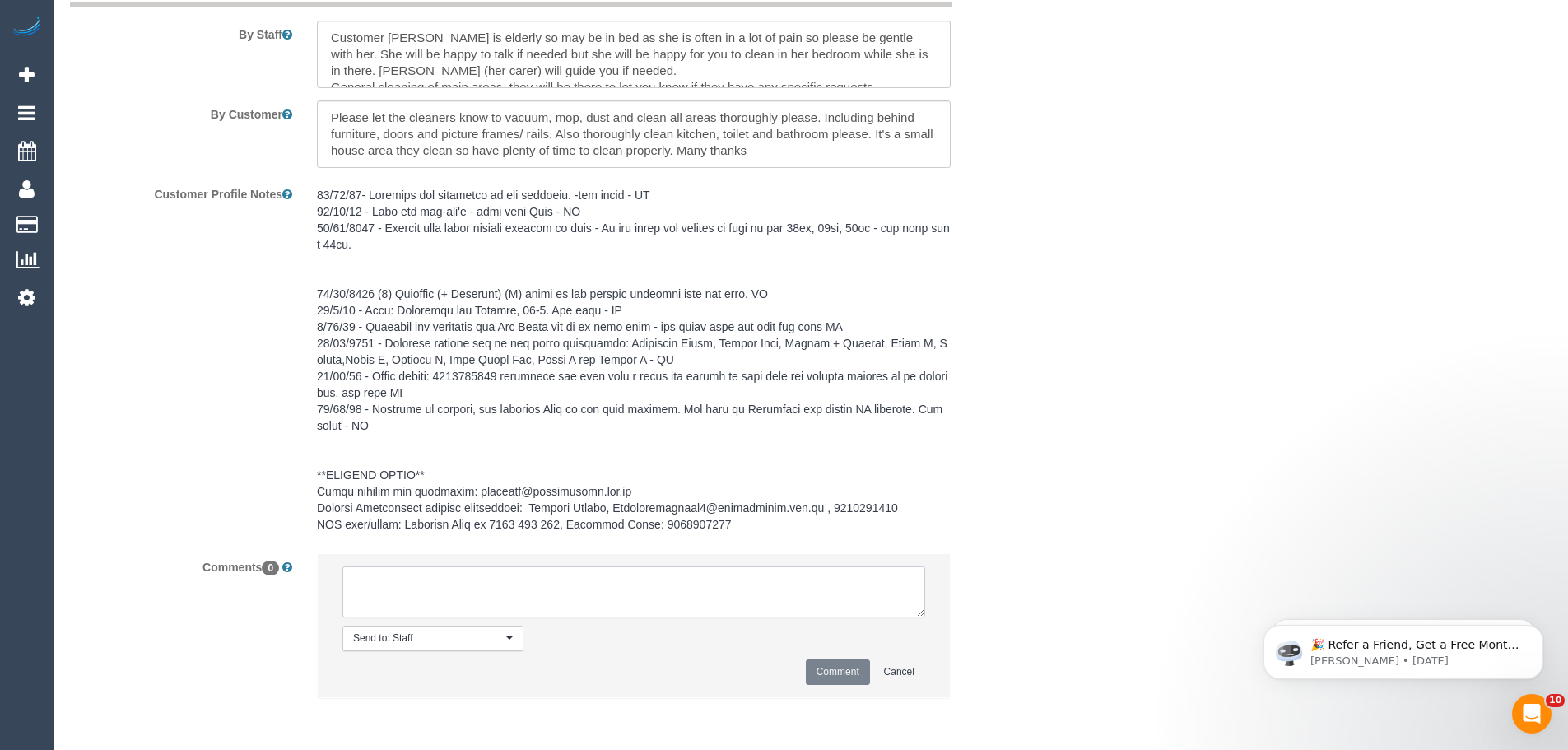
paste textarea "(3) [PERSON_NAME] (C) UA 15/09 - 26/09 - Car issues Customer contacted via email"
type textarea "(3) [PERSON_NAME] (C) UA 15/09 - 26/09 - Car issues Customer contacted via email"
click at [843, 673] on button "Comment" at bounding box center [838, 672] width 64 height 26
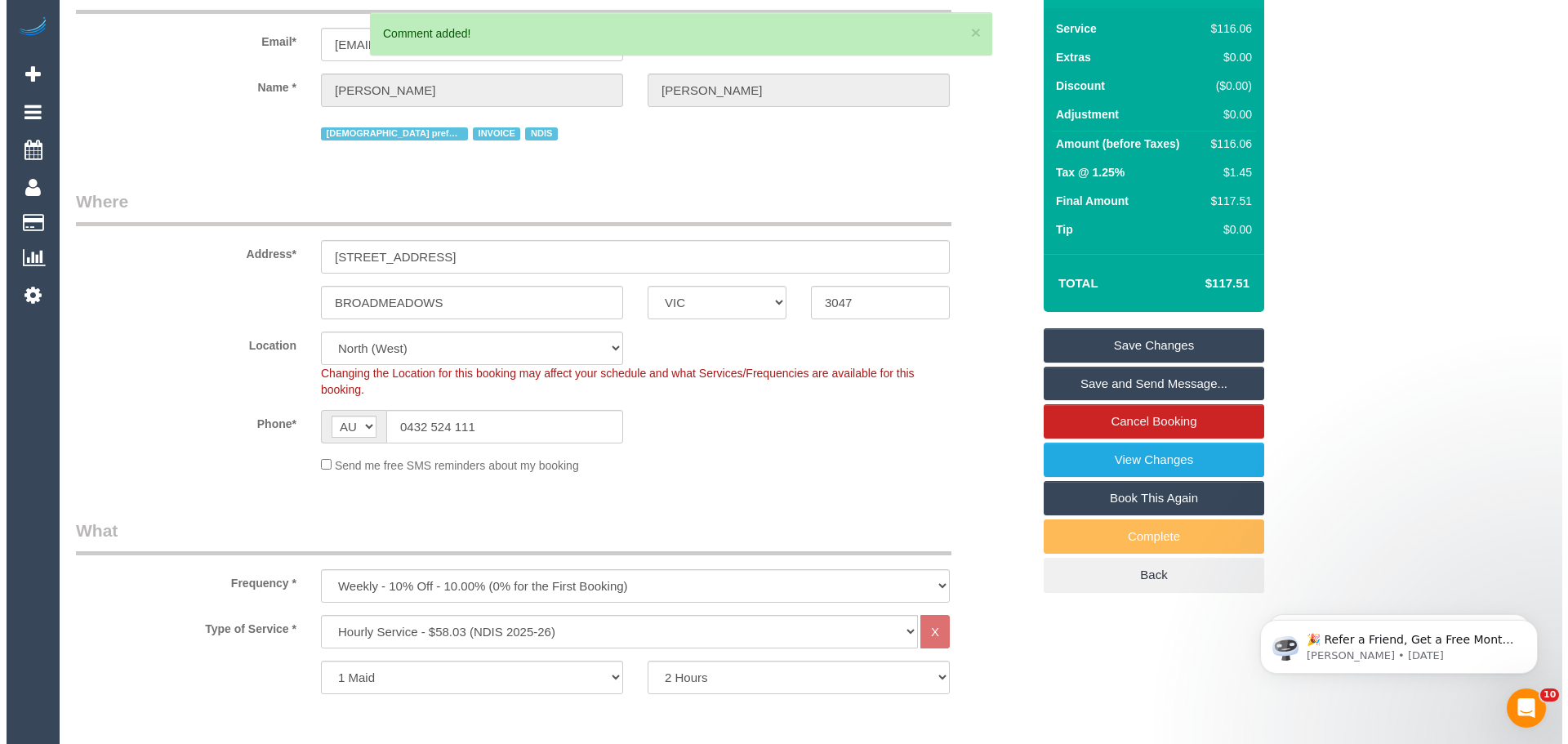
scroll to position [0, 0]
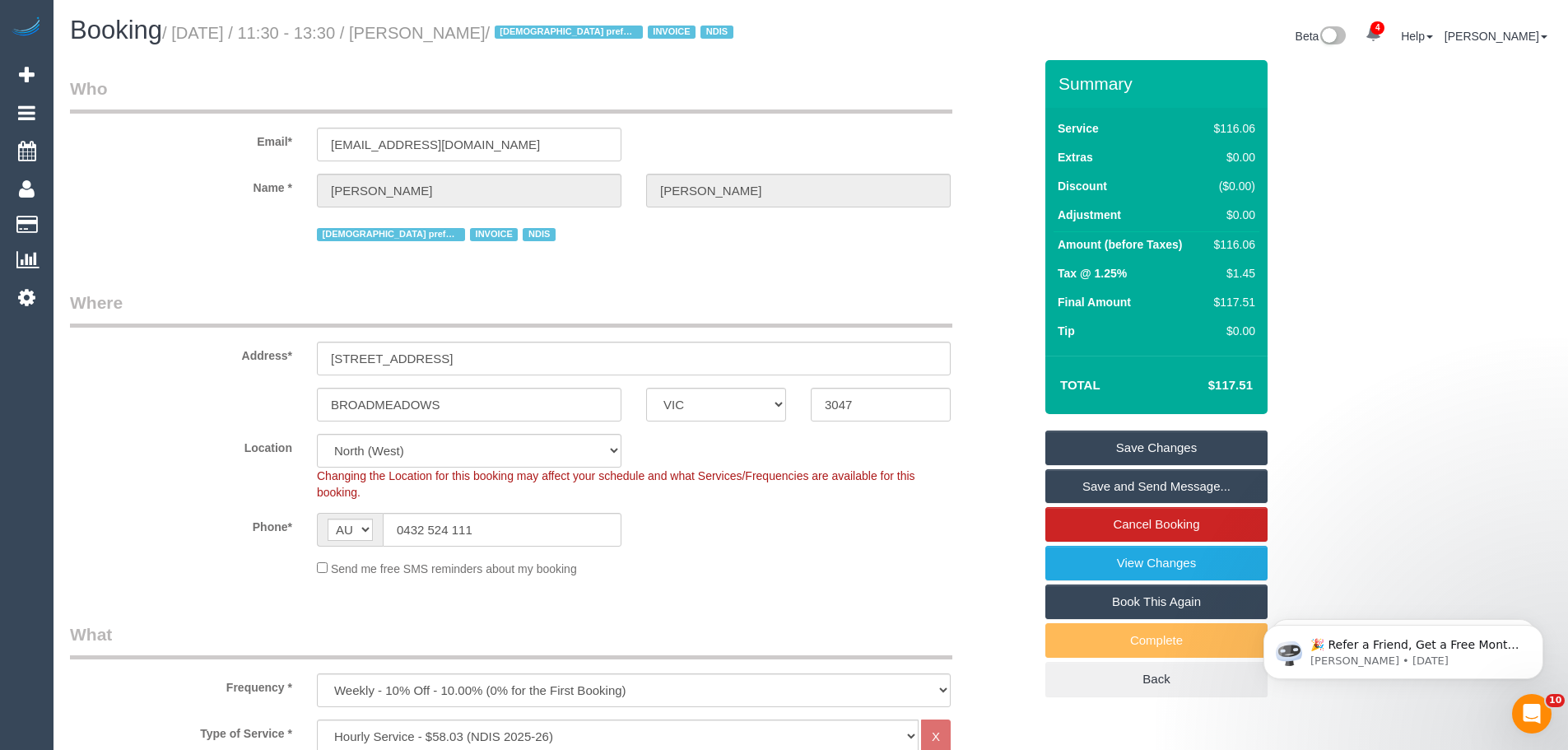
click at [1145, 444] on link "Save Changes" at bounding box center [1157, 447] width 222 height 34
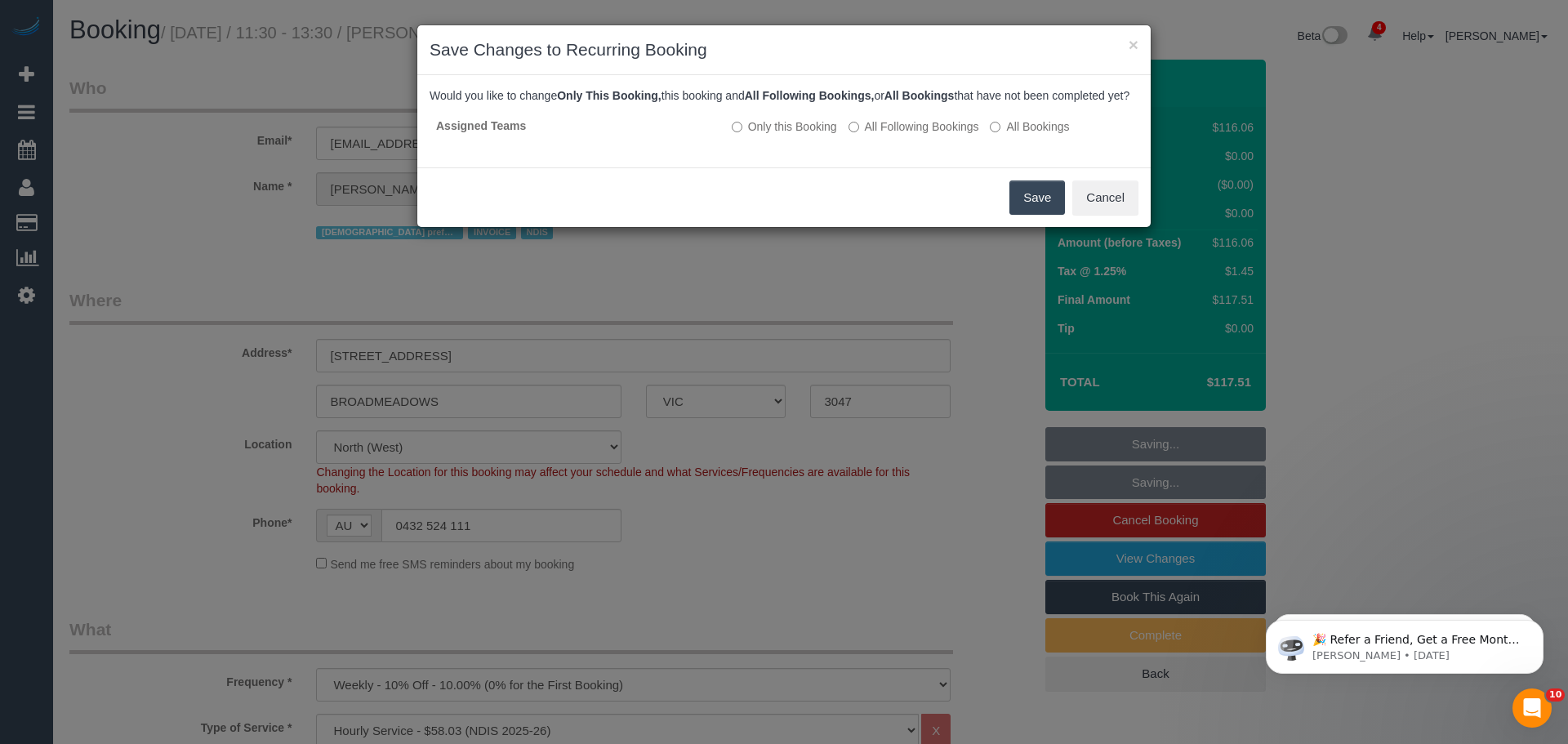
click at [1026, 215] on button "Save" at bounding box center [1037, 197] width 55 height 34
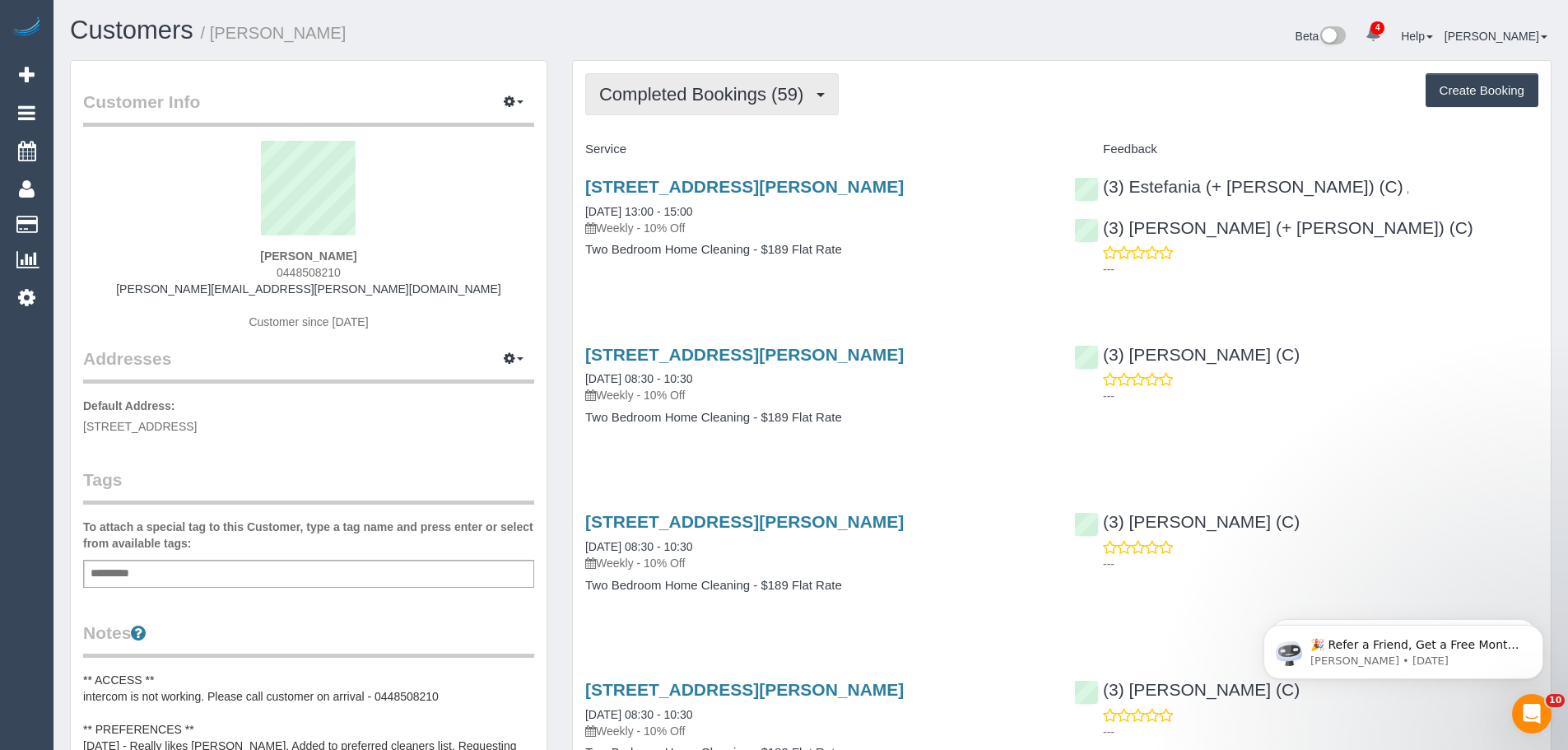
click at [717, 86] on span "Completed Bookings (59)" at bounding box center [706, 94] width 213 height 20
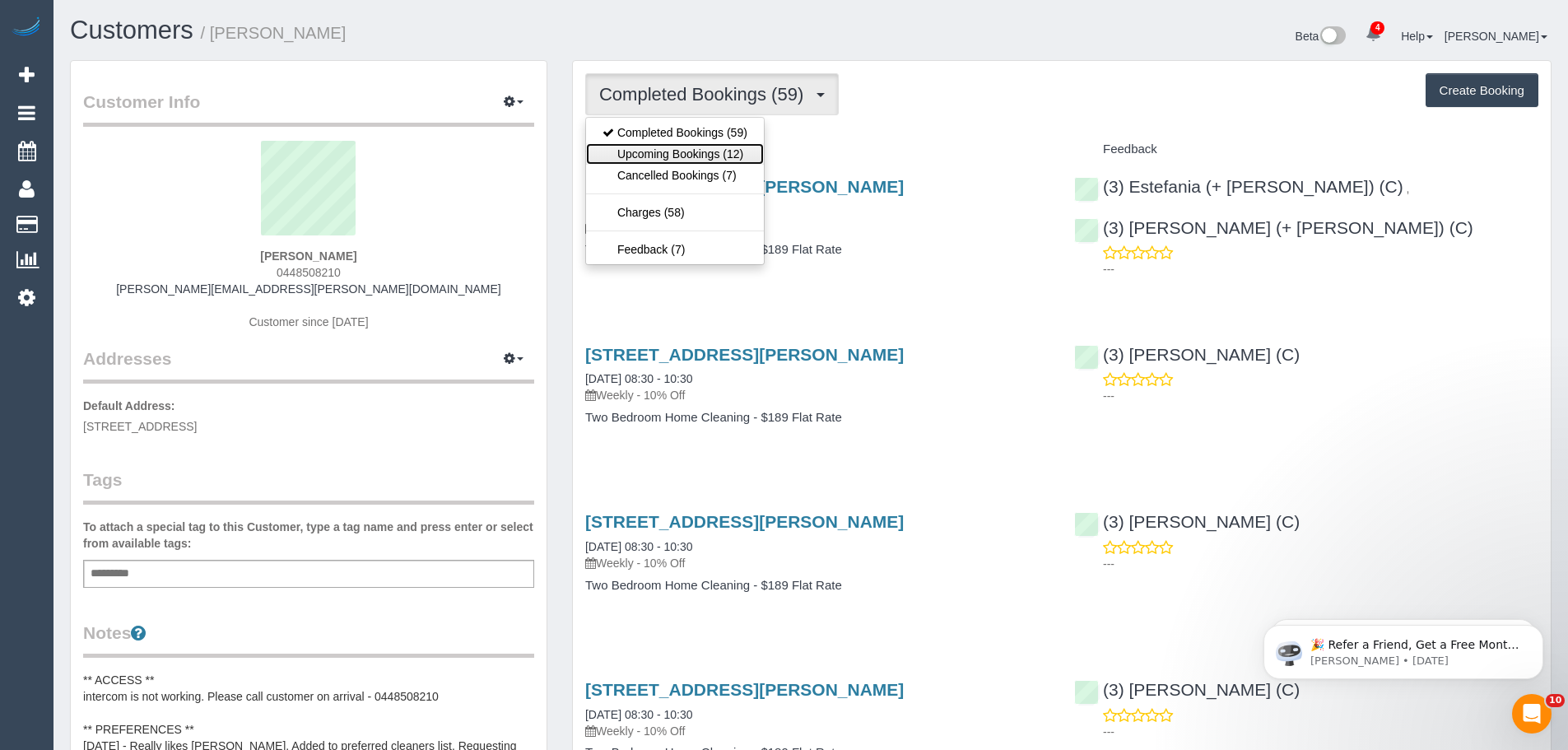
click at [704, 149] on link "Upcoming Bookings (12)" at bounding box center [676, 154] width 178 height 21
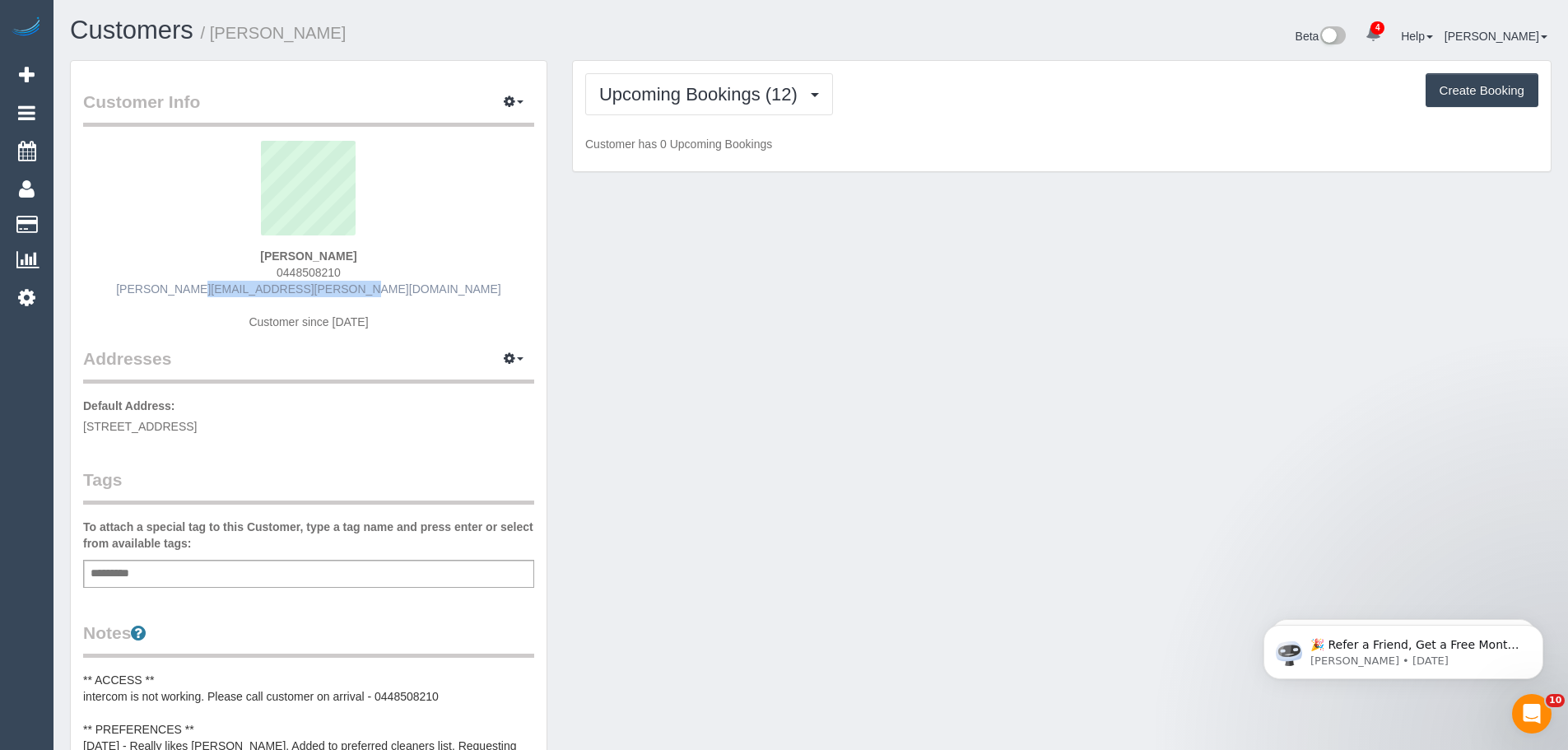
drag, startPoint x: 391, startPoint y: 288, endPoint x: 241, endPoint y: 286, distance: 150.0
click at [243, 288] on div "Isabelle Kingshott 0448508210 isabelle.kingshott@gmail.com Customer since 2018" at bounding box center [309, 244] width 452 height 206
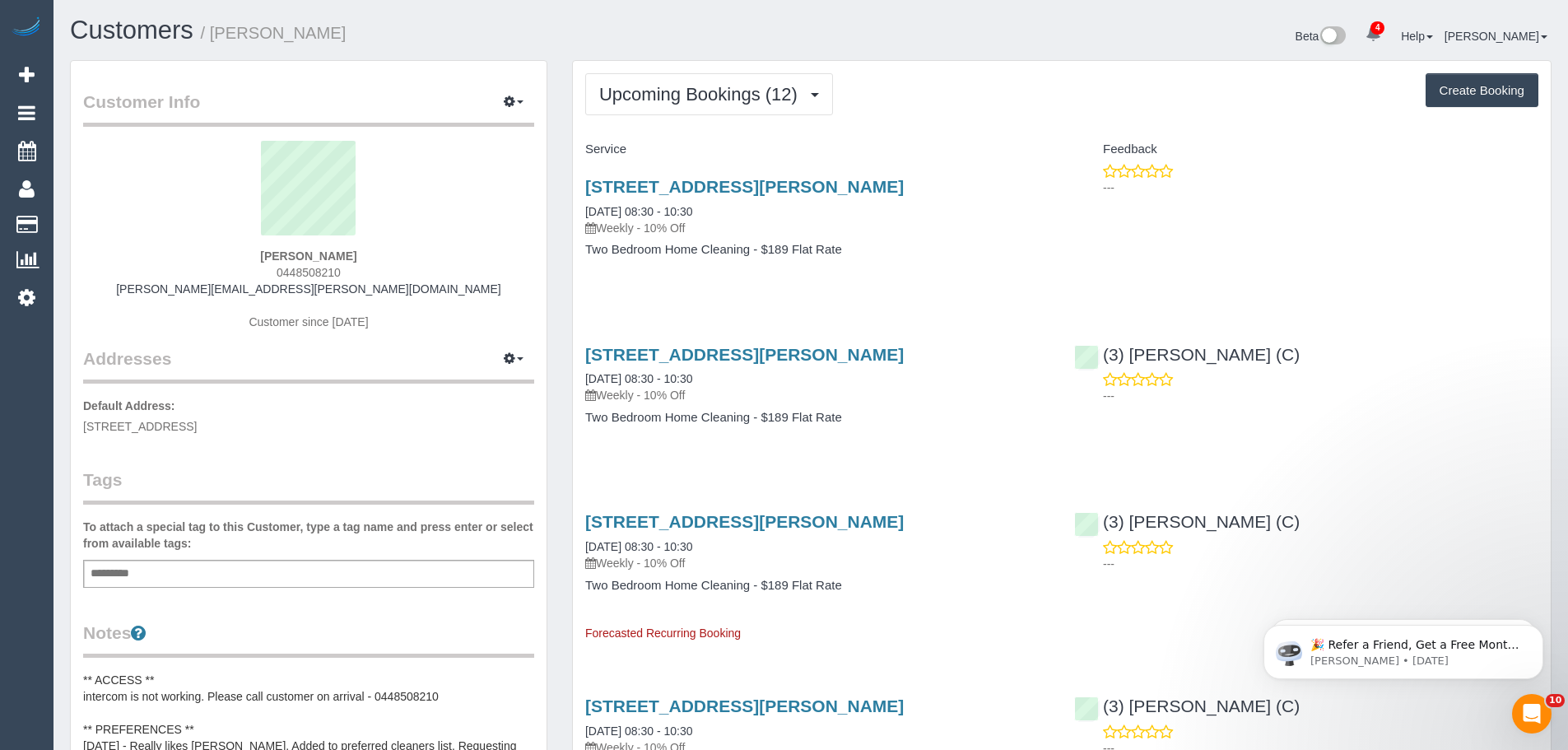
click at [197, 290] on div "Isabelle Kingshott 0448508210 isabelle.kingshott@gmail.com Customer since 2018" at bounding box center [309, 244] width 452 height 206
drag, startPoint x: 191, startPoint y: 289, endPoint x: 419, endPoint y: 296, distance: 228.1
click at [419, 296] on div "Isabelle Kingshott 0448508210 isabelle.kingshott@gmail.com Customer since 2018" at bounding box center [309, 244] width 452 height 206
copy link "isabelle.kingshott@gmail.com"
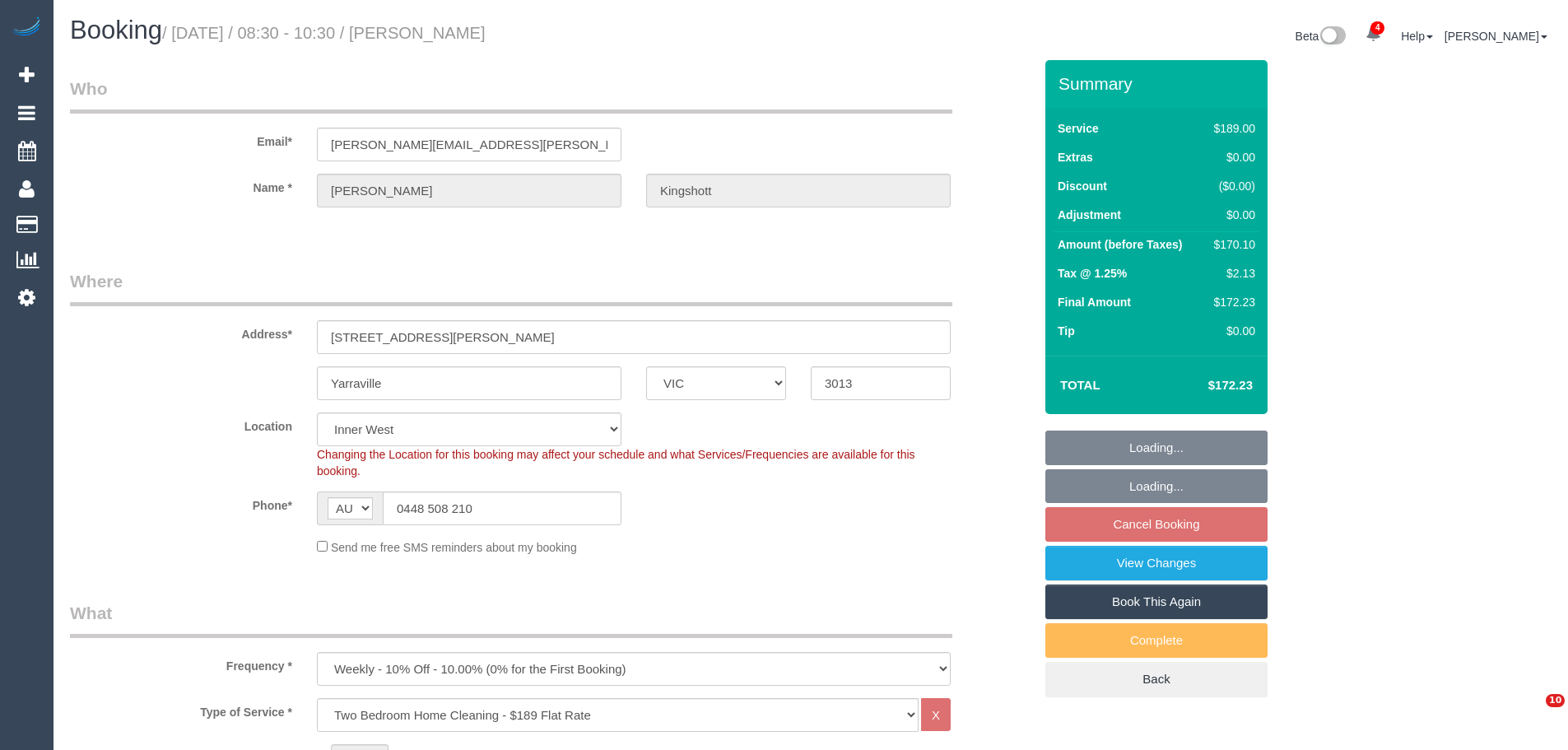
select select "VIC"
select select "number:27"
select select "number:14"
select select "number:19"
select select "number:36"
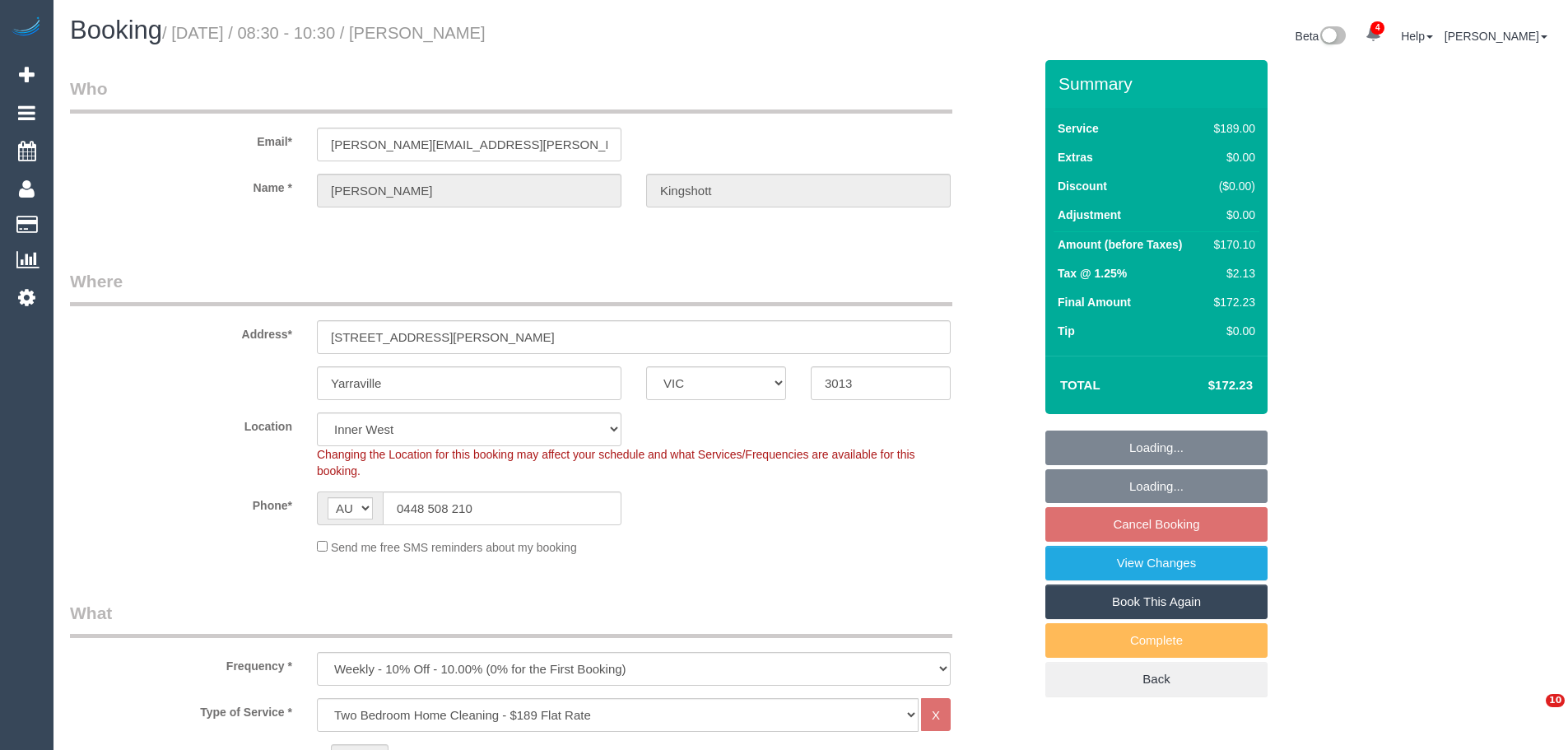
select select "number:34"
select select "number:11"
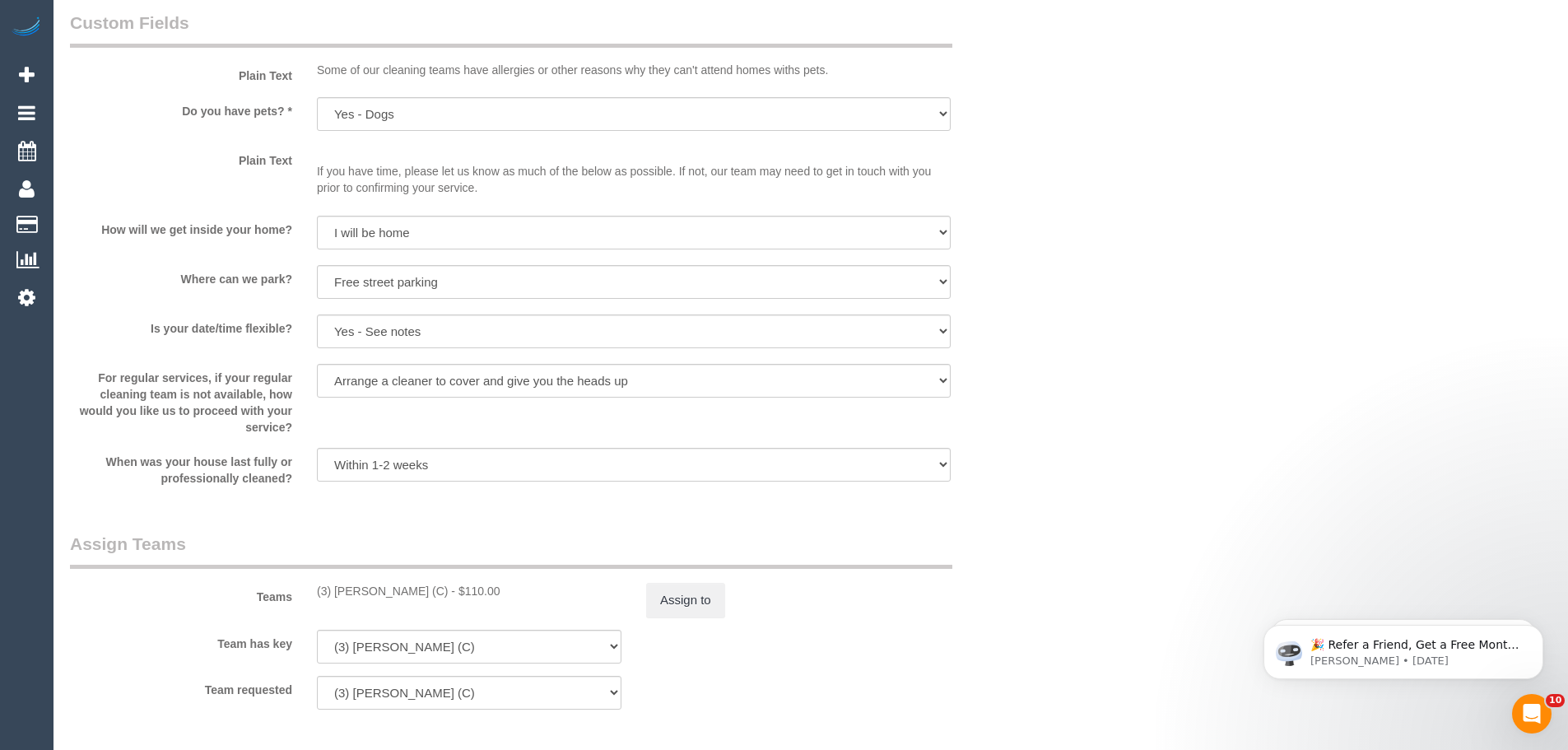
scroll to position [2306, 0]
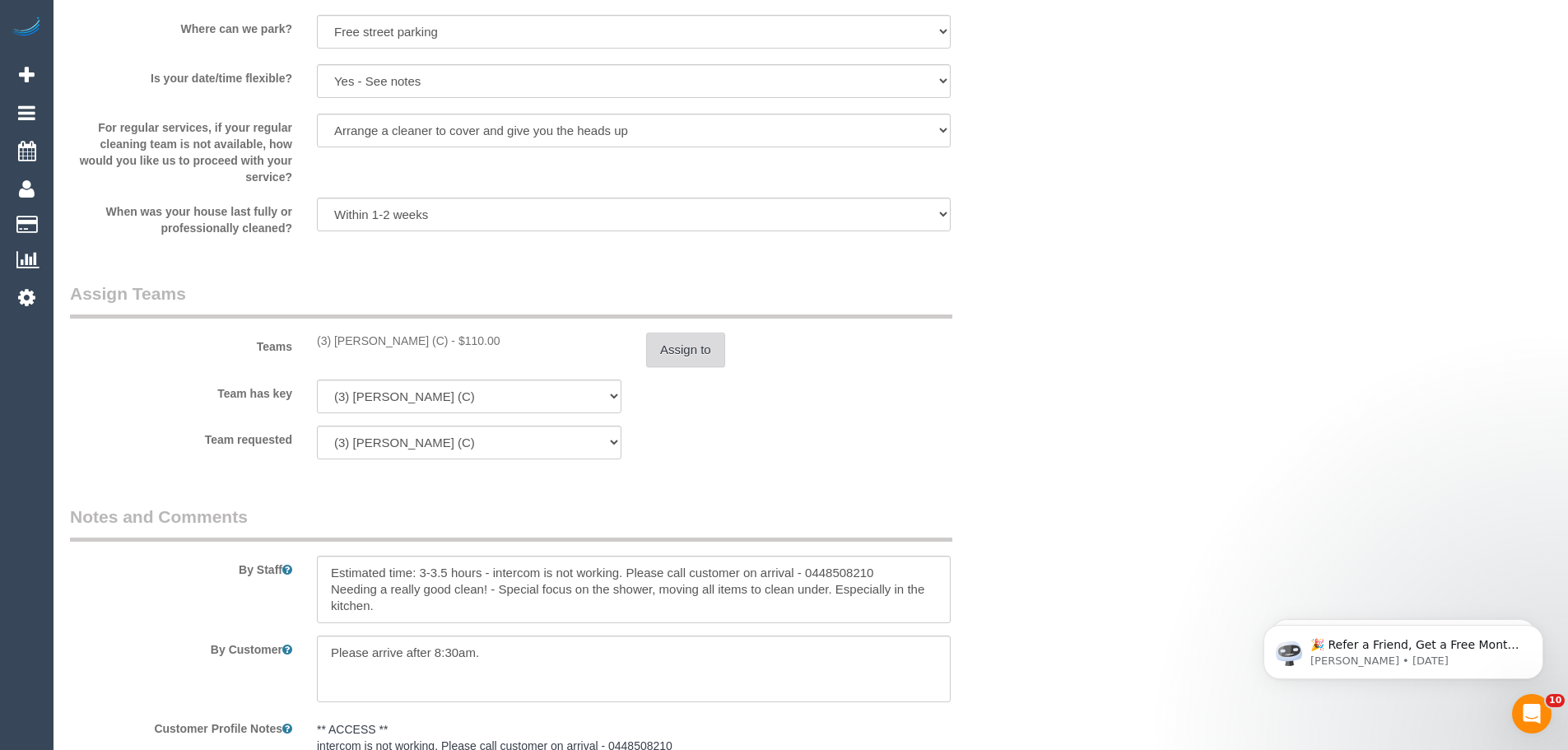
click at [692, 359] on button "Assign to" at bounding box center [686, 349] width 79 height 34
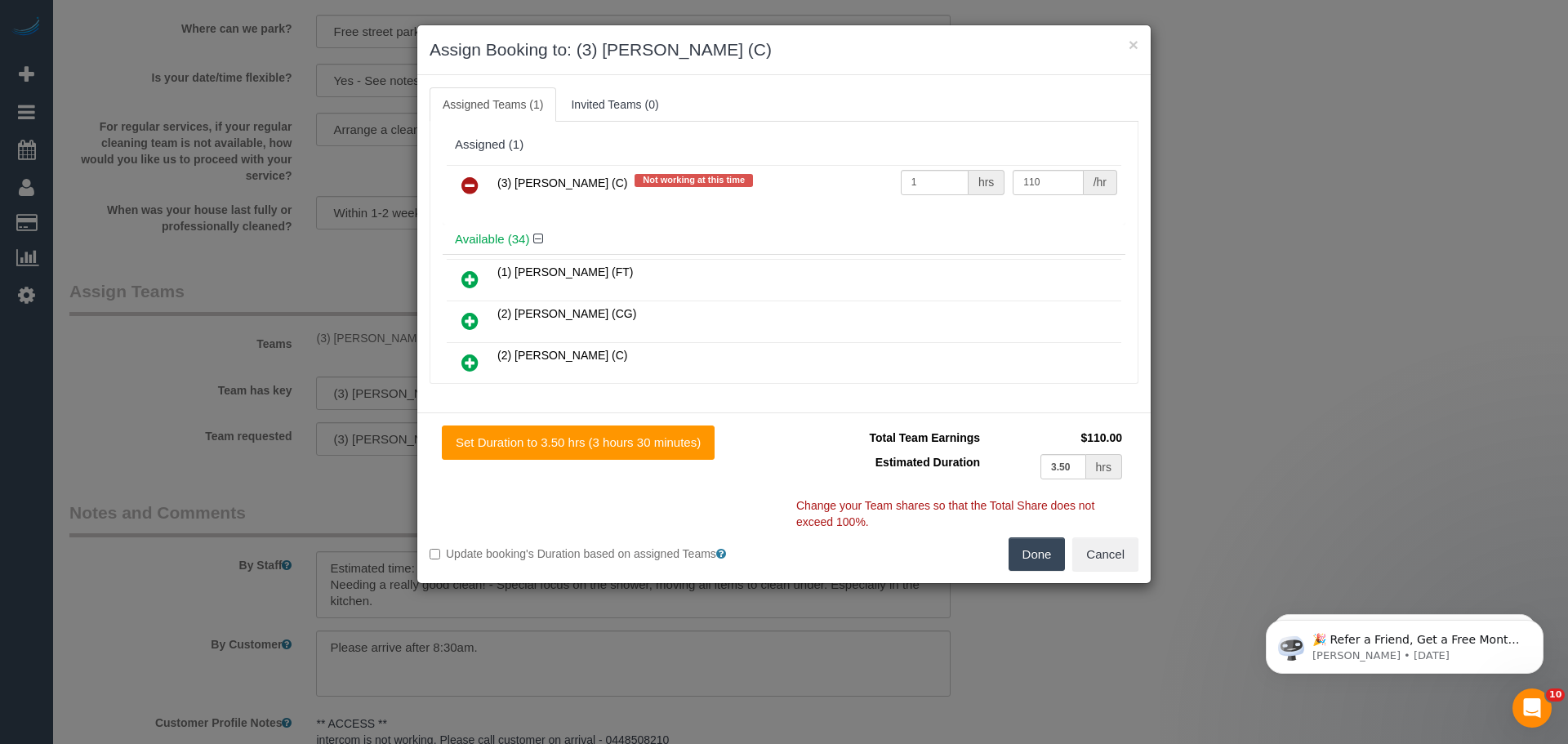
drag, startPoint x: 471, startPoint y: 186, endPoint x: 524, endPoint y: 209, distance: 57.8
click at [471, 186] on icon at bounding box center [470, 186] width 18 height 19
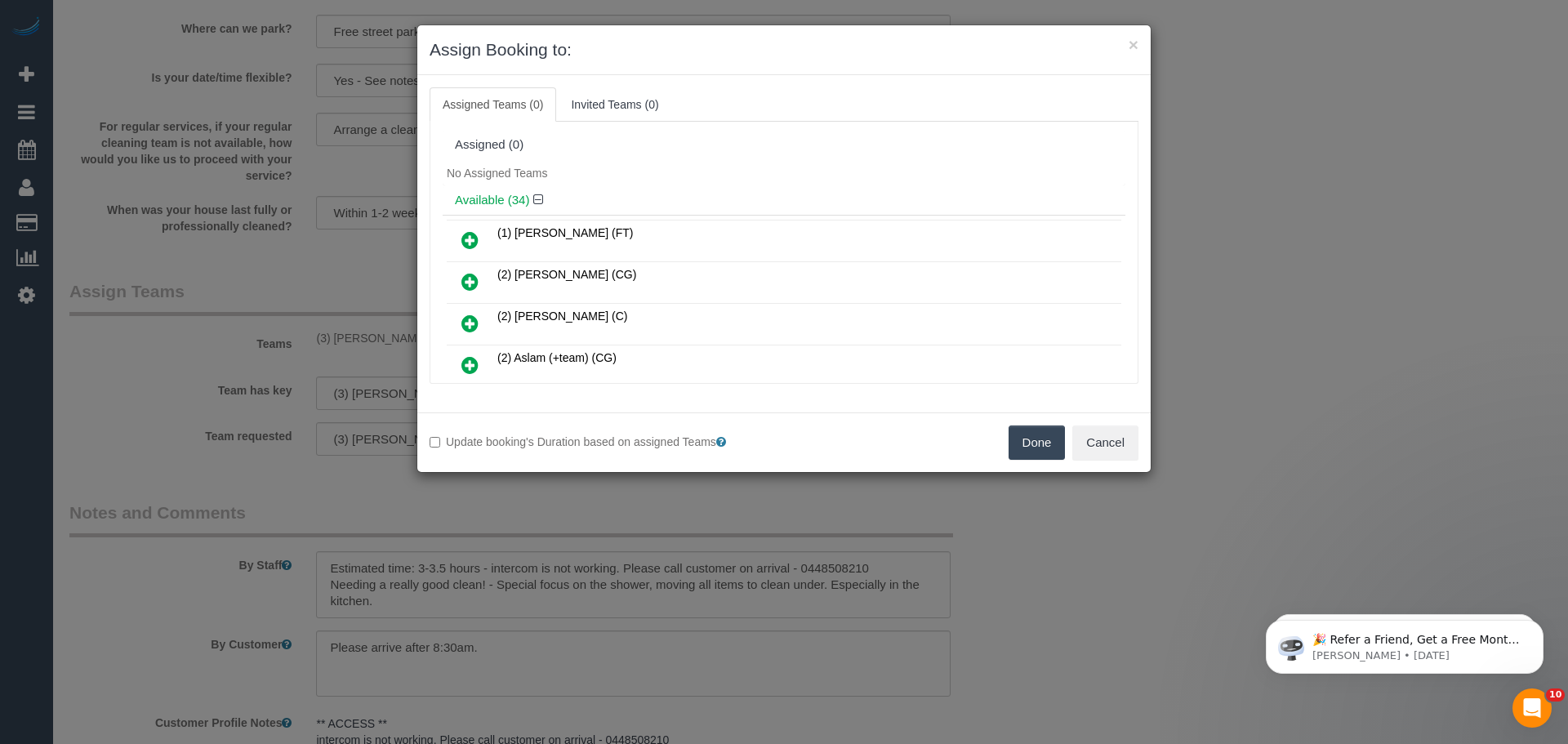
click at [1028, 443] on button "Done" at bounding box center [1037, 442] width 57 height 34
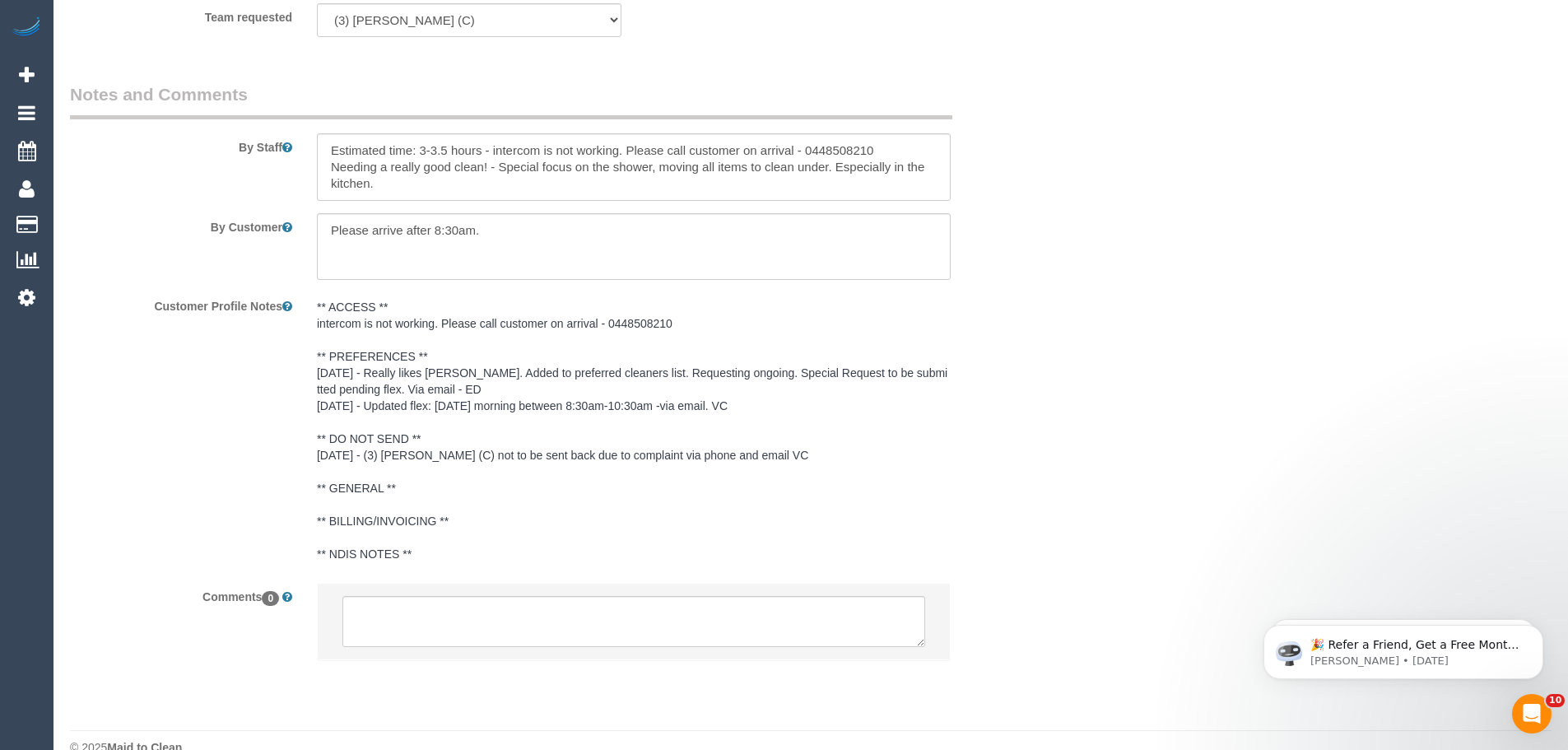
scroll to position [2758, 0]
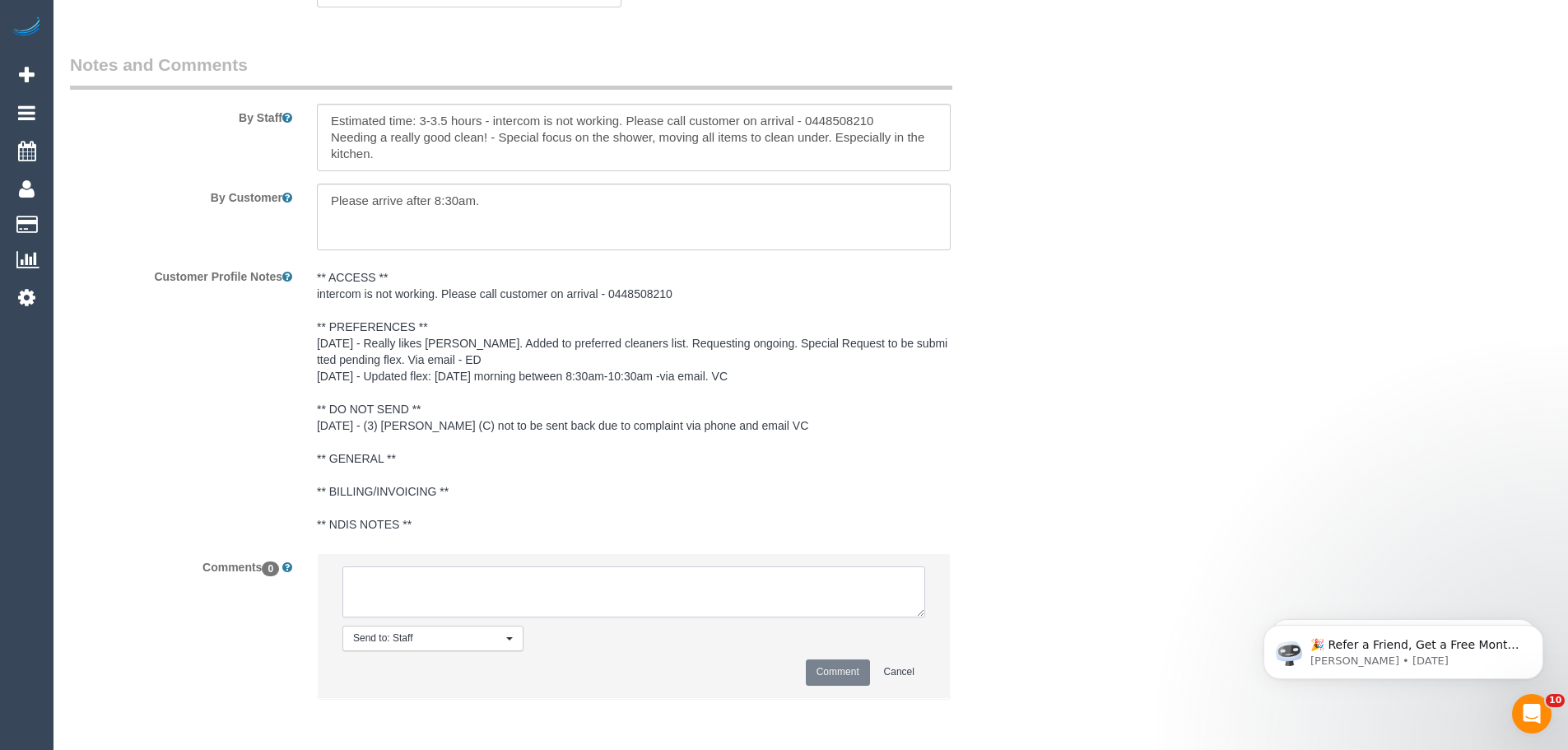
click at [586, 588] on textarea at bounding box center [633, 592] width 583 height 51
paste textarea "(3) Goswin Kanta (C) UA 15/09 - 26/09 - Car issues Customer contacted via email"
type textarea "(3) Goswin Kanta (C) UA 15/09 - 26/09 - Car issues Customer contacted via email"
click at [847, 668] on button "Comment" at bounding box center [838, 672] width 64 height 26
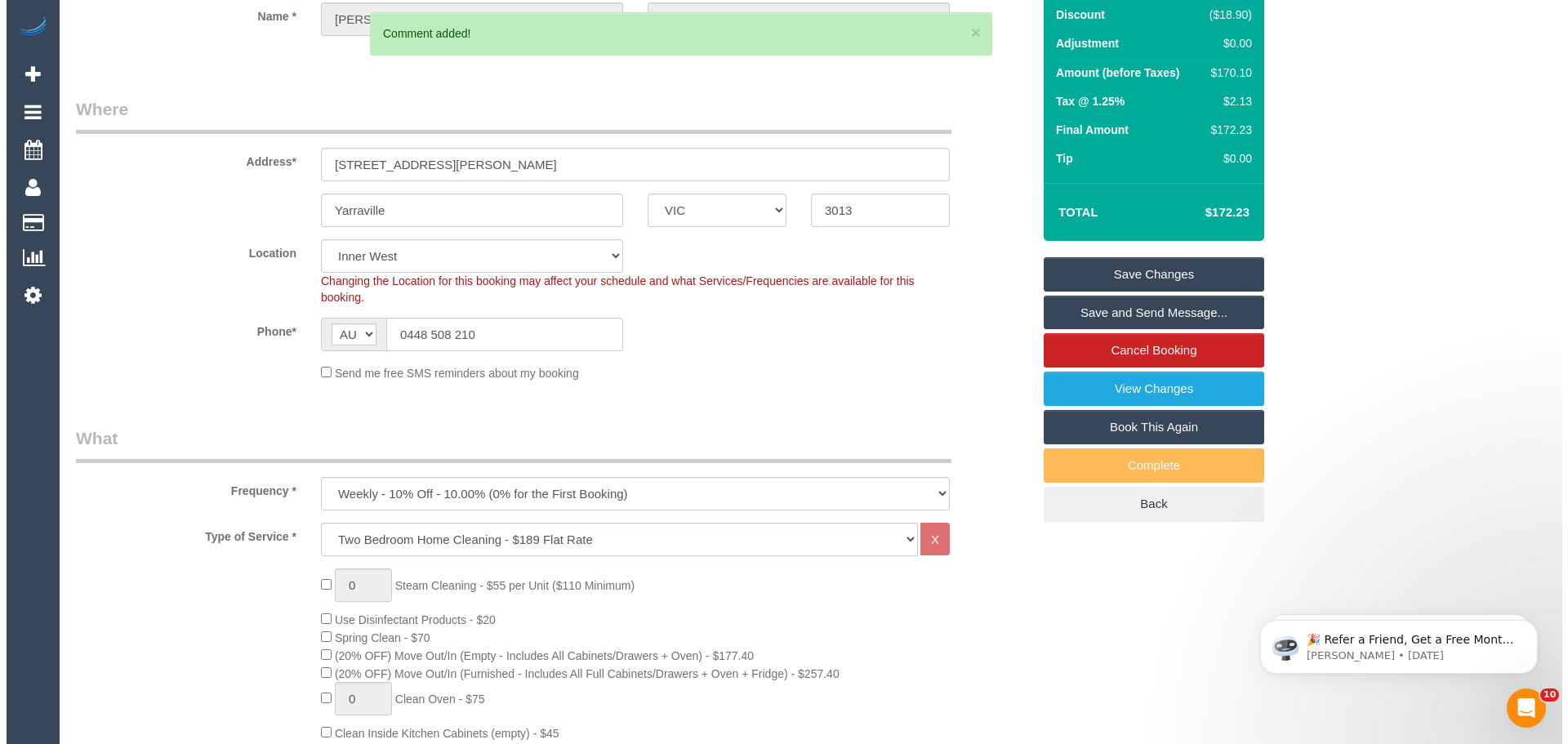
scroll to position [0, 0]
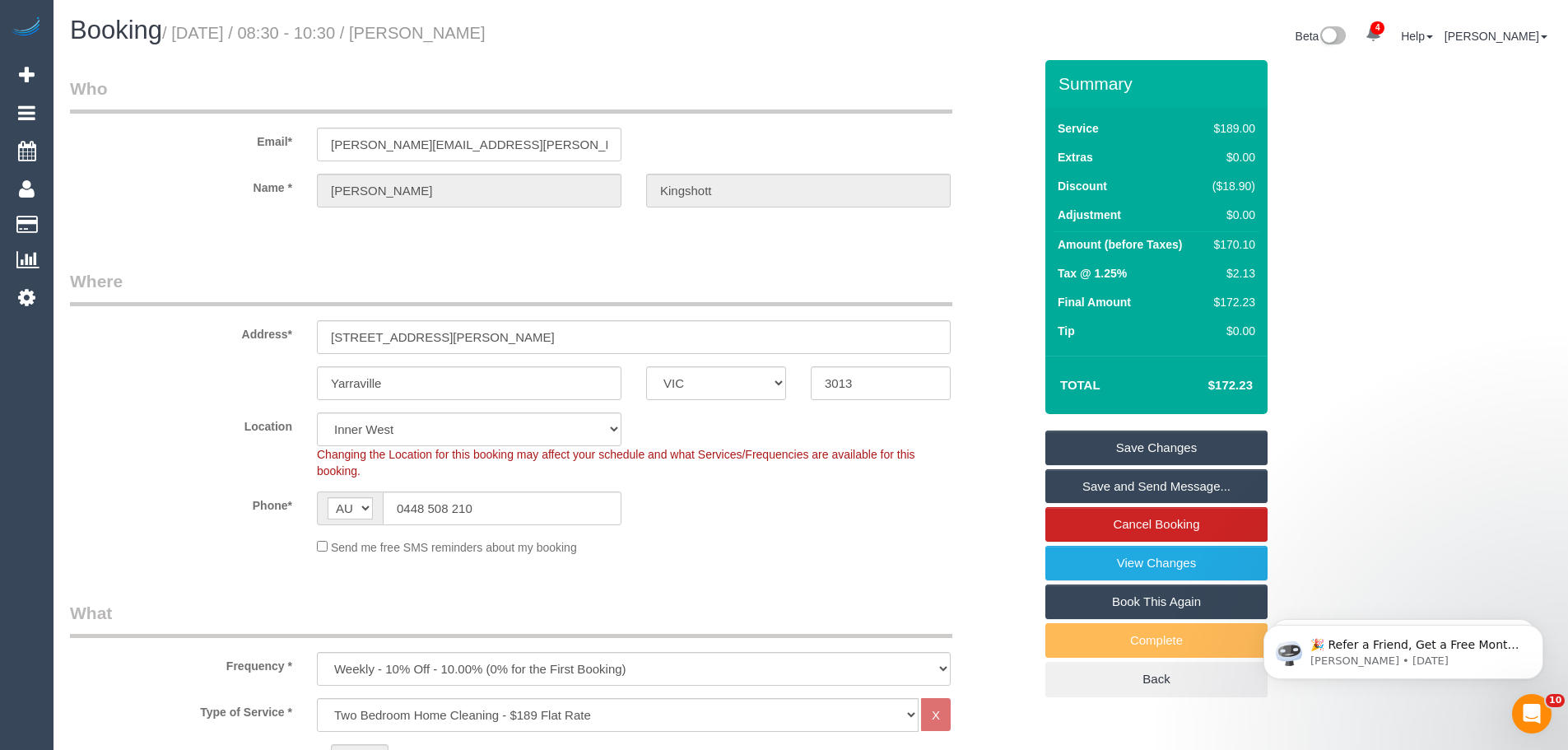
click at [1191, 452] on link "Save Changes" at bounding box center [1157, 447] width 222 height 34
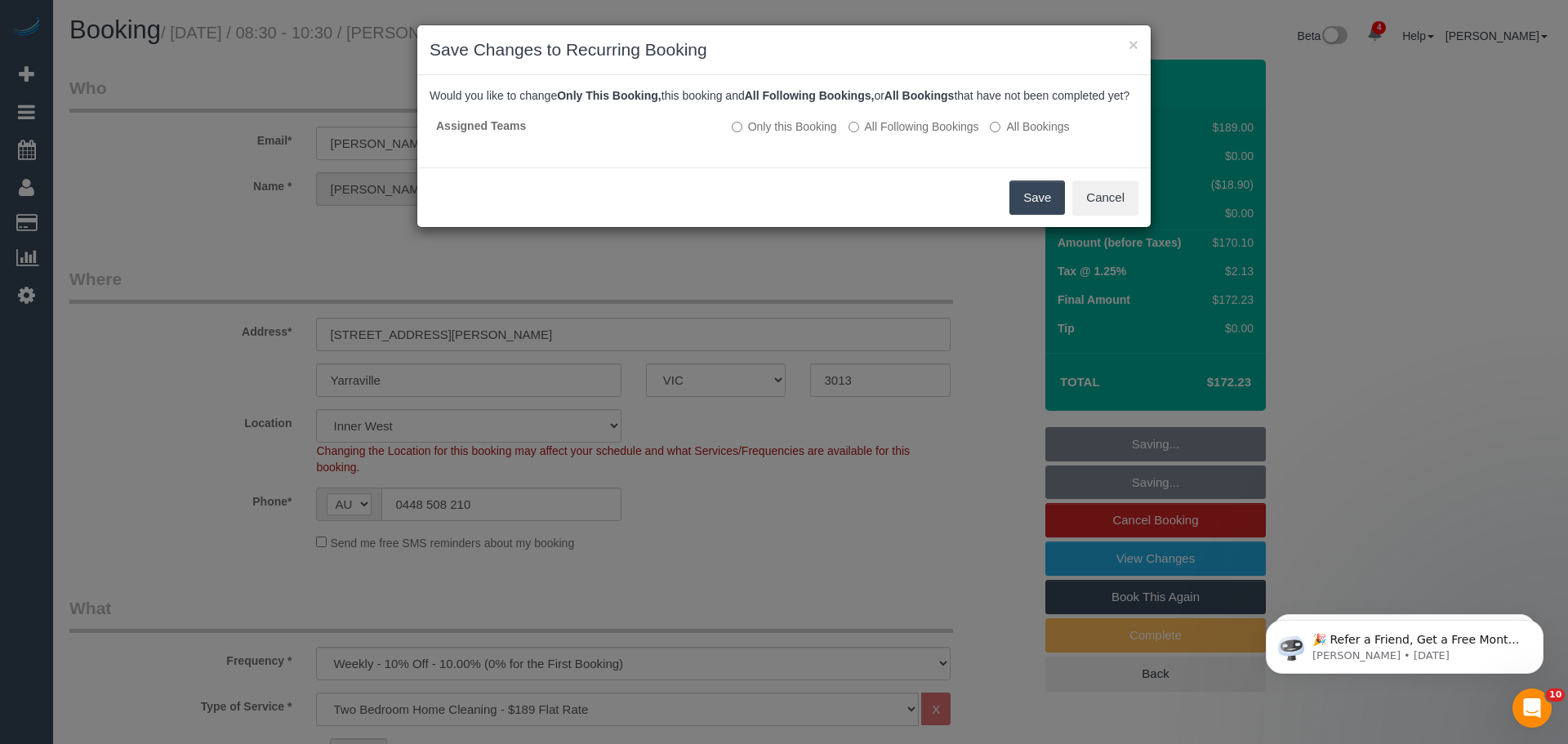
click at [1033, 215] on button "Save" at bounding box center [1037, 197] width 55 height 34
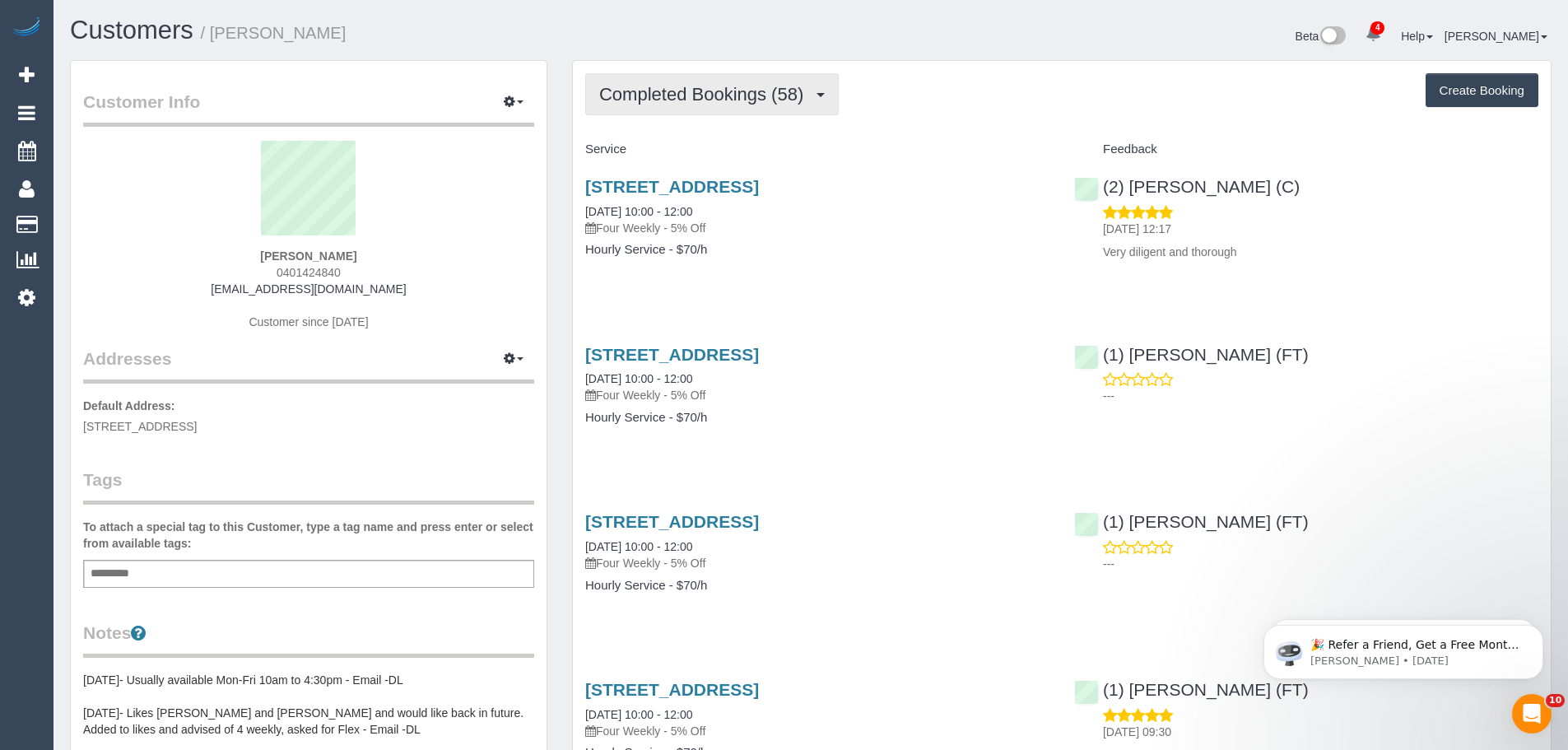
click at [672, 88] on span "Completed Bookings (58)" at bounding box center [706, 94] width 213 height 20
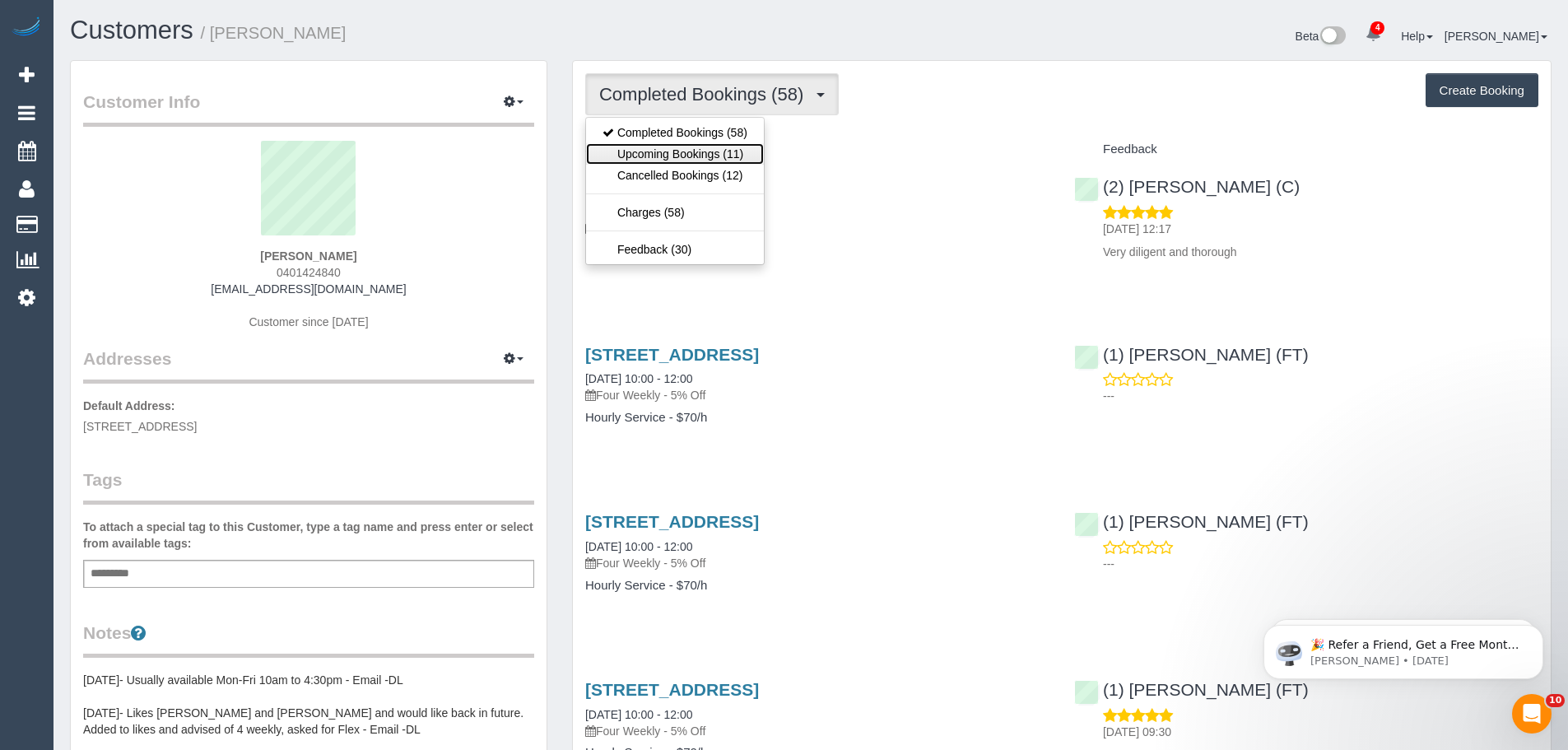
click at [675, 153] on link "Upcoming Bookings (11)" at bounding box center [676, 154] width 178 height 21
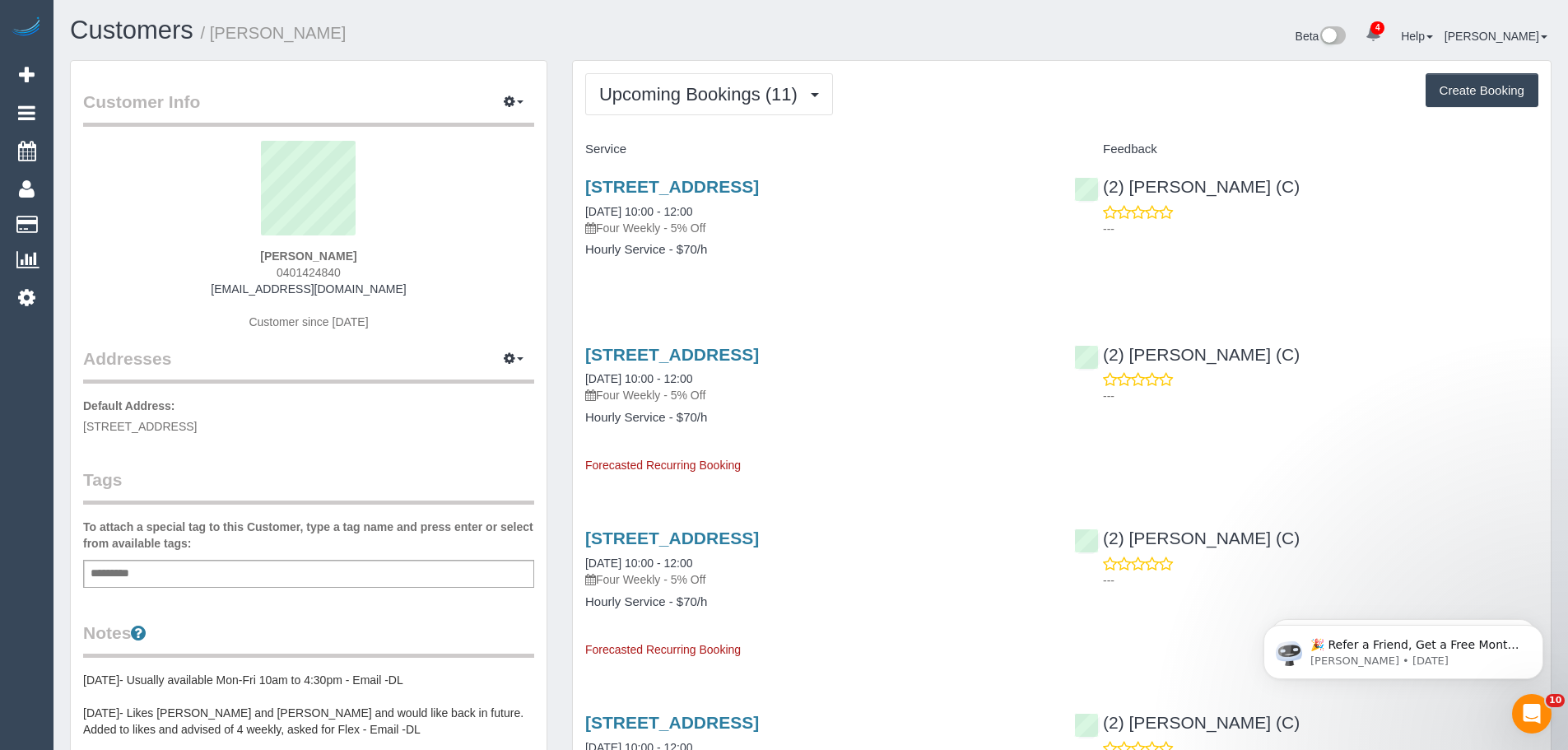
drag, startPoint x: 393, startPoint y: 291, endPoint x: 191, endPoint y: 296, distance: 202.1
click at [191, 296] on div "[PERSON_NAME] 0401424840 [EMAIL_ADDRESS][DOMAIN_NAME] Customer since [DATE]" at bounding box center [309, 244] width 452 height 206
copy link "[EMAIL_ADDRESS][DOMAIN_NAME]"
click at [720, 95] on span "Upcoming Bookings (11)" at bounding box center [703, 94] width 206 height 20
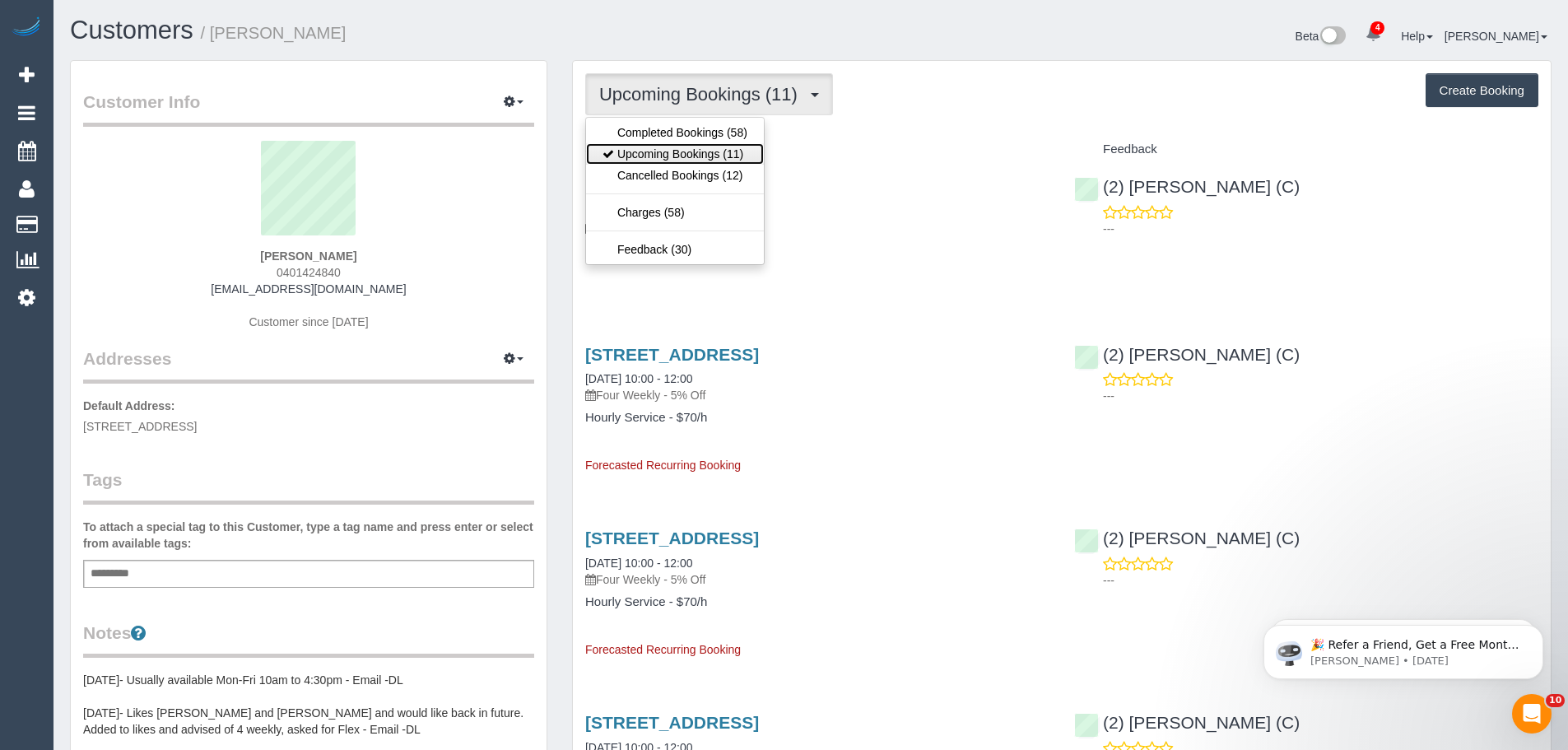
click at [695, 156] on link "Upcoming Bookings (11)" at bounding box center [676, 154] width 178 height 21
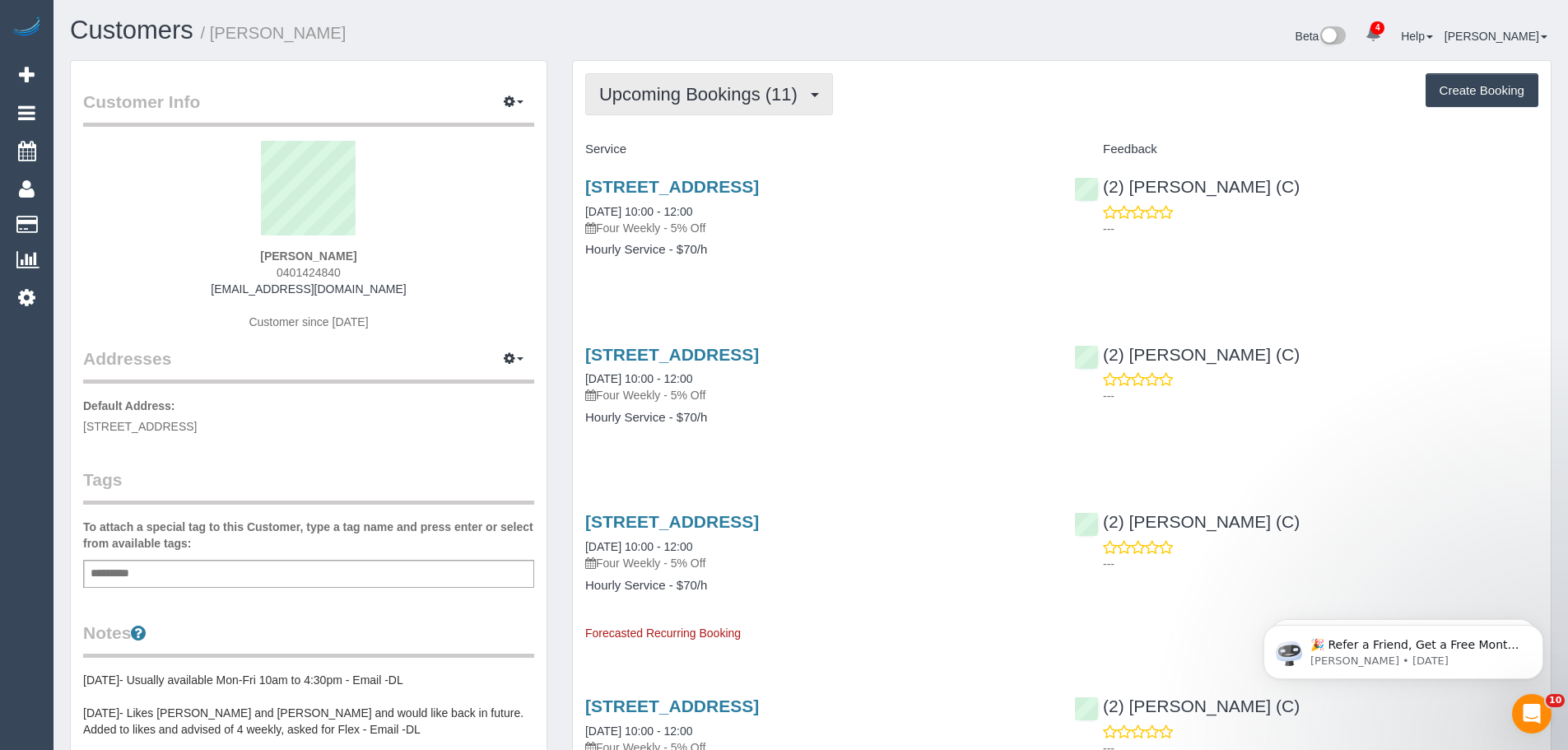
click at [683, 109] on button "Upcoming Bookings (11)" at bounding box center [709, 94] width 248 height 42
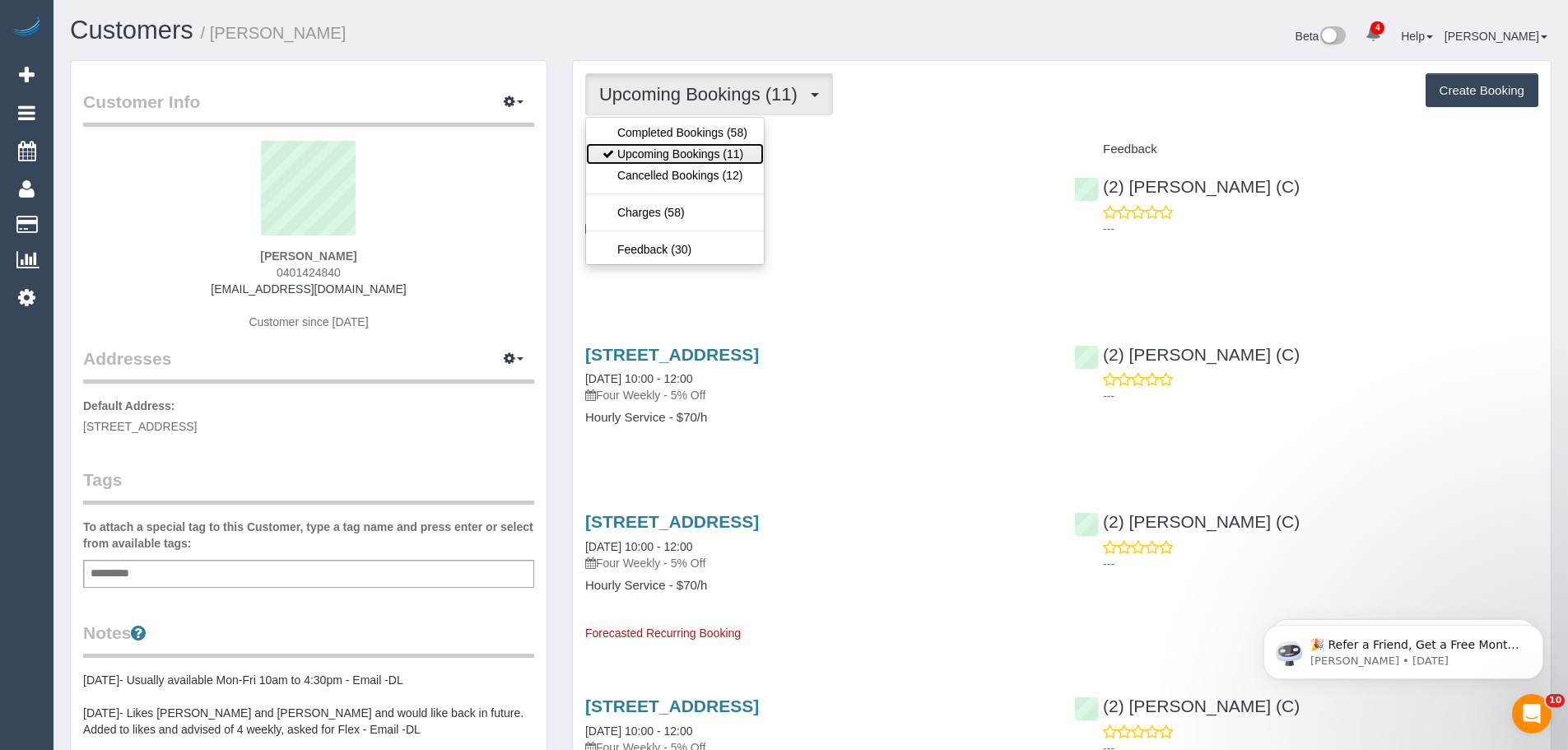
click at [687, 151] on link "Upcoming Bookings (11)" at bounding box center [676, 154] width 178 height 21
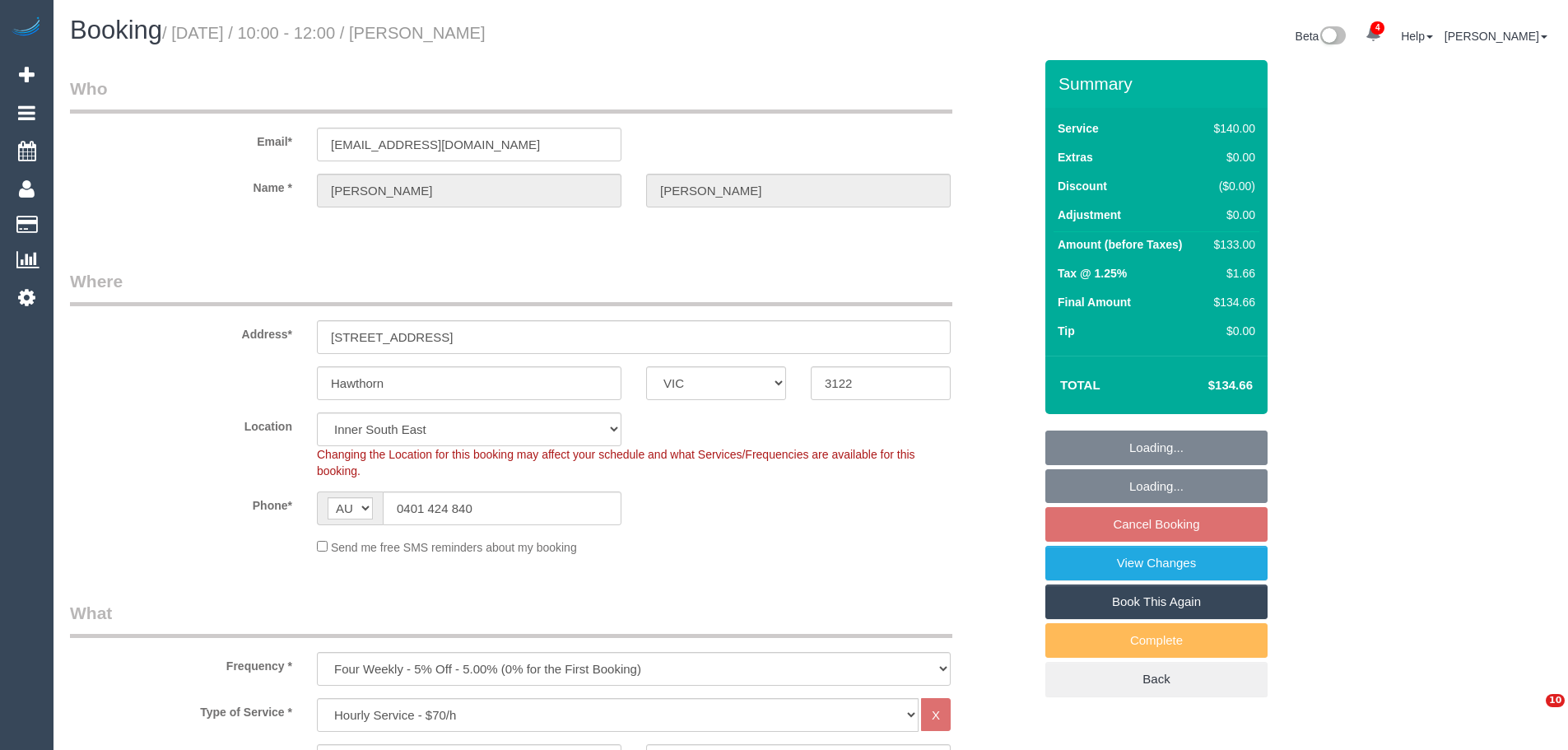
select select "VIC"
select select "spot1"
select select "number:28"
select select "number:14"
select select "number:19"
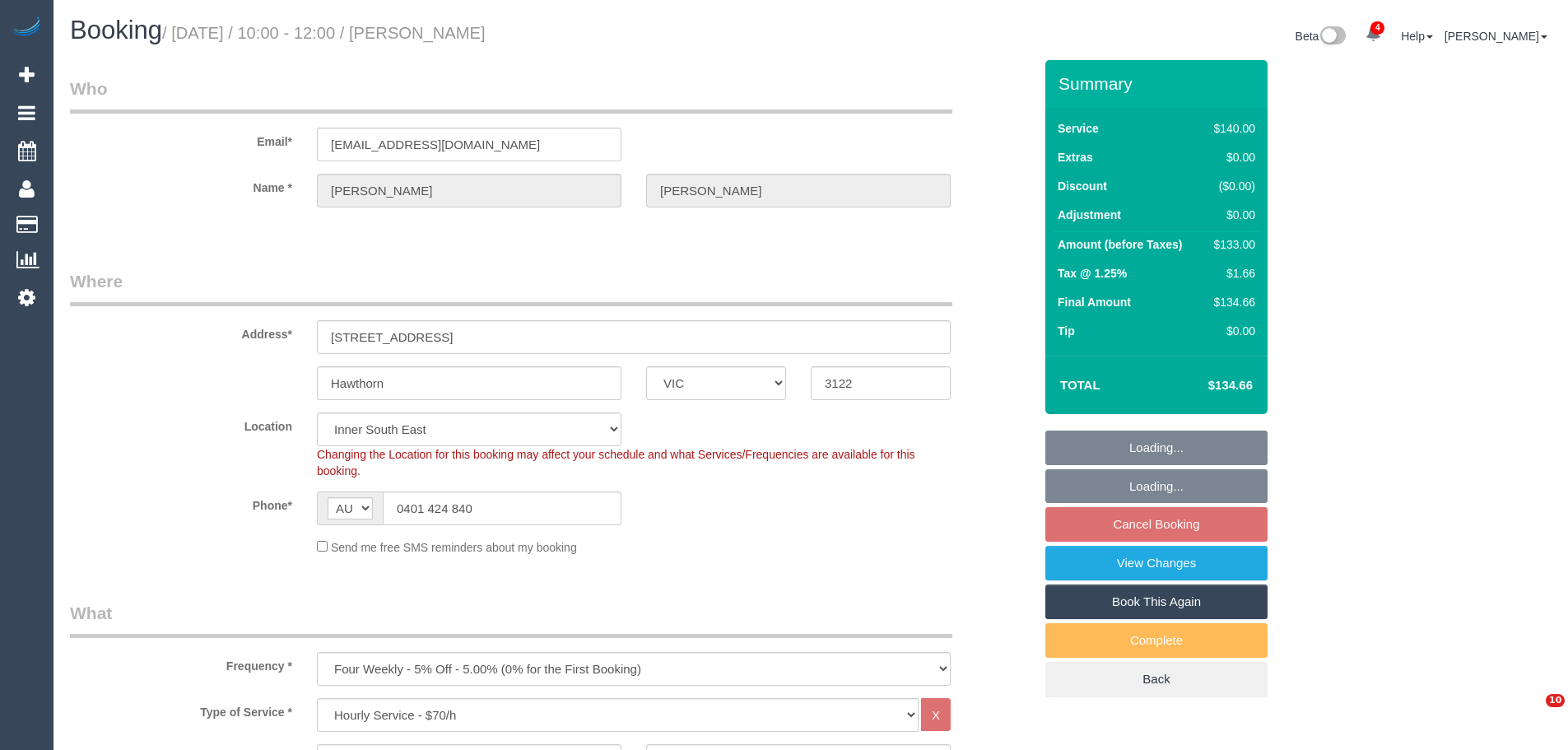
select select "number:22"
select select "number:11"
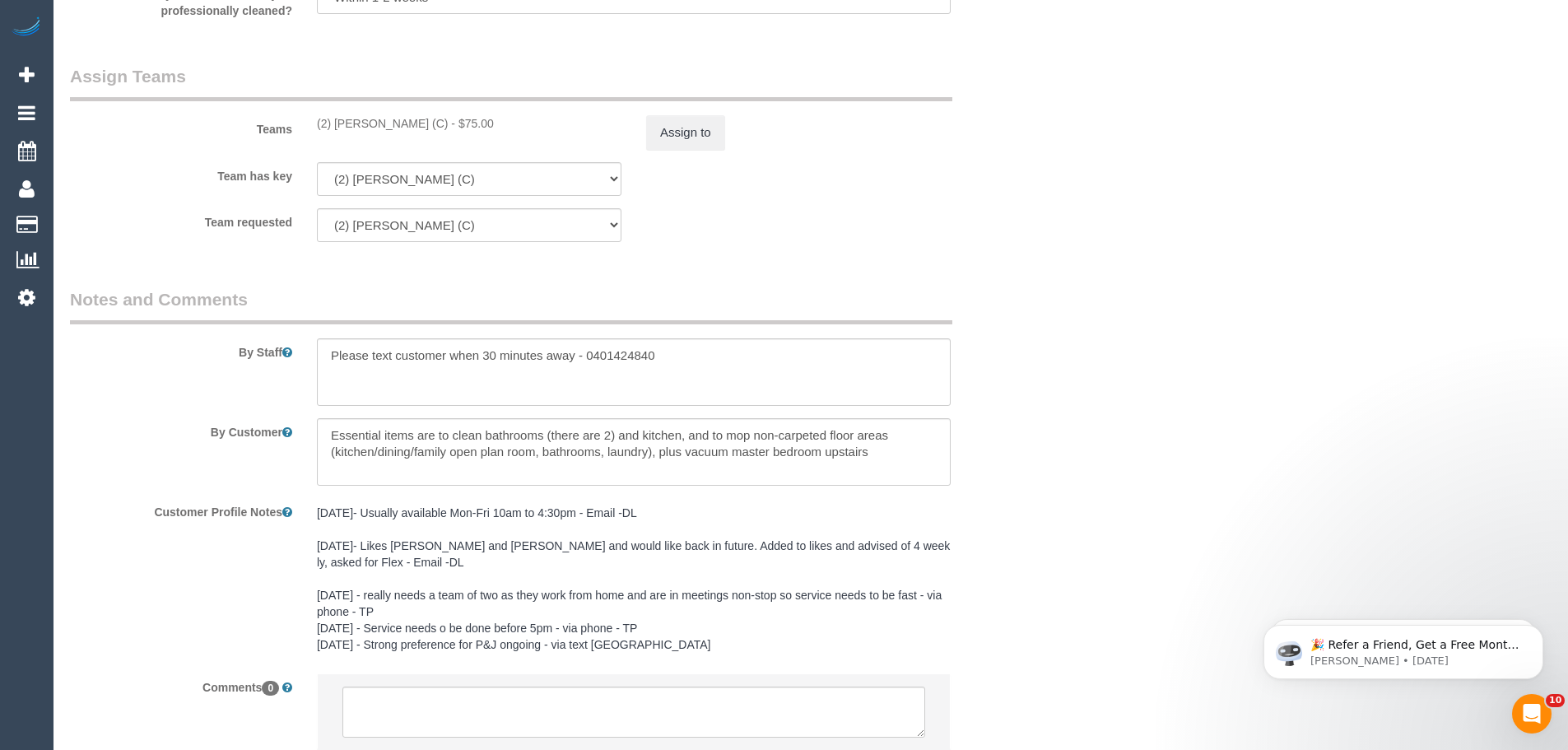
scroll to position [2059, 0]
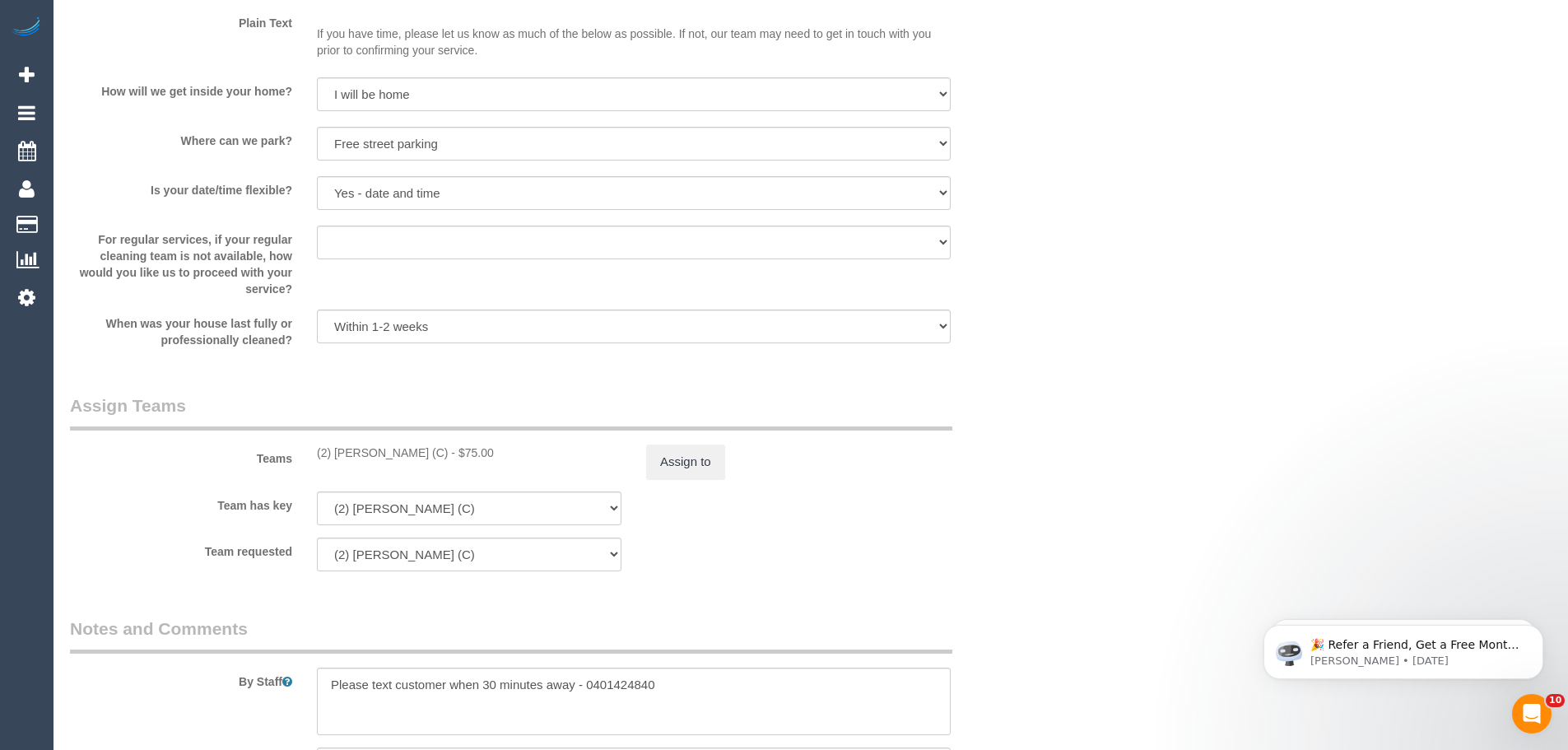
drag, startPoint x: 468, startPoint y: 454, endPoint x: 310, endPoint y: 454, distance: 158.0
click at [310, 454] on div "(2) Shameen Opanayake (C) - $75.00" at bounding box center [468, 453] width 329 height 17
copy div "(2) [PERSON_NAME] (C)"
click at [675, 463] on button "Assign to" at bounding box center [686, 461] width 79 height 34
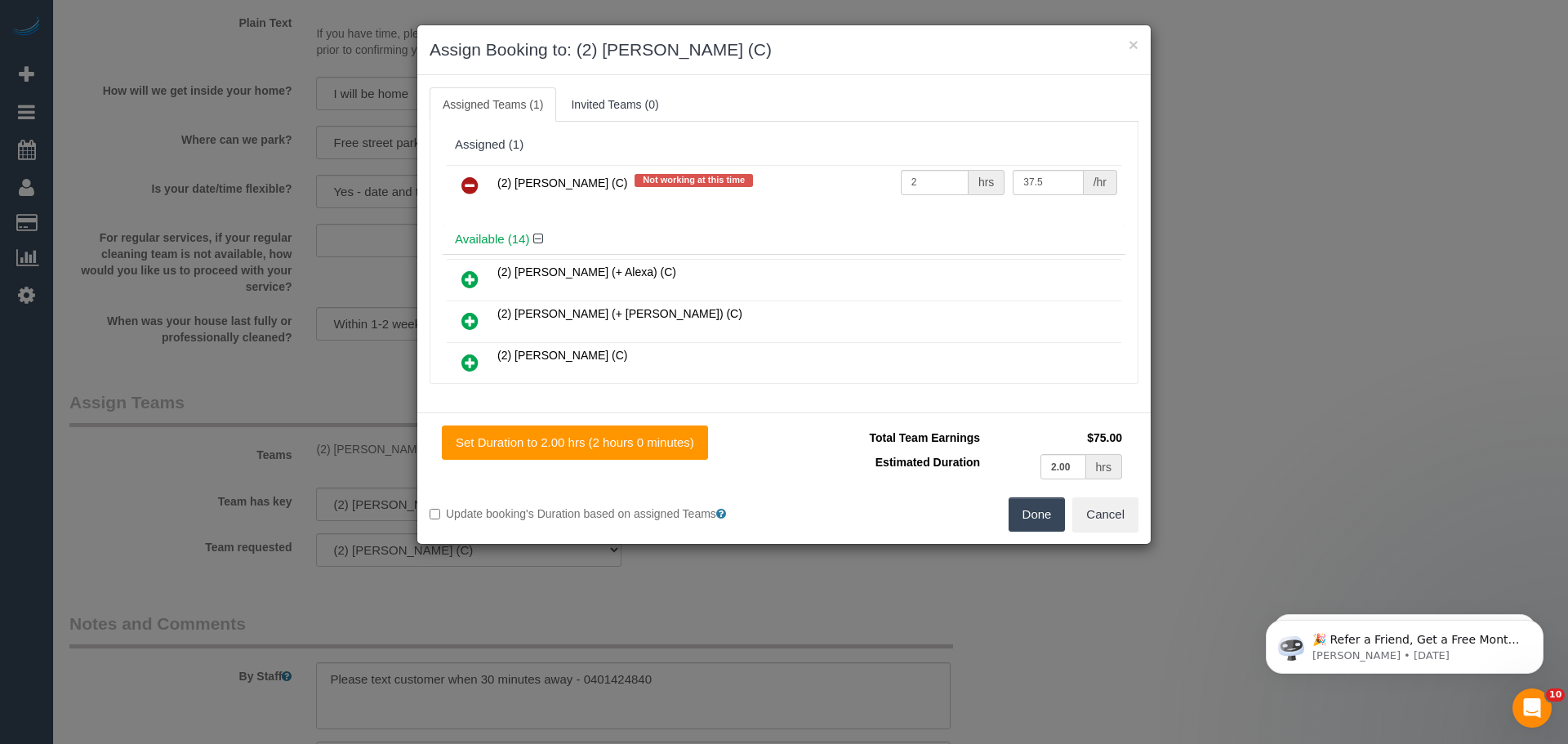
drag, startPoint x: 475, startPoint y: 188, endPoint x: 500, endPoint y: 211, distance: 34.0
click at [475, 188] on icon at bounding box center [470, 186] width 18 height 19
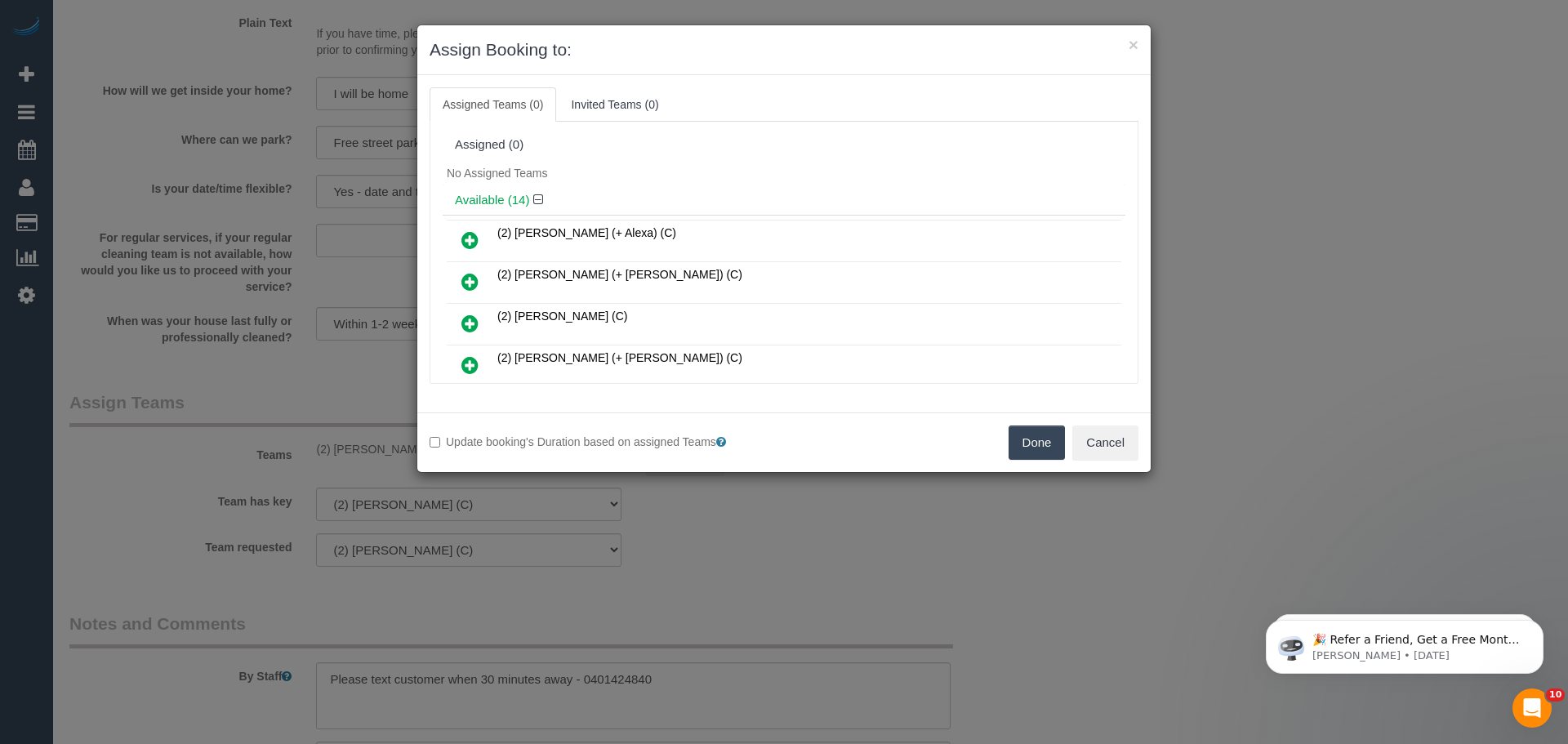
click at [1050, 446] on button "Done" at bounding box center [1037, 442] width 57 height 34
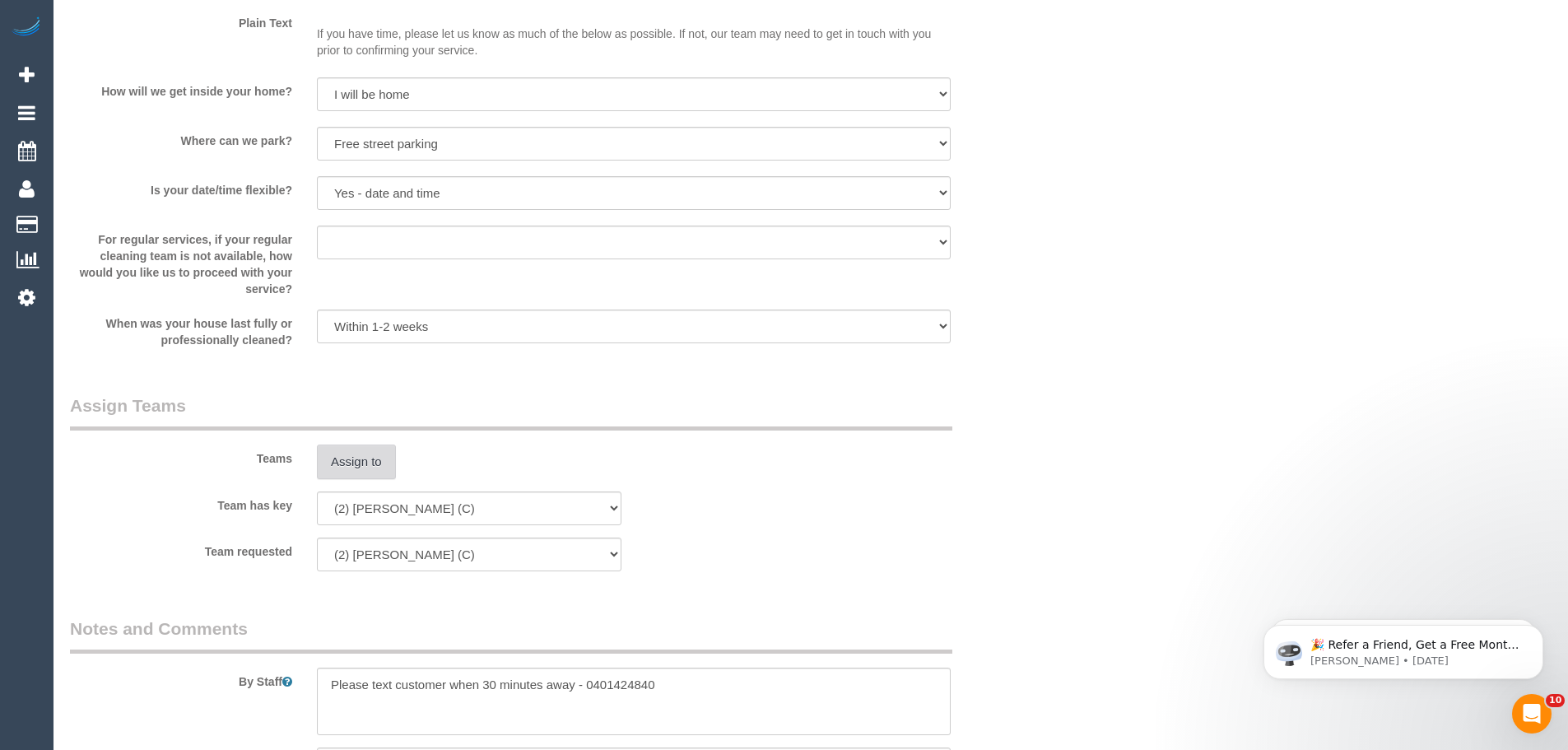
scroll to position [2509, 0]
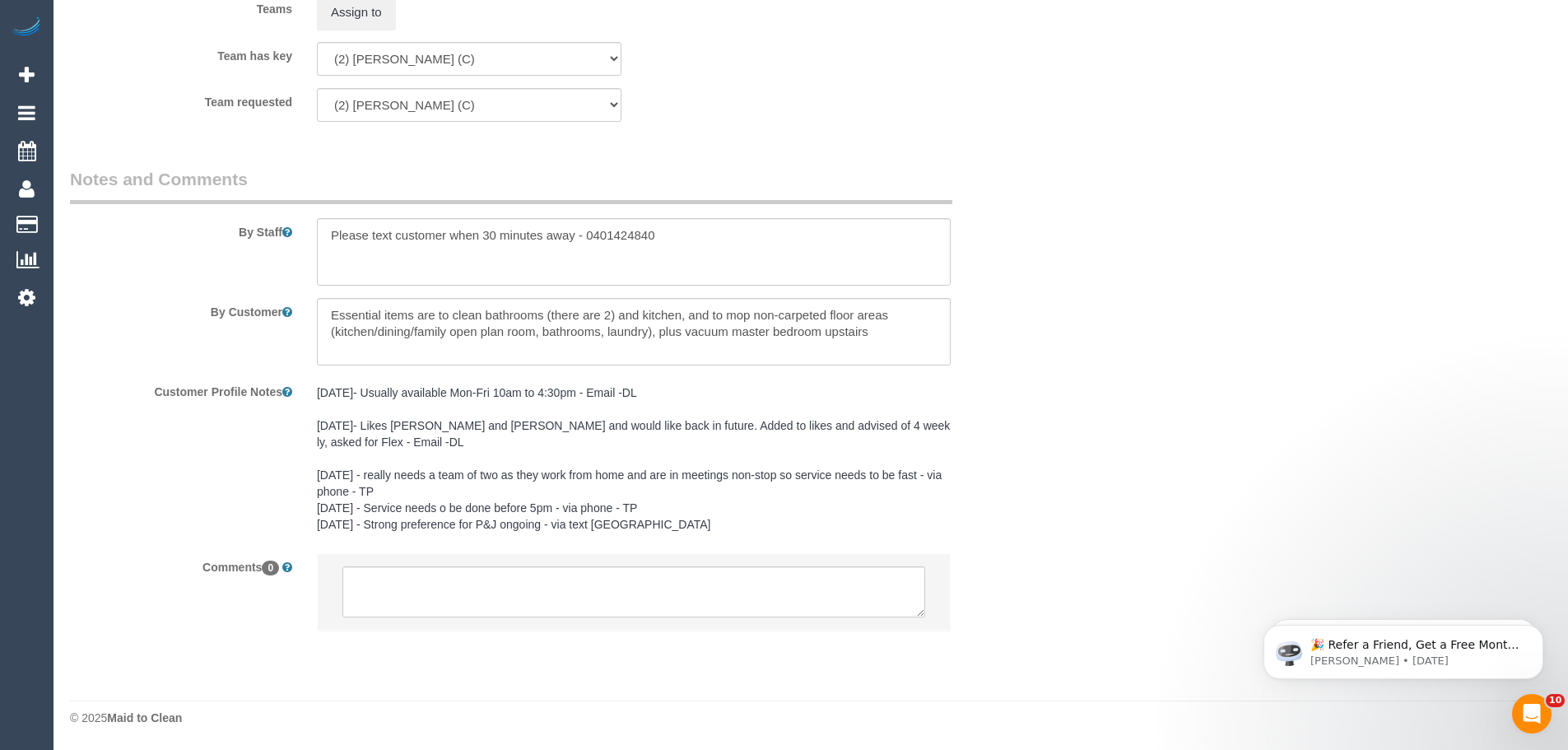
click at [780, 621] on li at bounding box center [633, 592] width 632 height 76
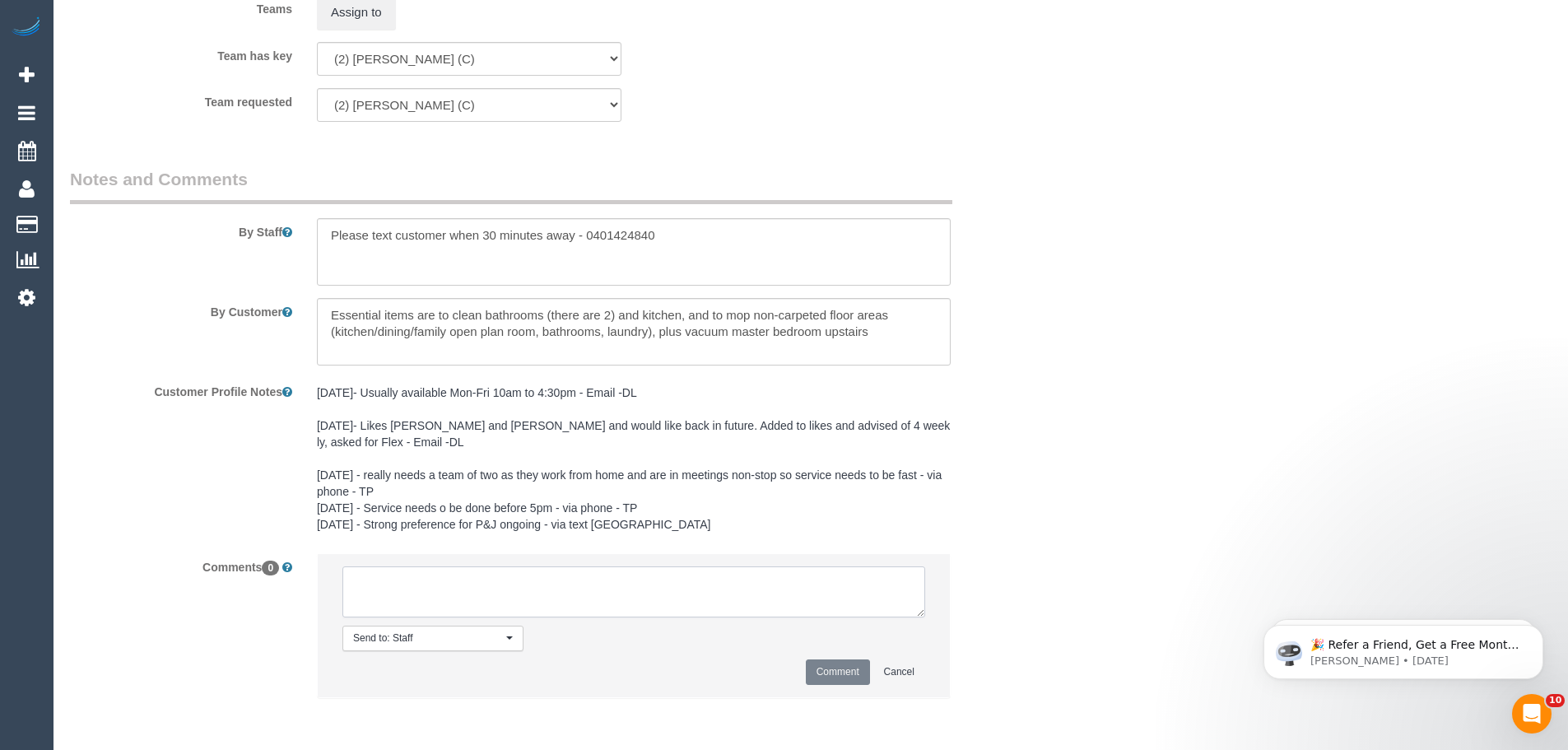
click at [760, 594] on textarea at bounding box center [633, 592] width 583 height 51
paste textarea "(2) [PERSON_NAME] (C)"
click at [586, 593] on textarea at bounding box center [633, 592] width 583 height 51
click at [659, 586] on textarea at bounding box center [633, 592] width 583 height 51
drag, startPoint x: 583, startPoint y: 606, endPoint x: 148, endPoint y: 529, distance: 441.8
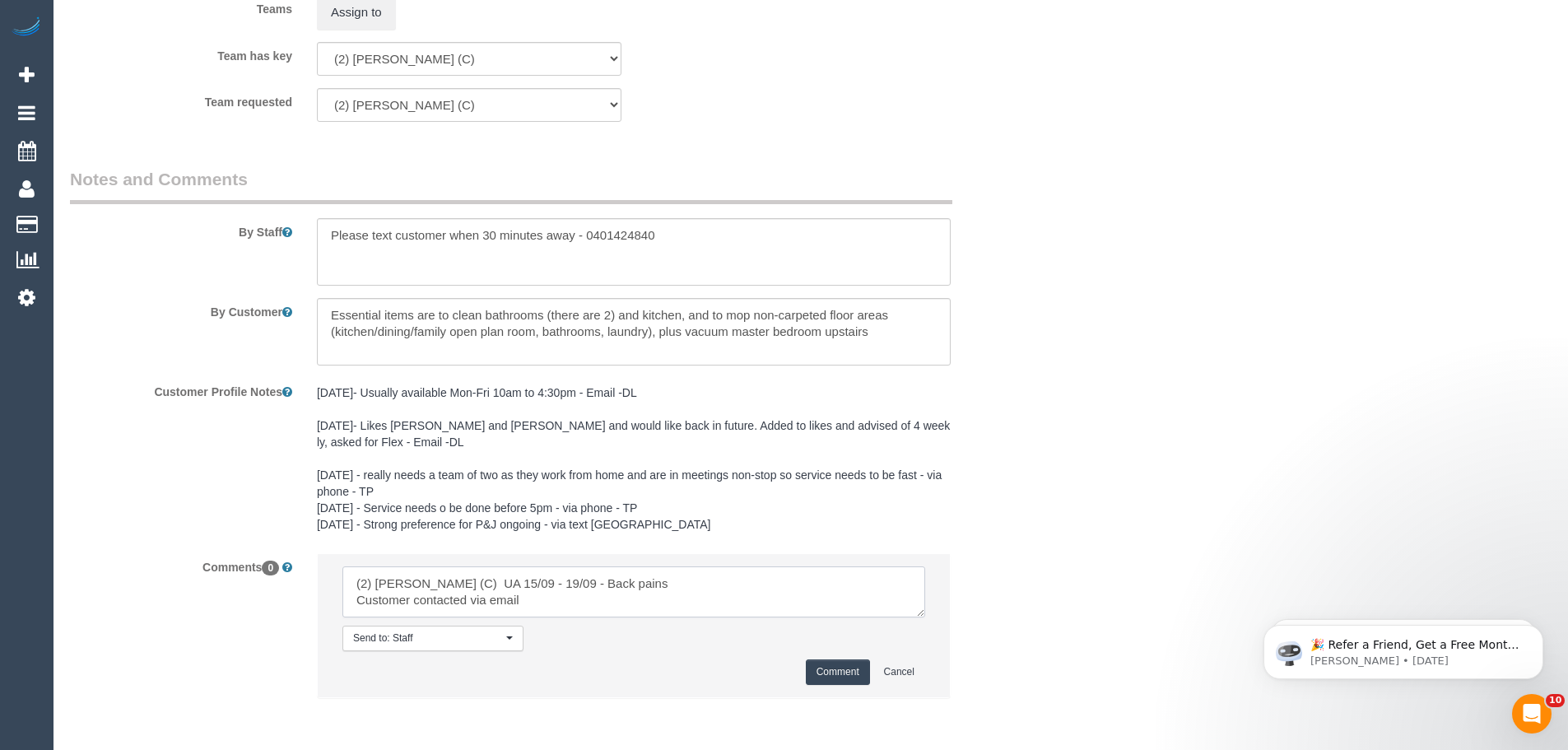
click at [148, 529] on sui-booking-comments "By Staff By Customer Customer Profile Notes 17/11/23- Usually available Mon-Fri…" at bounding box center [551, 441] width 963 height 548
type textarea "(2) Shameen Opanayake (C) UA 15/09 - 19/09 - Back pains Customer contacted via …"
click at [836, 672] on button "Comment" at bounding box center [838, 672] width 64 height 26
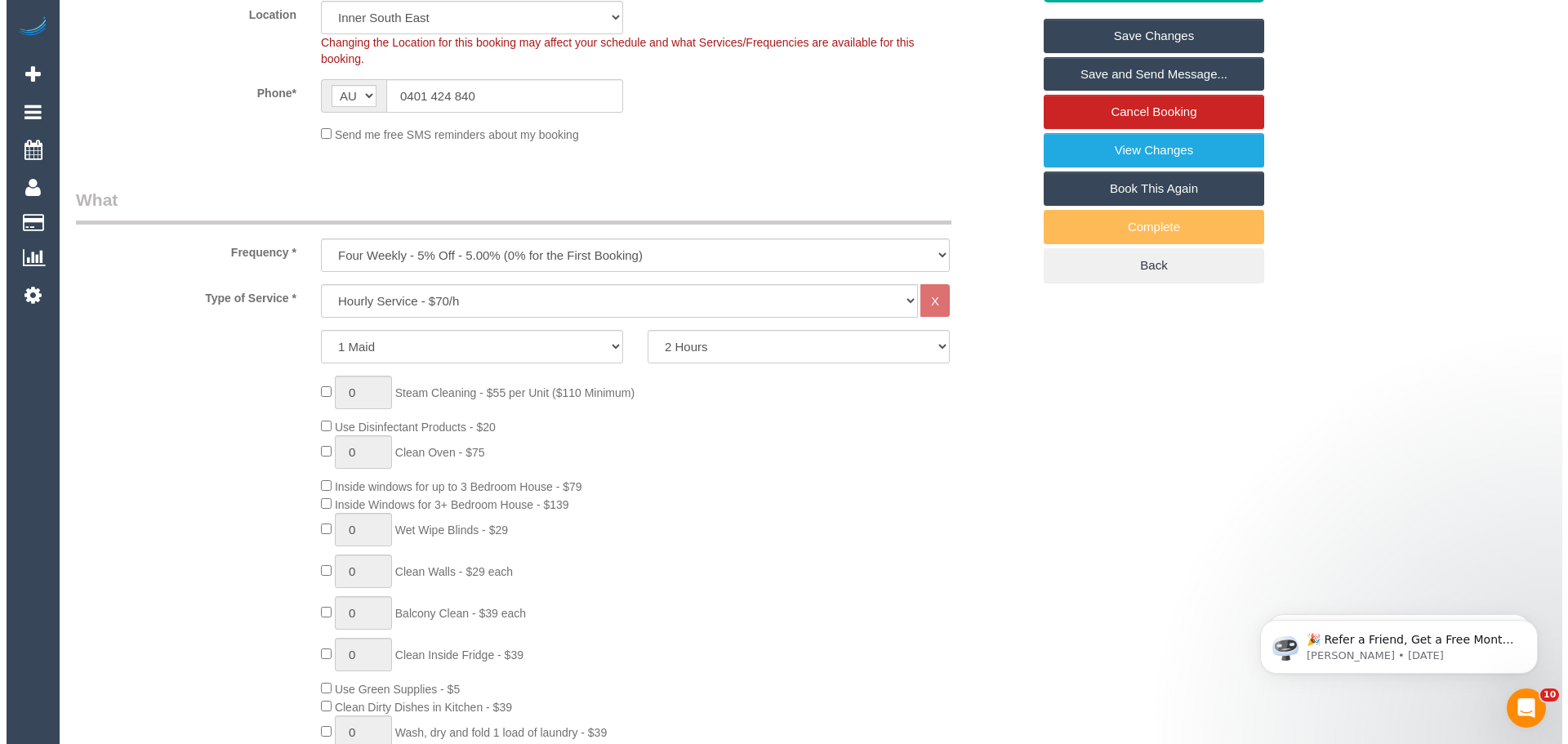
scroll to position [0, 0]
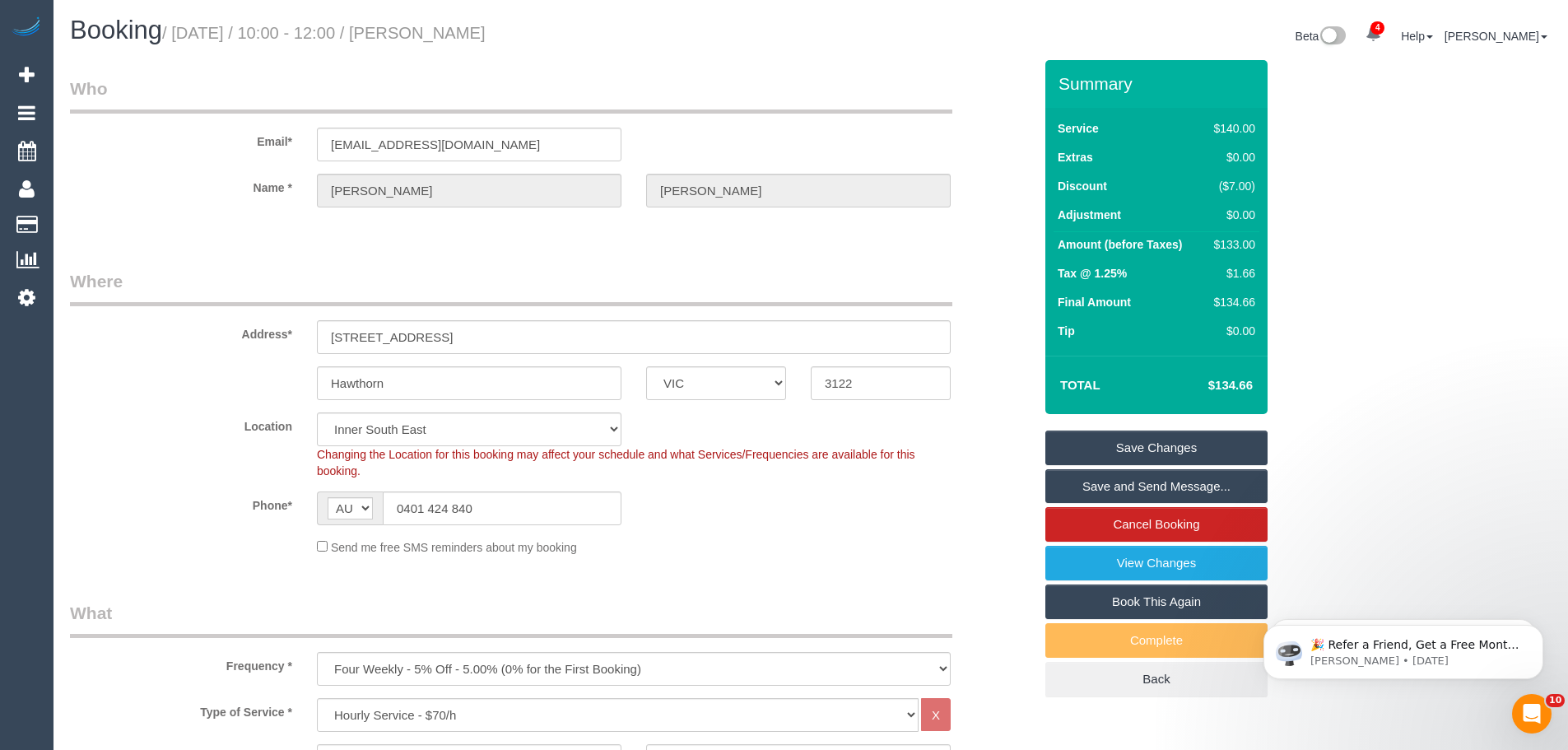
click at [1100, 452] on link "Save Changes" at bounding box center [1157, 447] width 222 height 34
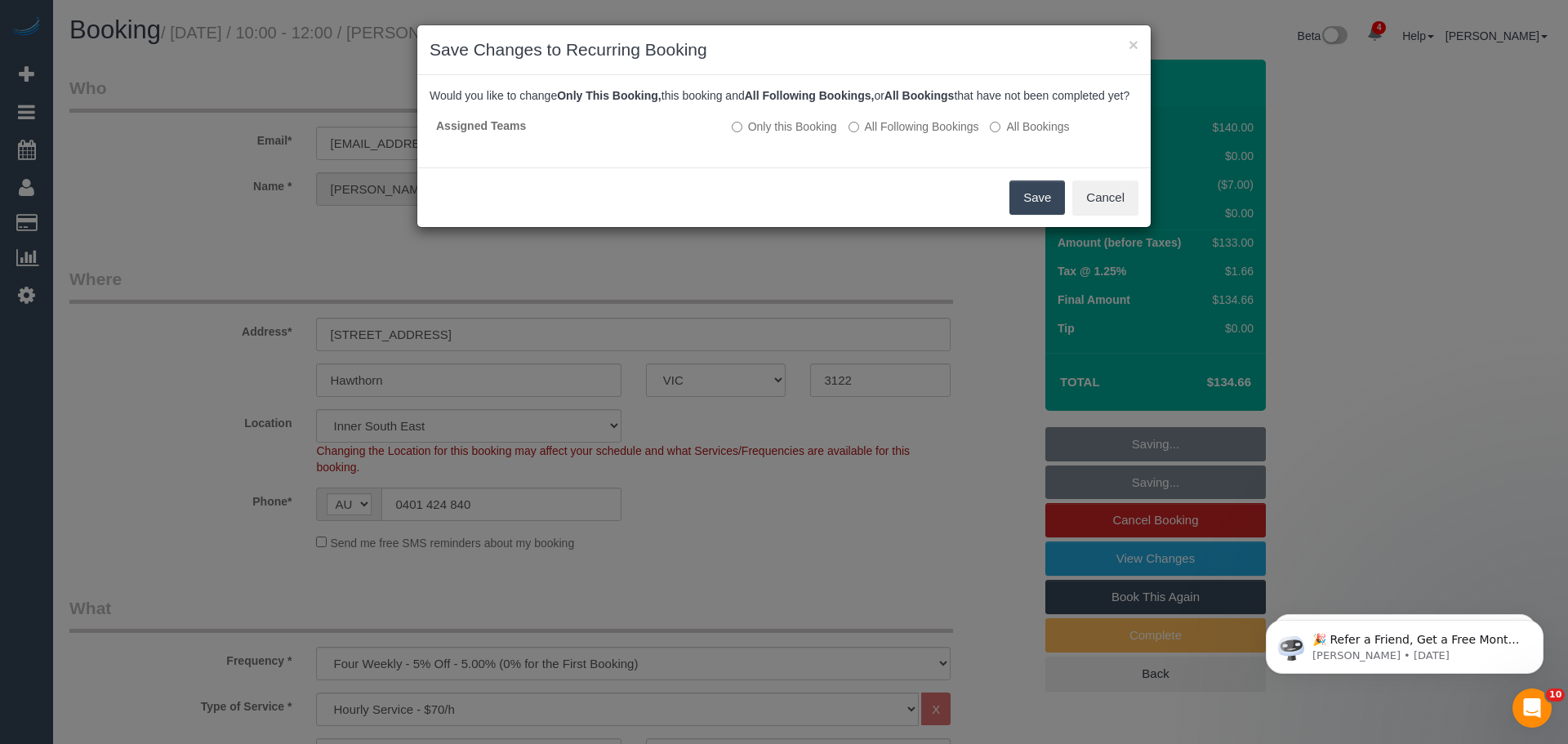
click at [1019, 215] on button "Save" at bounding box center [1037, 197] width 55 height 34
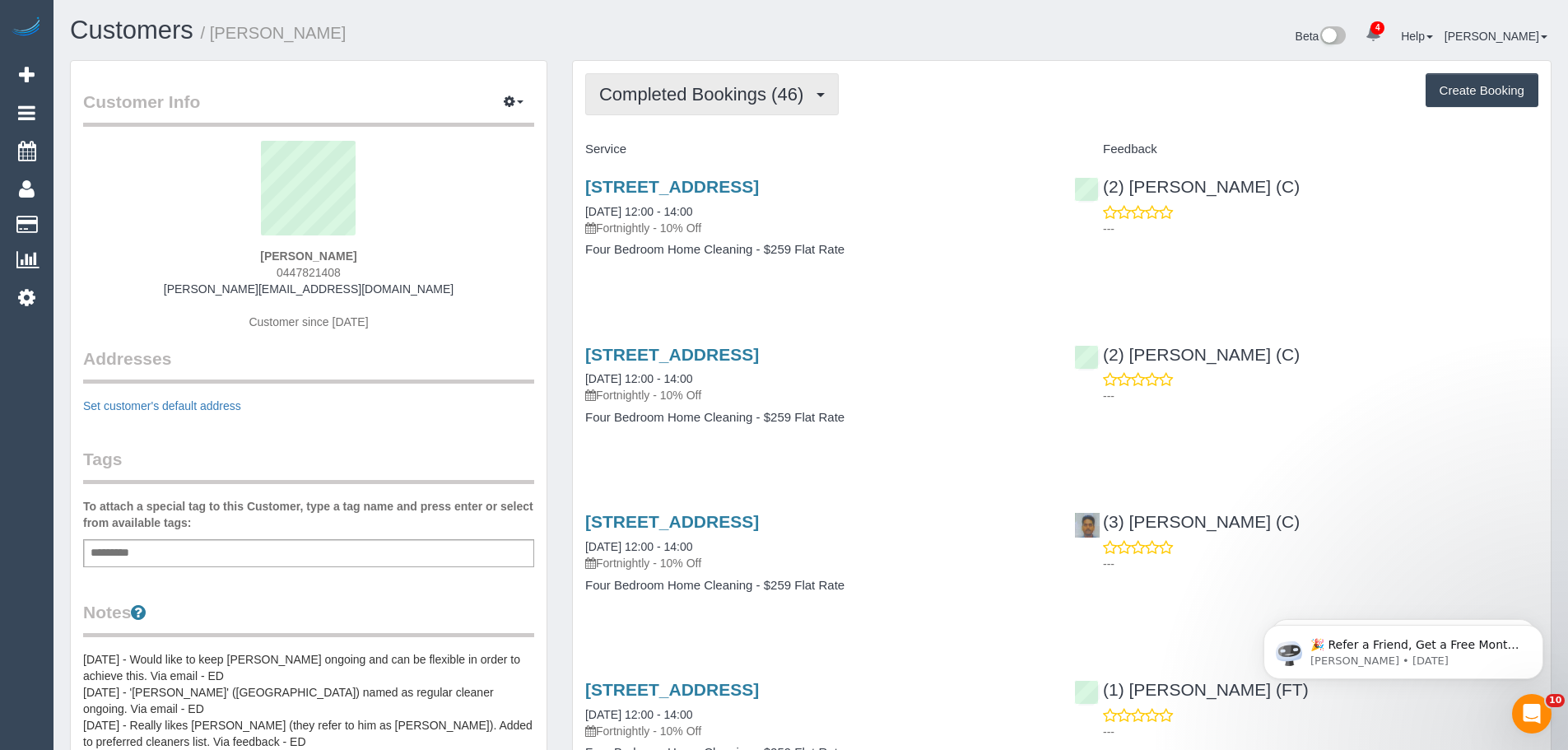
click at [698, 105] on button "Completed Bookings (46)" at bounding box center [713, 94] width 254 height 42
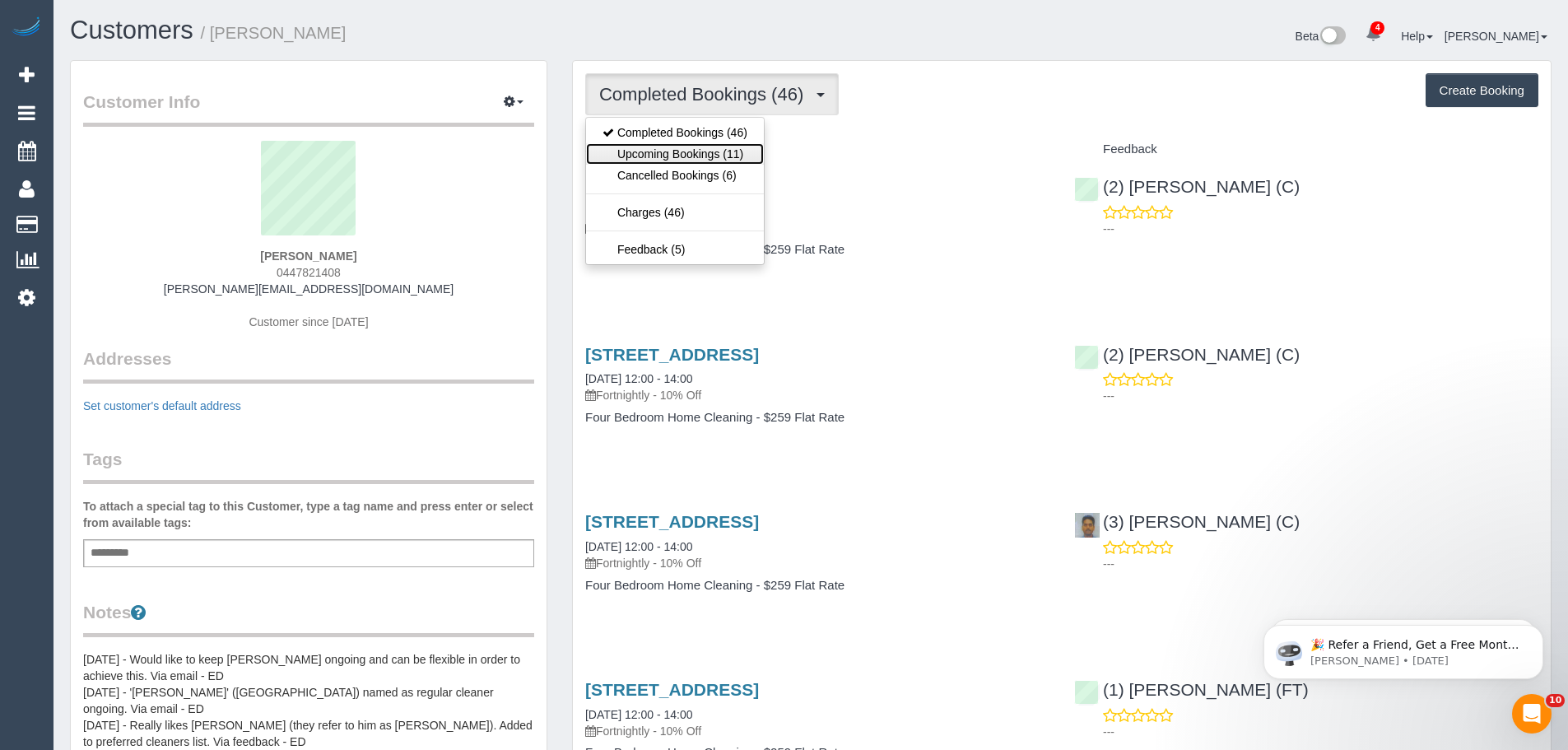
click at [699, 151] on link "Upcoming Bookings (11)" at bounding box center [676, 154] width 178 height 21
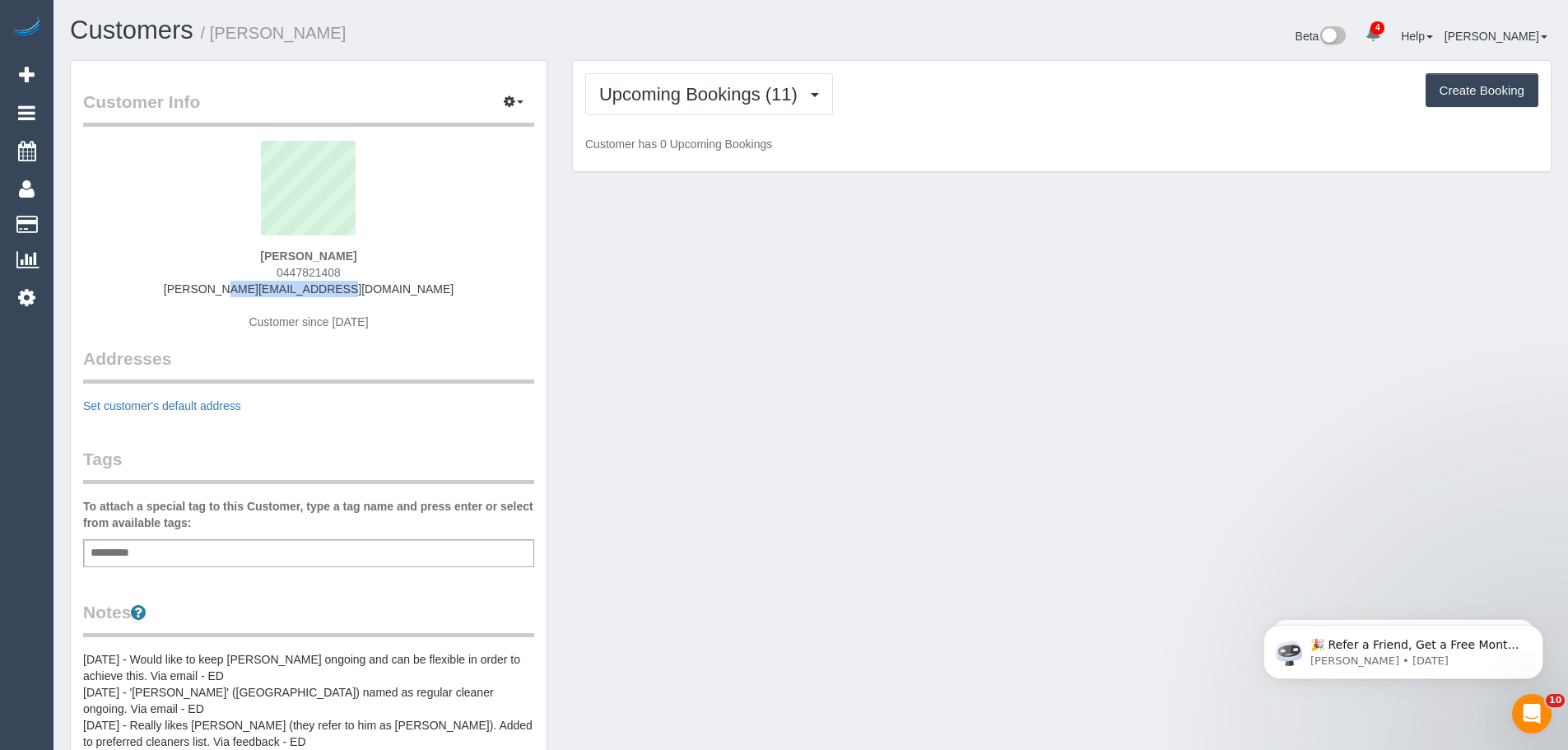
drag, startPoint x: 387, startPoint y: 287, endPoint x: 205, endPoint y: 289, distance: 182.0
click at [205, 289] on div "[PERSON_NAME] 0447821408 [PERSON_NAME][EMAIL_ADDRESS][DOMAIN_NAME] Customer sin…" at bounding box center [309, 244] width 452 height 206
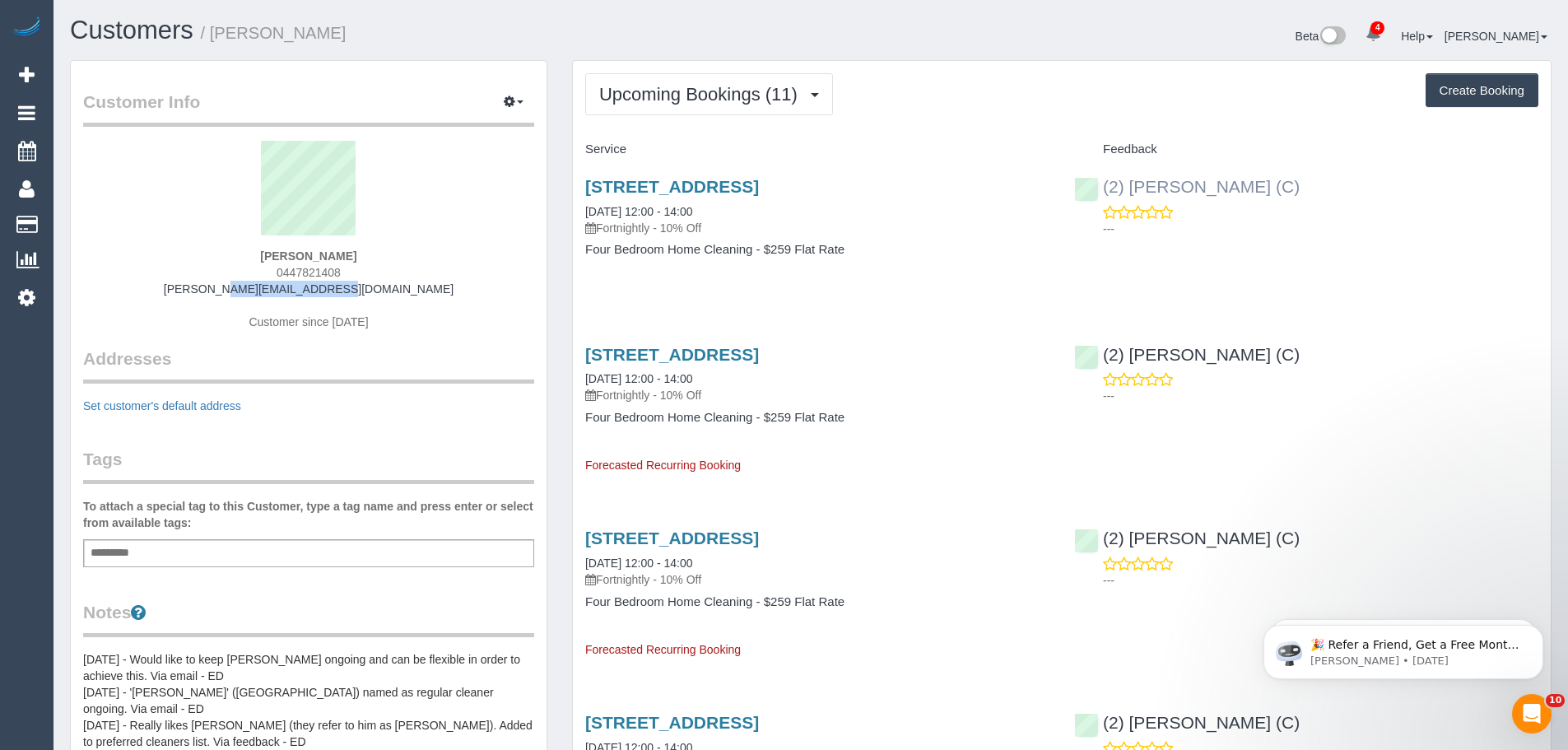
copy link "[PERSON_NAME][EMAIL_ADDRESS][DOMAIN_NAME]"
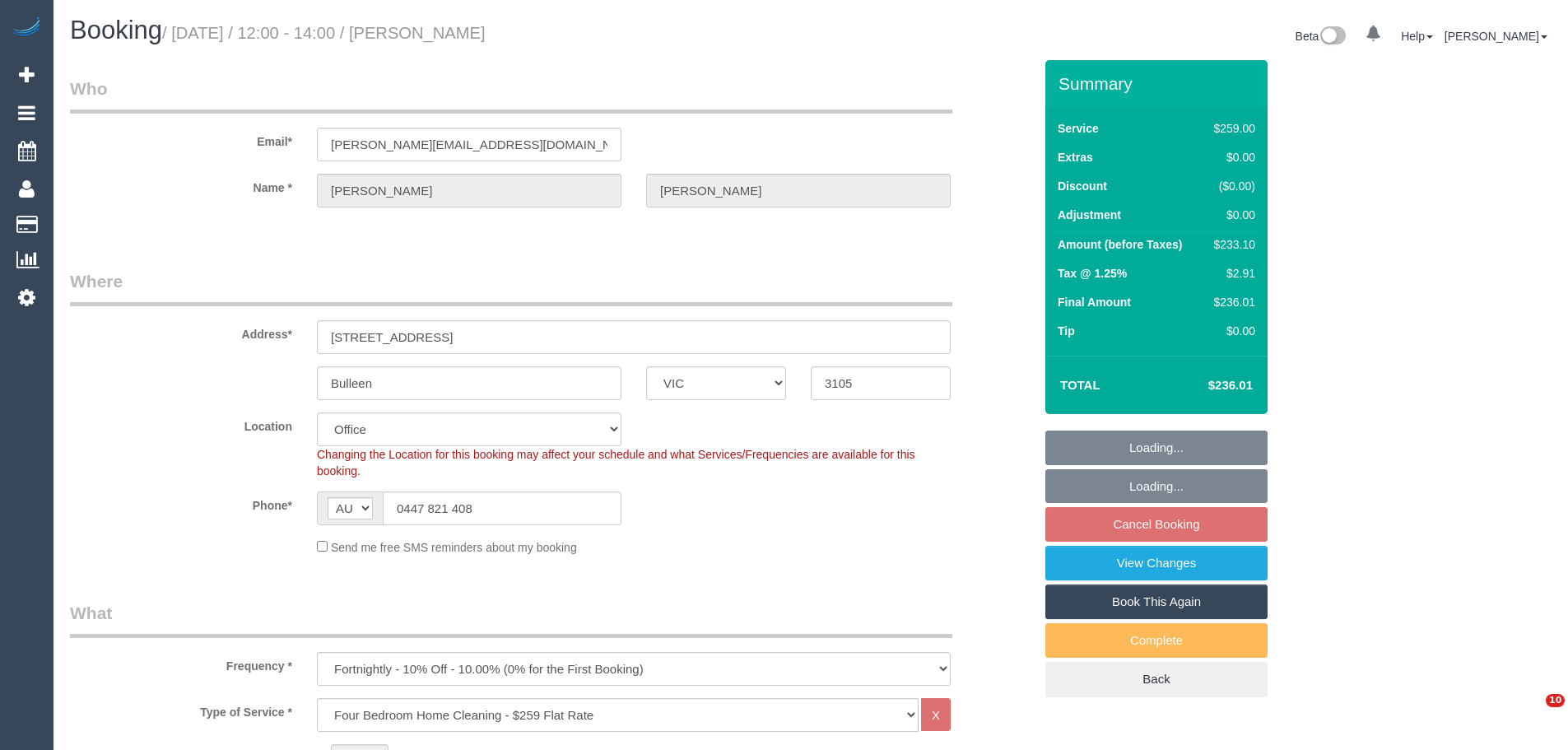
select select "VIC"
select select "object:2146"
select select "number:30"
select select "number:14"
select select "number:19"
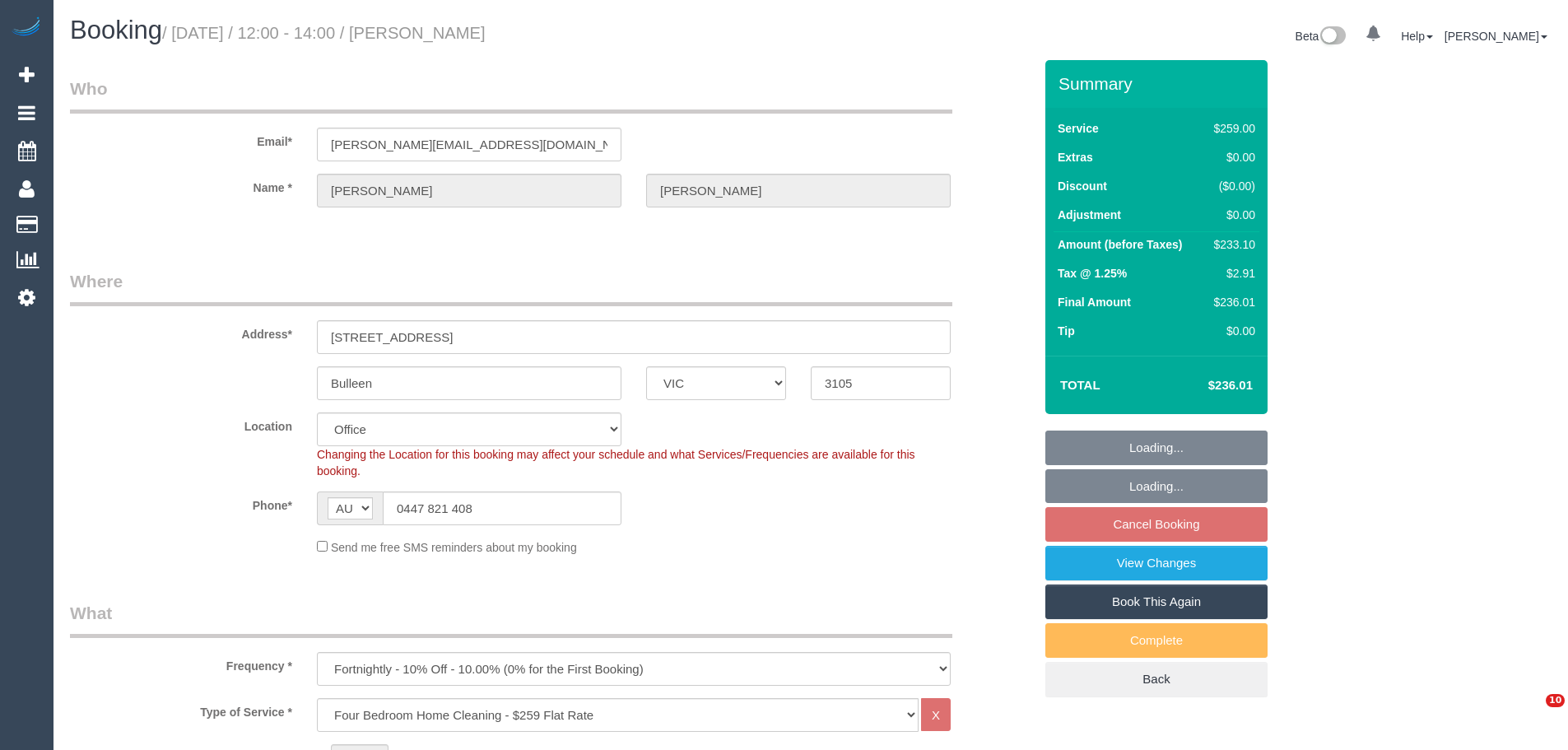
select select "number:22"
select select "number:34"
select select "number:12"
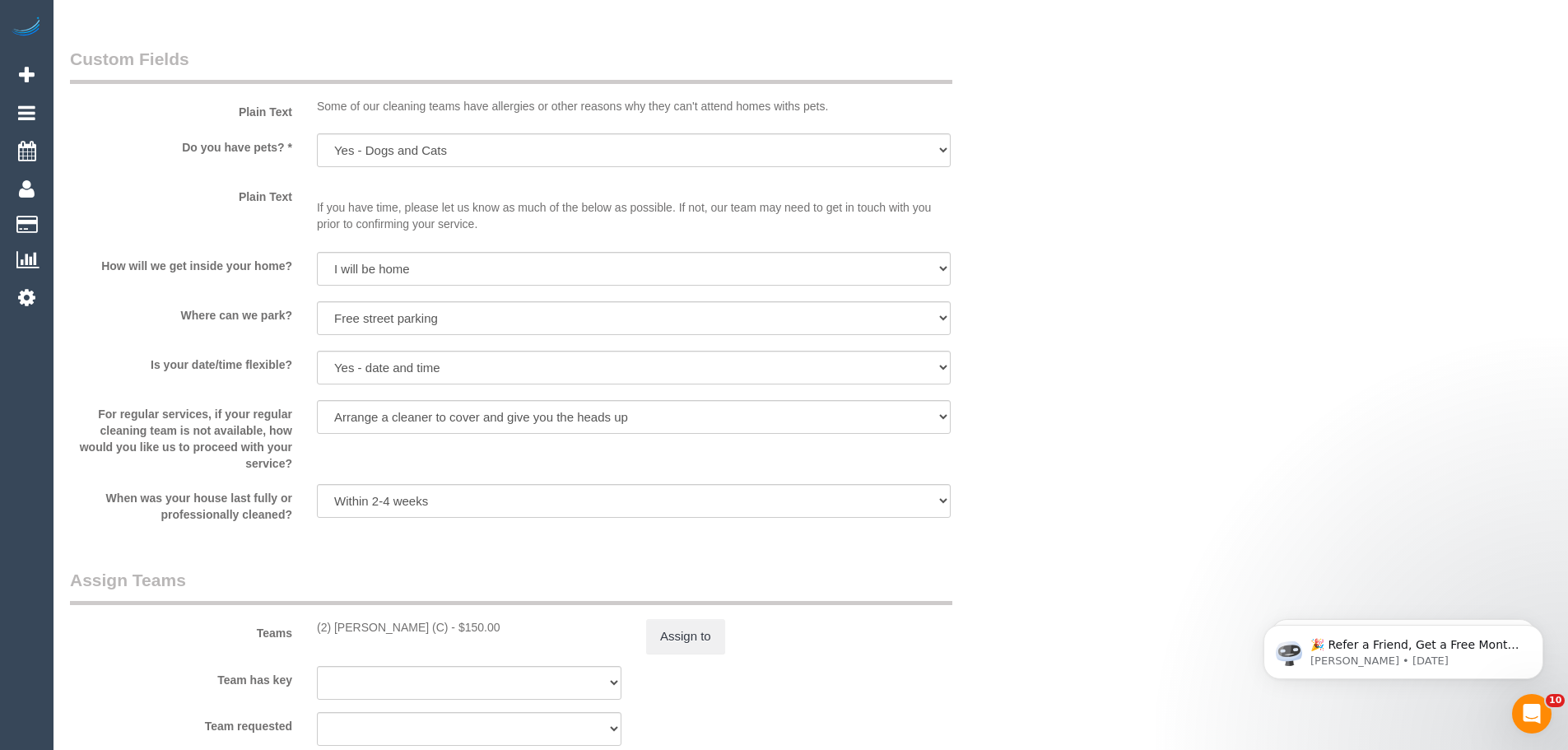
scroll to position [2224, 0]
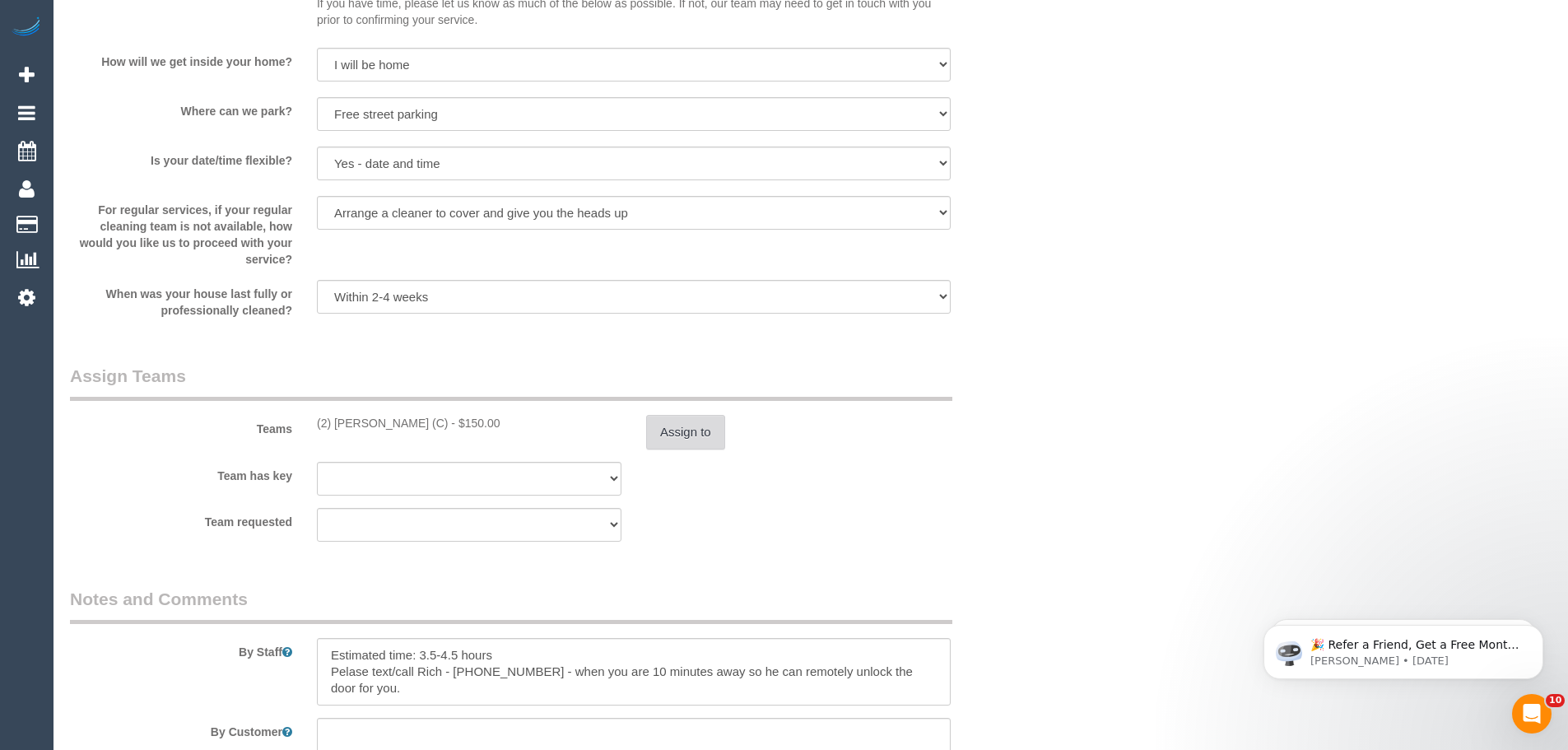
click at [676, 439] on button "Assign to" at bounding box center [686, 431] width 79 height 34
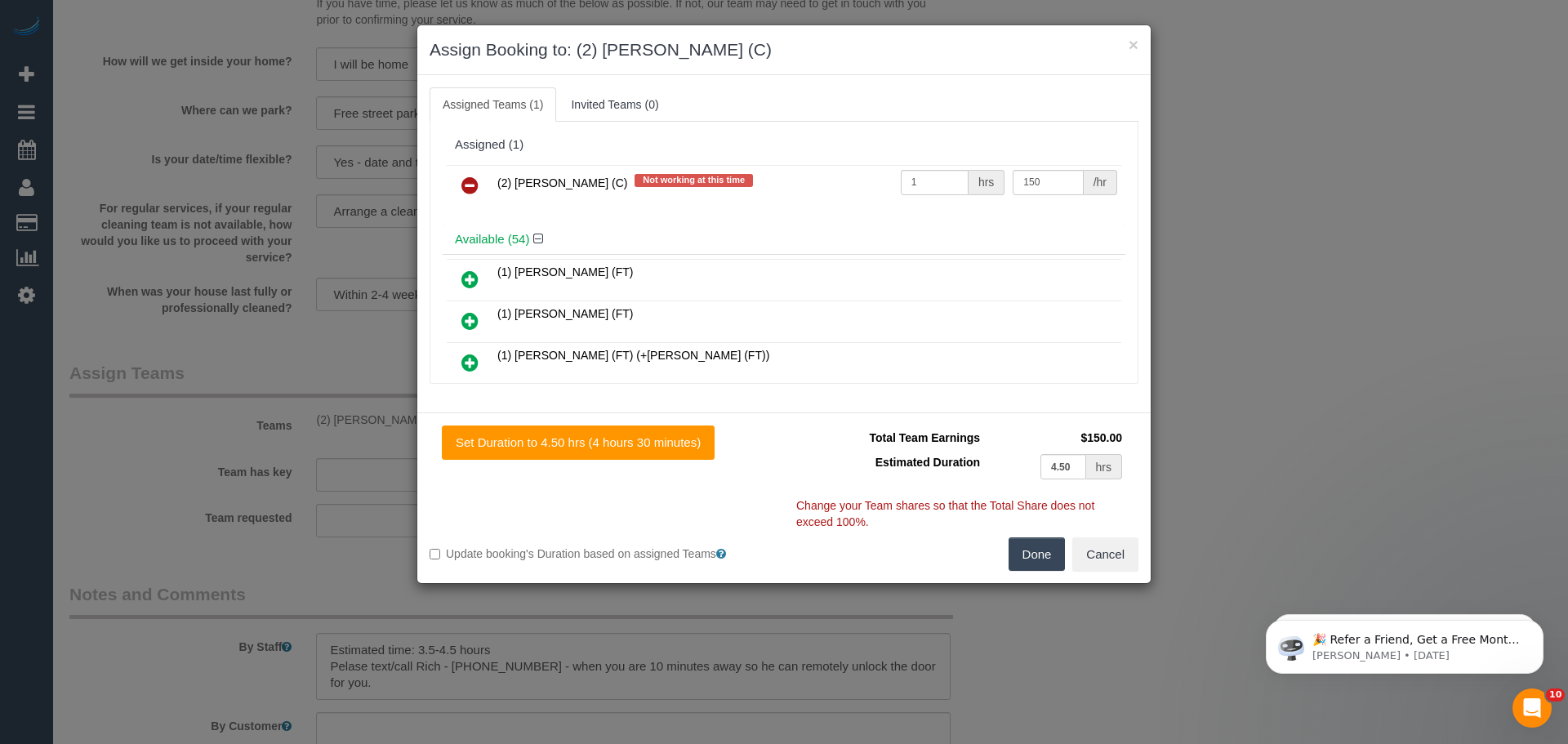
drag, startPoint x: 466, startPoint y: 186, endPoint x: 552, endPoint y: 231, distance: 97.1
click at [466, 186] on icon at bounding box center [470, 186] width 18 height 19
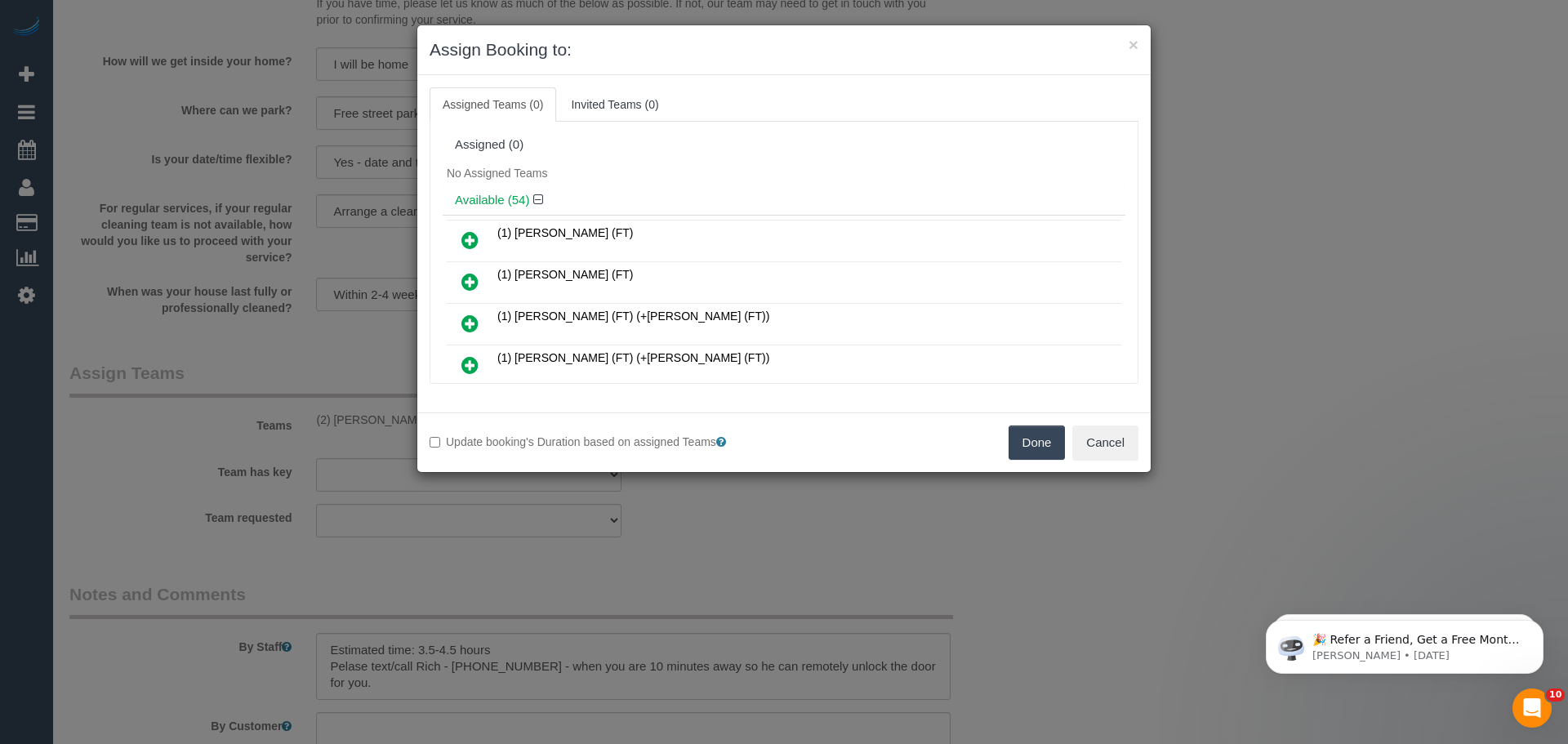
click at [1037, 439] on button "Done" at bounding box center [1037, 442] width 57 height 34
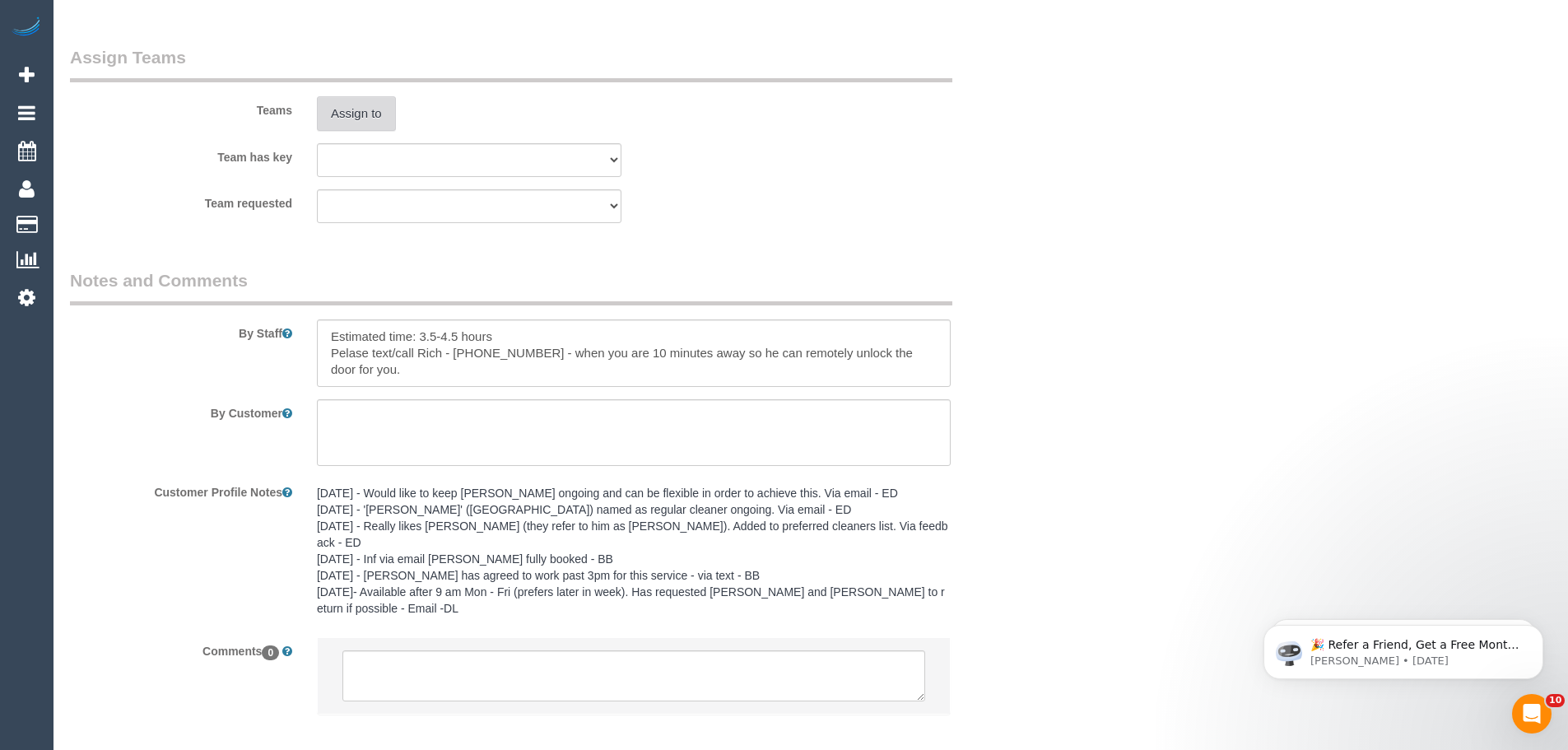
scroll to position [2610, 0]
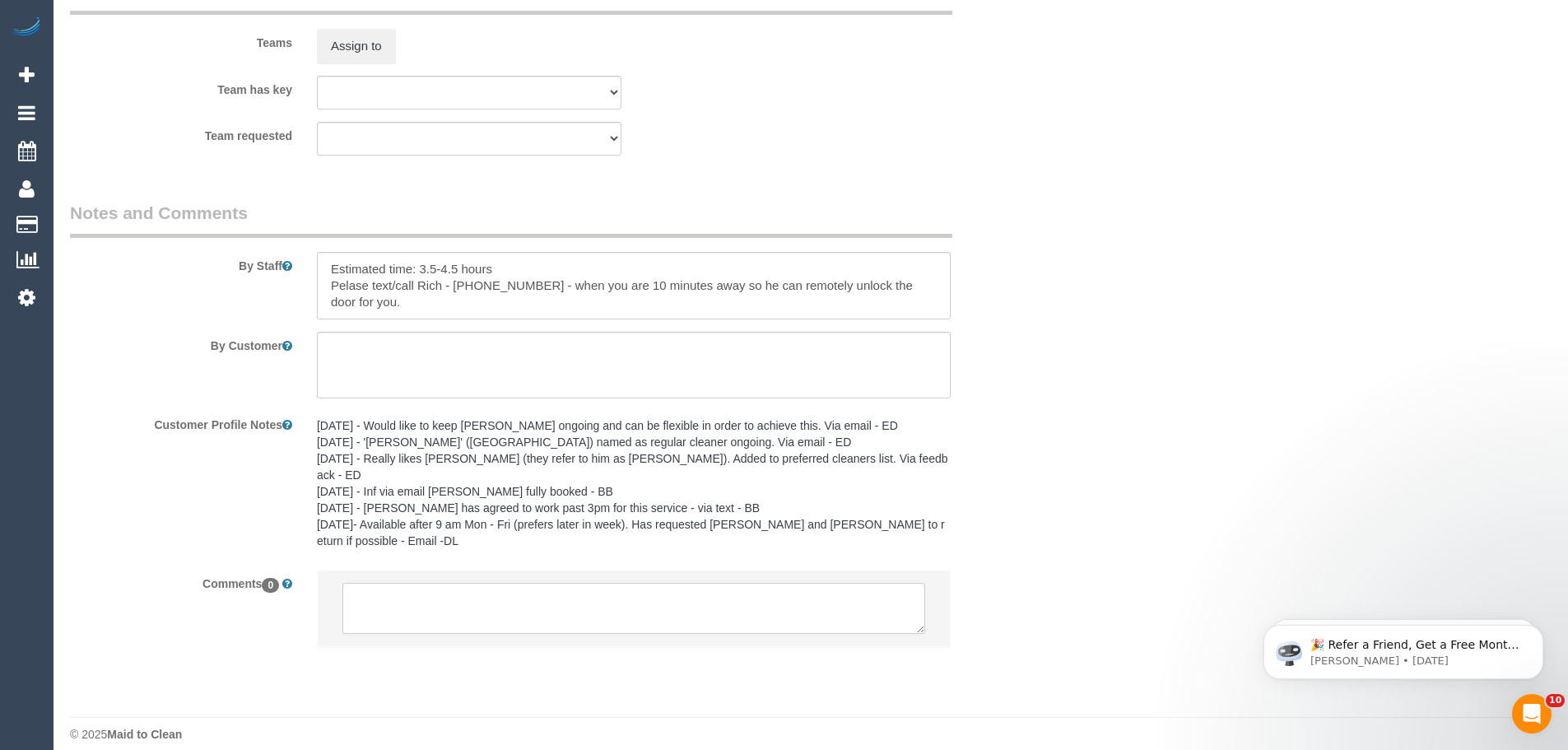
click at [731, 604] on textarea at bounding box center [633, 609] width 583 height 51
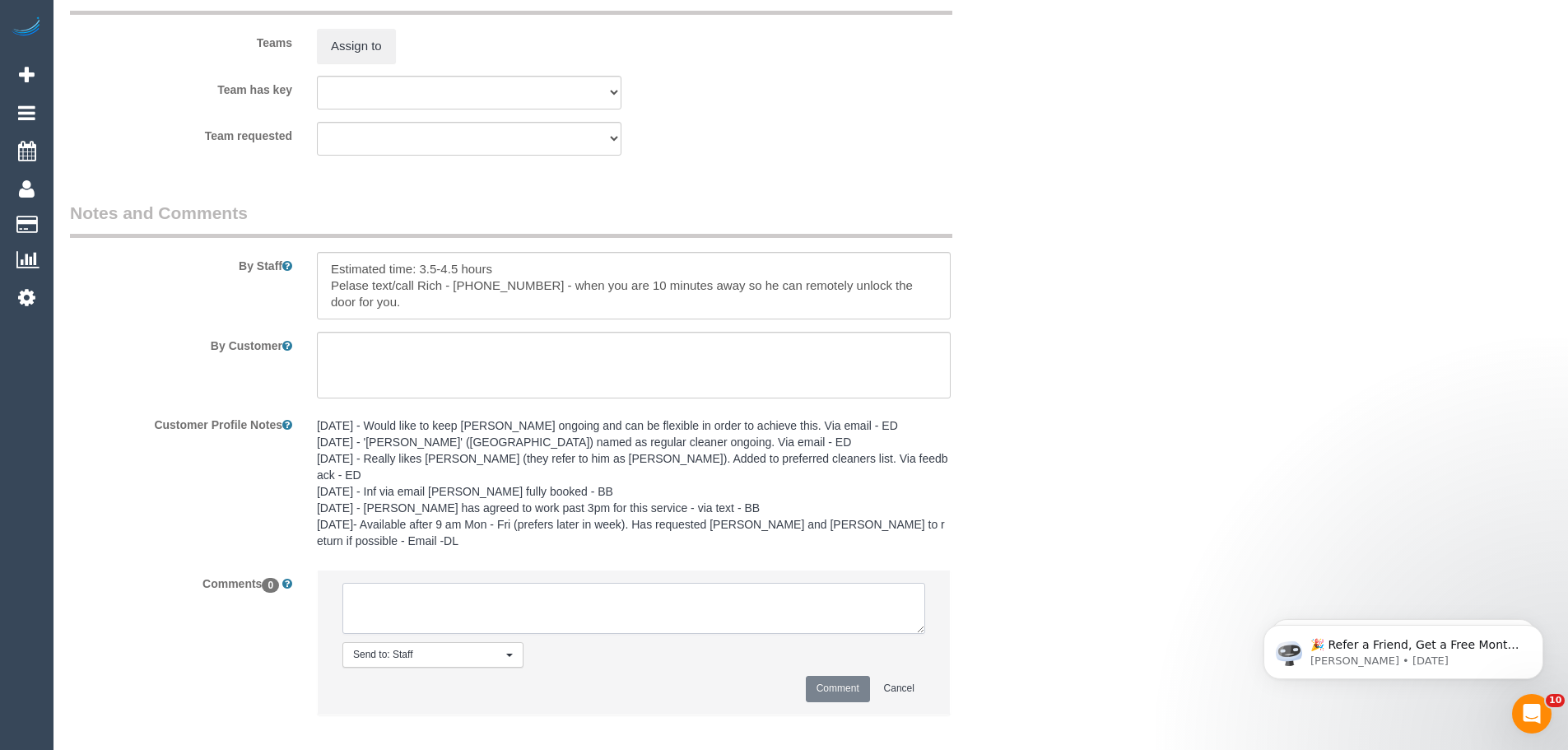
paste textarea "(2) [PERSON_NAME] (C) UA 15/09 - 19/09 - Back pains Customer contacted via email"
type textarea "(2) [PERSON_NAME] (C) UA 15/09 - 19/09 - Back pains Customer contacted via email"
click at [834, 676] on button "Comment" at bounding box center [838, 688] width 64 height 26
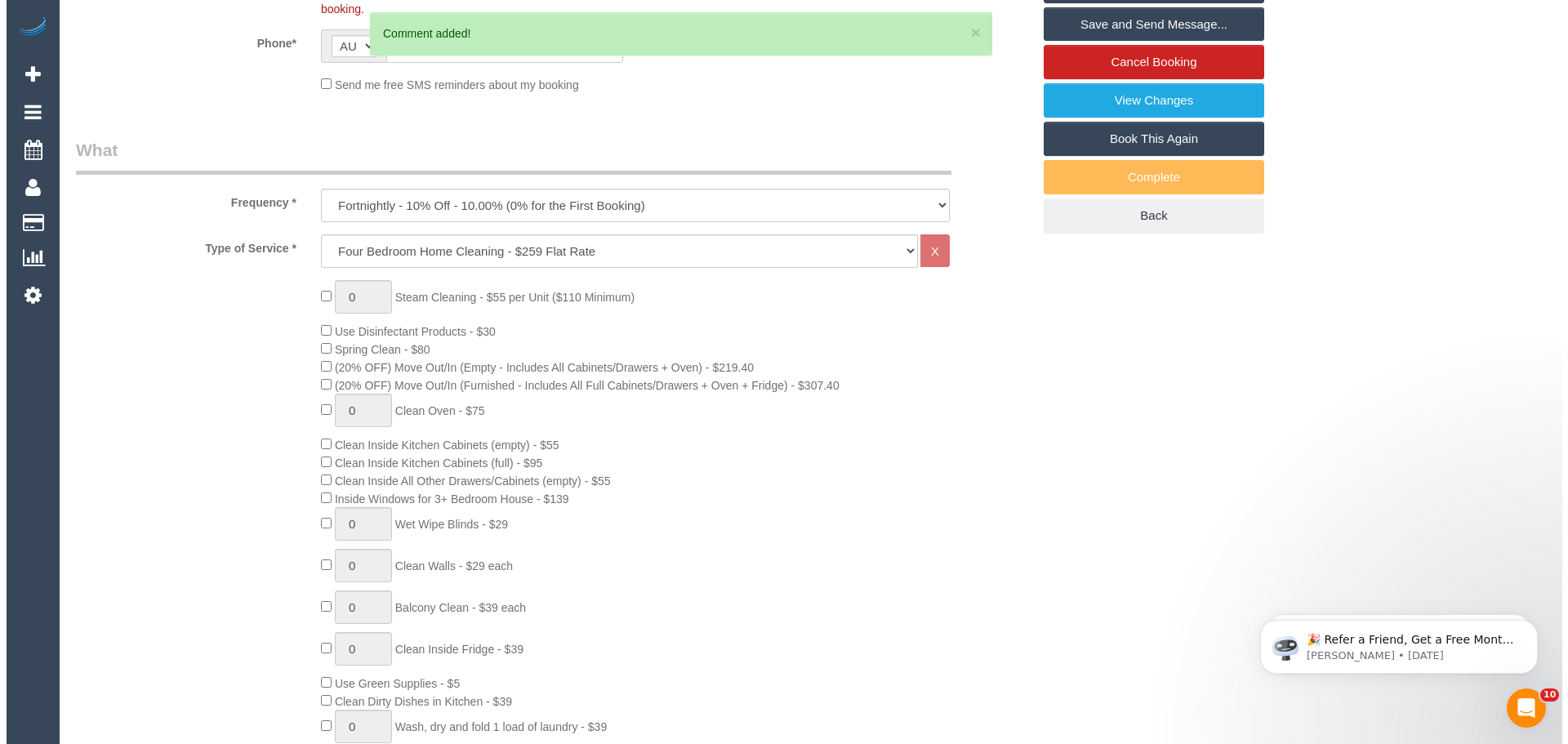
scroll to position [0, 0]
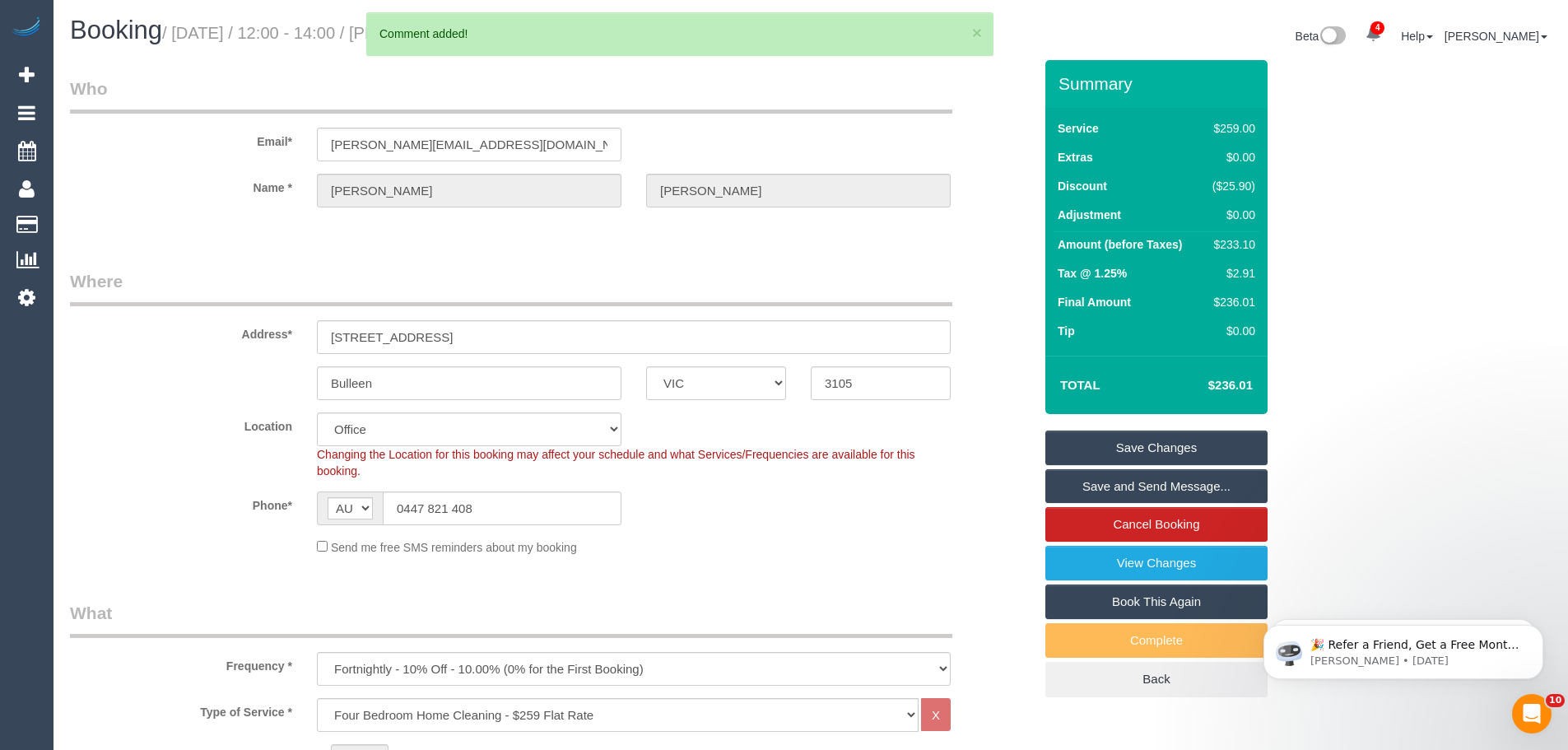
click at [1207, 447] on link "Save Changes" at bounding box center [1157, 447] width 222 height 34
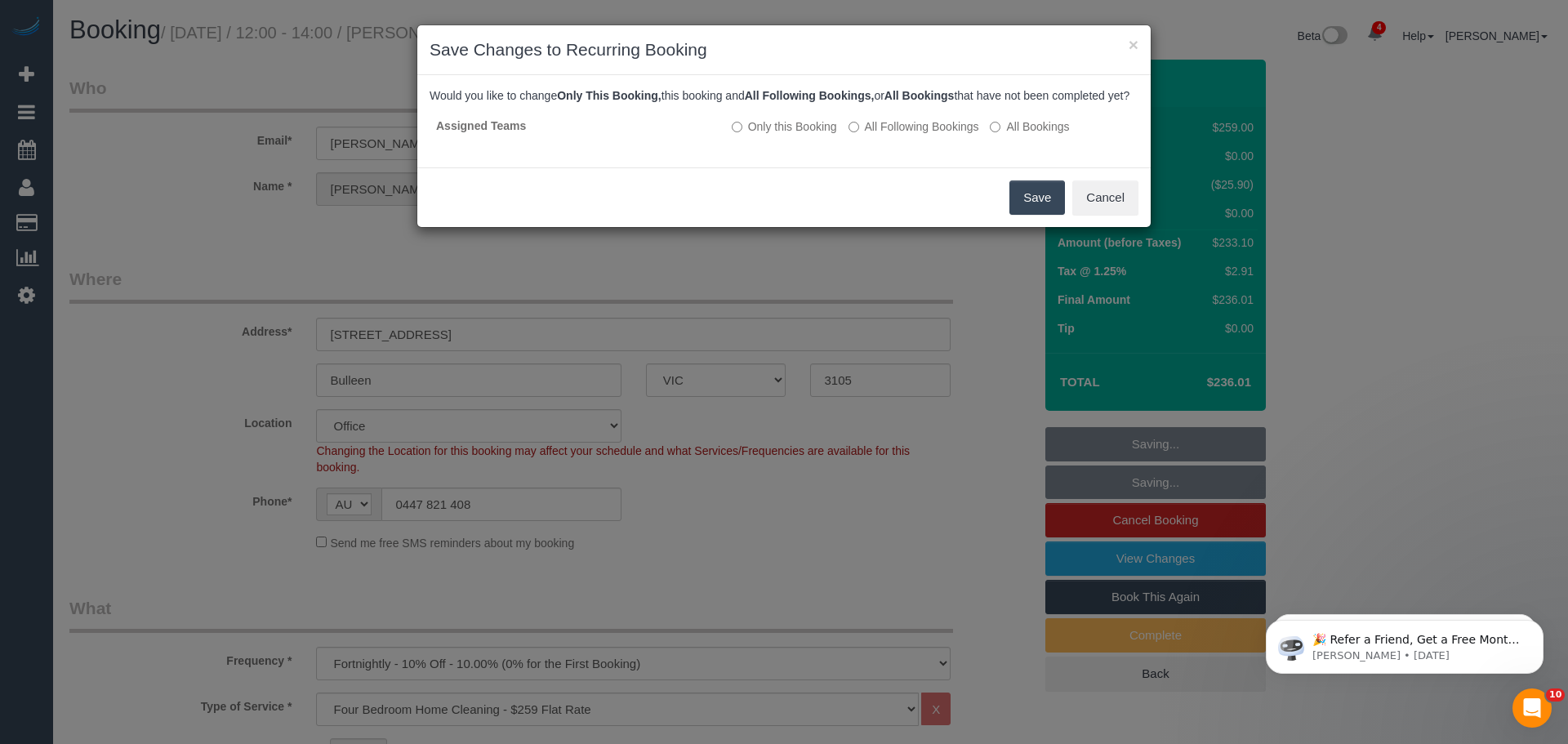
click at [1032, 211] on button "Save" at bounding box center [1037, 197] width 55 height 34
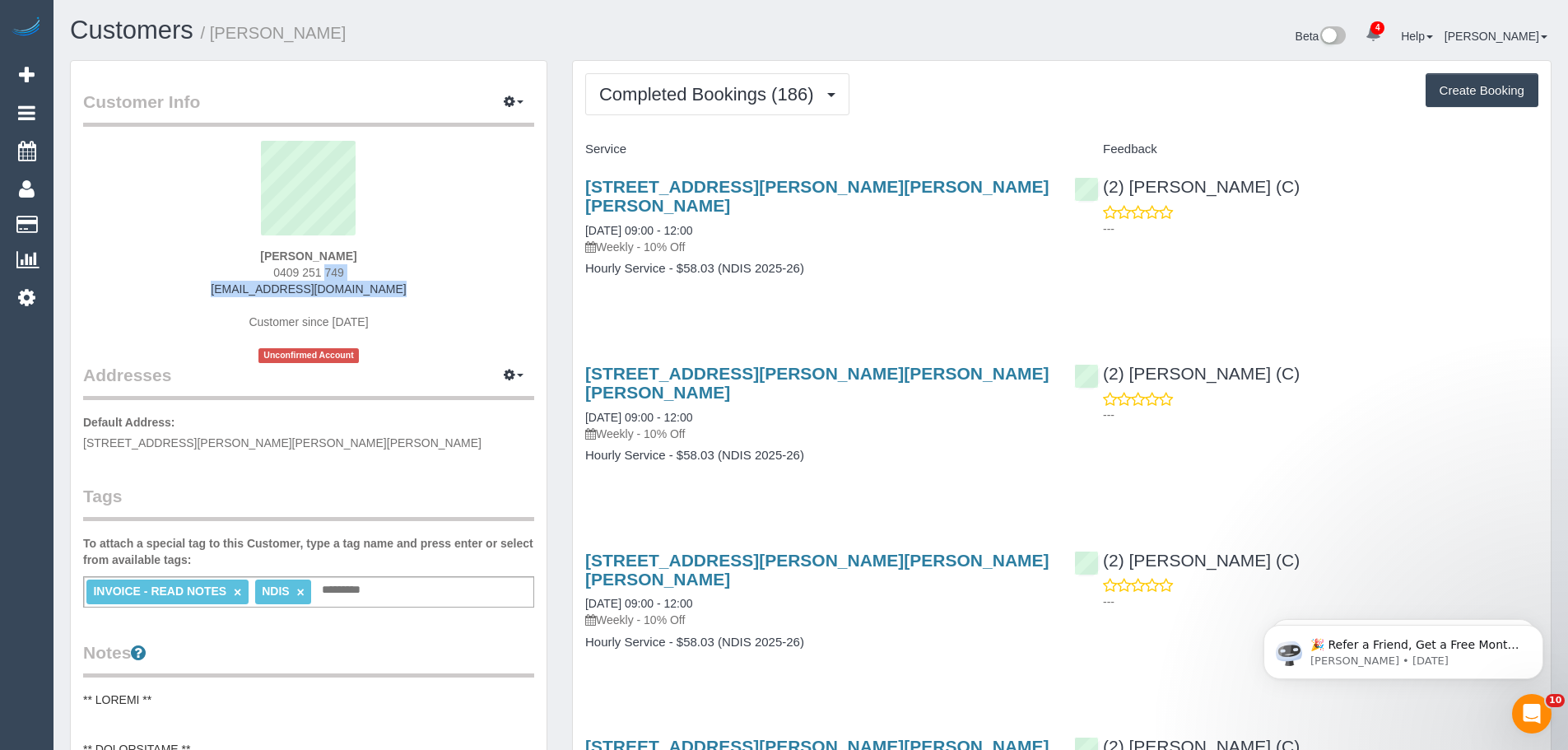
drag, startPoint x: 355, startPoint y: 288, endPoint x: 150, endPoint y: 274, distance: 205.5
click at [150, 274] on div "[PERSON_NAME] 0409 251 749 [EMAIL_ADDRESS][DOMAIN_NAME] Customer since [DATE] U…" at bounding box center [309, 252] width 452 height 222
click at [165, 275] on div "[PERSON_NAME] 0409 251 749 [EMAIL_ADDRESS][DOMAIN_NAME] Customer since [DATE] U…" at bounding box center [309, 252] width 452 height 222
drag, startPoint x: 205, startPoint y: 284, endPoint x: 369, endPoint y: 291, distance: 164.1
click at [369, 291] on div "[PERSON_NAME] 0409 251 749 [EMAIL_ADDRESS][DOMAIN_NAME] Customer since [DATE] U…" at bounding box center [309, 252] width 452 height 222
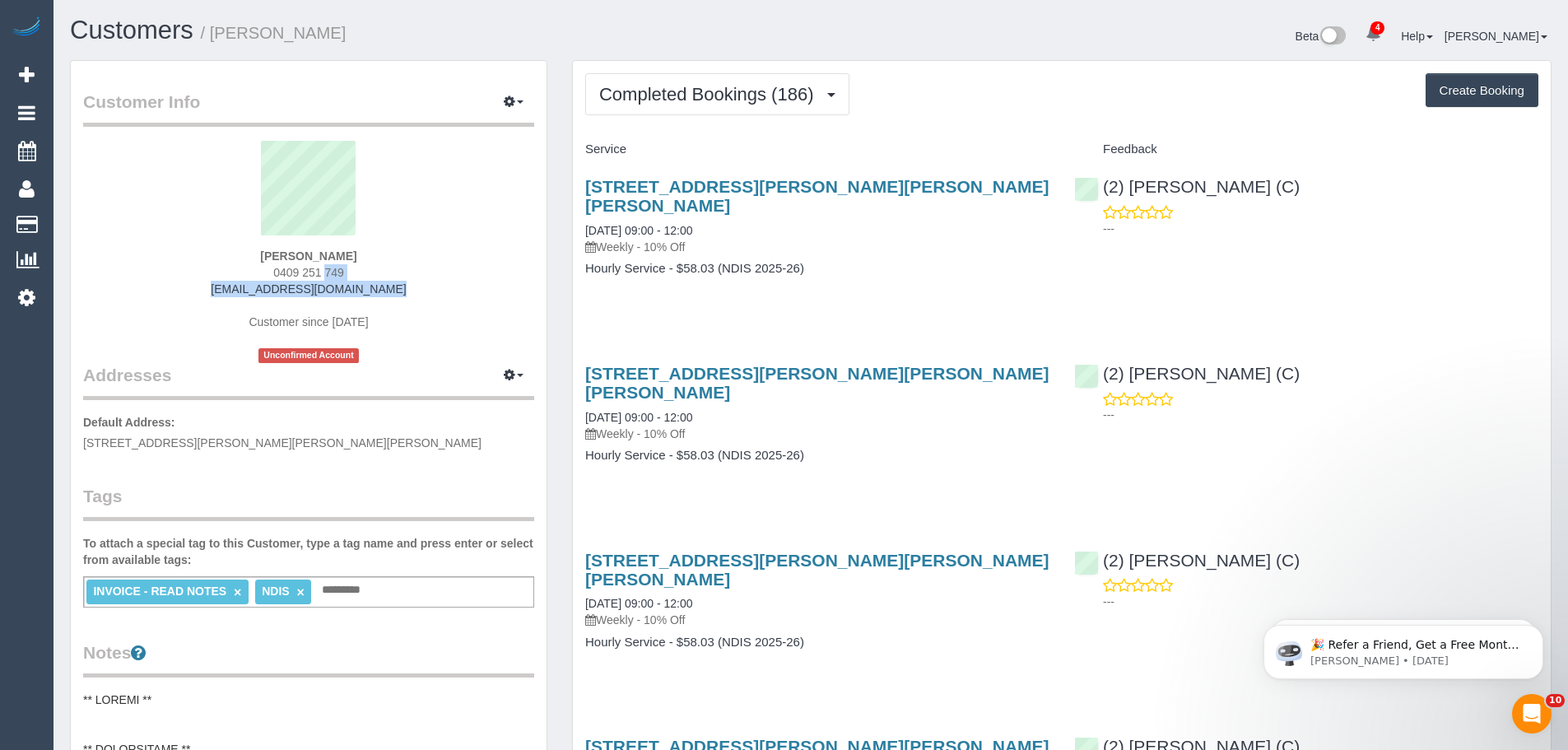
click at [396, 296] on div "[PERSON_NAME] 0409 251 749 [EMAIL_ADDRESS][DOMAIN_NAME] Customer since [DATE] U…" at bounding box center [309, 252] width 452 height 222
drag, startPoint x: 410, startPoint y: 296, endPoint x: 205, endPoint y: 290, distance: 205.1
click at [205, 290] on div "[PERSON_NAME] 0409 251 749 [EMAIL_ADDRESS][DOMAIN_NAME] Customer since [DATE] U…" at bounding box center [309, 252] width 452 height 222
copy link "[EMAIL_ADDRESS][DOMAIN_NAME]"
click at [695, 108] on button "Completed Bookings (186)" at bounding box center [718, 94] width 265 height 42
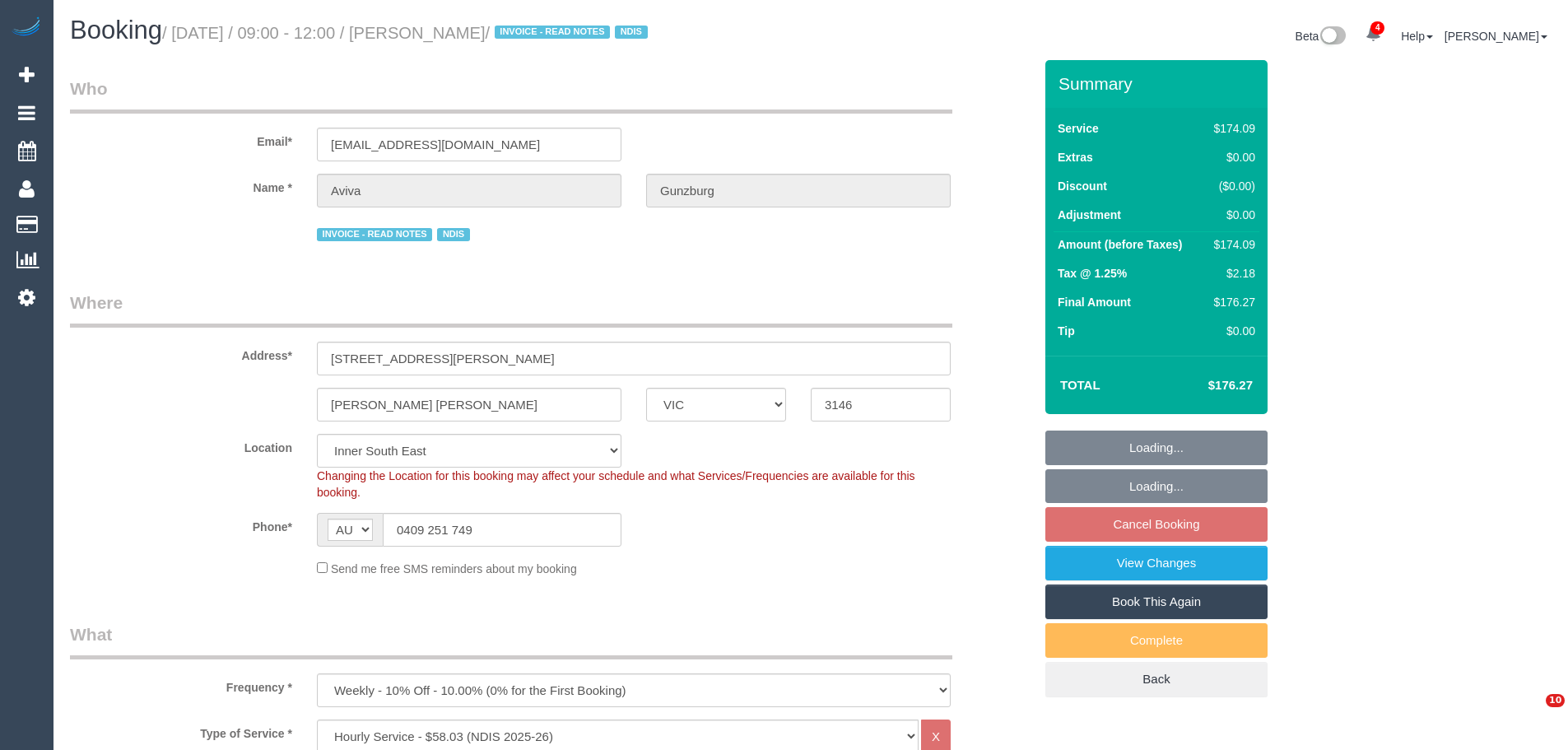
select select "VIC"
select select "180"
select select "string:check"
select select "number:27"
select select "number:14"
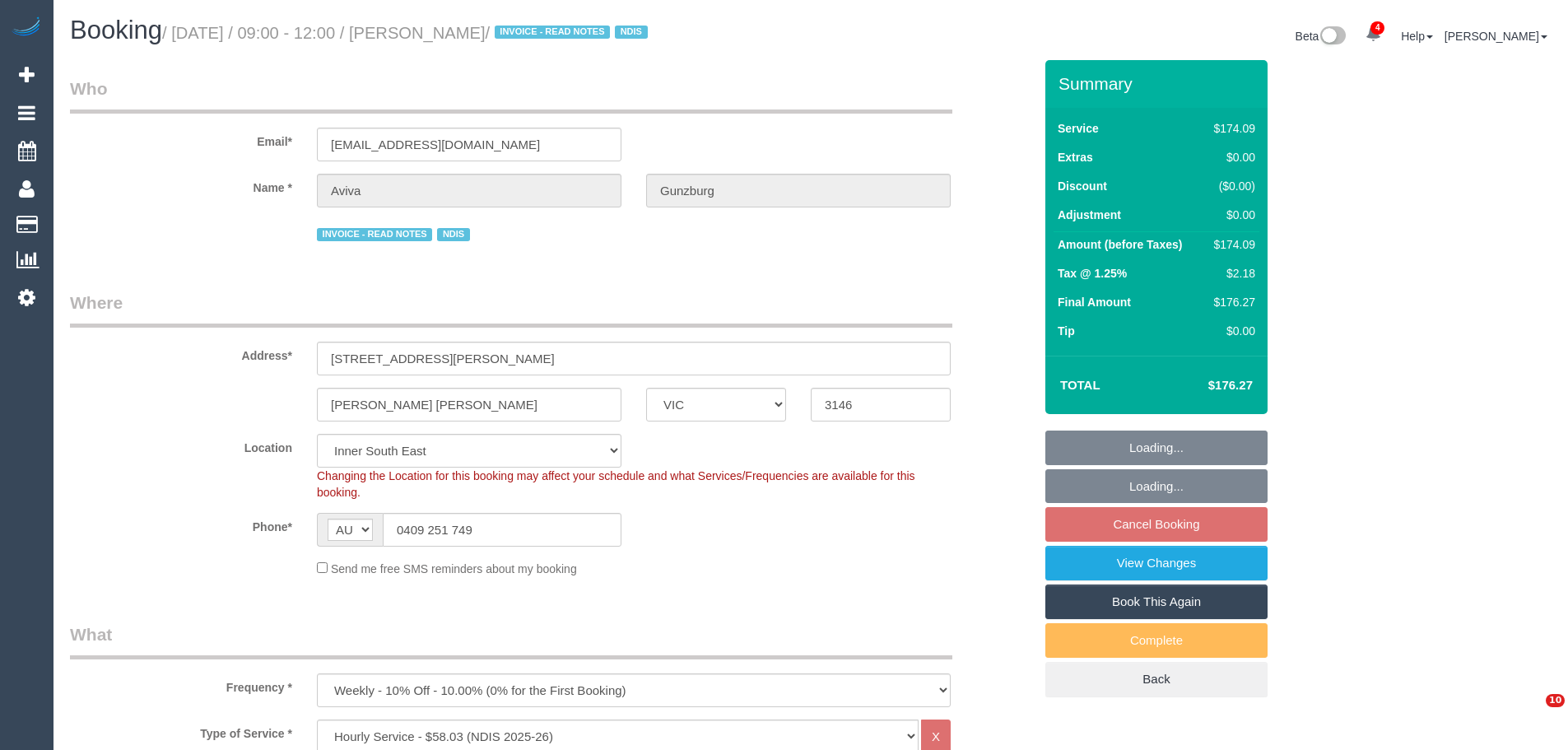
select select "number:18"
select select "number:22"
select select "number:13"
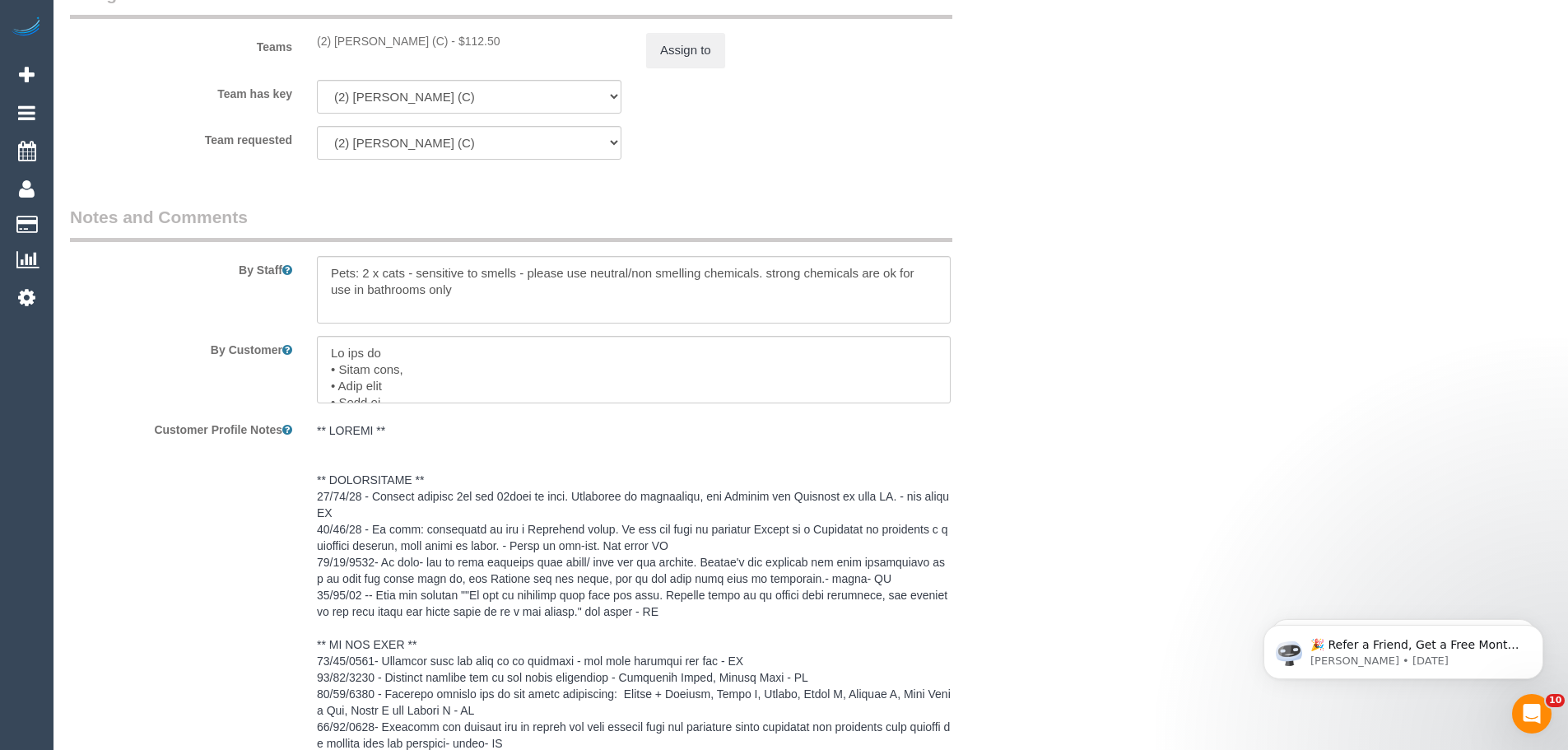
scroll to position [2059, 0]
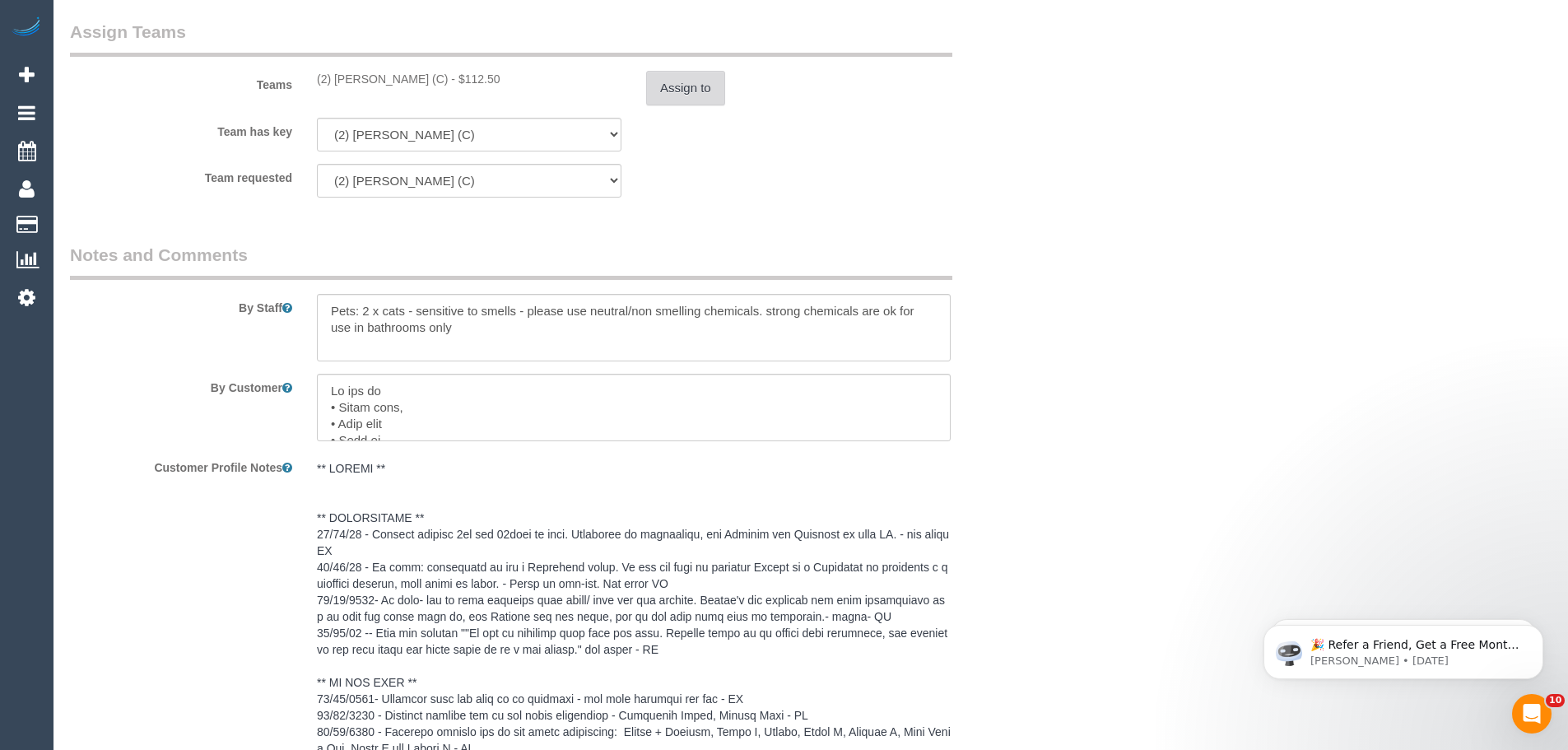
click at [686, 89] on button "Assign to" at bounding box center [686, 87] width 79 height 34
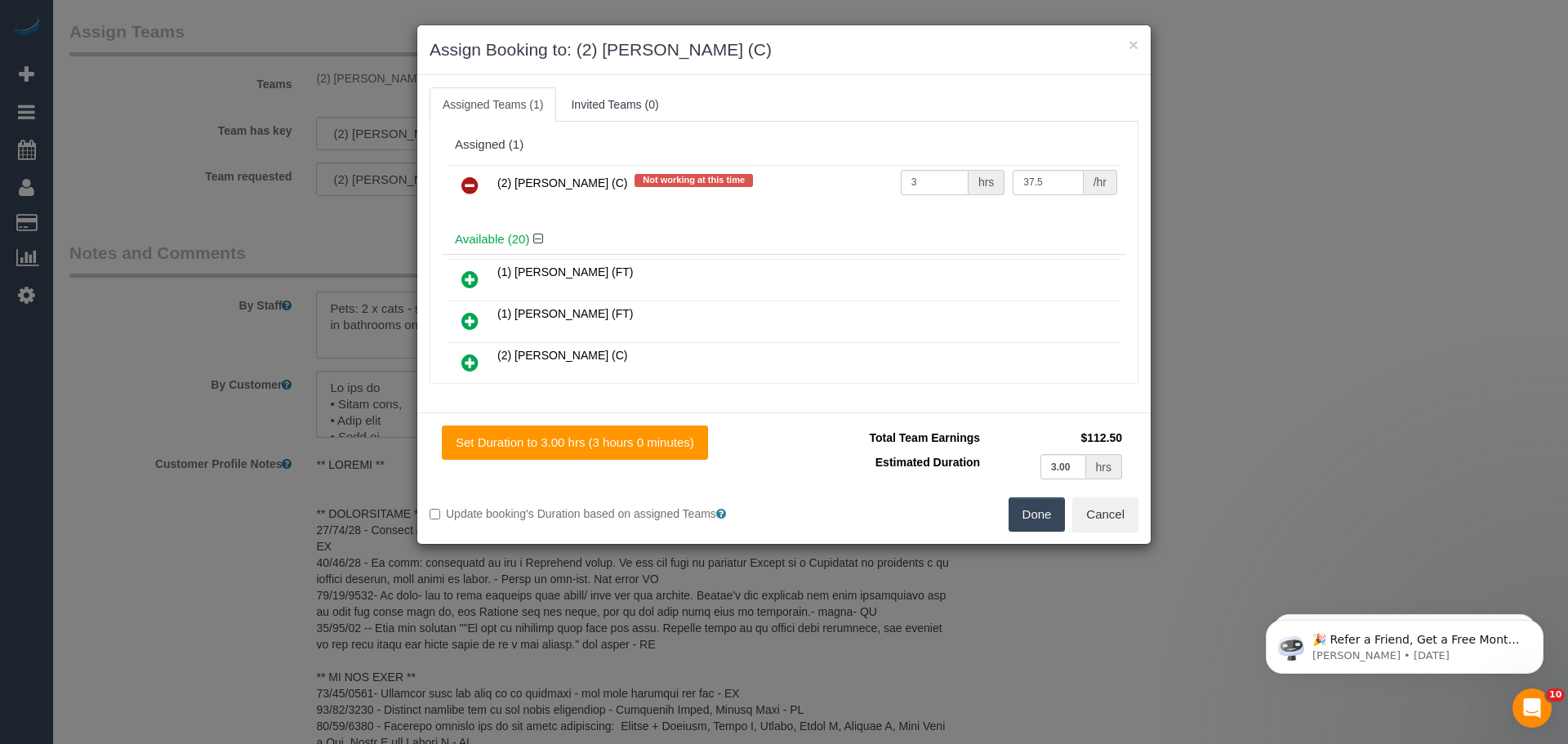
drag, startPoint x: 466, startPoint y: 180, endPoint x: 490, endPoint y: 183, distance: 24.2
click at [466, 180] on icon at bounding box center [470, 186] width 18 height 19
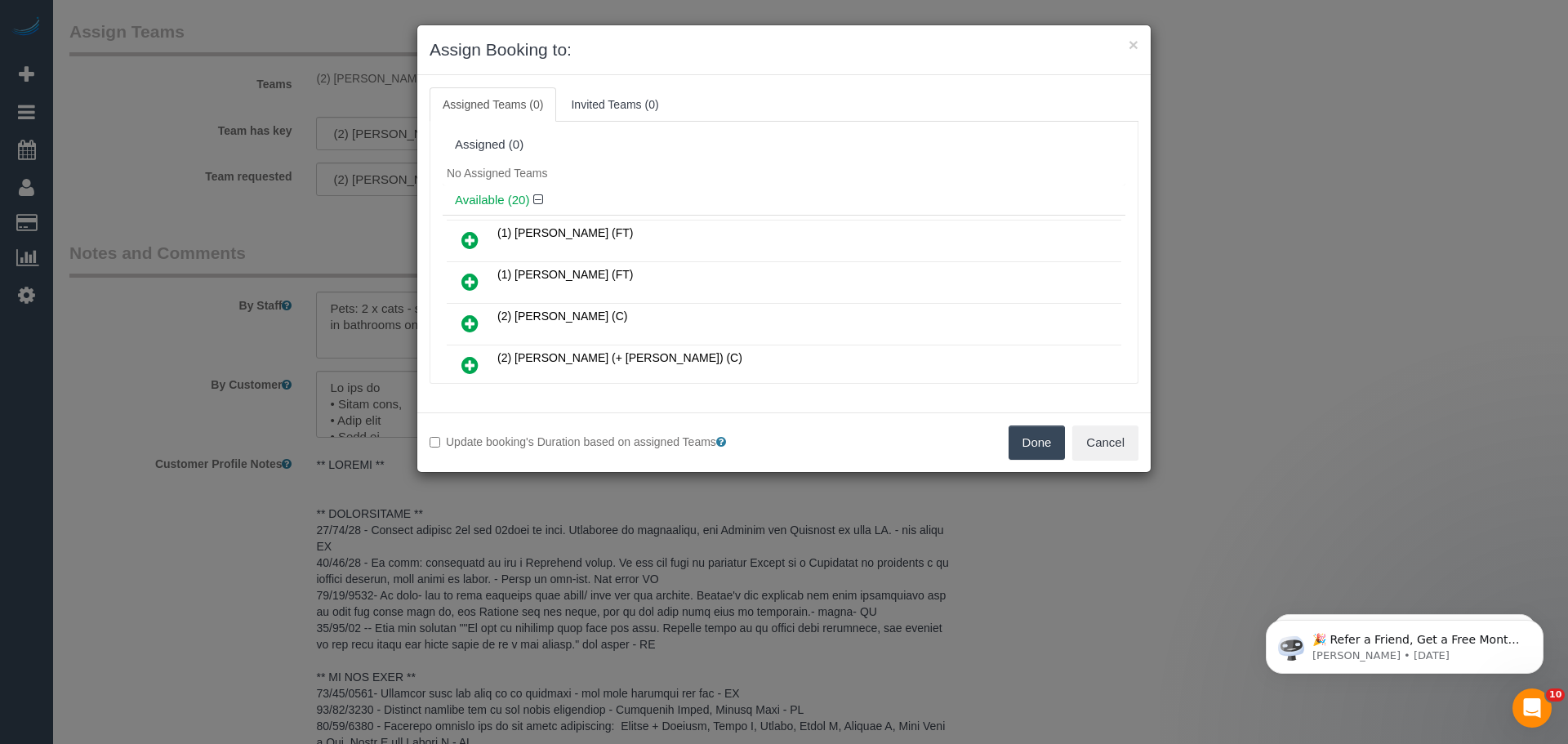
click at [1043, 444] on button "Done" at bounding box center [1037, 442] width 57 height 34
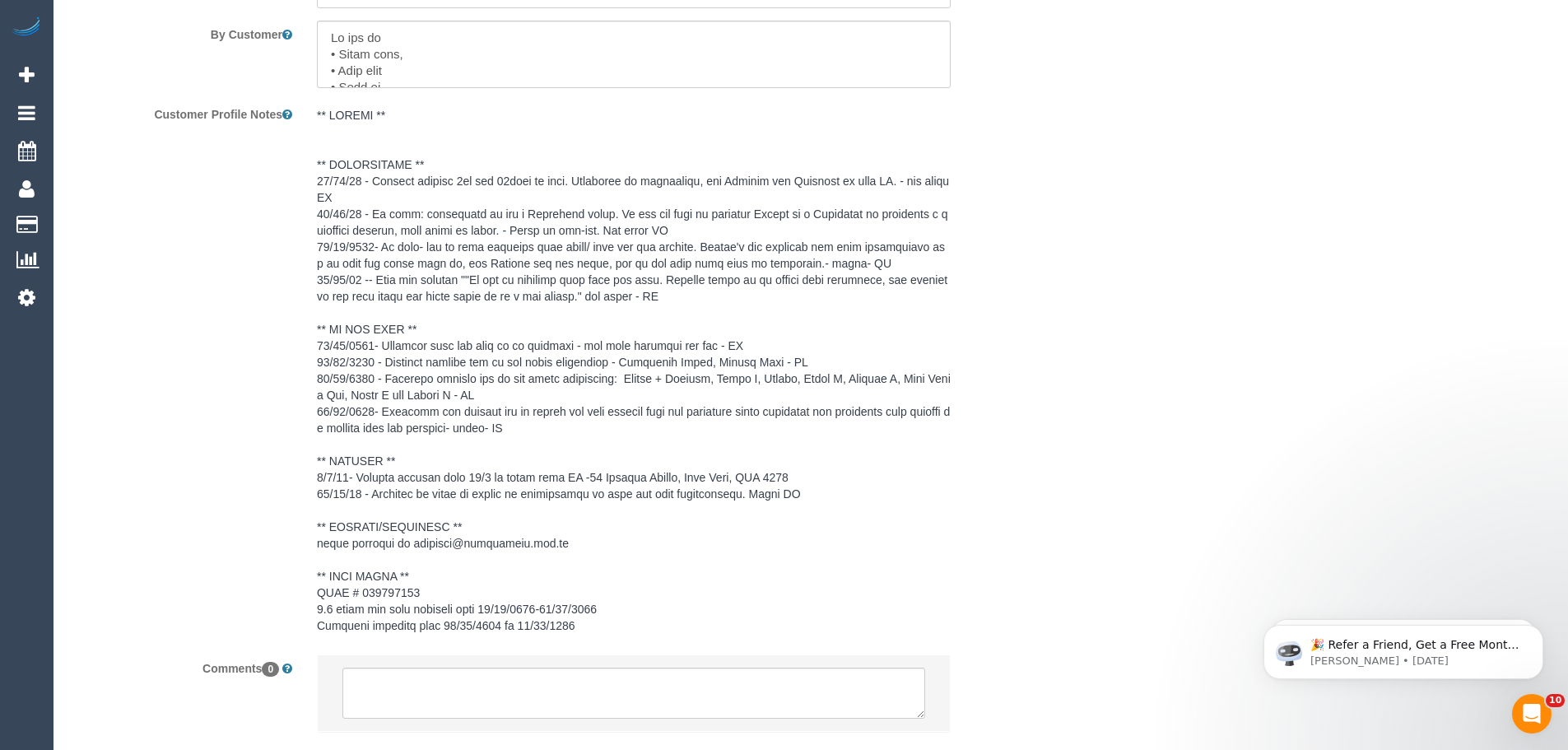
scroll to position [2514, 0]
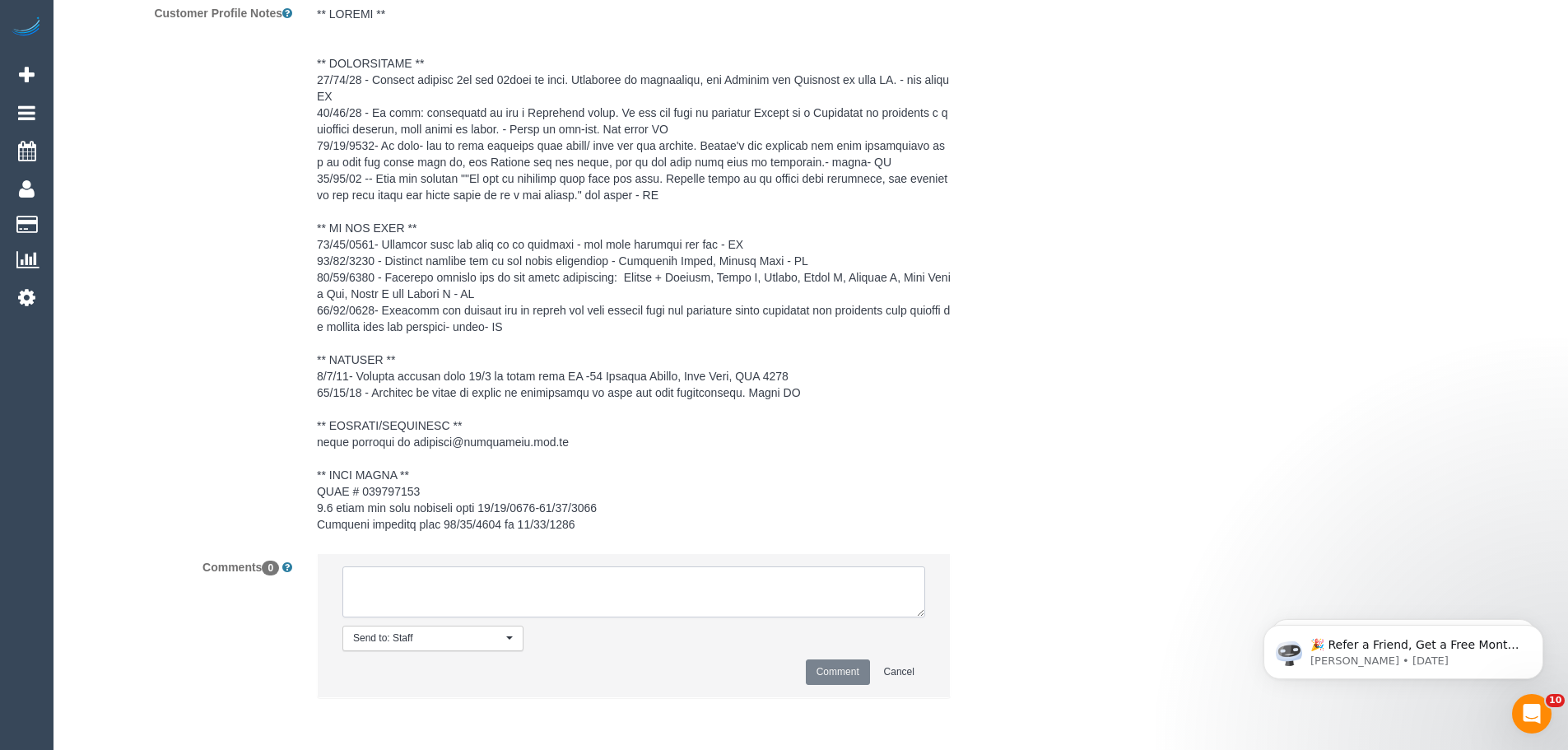
click at [535, 582] on textarea at bounding box center [633, 592] width 583 height 51
paste textarea "(2) Shameen Opanayake (C) UA 15/09 - 19/09 - Back pains Customer contacted via …"
type textarea "(2) Shameen Opanayake (C) UA 15/09 - 19/09 - Back pains Customer contacted via …"
click at [830, 673] on button "Comment" at bounding box center [838, 672] width 64 height 26
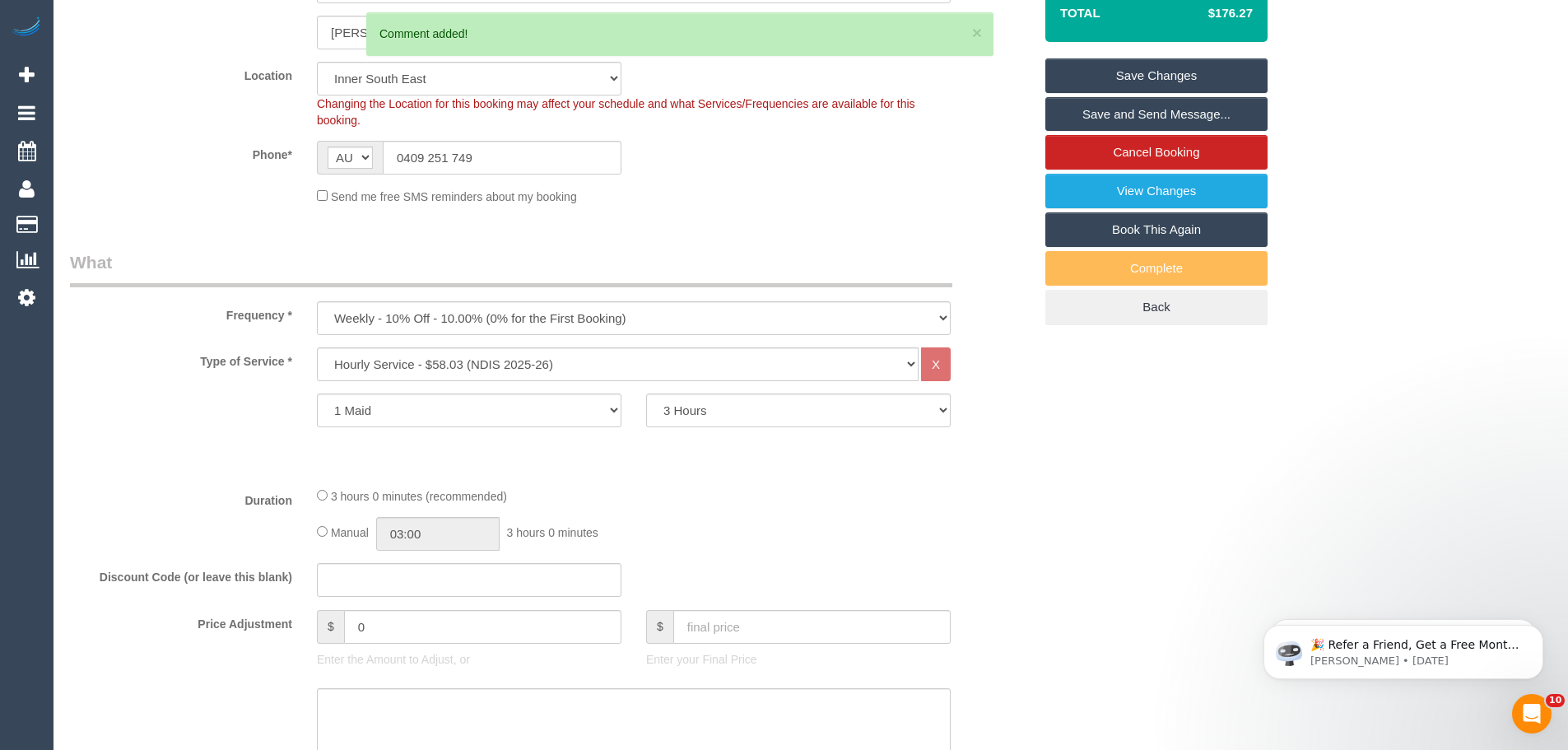
scroll to position [43, 0]
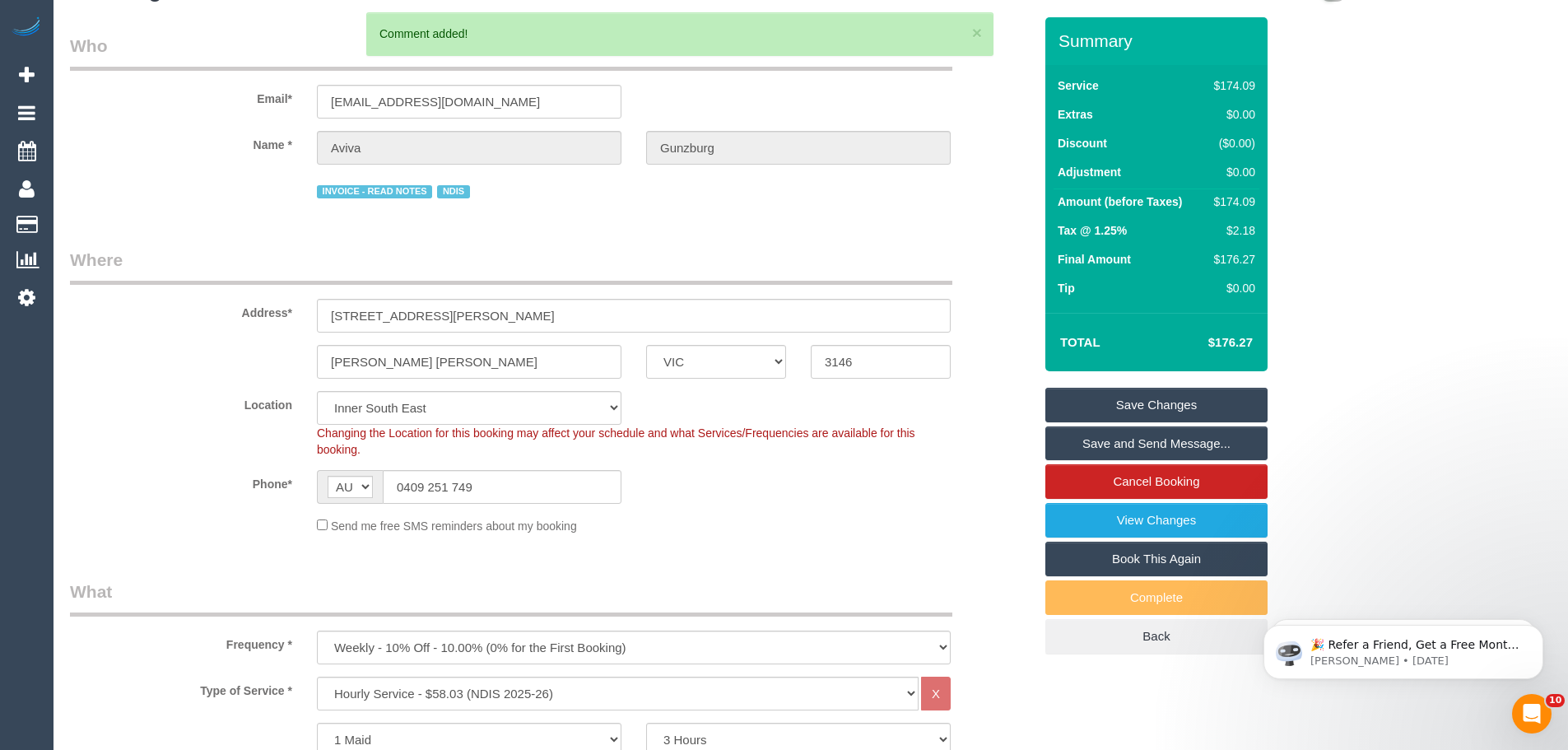
click at [1156, 403] on link "Save Changes" at bounding box center [1157, 405] width 222 height 34
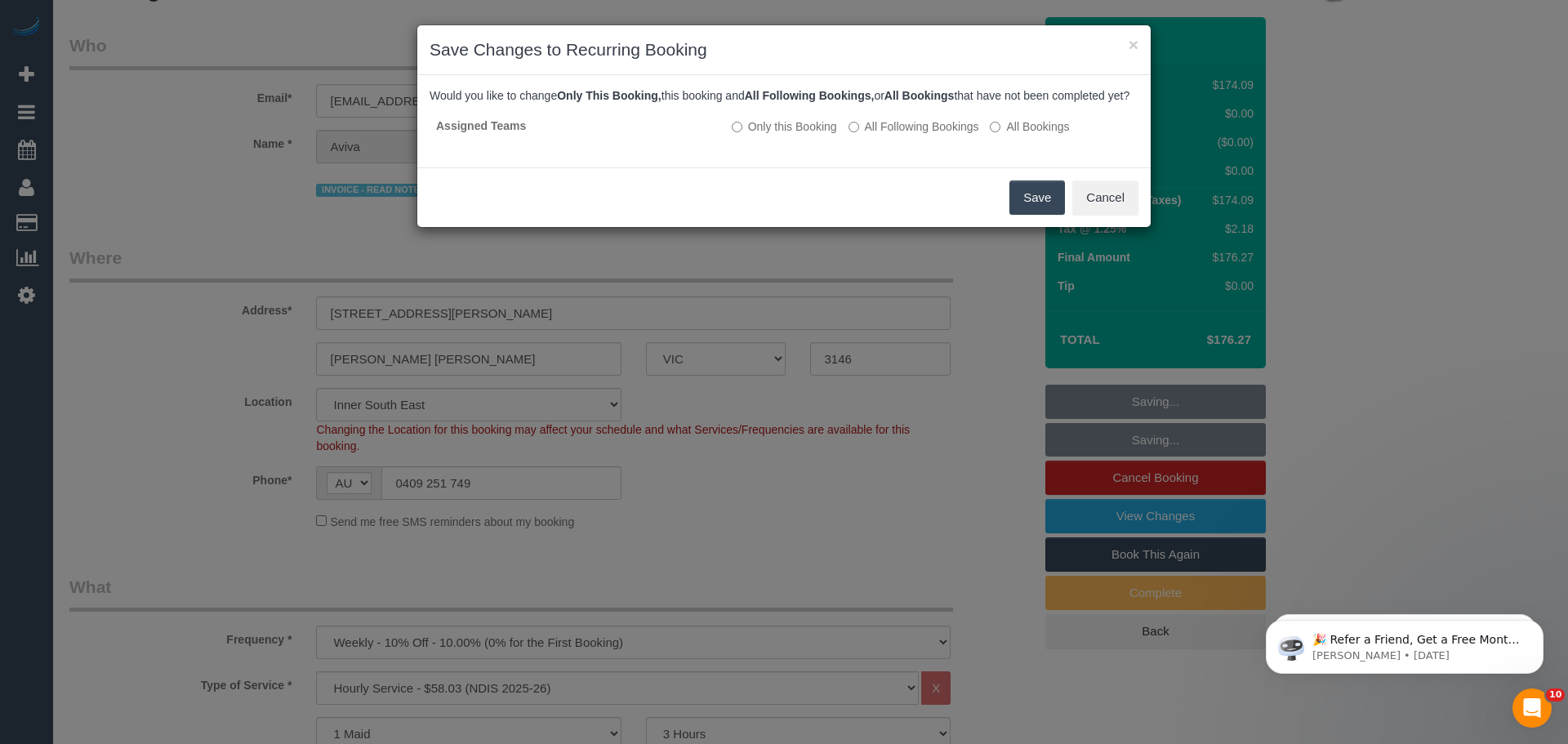
click at [1020, 215] on button "Save" at bounding box center [1037, 197] width 55 height 34
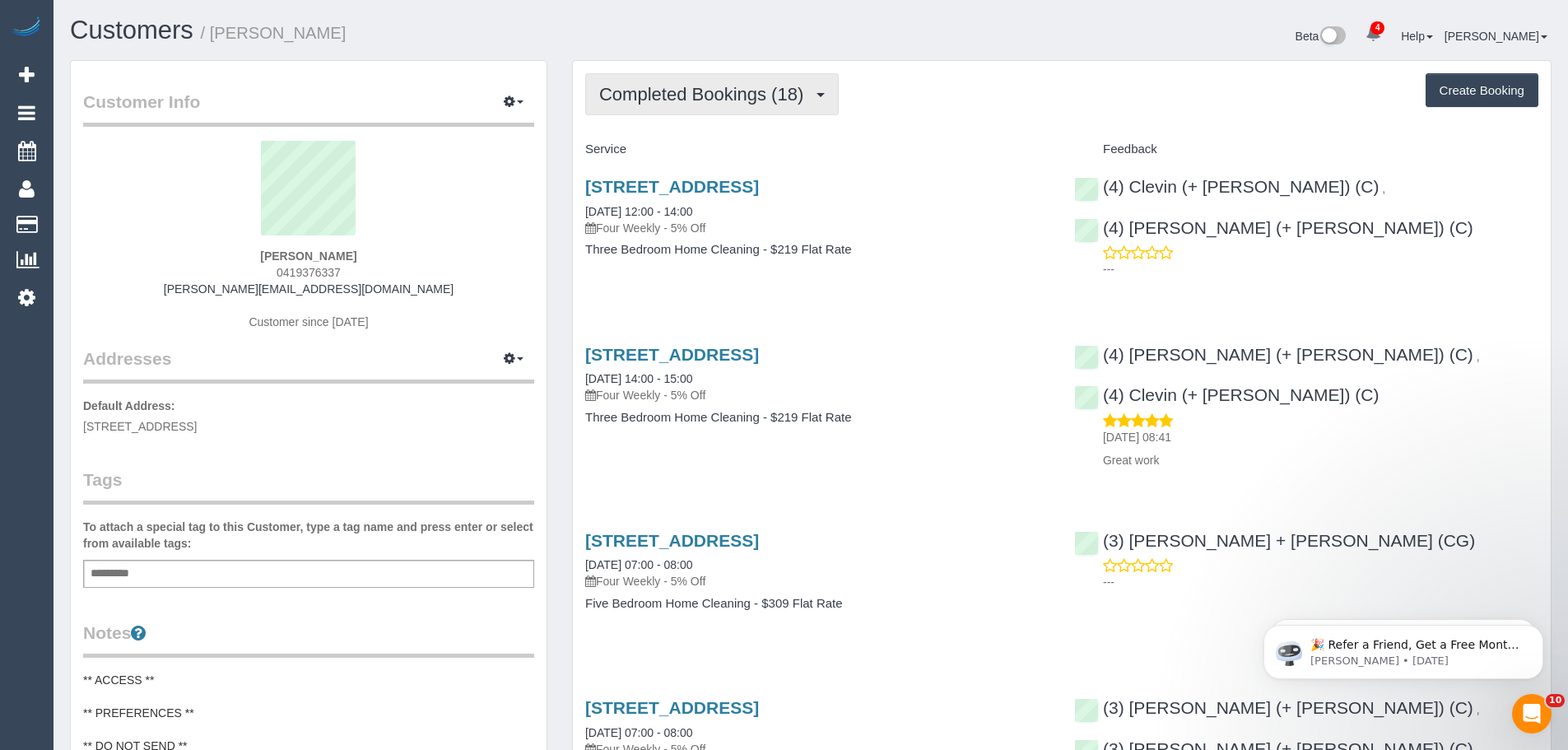
click at [663, 103] on span "Completed Bookings (18)" at bounding box center [706, 94] width 213 height 20
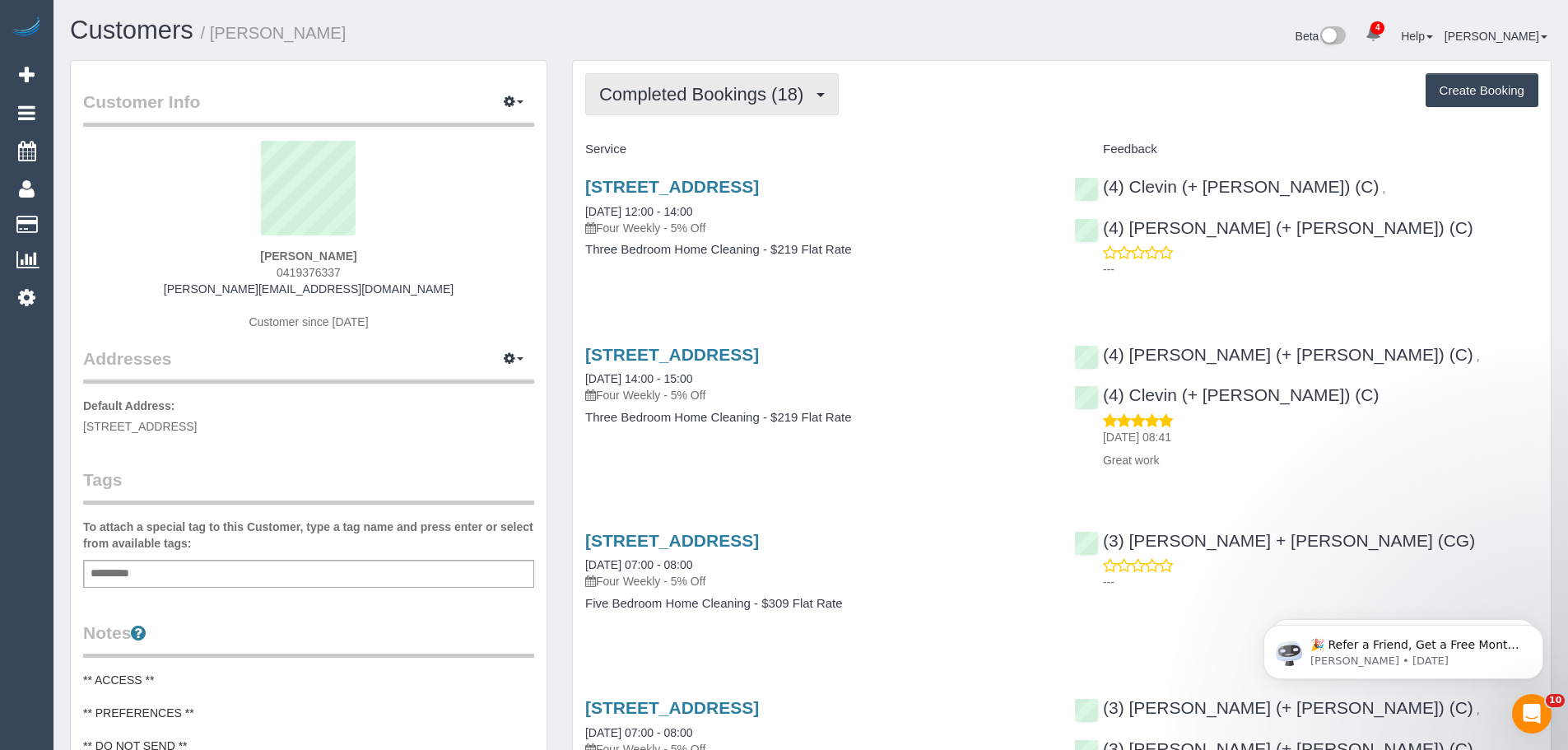
click at [639, 97] on span "Completed Bookings (18)" at bounding box center [706, 94] width 213 height 20
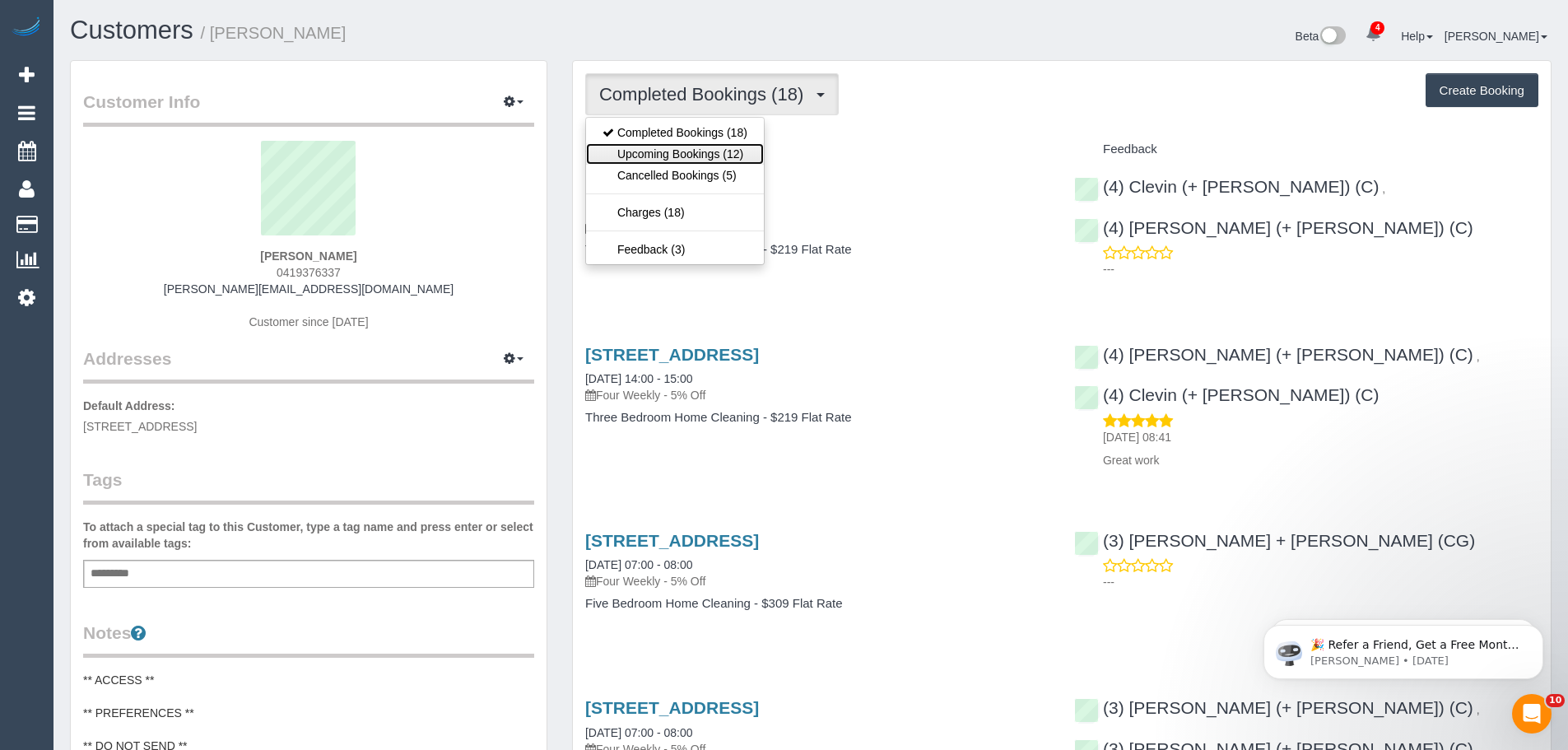
click at [667, 158] on link "Upcoming Bookings (12)" at bounding box center [676, 154] width 178 height 21
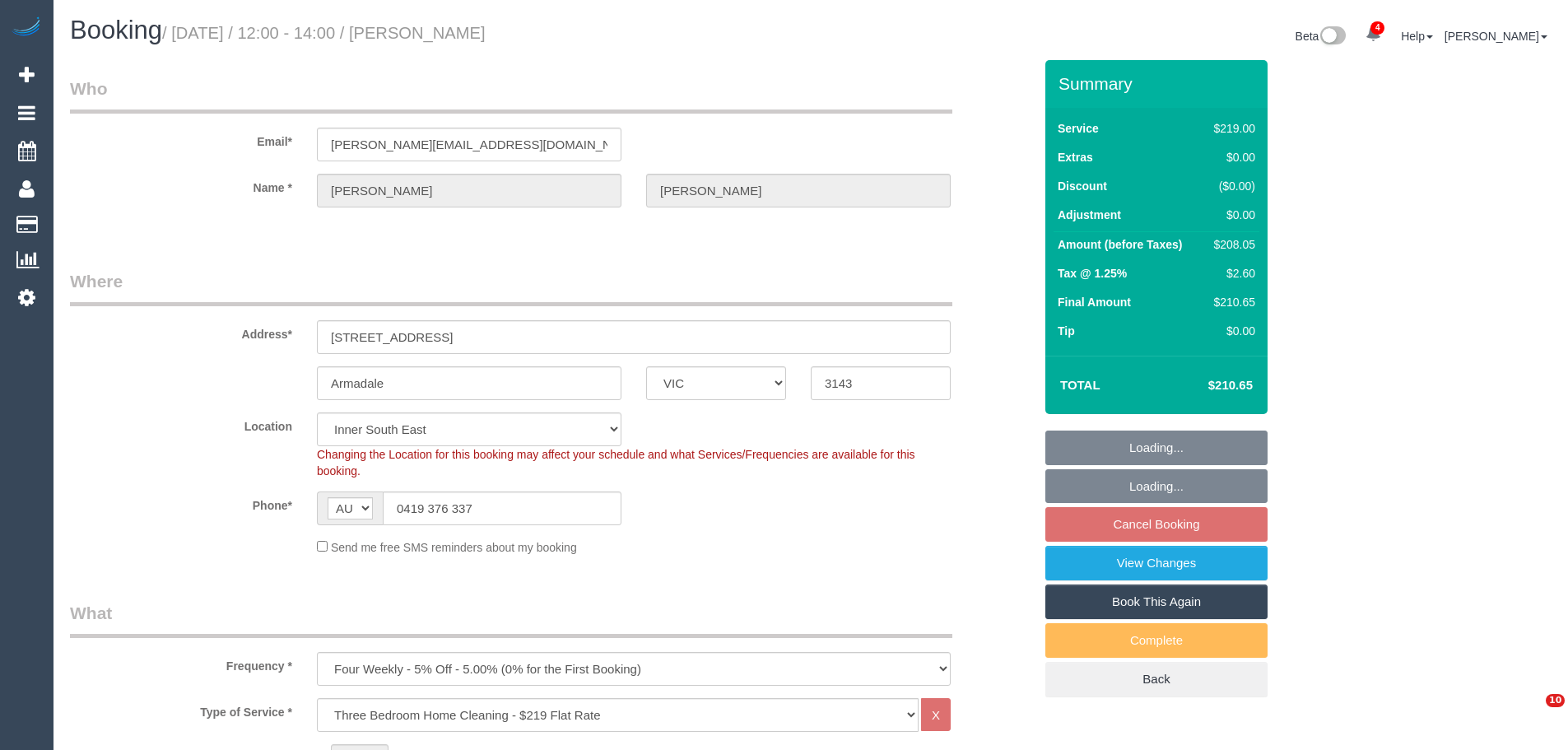
select select "VIC"
select select "string:stripe-pm_1NekzI2GScqysDRVTyLvMmEM"
select select "spot3"
select select "number:27"
select select "number:14"
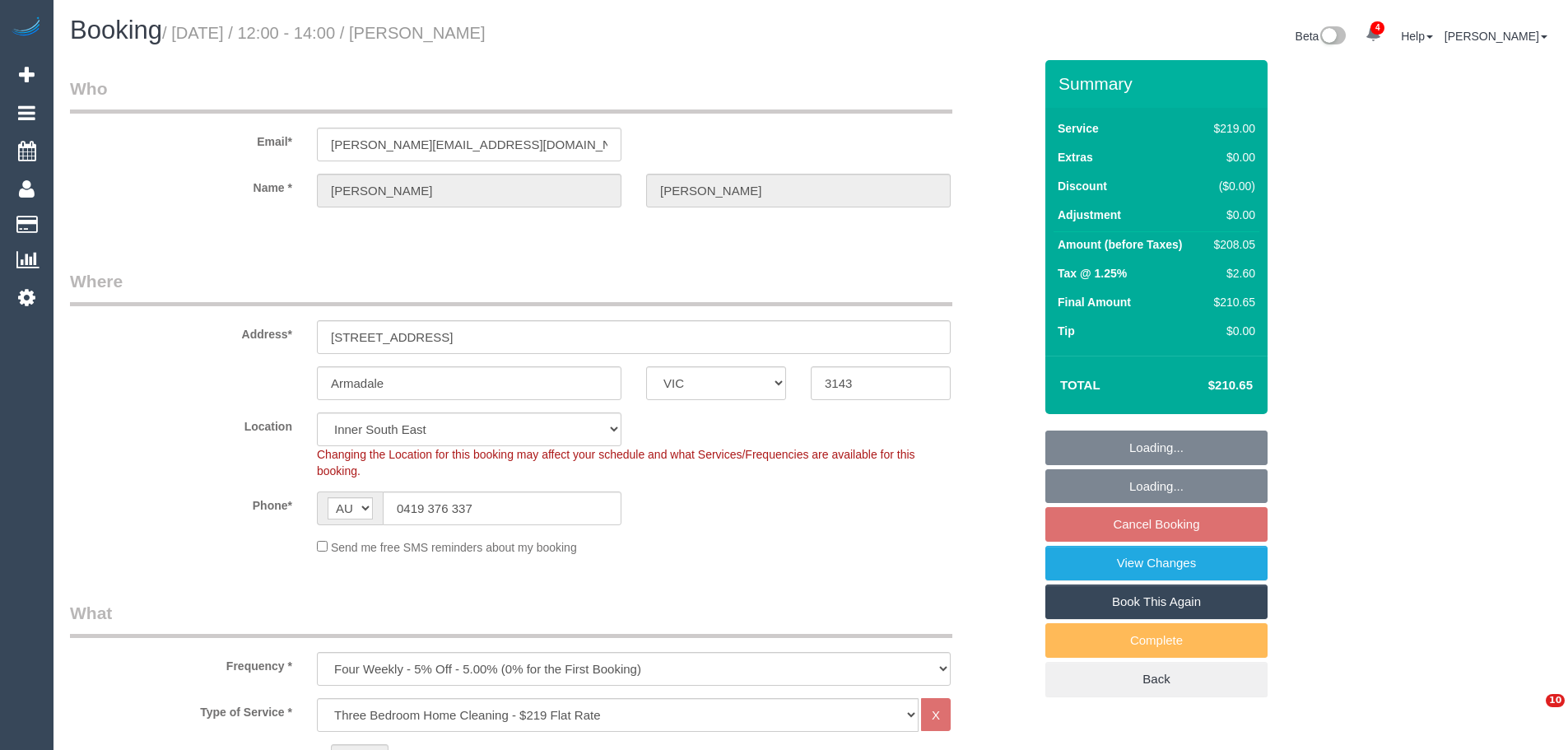
select select "number:19"
select select "number:24"
select select "number:12"
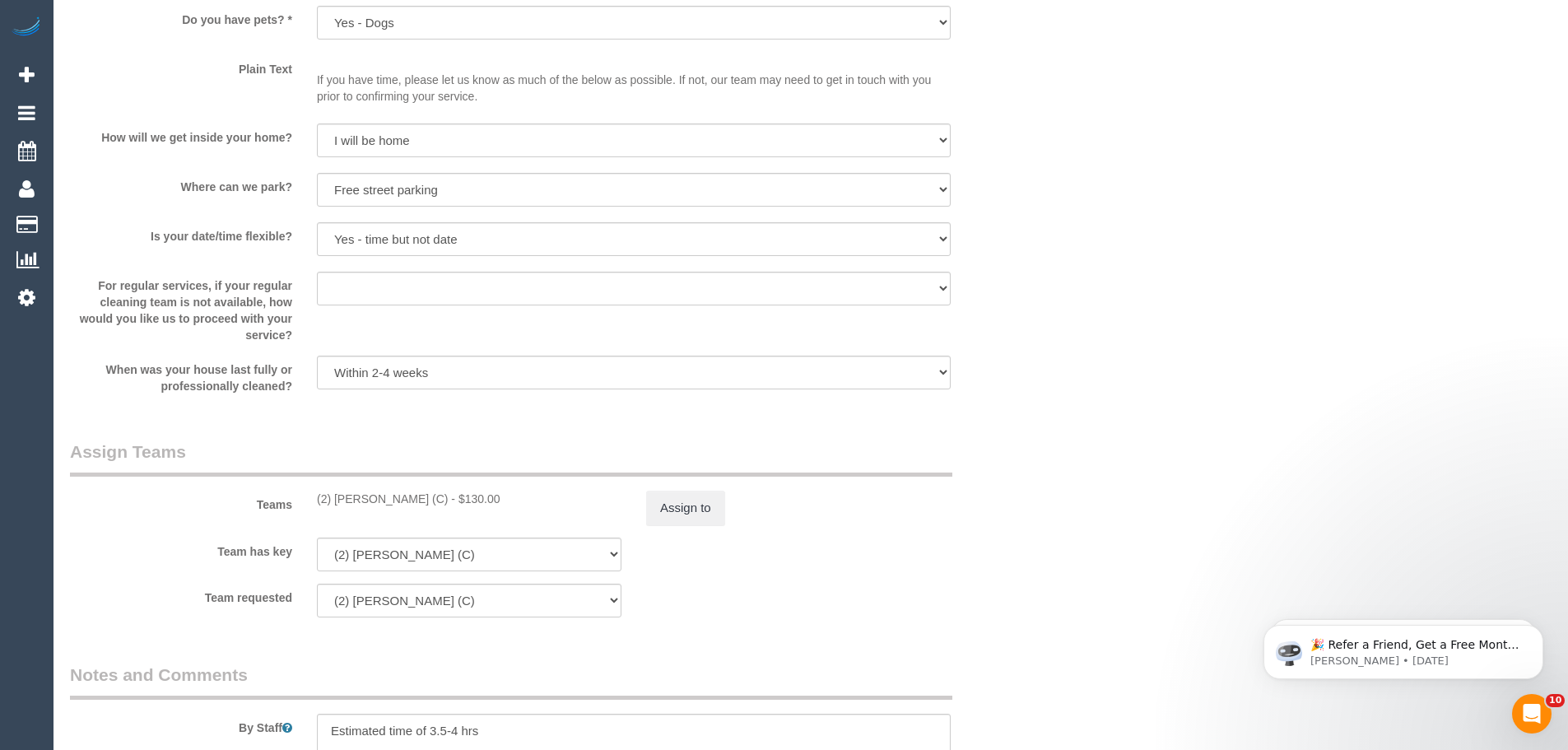
scroll to position [2389, 0]
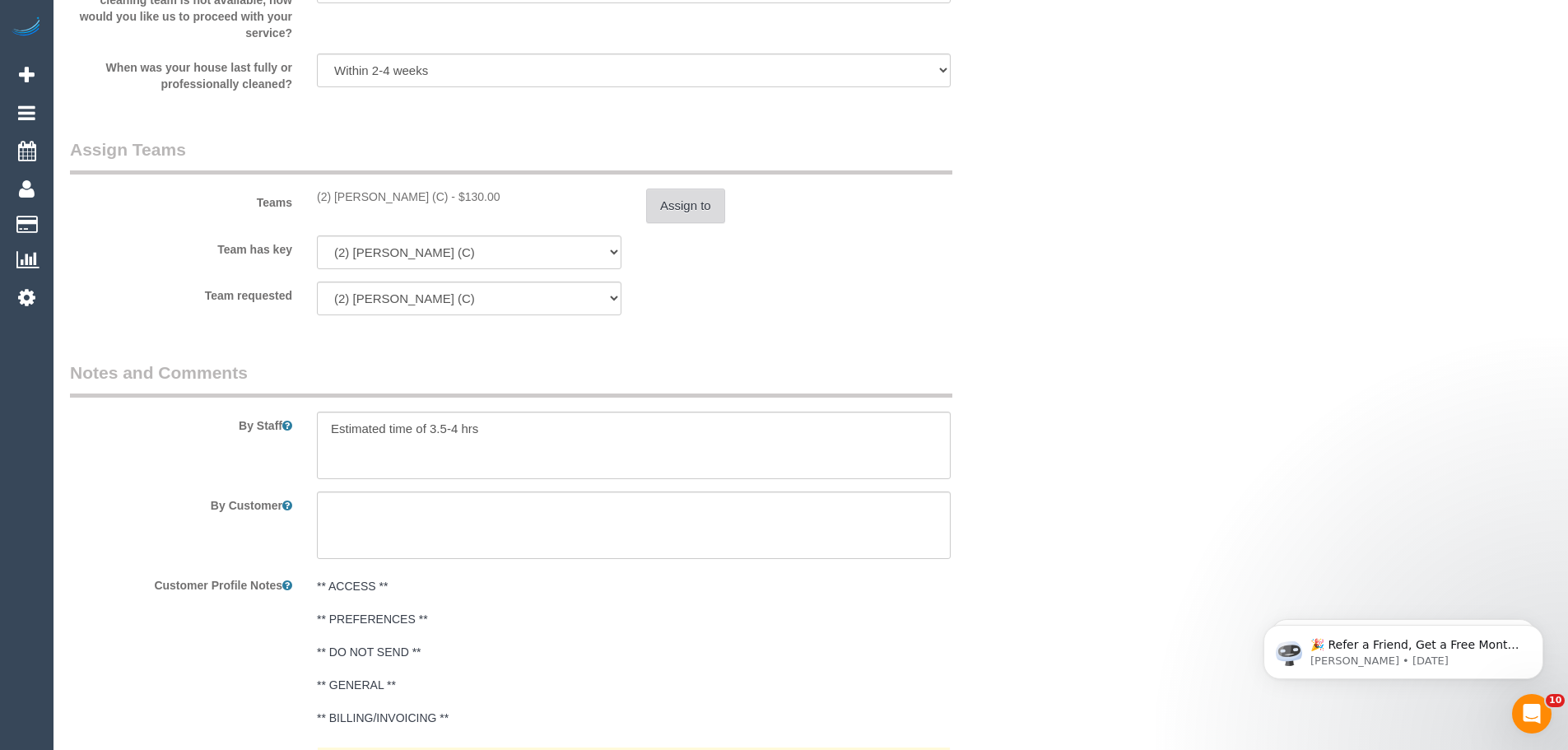
click at [670, 196] on button "Assign to" at bounding box center [686, 206] width 79 height 34
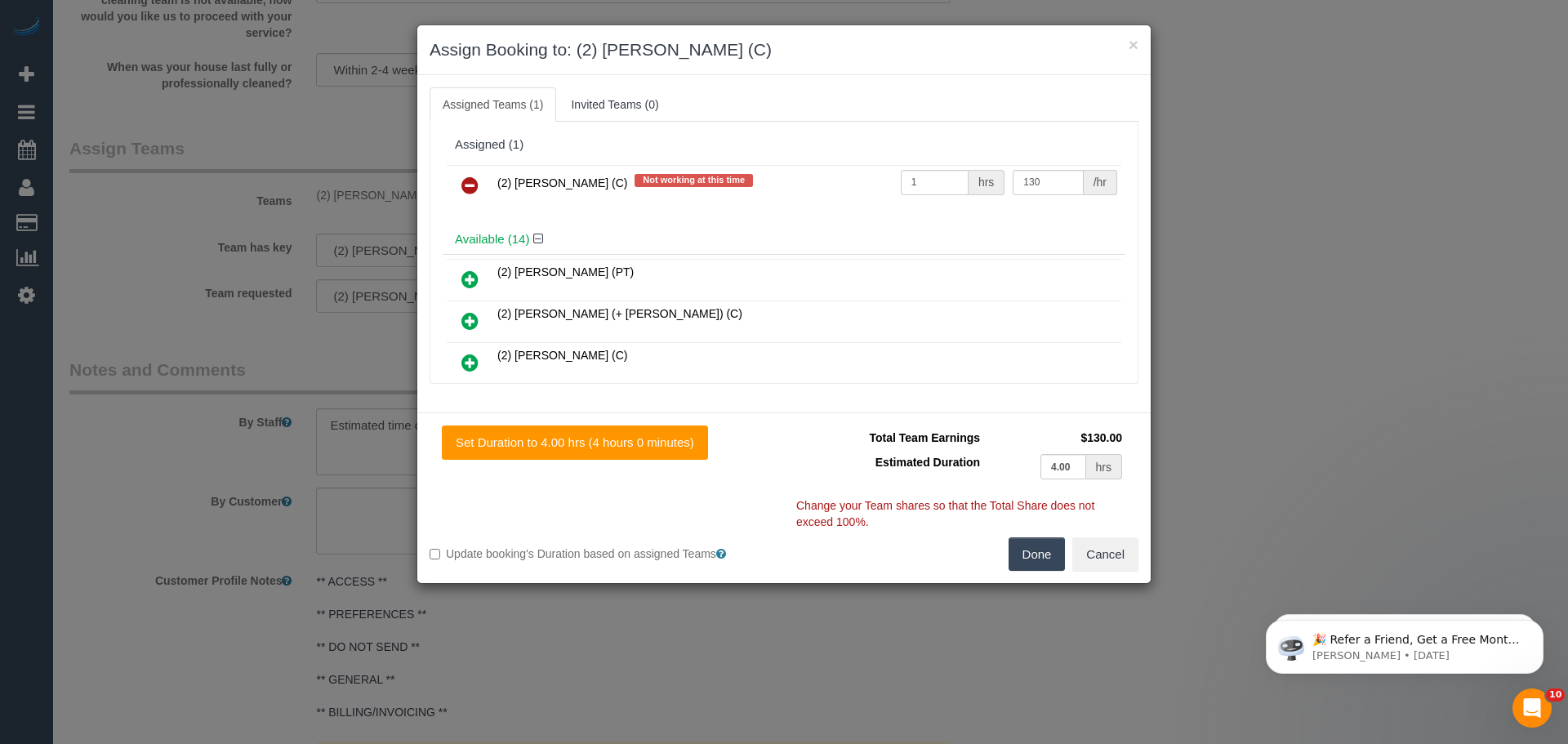
click at [472, 179] on icon at bounding box center [470, 186] width 18 height 19
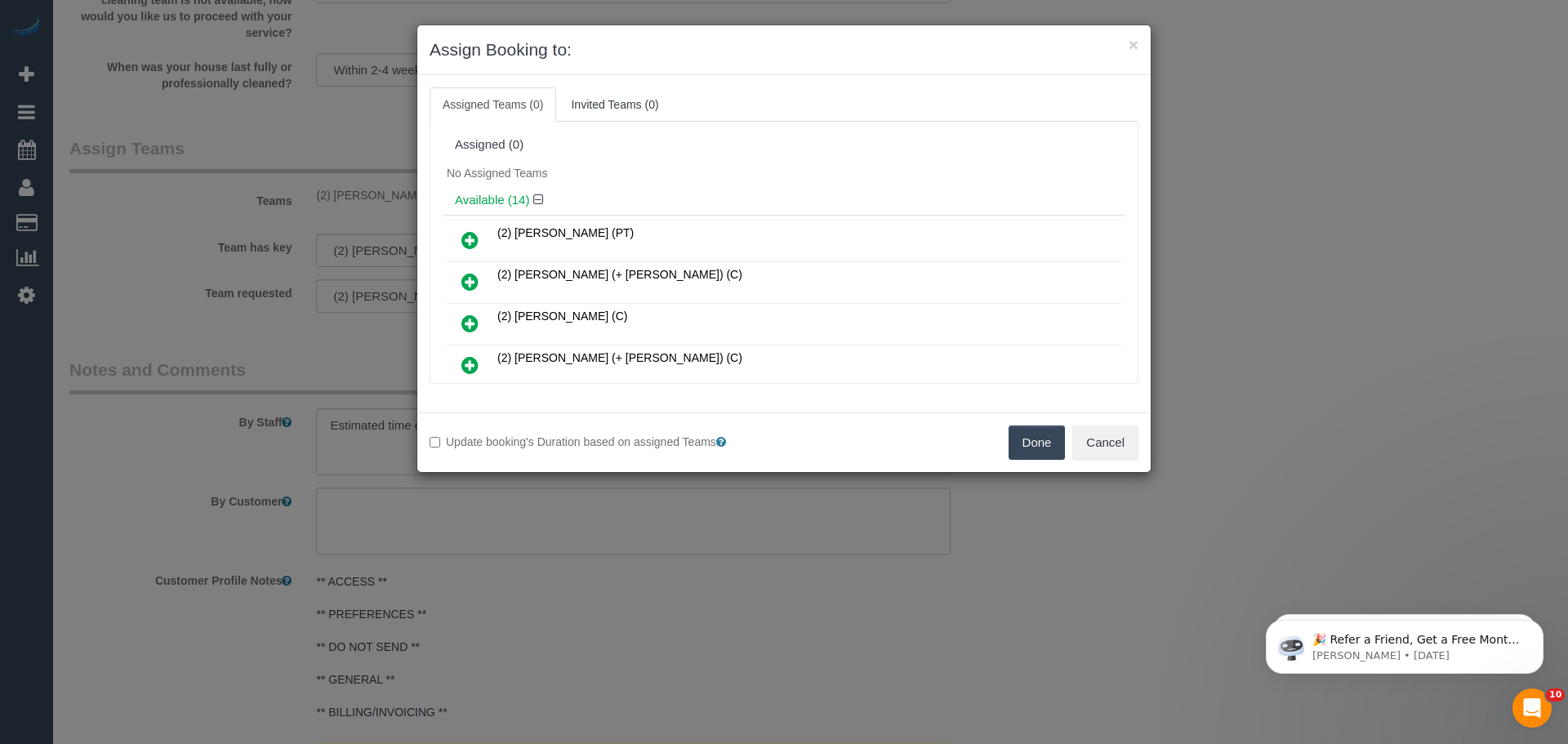
click at [1015, 444] on button "Done" at bounding box center [1037, 442] width 57 height 34
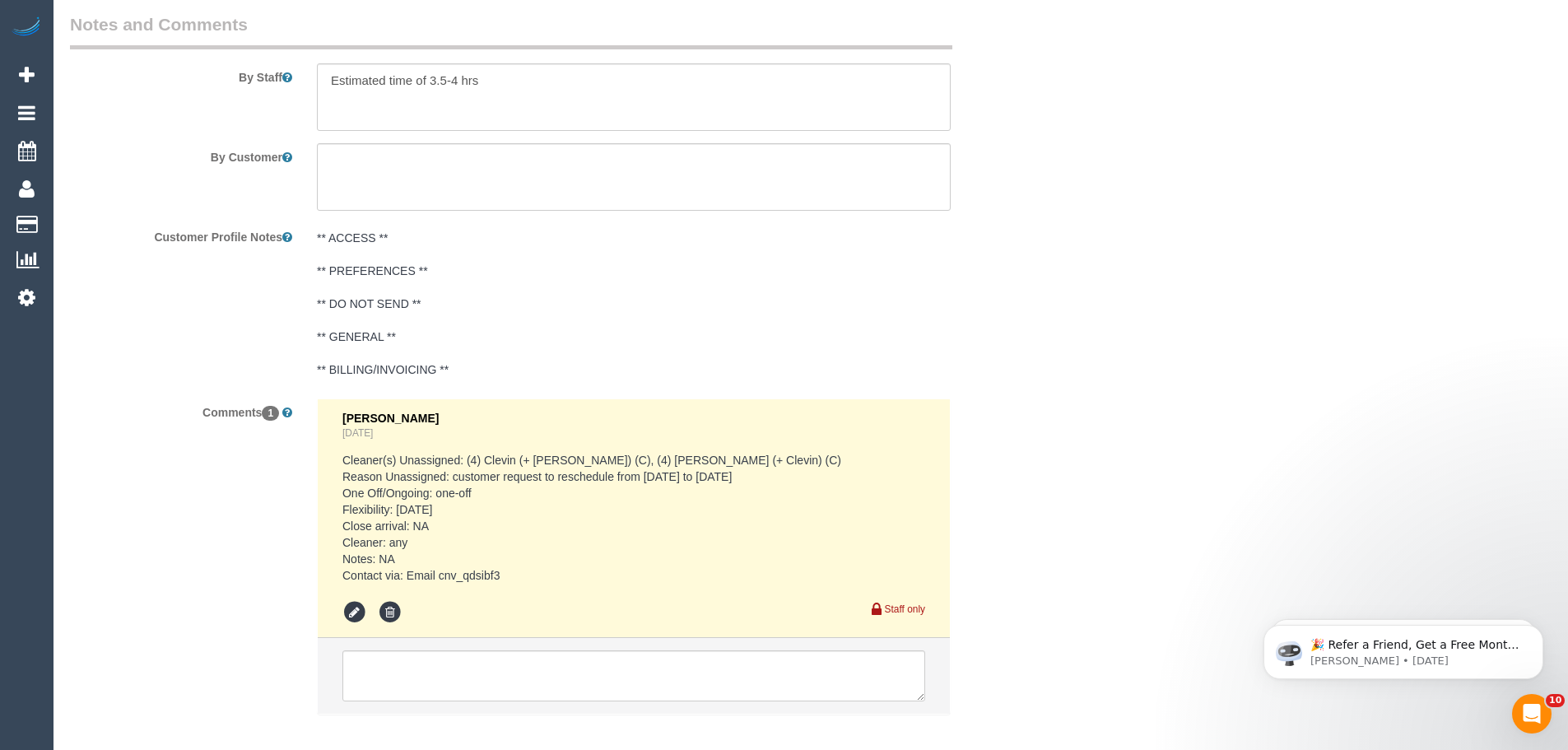
scroll to position [2821, 0]
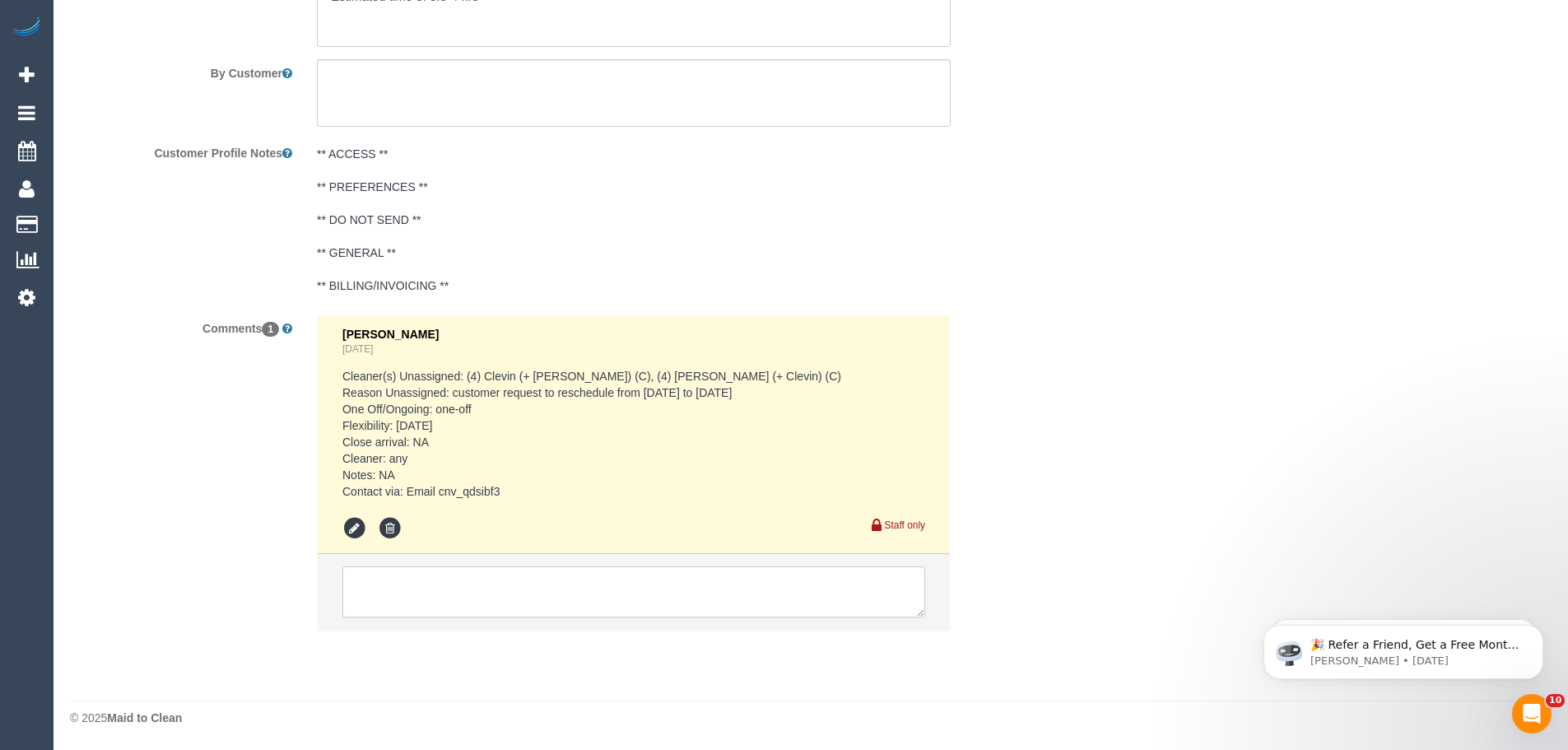
click at [564, 589] on textarea at bounding box center [633, 592] width 583 height 51
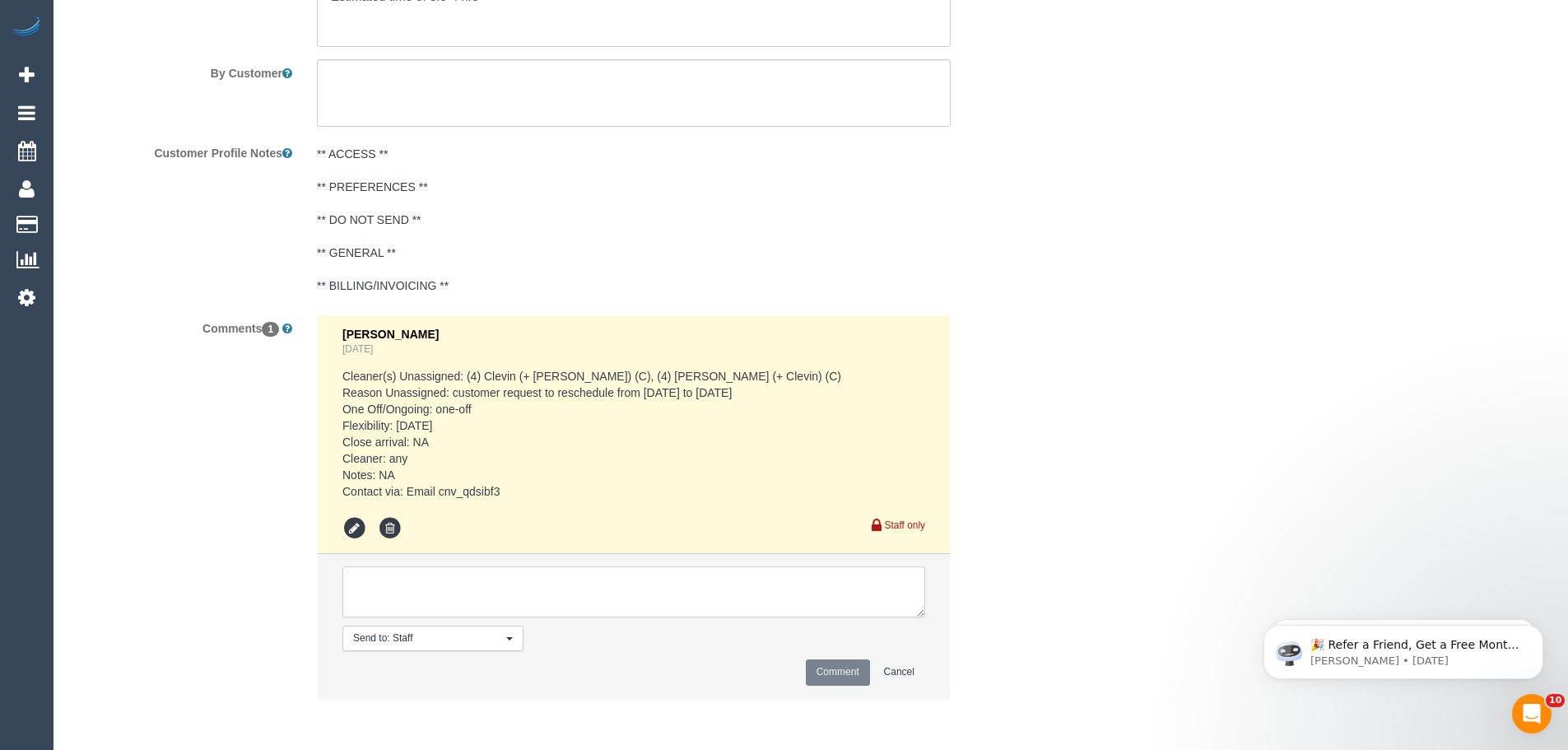
paste textarea "(2) Shameen Opanayake (C) UA 15/09 - 19/09 - Back pains Customer contacted"
click at [413, 604] on textarea at bounding box center [633, 592] width 583 height 51
click at [545, 612] on textarea at bounding box center [633, 592] width 583 height 51
drag, startPoint x: 545, startPoint y: 611, endPoint x: 170, endPoint y: 494, distance: 392.8
click at [170, 494] on div "Comments 1 Eleni Diacos 2 days ago Cleaner(s) Unassigned: (4) Clevin (+ Noel) (…" at bounding box center [551, 515] width 988 height 401
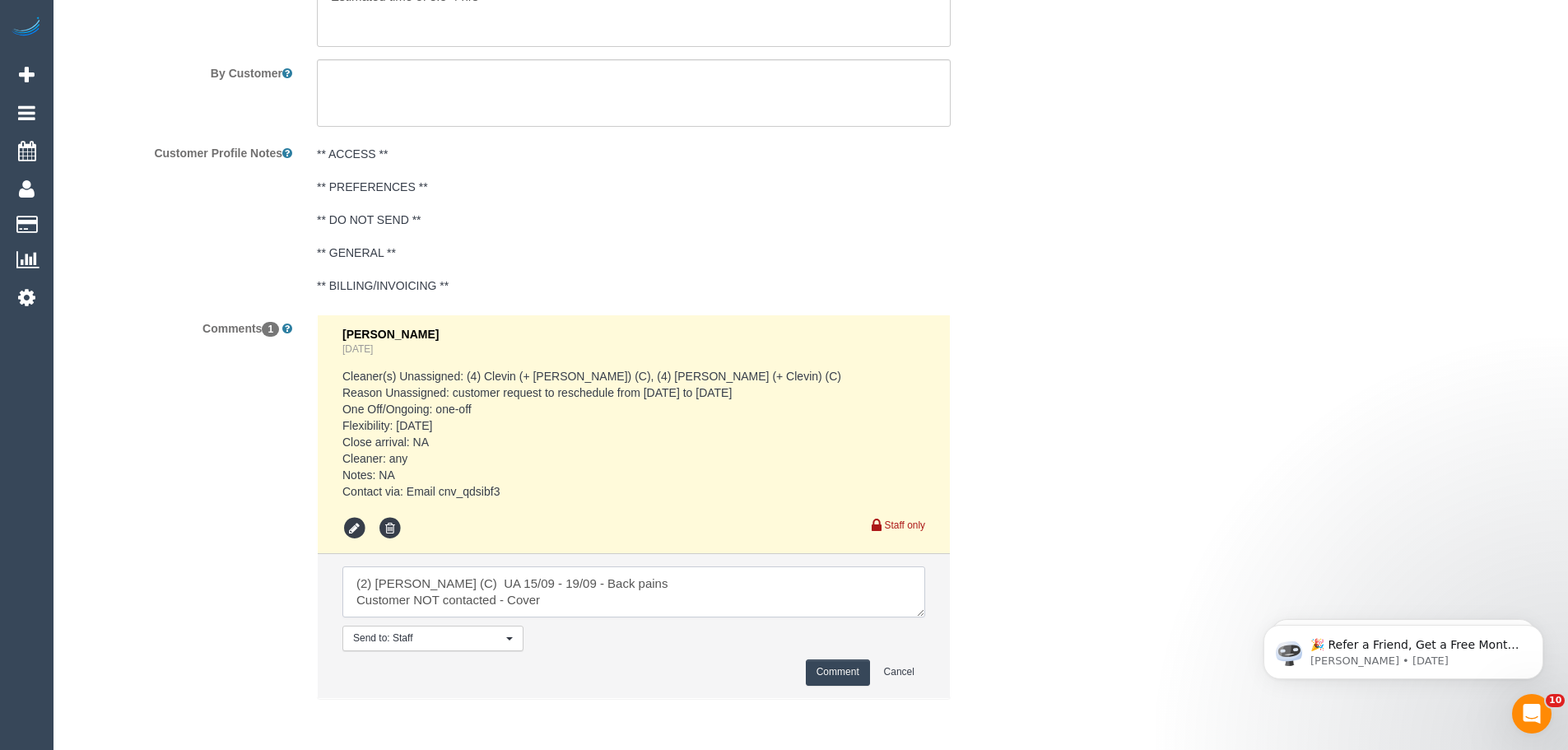
type textarea "(2) [PERSON_NAME] (C) UA 15/09 - 19/09 - Back pains Customer NOT contacted - Co…"
click at [843, 674] on button "Comment" at bounding box center [838, 672] width 64 height 26
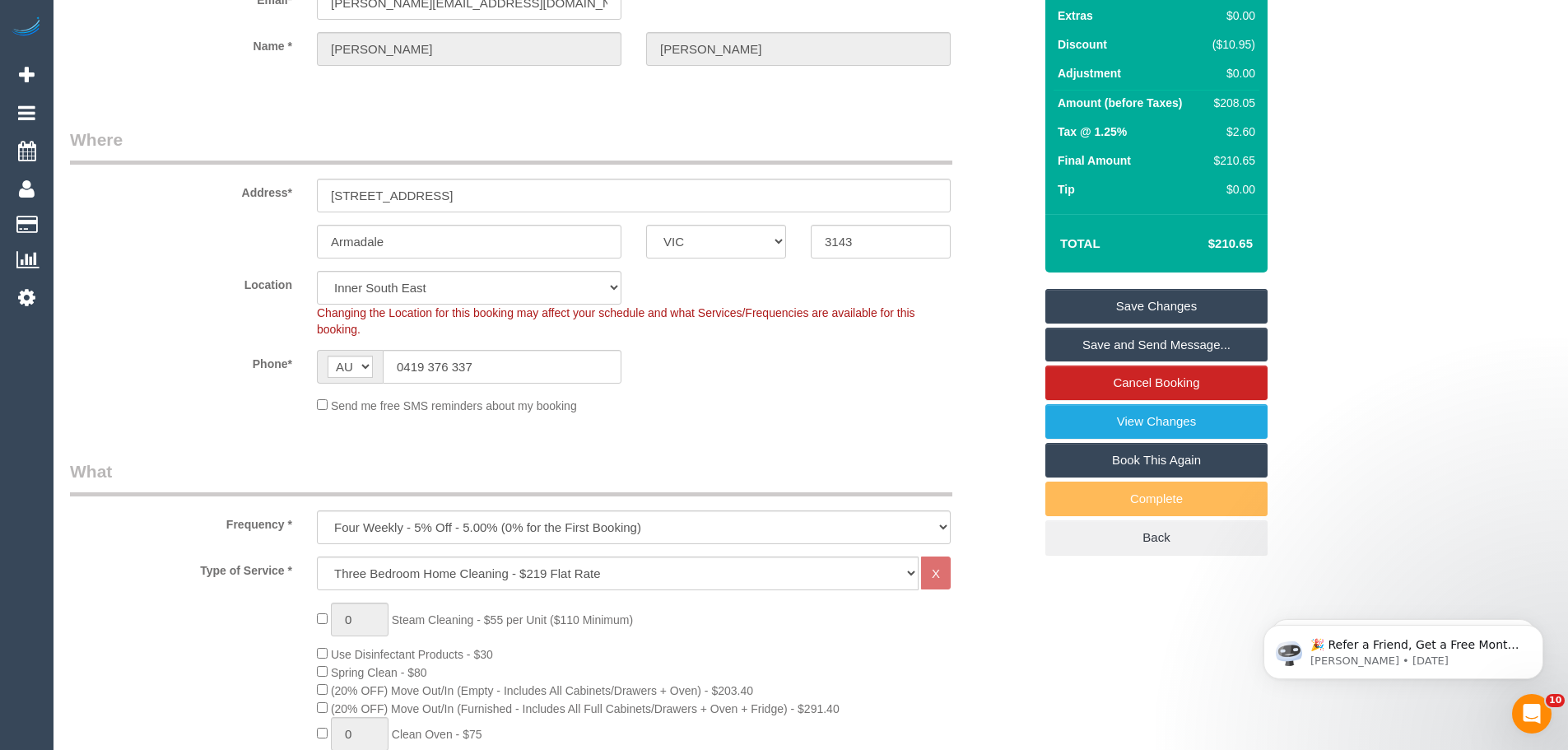
scroll to position [20, 0]
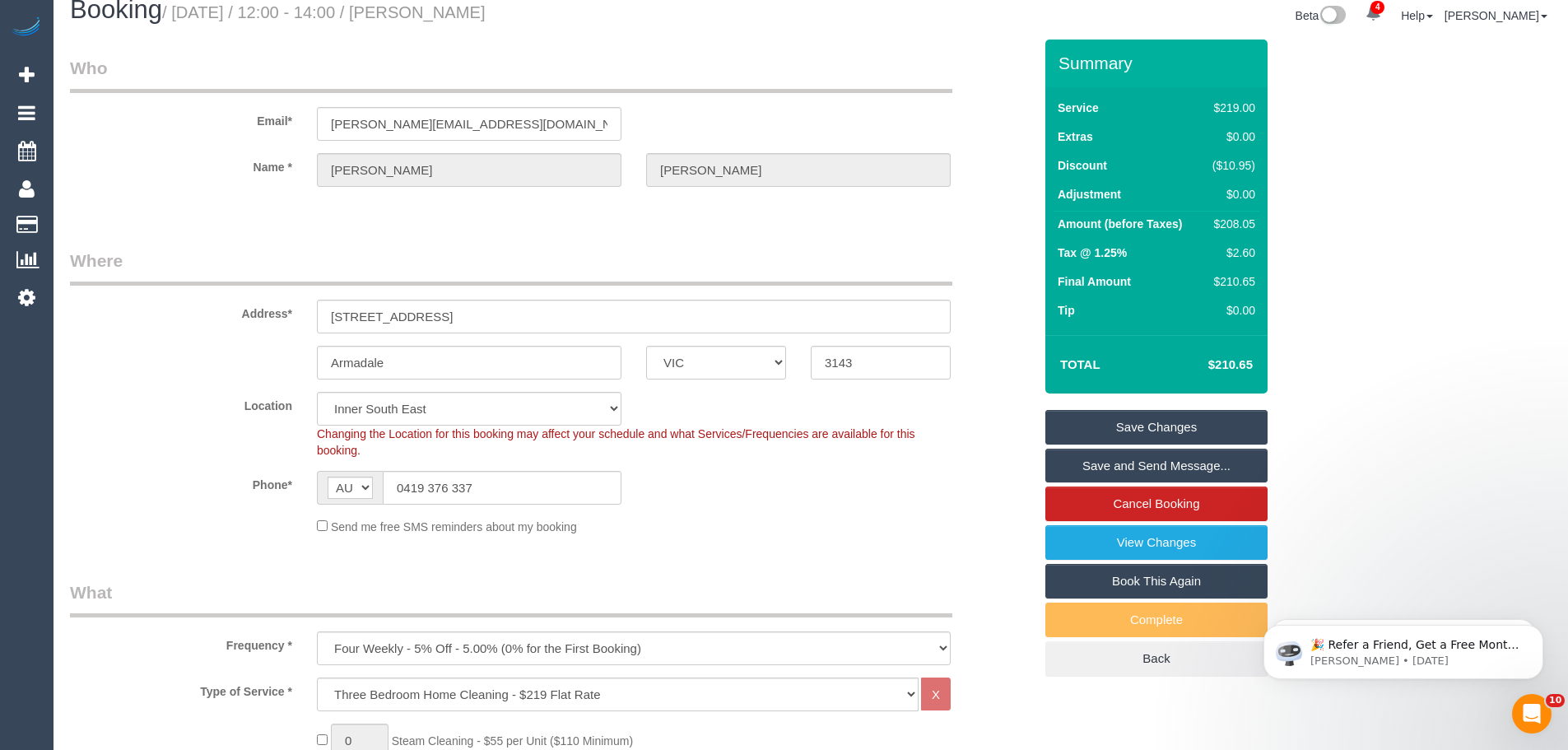
click at [1118, 424] on link "Save Changes" at bounding box center [1157, 427] width 222 height 34
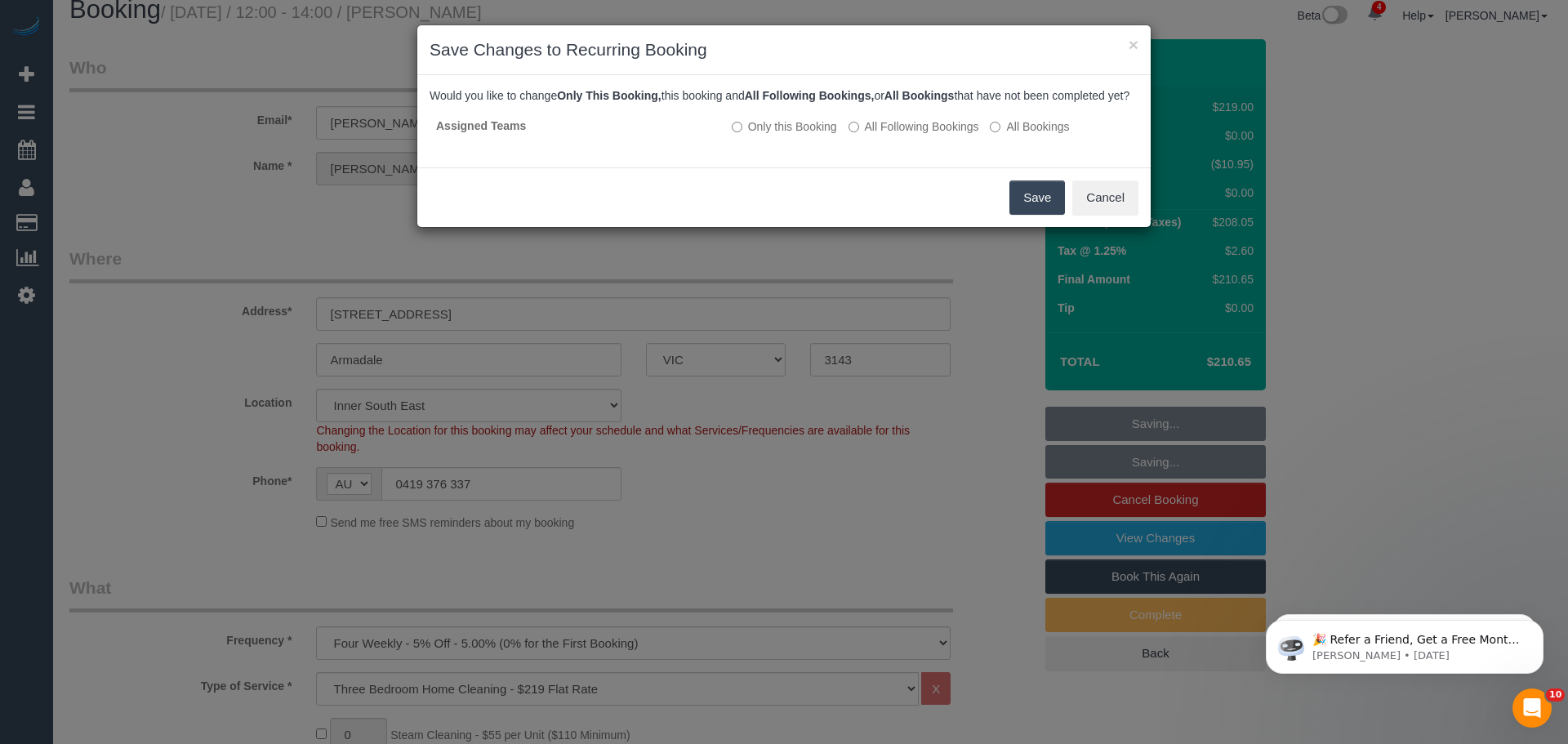
click at [1034, 209] on button "Save" at bounding box center [1037, 197] width 55 height 34
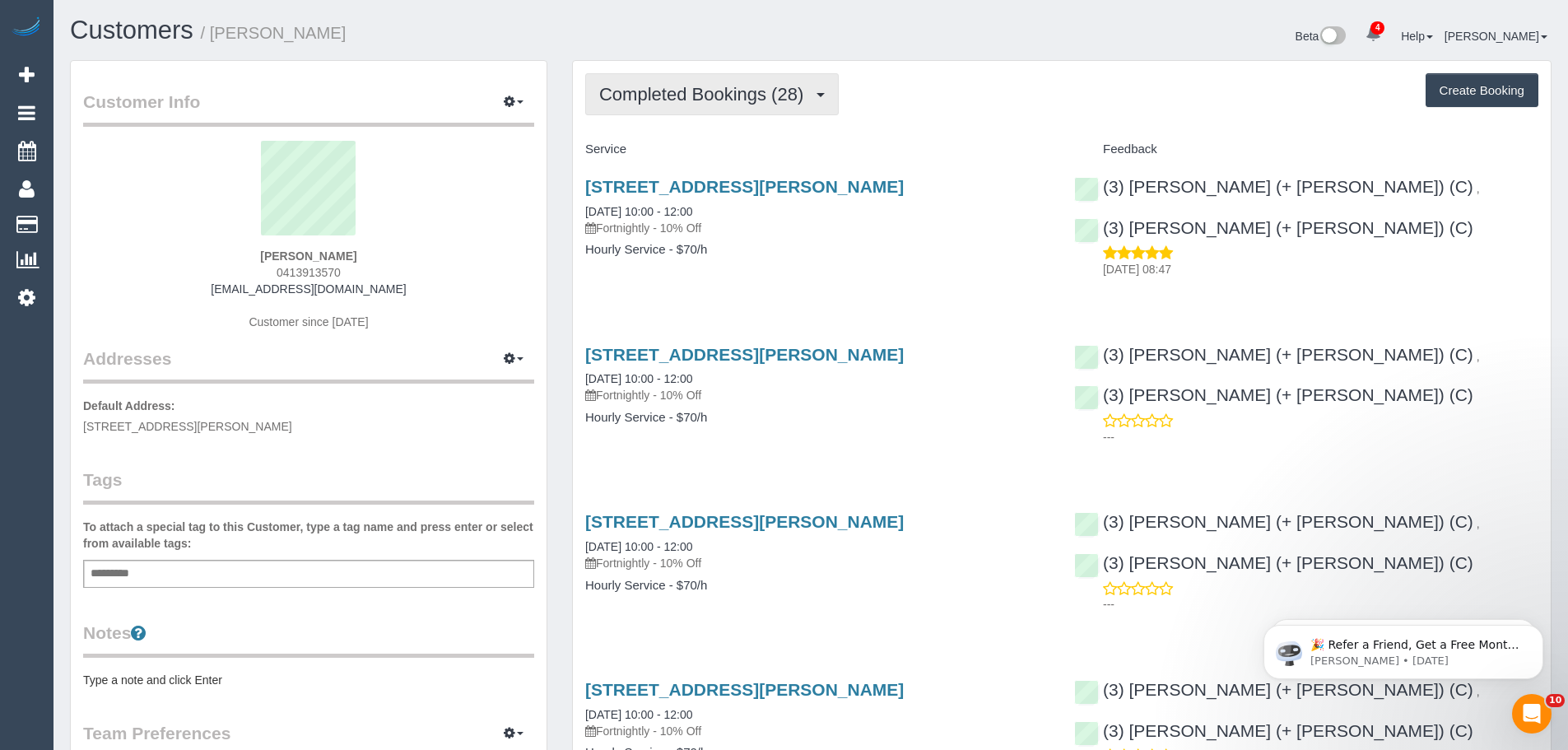
click at [700, 89] on span "Completed Bookings (28)" at bounding box center [706, 94] width 213 height 20
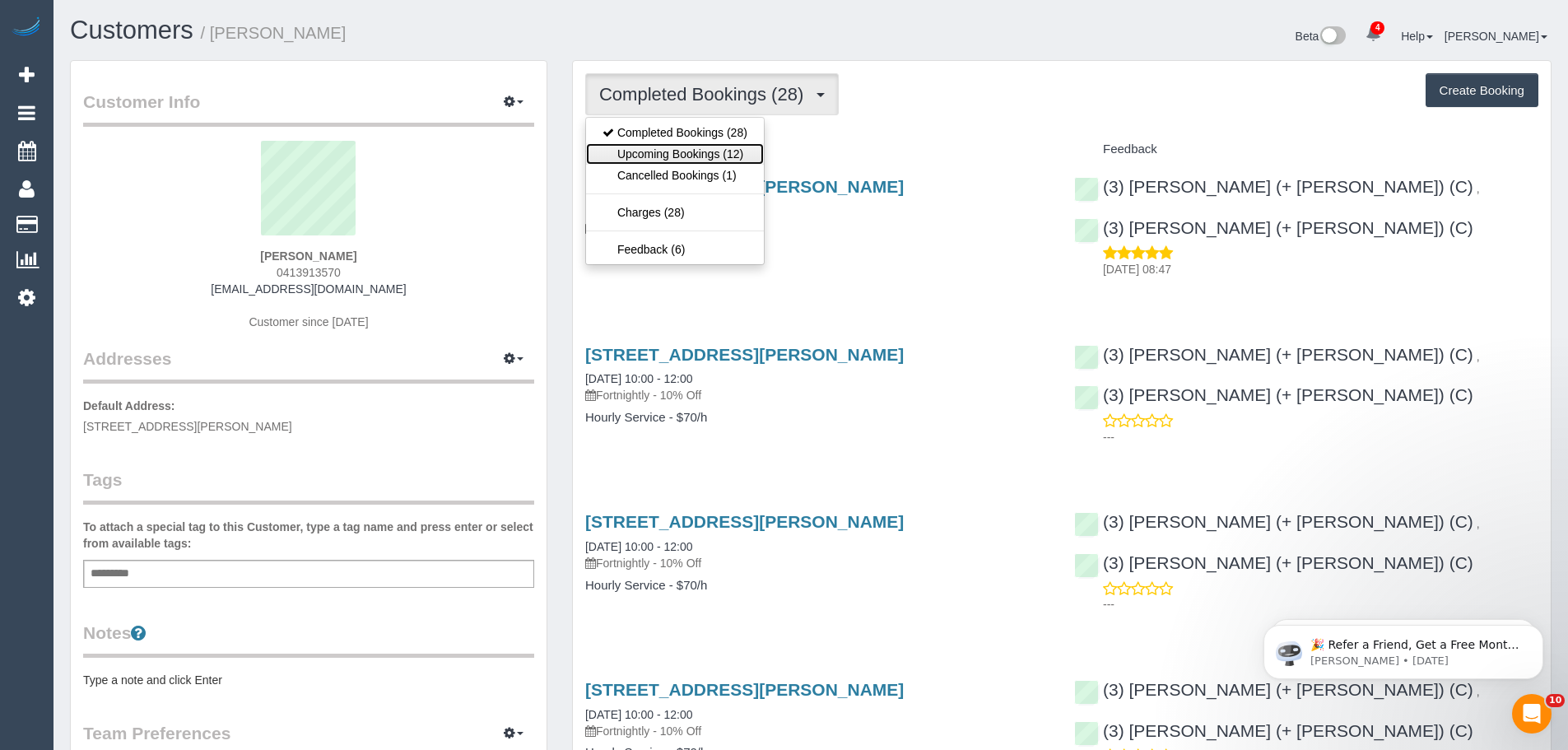
click at [702, 151] on link "Upcoming Bookings (12)" at bounding box center [676, 154] width 178 height 21
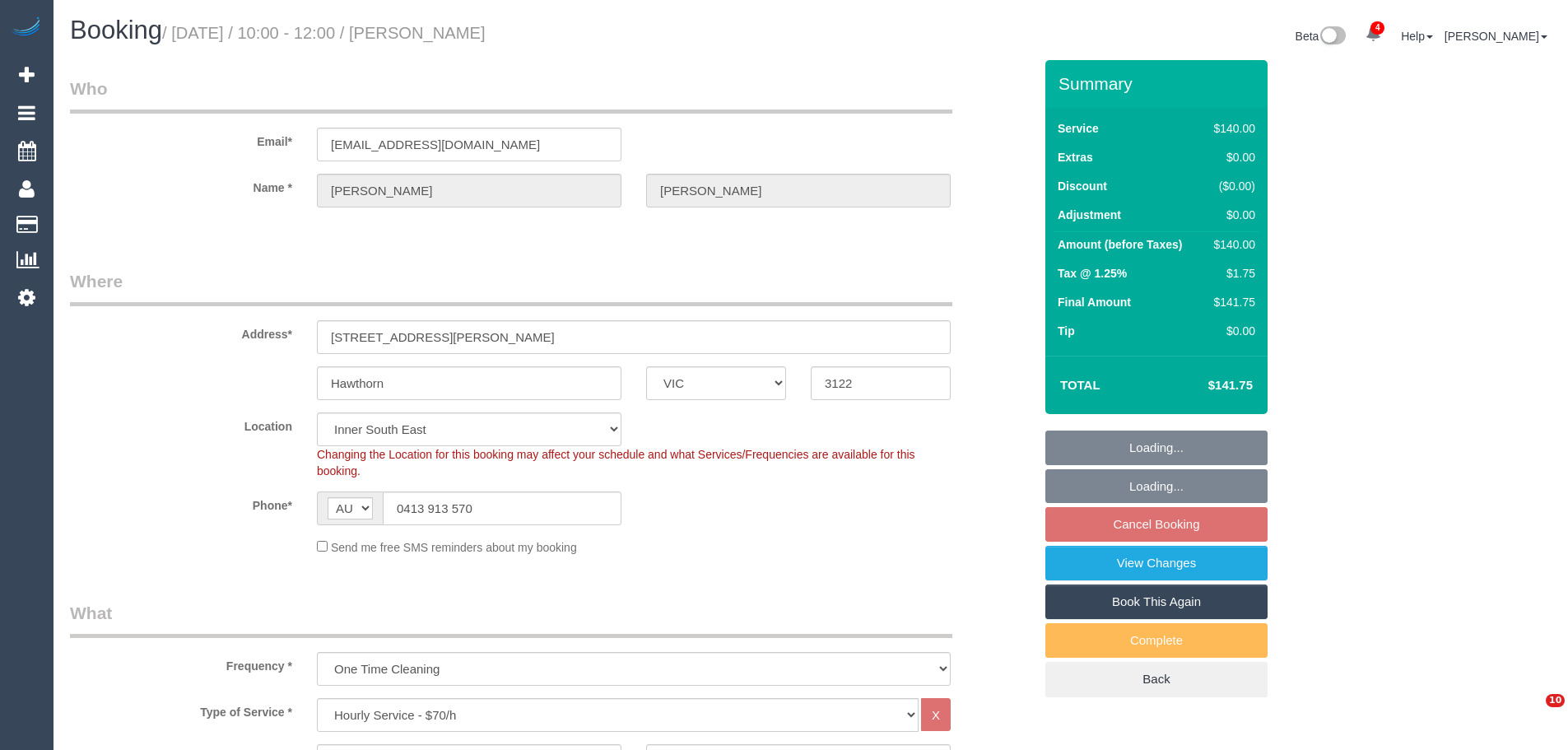
select select "VIC"
select select "string:stripe-pm_1Px4Nw2GScqysDRV2SZzIjZD"
select select "number:28"
select select "number:16"
select select "number:19"
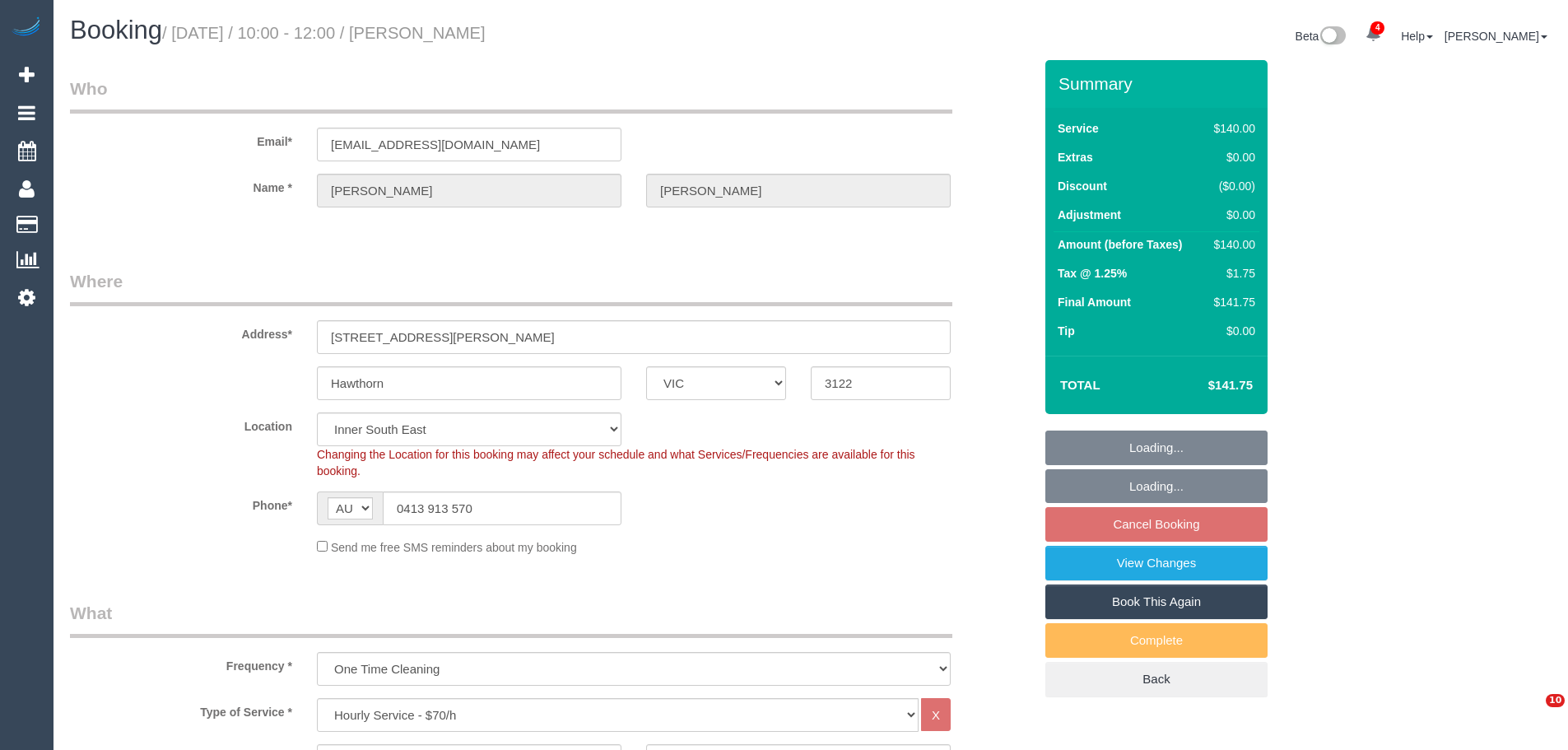
select select "number:24"
select select "number:11"
select select "spot3"
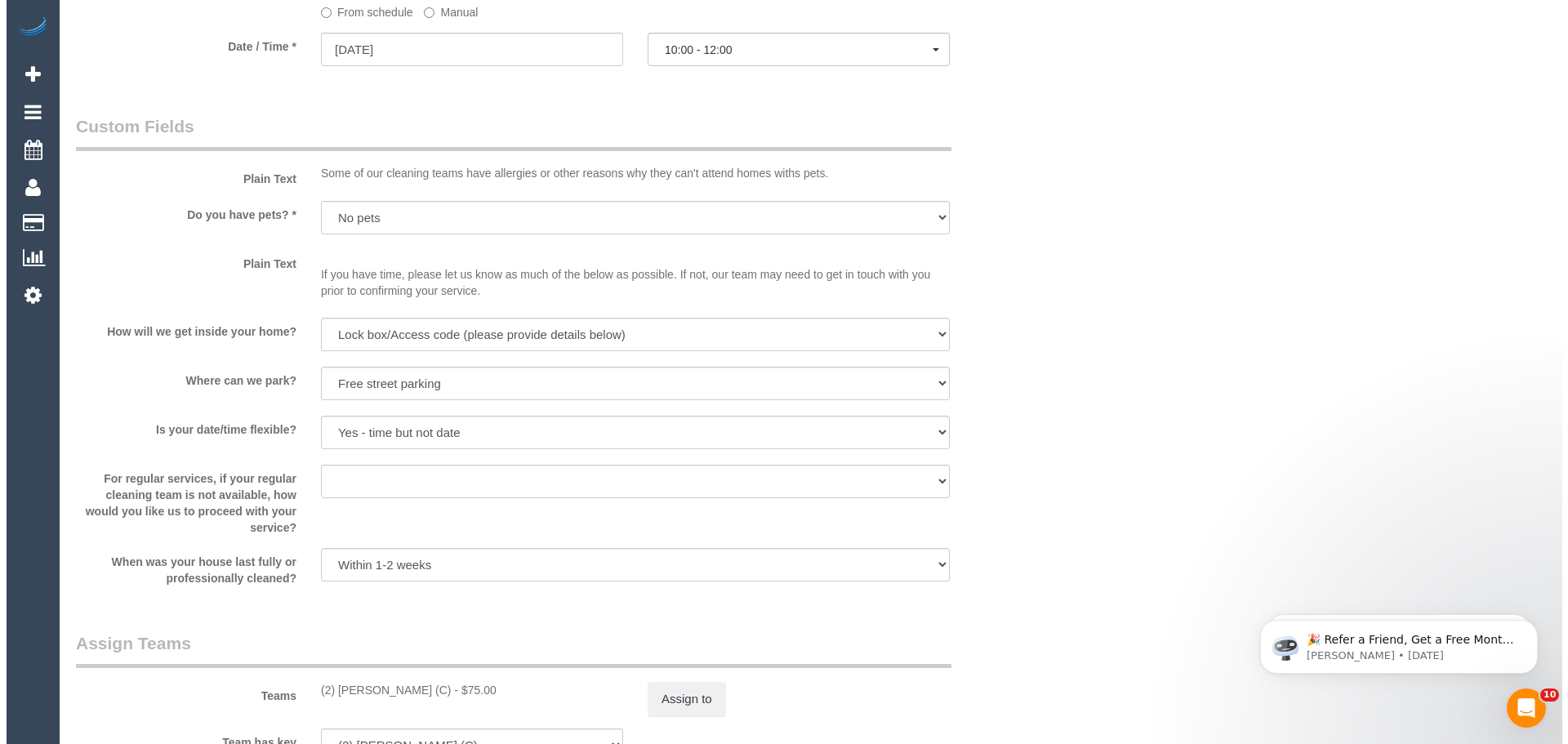
scroll to position [2206, 0]
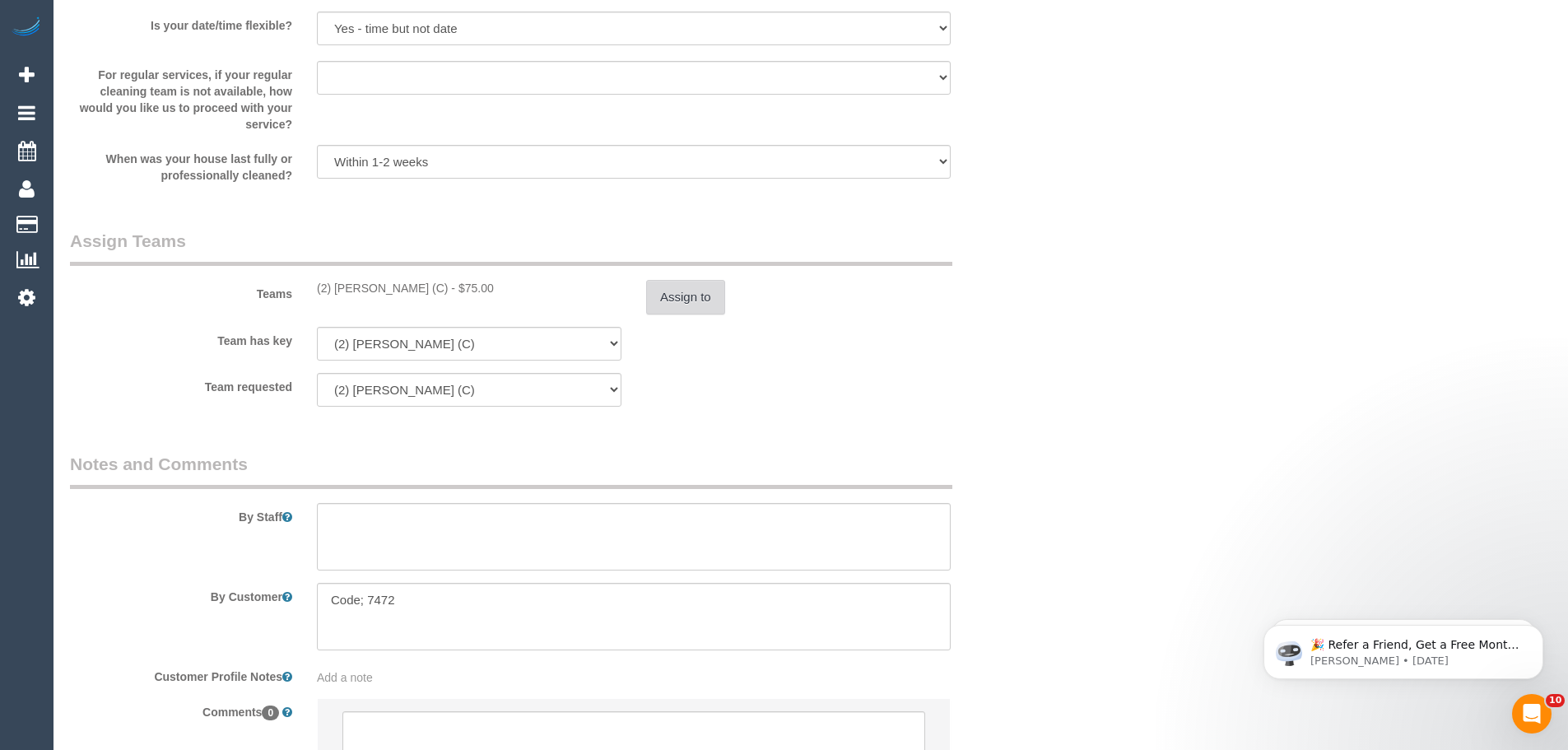
click at [698, 305] on button "Assign to" at bounding box center [686, 296] width 79 height 34
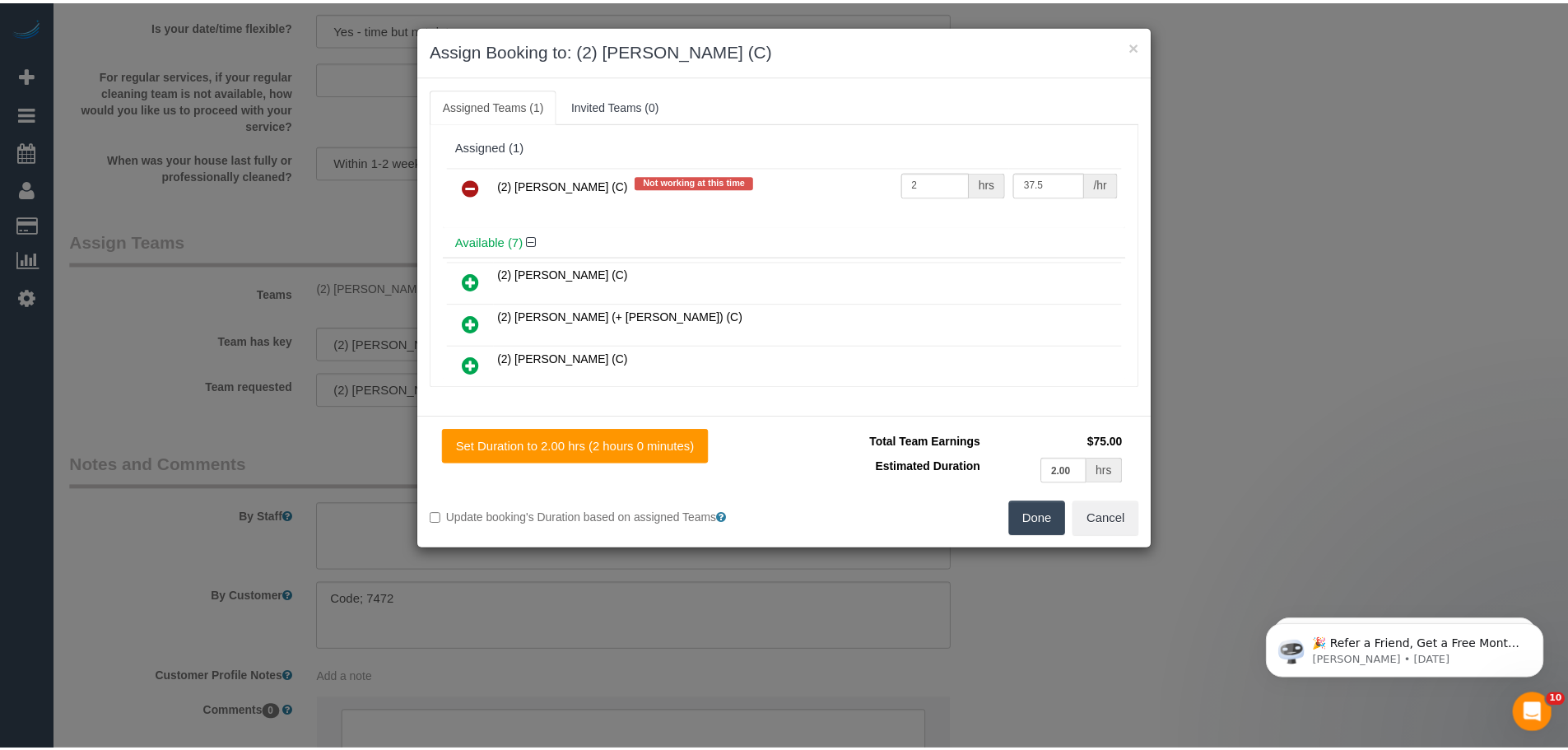
scroll to position [2306, 0]
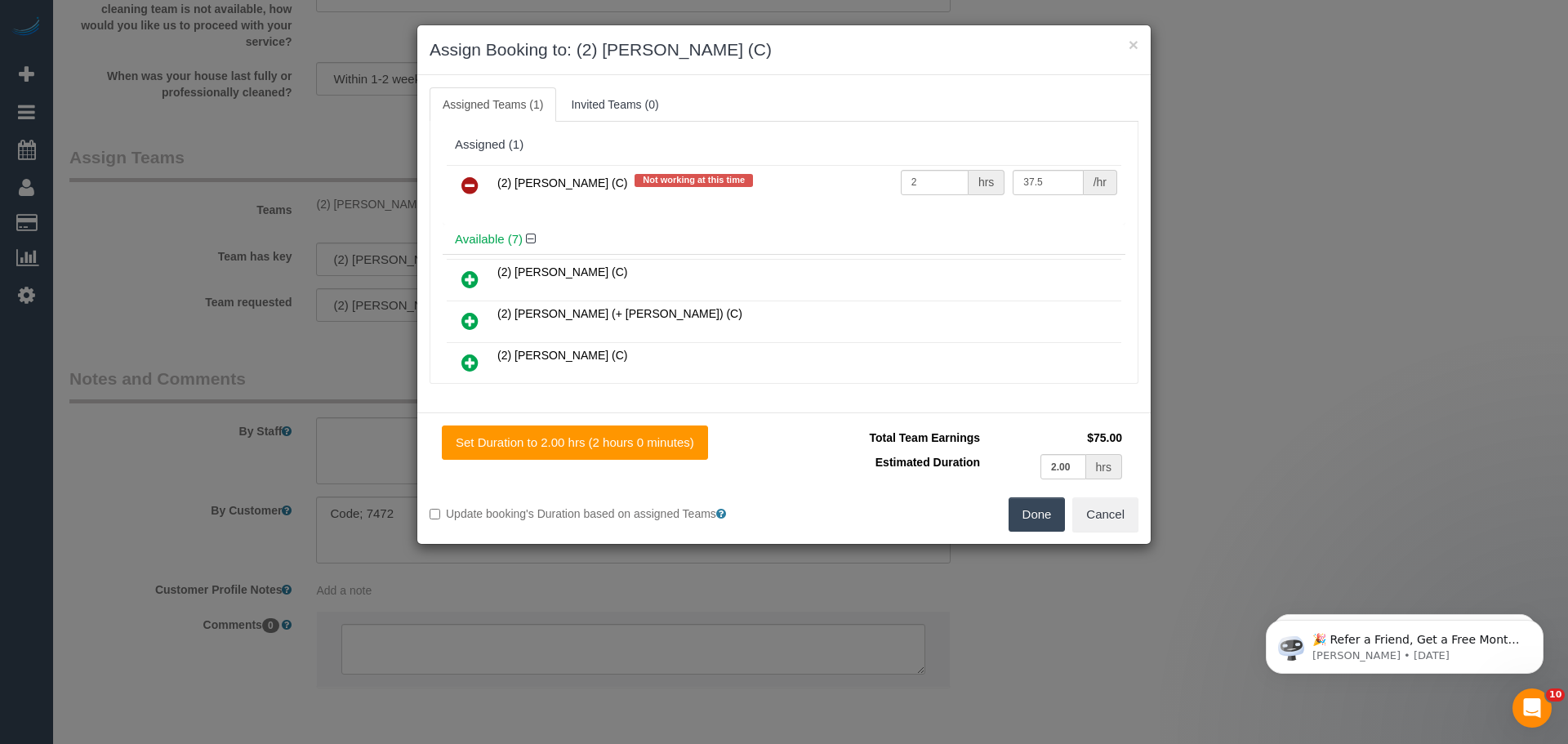
click at [467, 183] on icon at bounding box center [470, 186] width 18 height 19
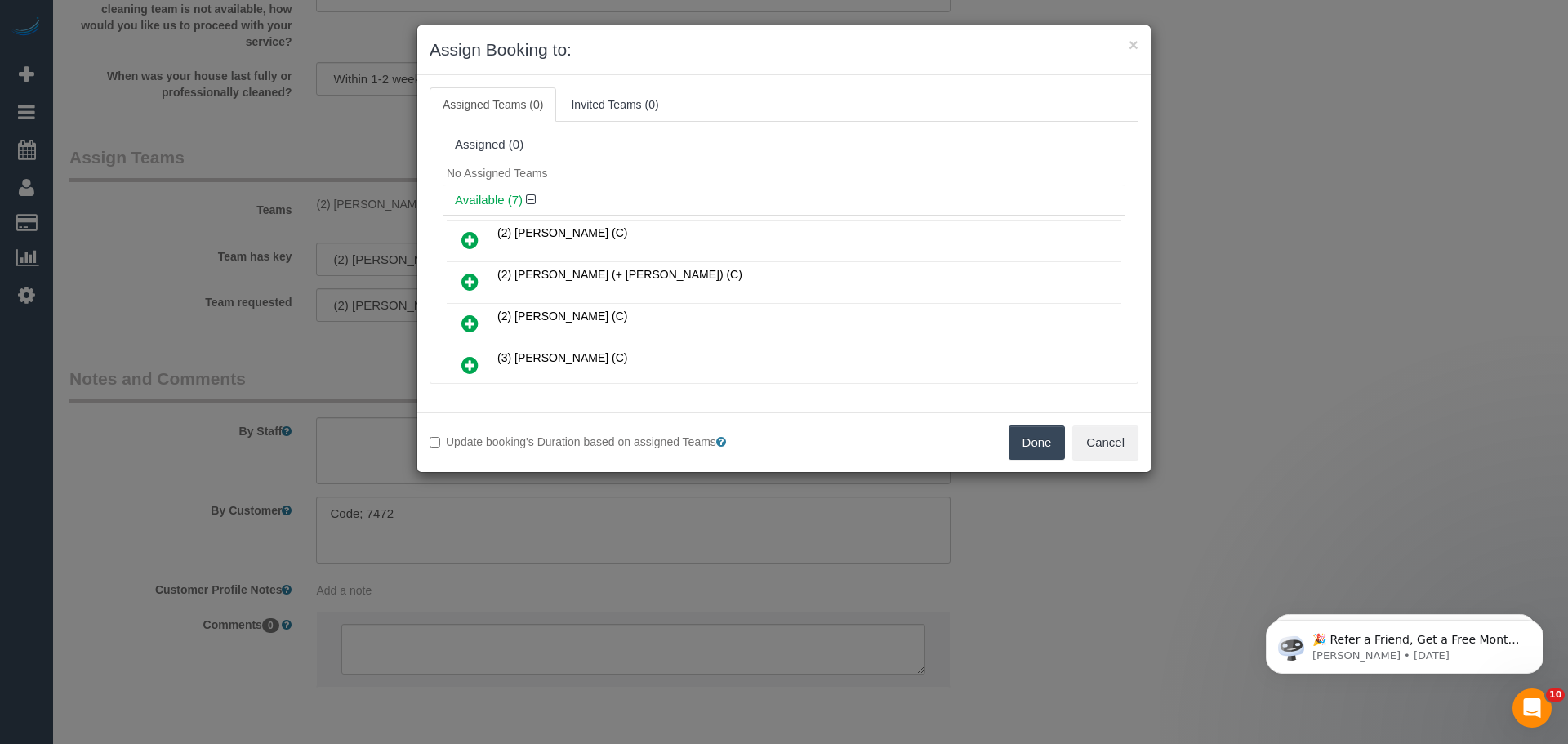
click at [1030, 435] on button "Done" at bounding box center [1037, 442] width 57 height 34
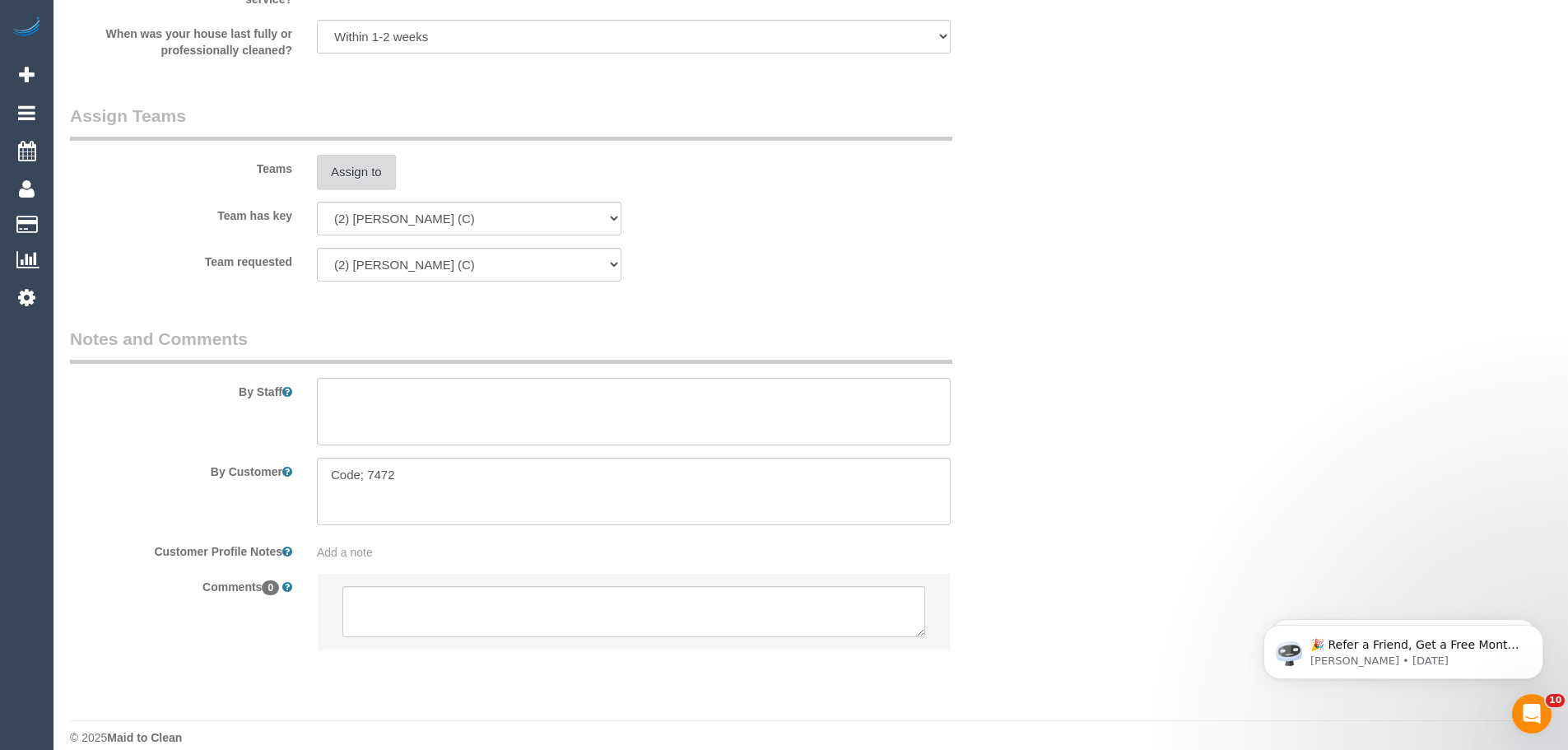
scroll to position [2369, 0]
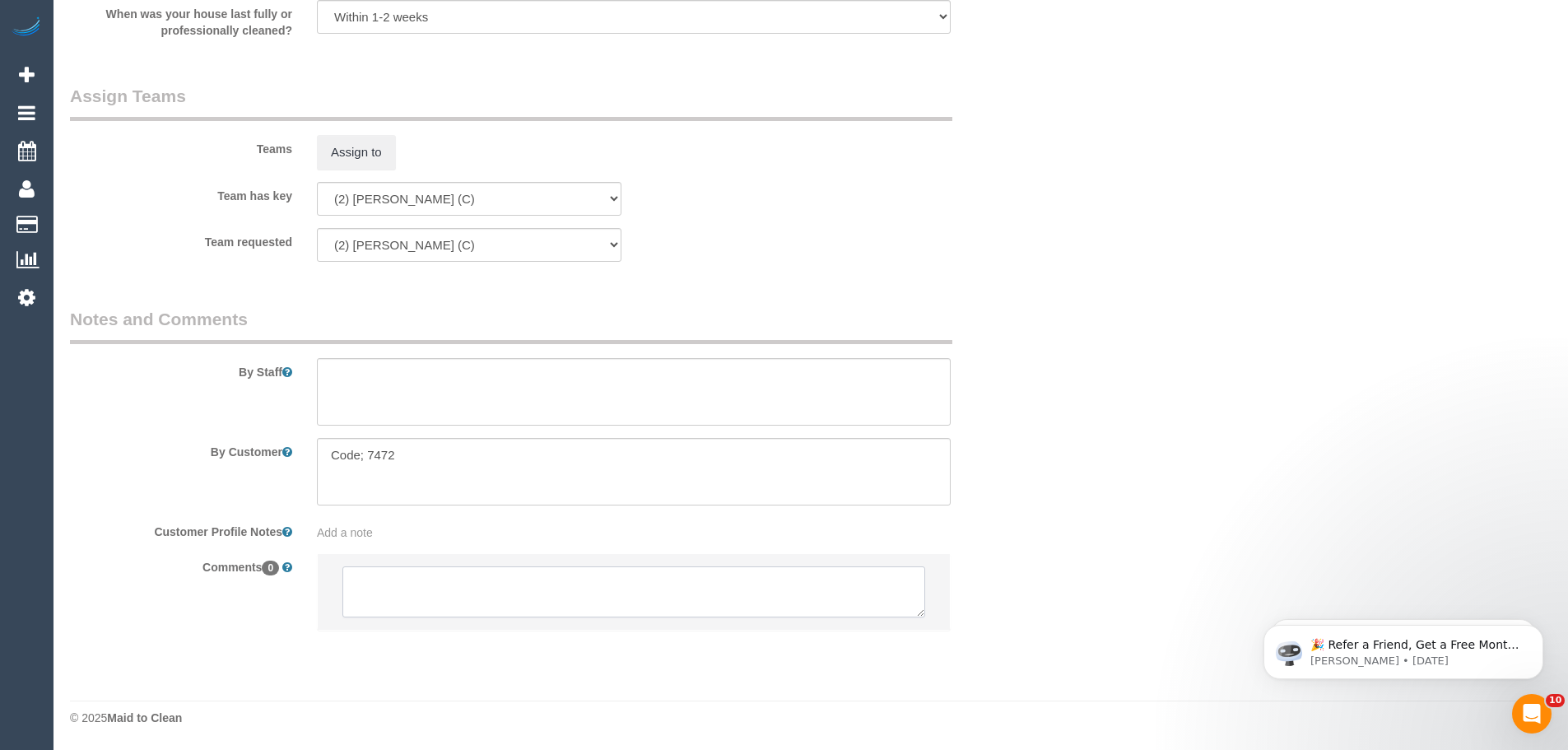
click at [519, 596] on textarea at bounding box center [633, 592] width 583 height 51
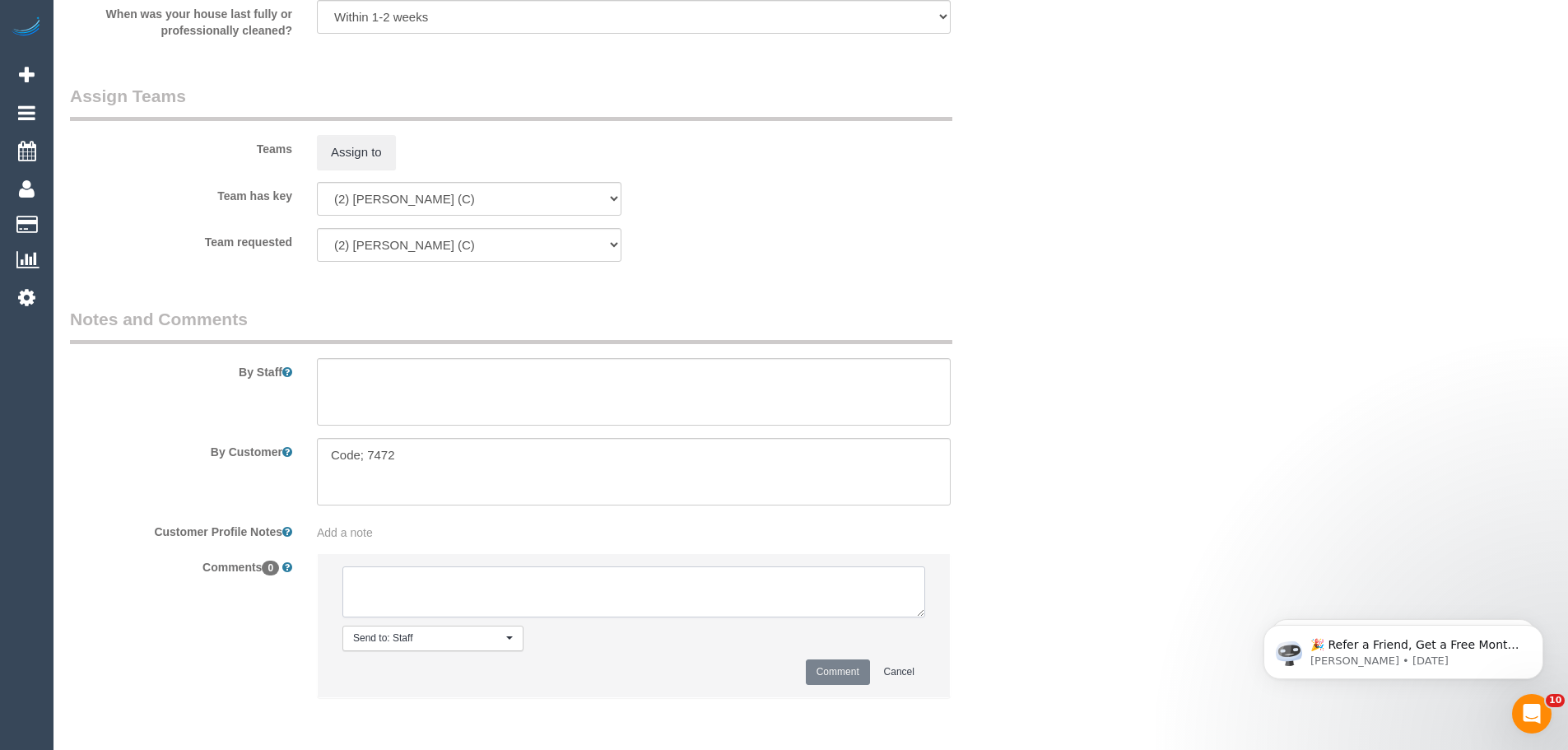
paste textarea "(2) [PERSON_NAME] (C) UA 15/09 - 19/09 - Back pains Customer NOT contacted - Co…"
type textarea "(2) Shameen Opanayake (C) UA 15/09 - 19/09 - Back pains Customer NOT contacted …"
click at [850, 665] on button "Comment" at bounding box center [838, 672] width 64 height 26
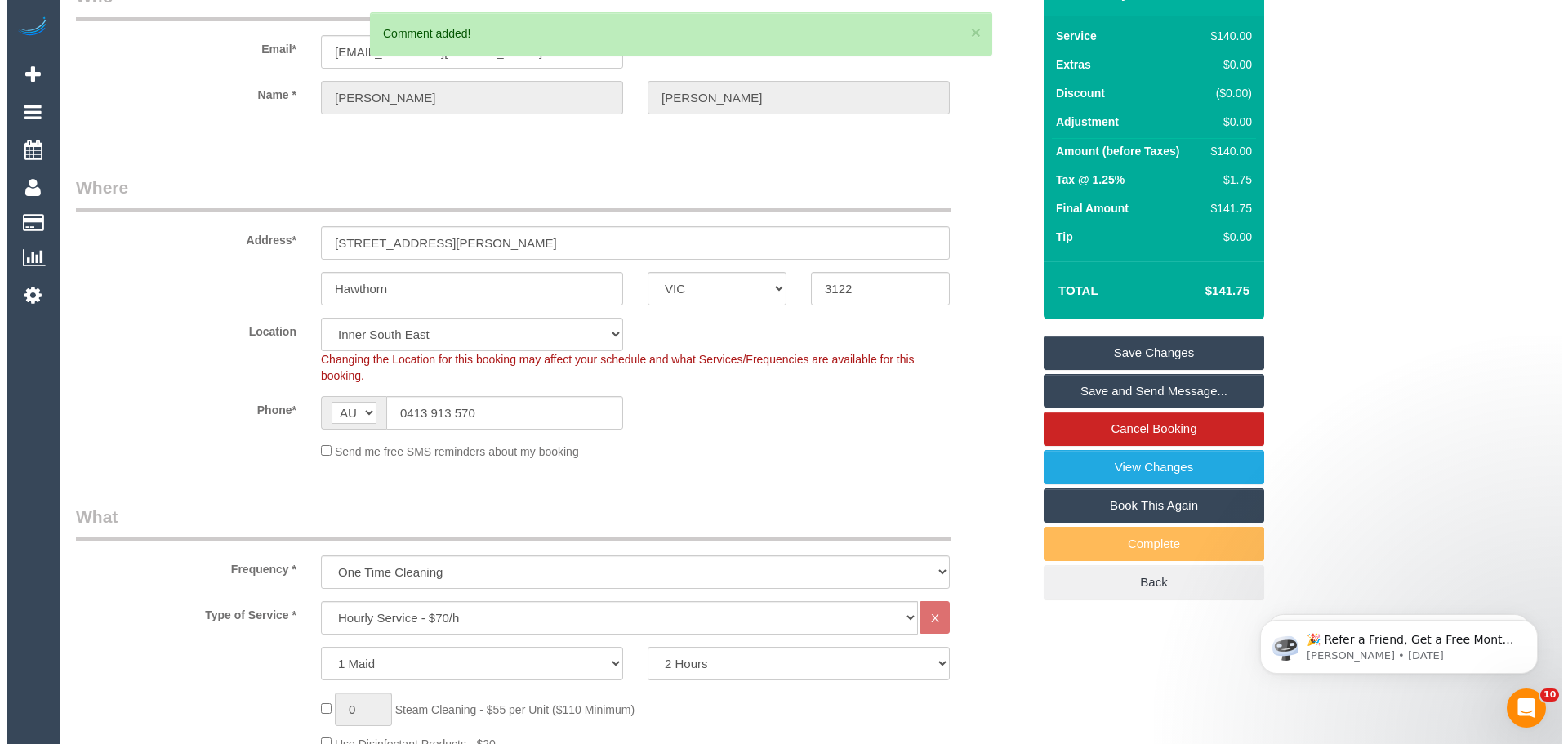
scroll to position [0, 0]
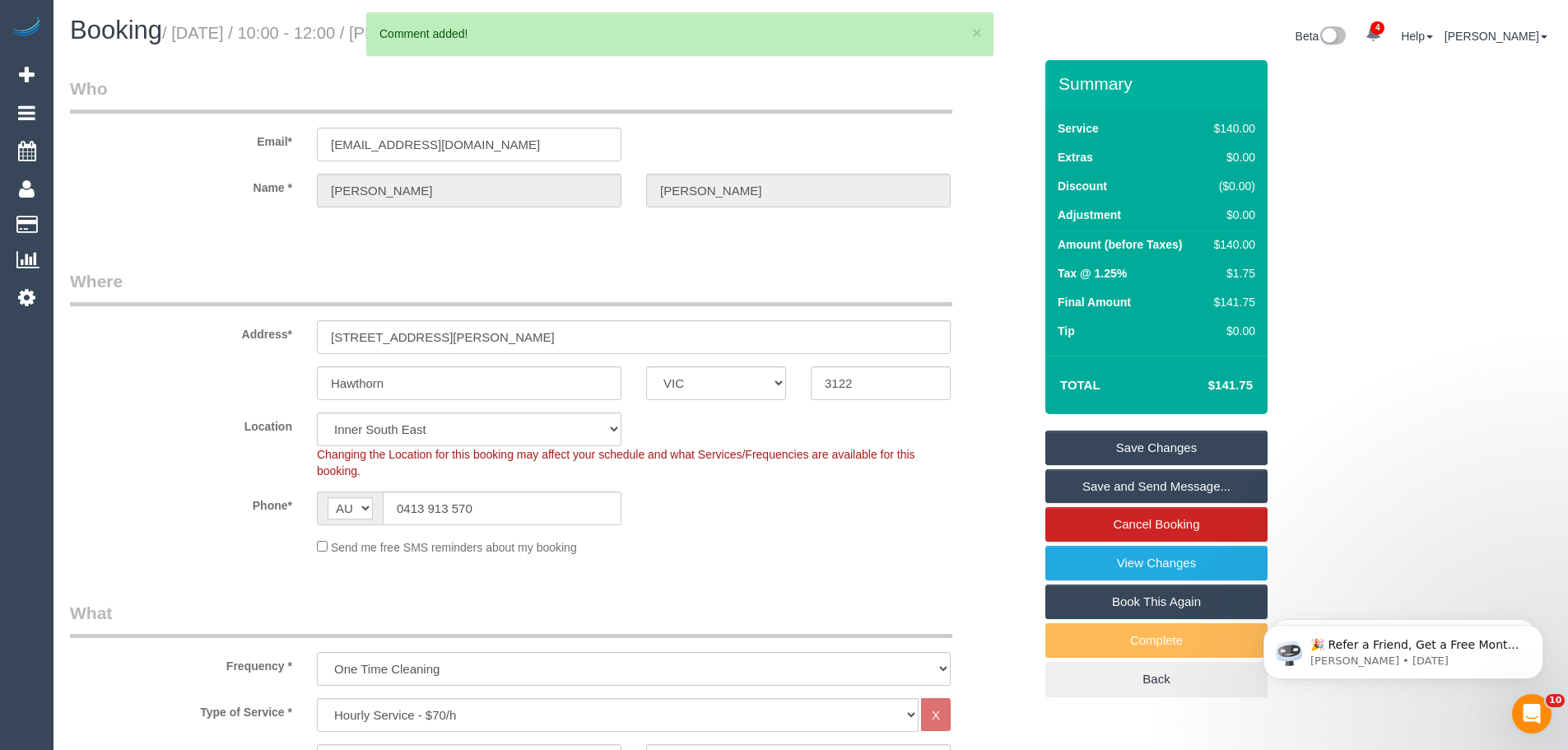
click at [1146, 444] on link "Save Changes" at bounding box center [1157, 447] width 222 height 34
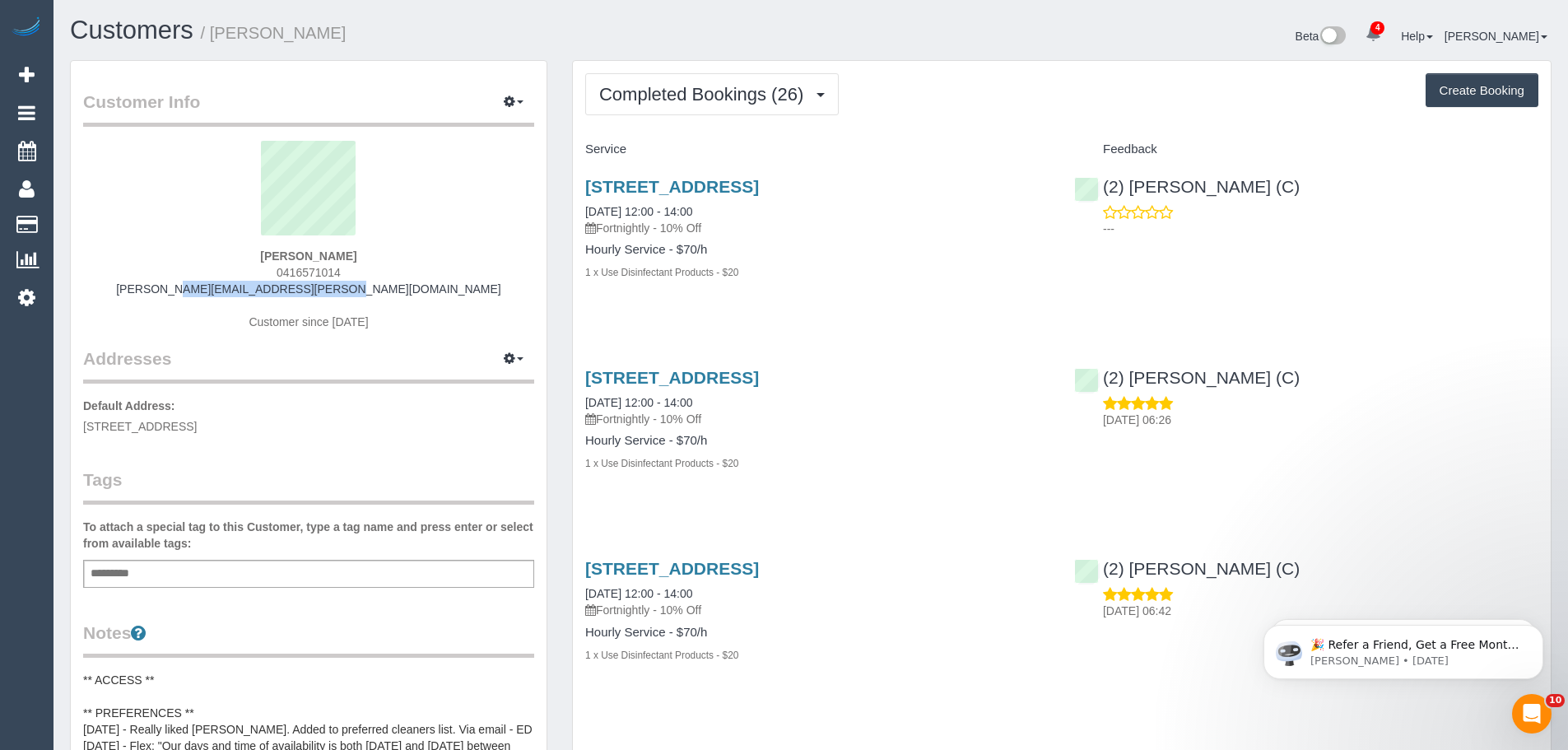
drag, startPoint x: 414, startPoint y: 289, endPoint x: 197, endPoint y: 294, distance: 217.1
click at [197, 294] on div "[PERSON_NAME] 0416571014 [PERSON_NAME][EMAIL_ADDRESS][PERSON_NAME][DOMAIN_NAME]…" at bounding box center [309, 244] width 452 height 206
copy link "[PERSON_NAME][EMAIL_ADDRESS][PERSON_NAME][DOMAIN_NAME]"
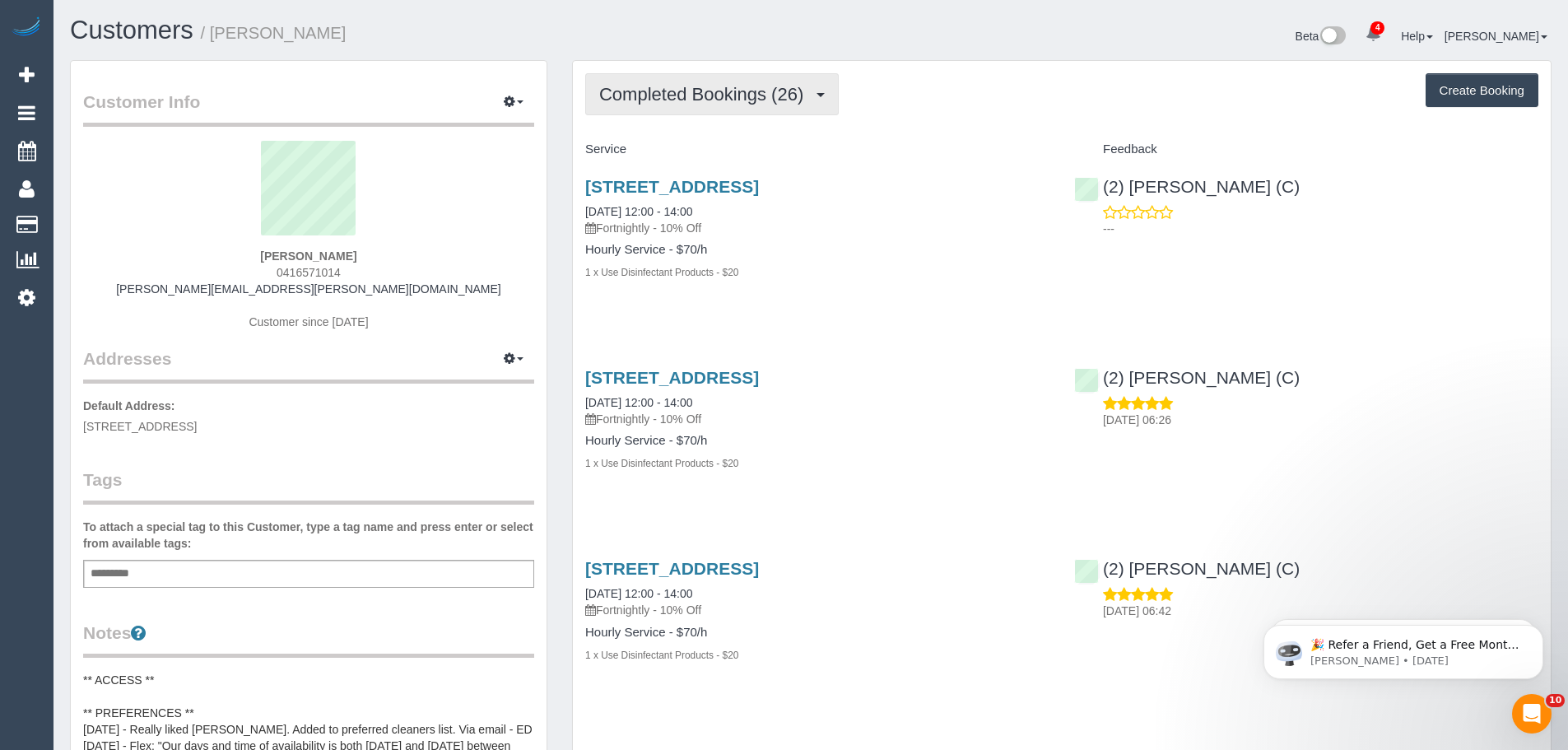
click at [793, 94] on span "Completed Bookings (26)" at bounding box center [706, 94] width 213 height 20
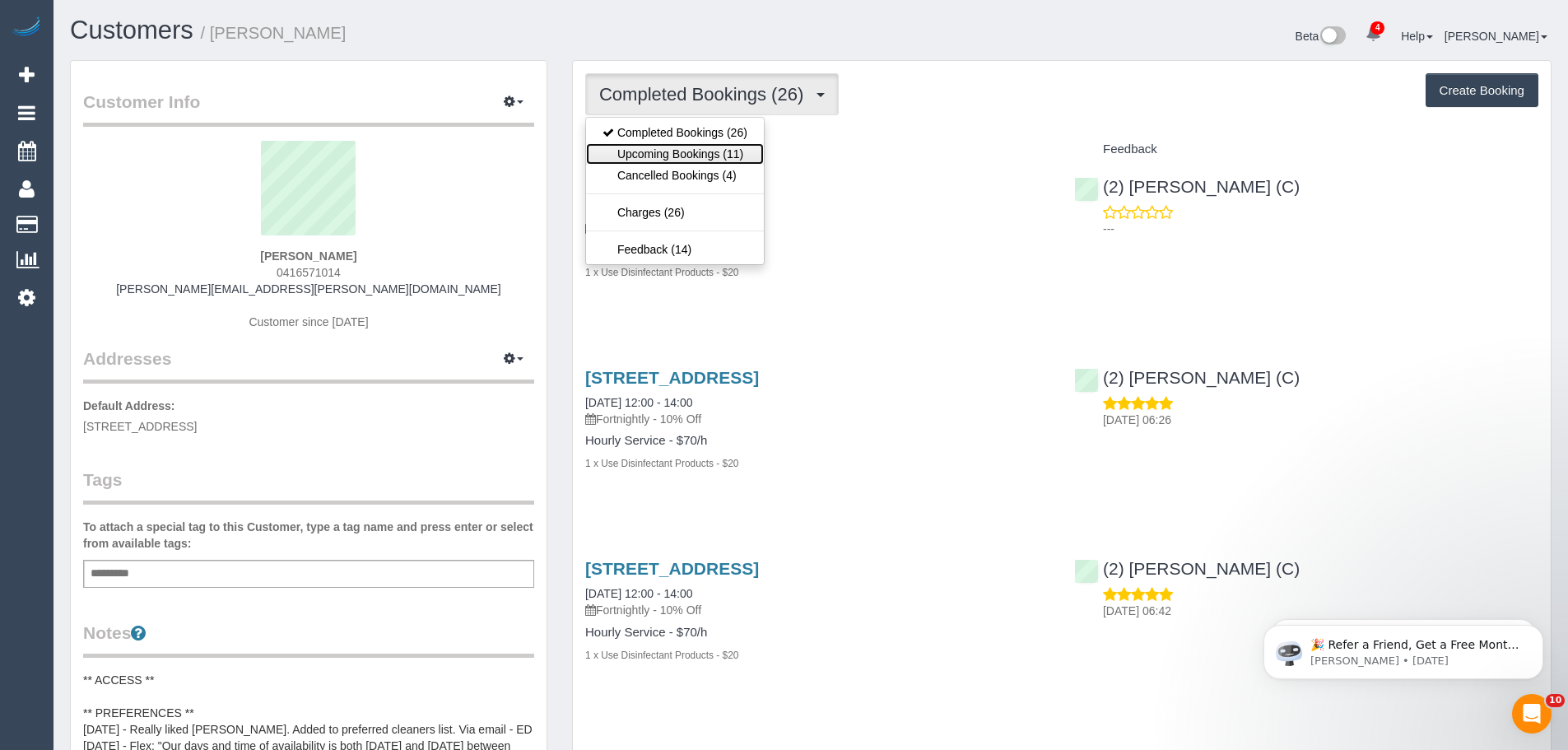
click at [735, 157] on link "Upcoming Bookings (11)" at bounding box center [676, 154] width 178 height 21
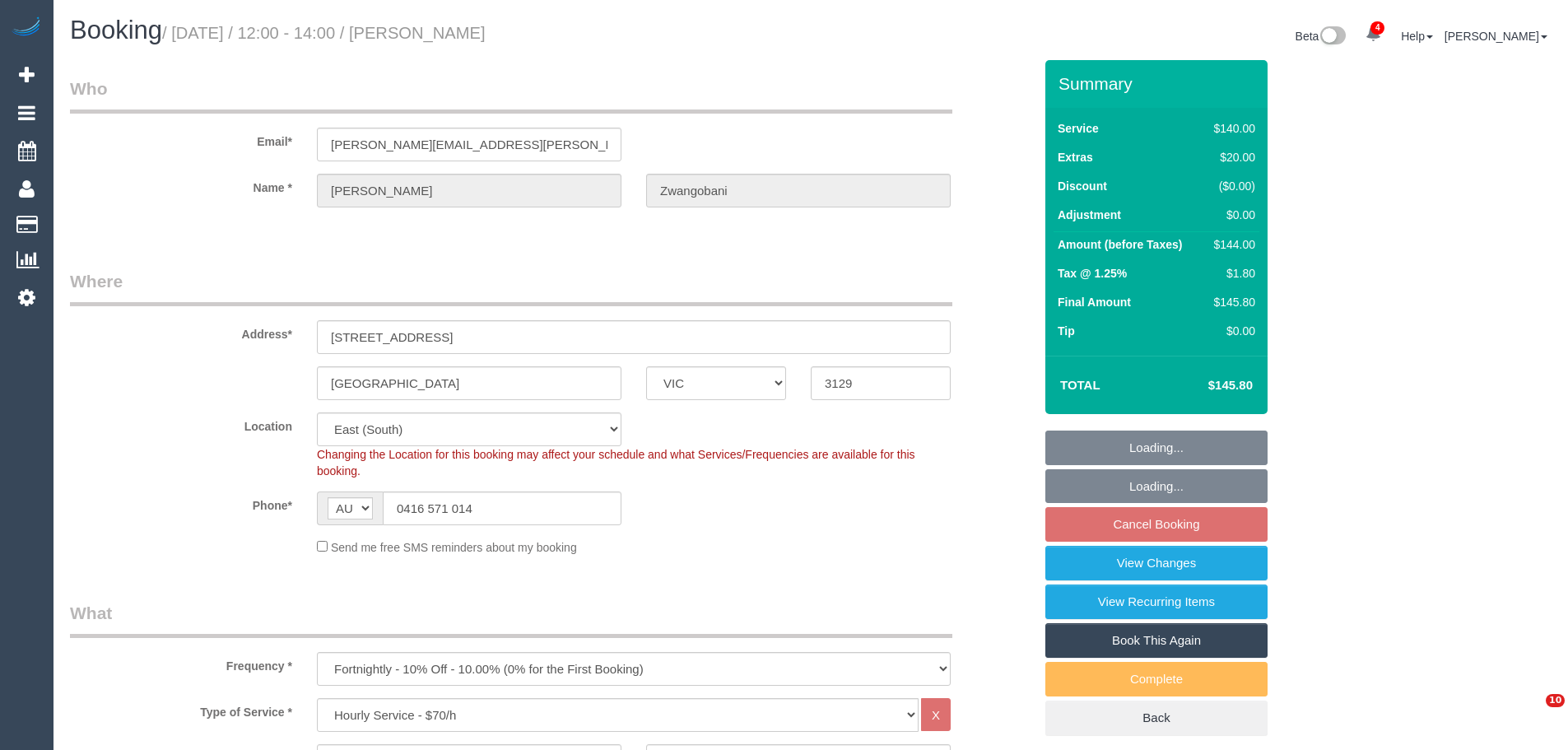
select select "VIC"
select select "number:28"
select select "number:14"
select select "number:19"
select select "number:36"
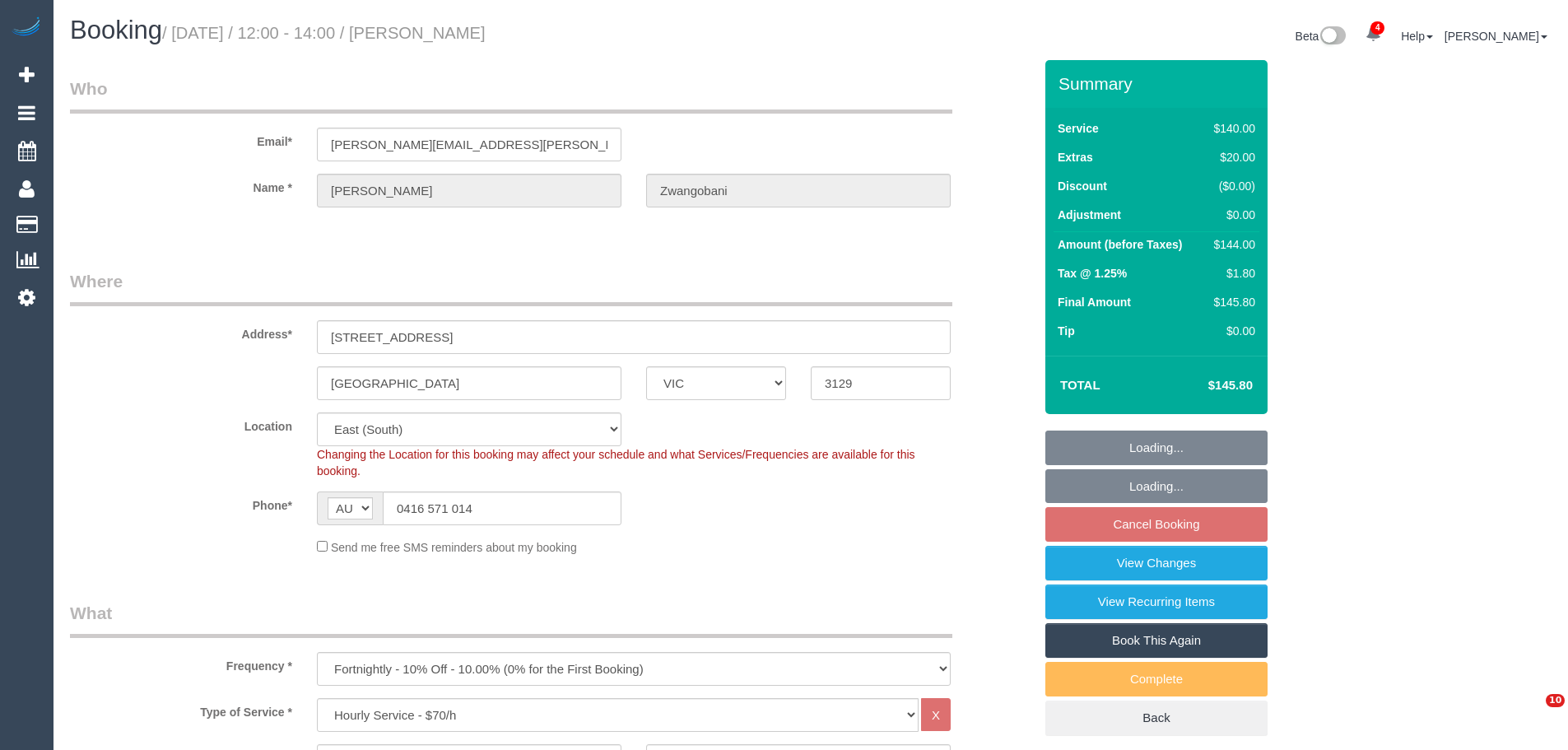
select select "number:35"
select select "number:11"
select select "spot3"
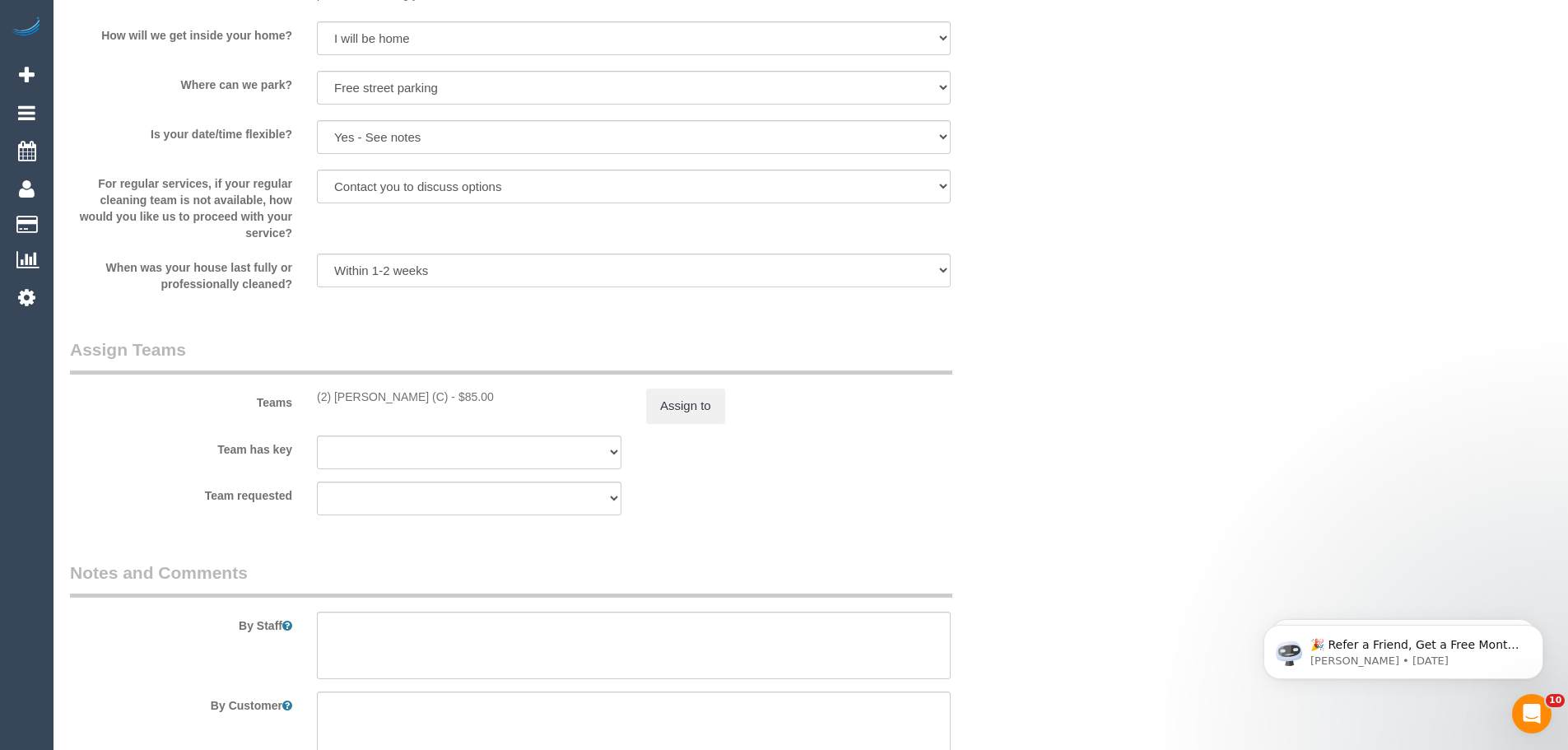
scroll to position [2141, 0]
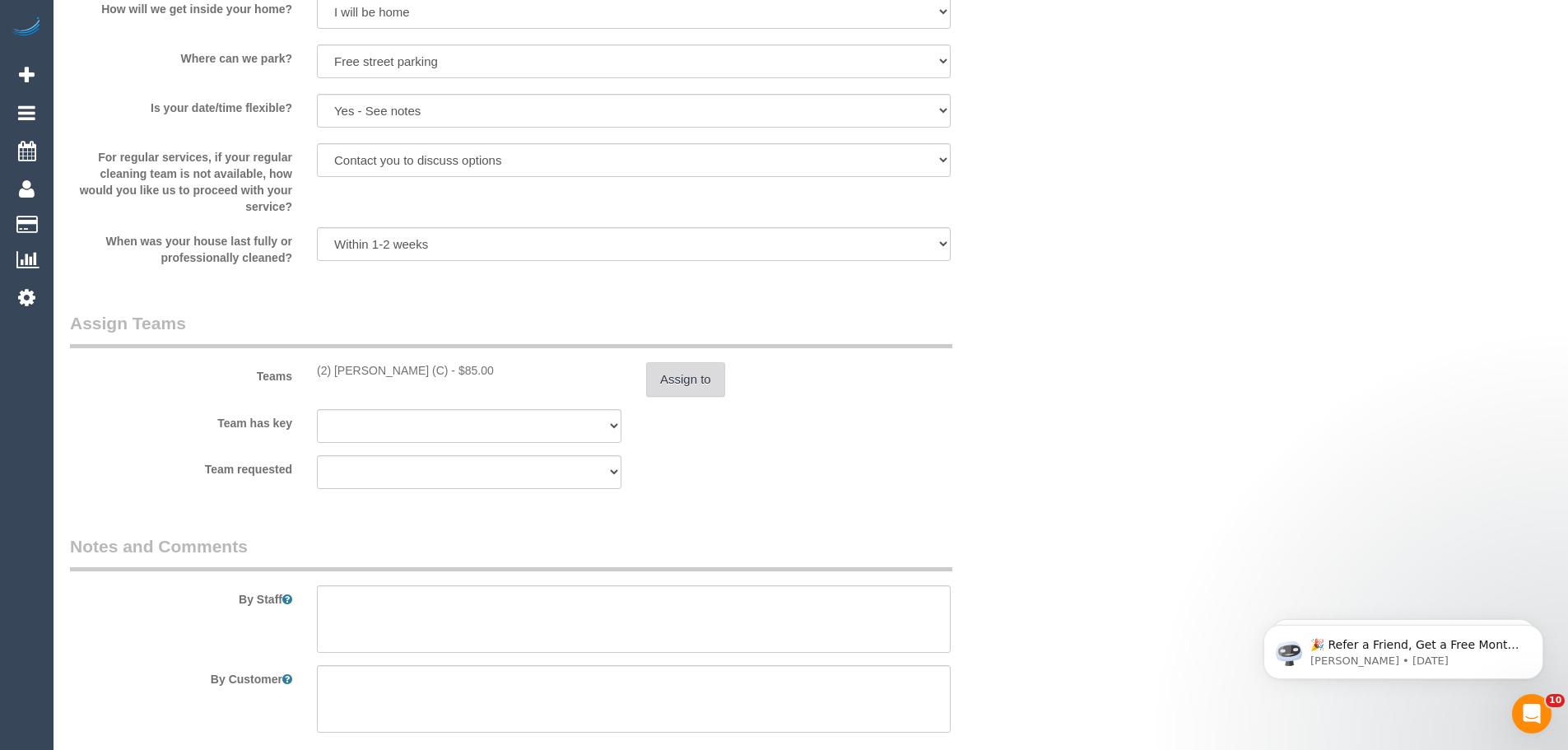
click at [669, 363] on button "Assign to" at bounding box center [686, 379] width 79 height 34
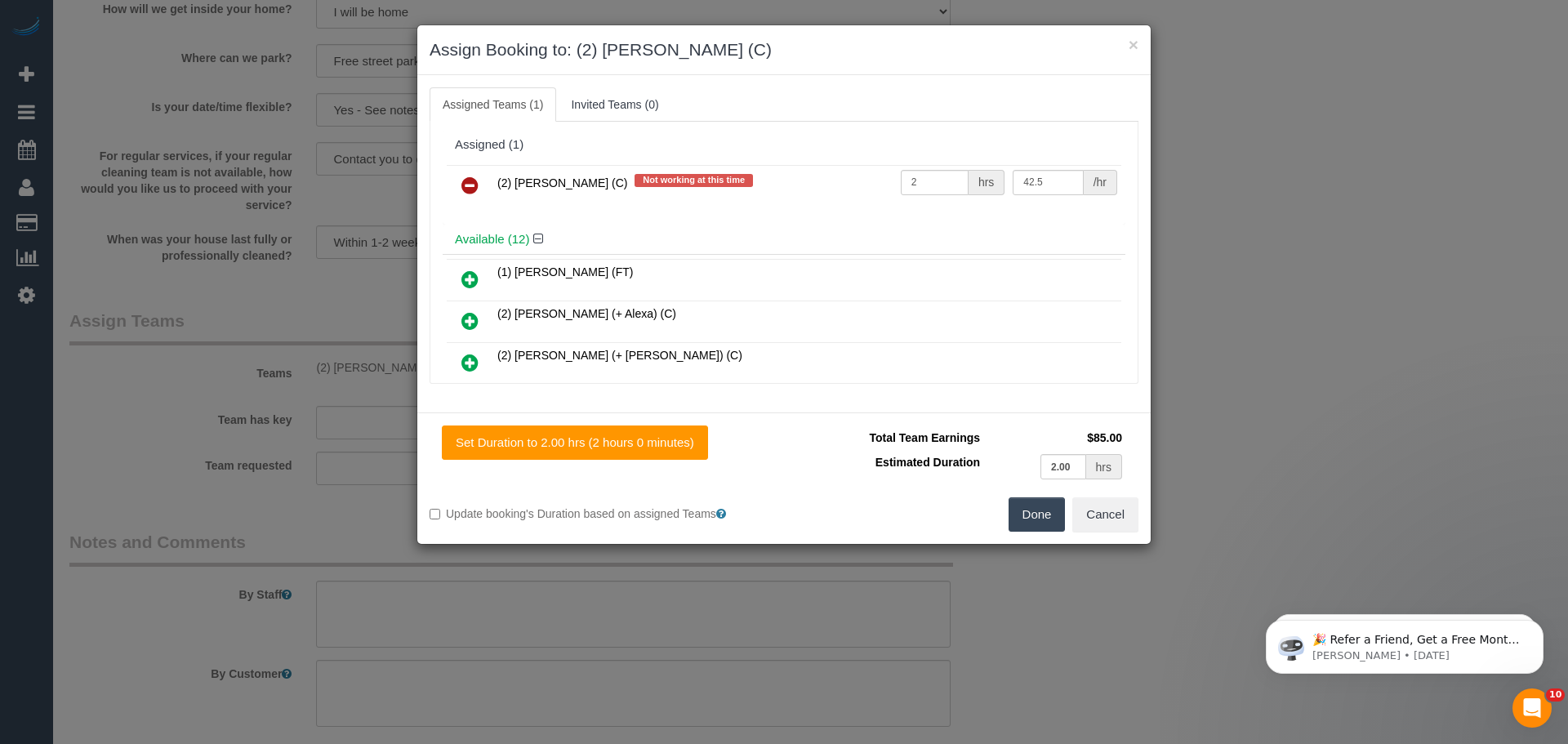
click at [461, 186] on icon at bounding box center [470, 186] width 18 height 19
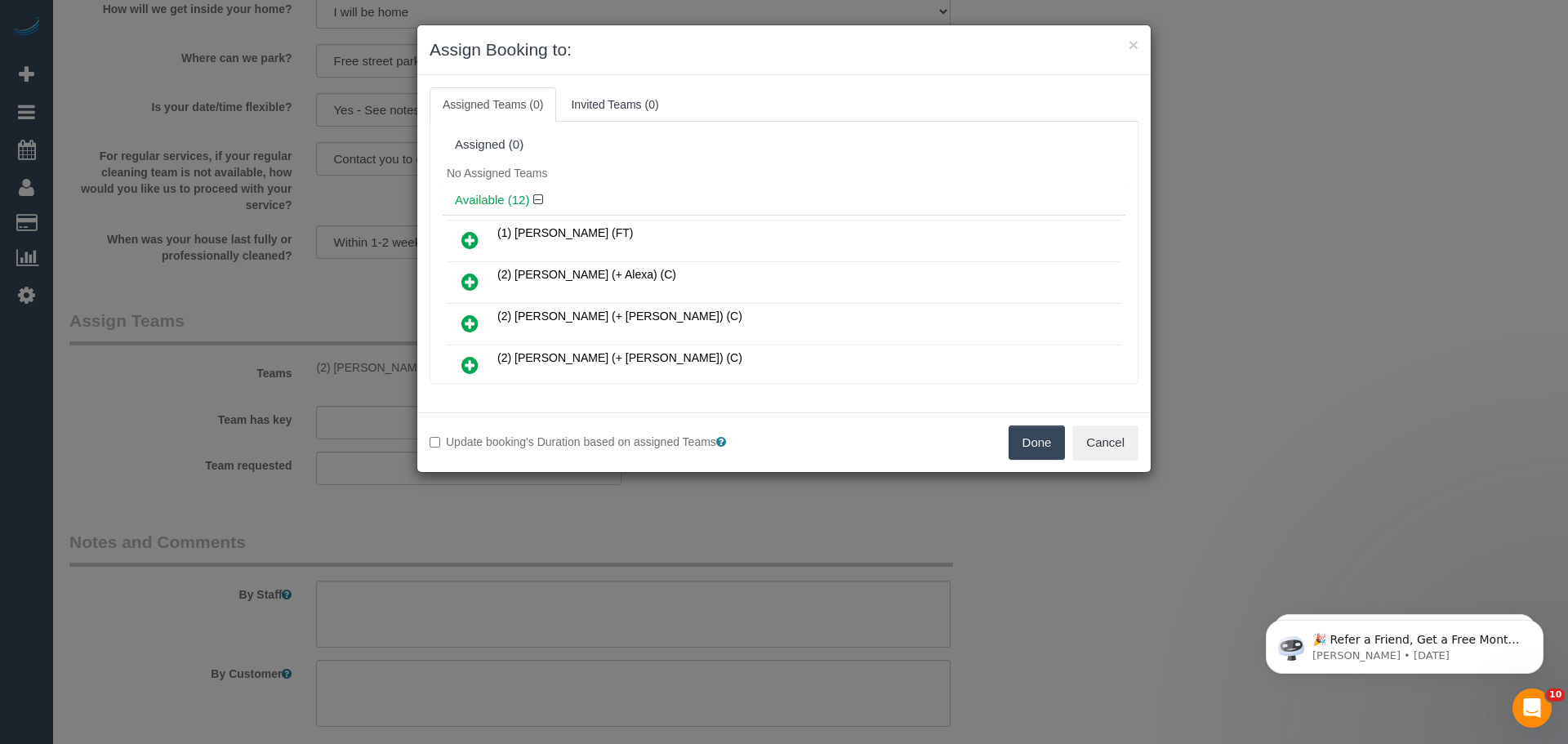
click at [1031, 443] on button "Done" at bounding box center [1037, 442] width 57 height 34
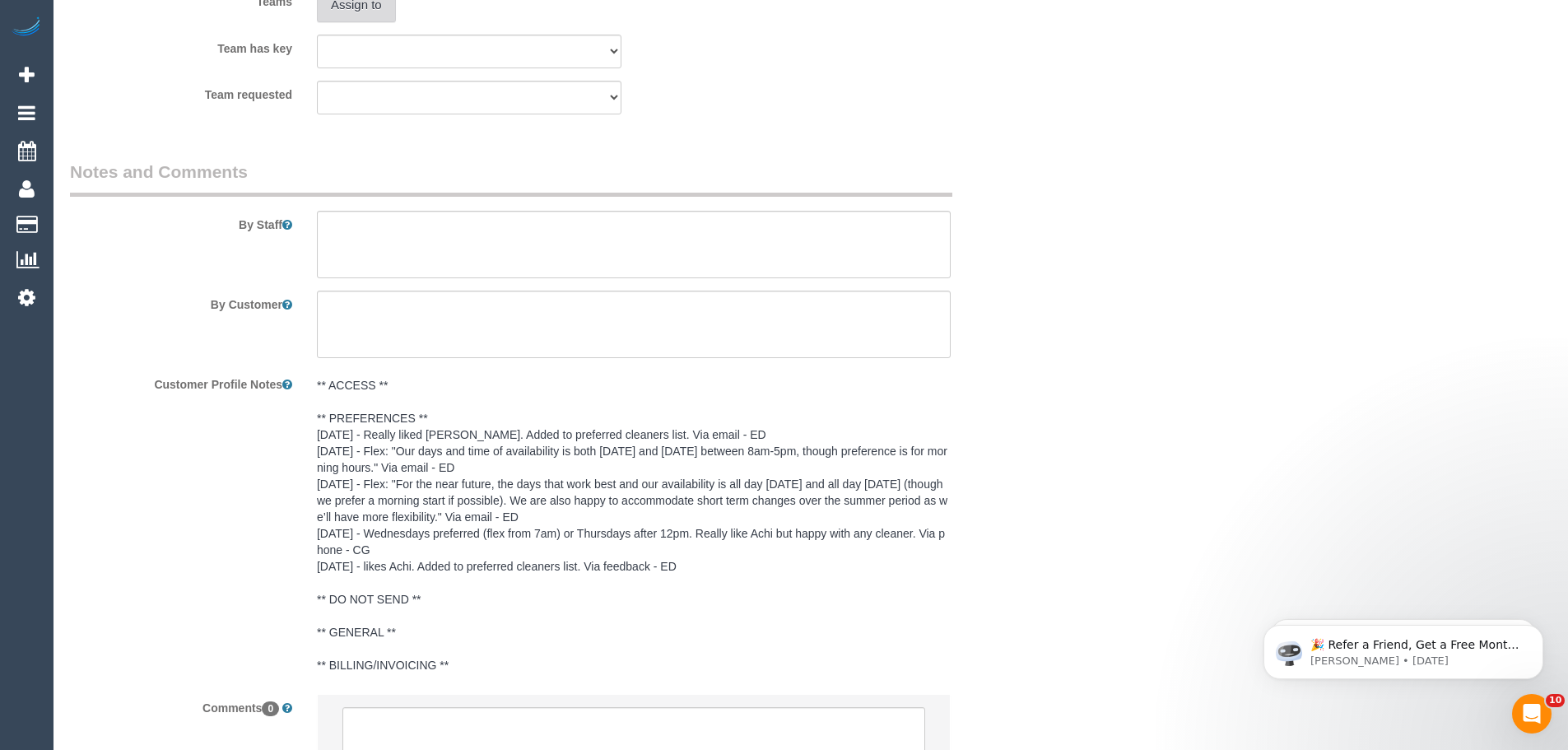
scroll to position [2658, 0]
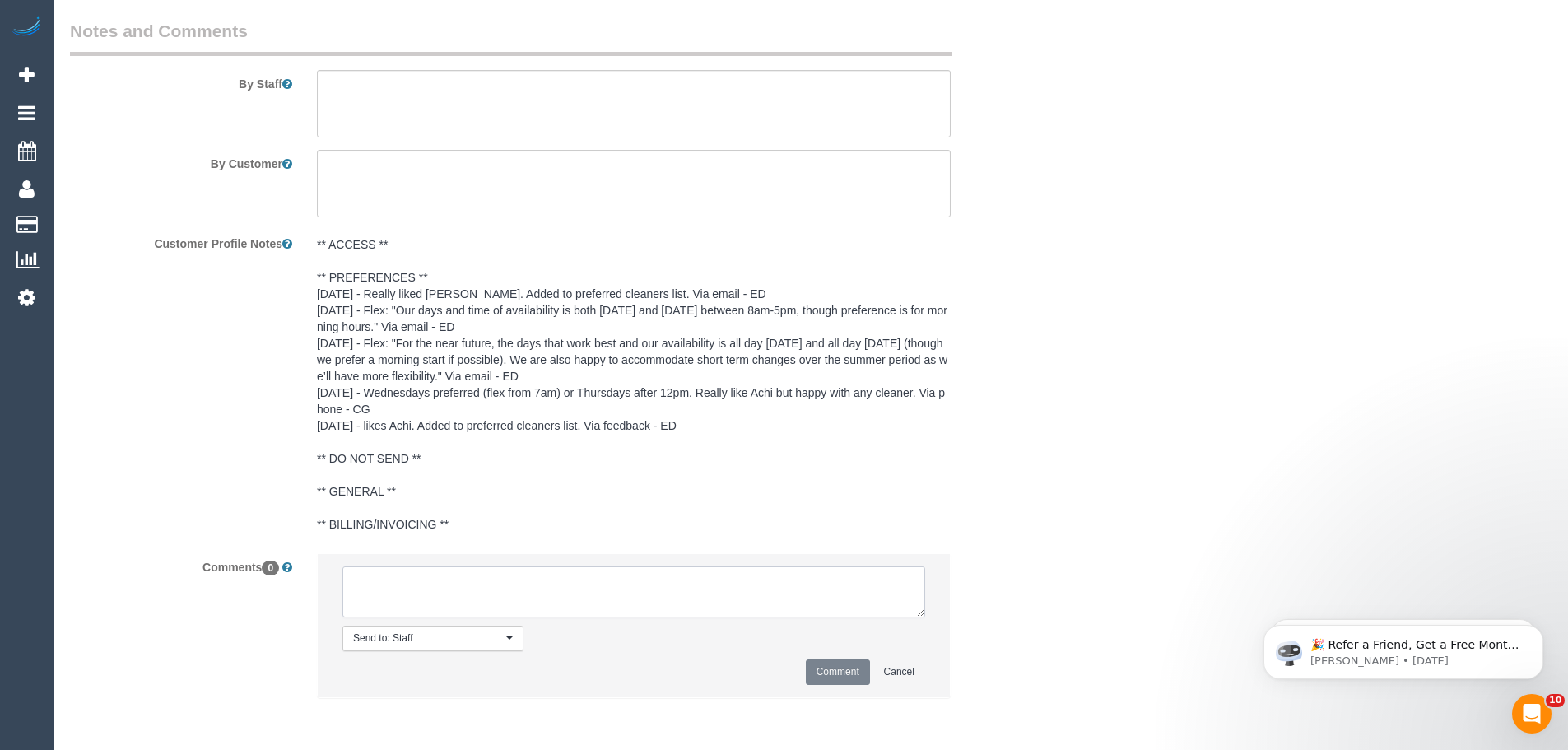
click at [473, 584] on textarea at bounding box center [633, 592] width 583 height 51
paste textarea "(2) Shameen Opanayake (C) UA 15/09 - 19/09 - Back pains Customer contacted via …"
type textarea "(2) Shameen Opanayake (C) UA 15/09 - 19/09 - Back pains Customer contacted via …"
click at [822, 671] on button "Comment" at bounding box center [838, 672] width 64 height 26
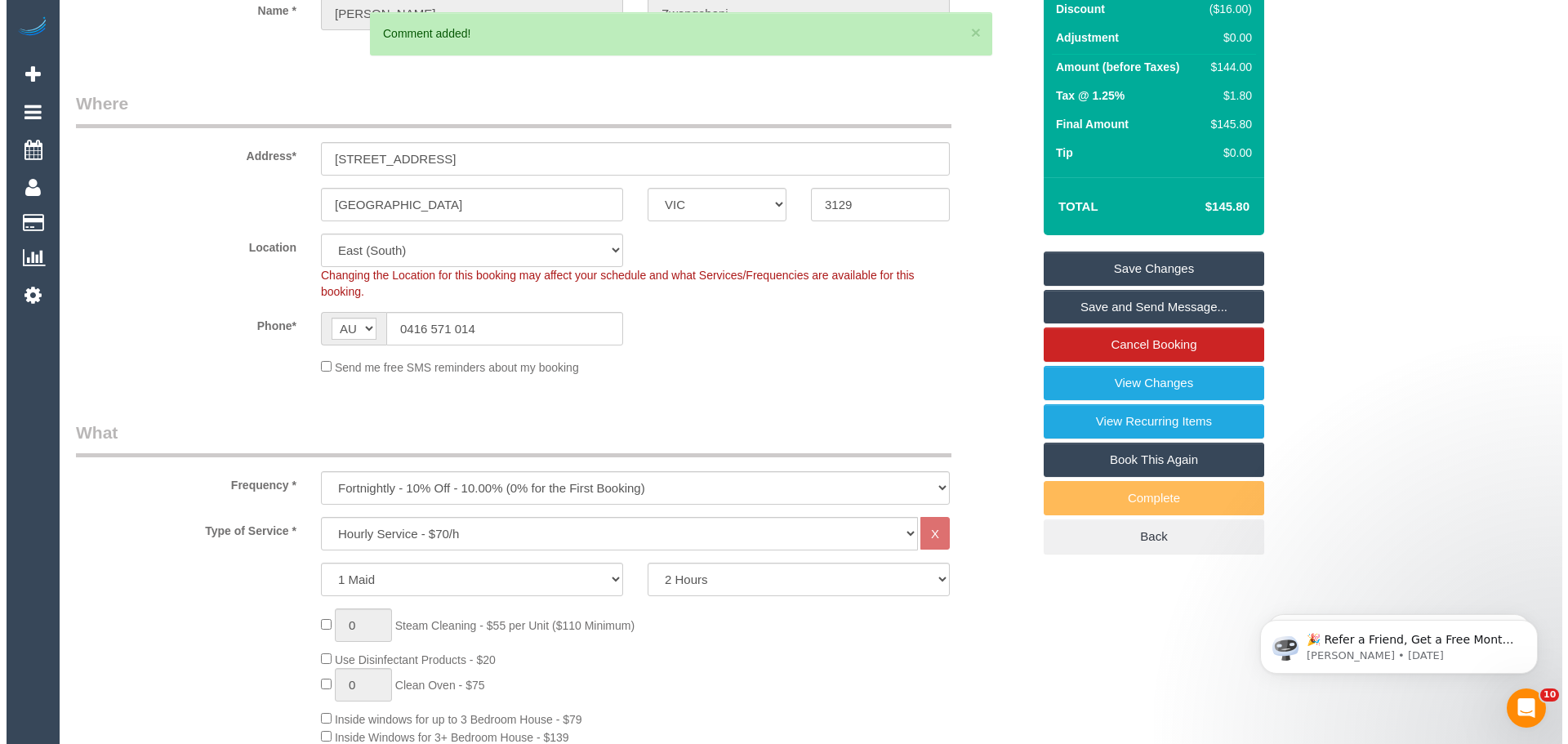
scroll to position [0, 0]
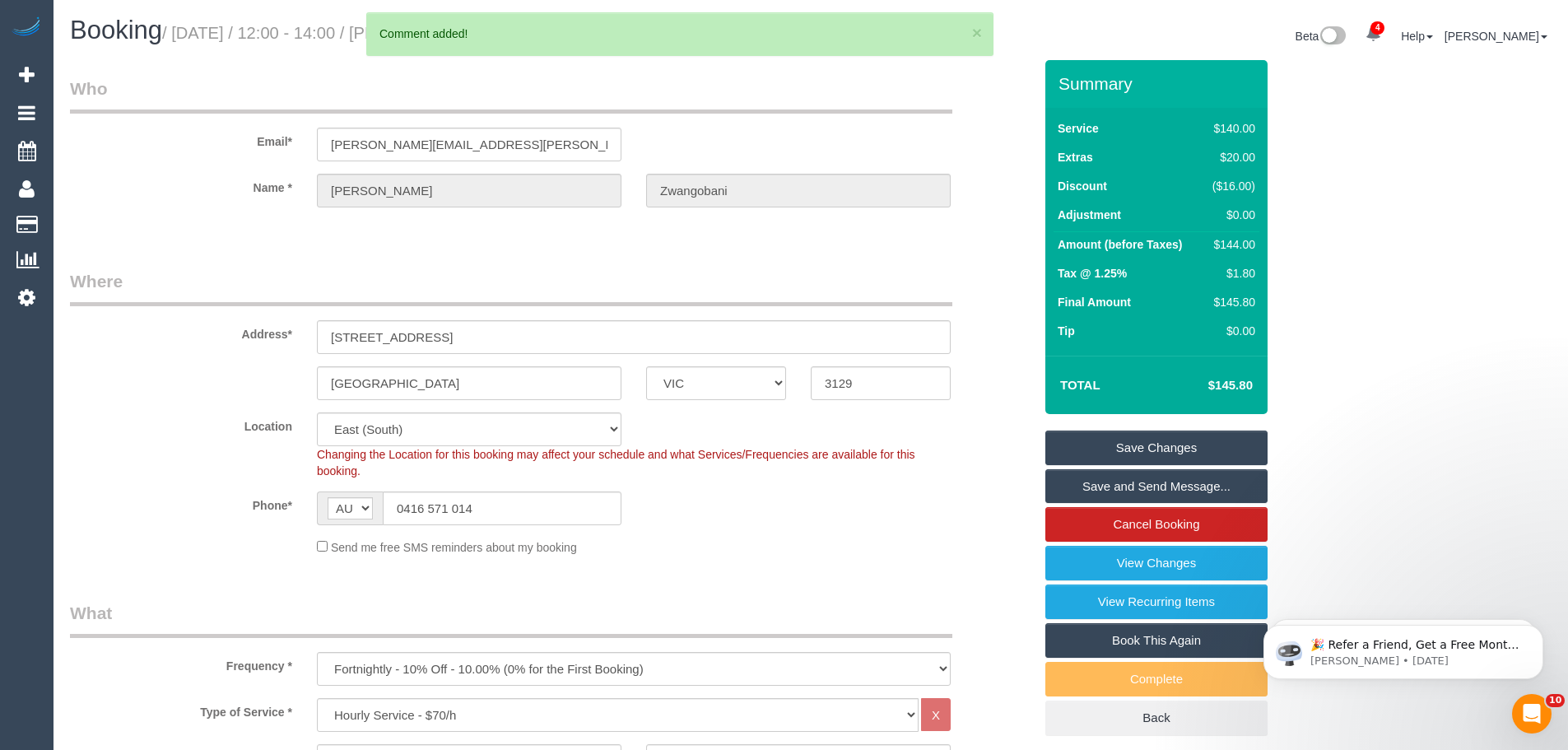
click at [1126, 442] on link "Save Changes" at bounding box center [1157, 447] width 222 height 34
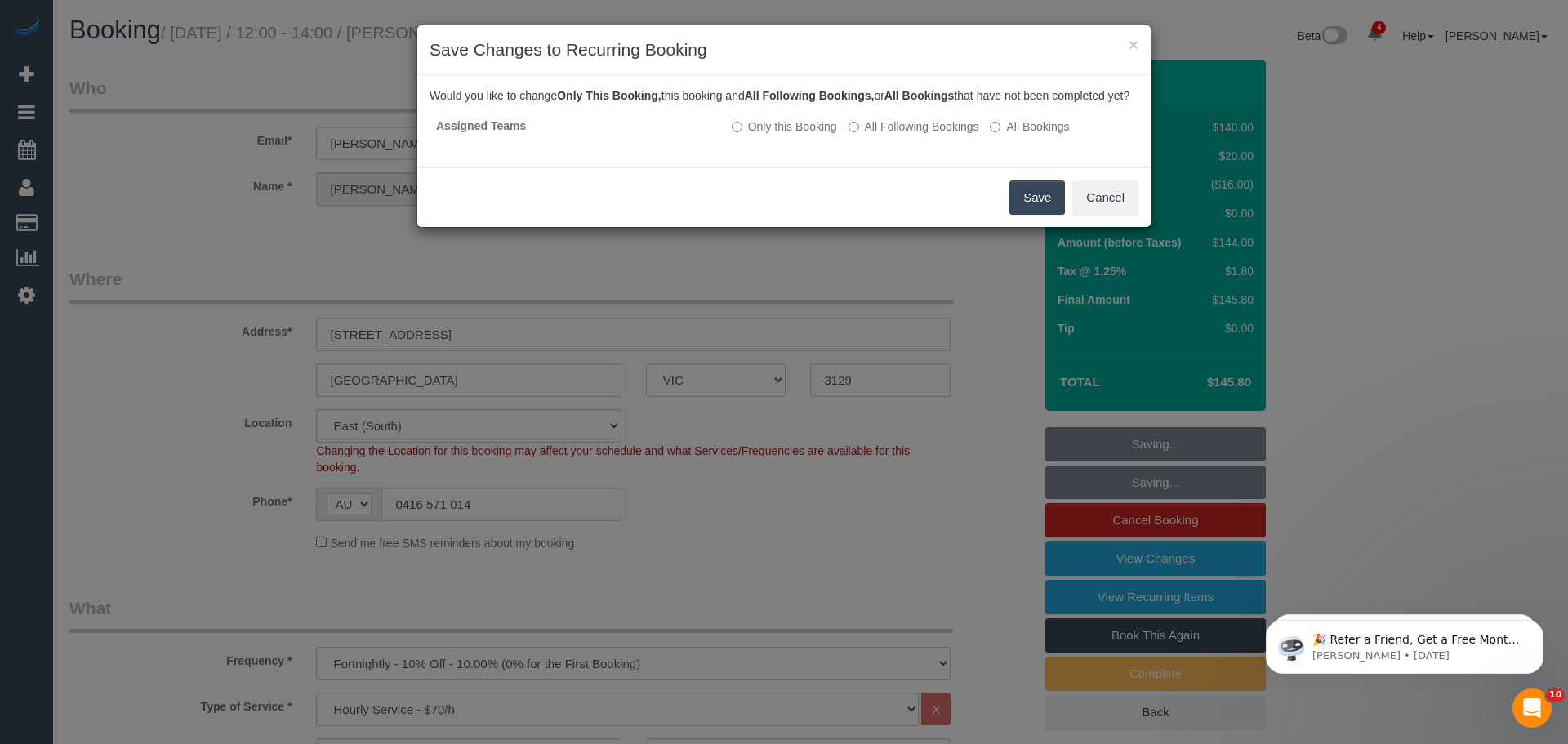
click at [1019, 215] on button "Save" at bounding box center [1037, 197] width 55 height 34
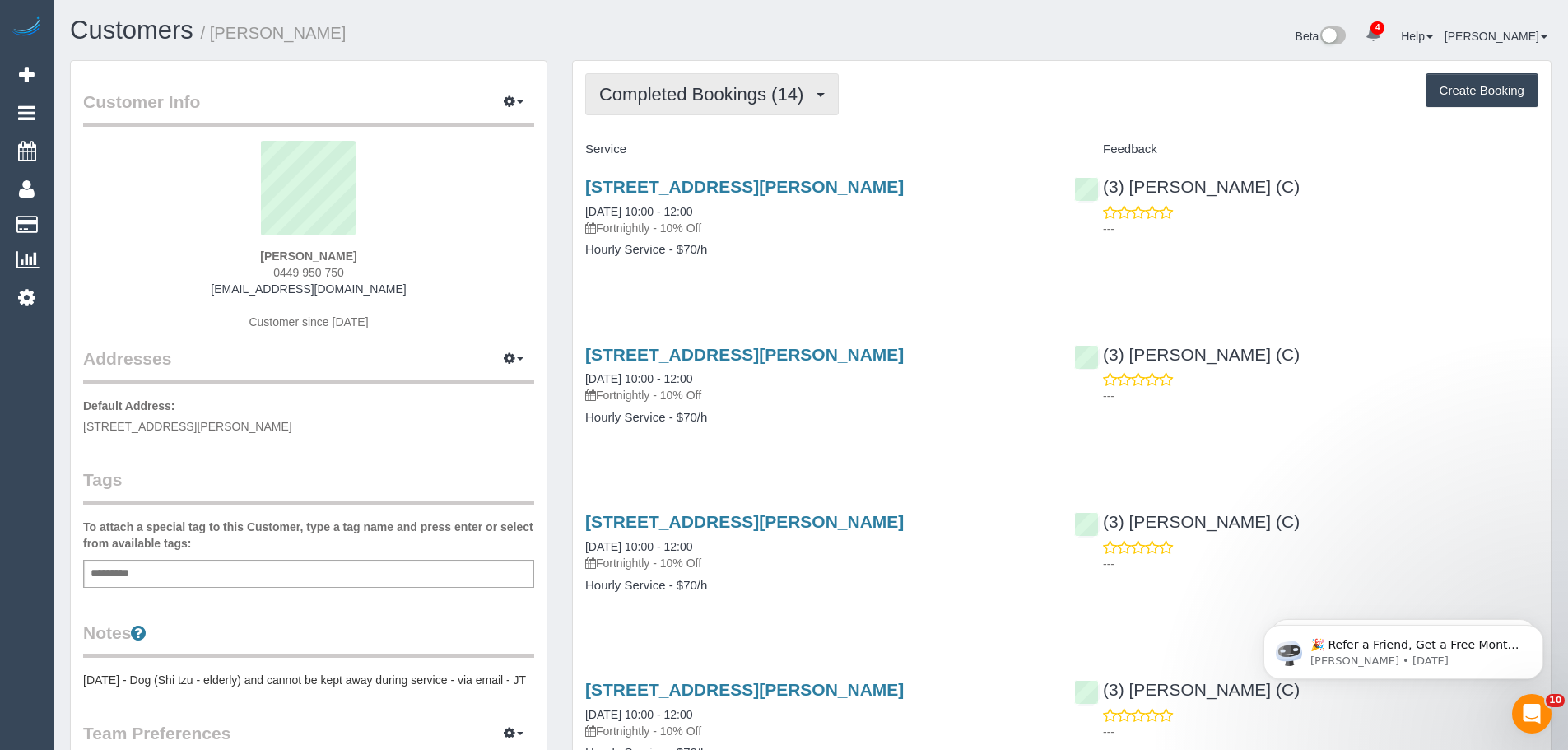
click at [625, 87] on span "Completed Bookings (14)" at bounding box center [706, 94] width 213 height 20
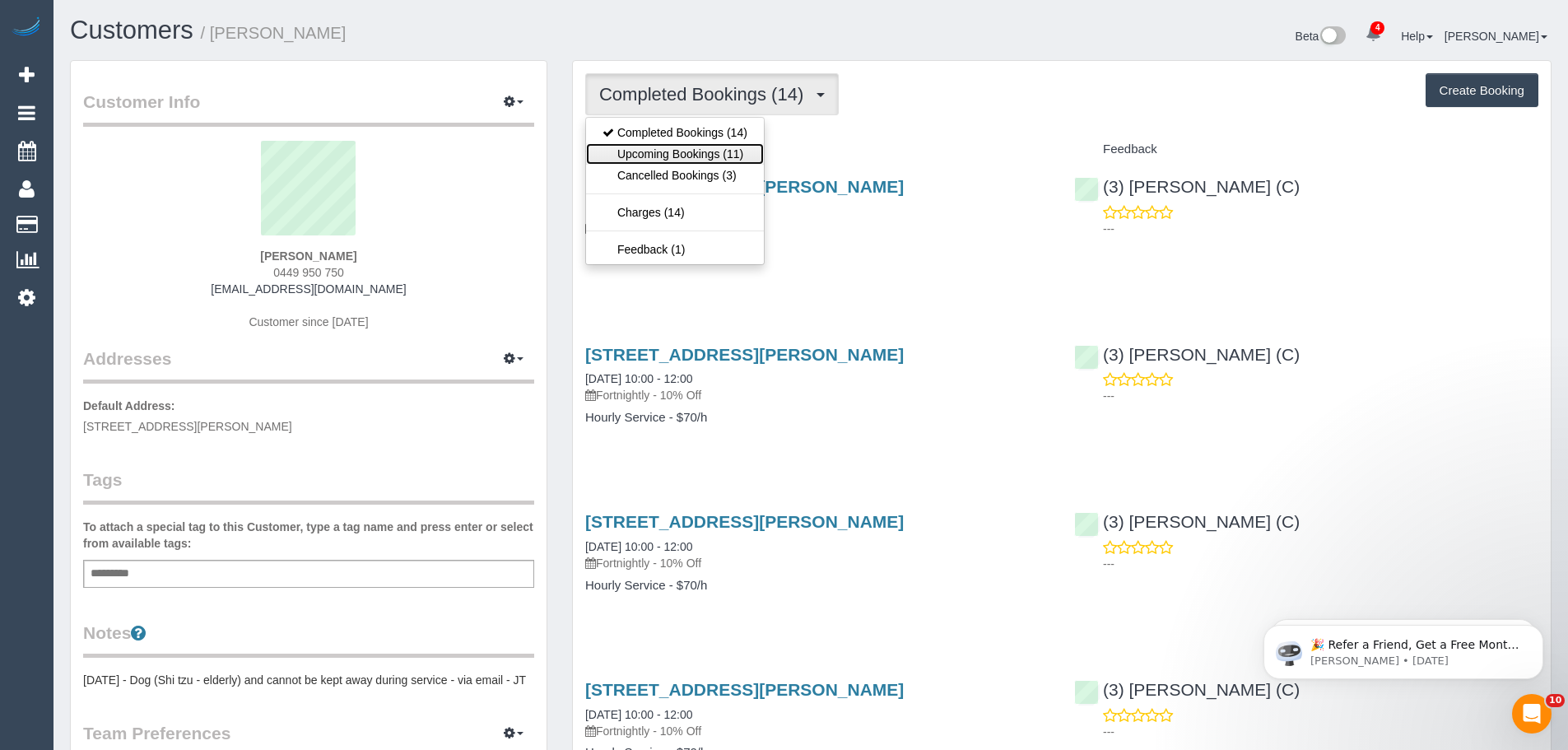
click at [669, 151] on link "Upcoming Bookings (11)" at bounding box center [676, 154] width 178 height 21
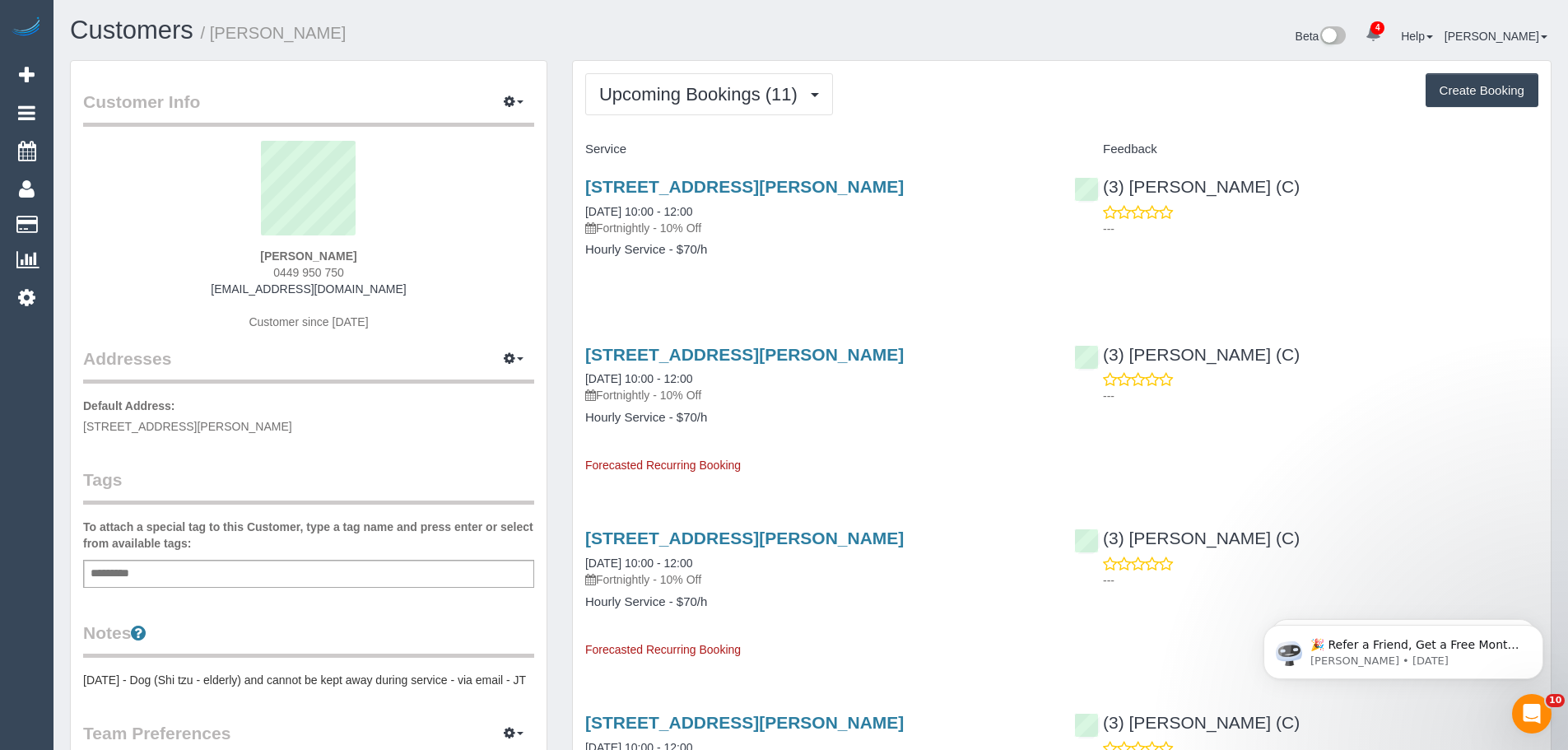
drag, startPoint x: 404, startPoint y: 296, endPoint x: 178, endPoint y: 292, distance: 226.0
click at [178, 292] on div "Kym Joseph 0449 950 750 kymberleyjoseph@gmail.com Customer since 2025" at bounding box center [309, 244] width 452 height 206
copy link "kymberleyjoseph@gmail.com"
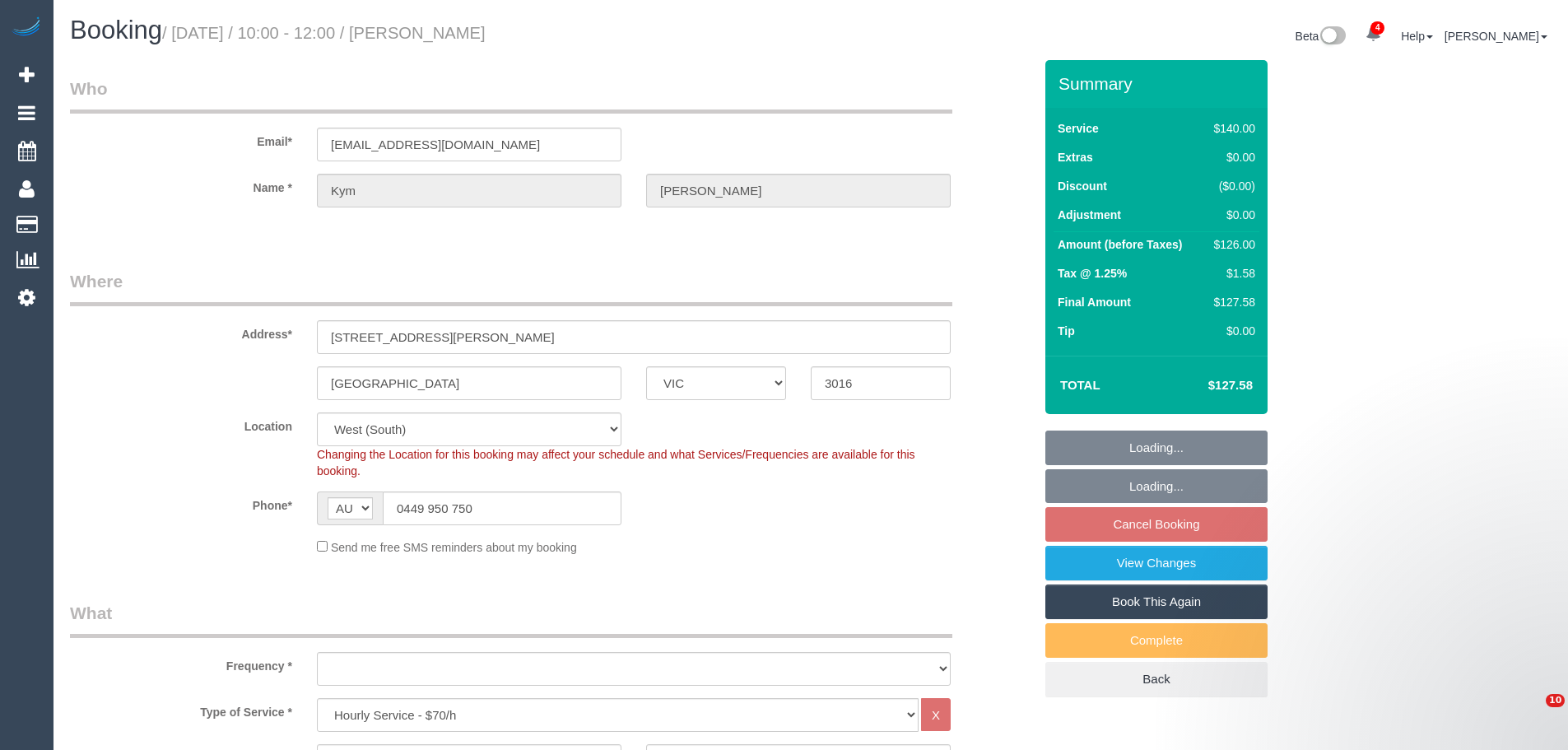
select select "VIC"
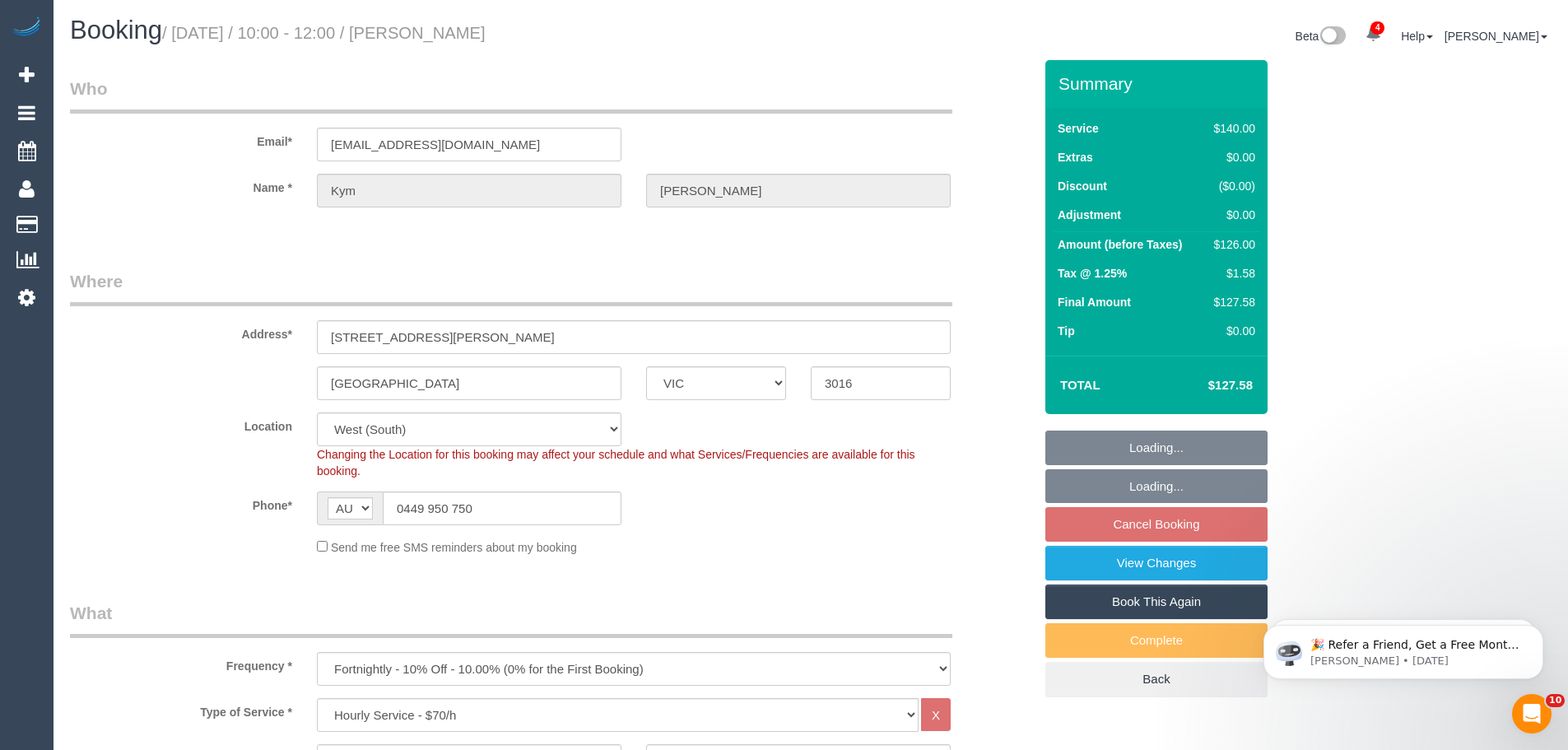
select select "object:1350"
select select "spot1"
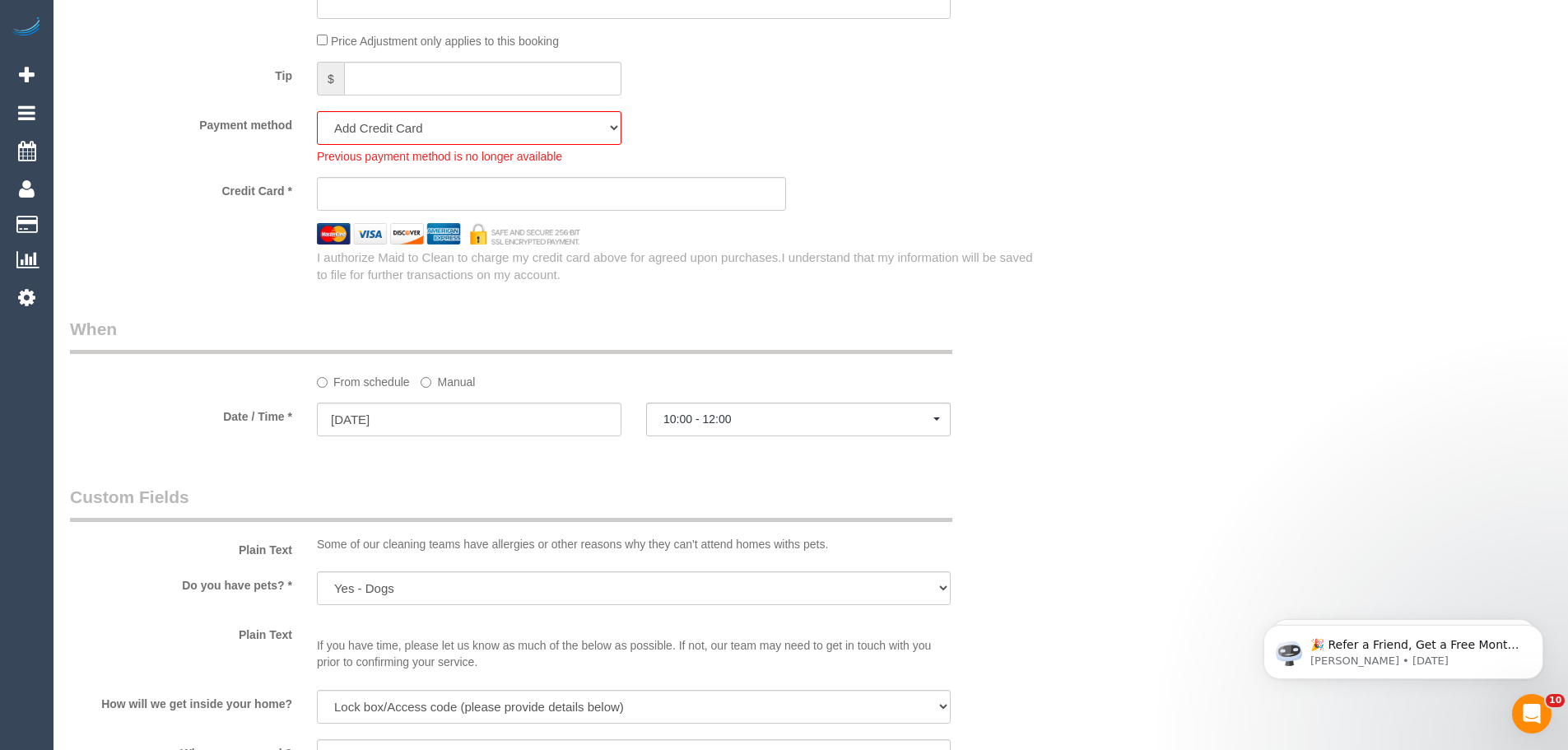
scroll to position [1400, 0]
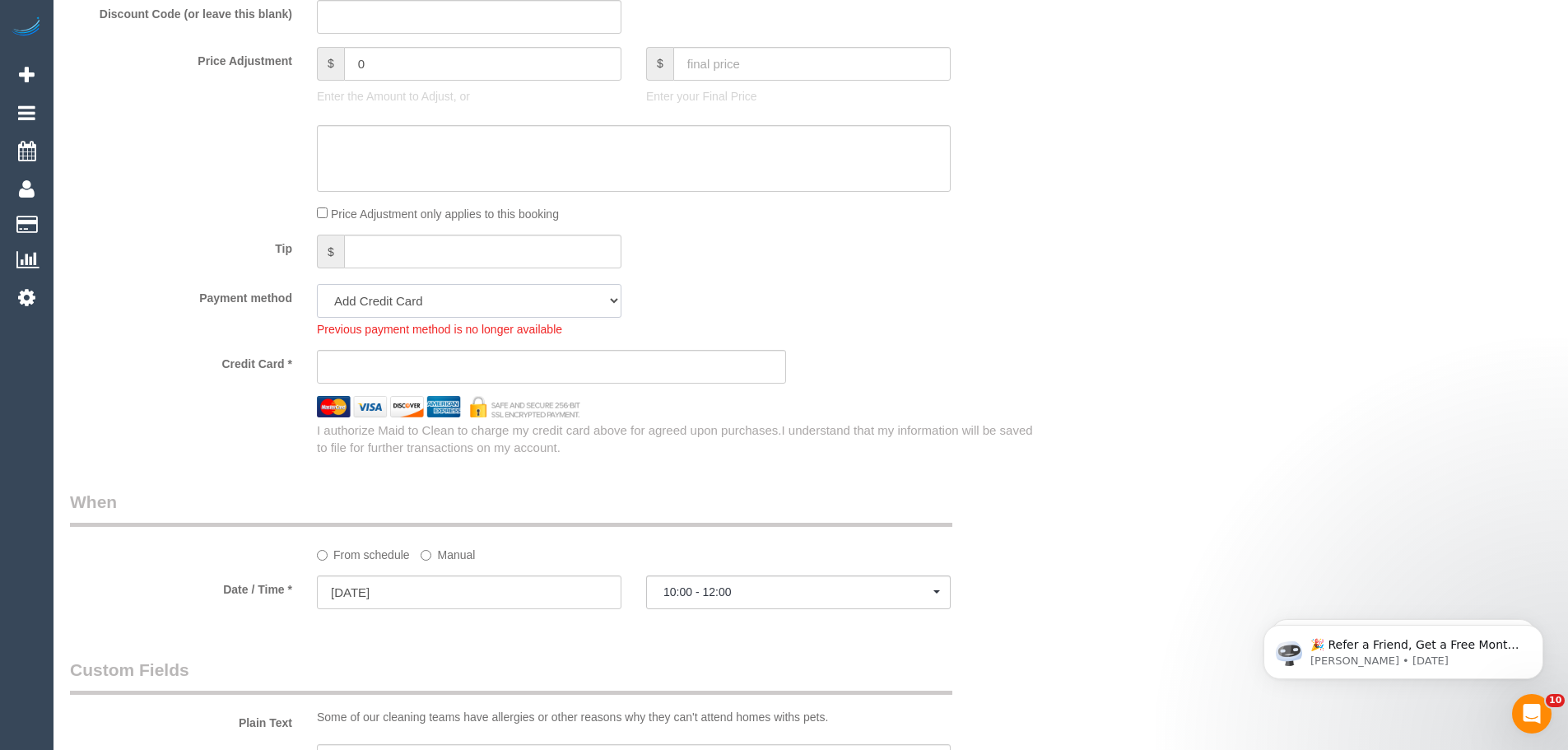
click at [487, 305] on select "Visa - 3220 - 04/2026 (Default) Add Credit Card ─────────────── Cash Check Payp…" at bounding box center [468, 301] width 304 height 34
select select "string:stripe-pm_1R9DLE2GScqysDRVpnfiZ45q"
click at [317, 284] on select "Visa - 3220 - 04/2026 (Default) Add Credit Card ─────────────── Cash Check Payp…" at bounding box center [468, 301] width 304 height 34
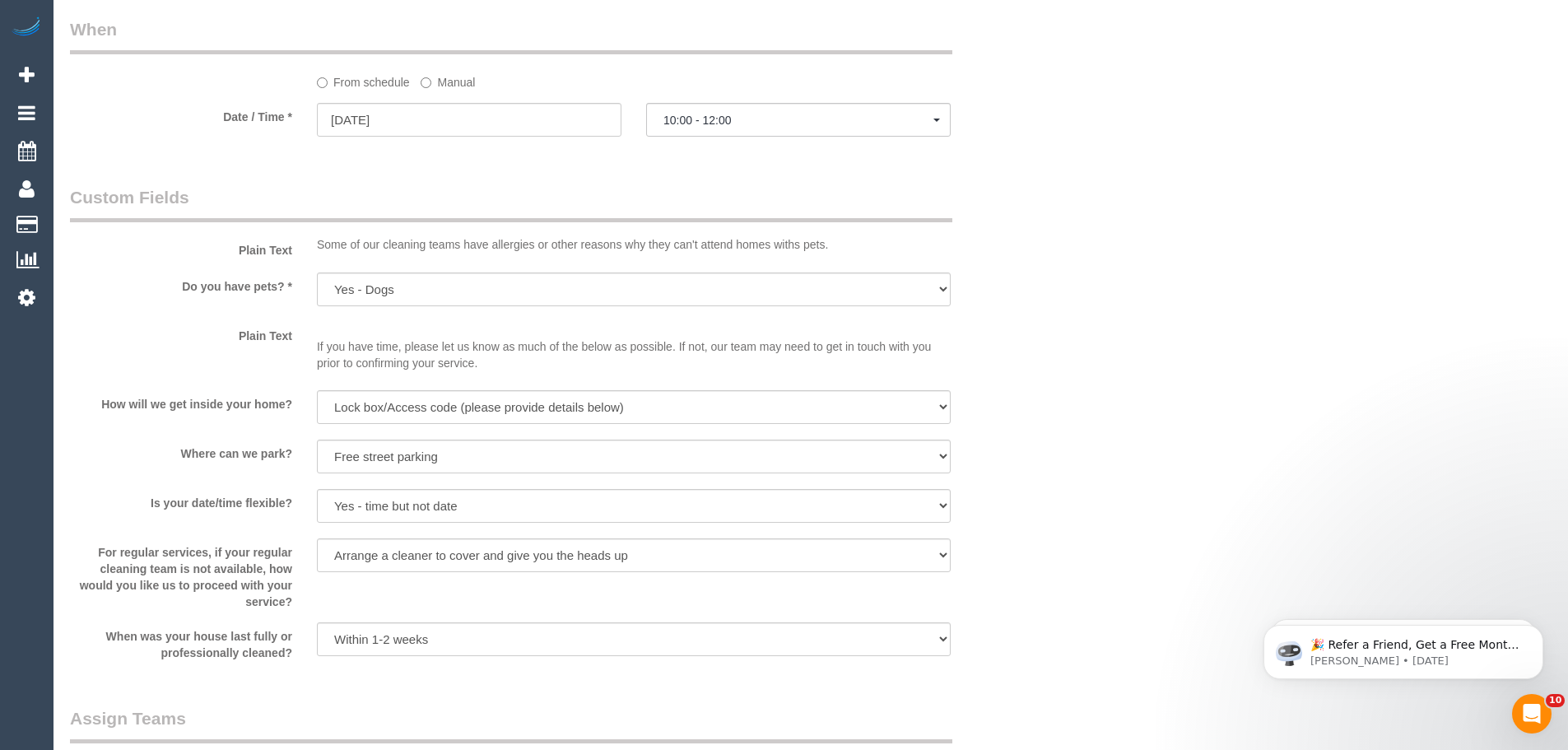
scroll to position [2059, 0]
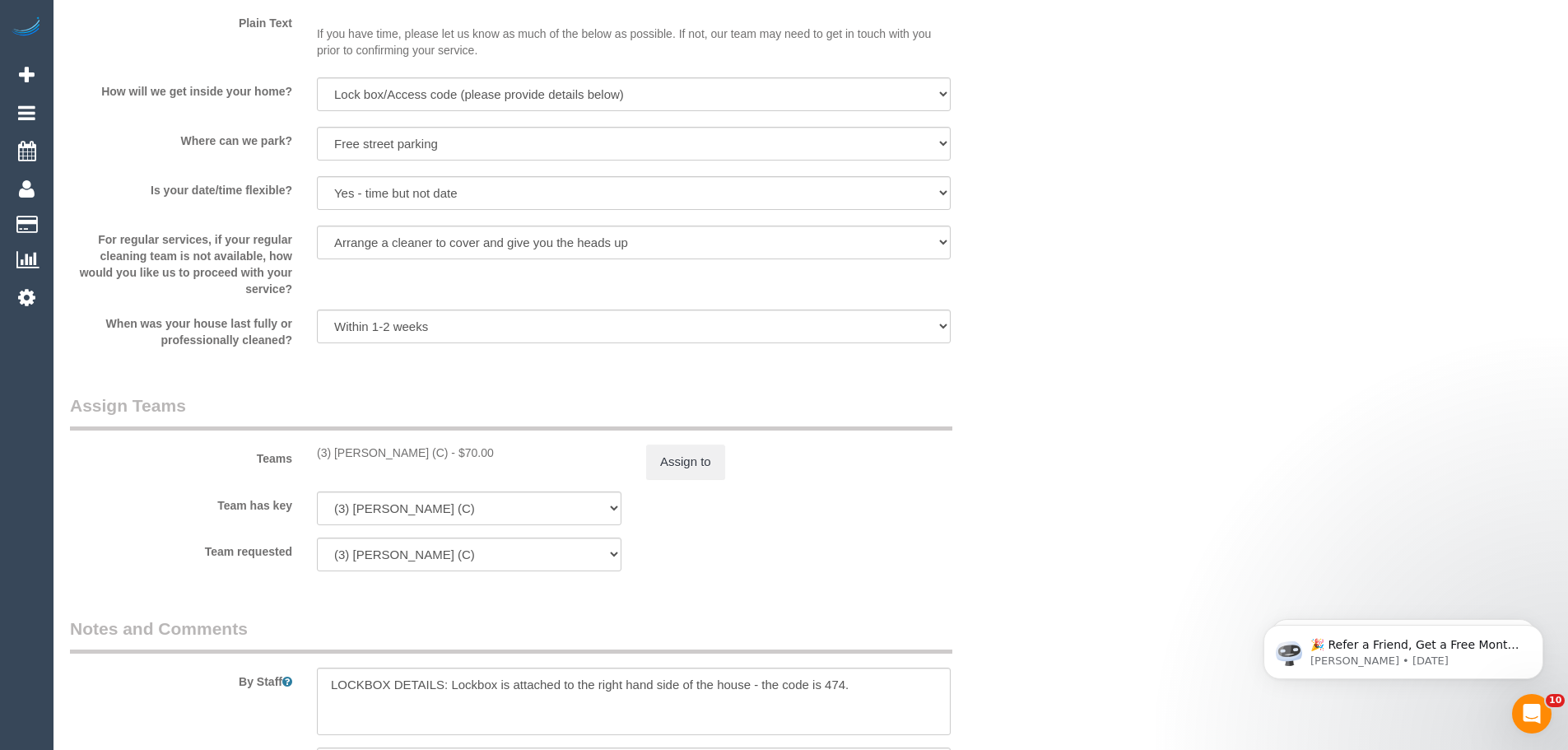
click at [418, 451] on div "(3) [PERSON_NAME] (C) - $70.00" at bounding box center [468, 453] width 304 height 17
drag, startPoint x: 421, startPoint y: 451, endPoint x: 314, endPoint y: 454, distance: 107.0
click at [314, 454] on div "(3) [PERSON_NAME] (C) - $70.00" at bounding box center [468, 453] width 329 height 17
copy div "(3) [PERSON_NAME] (C)"
click at [670, 465] on button "Assign to" at bounding box center [686, 461] width 79 height 34
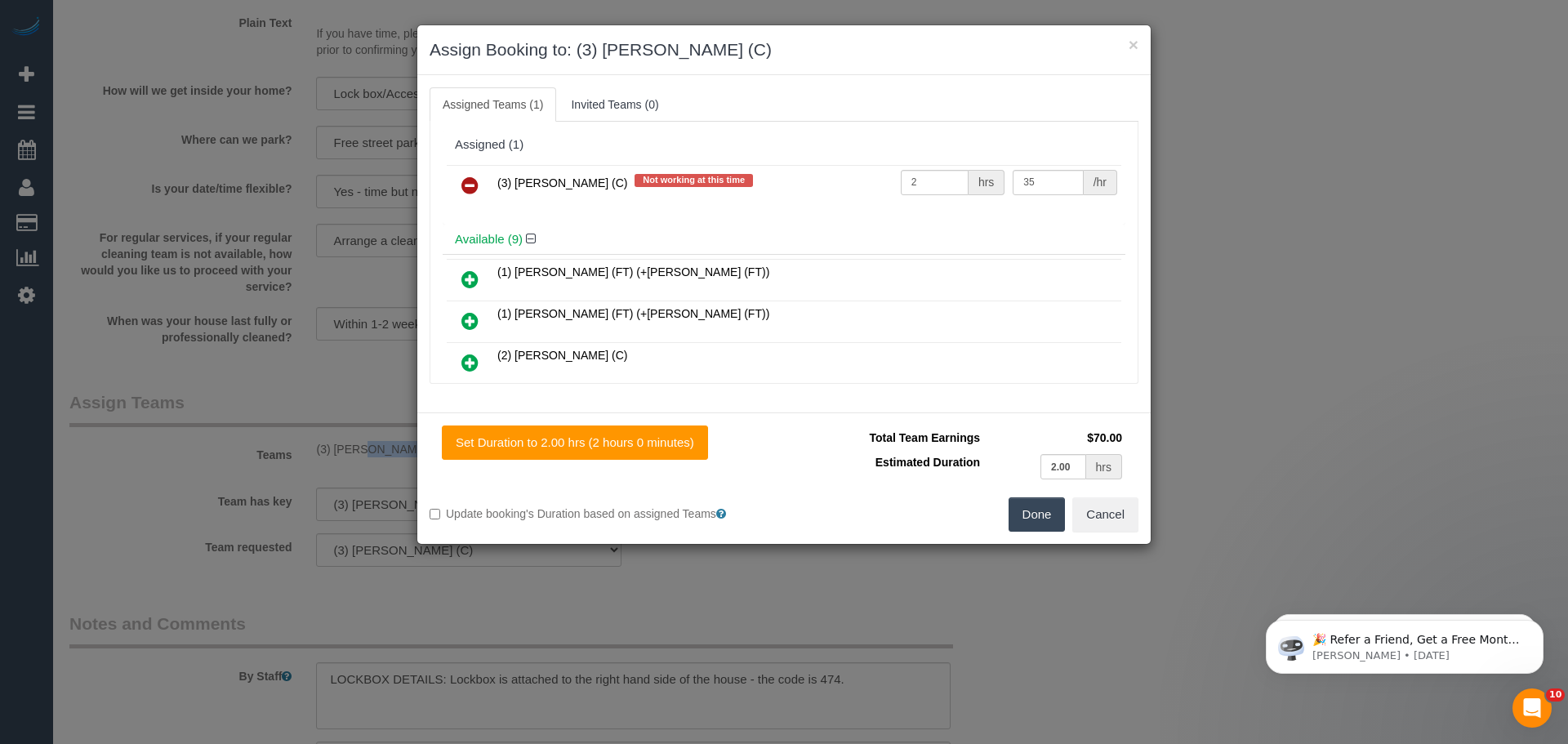
click at [466, 183] on icon at bounding box center [470, 186] width 18 height 19
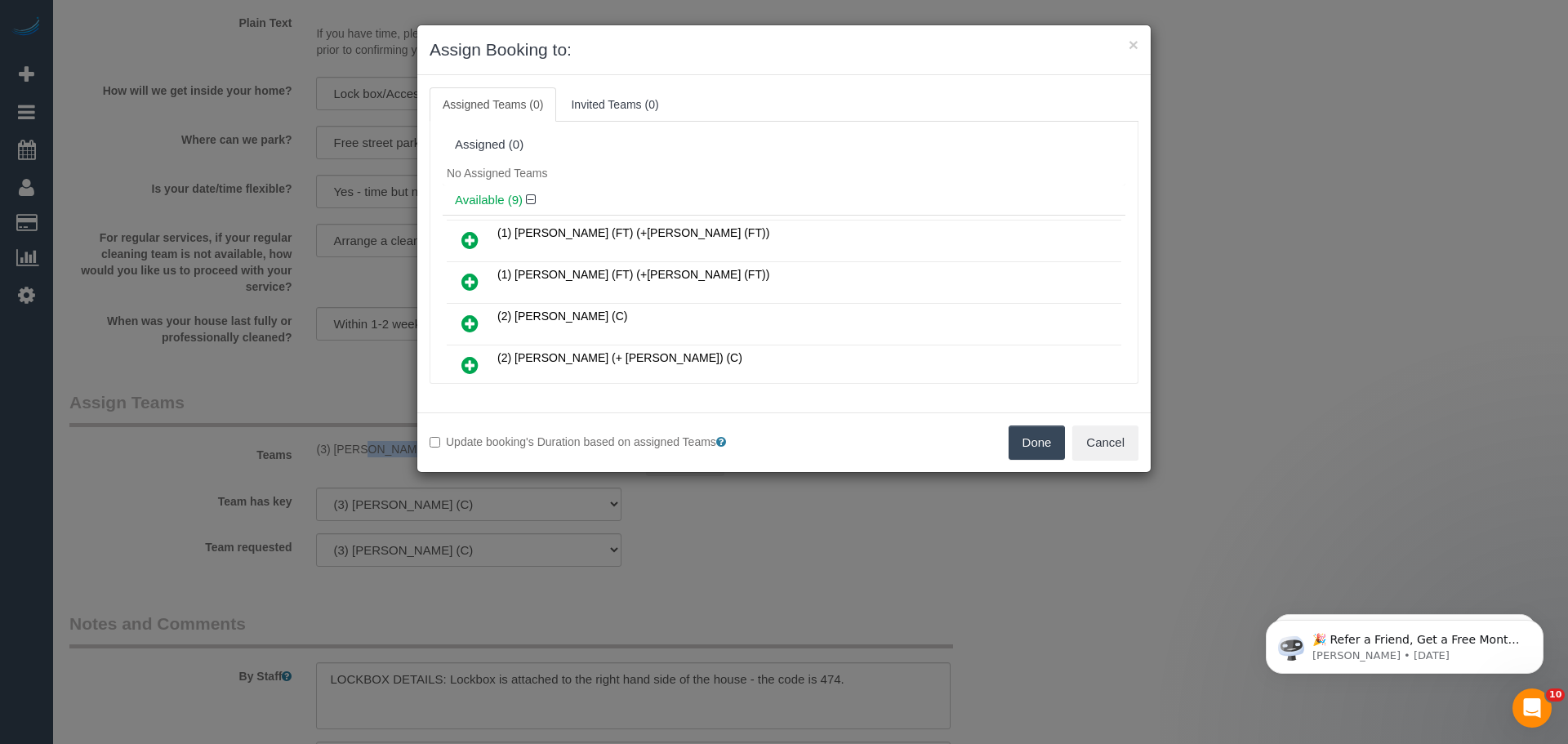
click at [1054, 449] on button "Done" at bounding box center [1037, 442] width 57 height 34
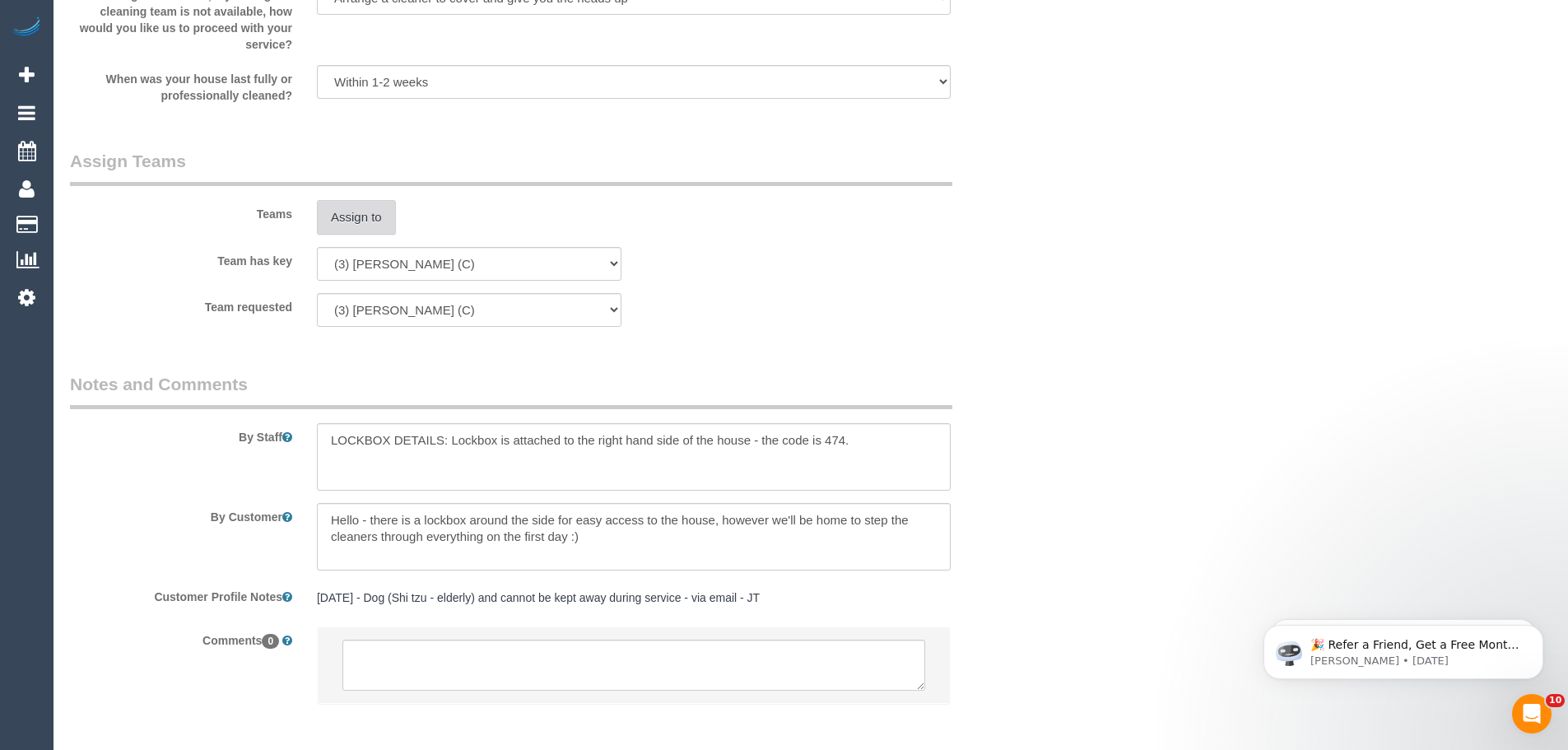
scroll to position [2377, 0]
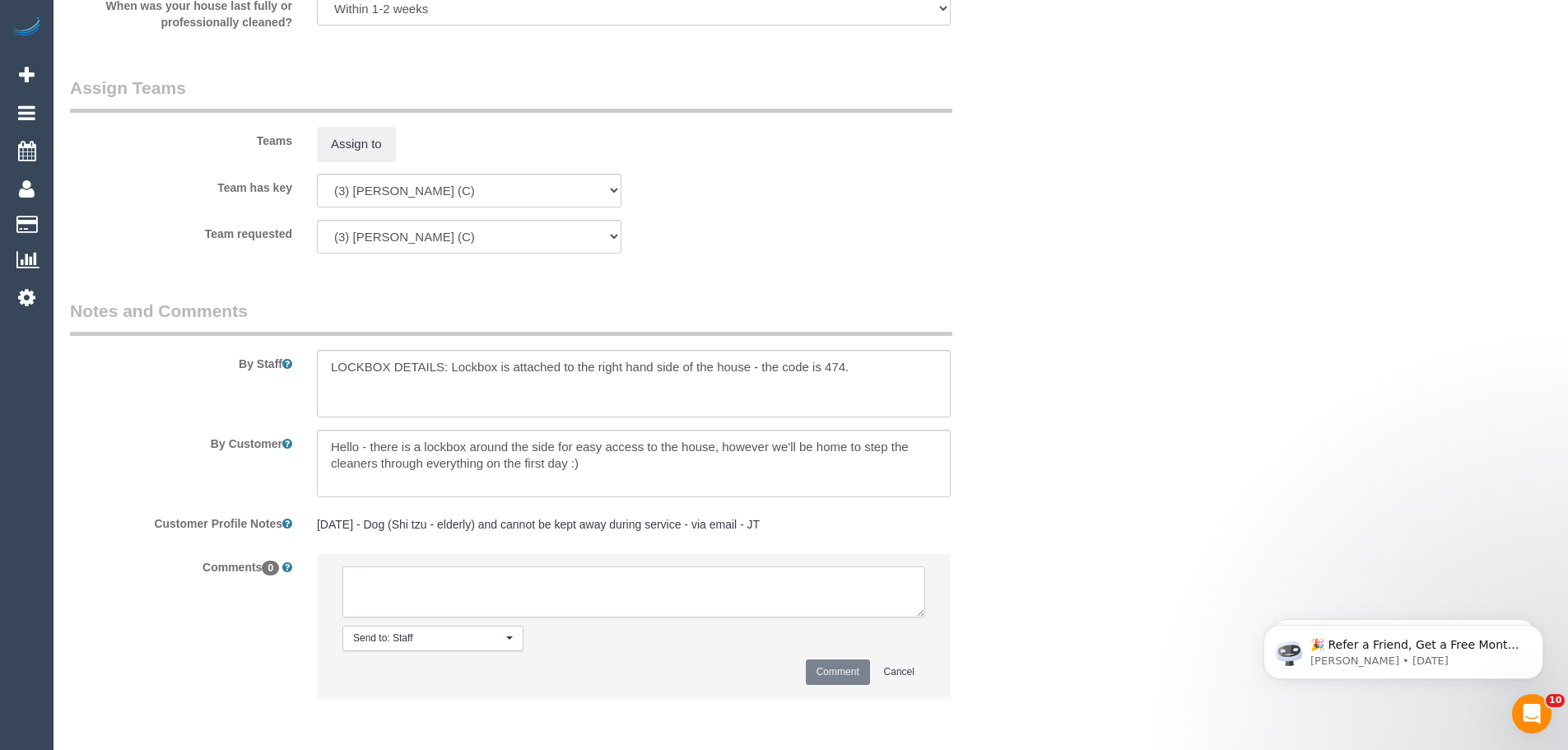
click at [630, 576] on textarea at bounding box center [633, 592] width 583 height 51
paste textarea "(3) Jahidul Islam (C)"
type textarea "(3) Jahidul Islam (C) UA one off - personal reasons Customer contacted via email"
click at [847, 677] on button "Comment" at bounding box center [838, 672] width 64 height 26
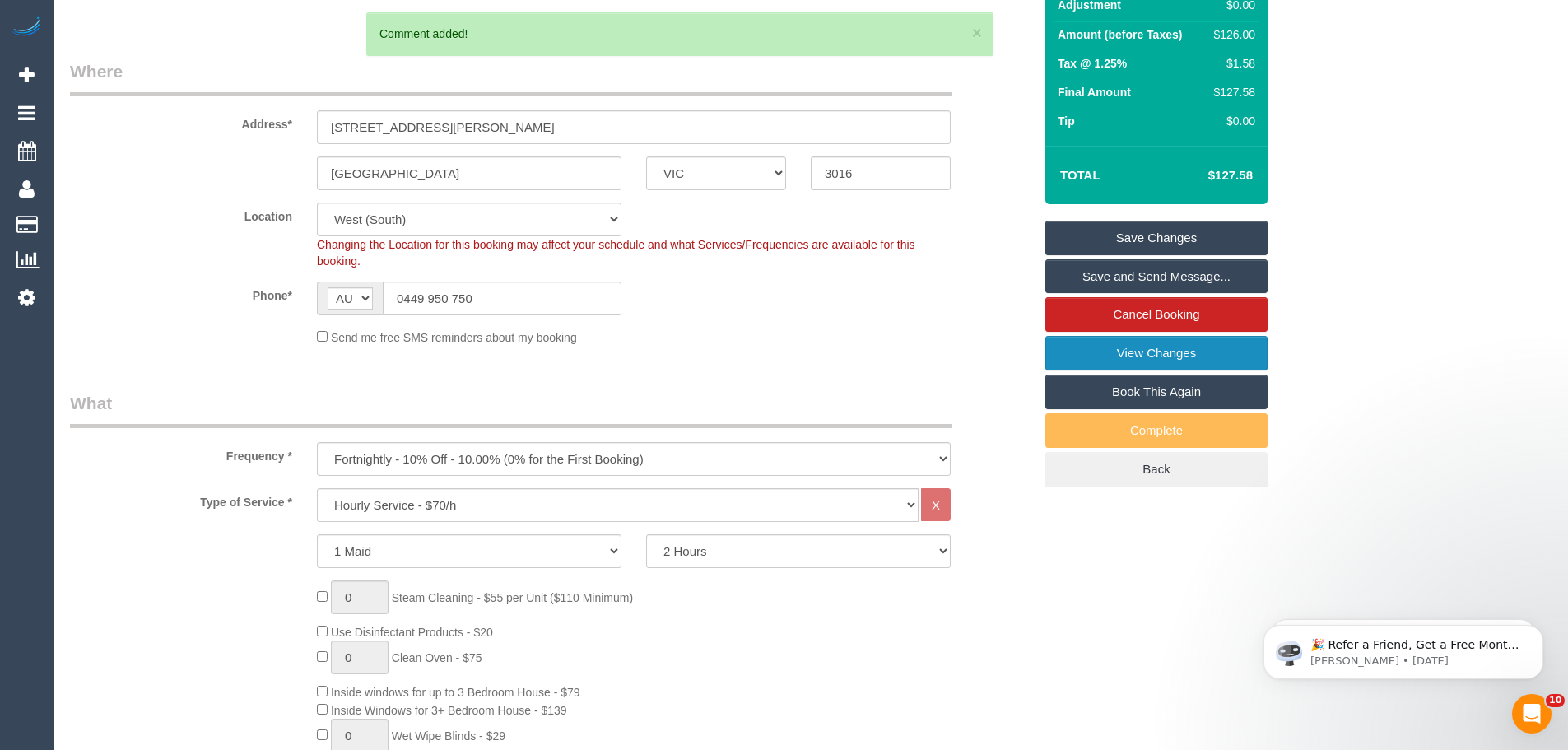
scroll to position [154, 0]
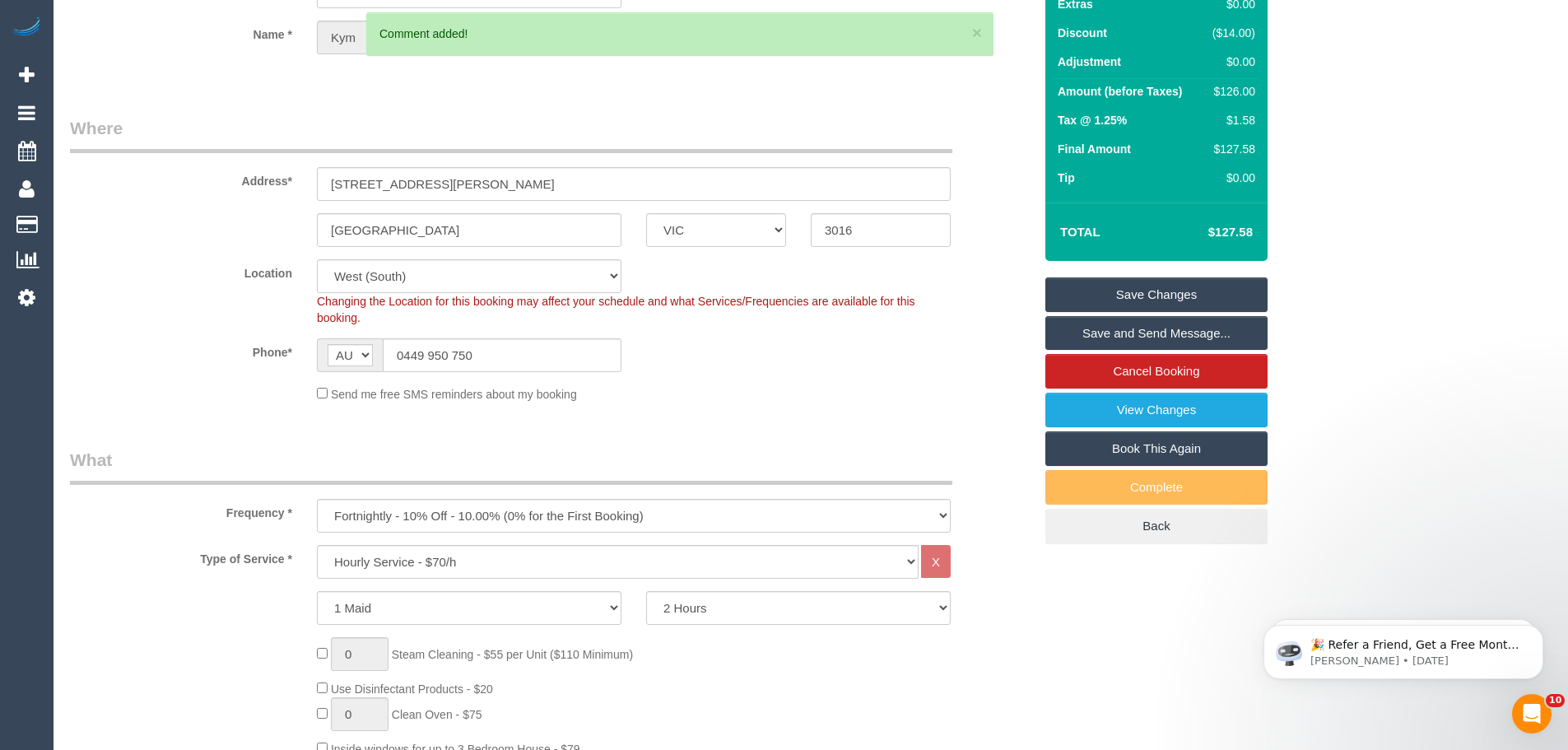
click at [1140, 291] on link "Save Changes" at bounding box center [1157, 295] width 222 height 34
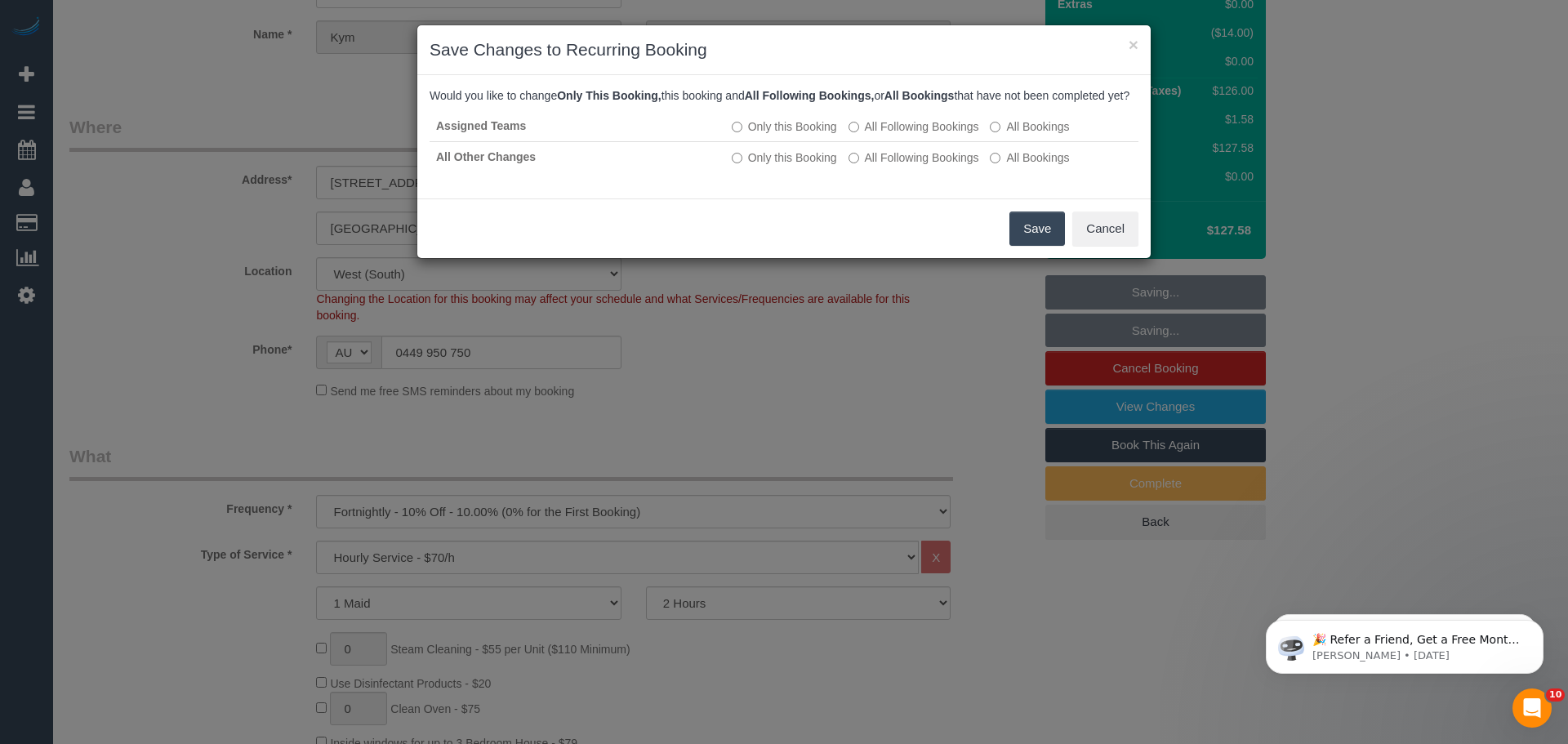
click at [1040, 242] on button "Save" at bounding box center [1037, 228] width 55 height 34
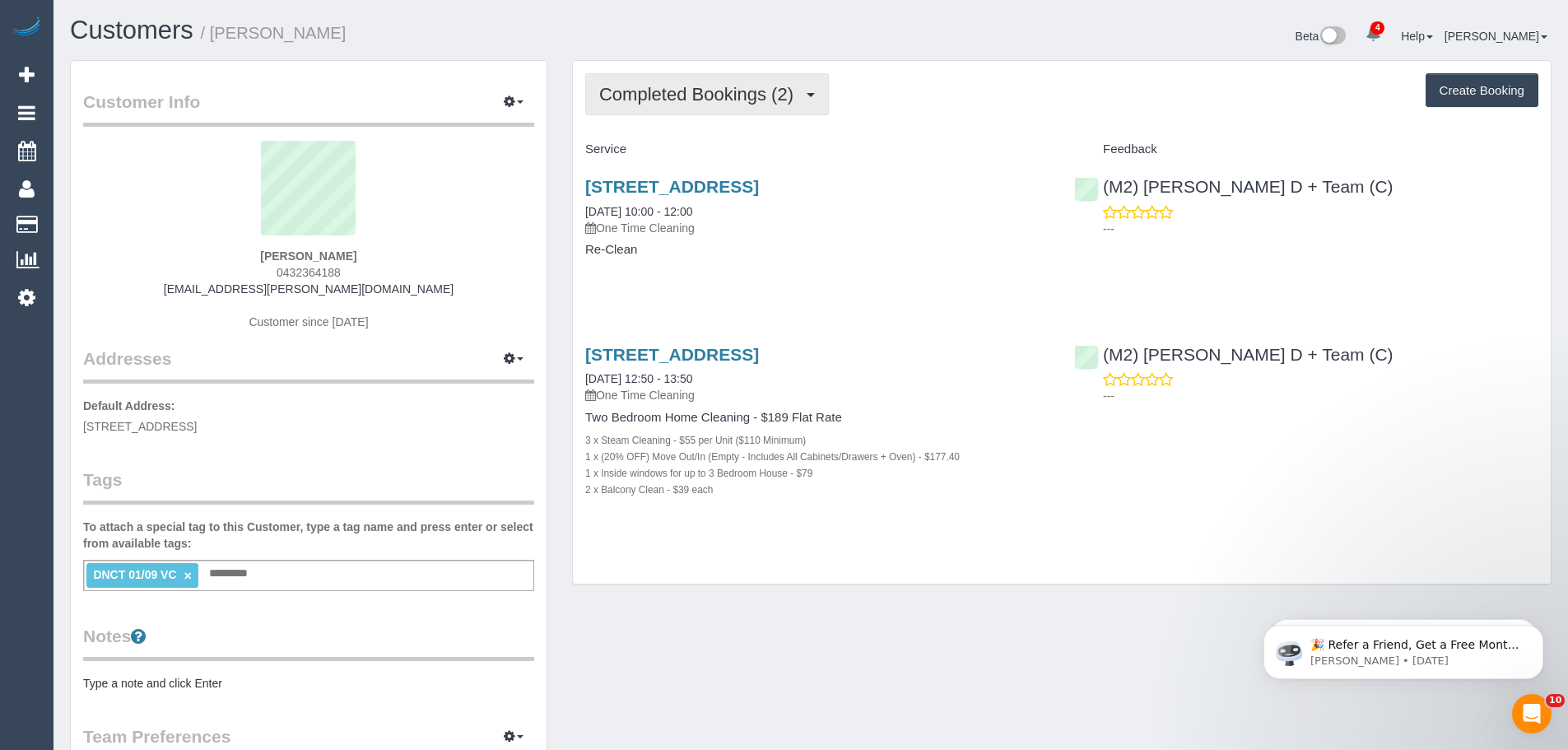
drag, startPoint x: 691, startPoint y: 98, endPoint x: 687, endPoint y: 129, distance: 31.3
click at [691, 98] on span "Completed Bookings (2)" at bounding box center [701, 94] width 203 height 20
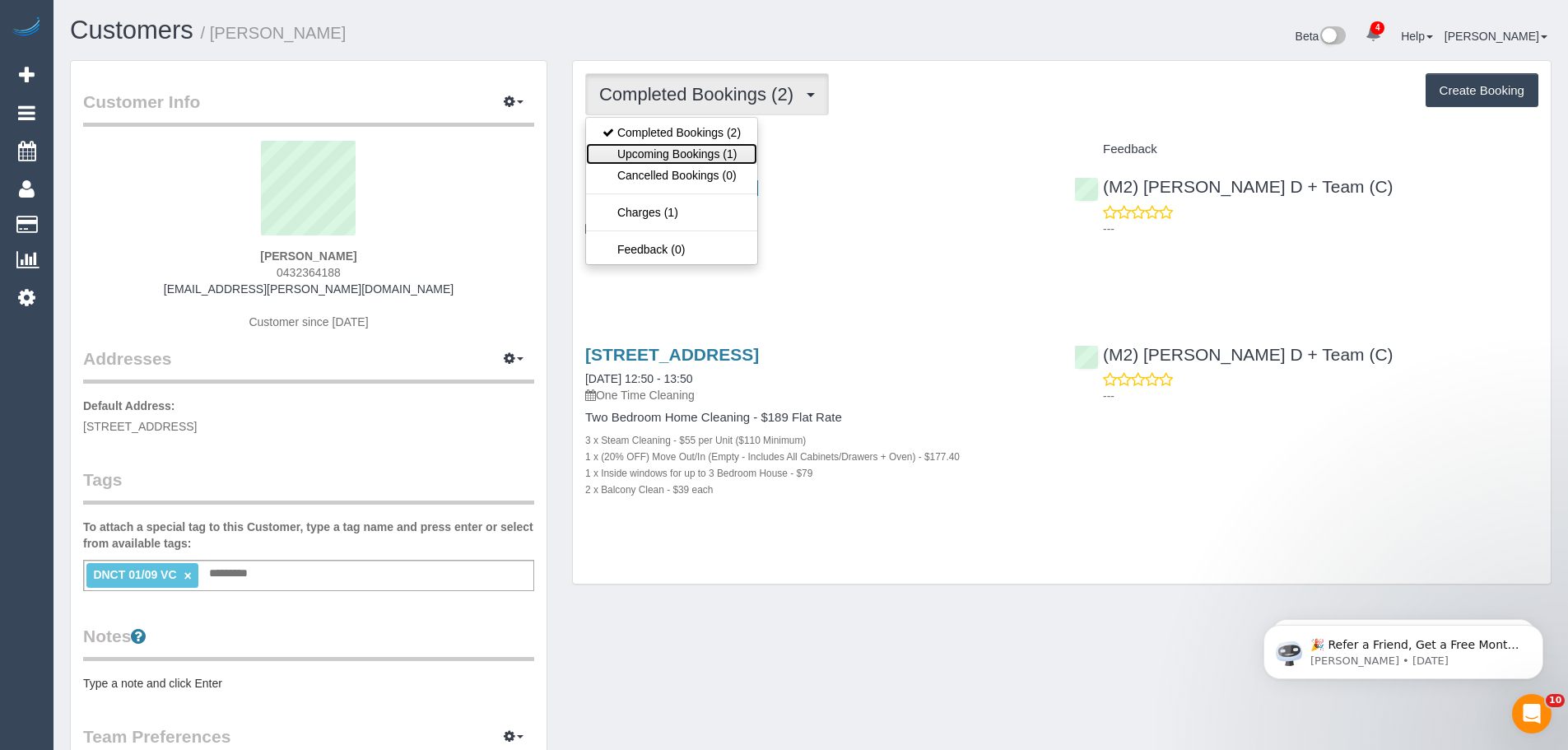
click at [687, 150] on link "Upcoming Bookings (1)" at bounding box center [672, 154] width 171 height 21
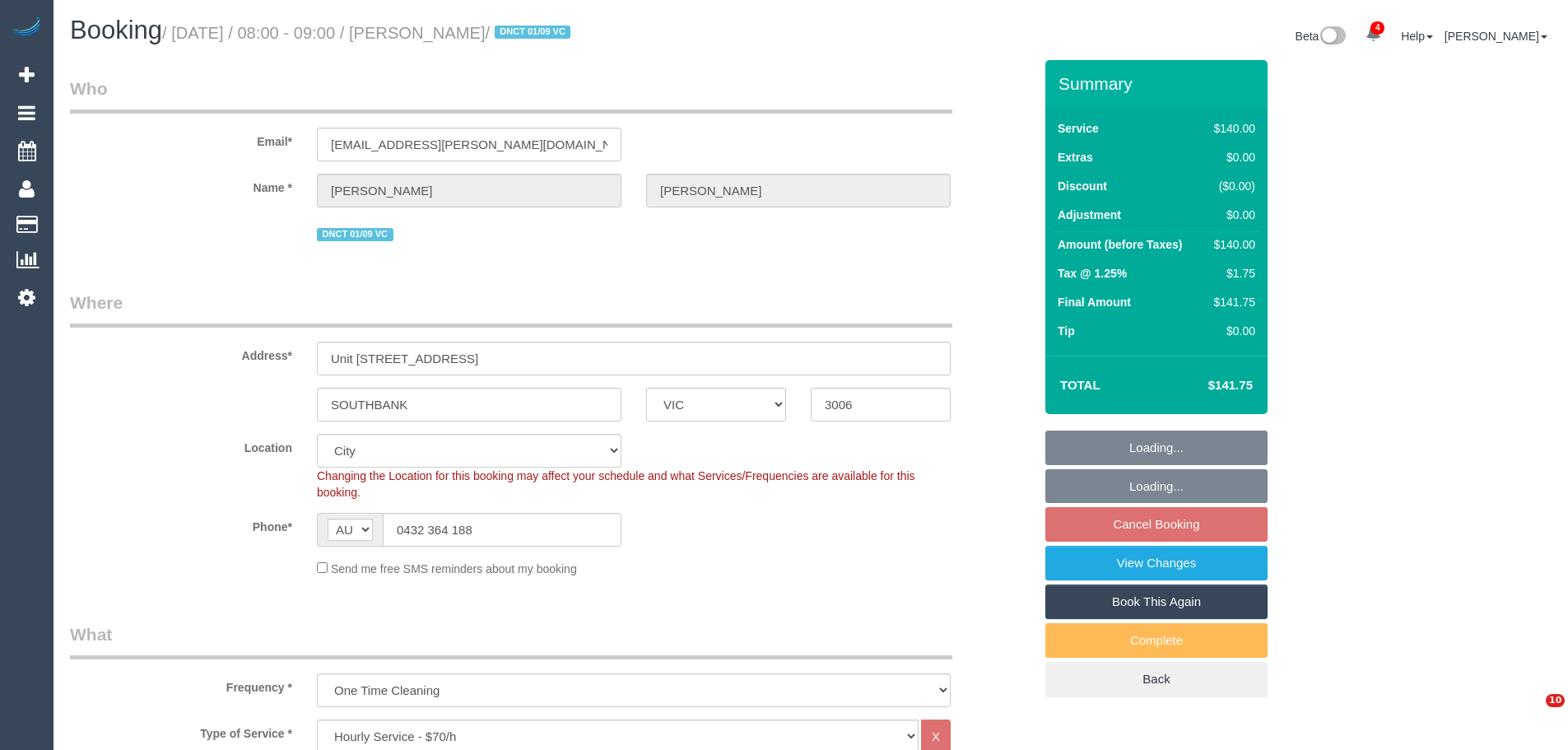
select select "VIC"
select select "object:1348"
select select "number:28"
select select "number:17"
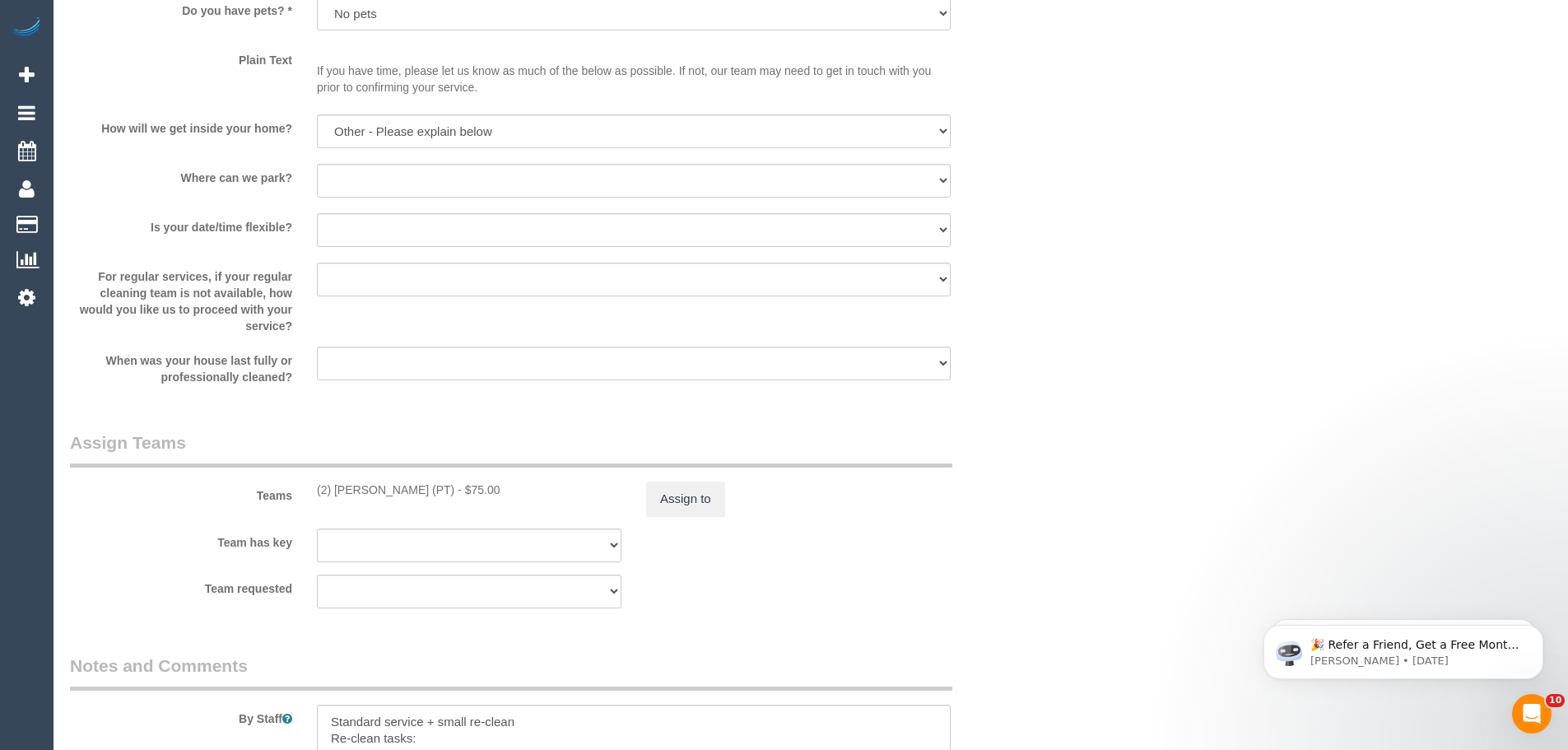
scroll to position [2306, 0]
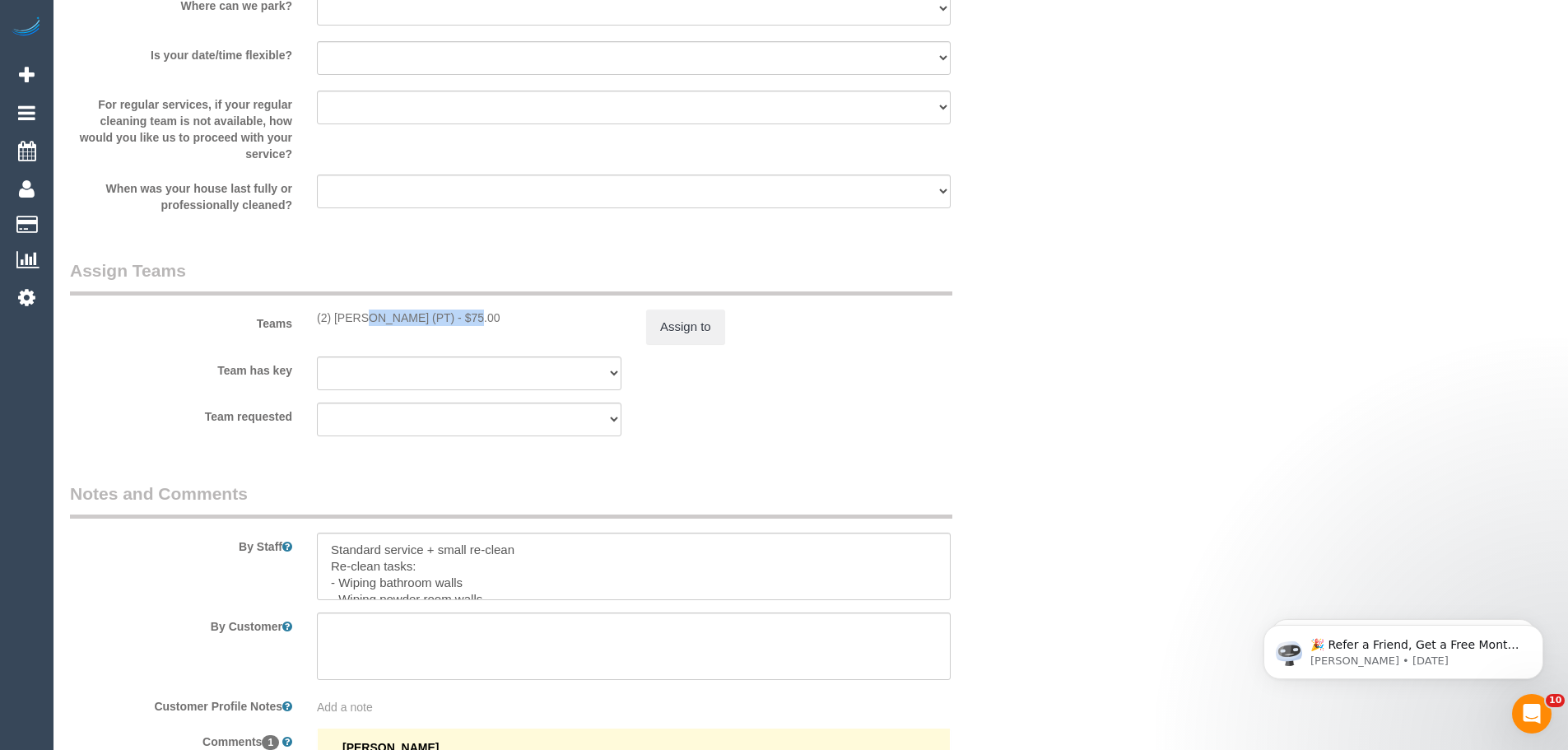
drag, startPoint x: 424, startPoint y: 316, endPoint x: 317, endPoint y: 318, distance: 107.0
click at [317, 318] on div "(2) [PERSON_NAME] (PT) - $75.00" at bounding box center [468, 318] width 304 height 17
copy div "(2) [PERSON_NAME] (PT)"
click at [666, 329] on button "Assign to" at bounding box center [686, 326] width 79 height 34
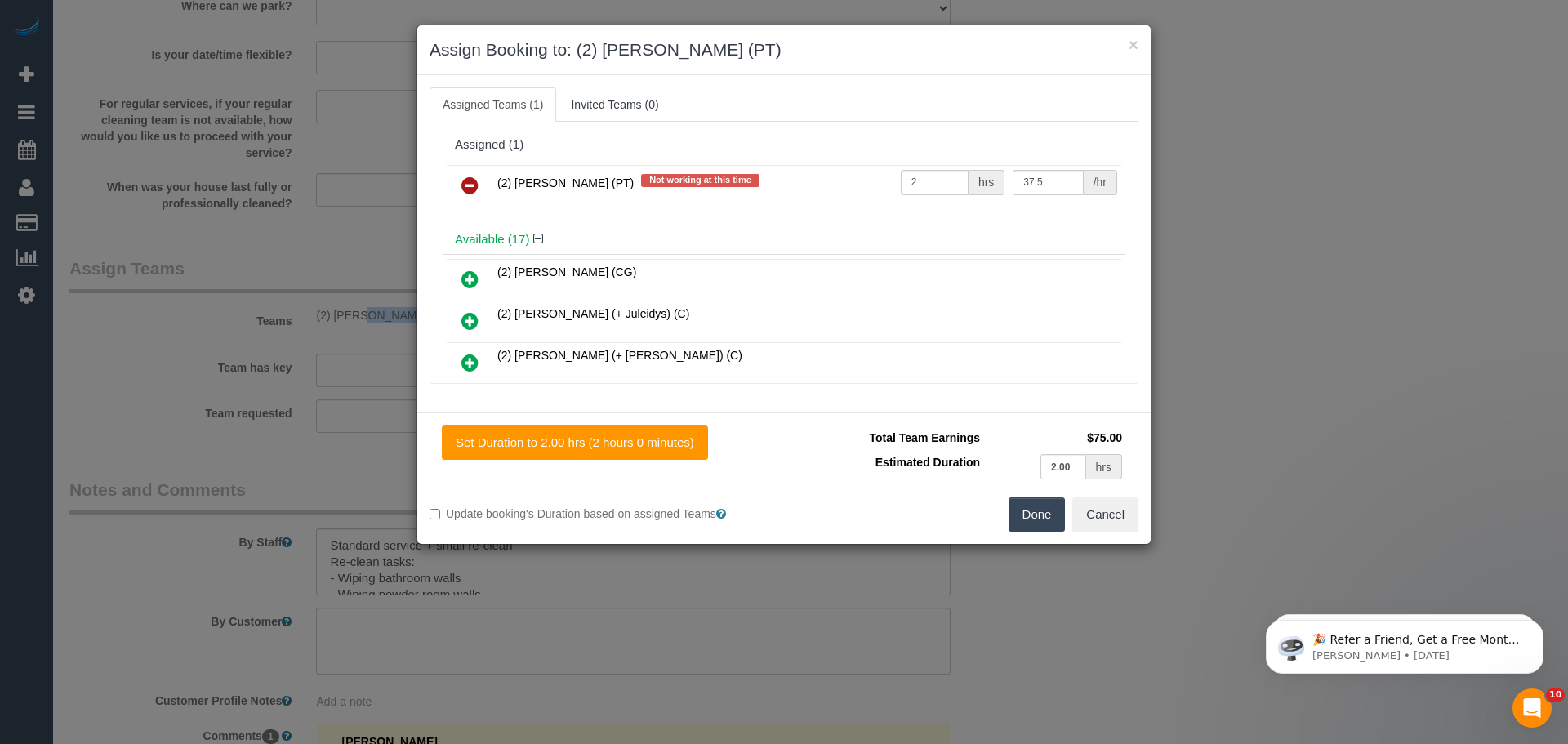
click at [464, 178] on icon at bounding box center [470, 186] width 18 height 19
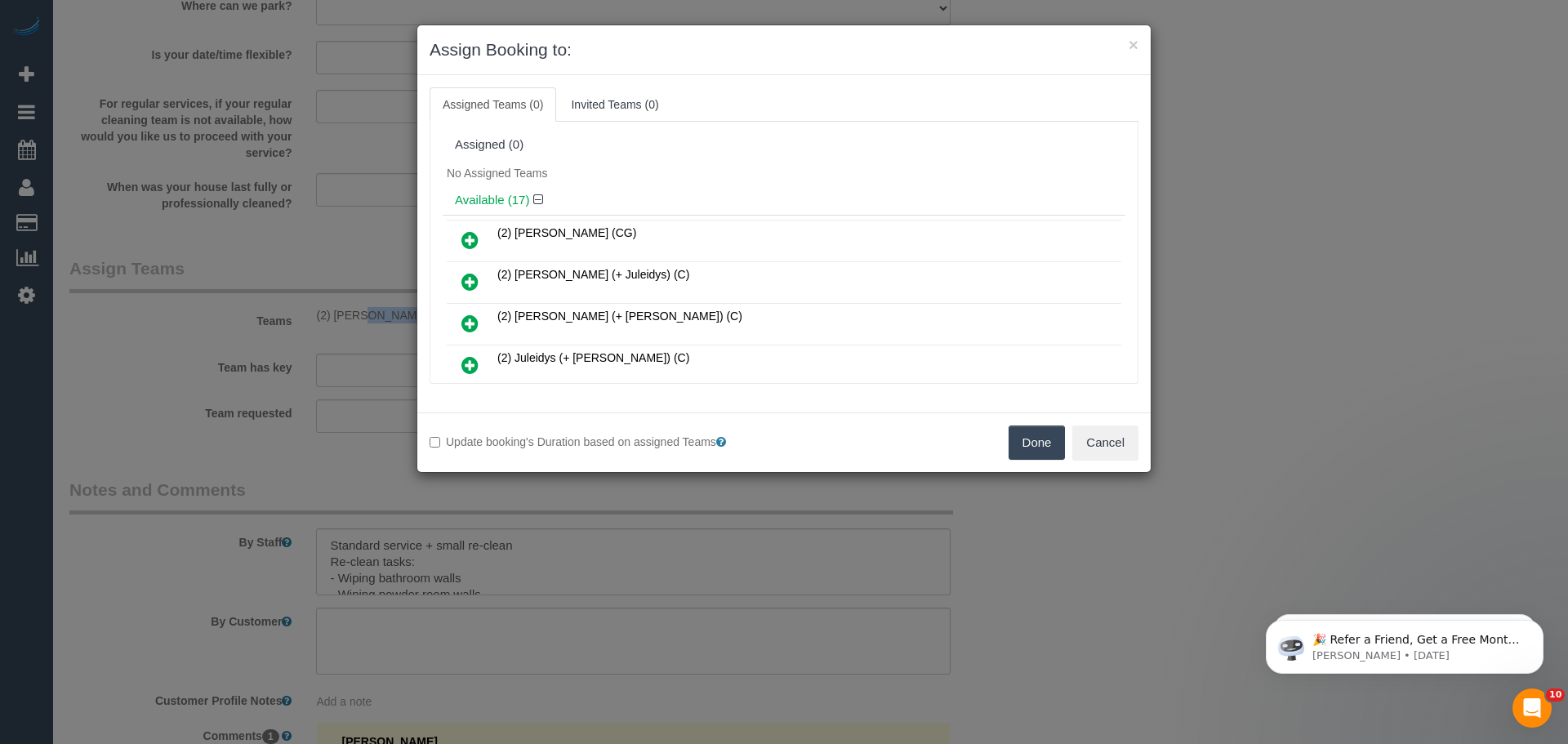
click at [1032, 447] on button "Done" at bounding box center [1037, 442] width 57 height 34
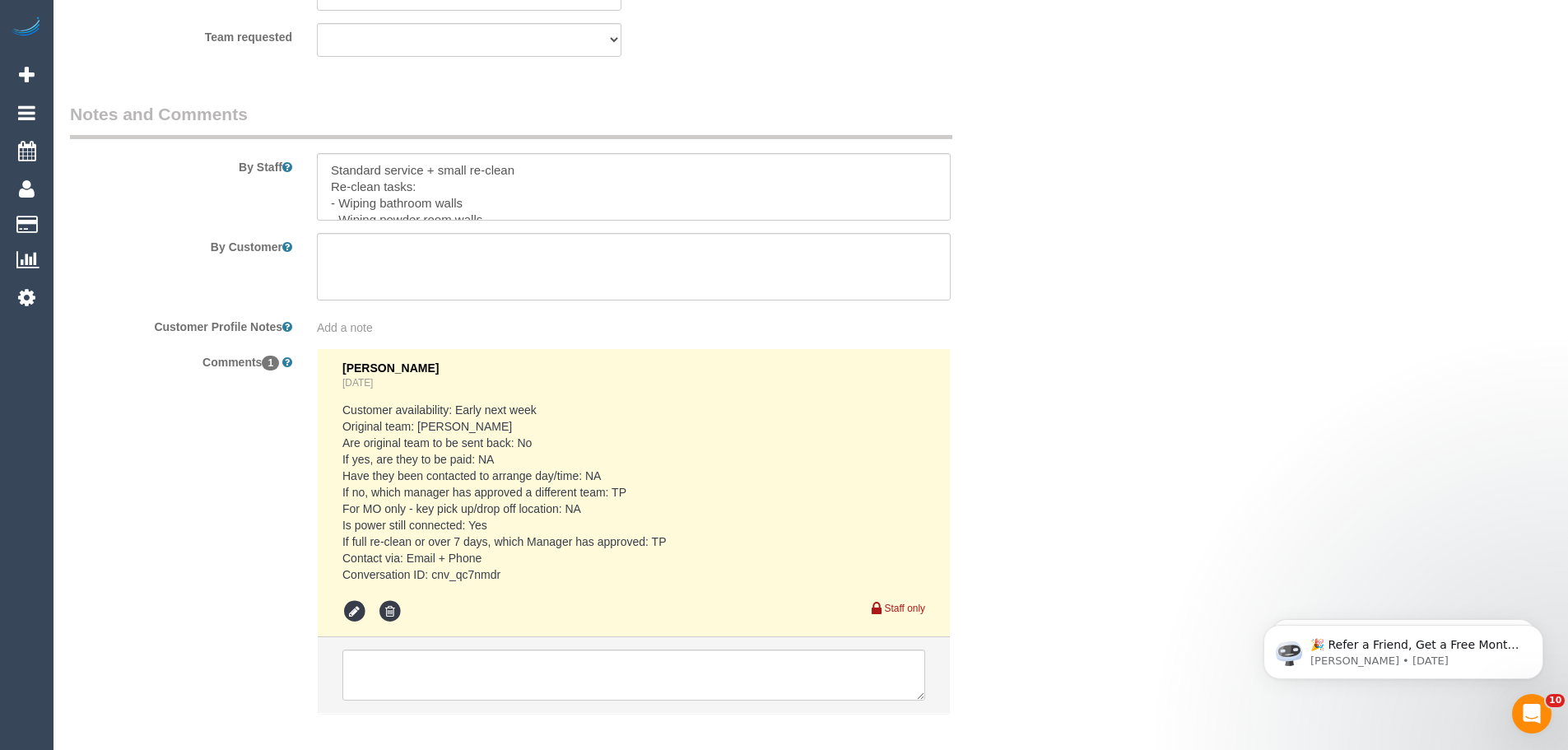
scroll to position [2769, 0]
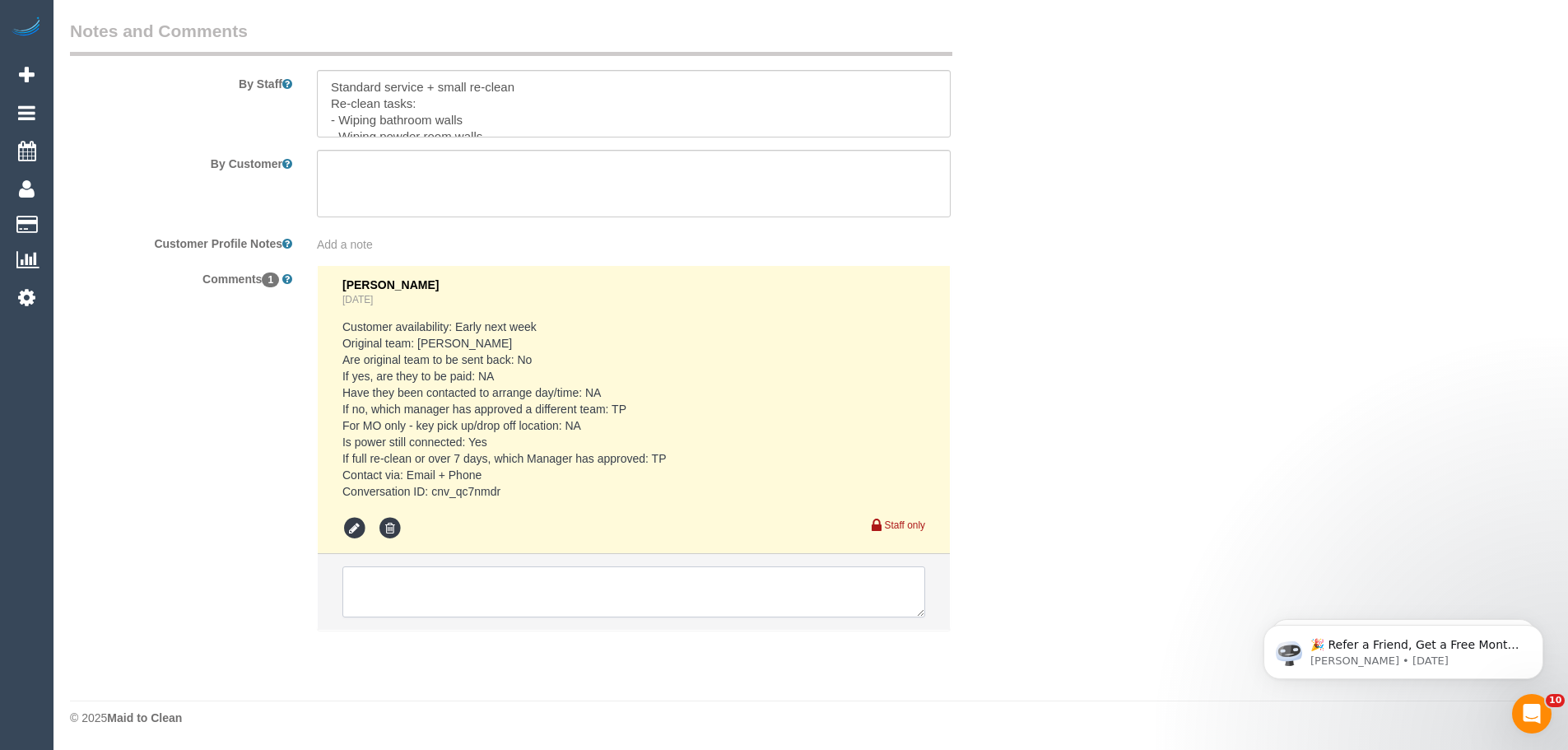
click at [499, 575] on textarea at bounding box center [633, 592] width 583 height 51
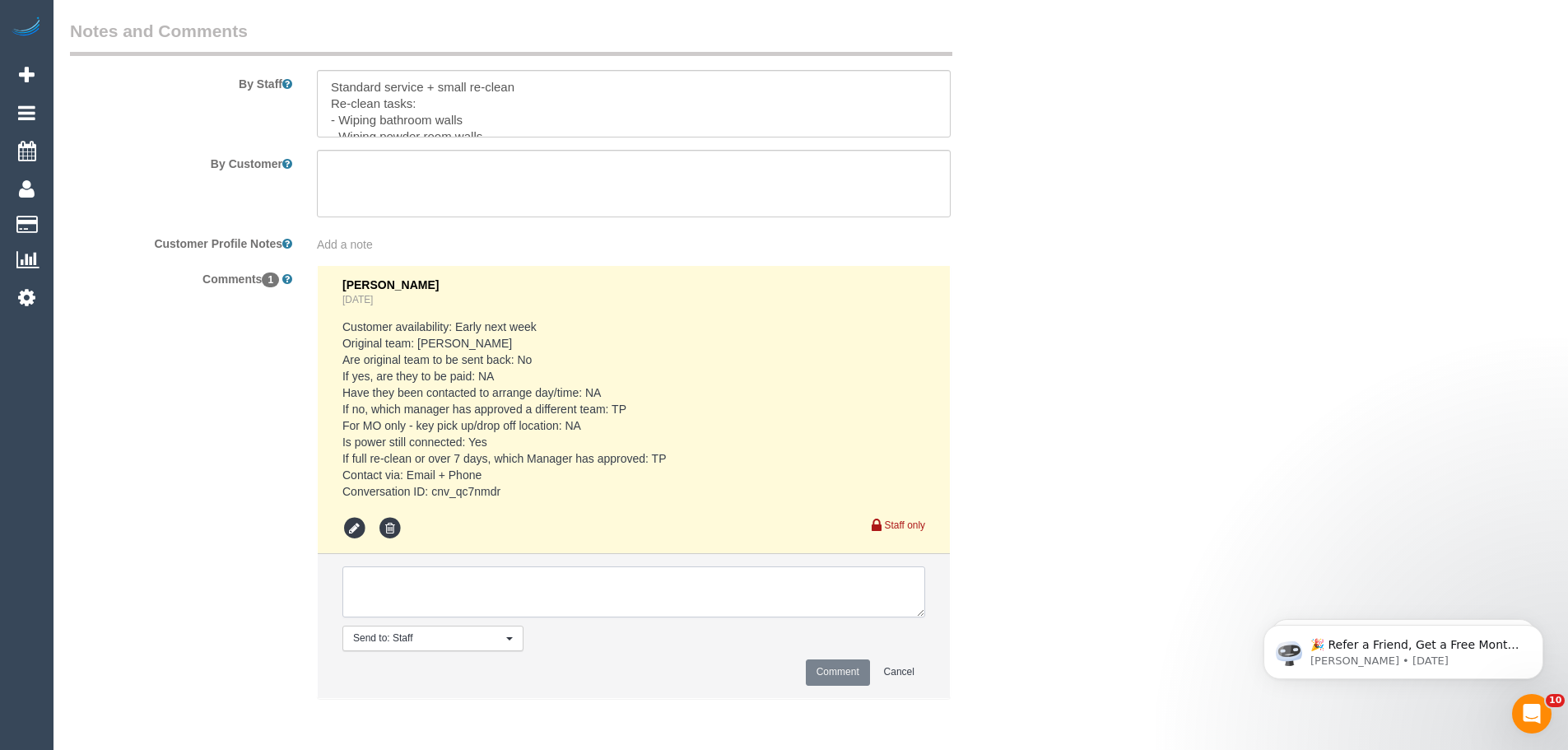
paste textarea "(2) [PERSON_NAME] (PT)"
type textarea "(2) [PERSON_NAME] (PT) UA one off - Doctors Appt Customer not contacted - one o…"
click at [851, 685] on button "Comment" at bounding box center [838, 672] width 64 height 26
click at [852, 683] on button "Comment" at bounding box center [838, 672] width 64 height 26
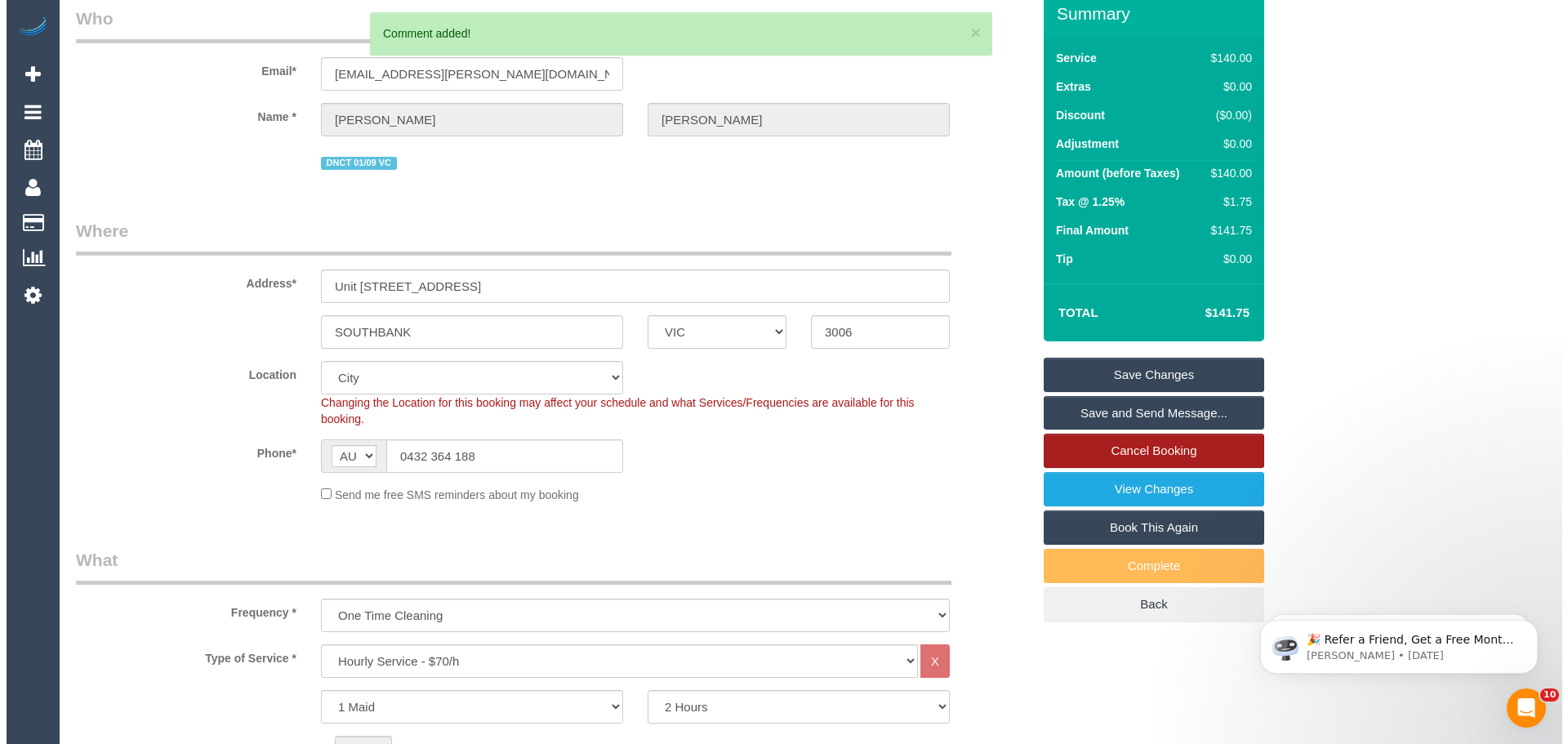
scroll to position [0, 0]
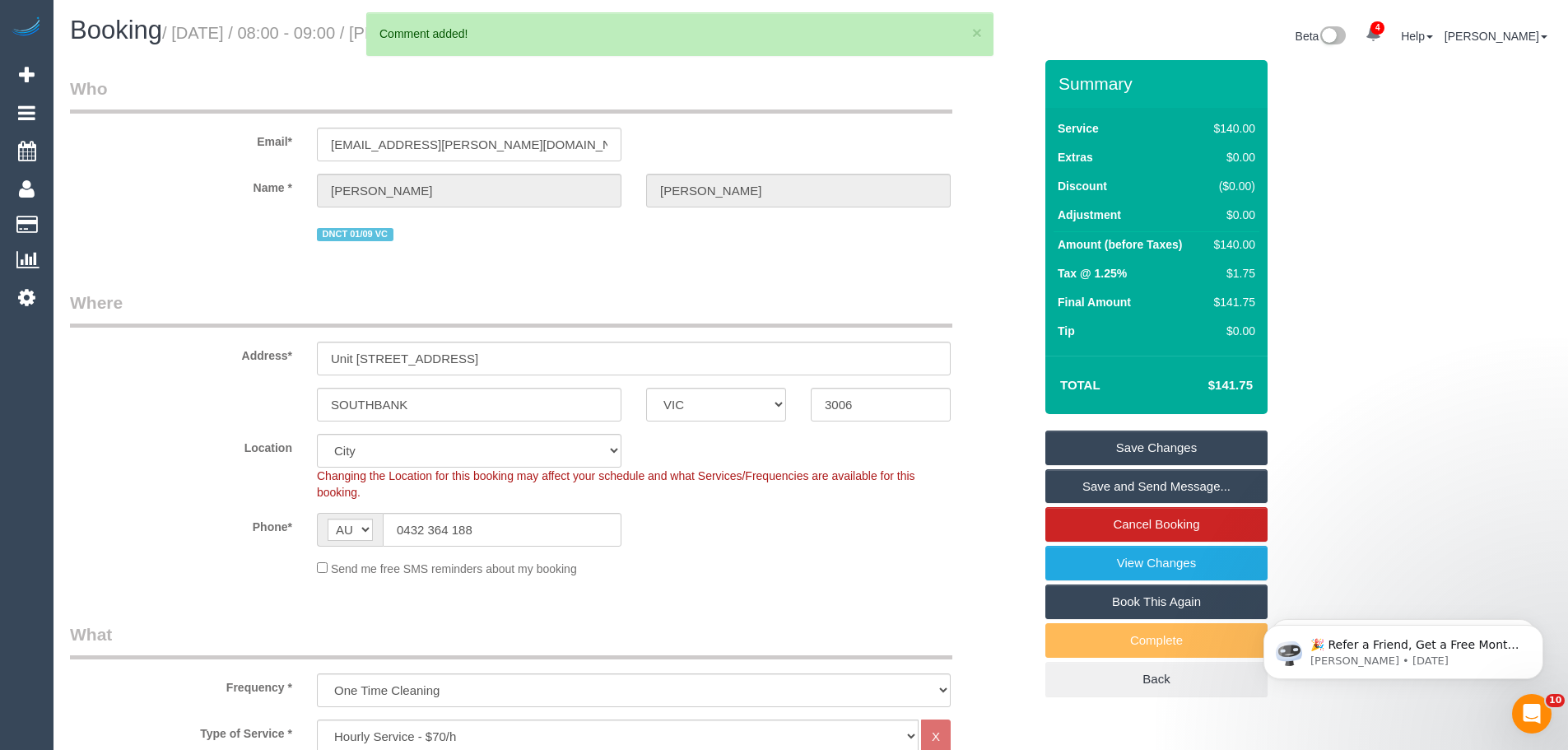
click at [1142, 446] on link "Save Changes" at bounding box center [1157, 447] width 222 height 34
